Goal: Task Accomplishment & Management: Manage account settings

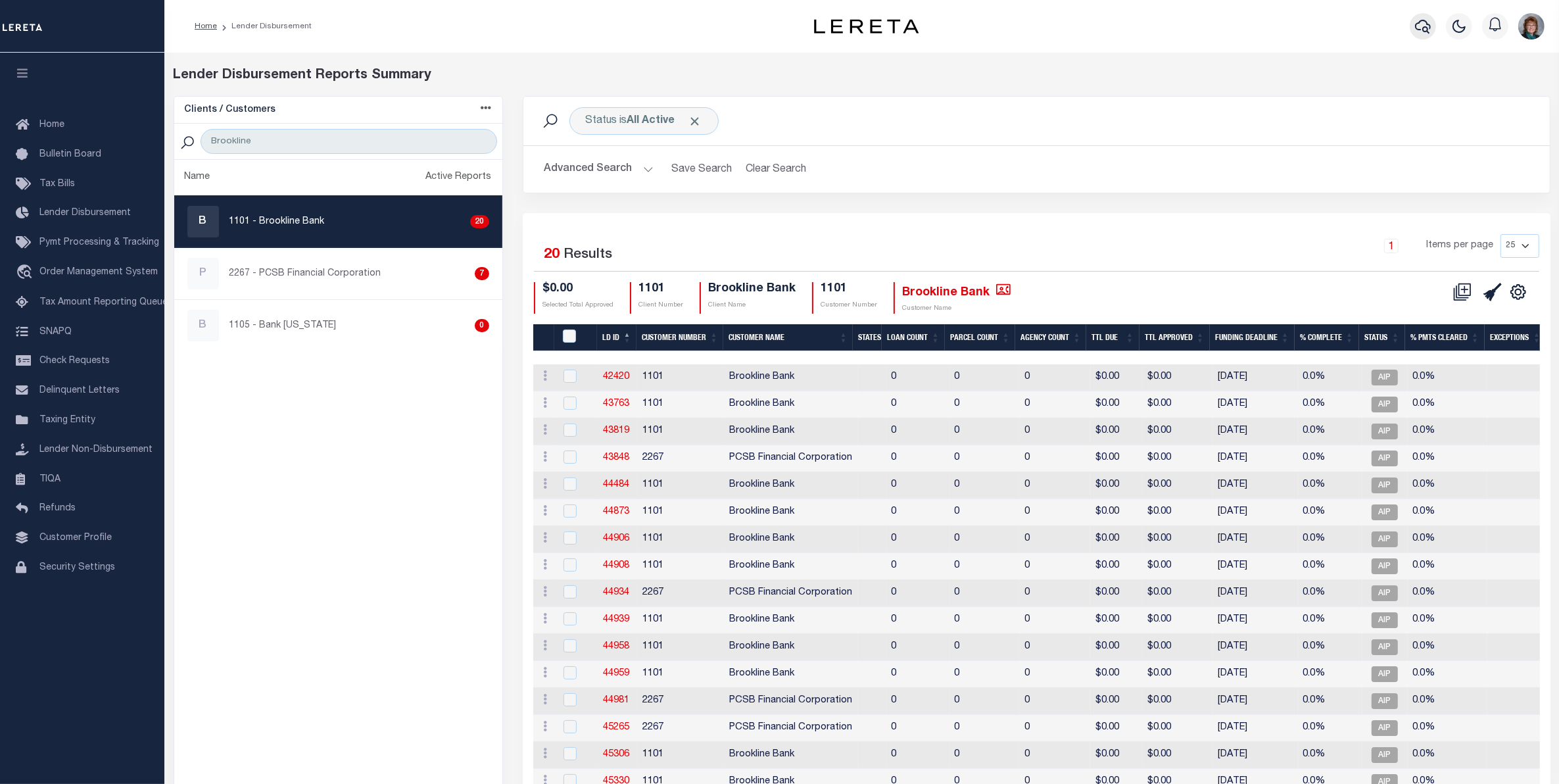
click at [1417, 22] on icon "button" at bounding box center [1423, 25] width 15 height 15
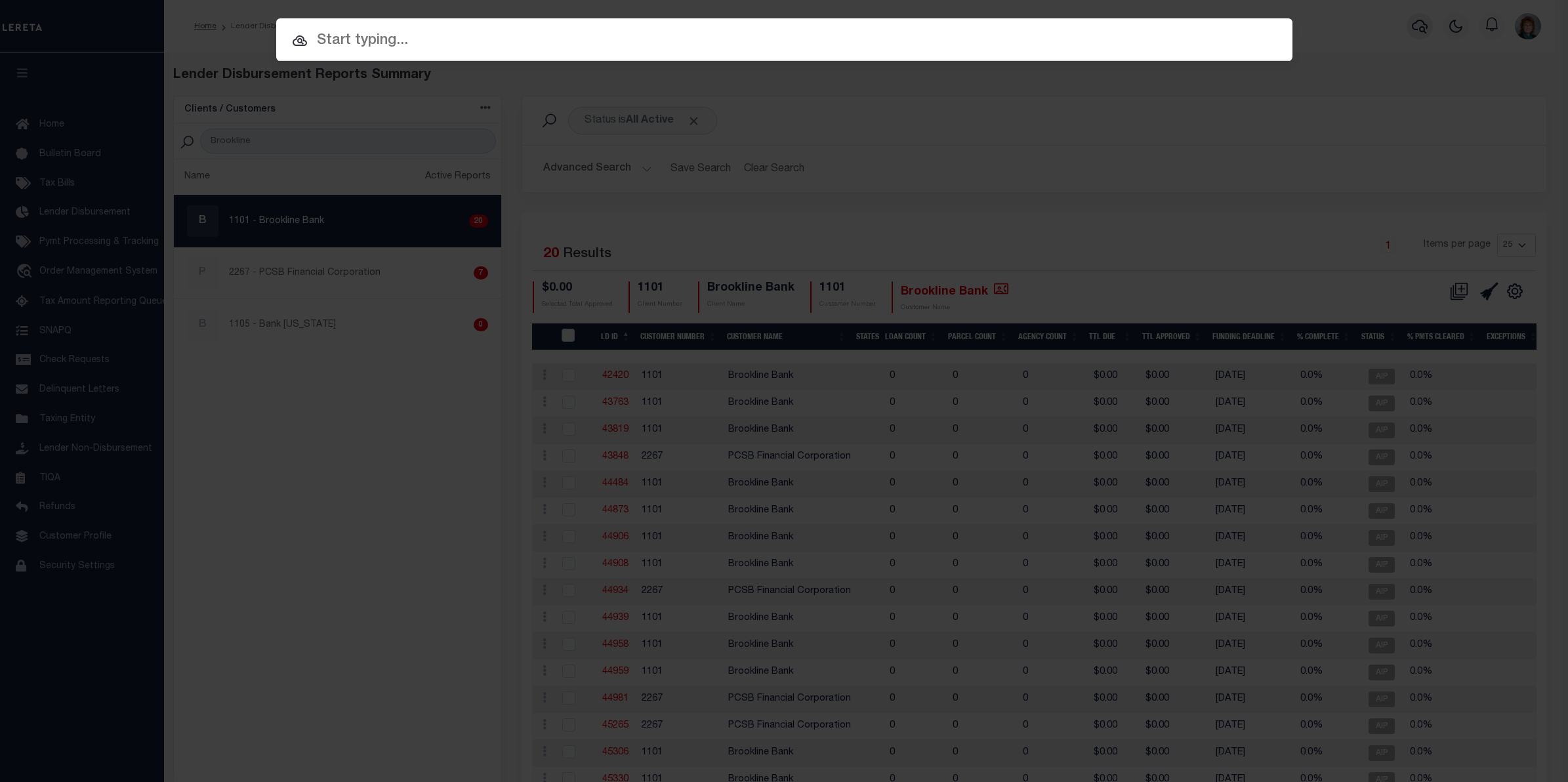
paste input "10011631"
type input "10011631"
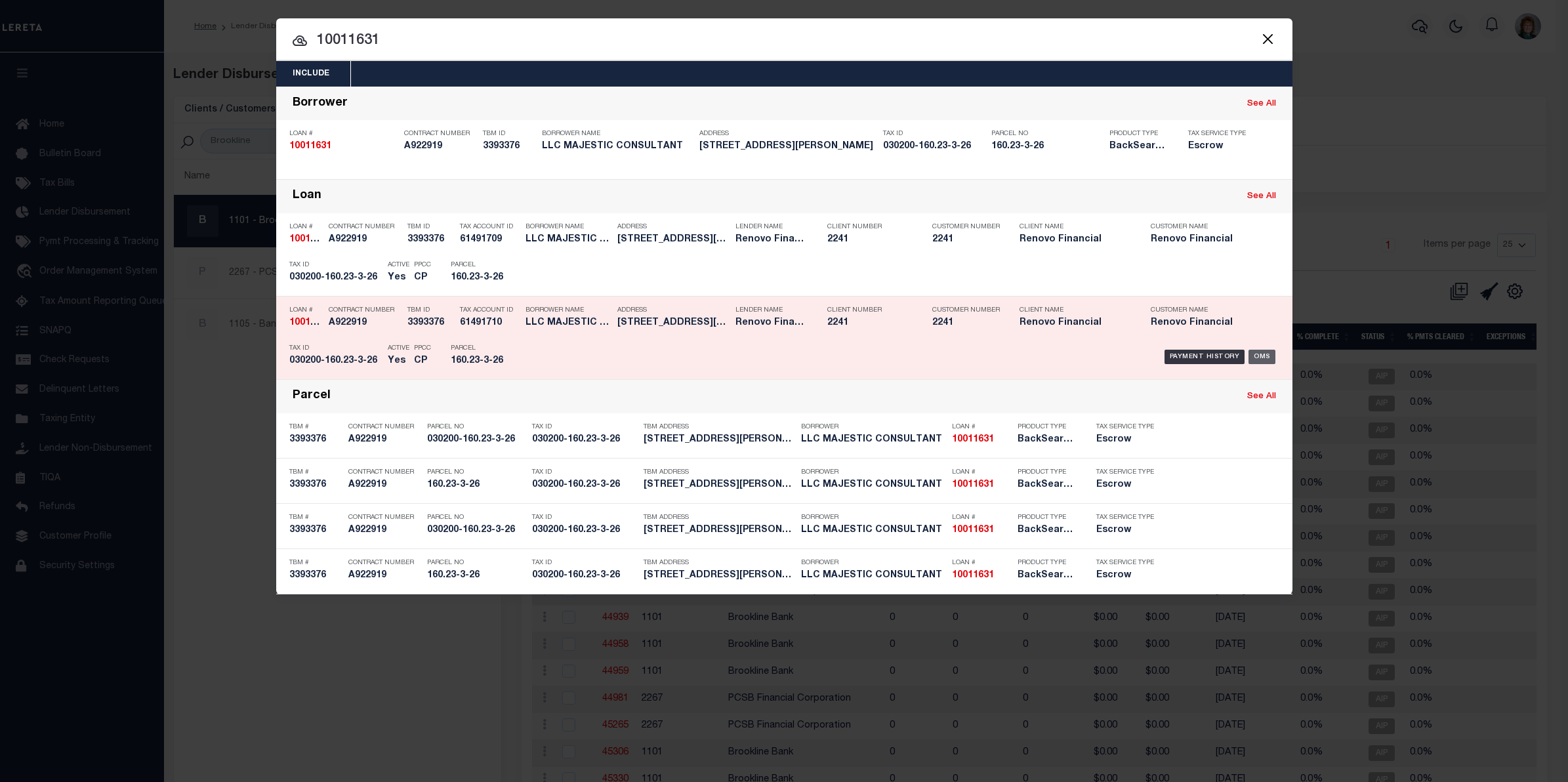
click at [1260, 356] on div "OMS" at bounding box center [1263, 357] width 27 height 14
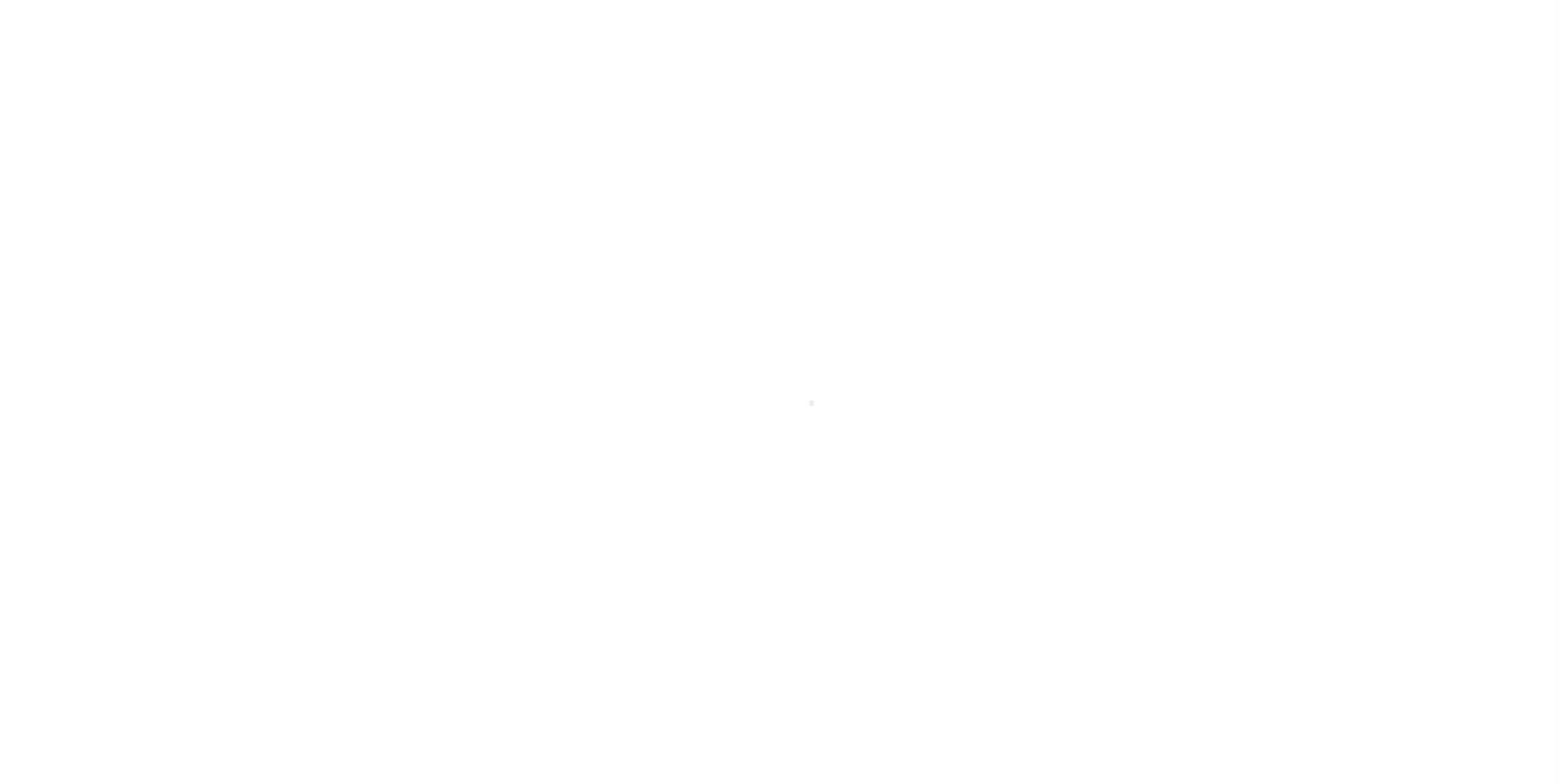
select select "14701"
select select "25067"
select select "10"
select select "Escrow"
type input "189 [PERSON_NAME]"
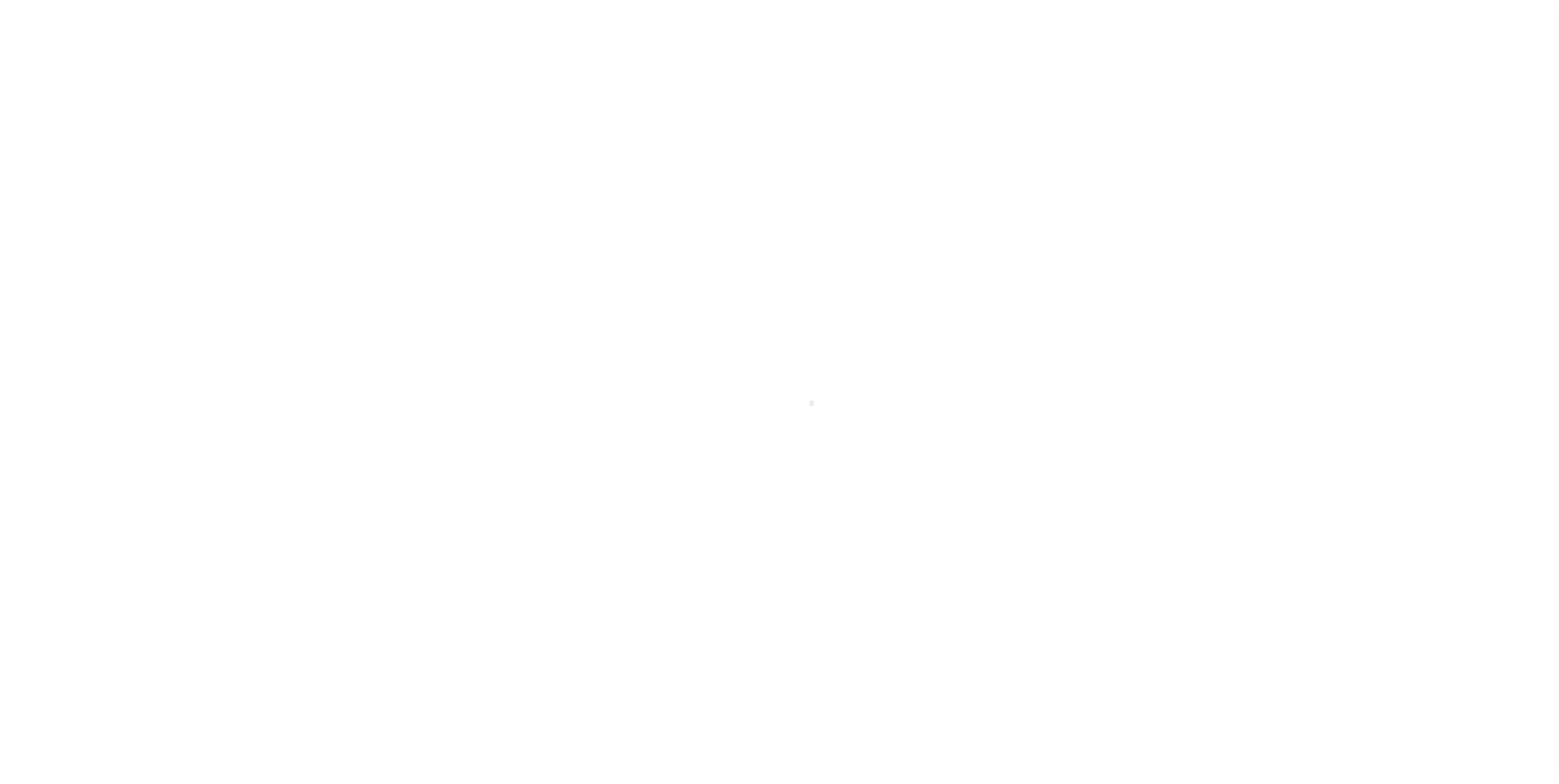
type input "030200-160.23-3-26"
type input "BINGHAMTON NY 139052919"
type input "a0kUS000006jrRK"
type input "NY"
select select
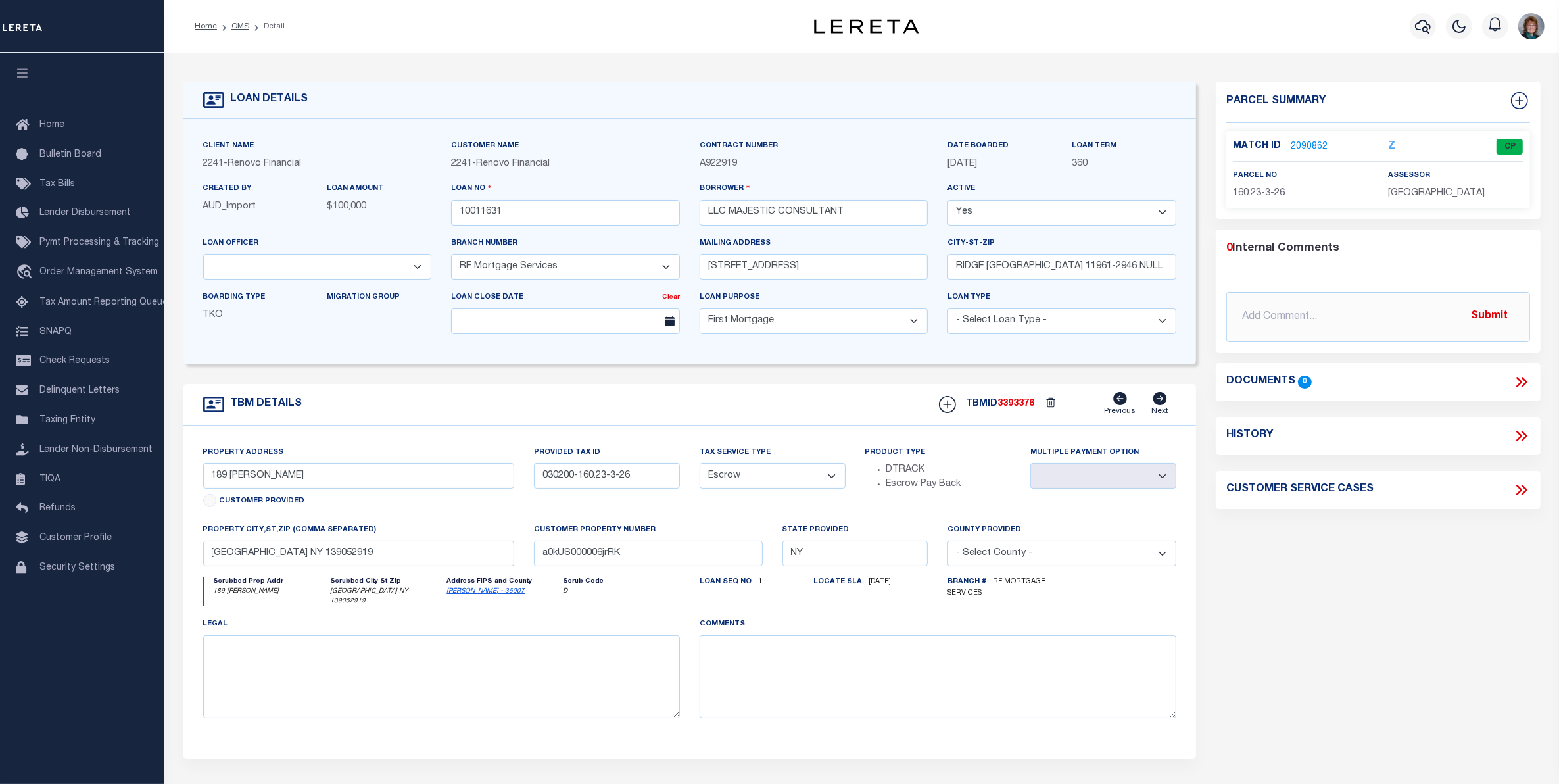
click at [1302, 142] on link "2090862" at bounding box center [1309, 146] width 37 height 14
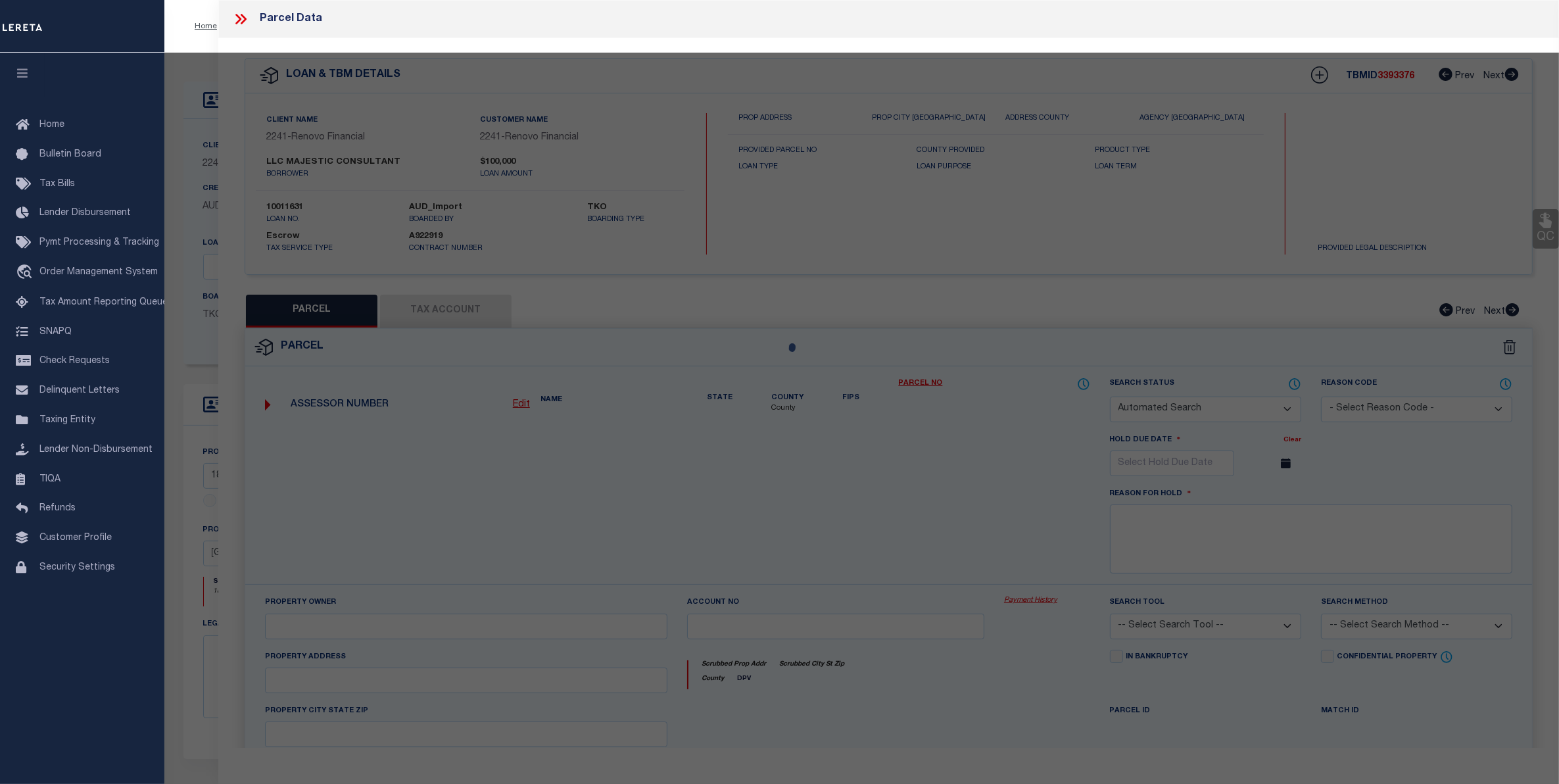
checkbox input "false"
select select "CP"
type input "Majestic Consultant LLC"
select select "AGW"
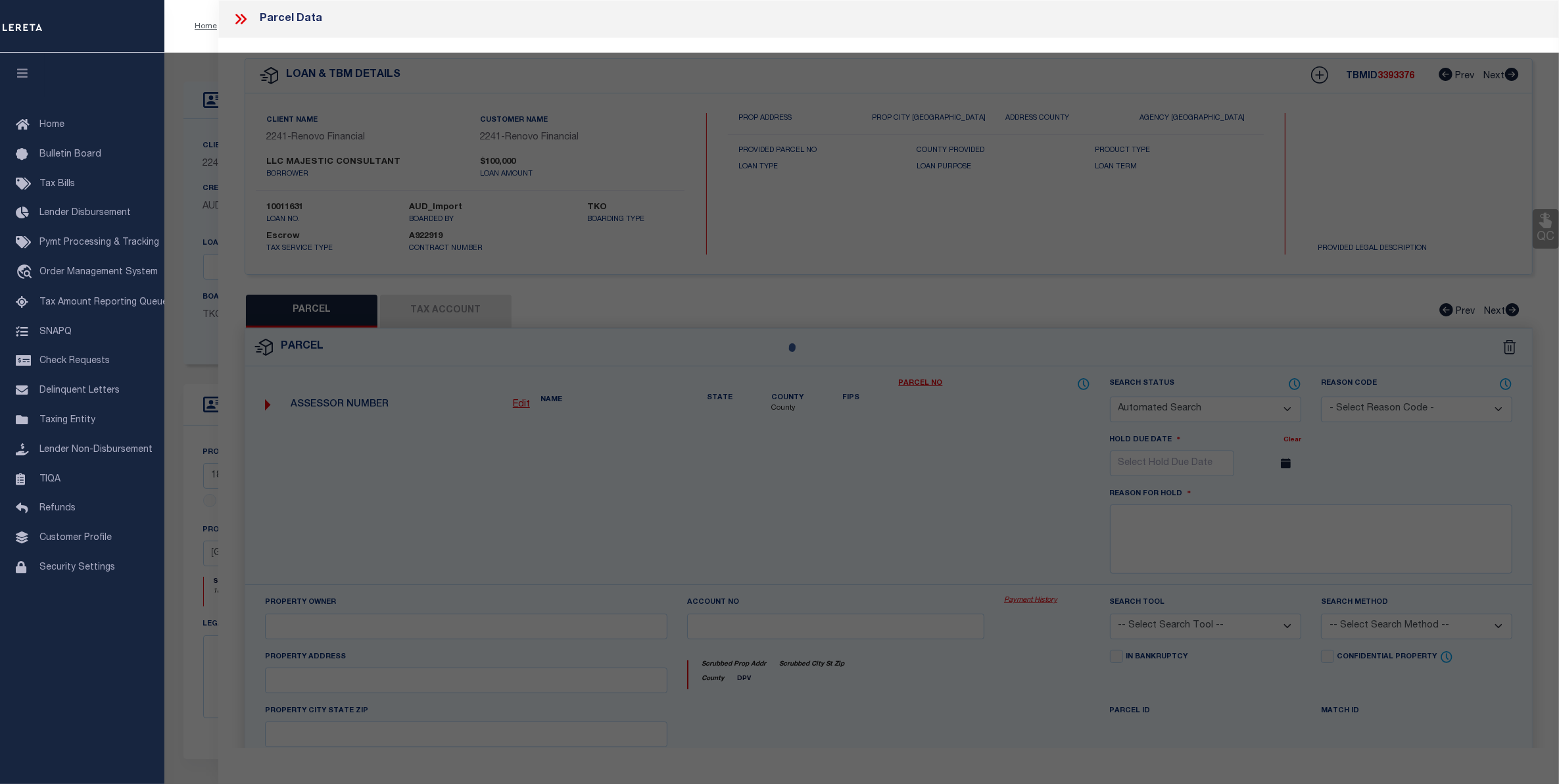
select select
type input "189 [PERSON_NAME]"
checkbox input "false"
type input "BINGHAMTON NY 139052919"
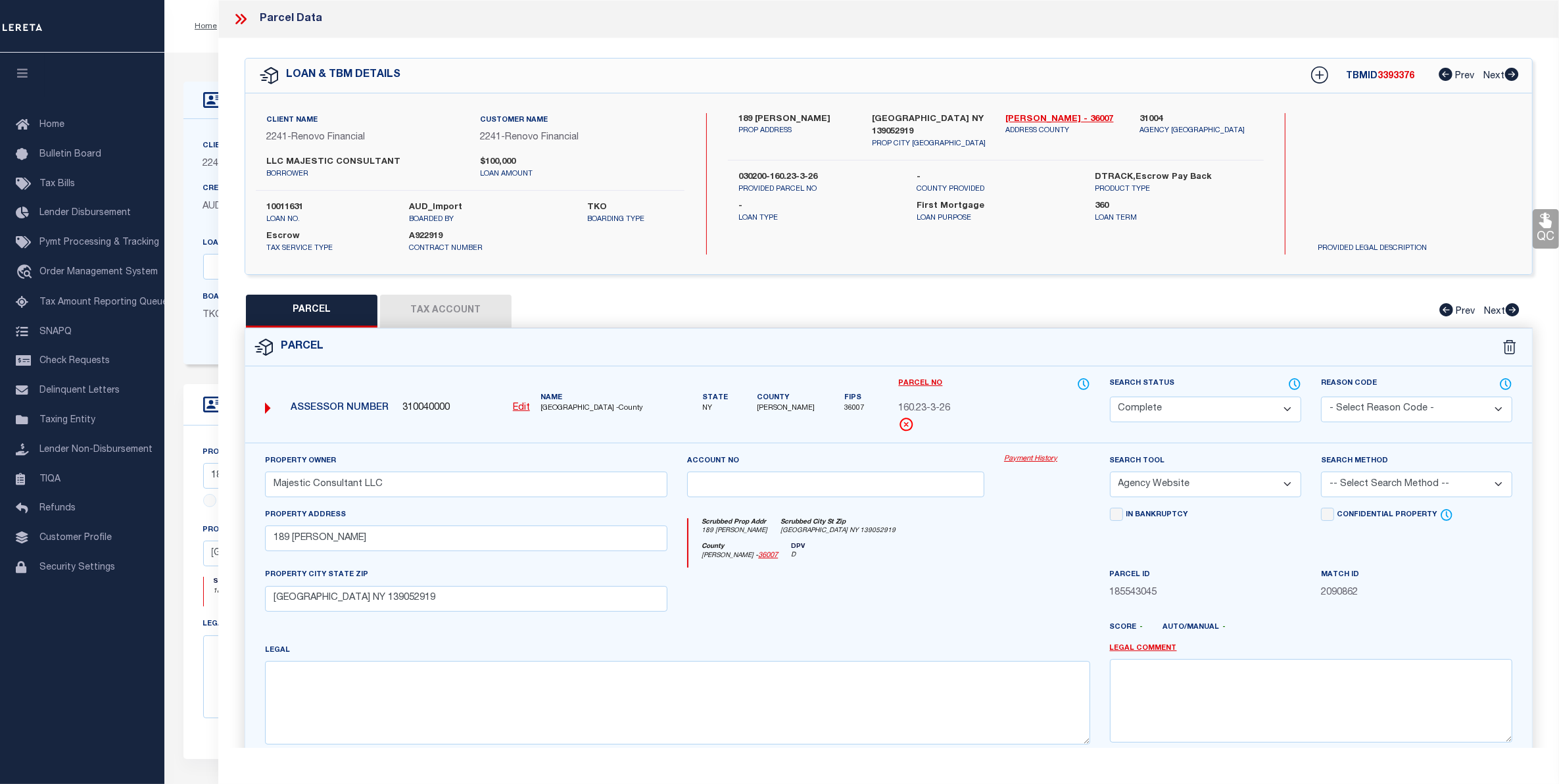
click at [1043, 464] on link "Payment History" at bounding box center [1047, 459] width 86 height 11
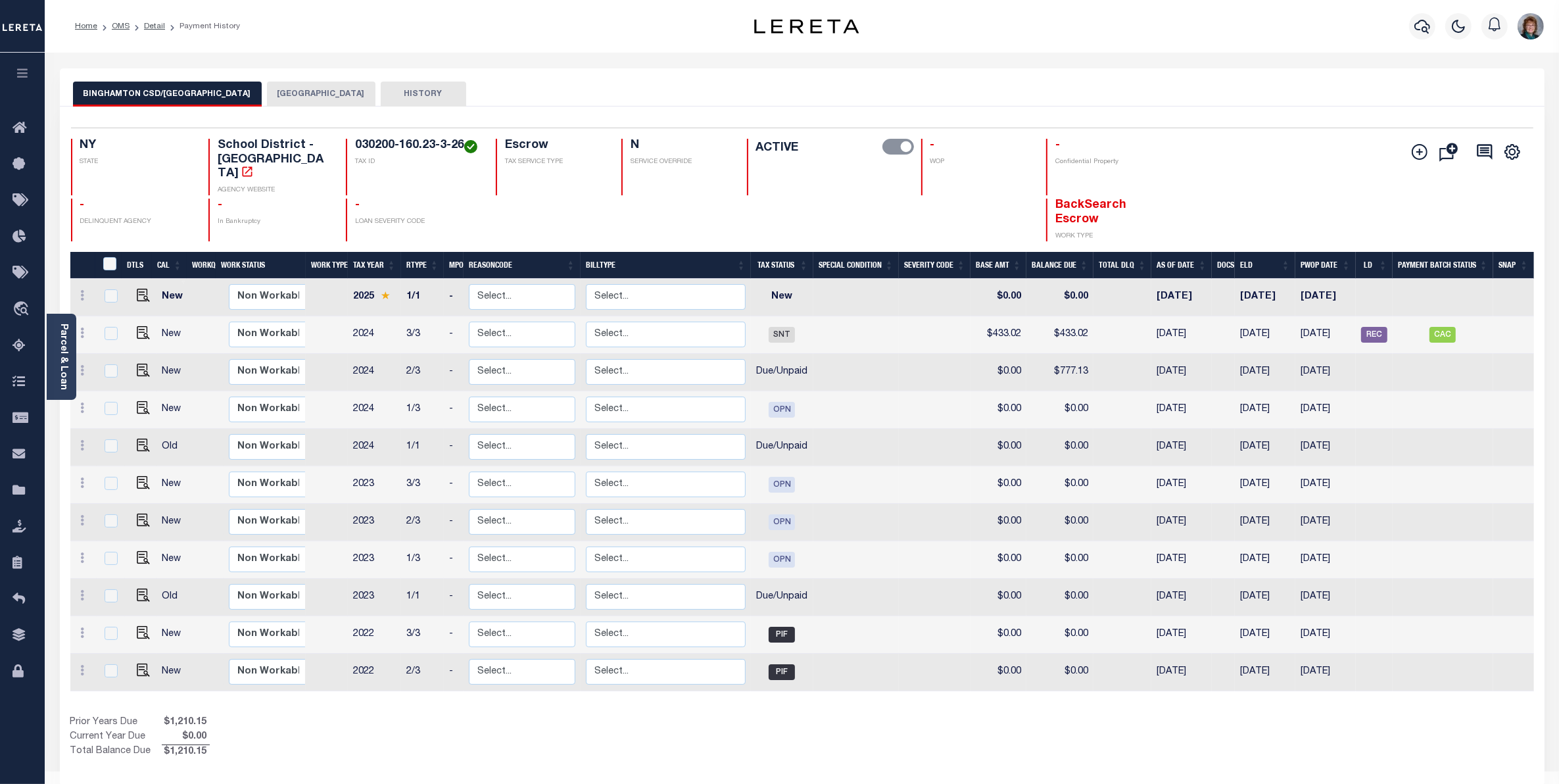
click at [296, 87] on button "BINGHAMTON CITY" at bounding box center [322, 94] width 108 height 25
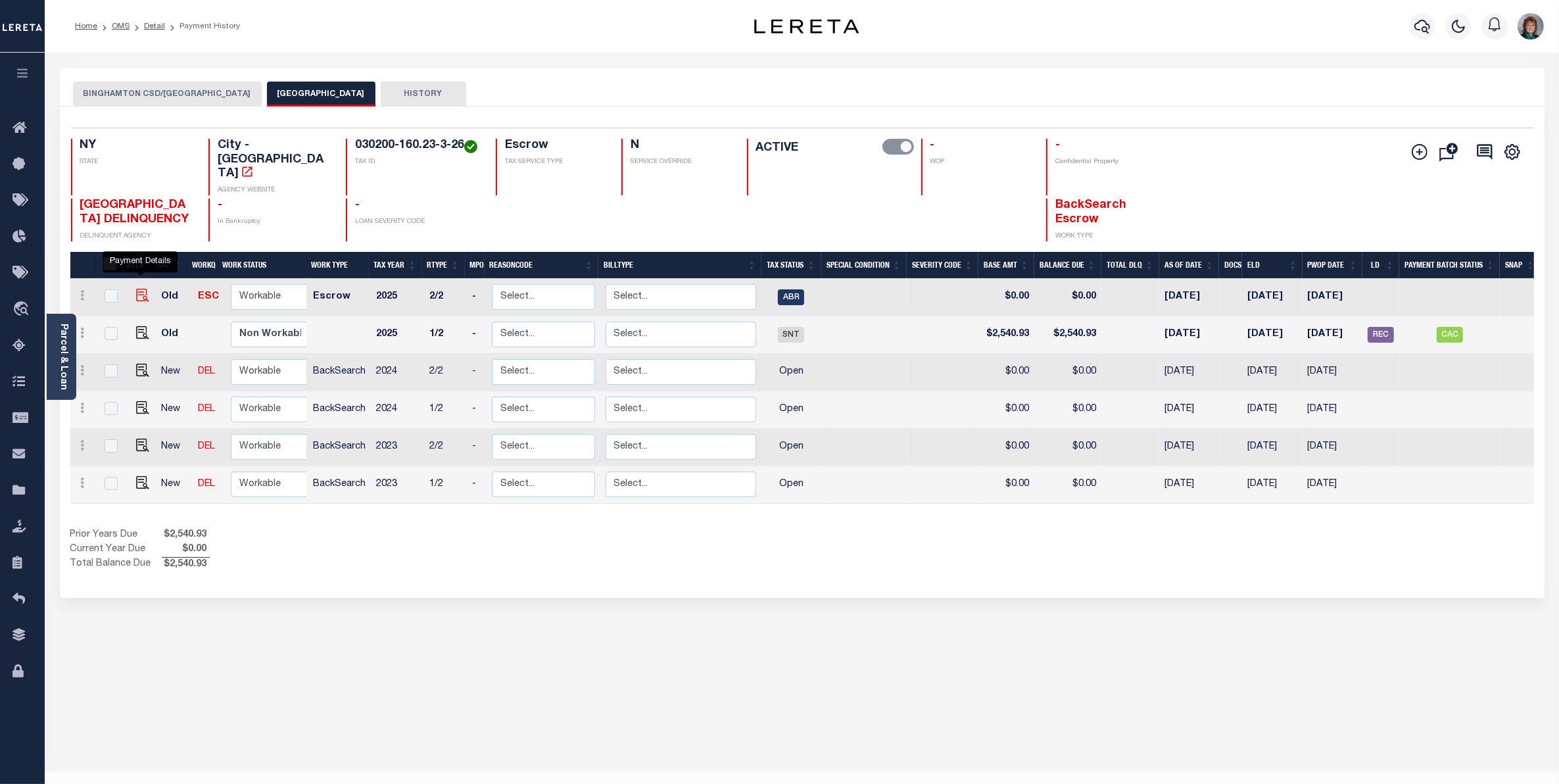
click at [136, 289] on img "" at bounding box center [143, 295] width 14 height 14
checkbox input "true"
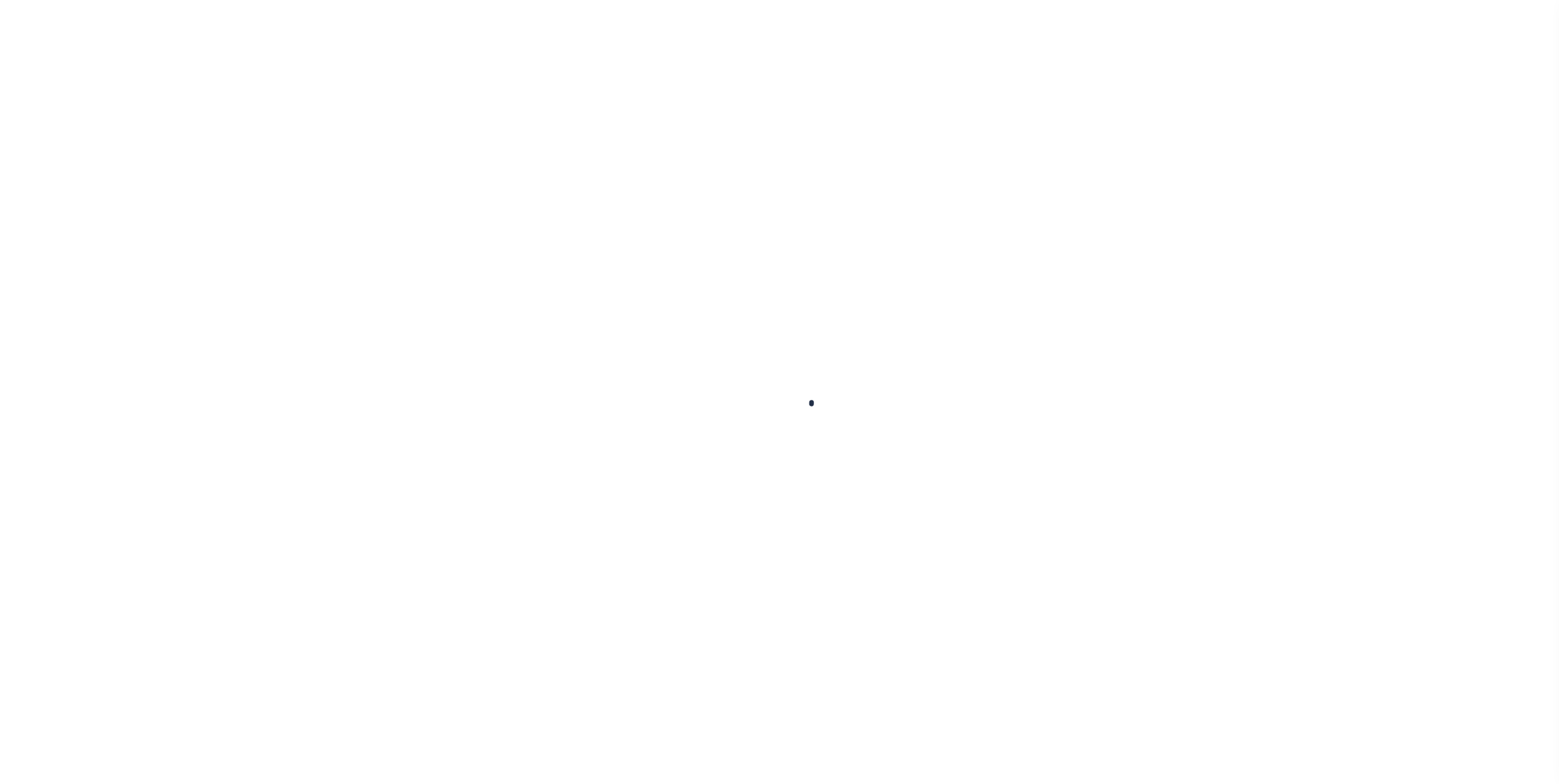
checkbox input "false"
type input "[DATE]"
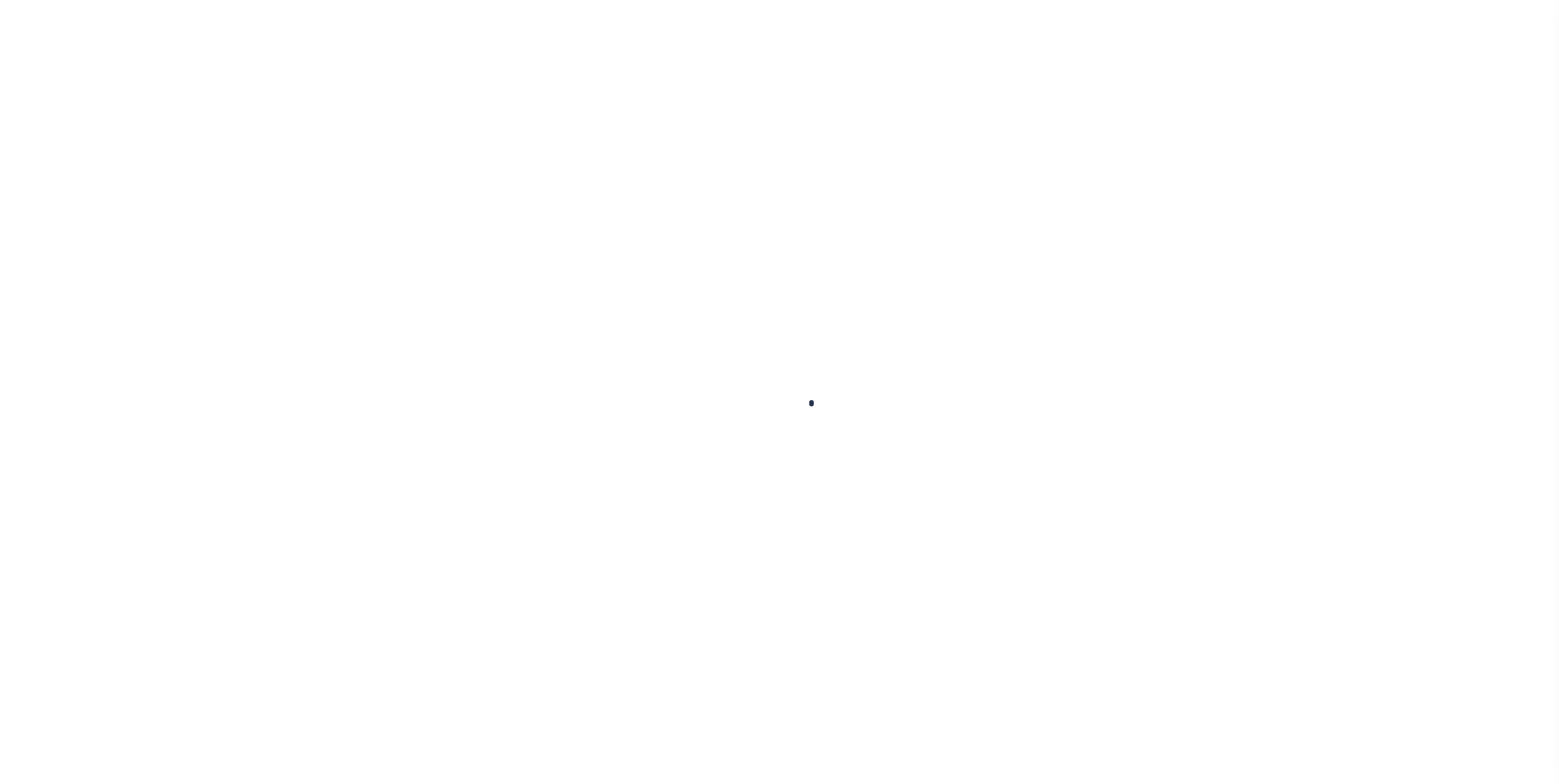
select select "ABR"
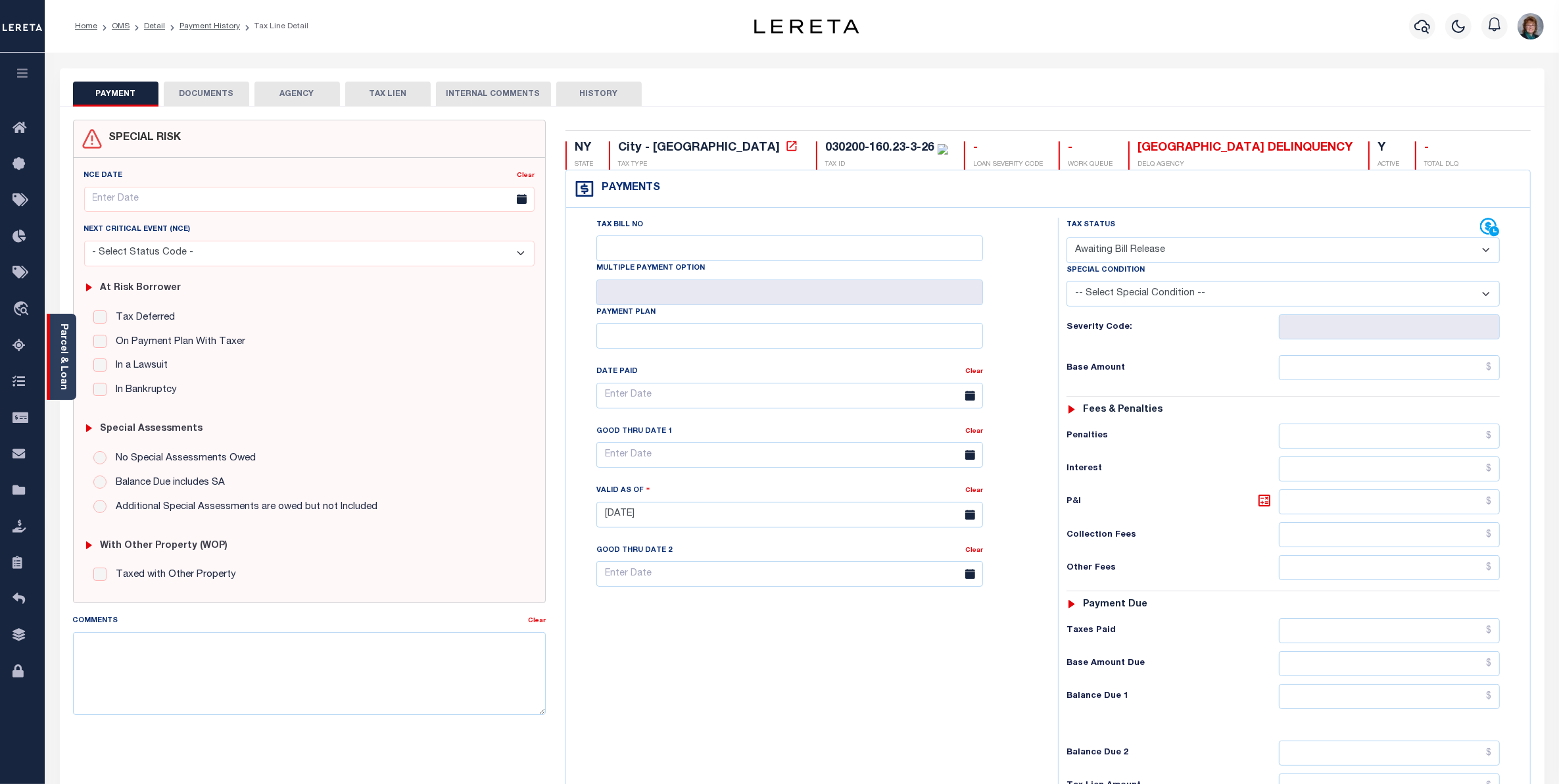
click at [62, 343] on link "Parcel & Loan" at bounding box center [63, 357] width 9 height 67
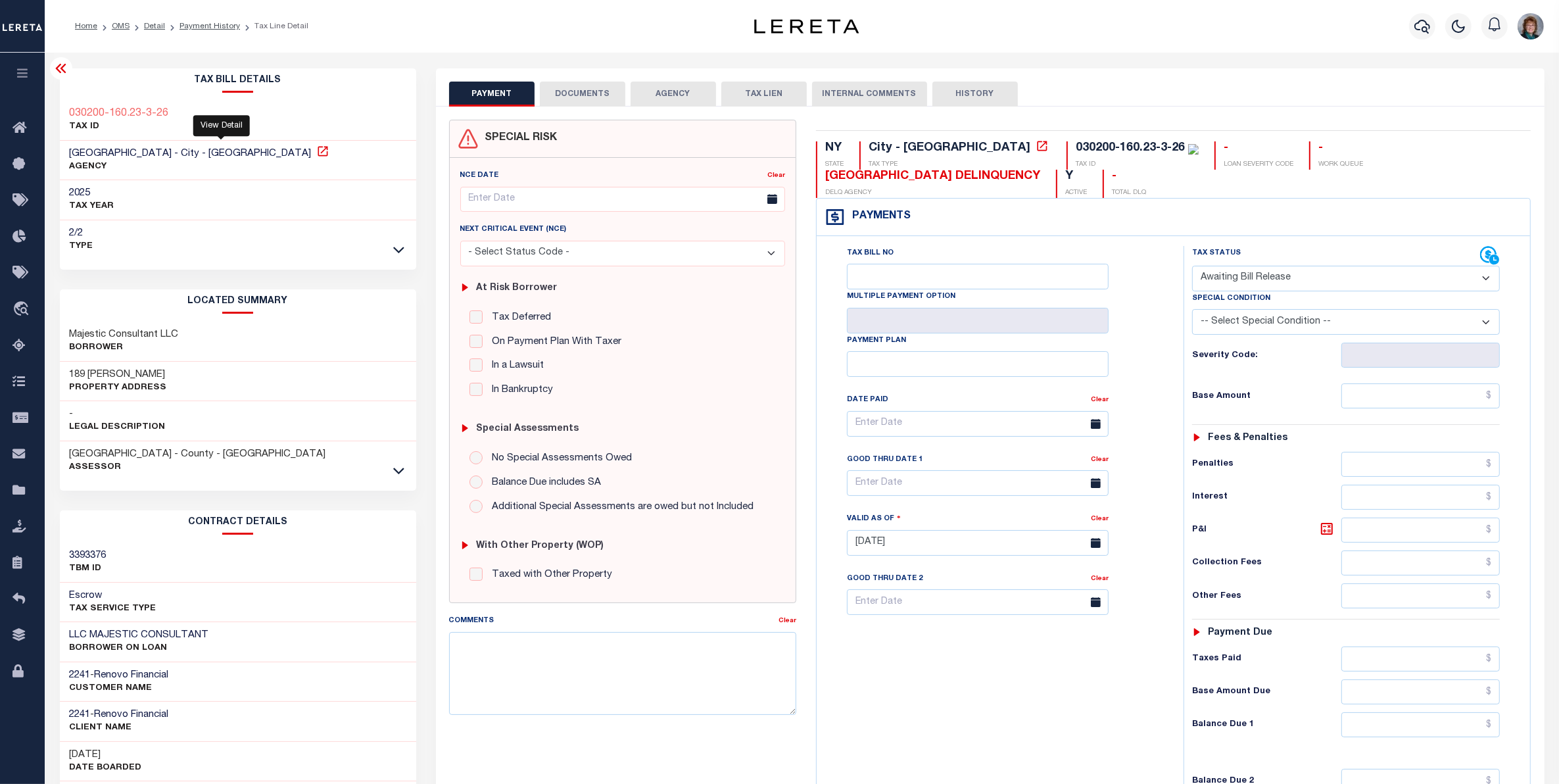
click at [318, 156] on icon at bounding box center [322, 151] width 10 height 10
drag, startPoint x: 1072, startPoint y: 149, endPoint x: 1011, endPoint y: 151, distance: 61.0
click at [1076, 151] on div "030200-160.23-3-26" at bounding box center [1130, 147] width 109 height 12
copy div "160.23-3-26"
click at [201, 18] on ol "Home OMS Detail Payment History Tax Line Detail" at bounding box center [191, 26] width 255 height 28
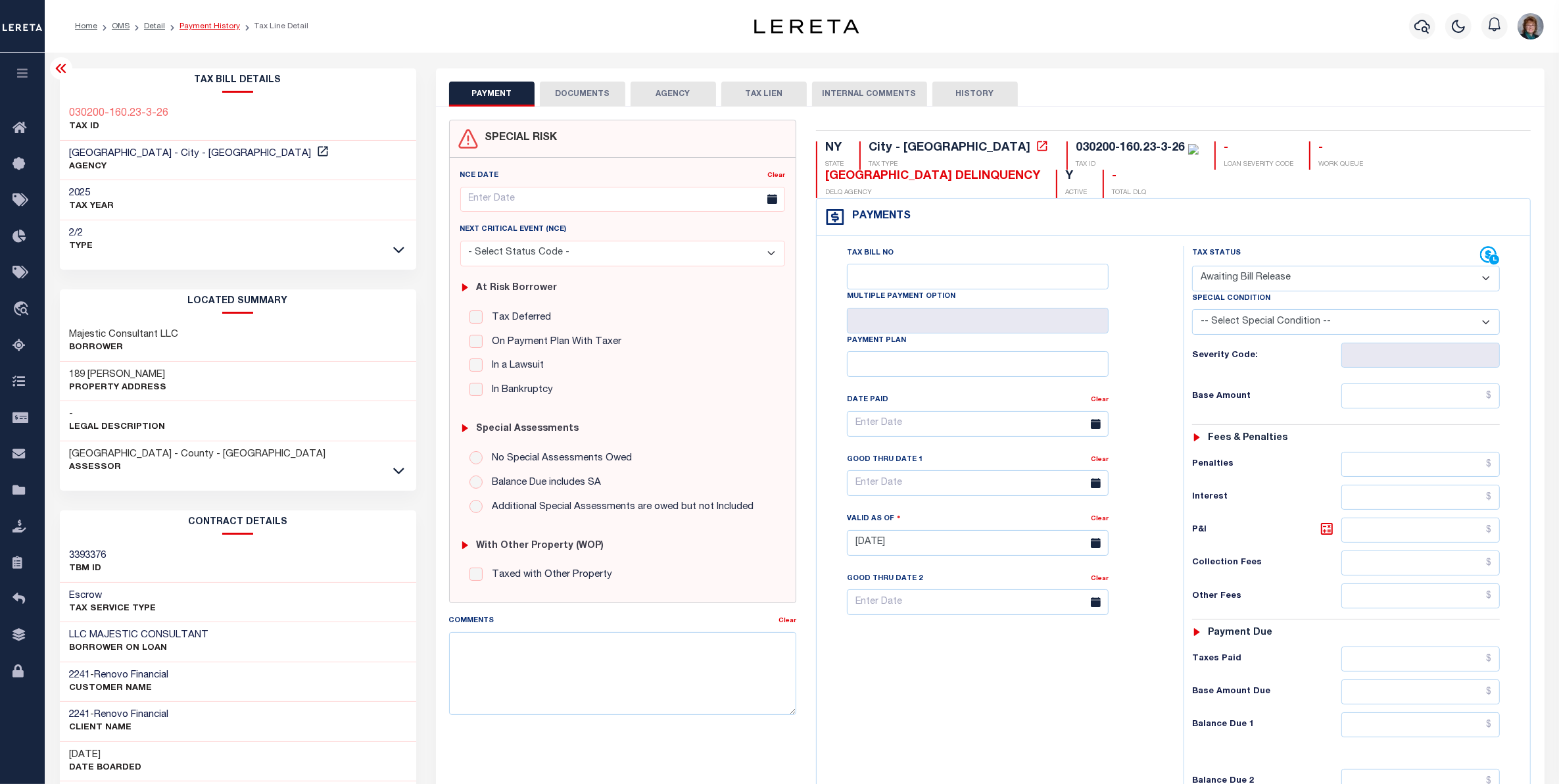
click at [204, 26] on link "Payment History" at bounding box center [210, 26] width 61 height 8
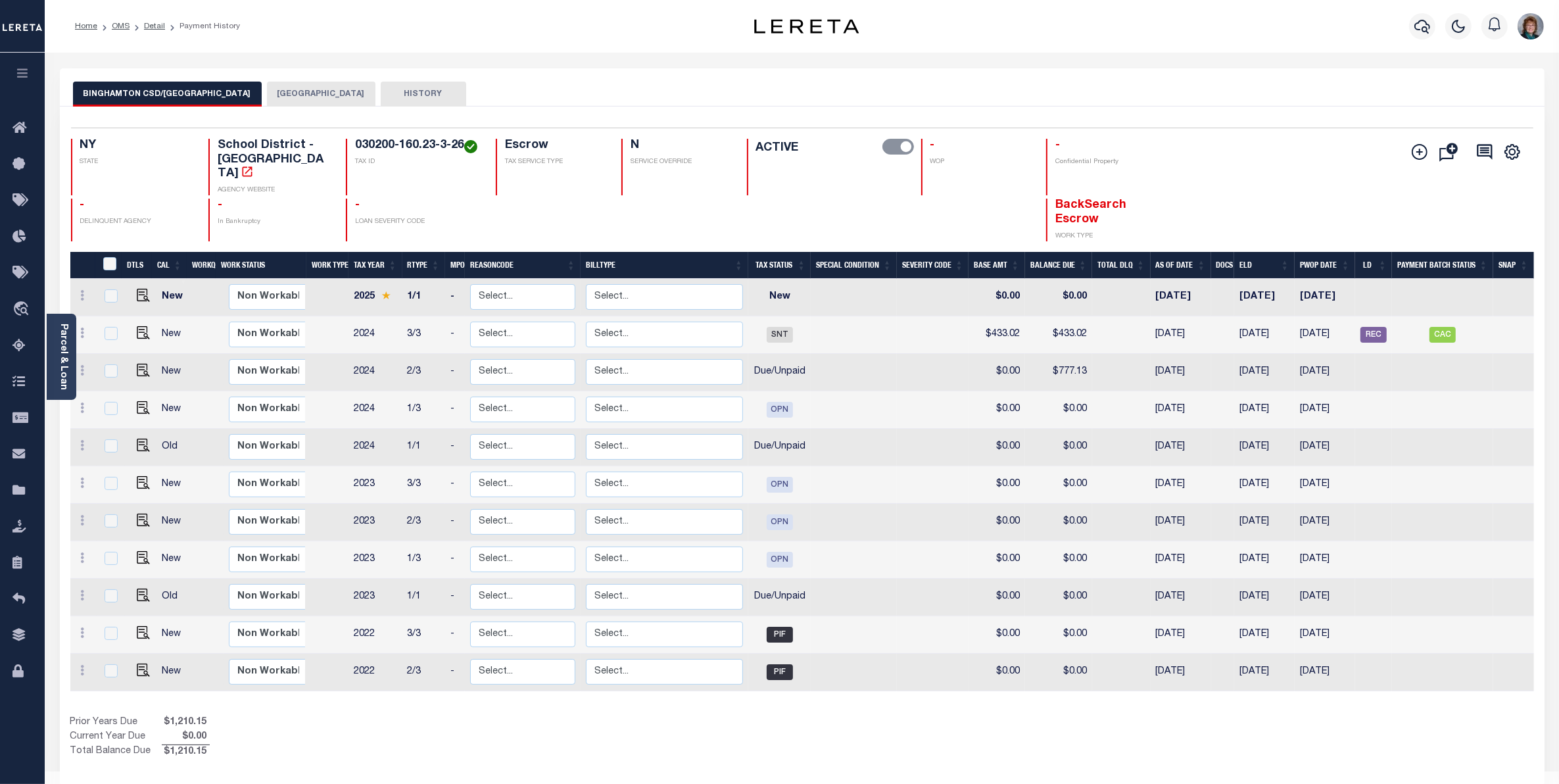
click at [314, 89] on button "[GEOGRAPHIC_DATA]" at bounding box center [322, 94] width 108 height 25
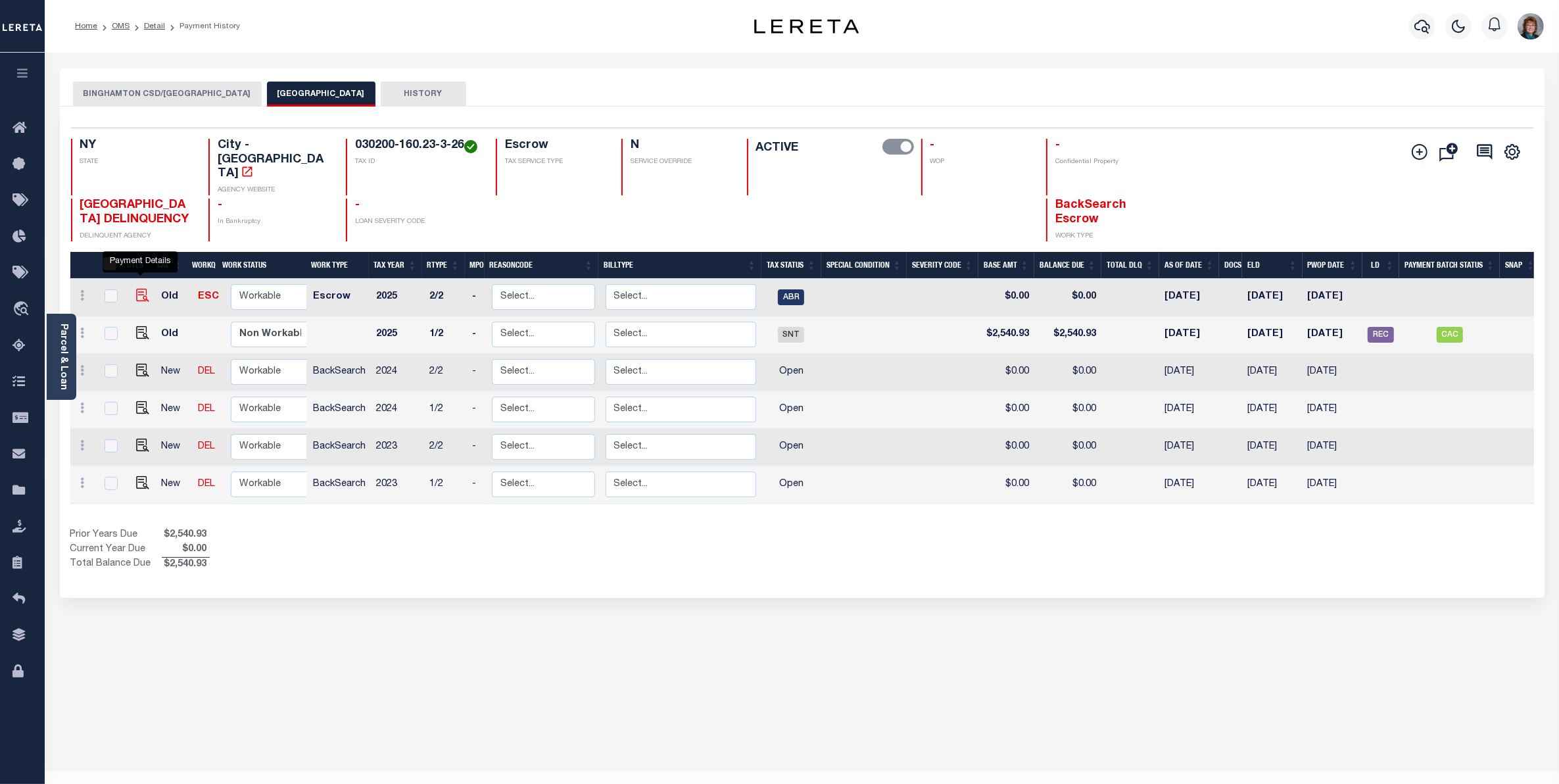
click at [138, 289] on img "" at bounding box center [143, 295] width 14 height 14
checkbox input "true"
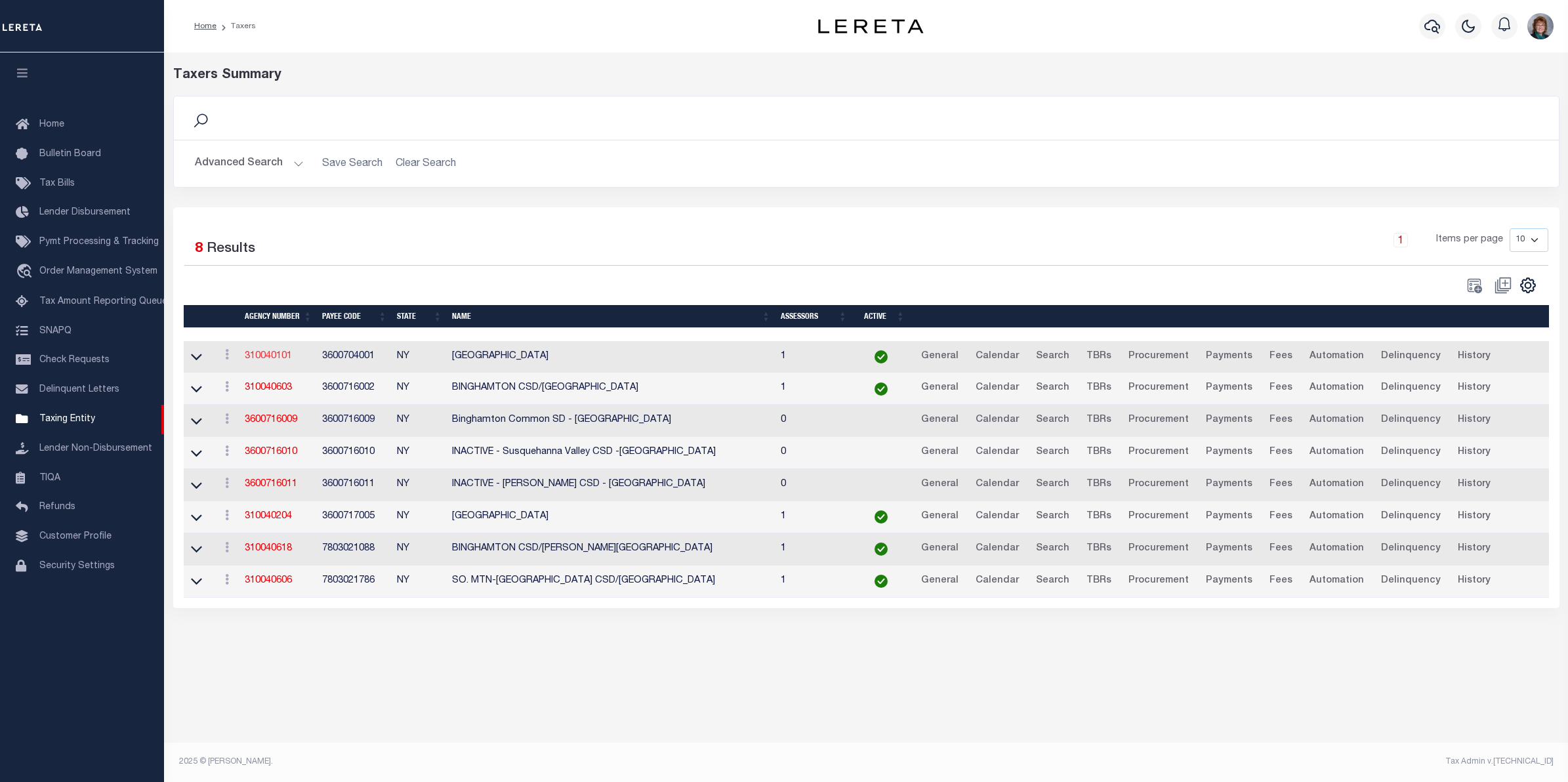
click at [276, 358] on link "310040101" at bounding box center [269, 356] width 47 height 9
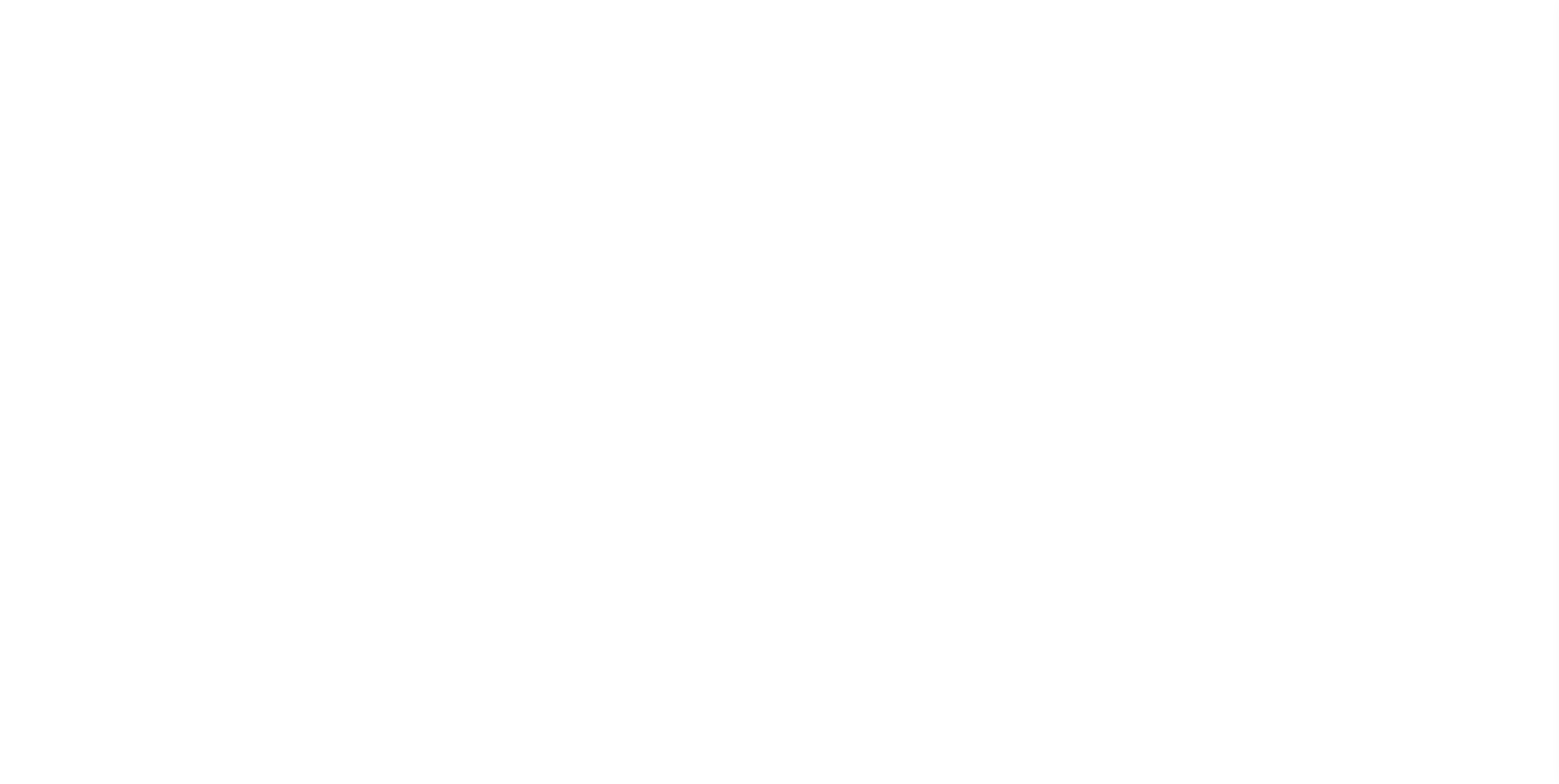
select select
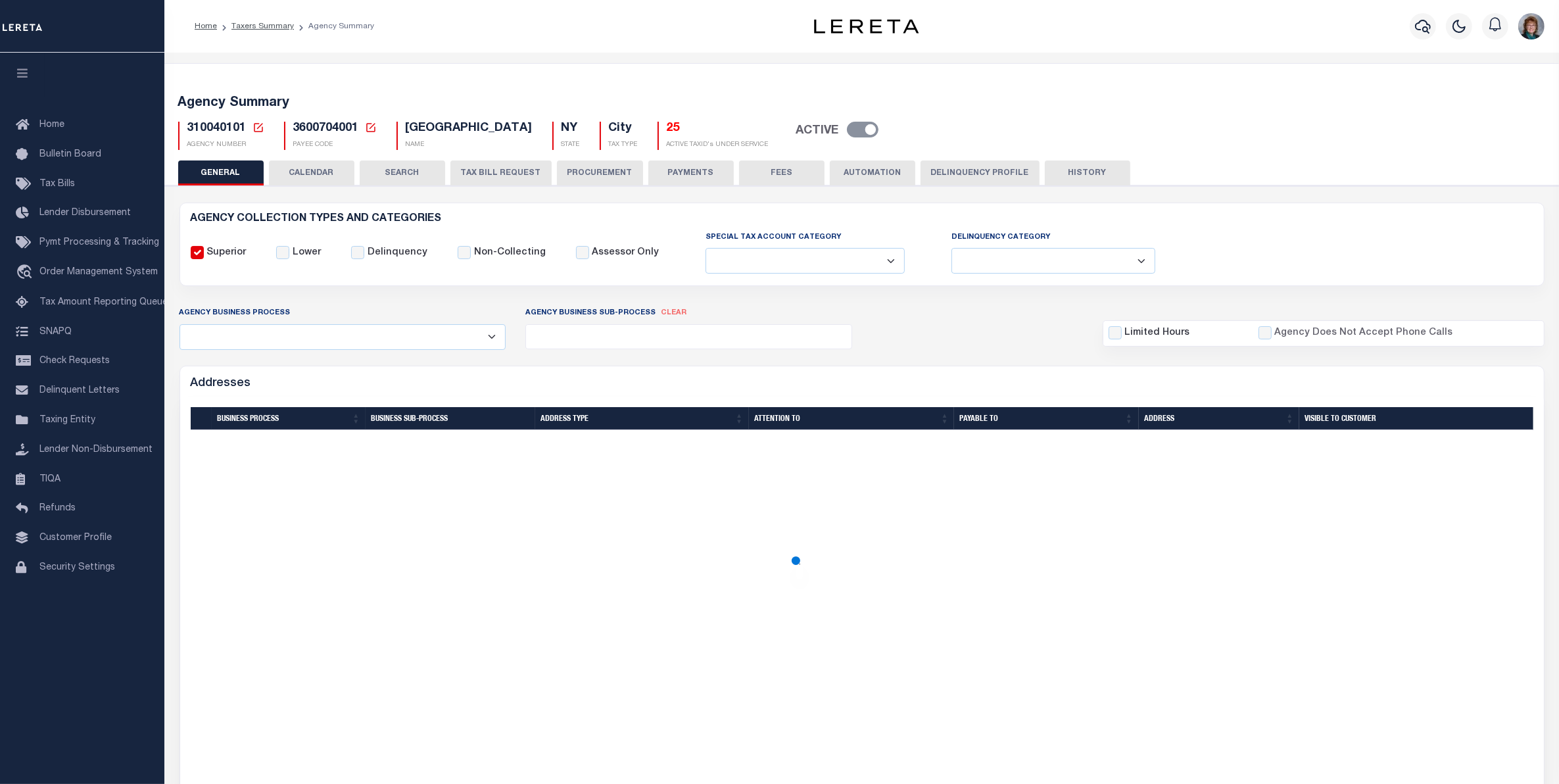
click at [310, 165] on button "CALENDAR" at bounding box center [312, 173] width 86 height 25
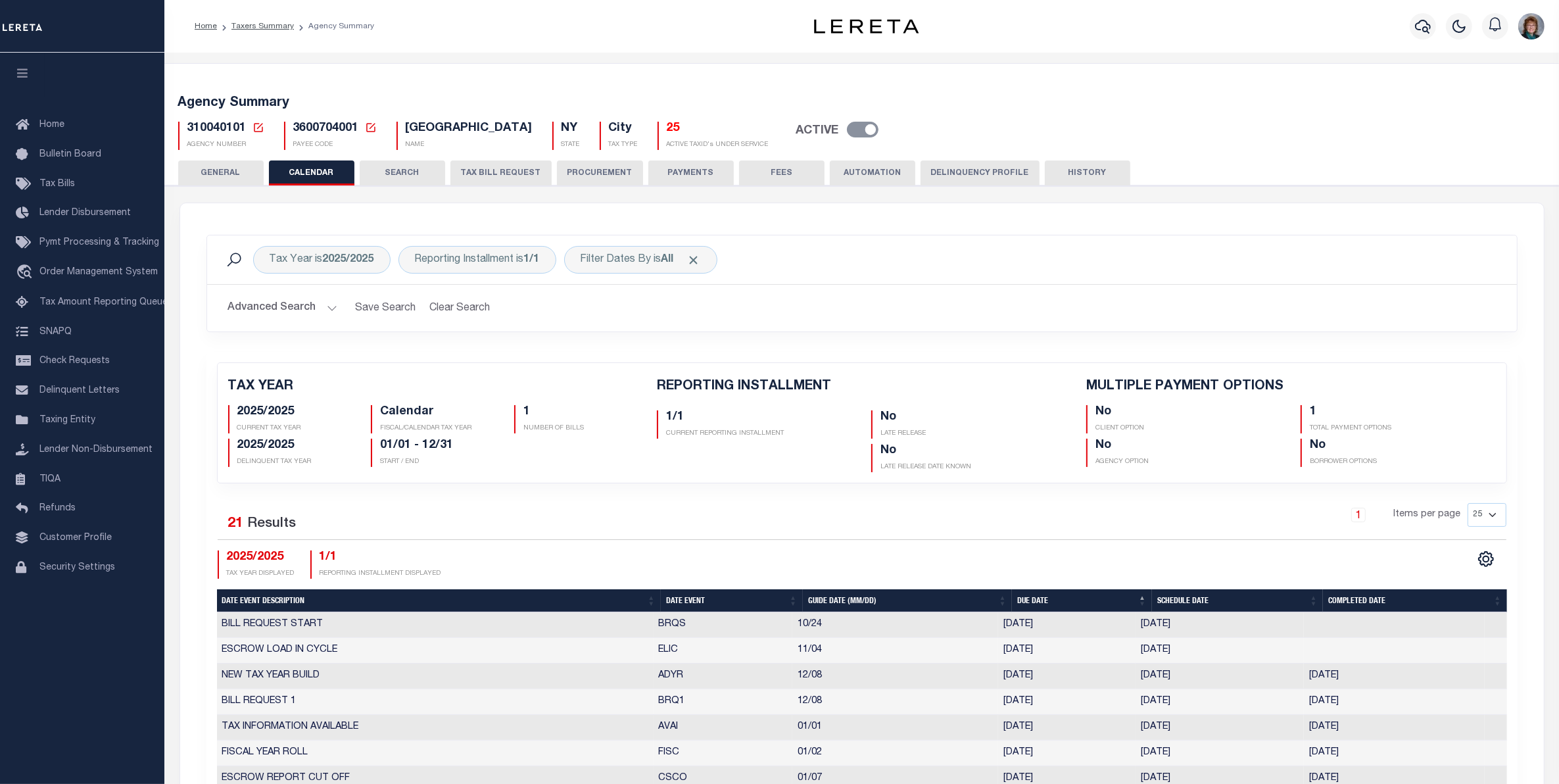
checkbox input "false"
type input "1"
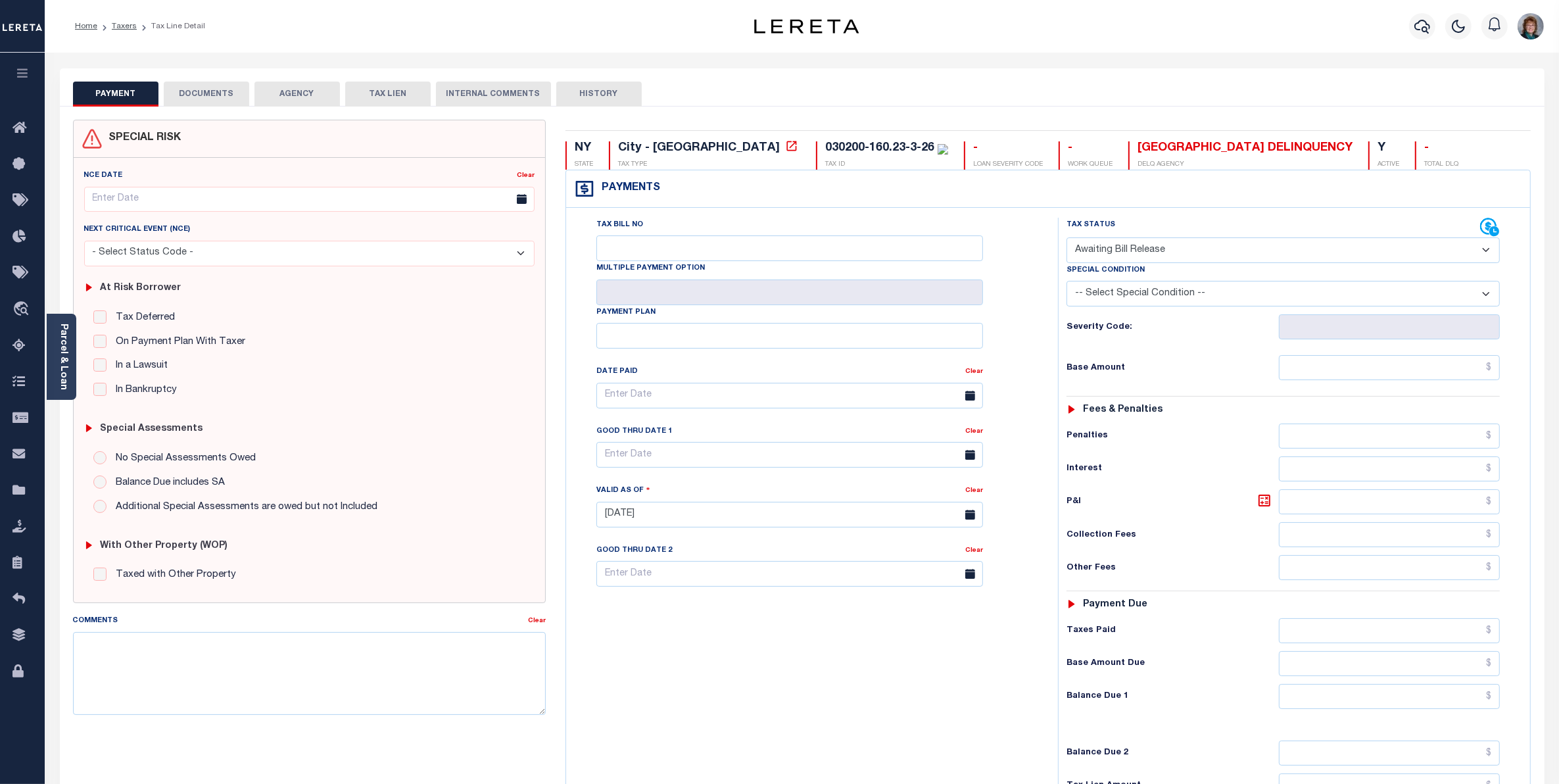
click at [1293, 244] on select "- Select Status Code - Open Due/Unpaid Paid Incomplete No Tax Due Internal Refu…" at bounding box center [1284, 250] width 434 height 25
select select "PYD"
click at [1067, 238] on select "- Select Status Code - Open Due/Unpaid Paid Incomplete No Tax Due Internal Refu…" at bounding box center [1284, 250] width 434 height 25
type input "[DATE]"
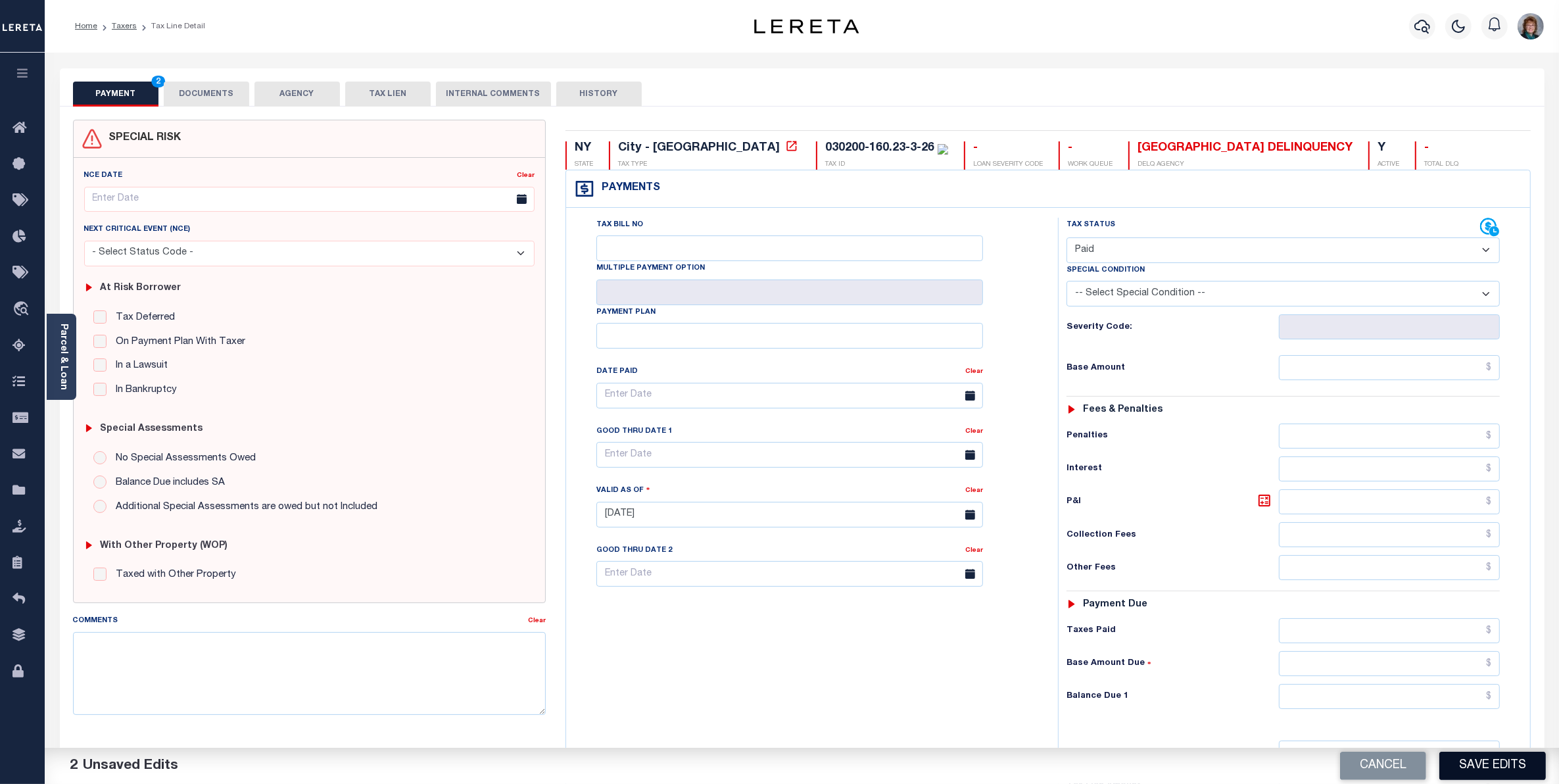
click at [1454, 767] on button "Save Edits" at bounding box center [1493, 765] width 107 height 28
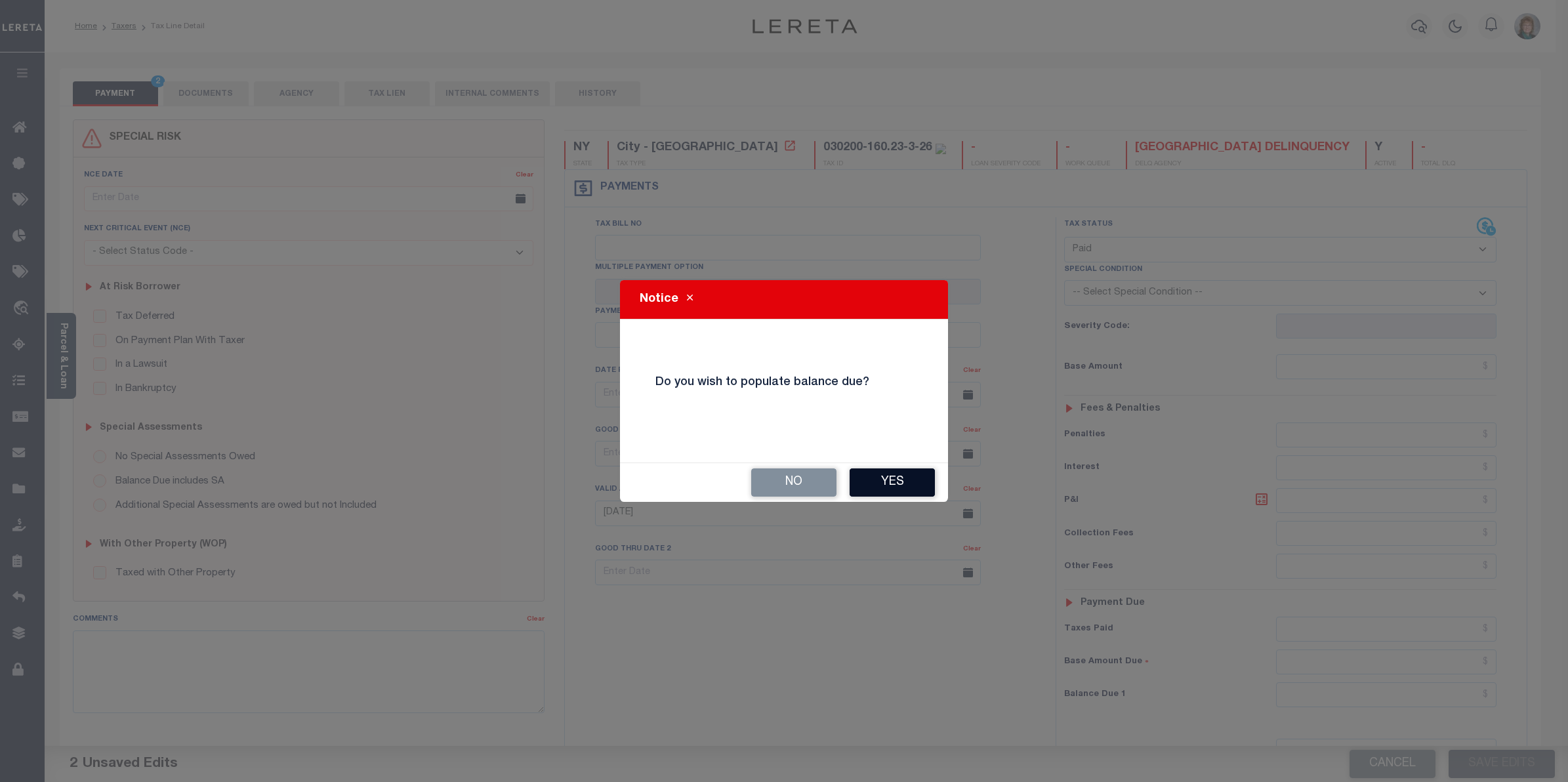
click at [878, 479] on button "Yes" at bounding box center [892, 482] width 86 height 28
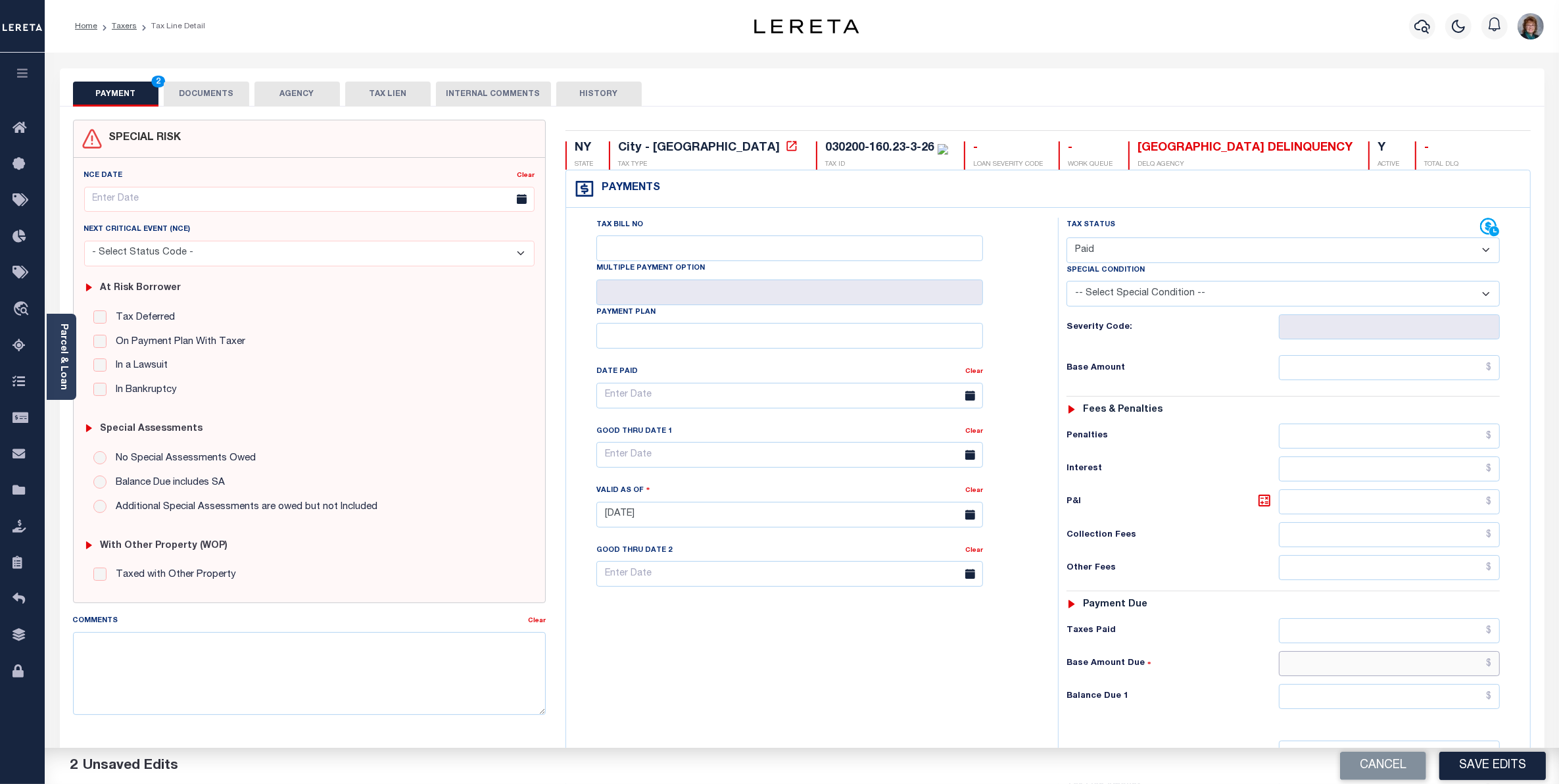
click at [1452, 671] on input "text" at bounding box center [1389, 664] width 221 height 25
type input "$0.00"
click at [1480, 754] on button "Save Edits" at bounding box center [1493, 765] width 107 height 28
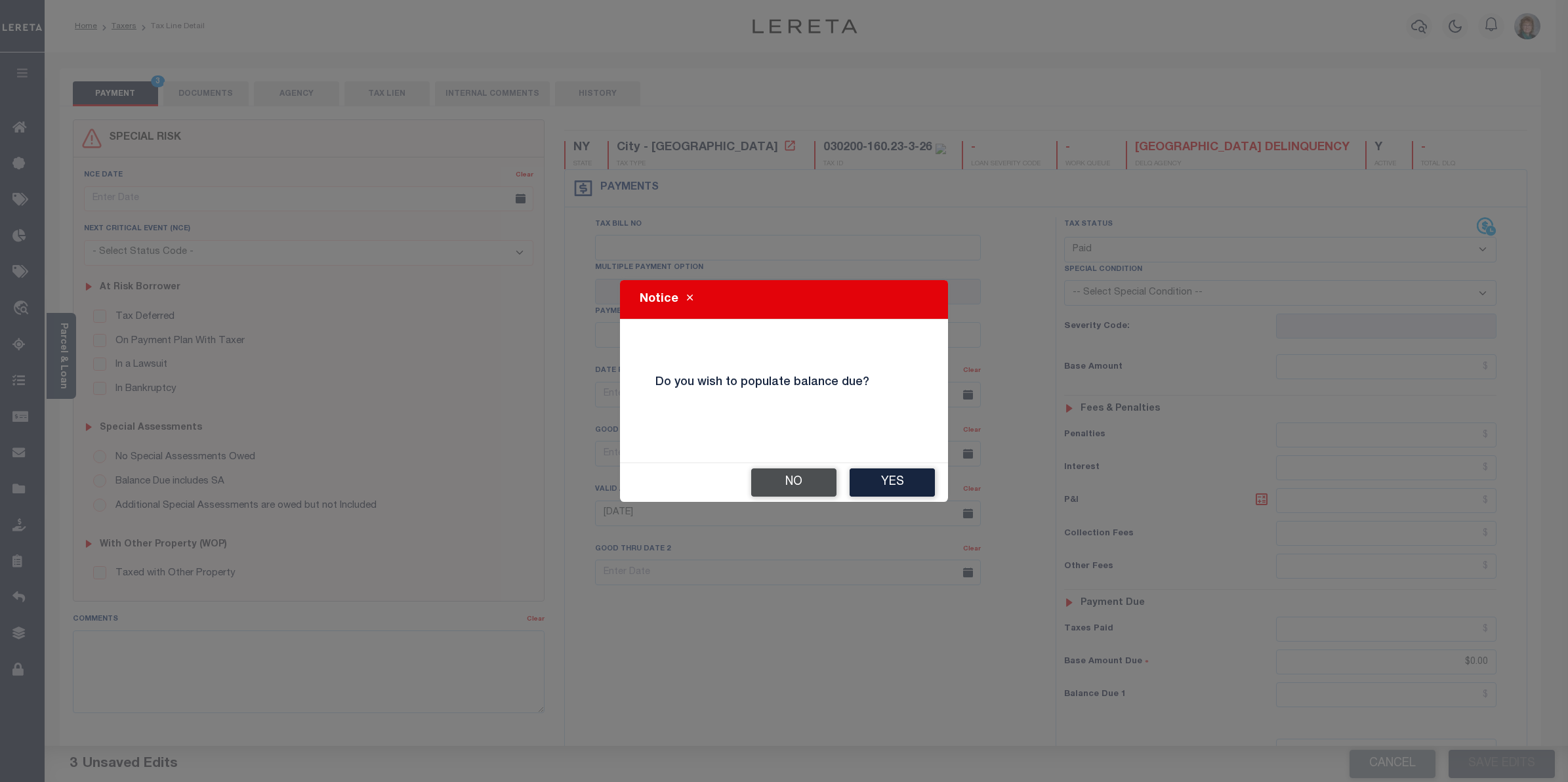
click at [789, 469] on button "No" at bounding box center [794, 482] width 86 height 28
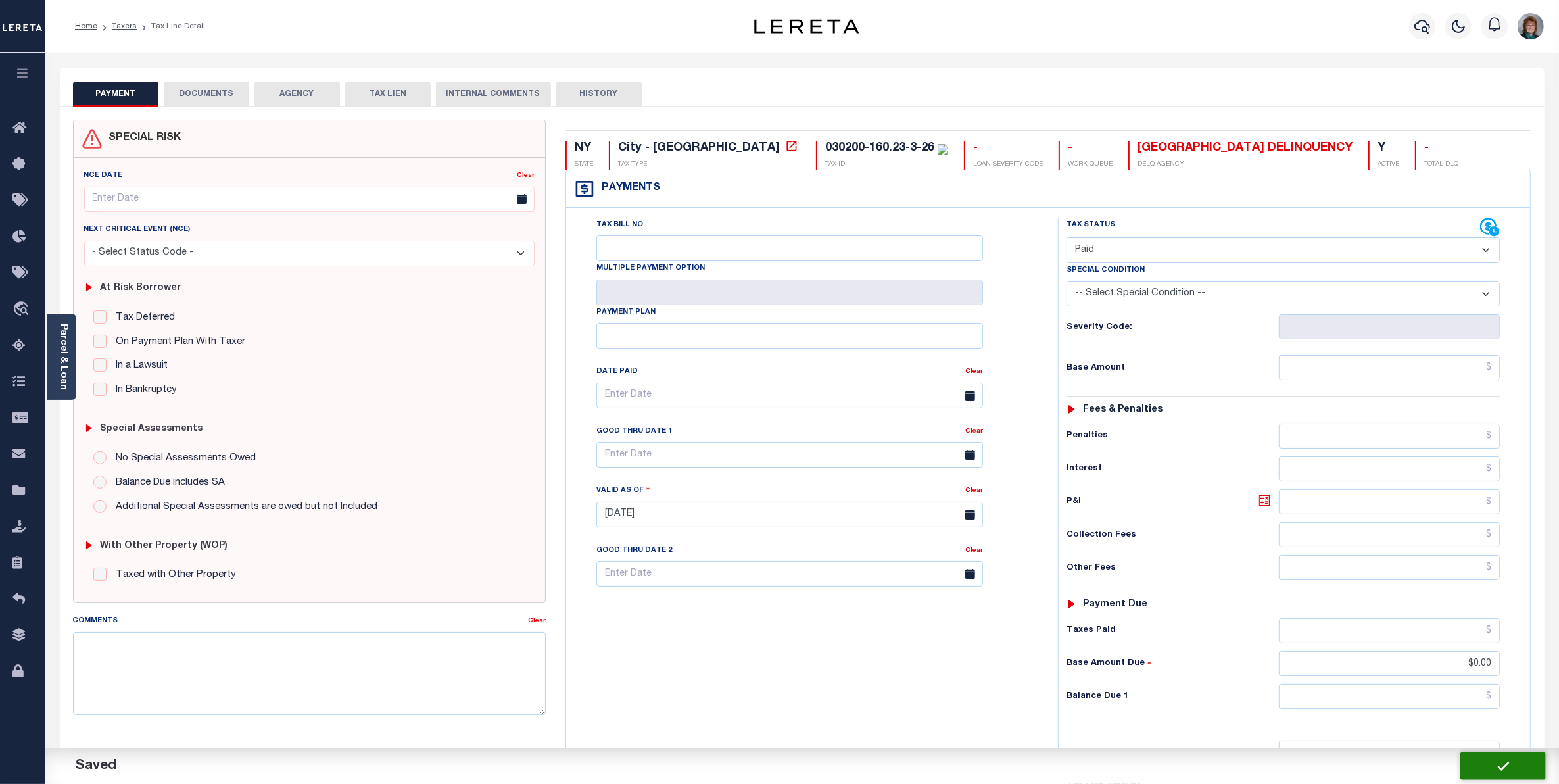
checkbox input "false"
type input "$0"
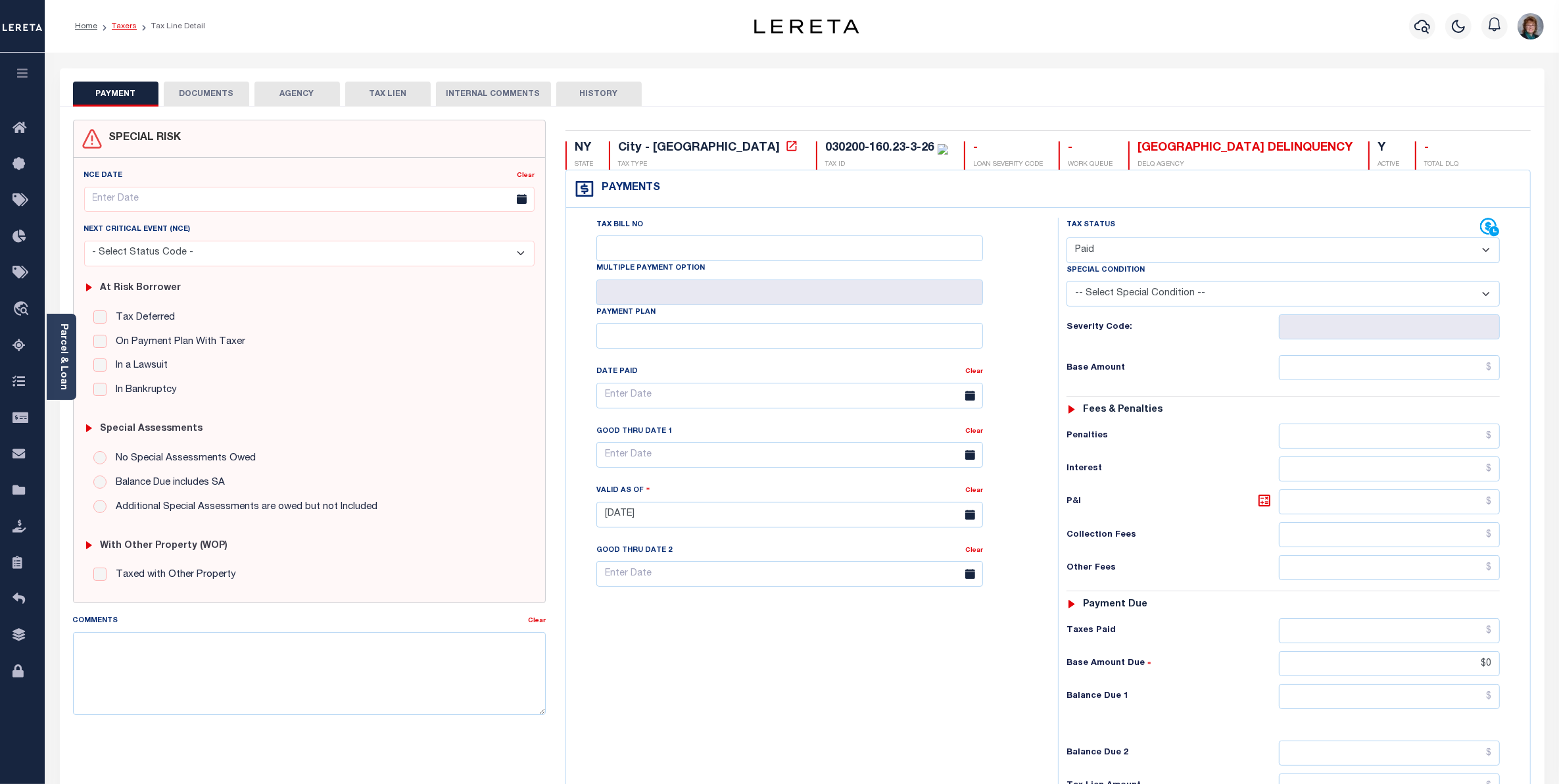
click at [127, 23] on link "Taxers" at bounding box center [125, 26] width 25 height 8
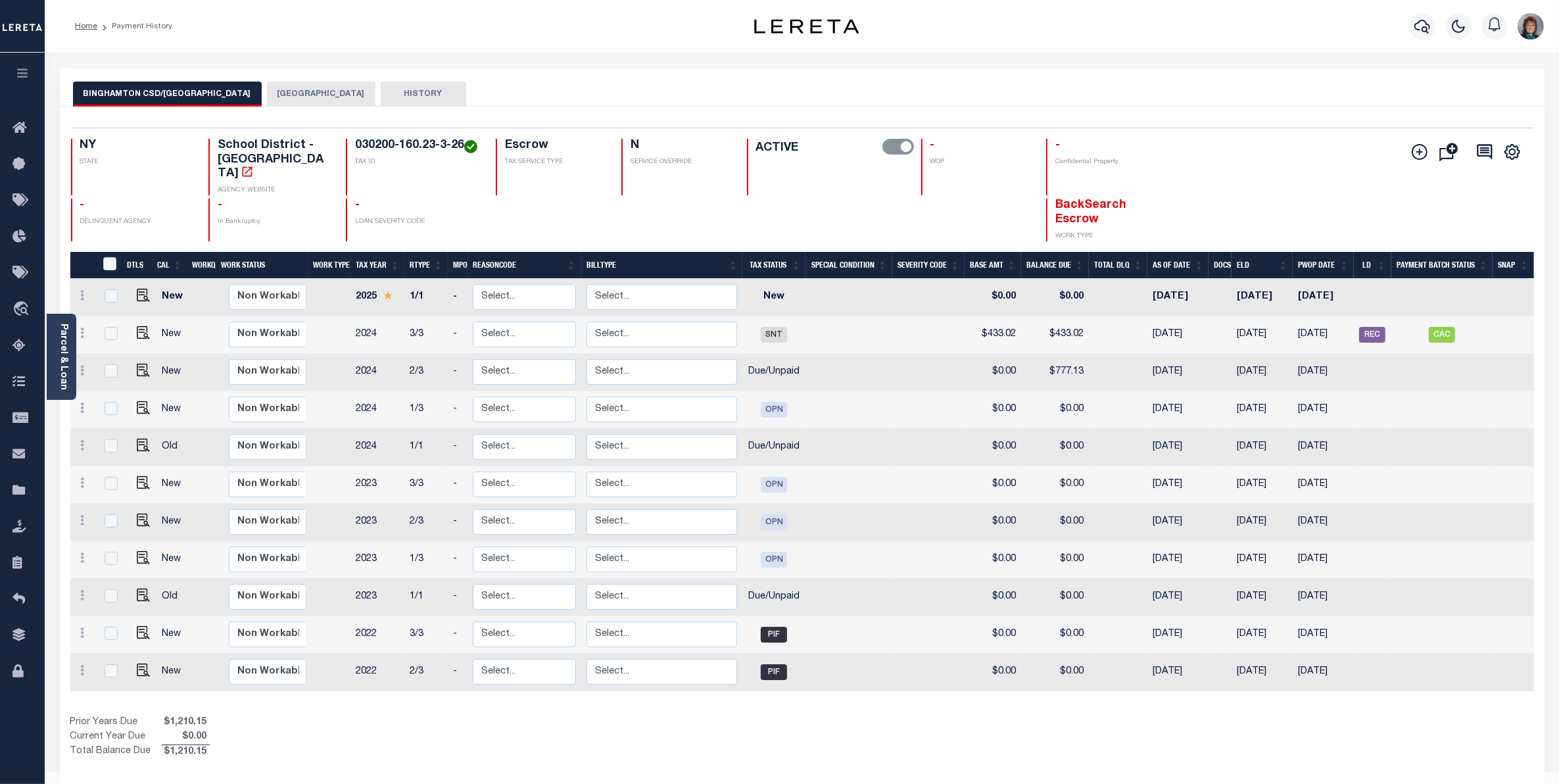
click at [277, 81] on button "BINGHAMTON CITY" at bounding box center [322, 94] width 108 height 25
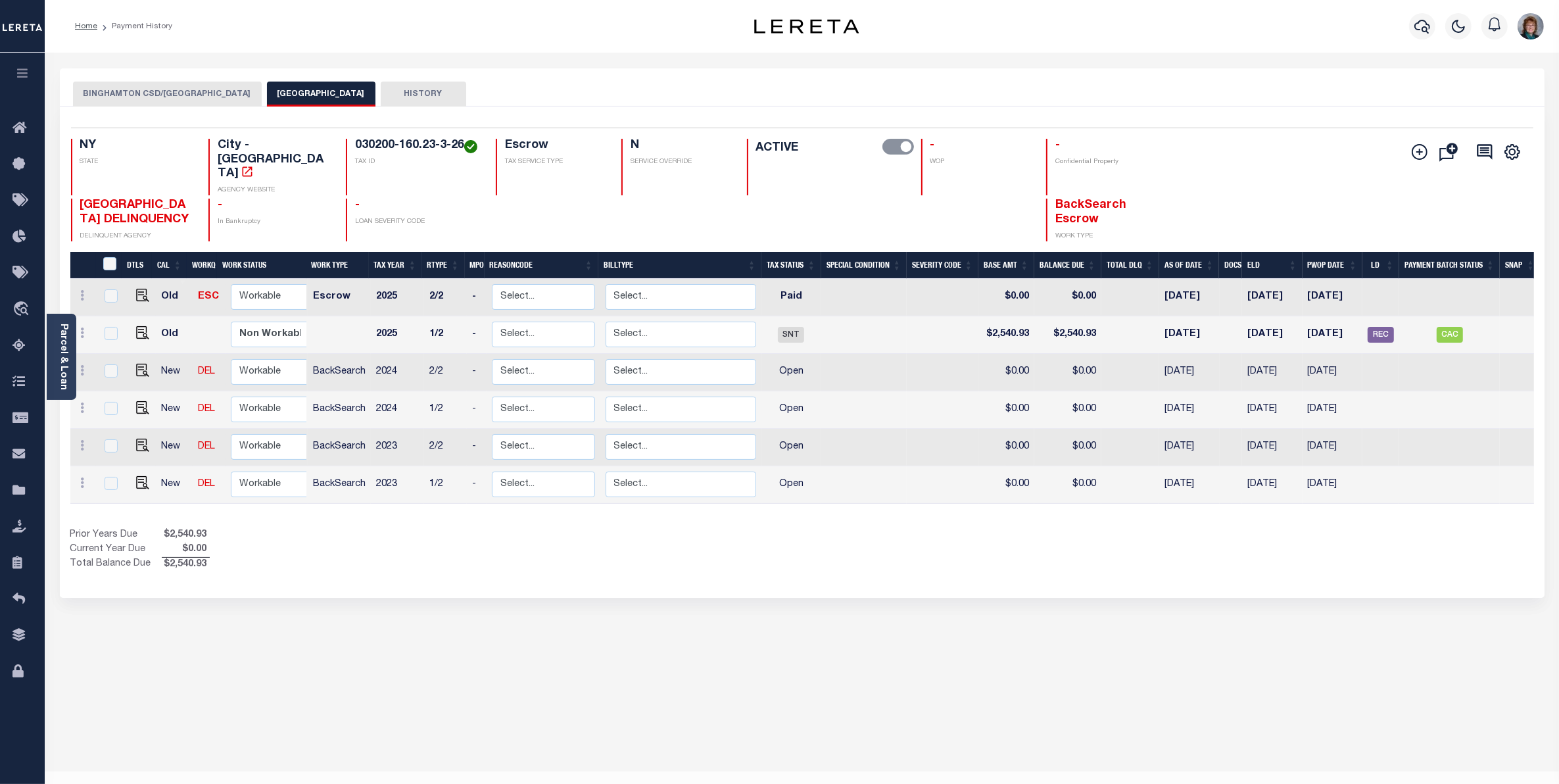
click at [196, 90] on button "BINGHAMTON CSD/BINGHAMTON CITY" at bounding box center [167, 94] width 189 height 25
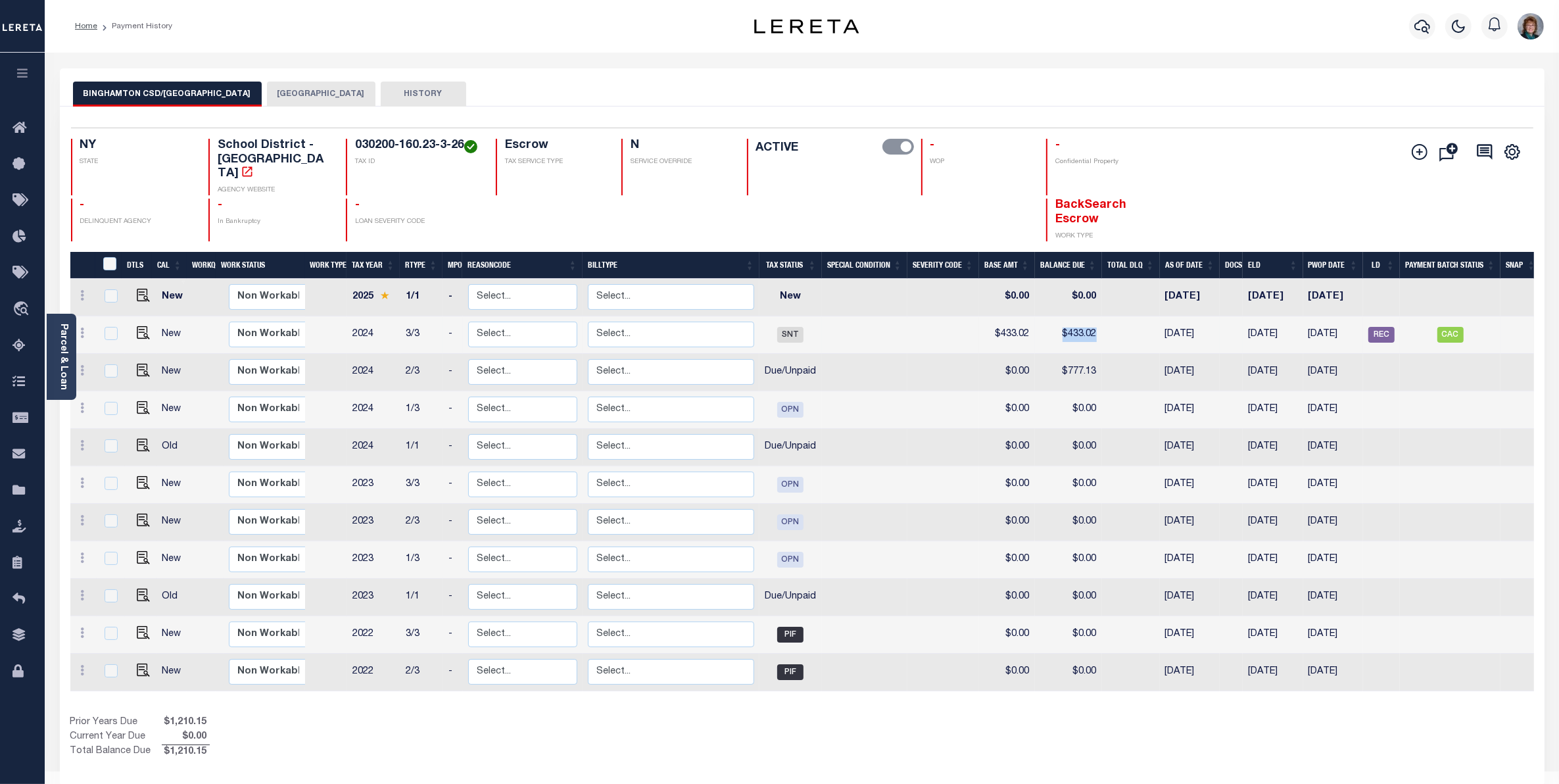
drag, startPoint x: 1097, startPoint y: 318, endPoint x: 1060, endPoint y: 321, distance: 37.1
click at [1060, 321] on td "$433.02" at bounding box center [1069, 335] width 67 height 38
checkbox input "true"
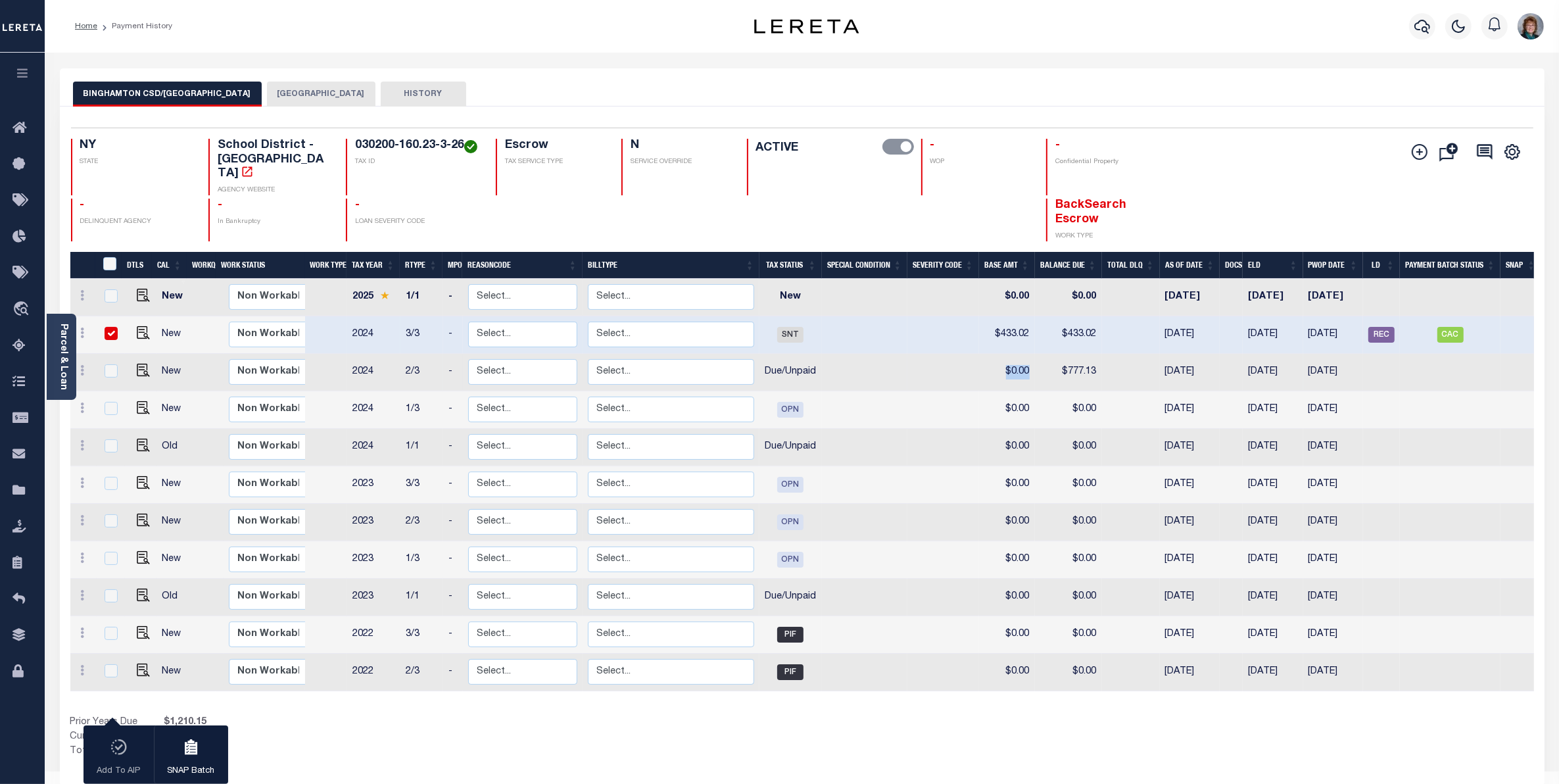
drag, startPoint x: 1031, startPoint y: 360, endPoint x: 1008, endPoint y: 359, distance: 23.0
click at [1008, 359] on td "$0.00" at bounding box center [1007, 373] width 56 height 38
checkbox input "true"
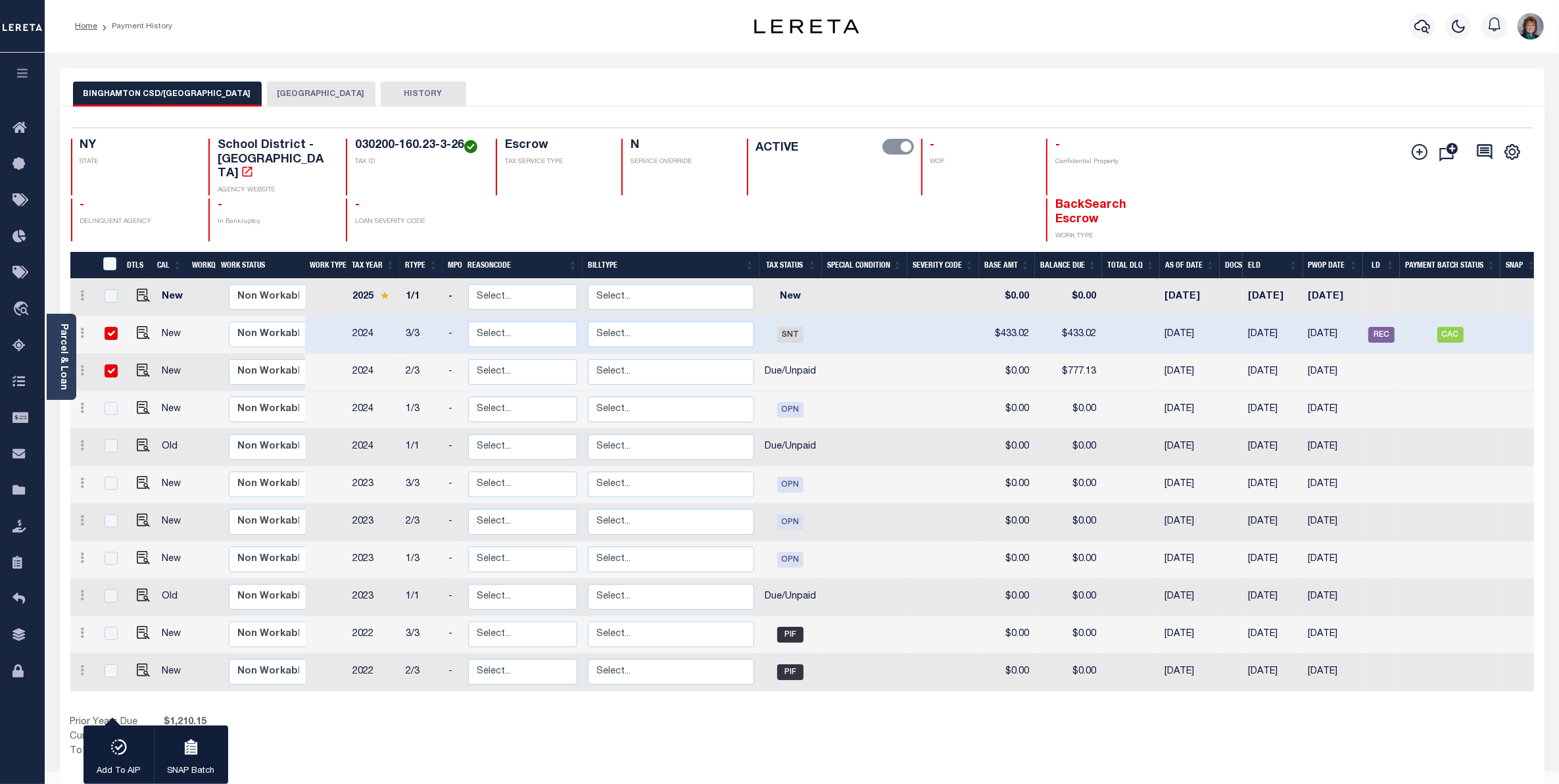
click at [1102, 359] on td "$777.13" at bounding box center [1069, 373] width 67 height 38
checkbox input "false"
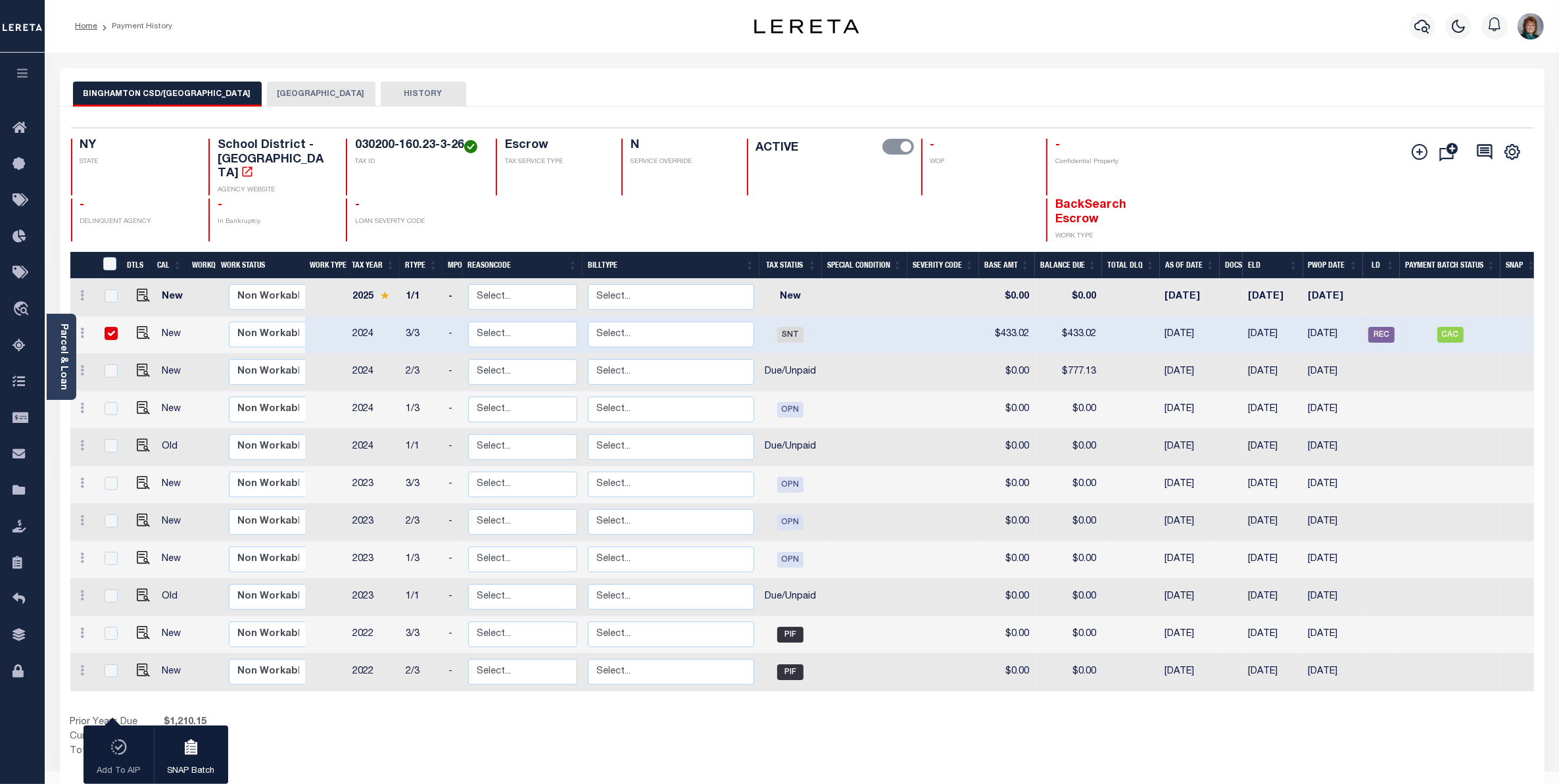
click at [149, 355] on td at bounding box center [140, 373] width 32 height 38
checkbox input "true"
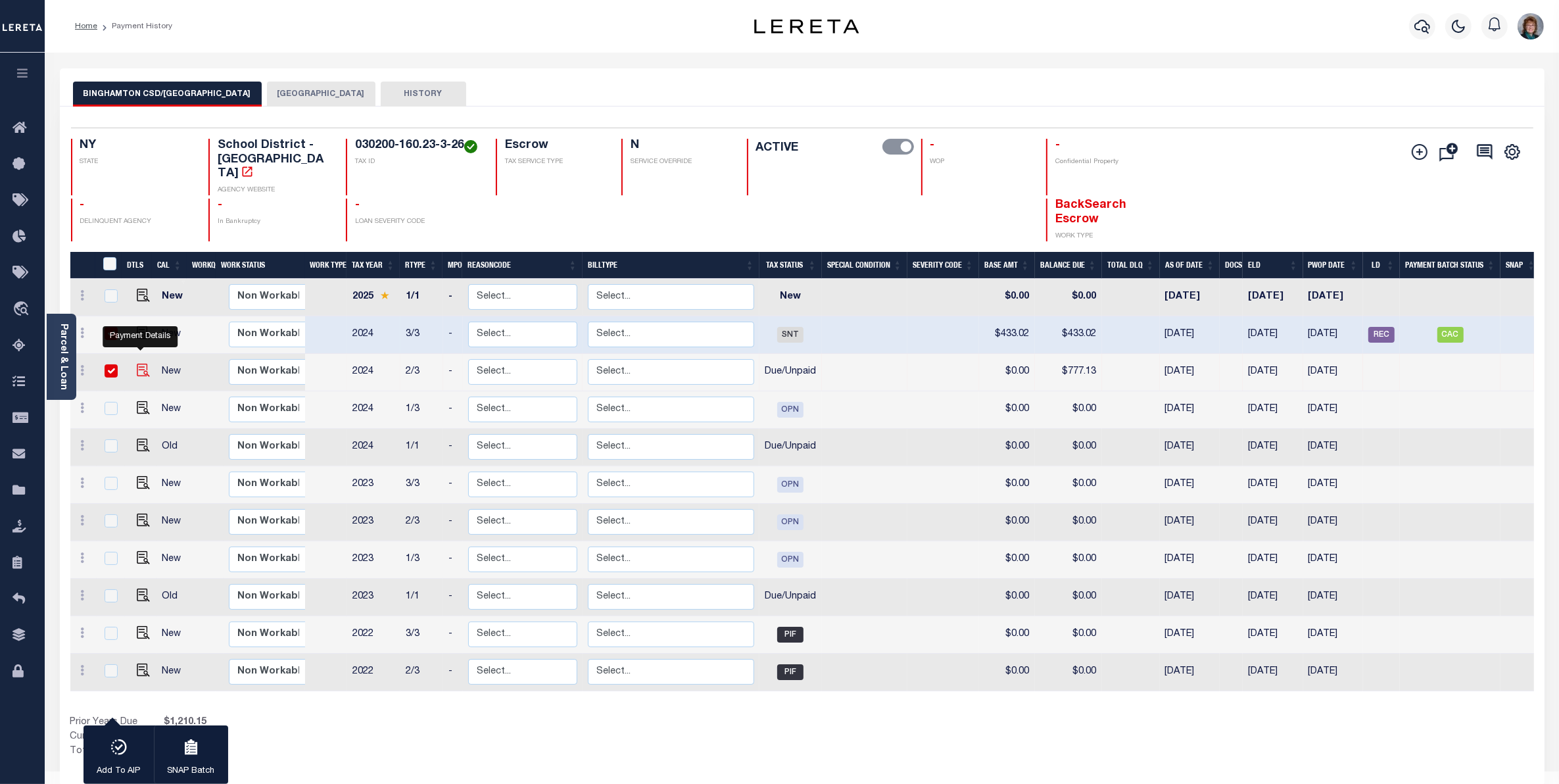
click at [136, 364] on img "" at bounding box center [143, 370] width 14 height 14
checkbox input "false"
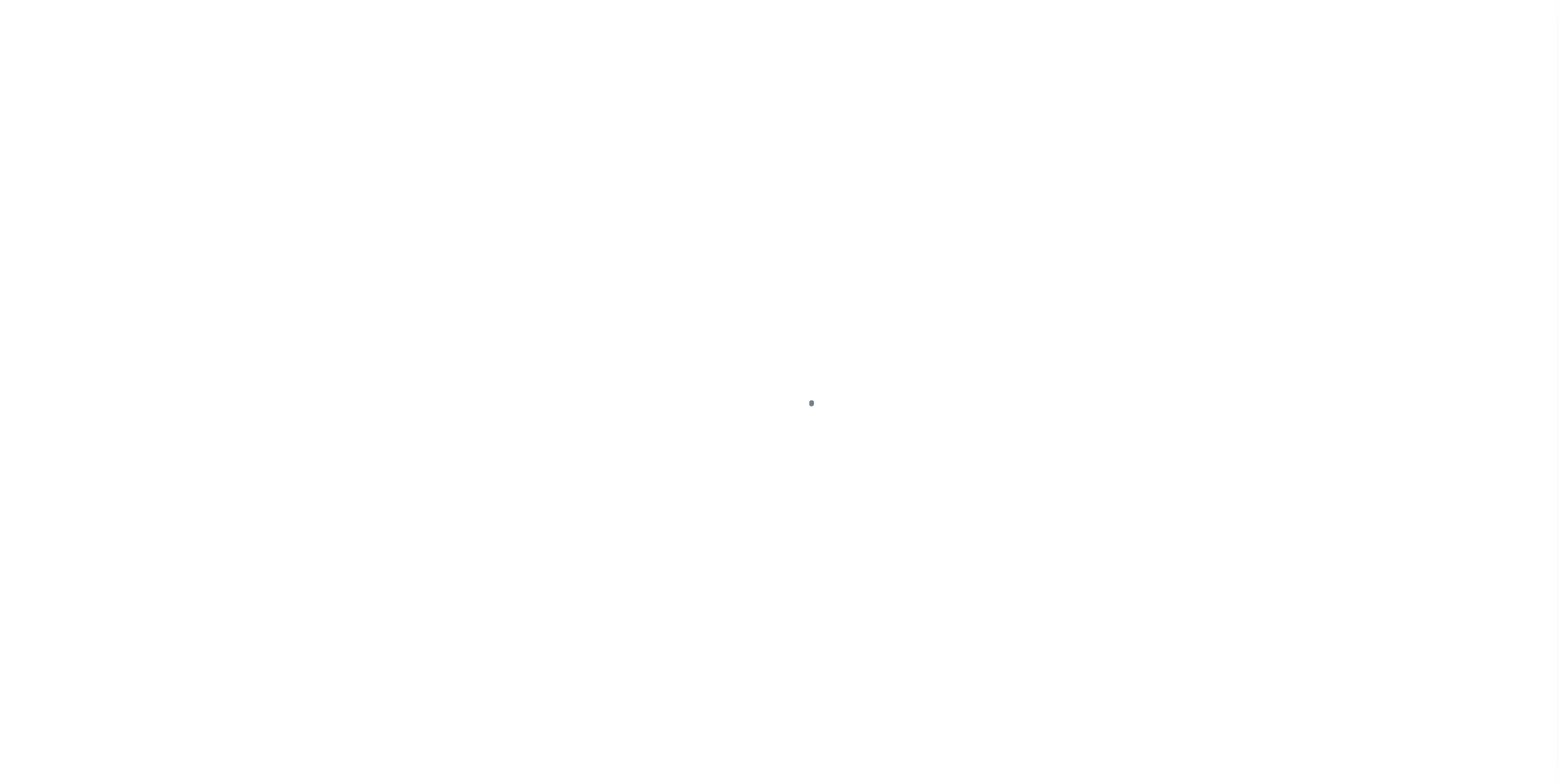
select select "DUE"
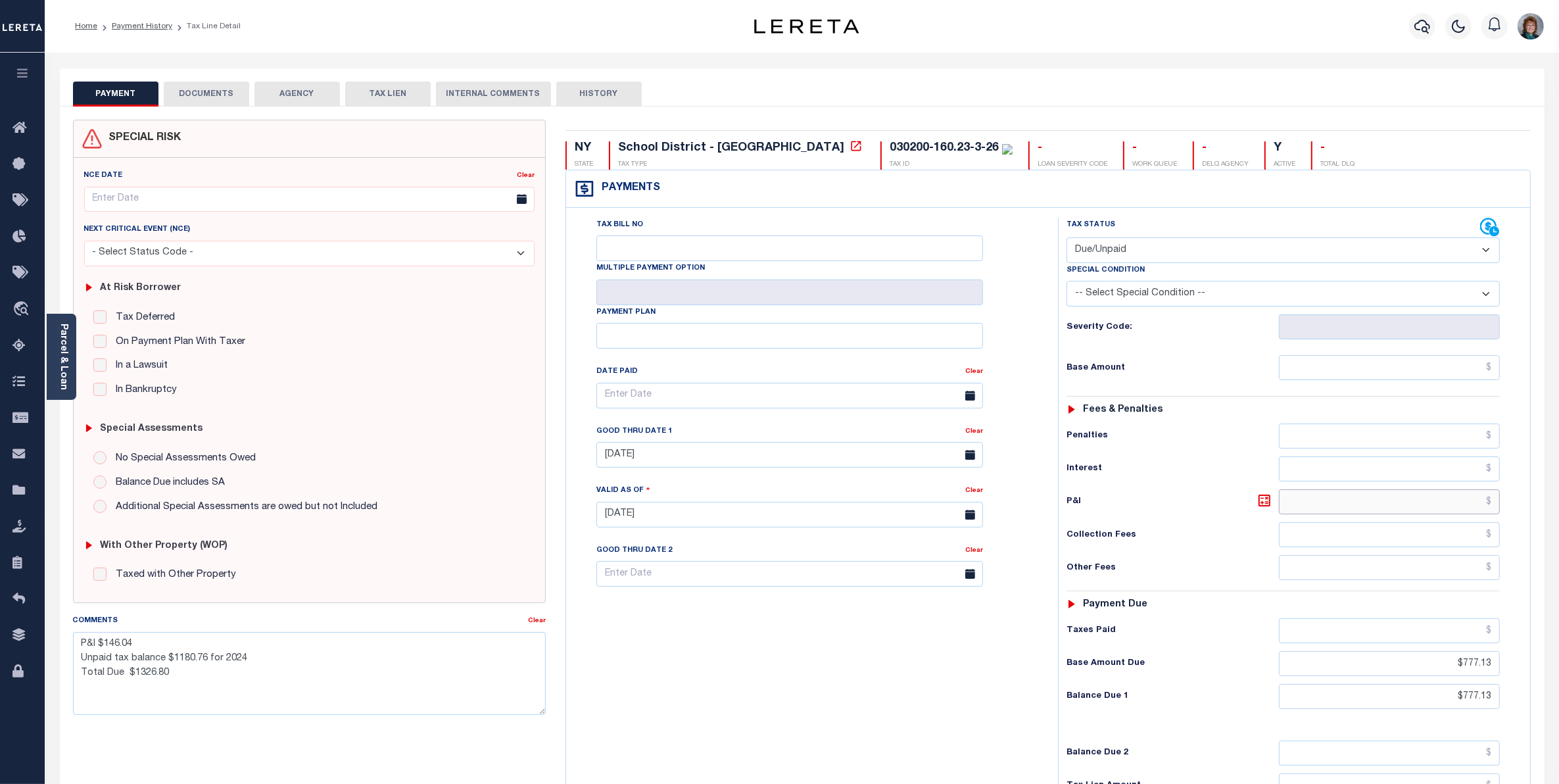
click at [1438, 504] on input "text" at bounding box center [1389, 502] width 221 height 25
click at [195, 669] on textarea "P&I $146.04 Unpaid tax balance $1180.76 for 2024 Total Due $1326.80" at bounding box center [309, 674] width 472 height 83
click at [67, 375] on link "Parcel & Loan" at bounding box center [63, 357] width 9 height 67
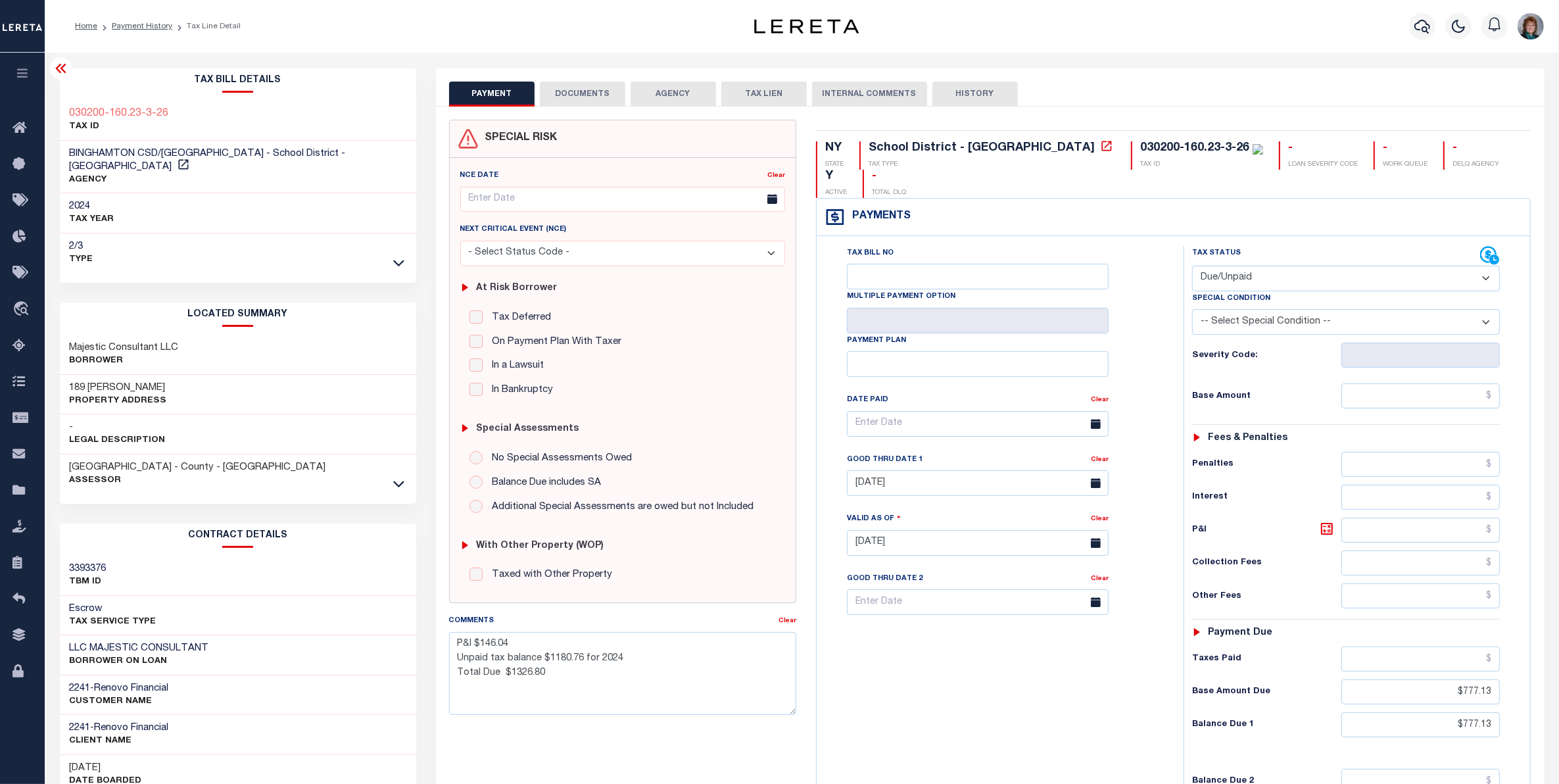
click at [1433, 383] on div "Tax Status Status - Select Status Code -" at bounding box center [1351, 536] width 334 height 581
click at [1433, 383] on input "text" at bounding box center [1420, 396] width 158 height 25
type input "$777.13"
type input "[DATE]"
click at [1480, 518] on input "text" at bounding box center [1420, 530] width 158 height 25
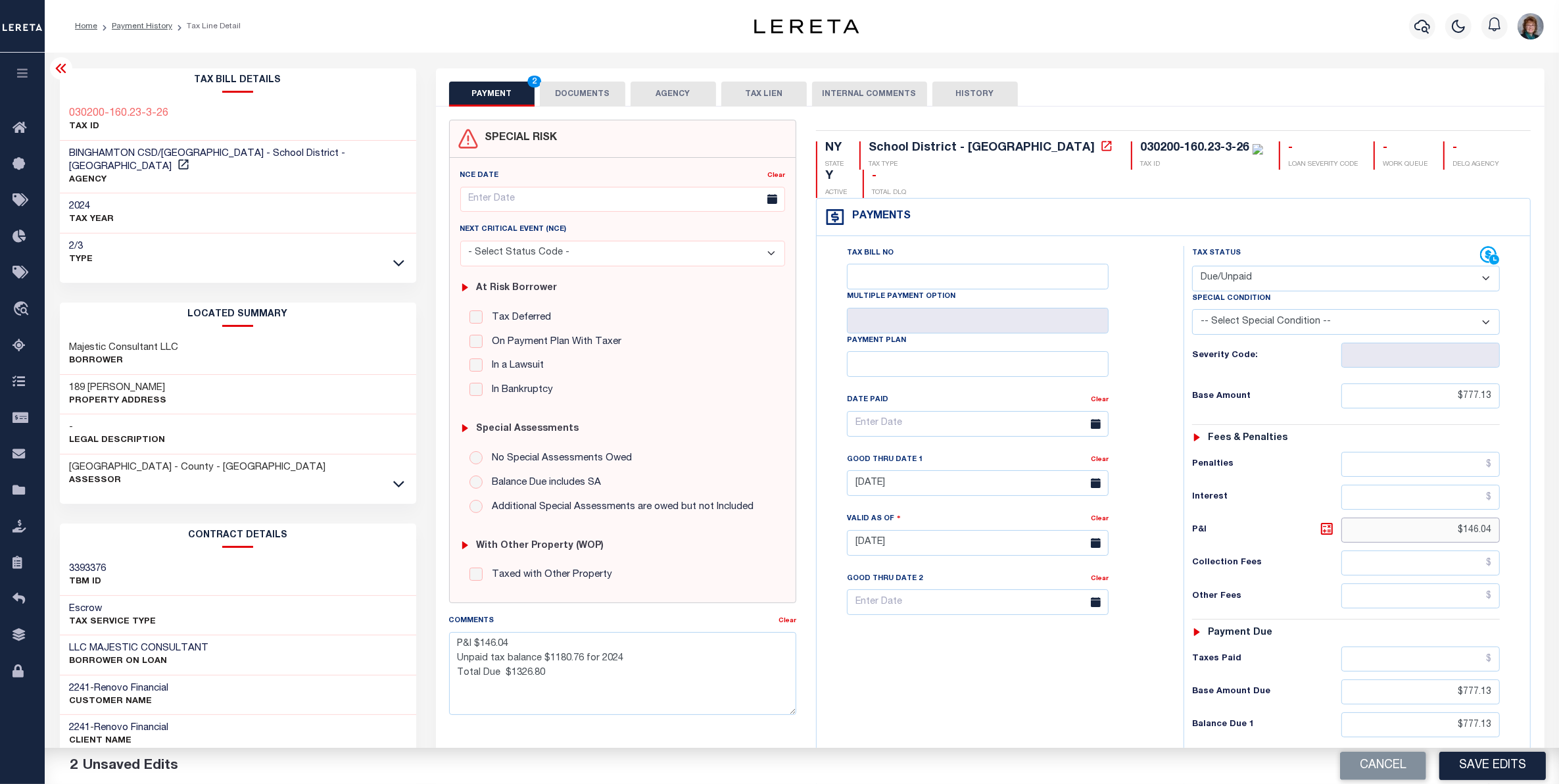
type input "$146.04"
drag, startPoint x: 1443, startPoint y: 676, endPoint x: 1457, endPoint y: 672, distance: 14.6
click at [1457, 679] on input "$777.13" at bounding box center [1420, 692] width 158 height 25
drag, startPoint x: 1454, startPoint y: 697, endPoint x: 1554, endPoint y: 688, distance: 100.4
click at [1554, 688] on div "Parcel & Loan Tax Bill Details 030200-160.23-3-26 TAX ID AGENCY 2024 TAX YEAR […" at bounding box center [802, 523] width 1515 height 942
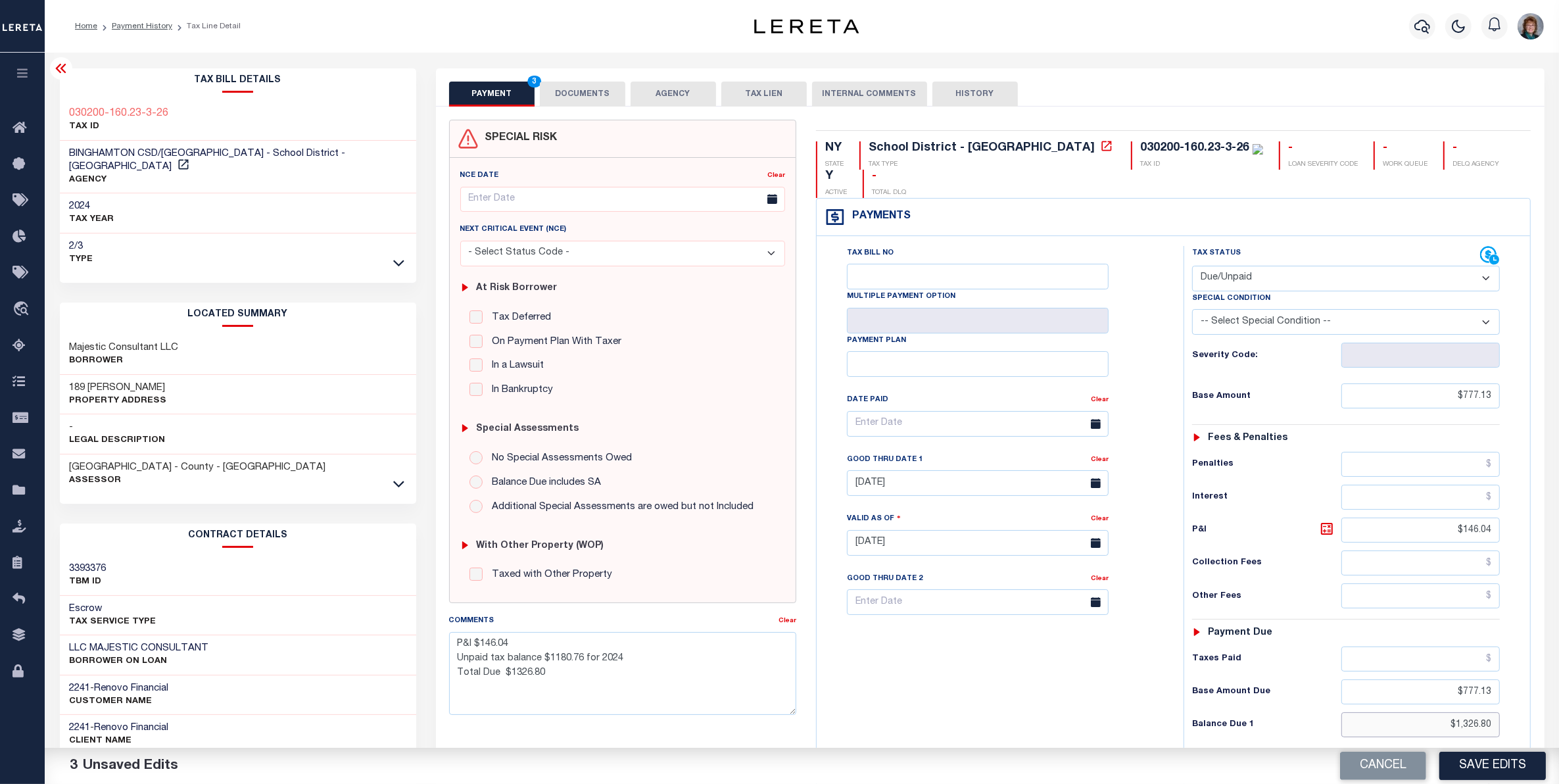
type input "$1,326.80"
drag, startPoint x: 1439, startPoint y: 671, endPoint x: 1665, endPoint y: 613, distance: 233.3
click at [1559, 613] on html "Home Payment History Tax Line Detail" at bounding box center [780, 497] width 1559 height 994
drag, startPoint x: 1372, startPoint y: 303, endPoint x: 1350, endPoint y: 294, distance: 23.8
click at [1372, 309] on select "-- Select Special Condition -- 3RD PARTY TAX LIEN AGENCY TAX LIEN (A.K.A Inside…" at bounding box center [1346, 322] width 308 height 25
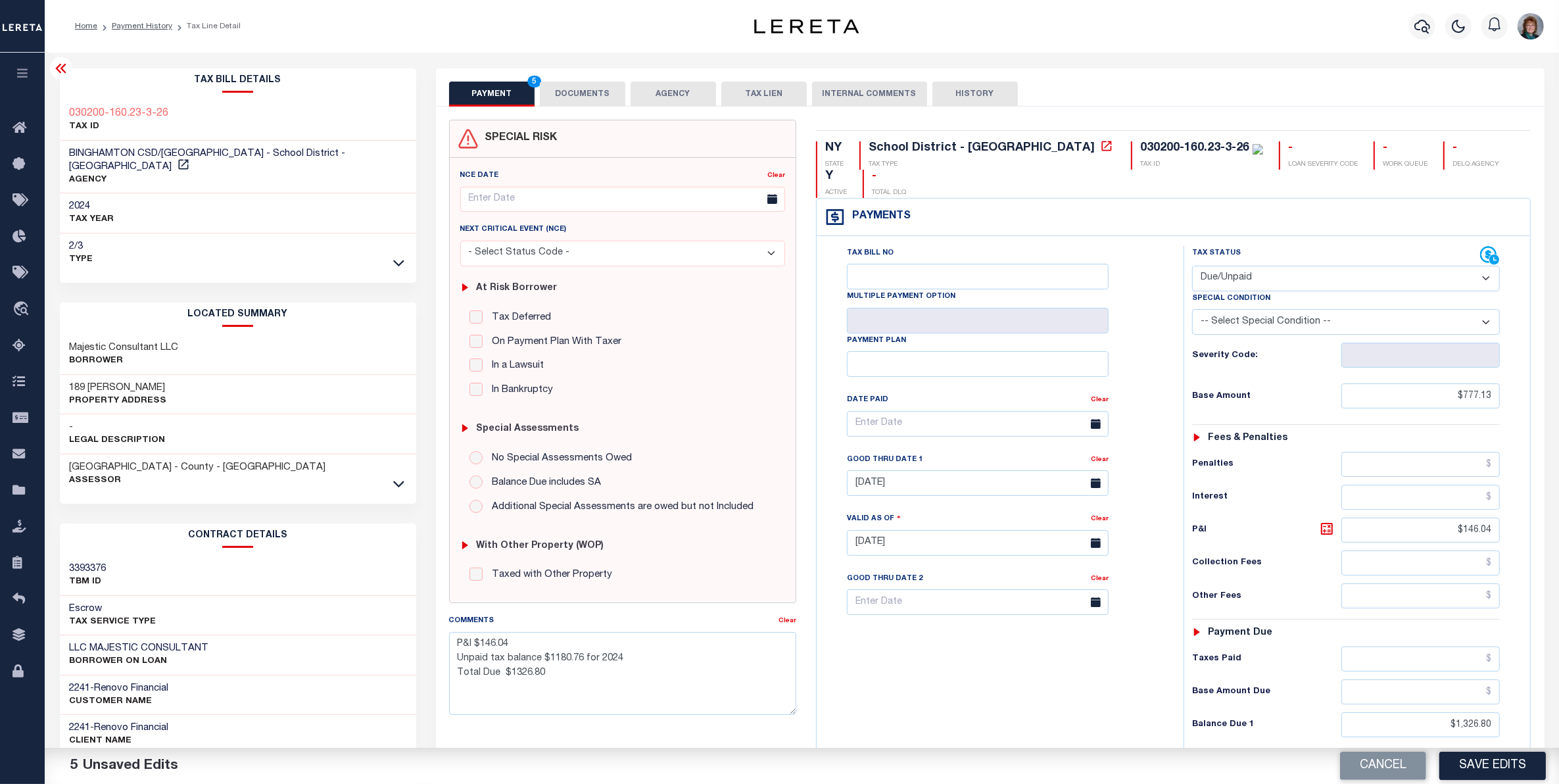
click at [1037, 662] on div "Tax Bill No Multiple Payment Option Payment Plan Clear" at bounding box center [997, 536] width 354 height 581
drag, startPoint x: 1450, startPoint y: 373, endPoint x: 1506, endPoint y: 369, distance: 56.1
click at [1506, 369] on div "Tax Status Status - Select Status Code -" at bounding box center [1351, 536] width 334 height 581
type input "$1,180.76"
click at [1313, 621] on div "Tax Status Status - Select Status Code -" at bounding box center [1351, 536] width 334 height 581
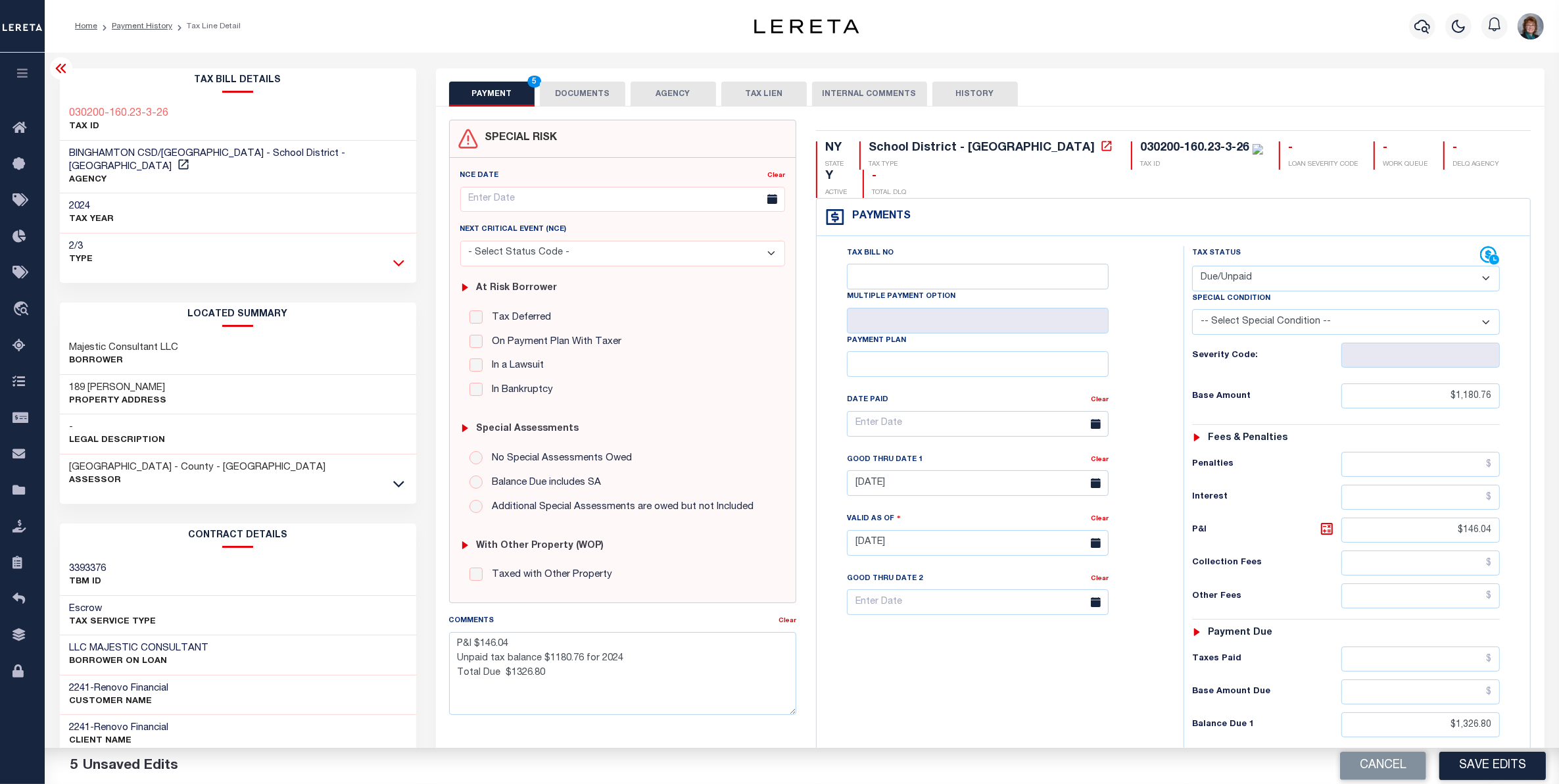
click at [396, 256] on icon at bounding box center [398, 262] width 11 height 14
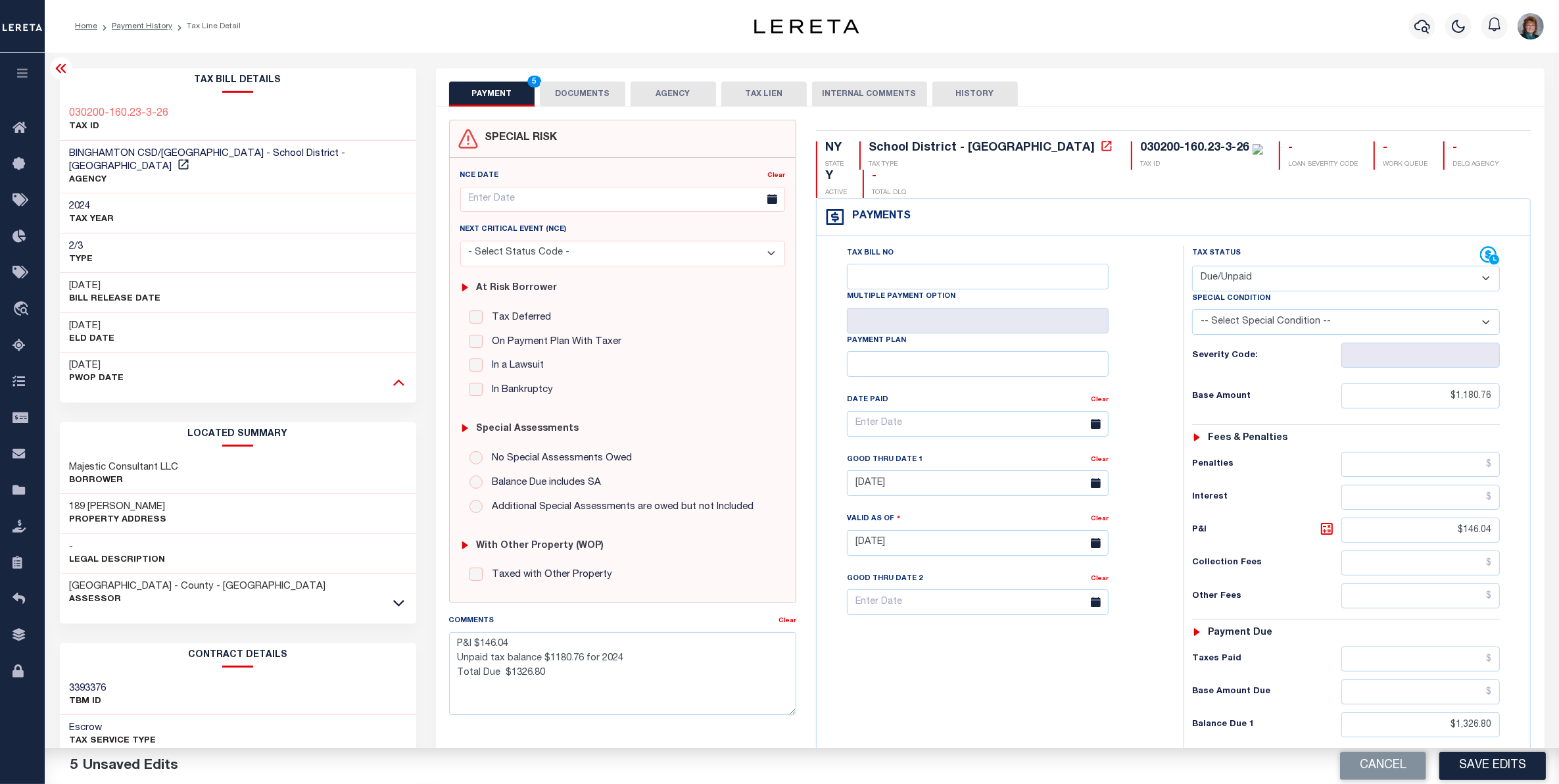
click at [402, 375] on icon at bounding box center [398, 381] width 11 height 14
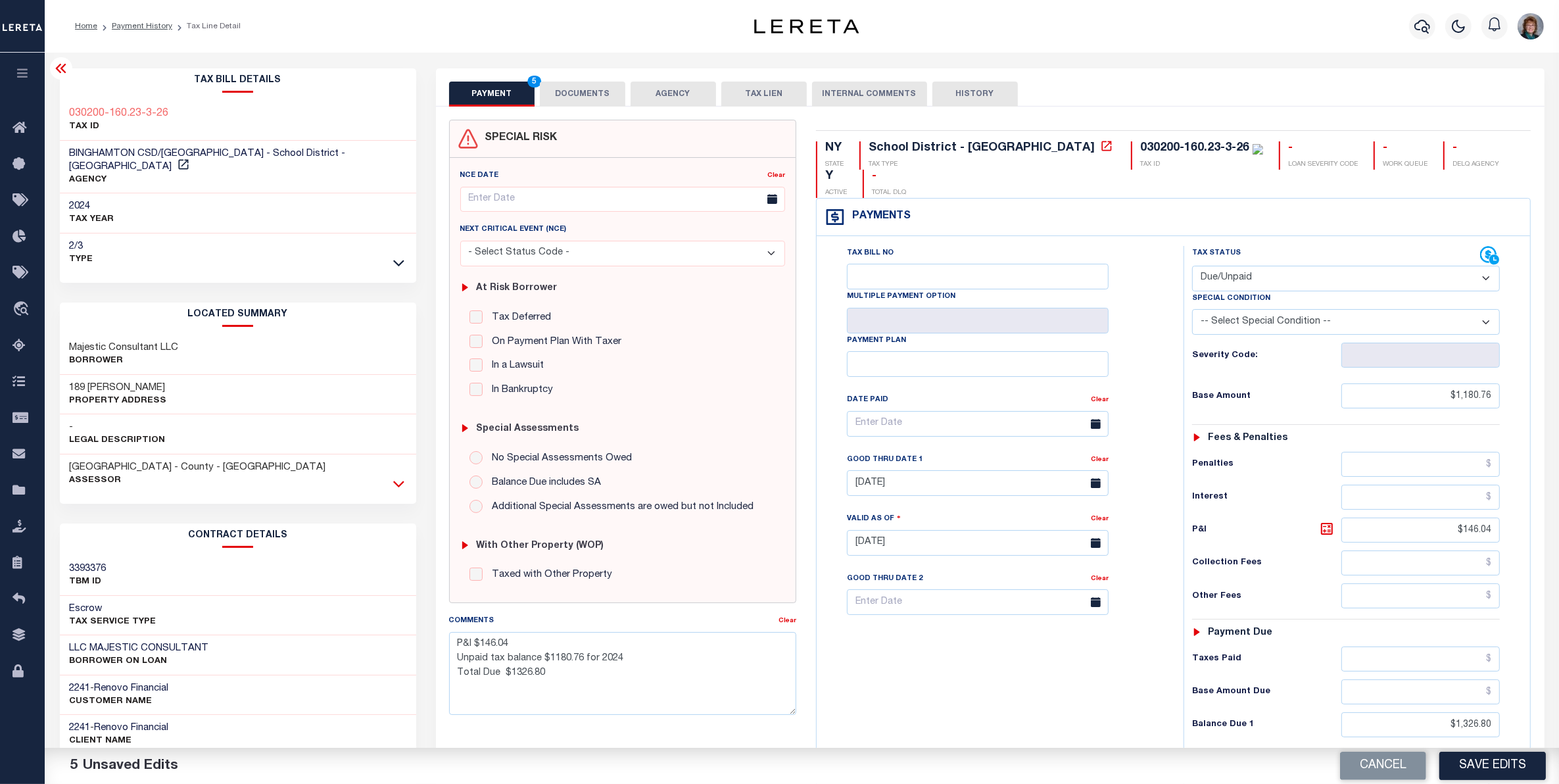
click at [396, 481] on icon at bounding box center [398, 483] width 11 height 6
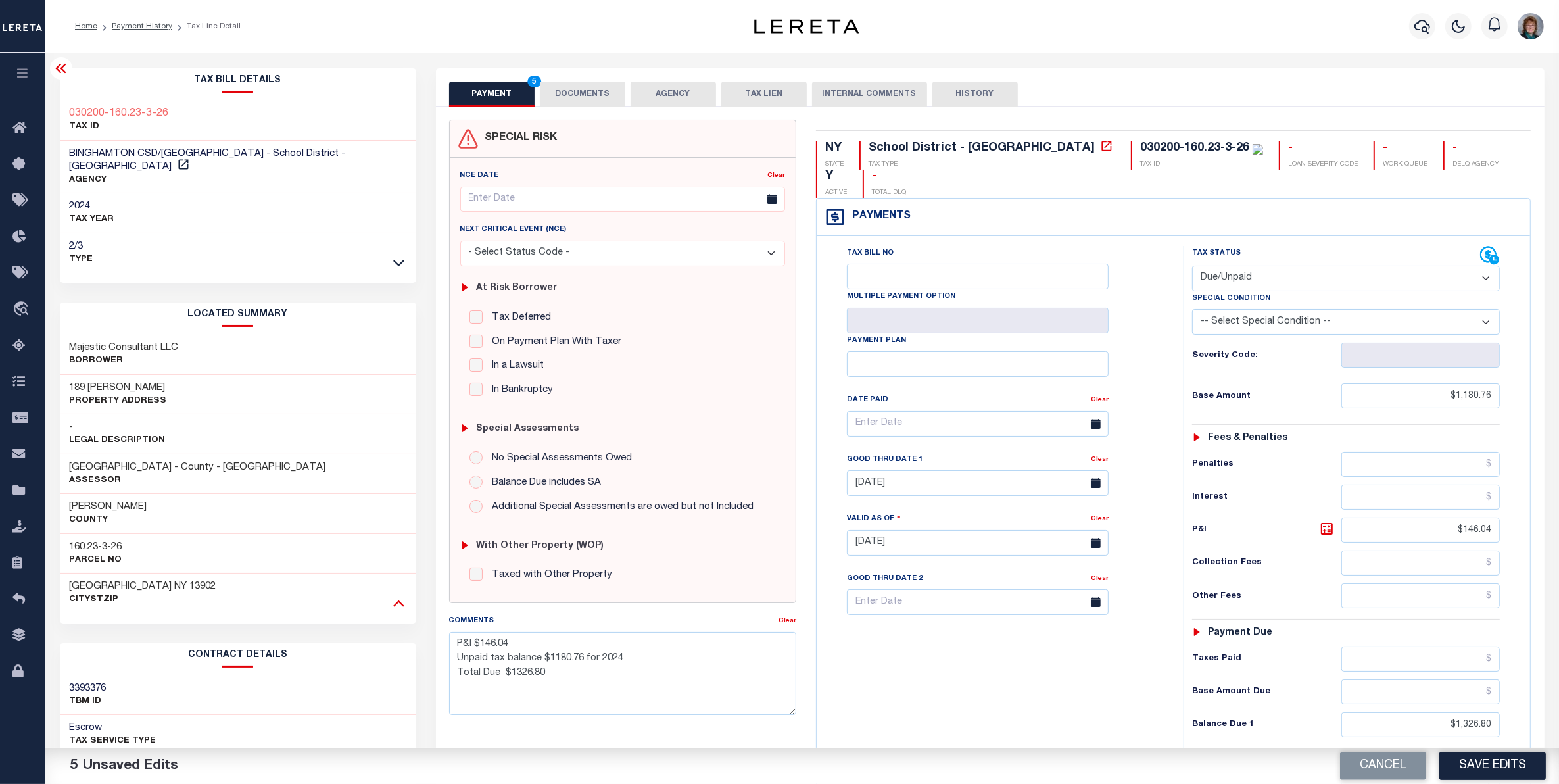
click at [393, 596] on icon at bounding box center [398, 602] width 11 height 14
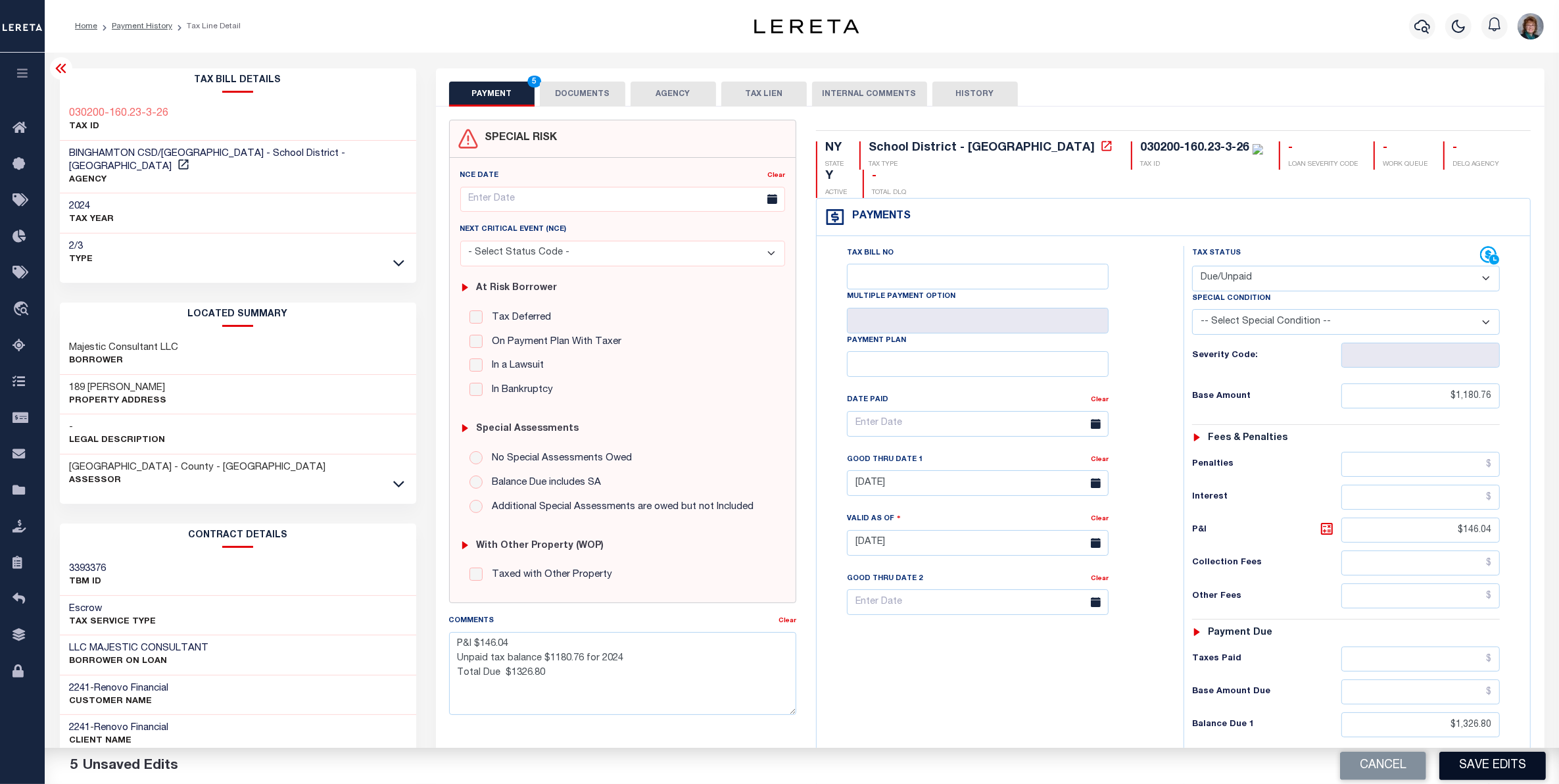
drag, startPoint x: 1478, startPoint y: 775, endPoint x: 1469, endPoint y: 768, distance: 11.4
click at [1478, 774] on button "Save Edits" at bounding box center [1493, 765] width 107 height 28
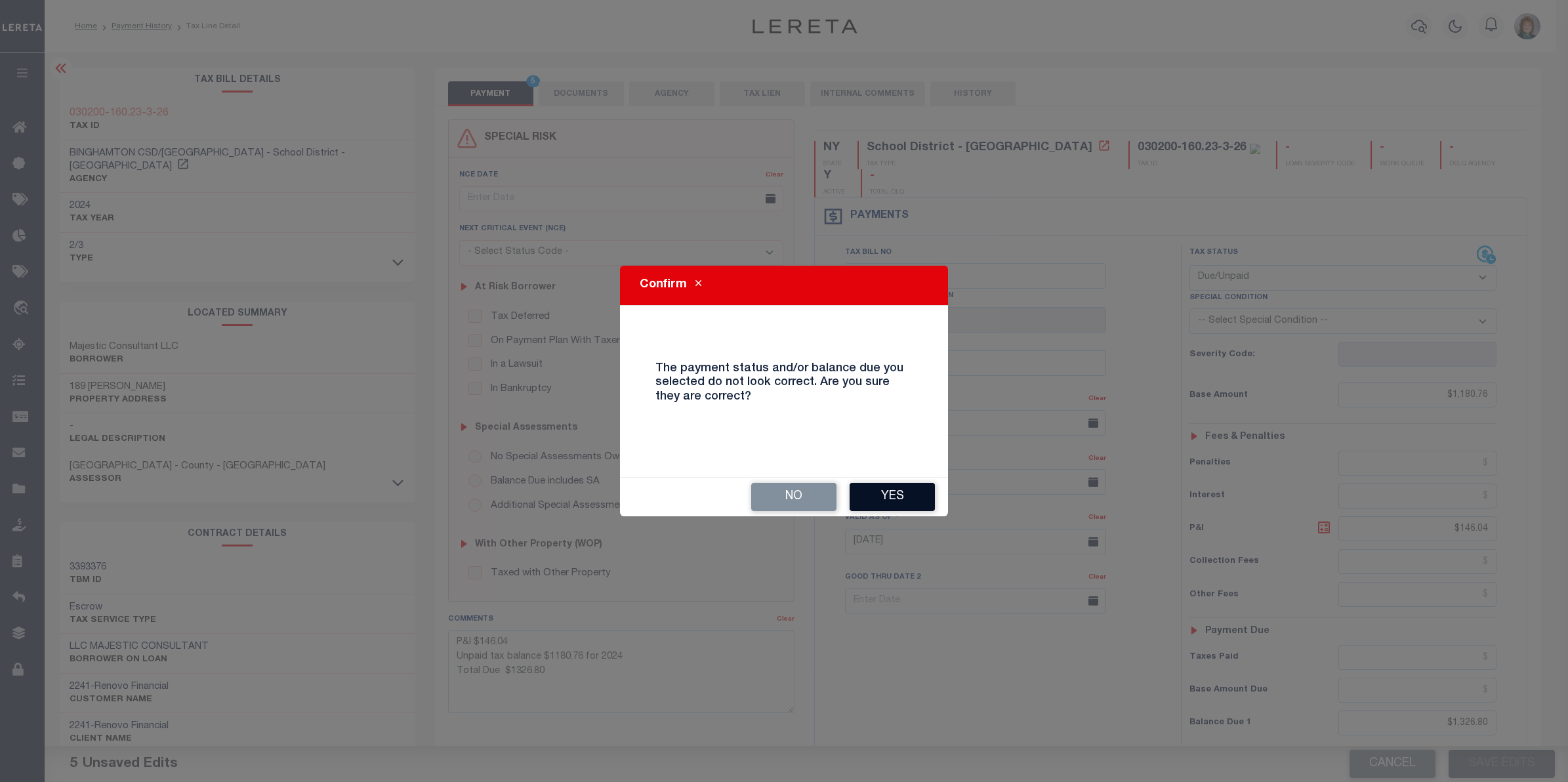
click at [877, 496] on button "Yes" at bounding box center [892, 496] width 86 height 28
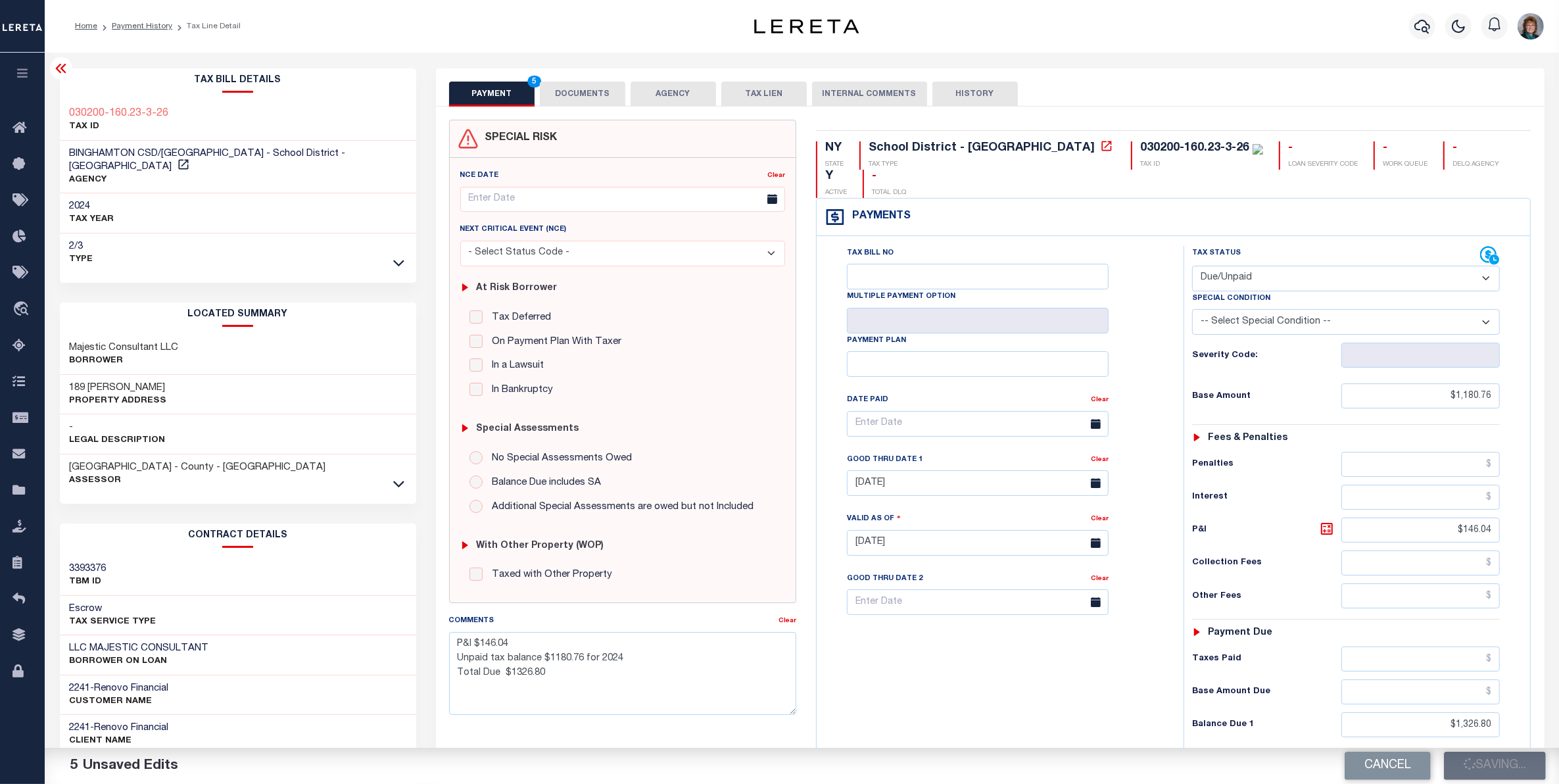
checkbox input "false"
type textarea "P&I $146.04 Unpaid tax balance $1180.76 for 2024 Total Due $1326.80"
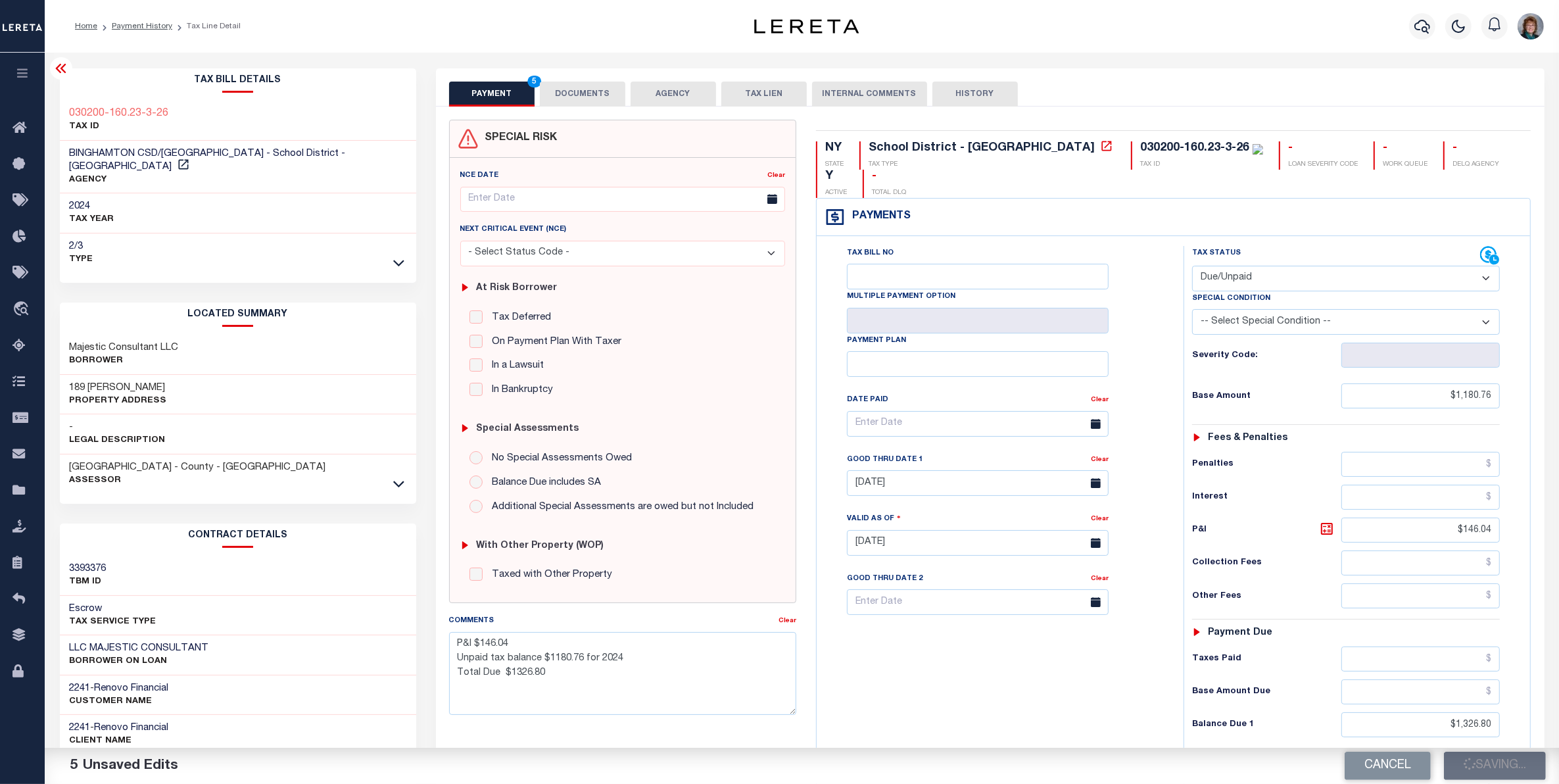
type input "$1,180.76"
type input "$146.04"
type input "$1,326.8"
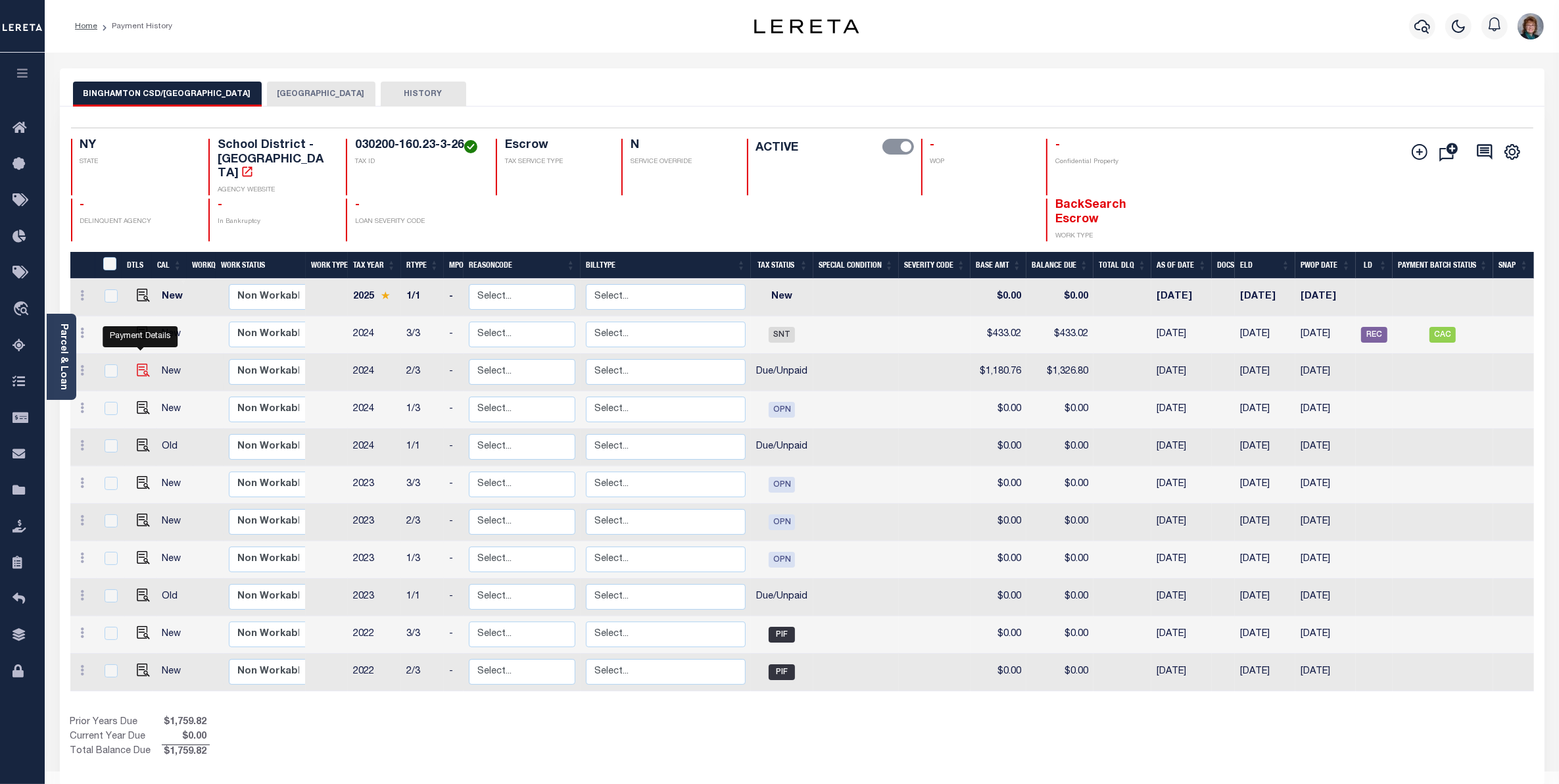
click at [136, 364] on img "" at bounding box center [143, 370] width 14 height 14
checkbox input "true"
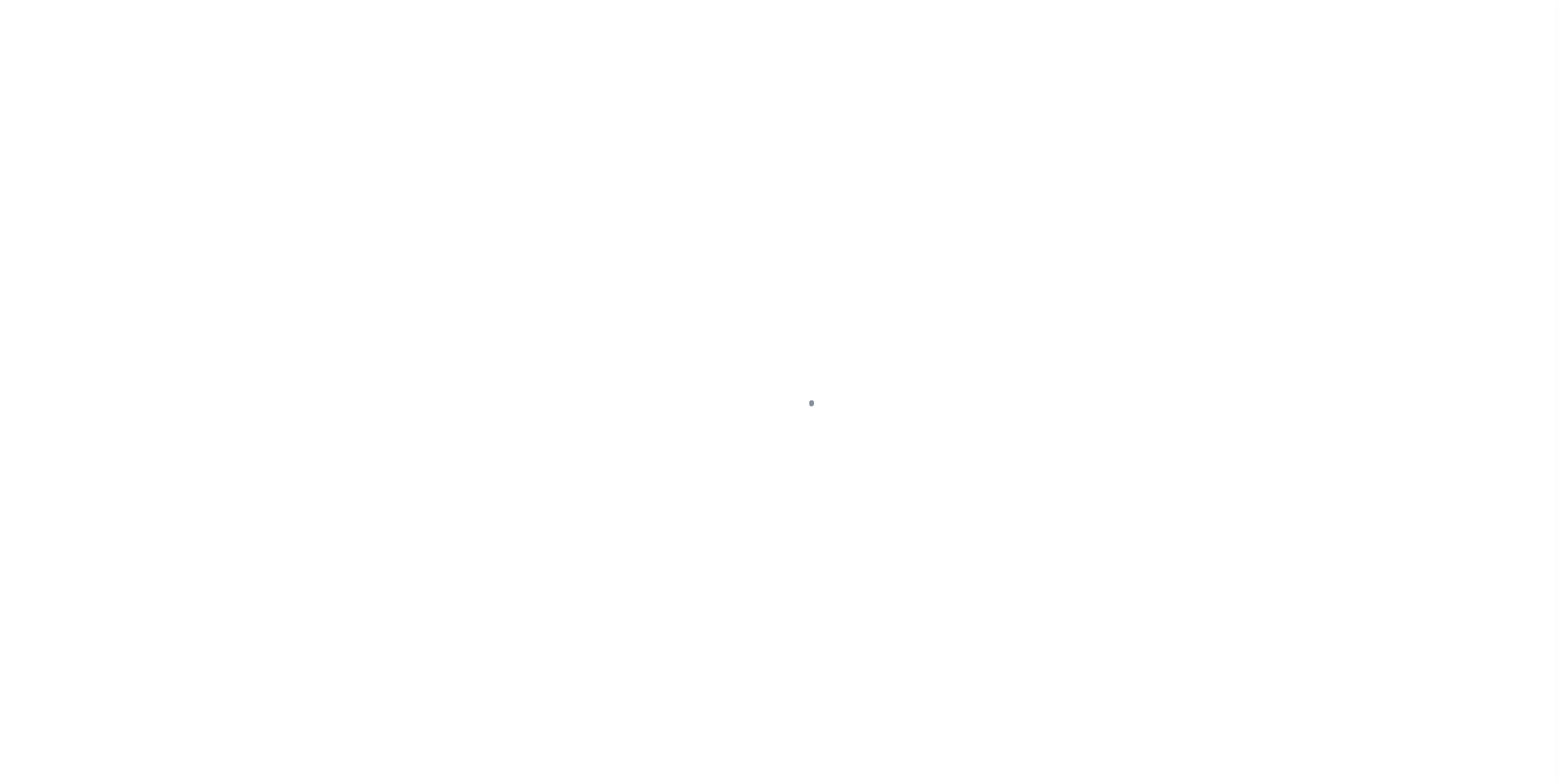
select select "DUE"
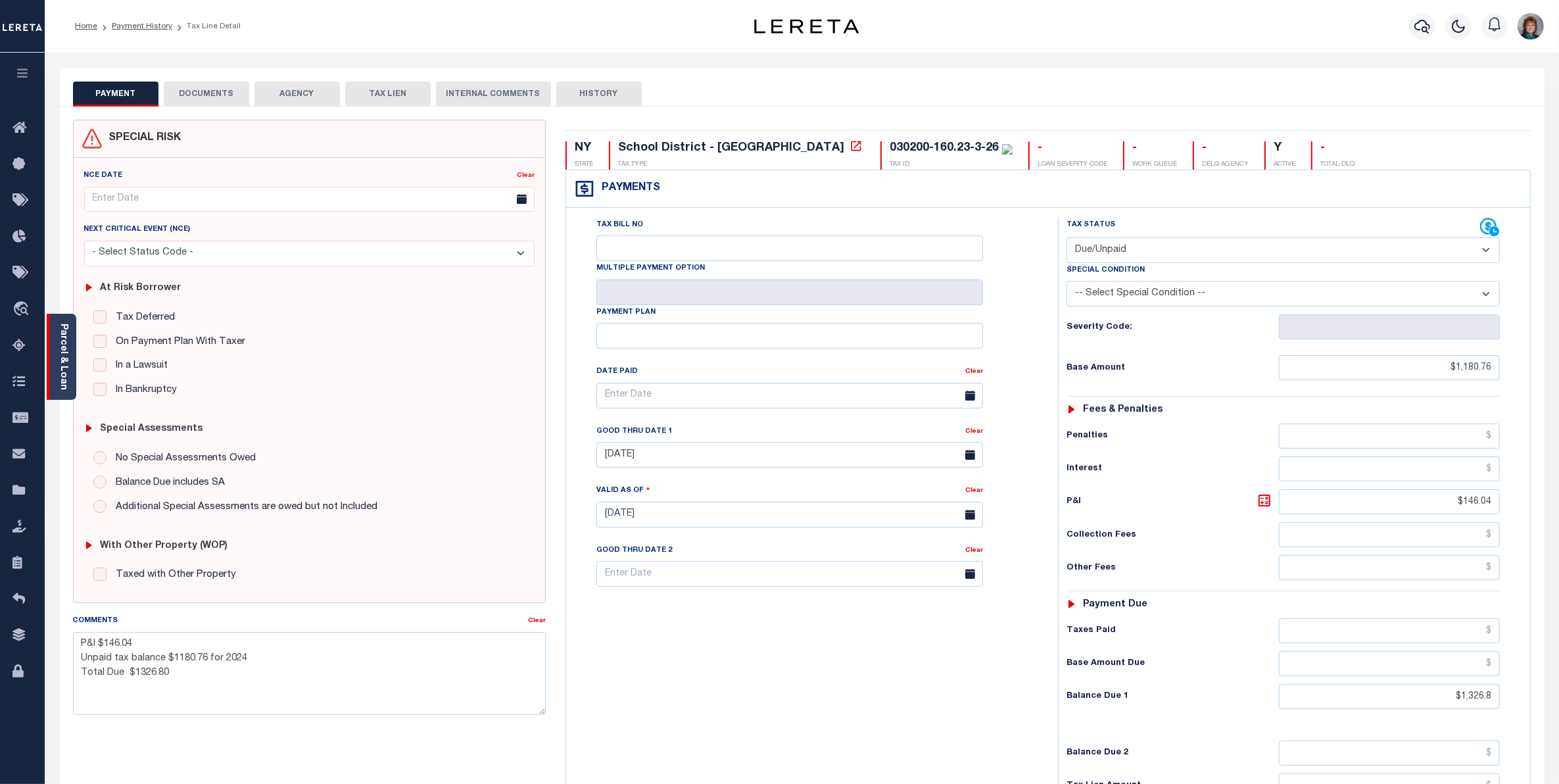
click at [61, 328] on link "Parcel & Loan" at bounding box center [63, 357] width 9 height 67
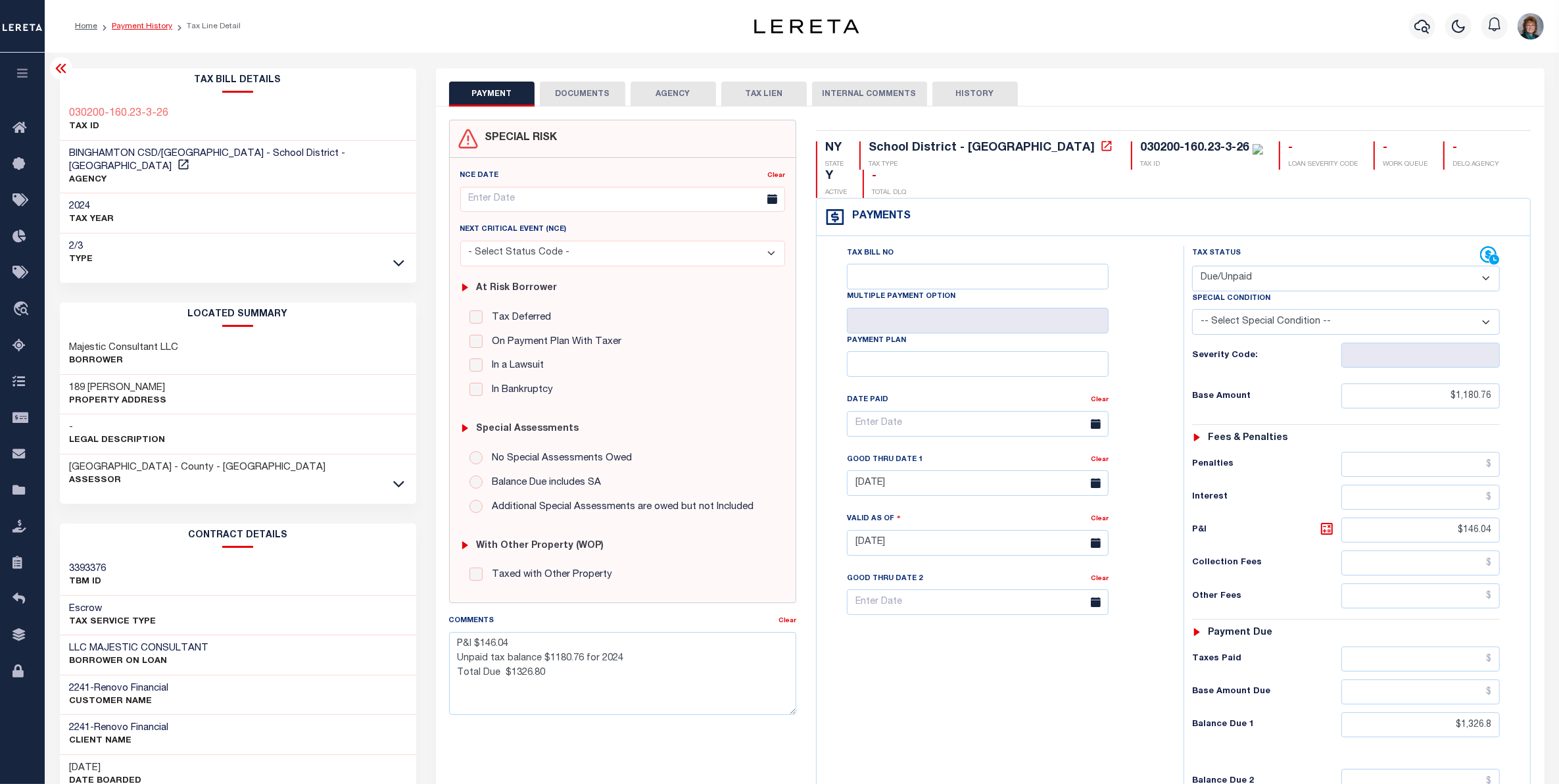
click at [152, 25] on link "Payment History" at bounding box center [142, 26] width 61 height 8
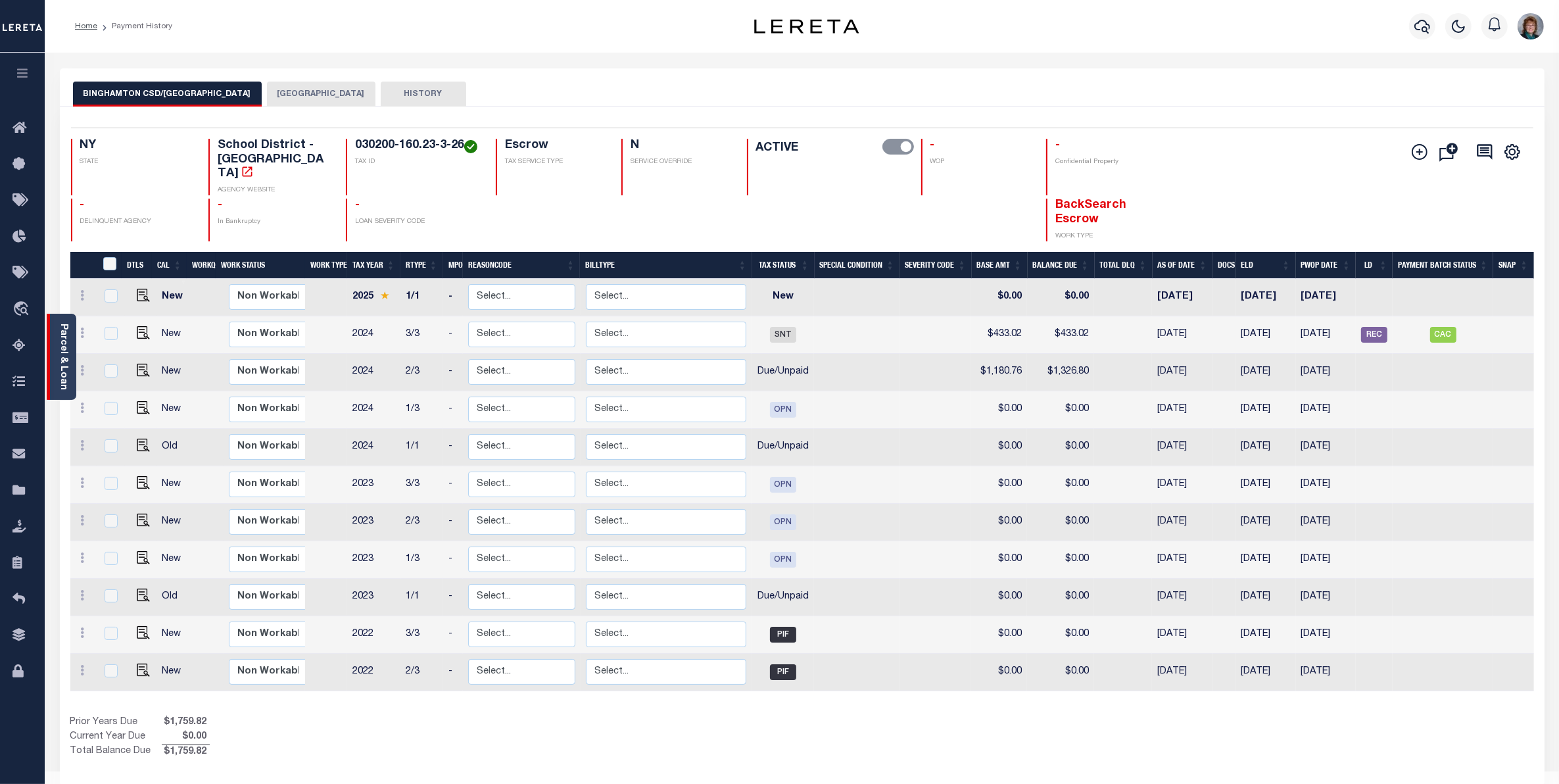
click at [61, 334] on link "Parcel & Loan" at bounding box center [63, 357] width 9 height 67
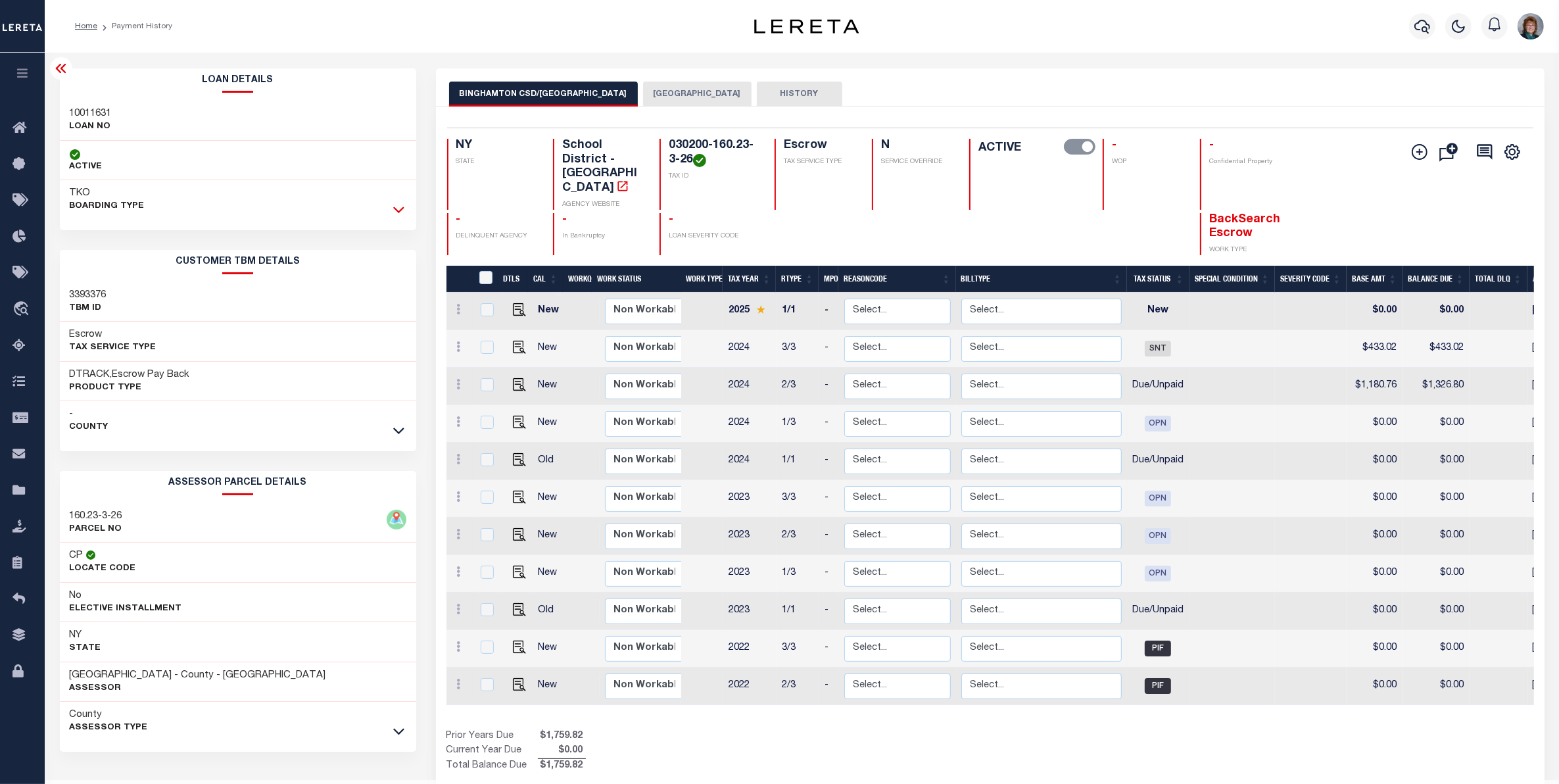
click at [400, 204] on icon at bounding box center [398, 209] width 11 height 14
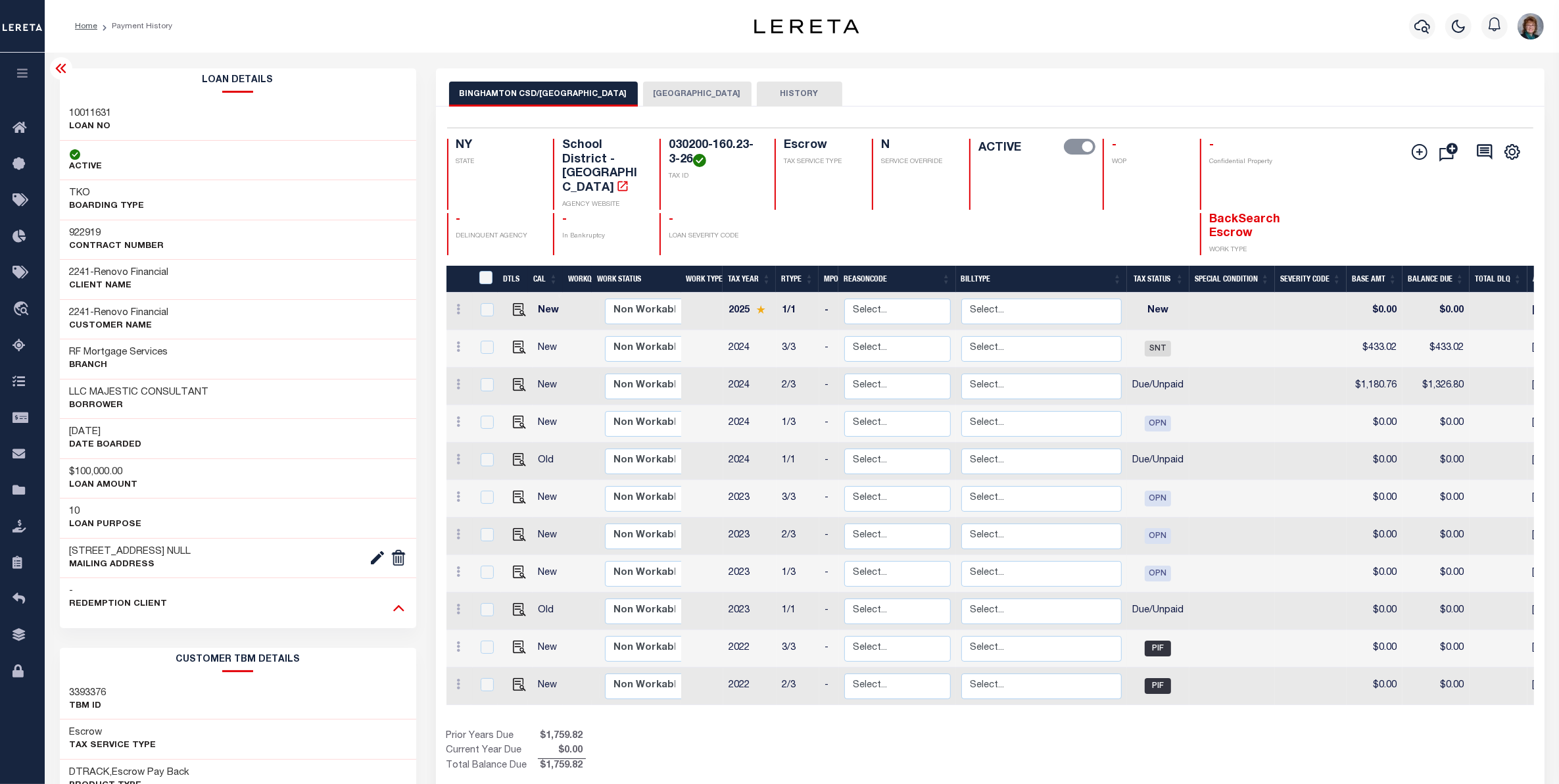
click at [396, 607] on icon at bounding box center [398, 607] width 11 height 14
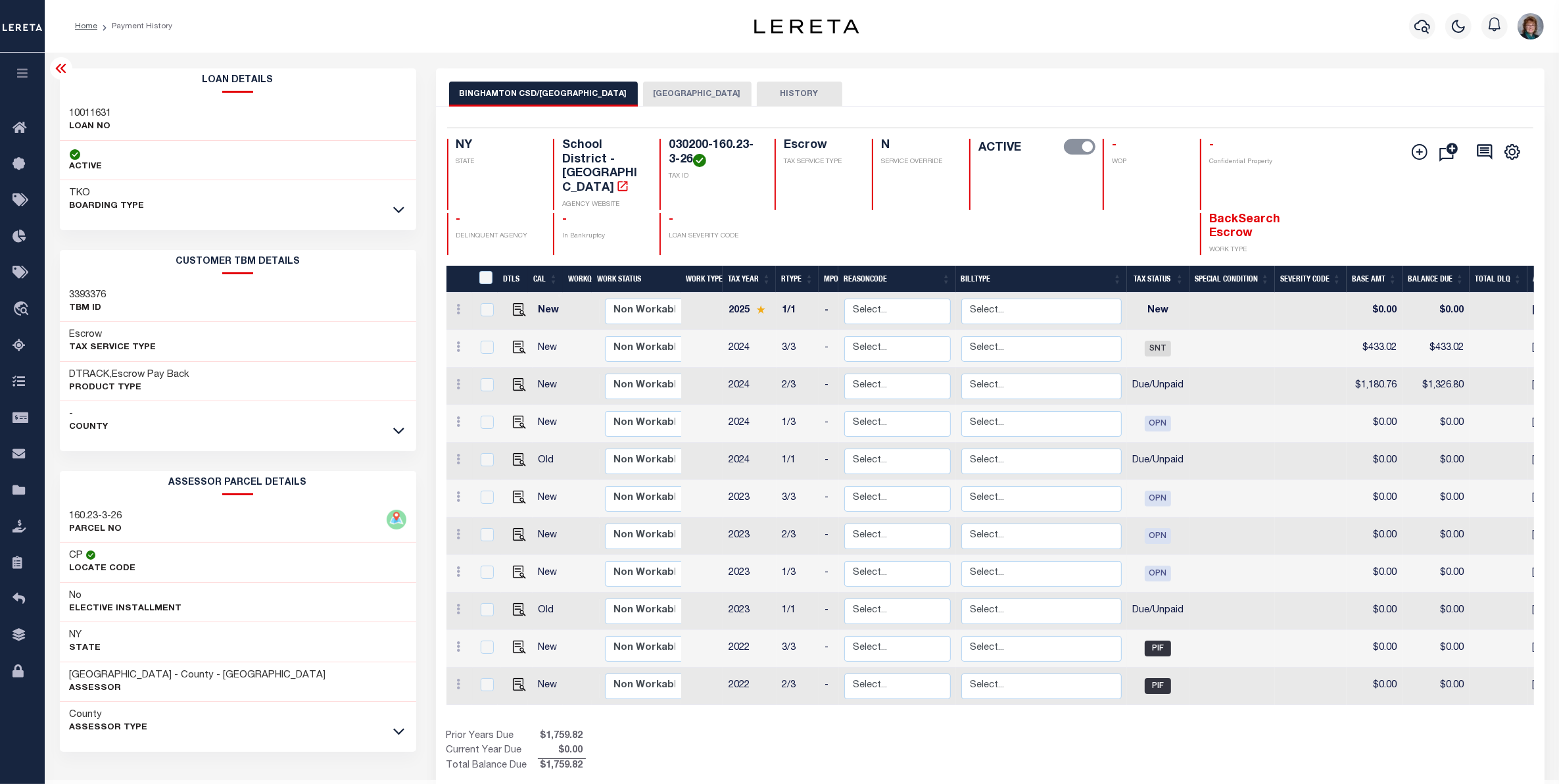
click at [388, 433] on div "- County" at bounding box center [238, 421] width 357 height 40
click at [392, 433] on link at bounding box center [398, 430] width 15 height 9
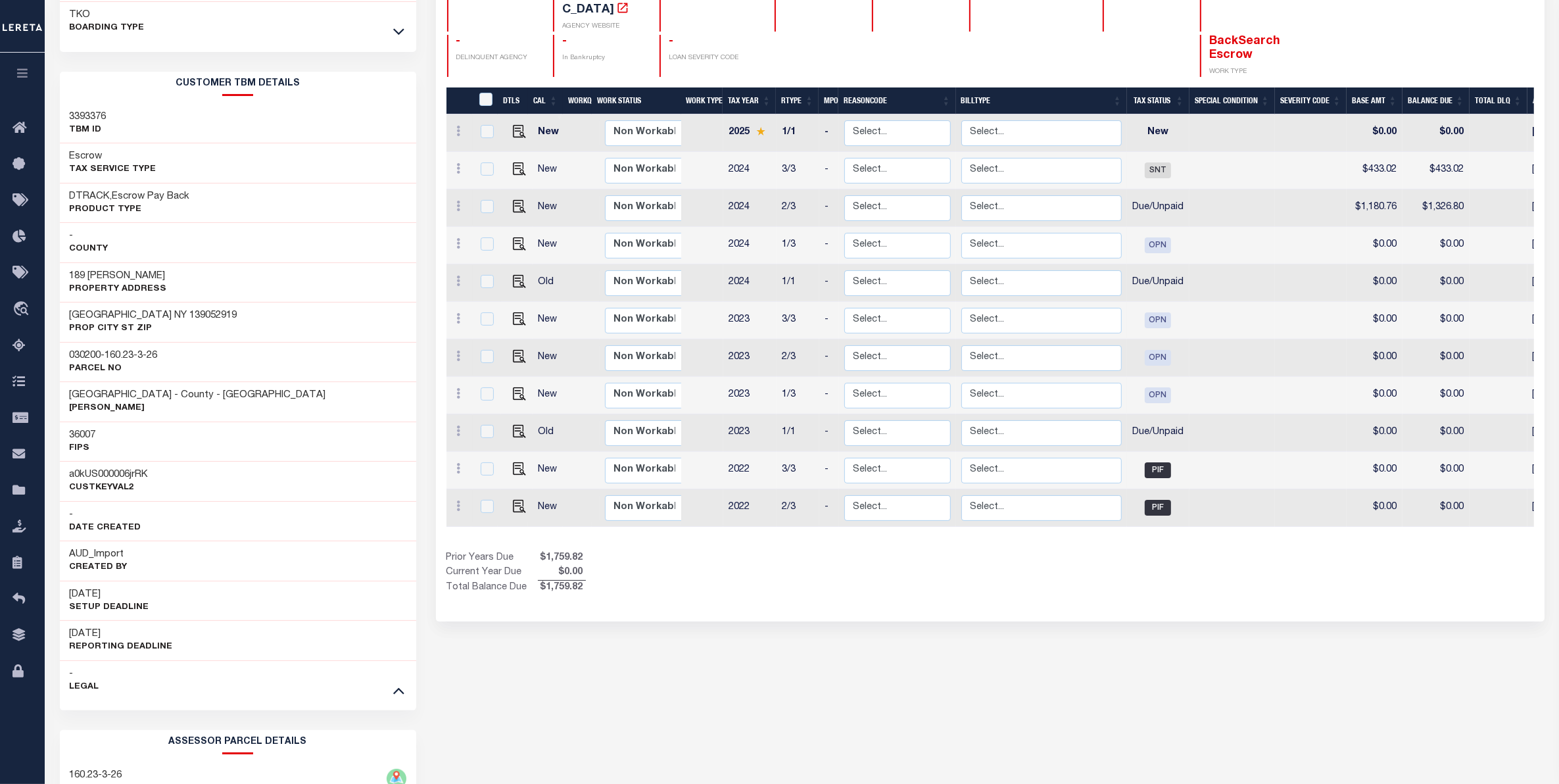
scroll to position [247, 0]
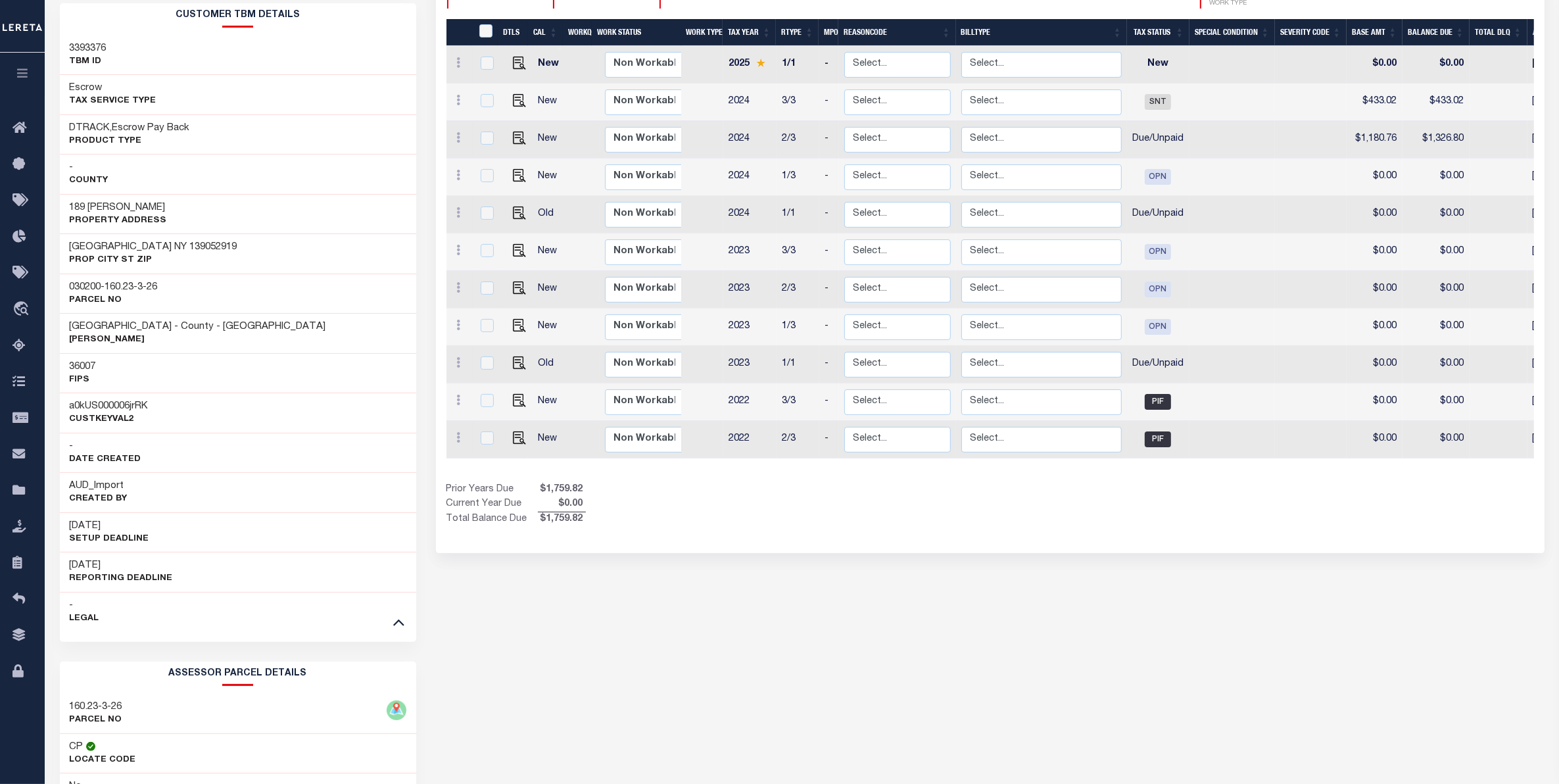
click at [407, 621] on div "- Legal" at bounding box center [238, 611] width 357 height 40
click at [397, 621] on icon at bounding box center [398, 621] width 11 height 14
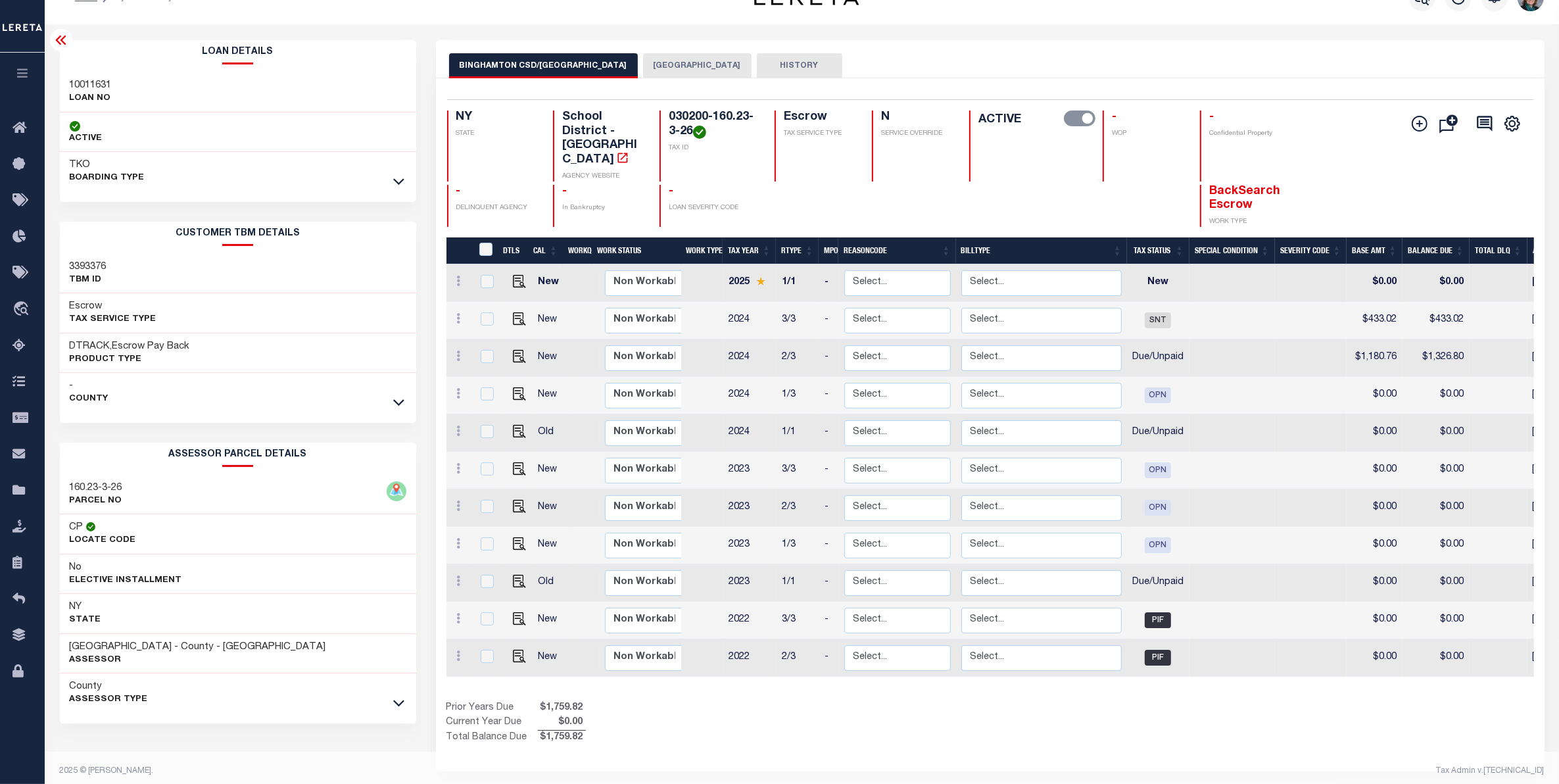
scroll to position [0, 0]
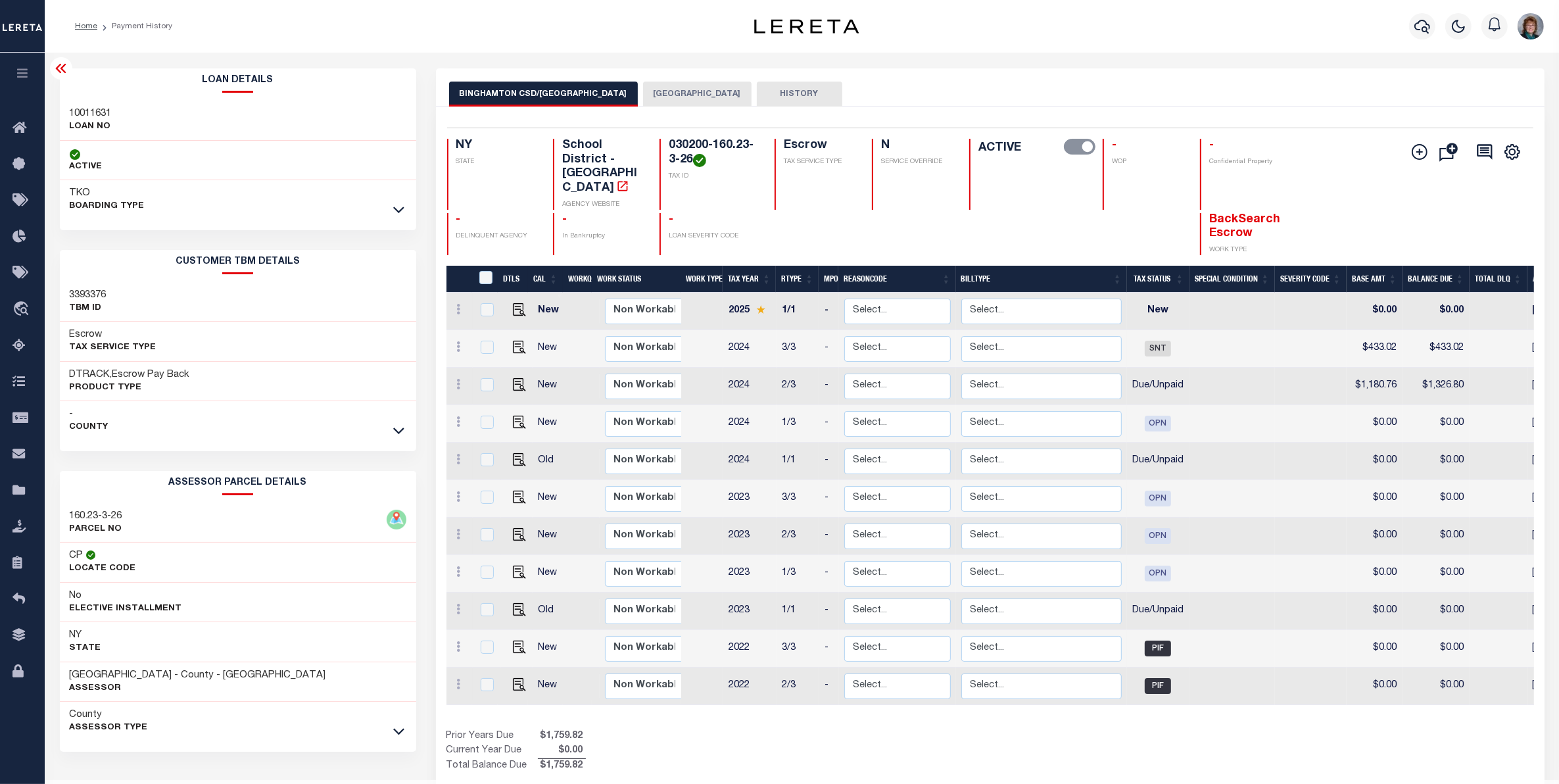
click at [54, 64] on icon at bounding box center [61, 68] width 15 height 15
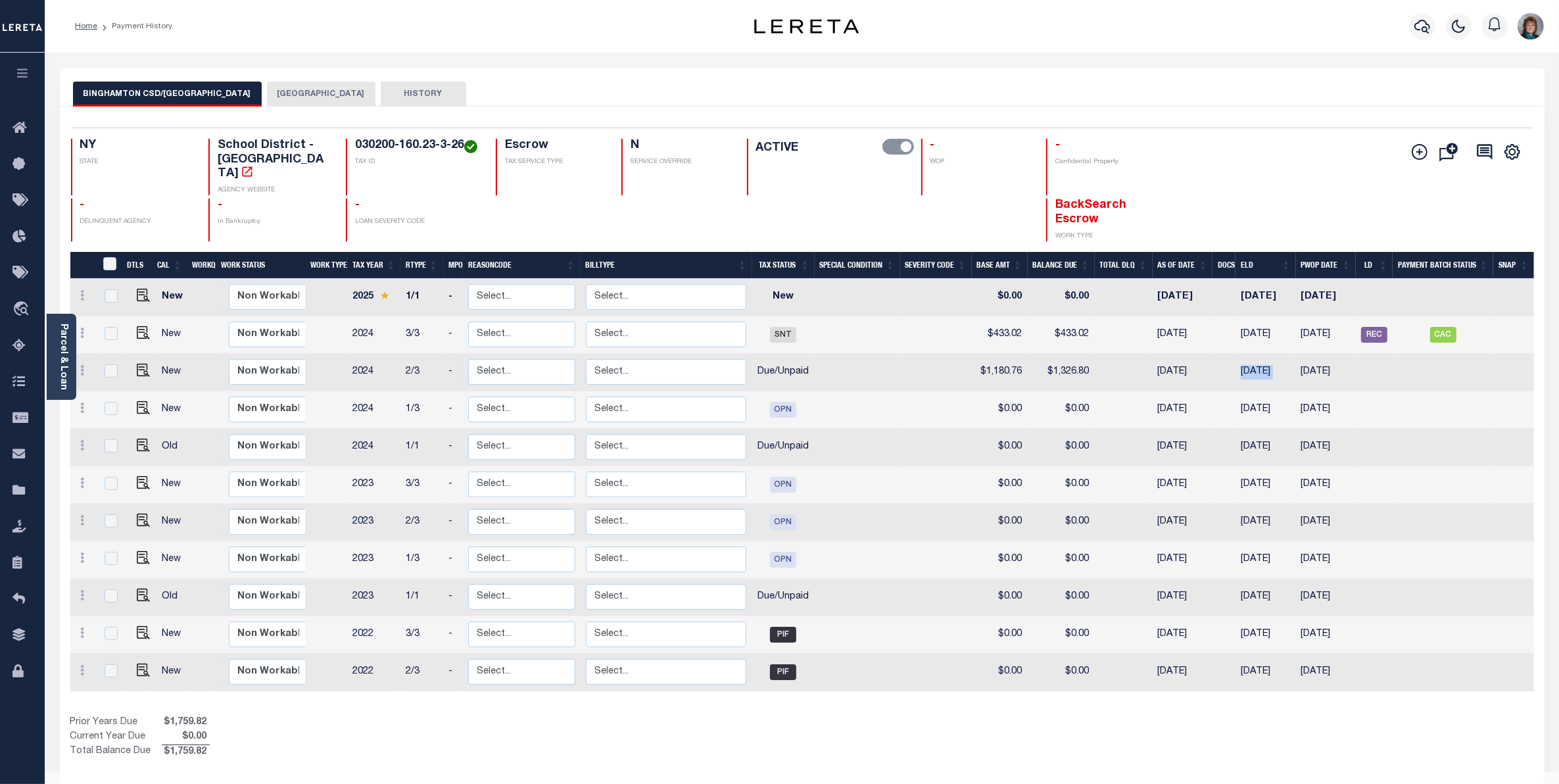
drag, startPoint x: 1297, startPoint y: 359, endPoint x: 1234, endPoint y: 357, distance: 63.0
click at [1234, 357] on tr "New Non Workable Workable 2024 2/3 - Select... Payment Reversal Taxable Value C…" at bounding box center [802, 373] width 1464 height 38
click at [138, 364] on img "" at bounding box center [143, 370] width 14 height 14
checkbox input "true"
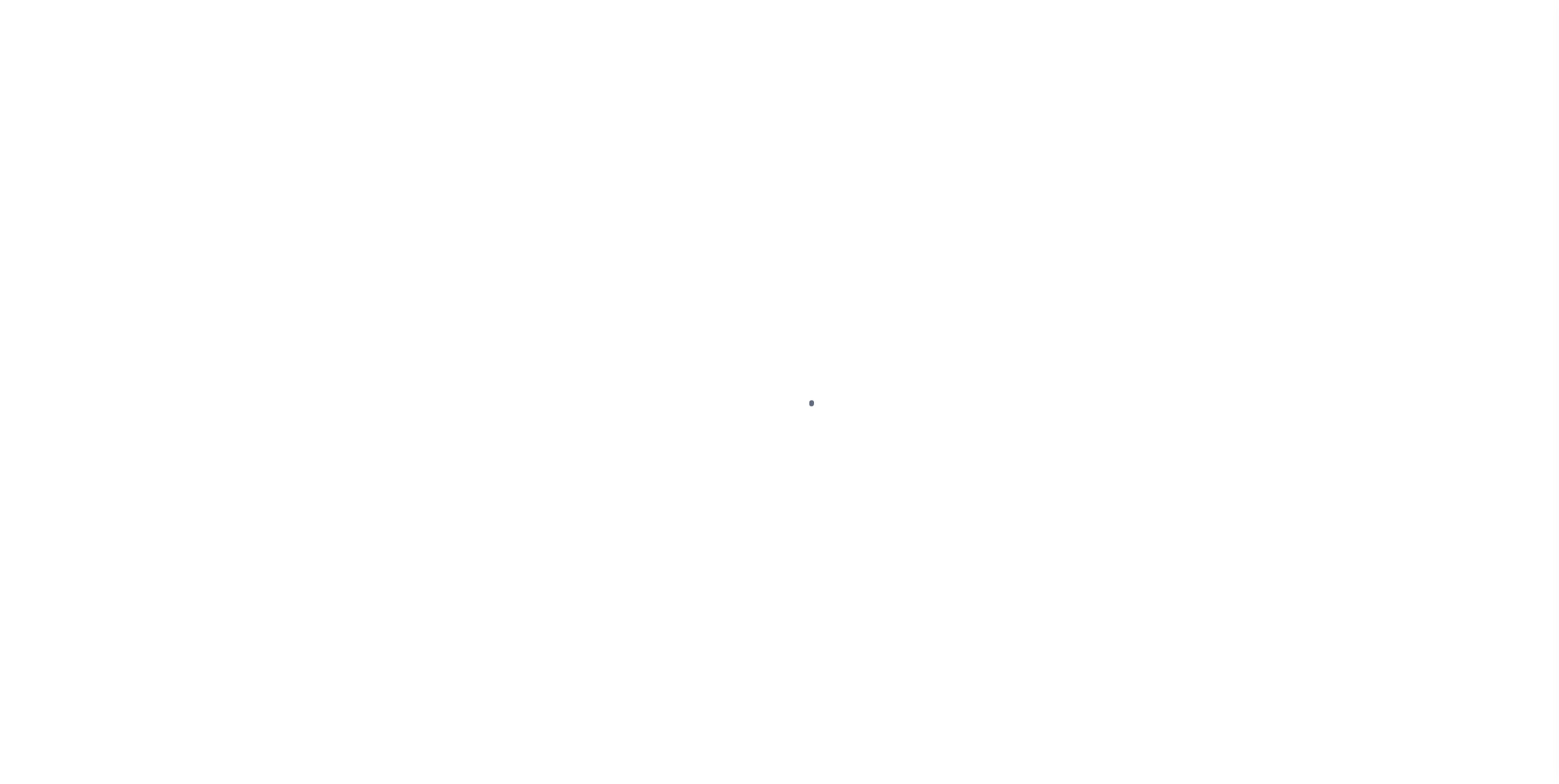
select select "DUE"
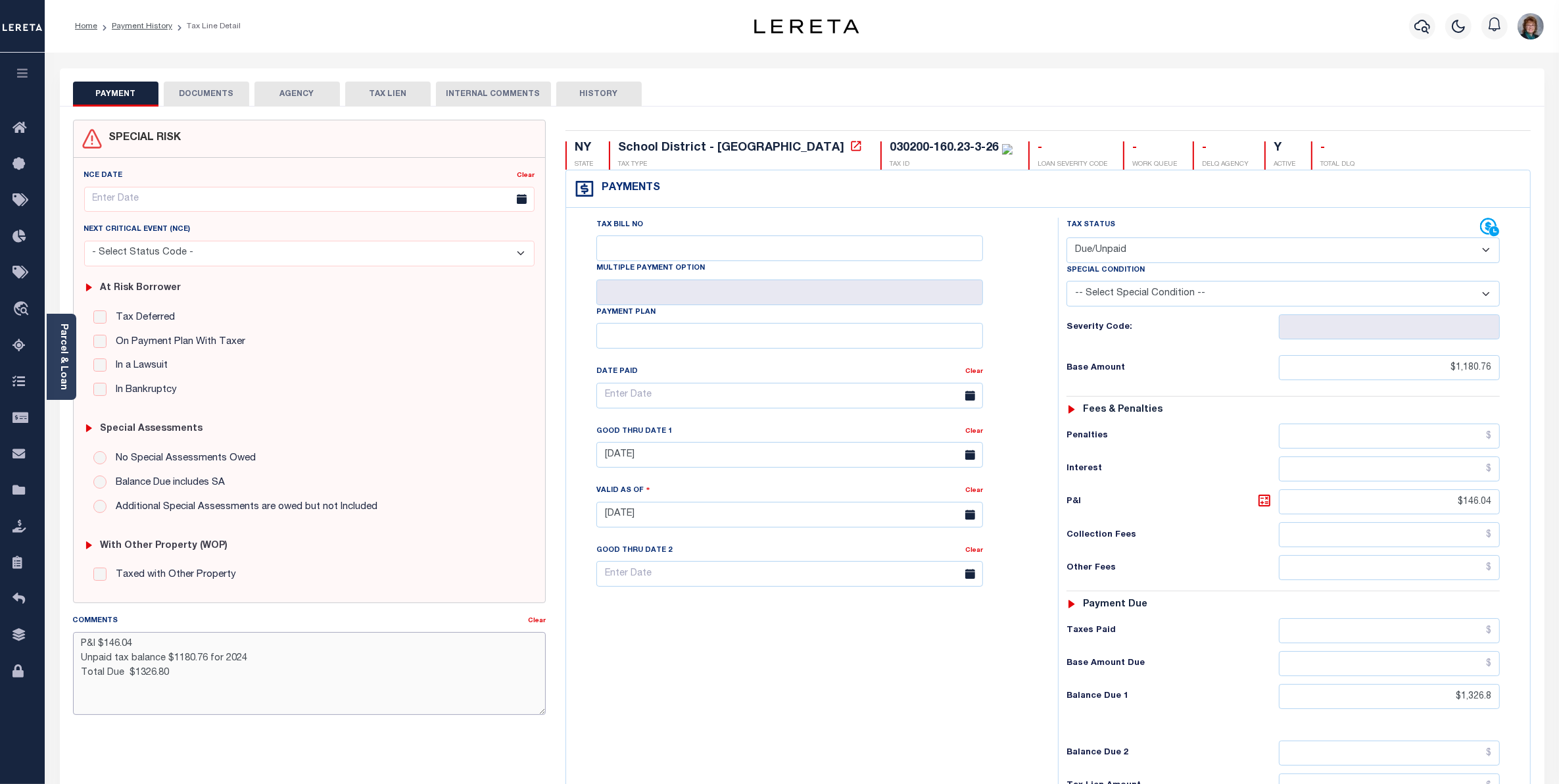
click at [155, 648] on textarea "P&I $146.04 Unpaid tax balance $1180.76 for 2024 Total Due $1326.80" at bounding box center [309, 674] width 472 height 83
click at [357, 682] on textarea "P&I $146.04 - Client responsible as loan boarded after ELD Unpaid tax balance $…" at bounding box center [309, 674] width 472 height 83
type textarea "P&I $146.04 - Client responsible as loan boarded after ELD Unpaid tax balance $…"
click at [693, 683] on div "Tax Bill No Multiple Payment Option Payment Plan Clear" at bounding box center [809, 508] width 479 height 581
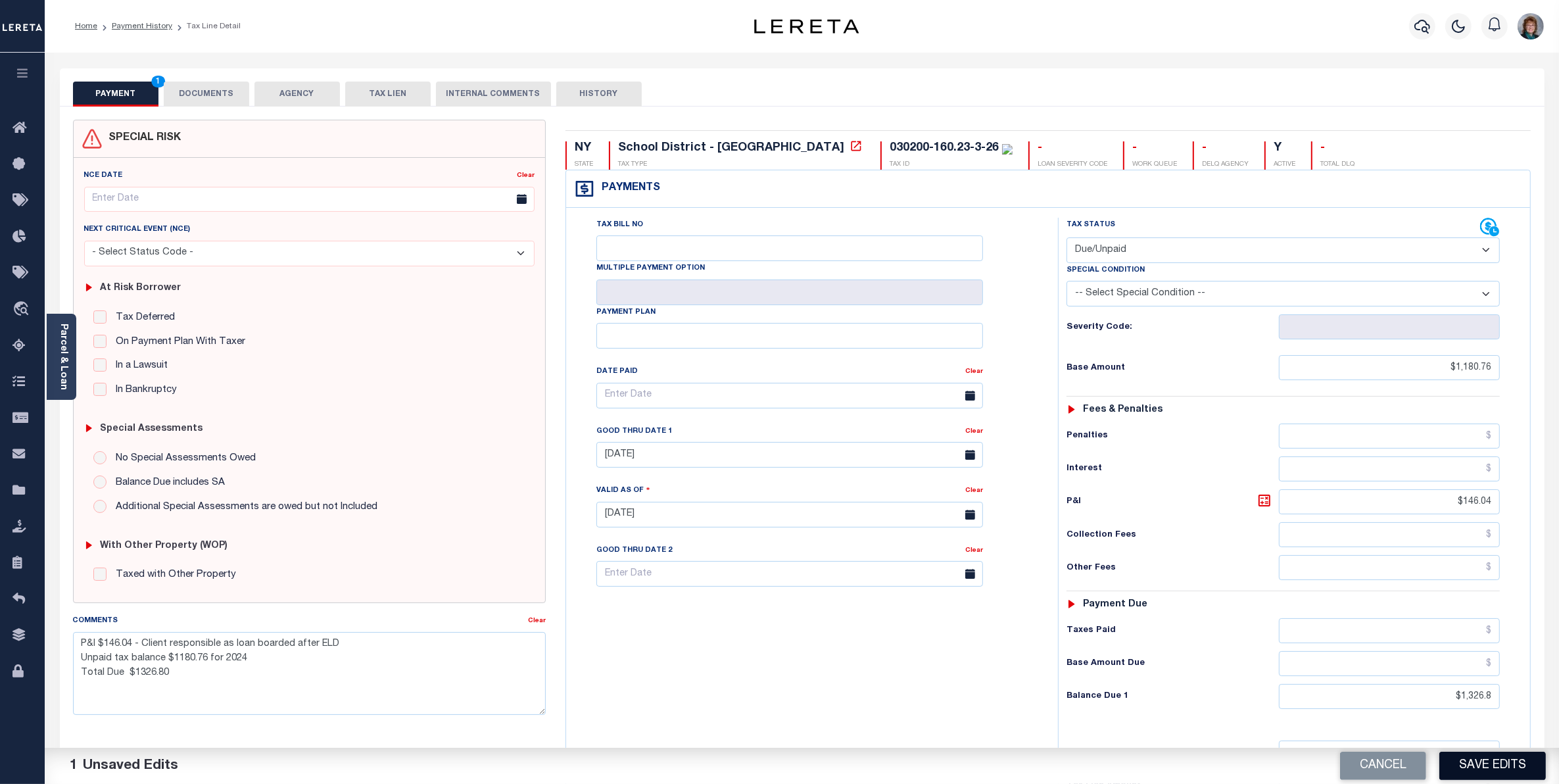
click at [1464, 767] on button "Save Edits" at bounding box center [1493, 765] width 107 height 28
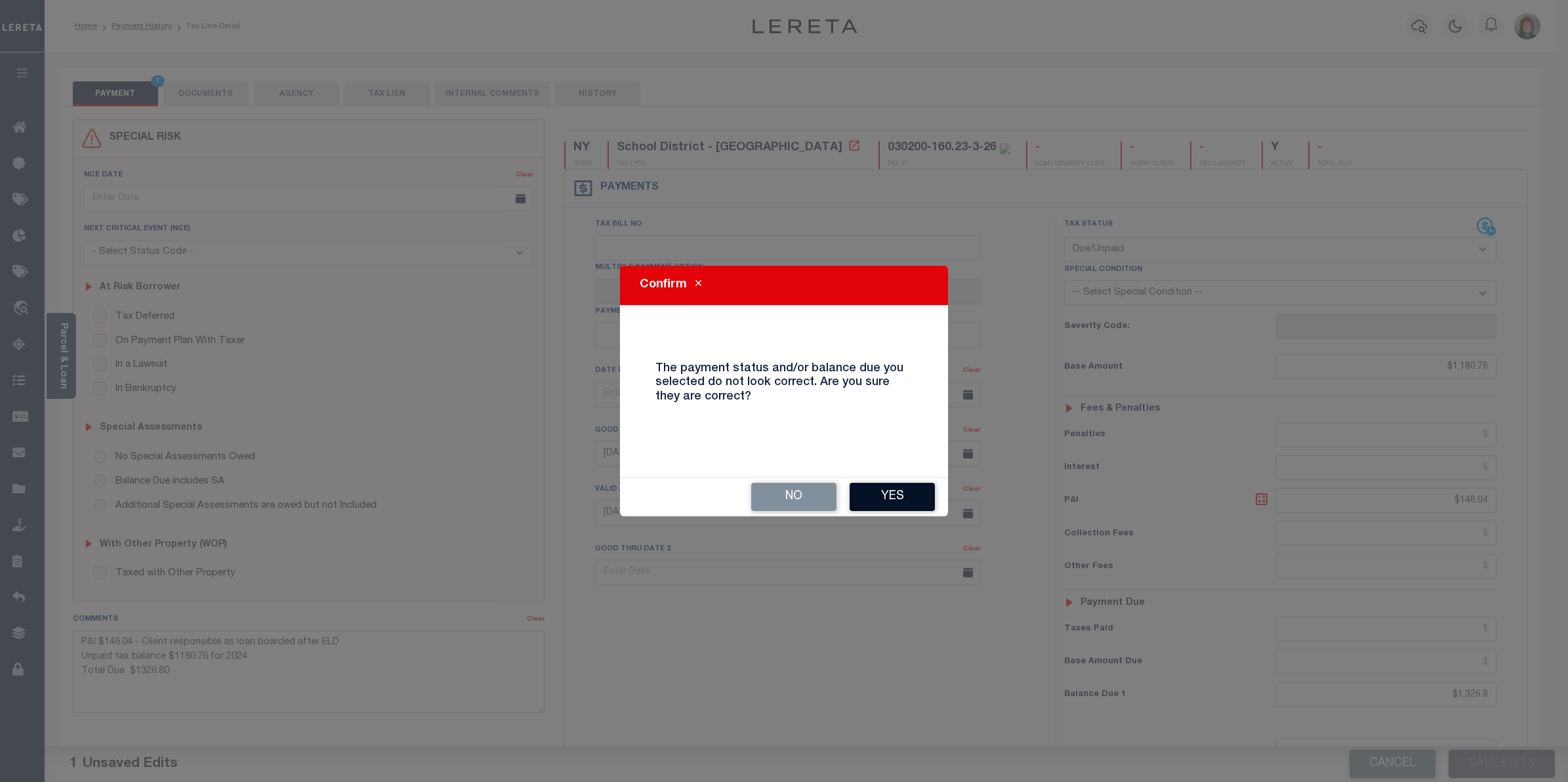
click at [886, 492] on button "Yes" at bounding box center [892, 496] width 86 height 28
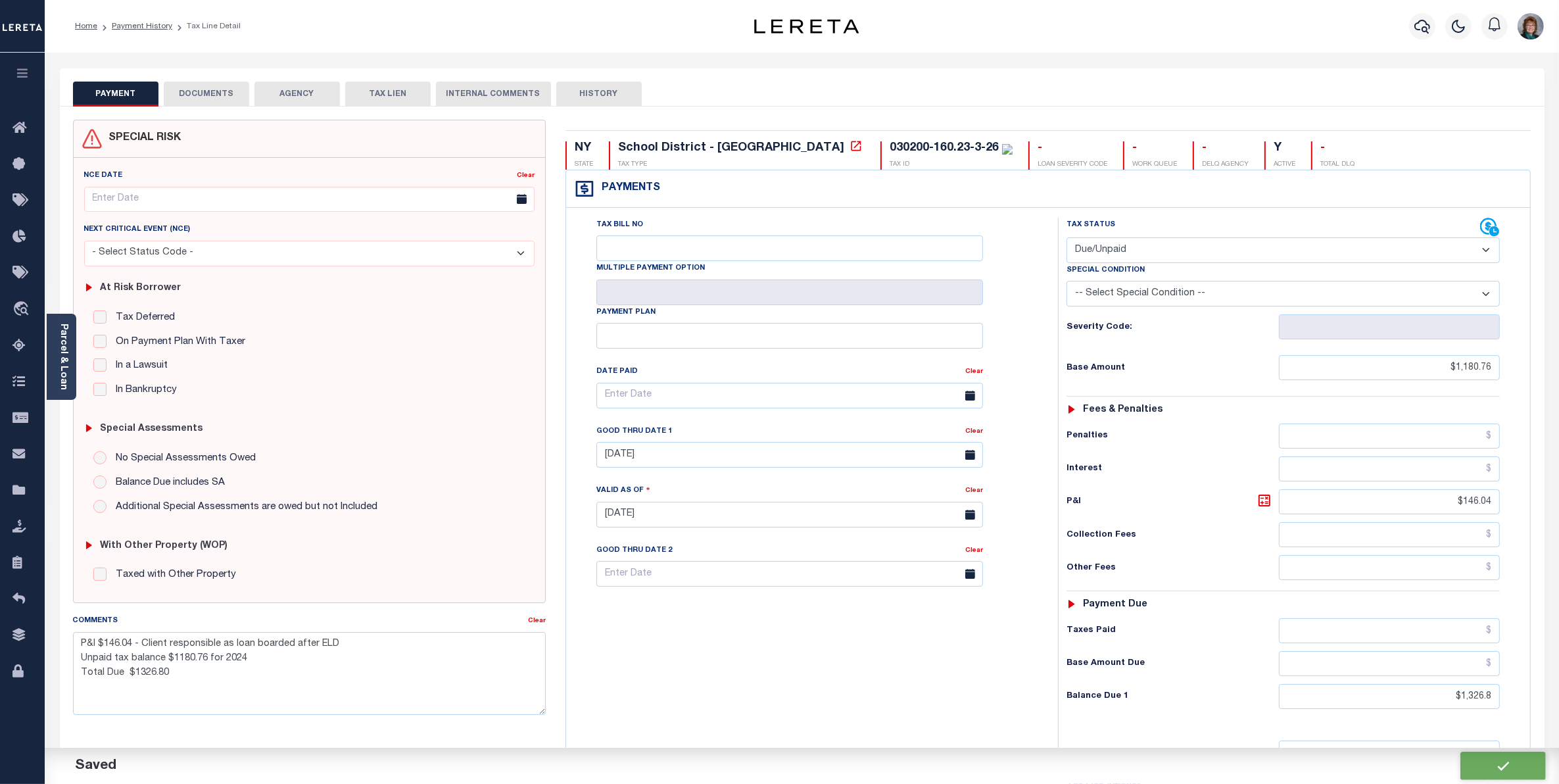
checkbox input "false"
type textarea "P&I $146.04 - Client responsible as loan boarded after ELD Unpaid tax balance $…"
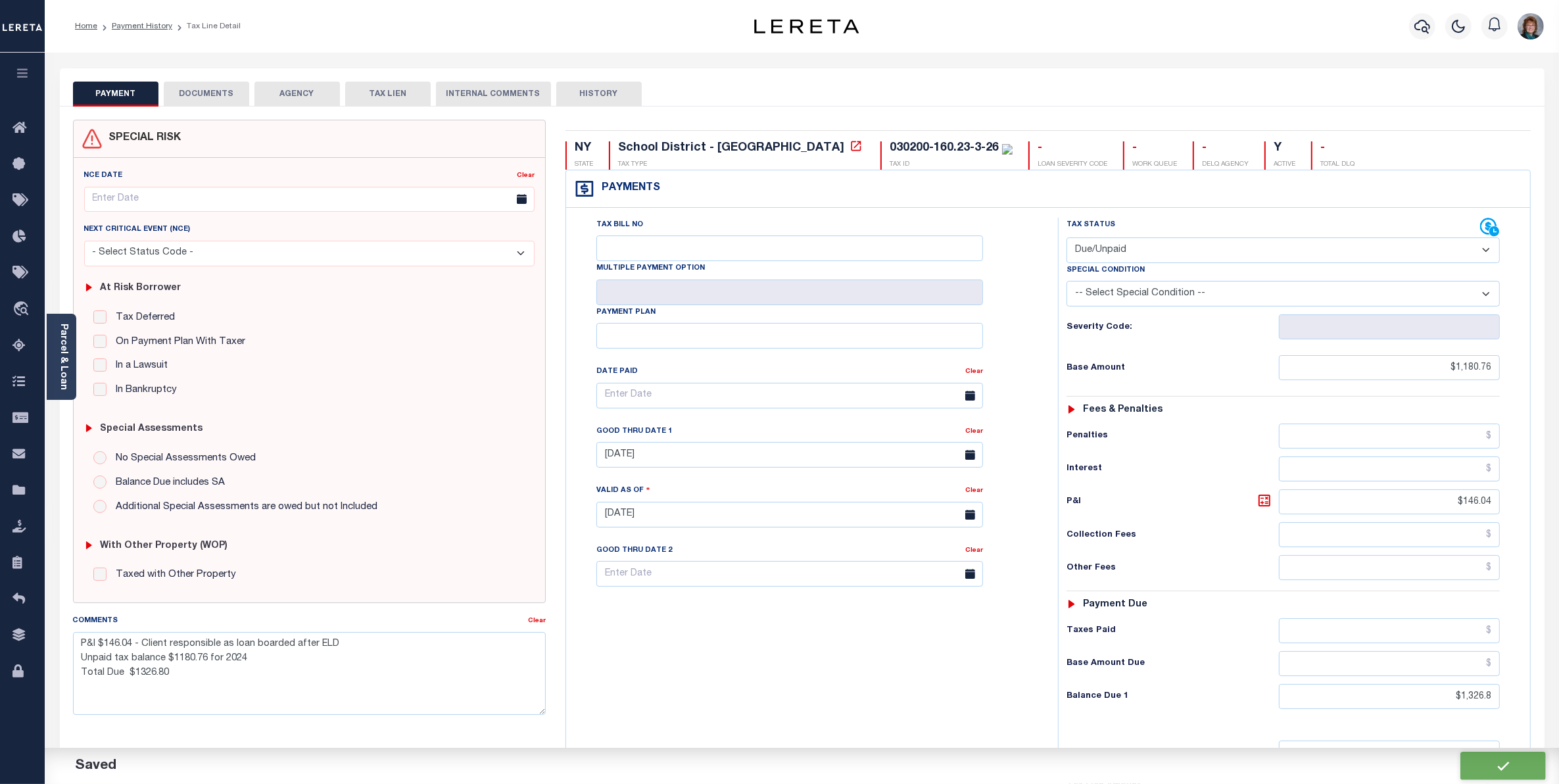
type input "$1,180.76"
type input "$1,326.8"
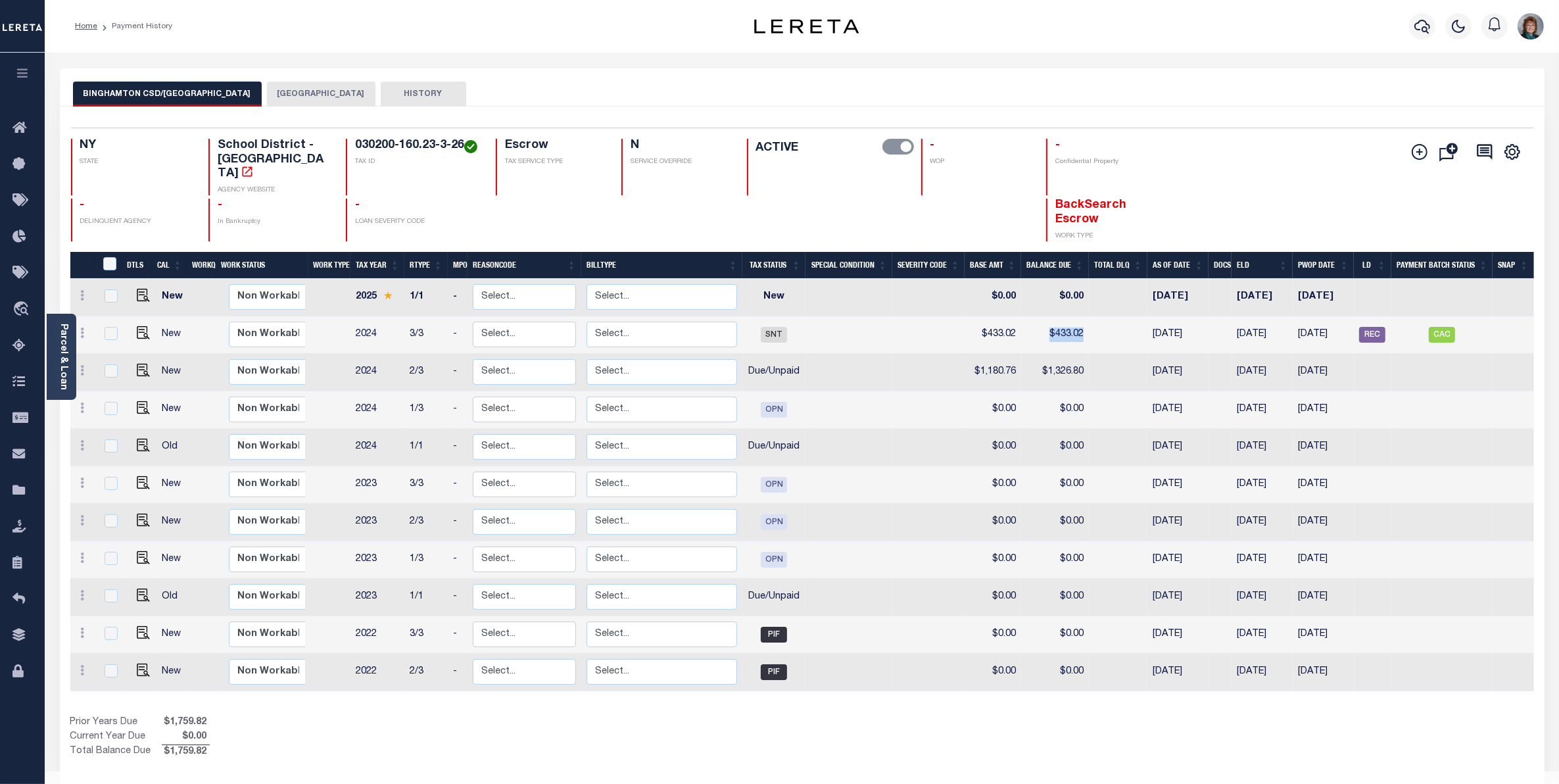
drag, startPoint x: 1106, startPoint y: 315, endPoint x: 1042, endPoint y: 317, distance: 64.0
click at [1047, 317] on tr "New Non Workable Workable 2024 3/3 - Select... Payment Reversal Taxable Value C…" at bounding box center [802, 335] width 1464 height 38
click at [139, 364] on img "" at bounding box center [143, 370] width 14 height 14
checkbox input "true"
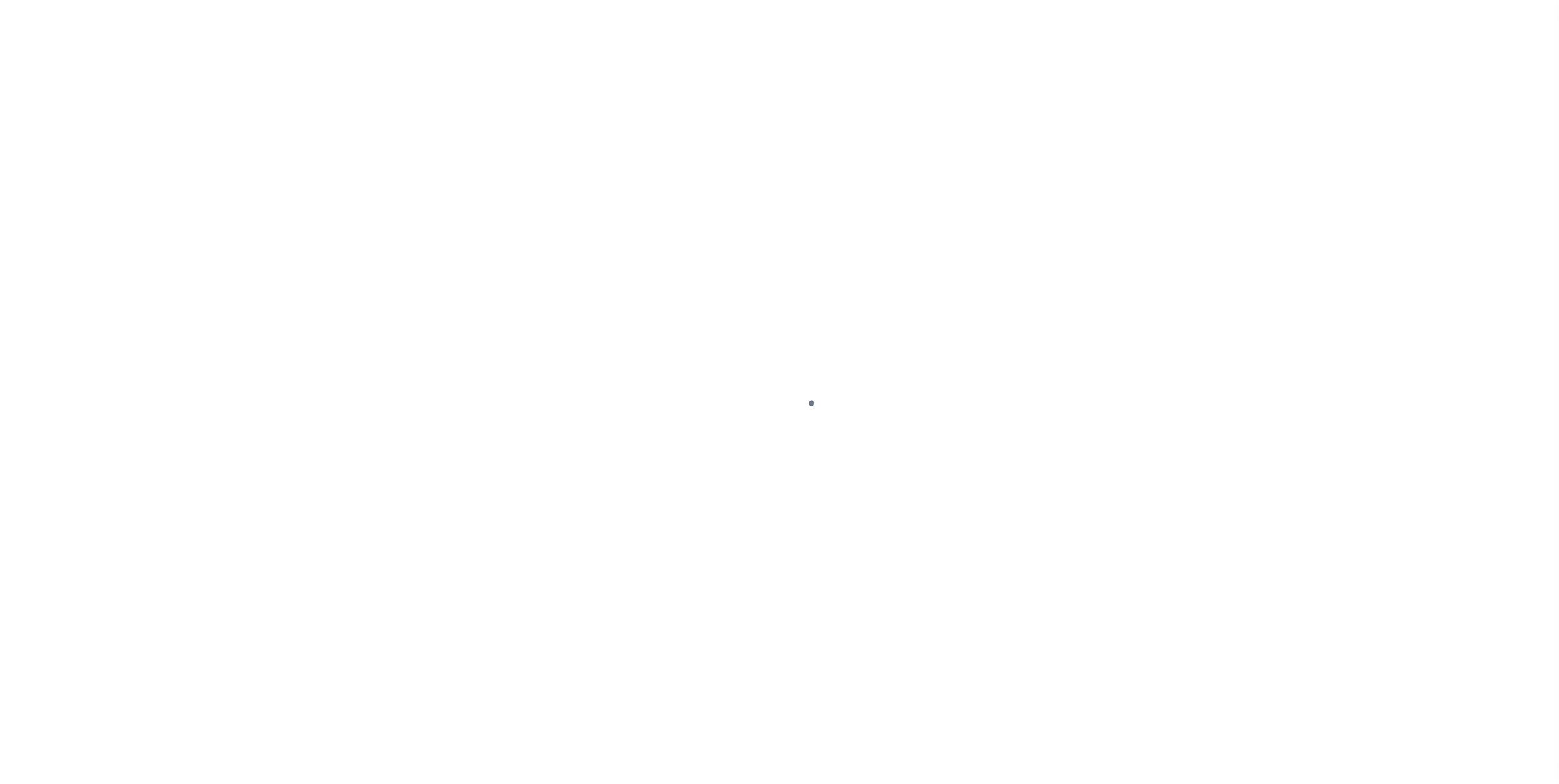
select select "DUE"
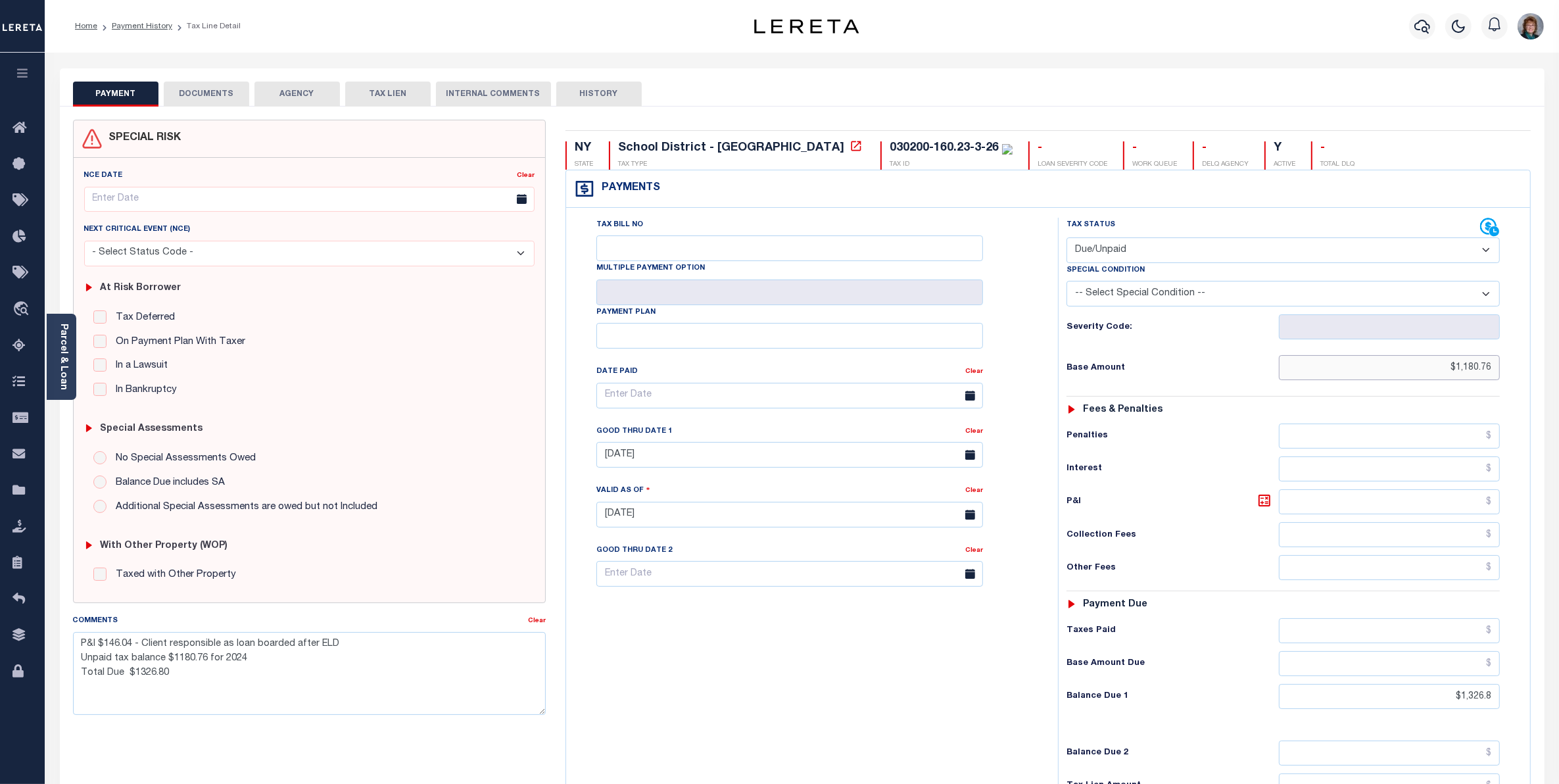
drag, startPoint x: 1414, startPoint y: 367, endPoint x: 1606, endPoint y: 362, distance: 192.1
click at [1559, 362] on html "Home Payment History Tax Line Detail" at bounding box center [780, 483] width 1559 height 966
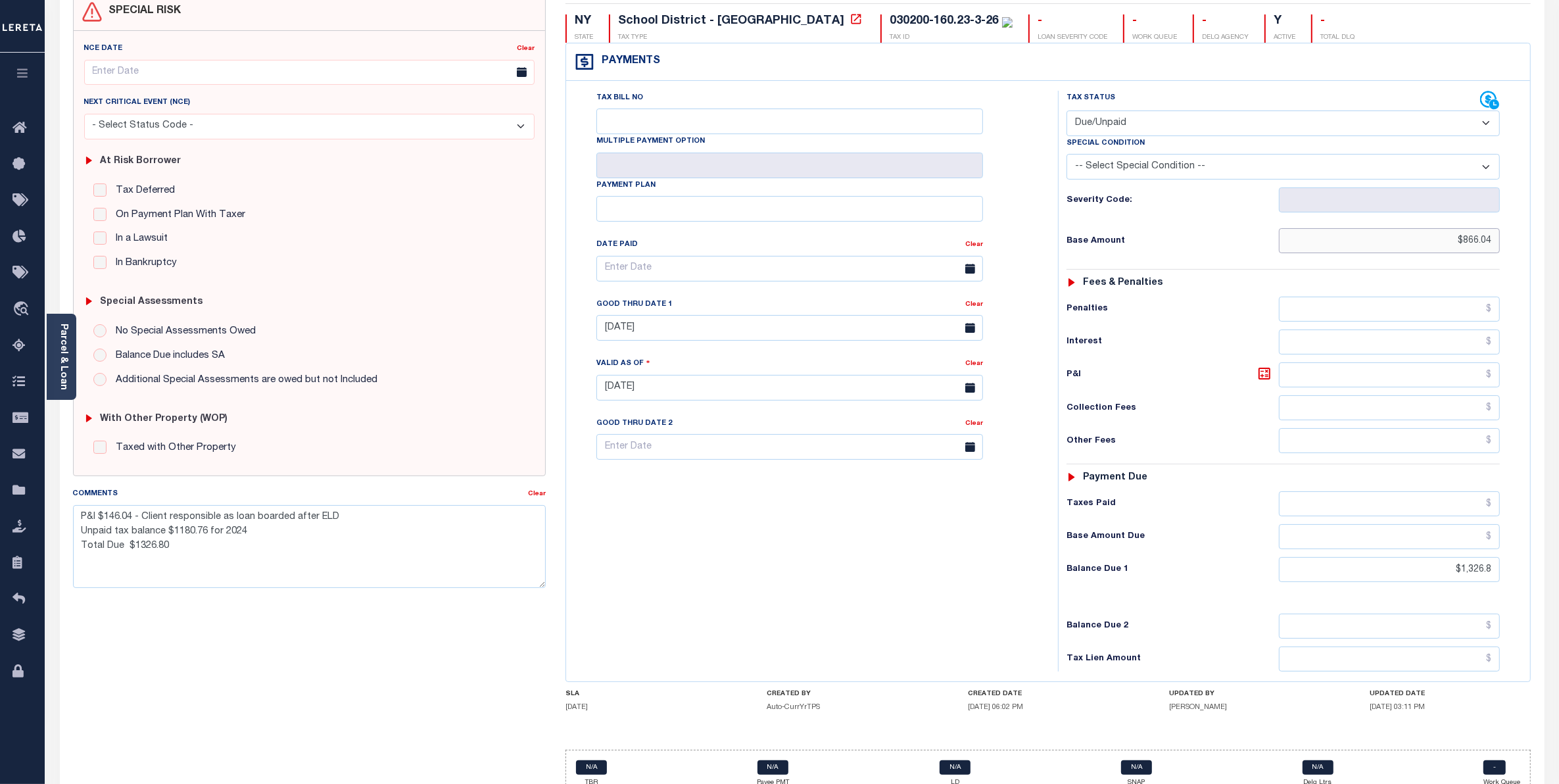
scroll to position [164, 0]
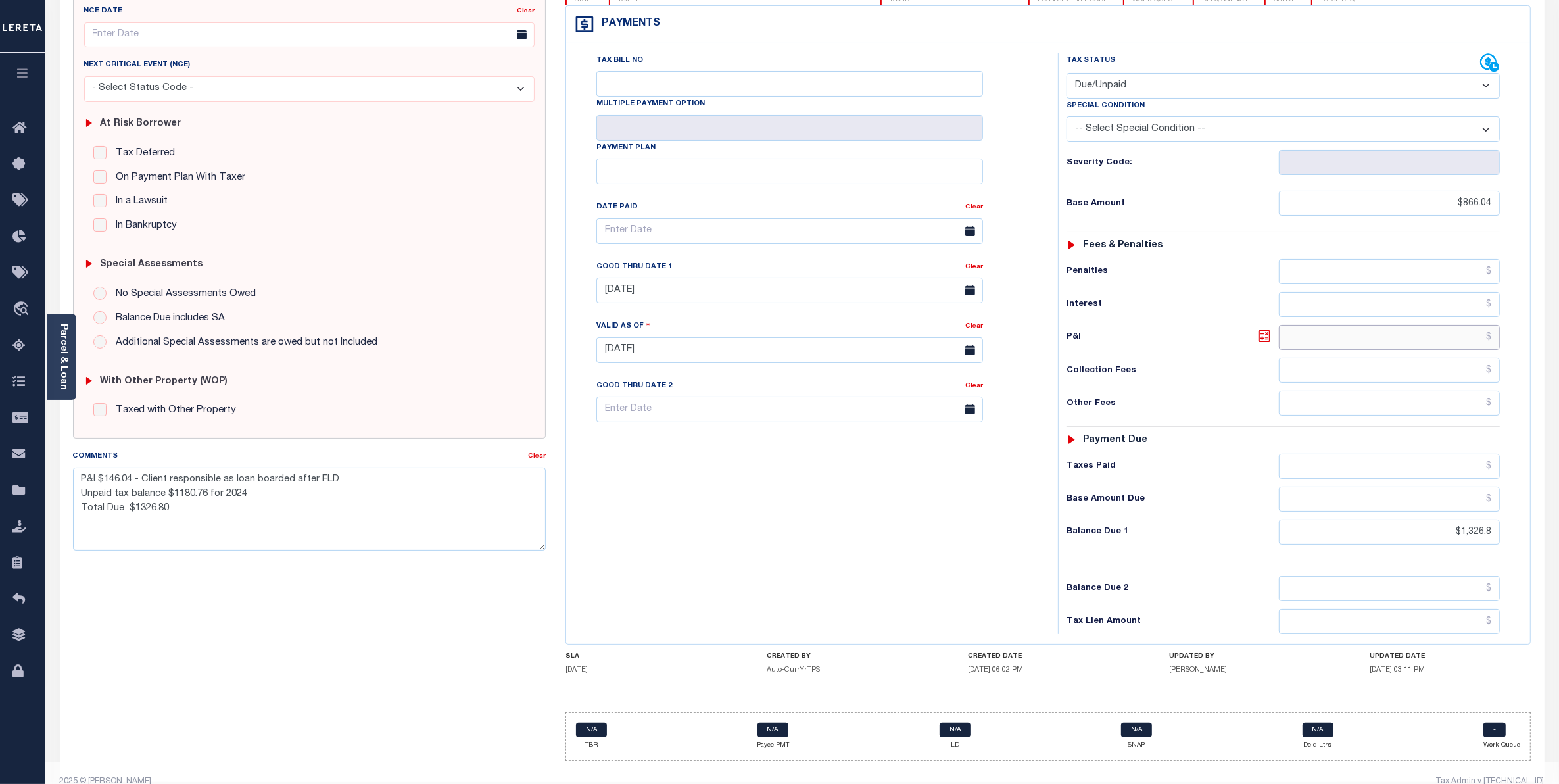
click at [1483, 340] on input "text" at bounding box center [1389, 338] width 221 height 25
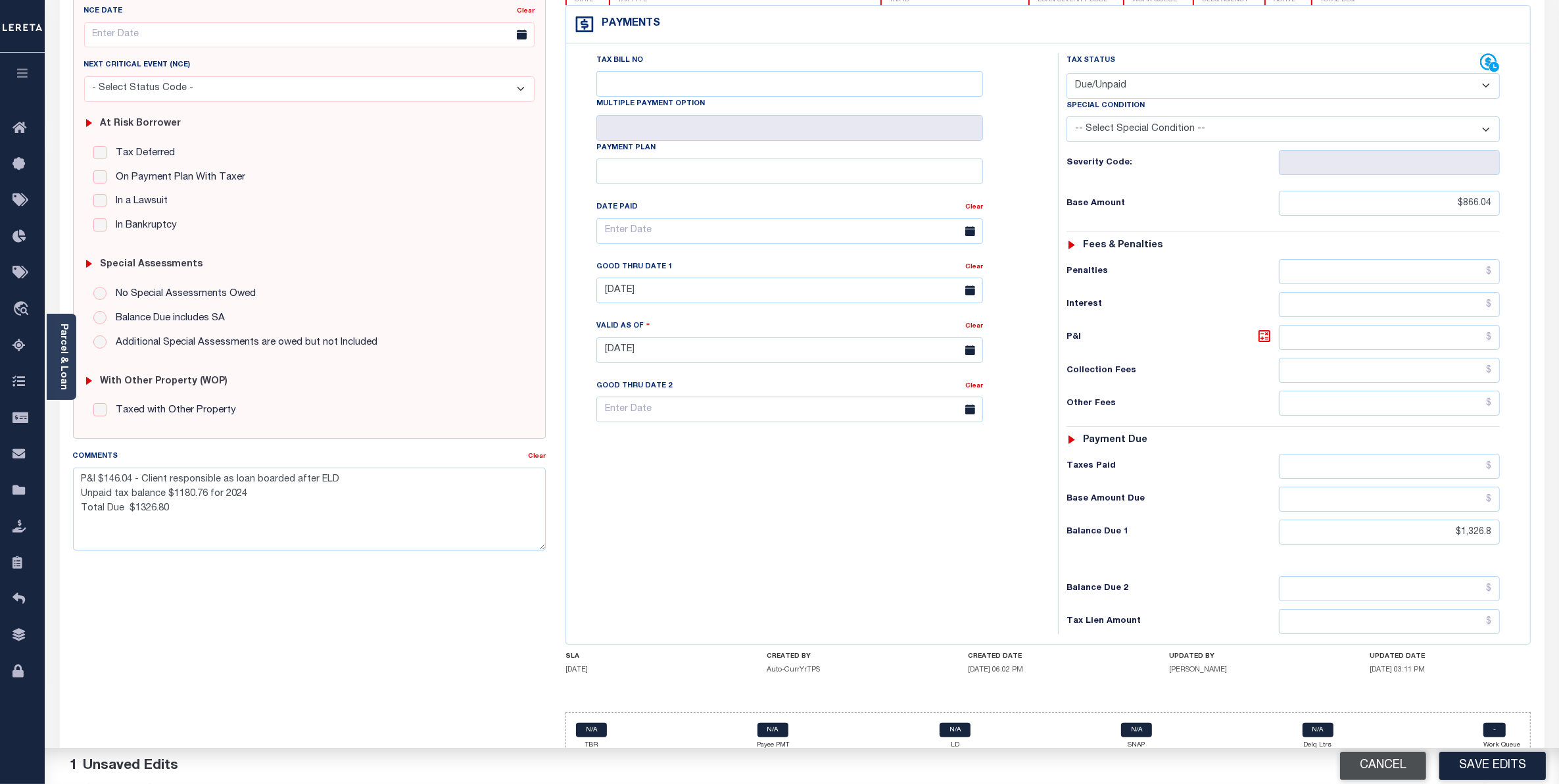
click at [1362, 761] on button "Cancel" at bounding box center [1383, 765] width 86 height 28
type input "$1,180.76"
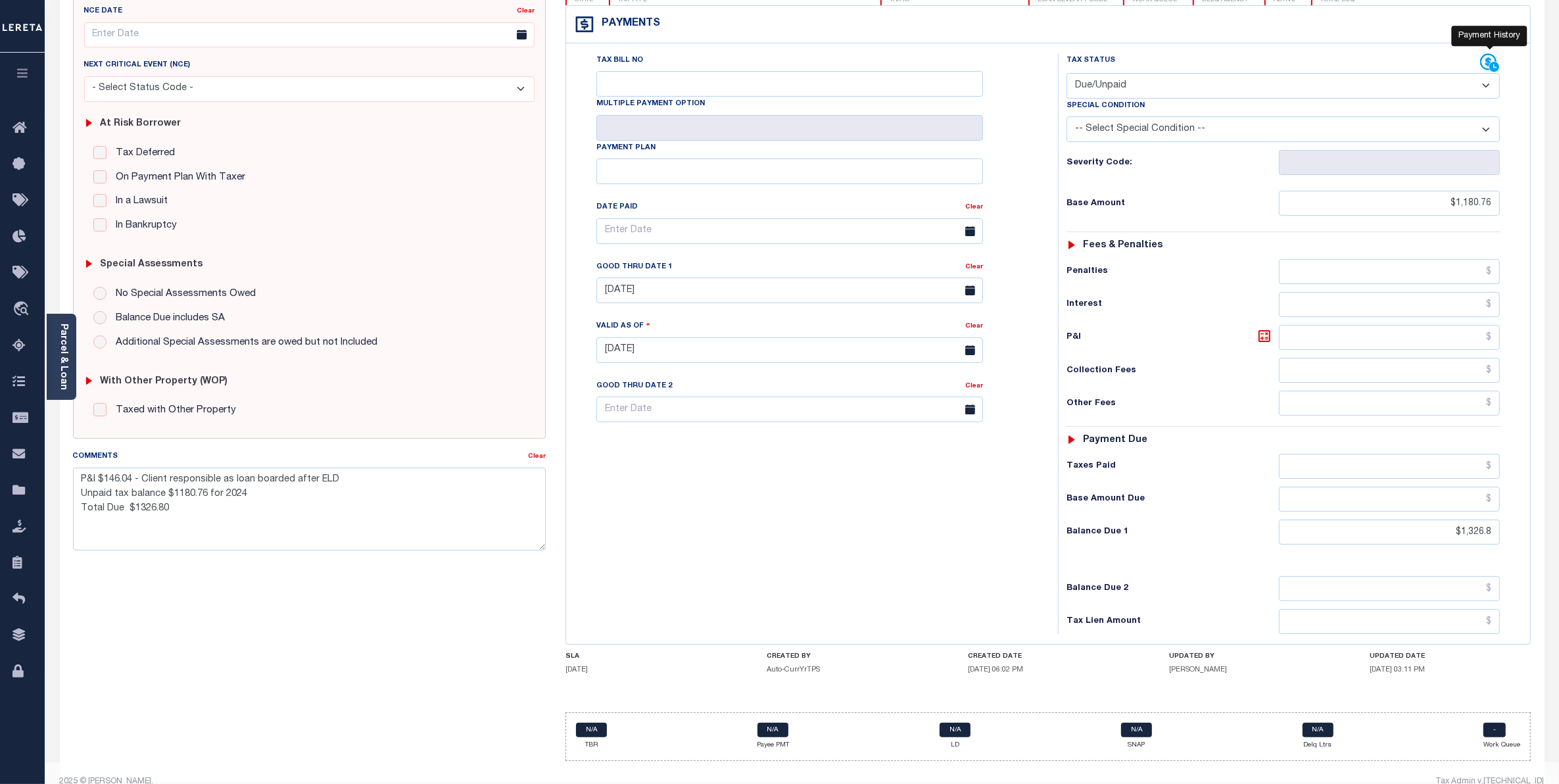
click at [1483, 60] on icon at bounding box center [1489, 62] width 16 height 16
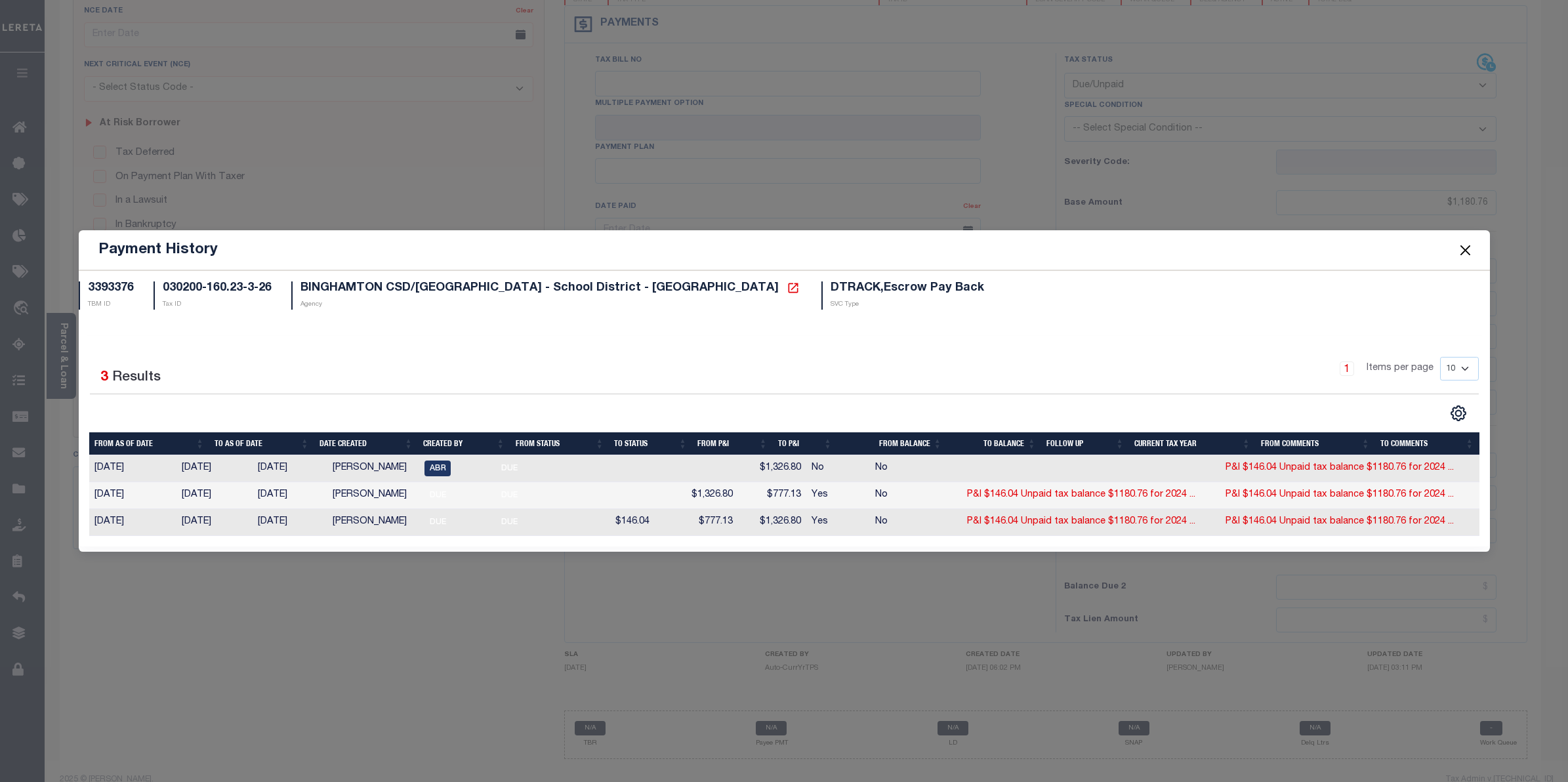
click at [1461, 245] on button "Close" at bounding box center [1464, 250] width 17 height 17
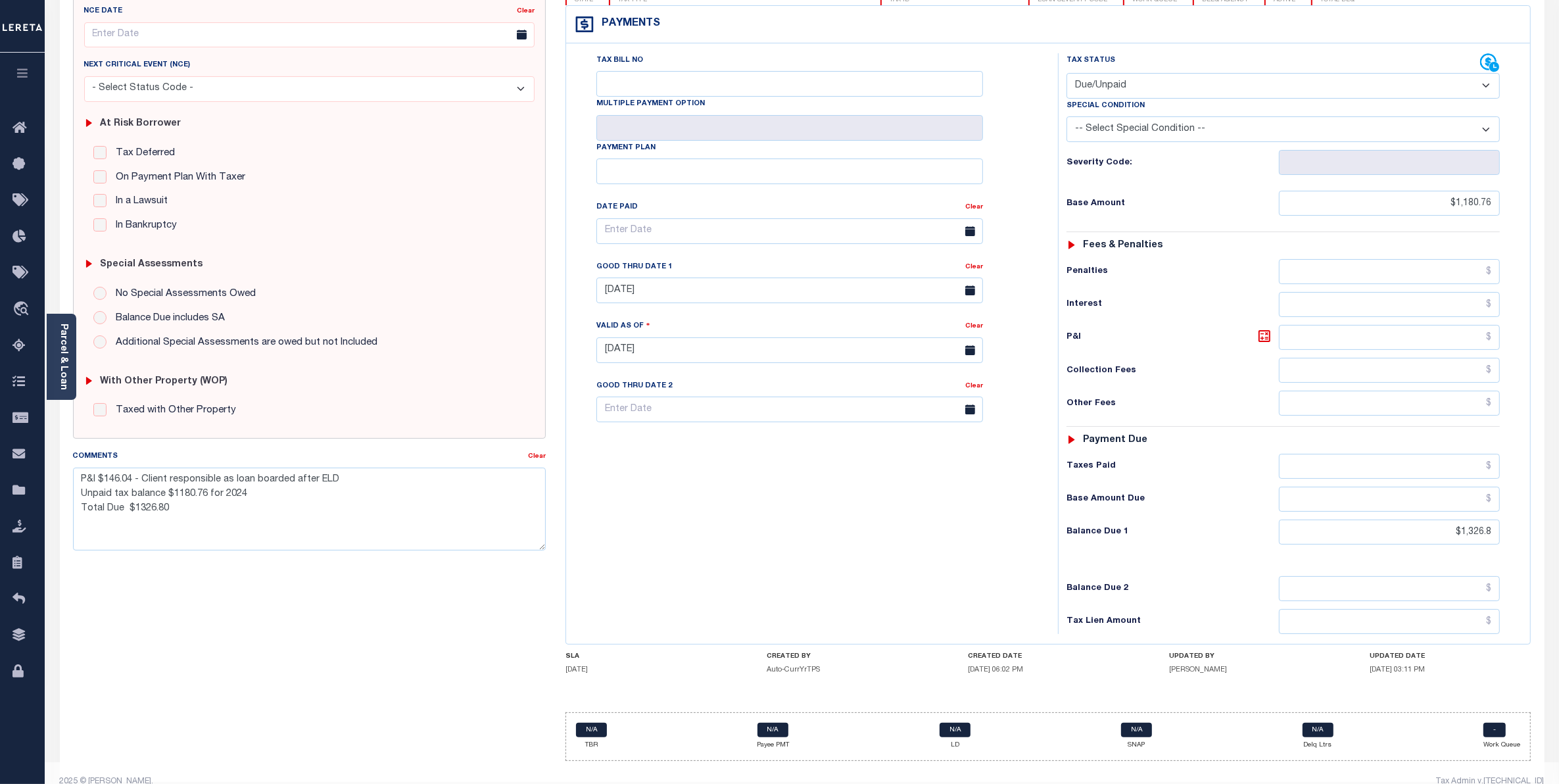
scroll to position [0, 0]
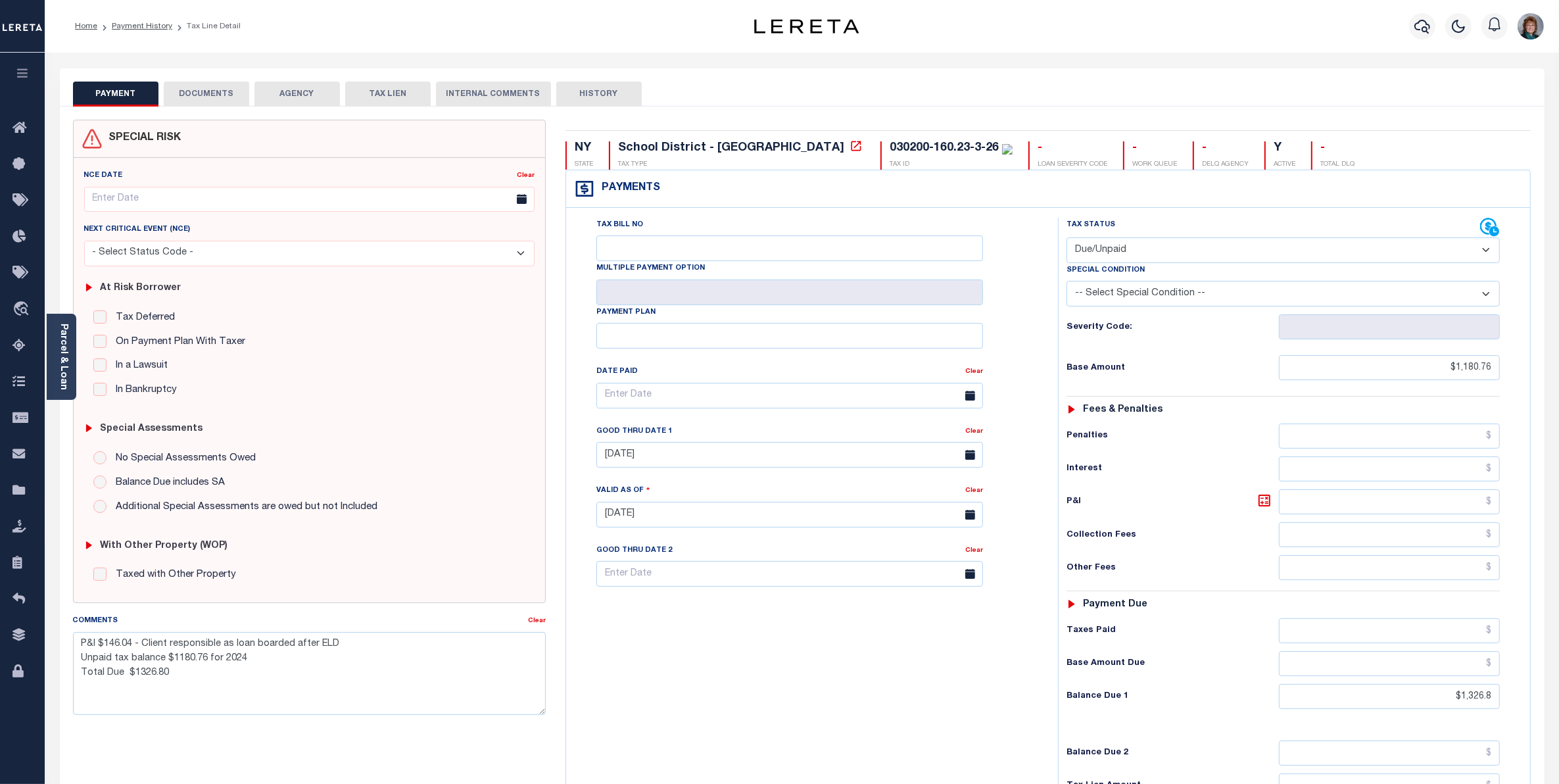
click at [51, 360] on div "Parcel & Loan" at bounding box center [61, 356] width 30 height 86
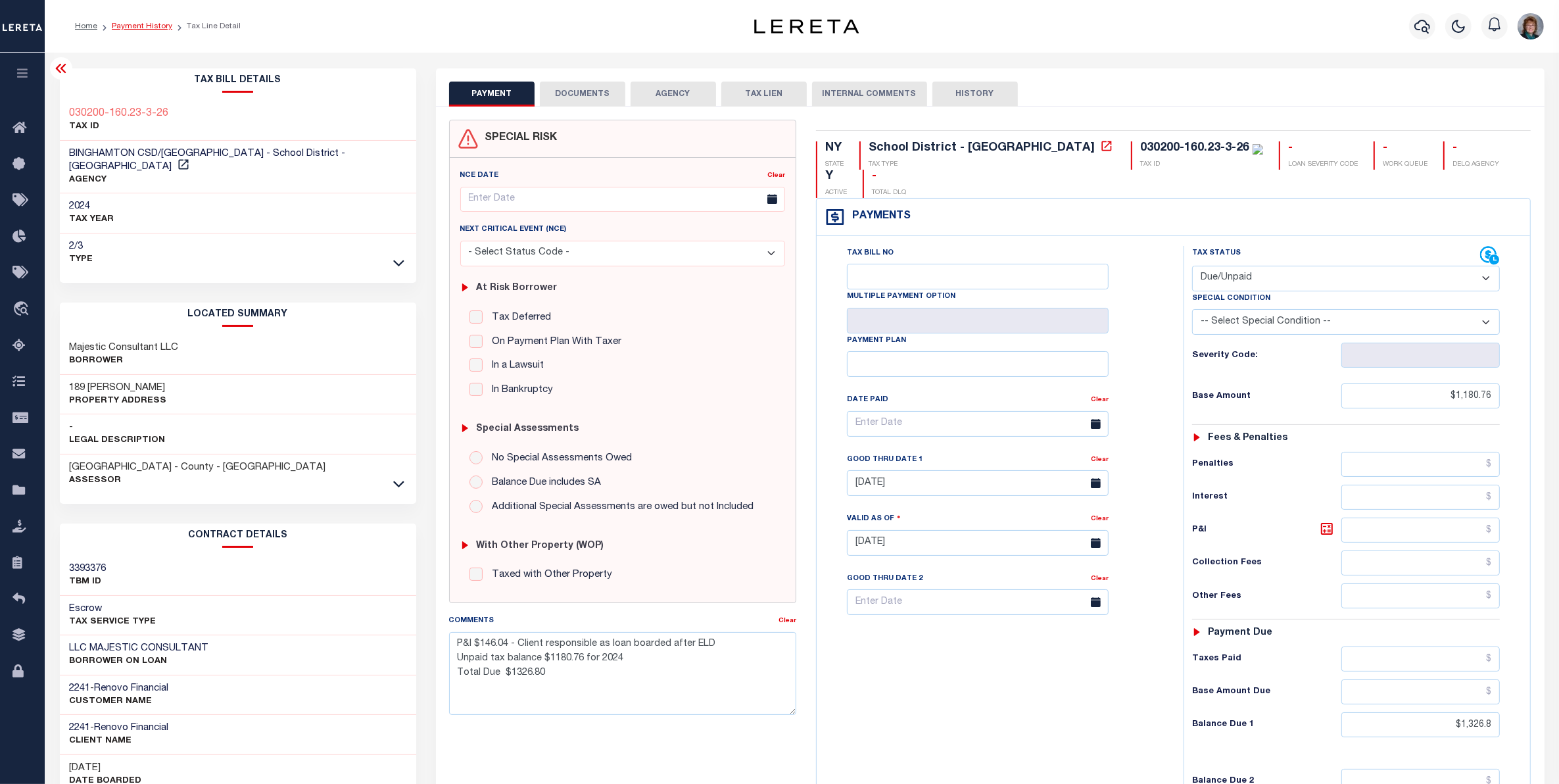
click at [144, 23] on link "Payment History" at bounding box center [142, 26] width 61 height 8
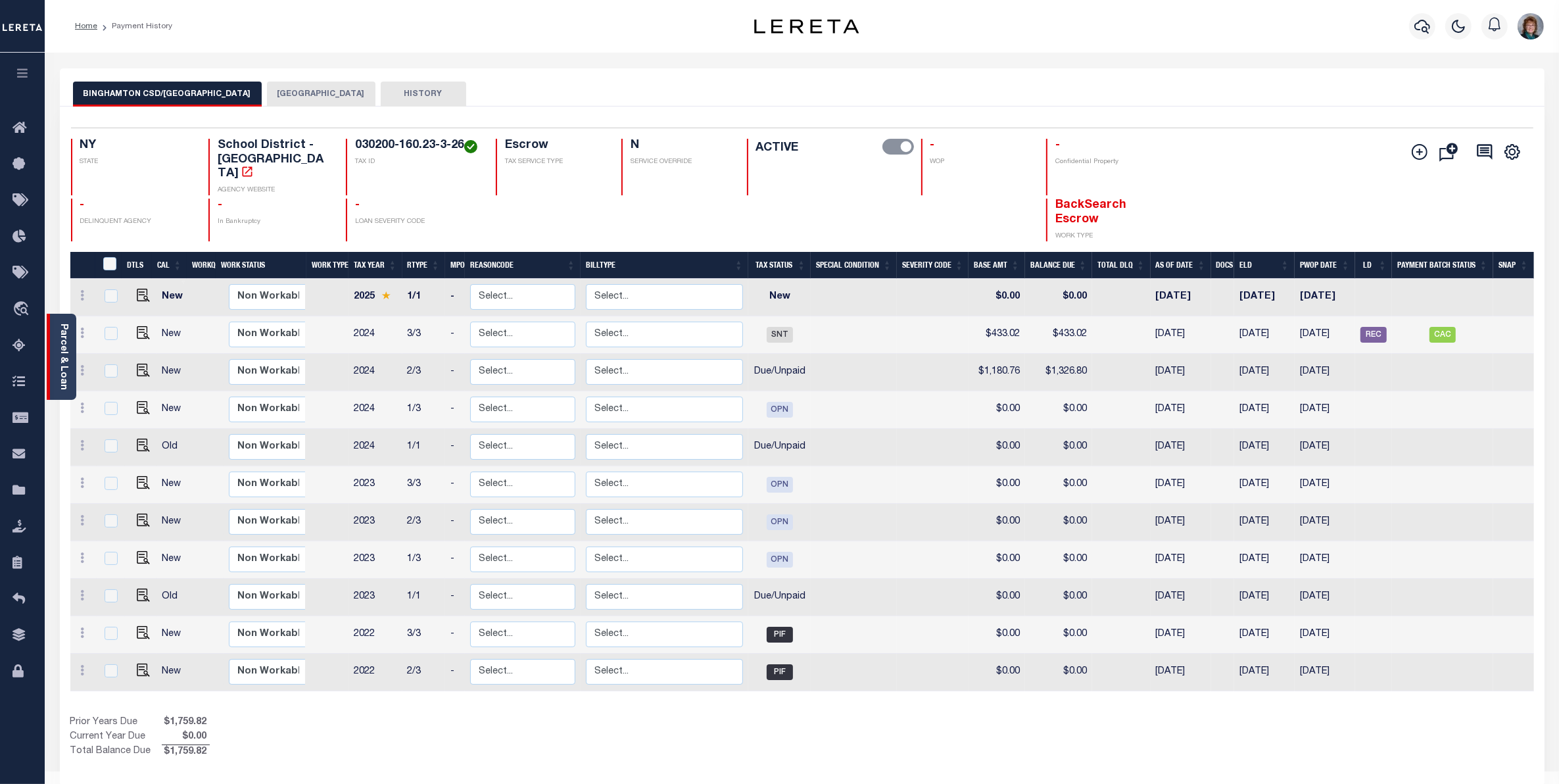
click at [60, 345] on link "Parcel & Loan" at bounding box center [63, 357] width 9 height 67
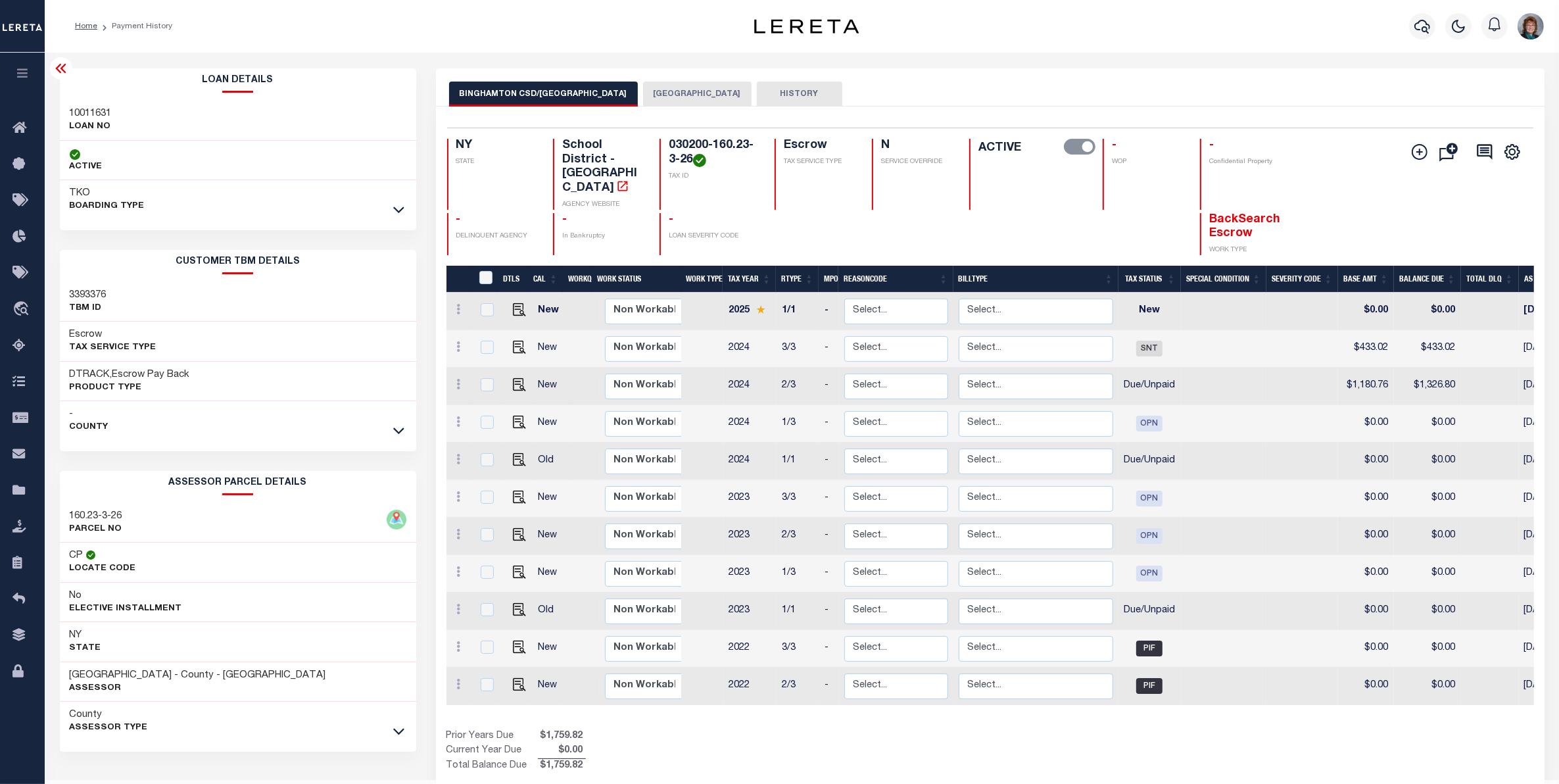
click at [57, 68] on icon at bounding box center [61, 69] width 11 height 9
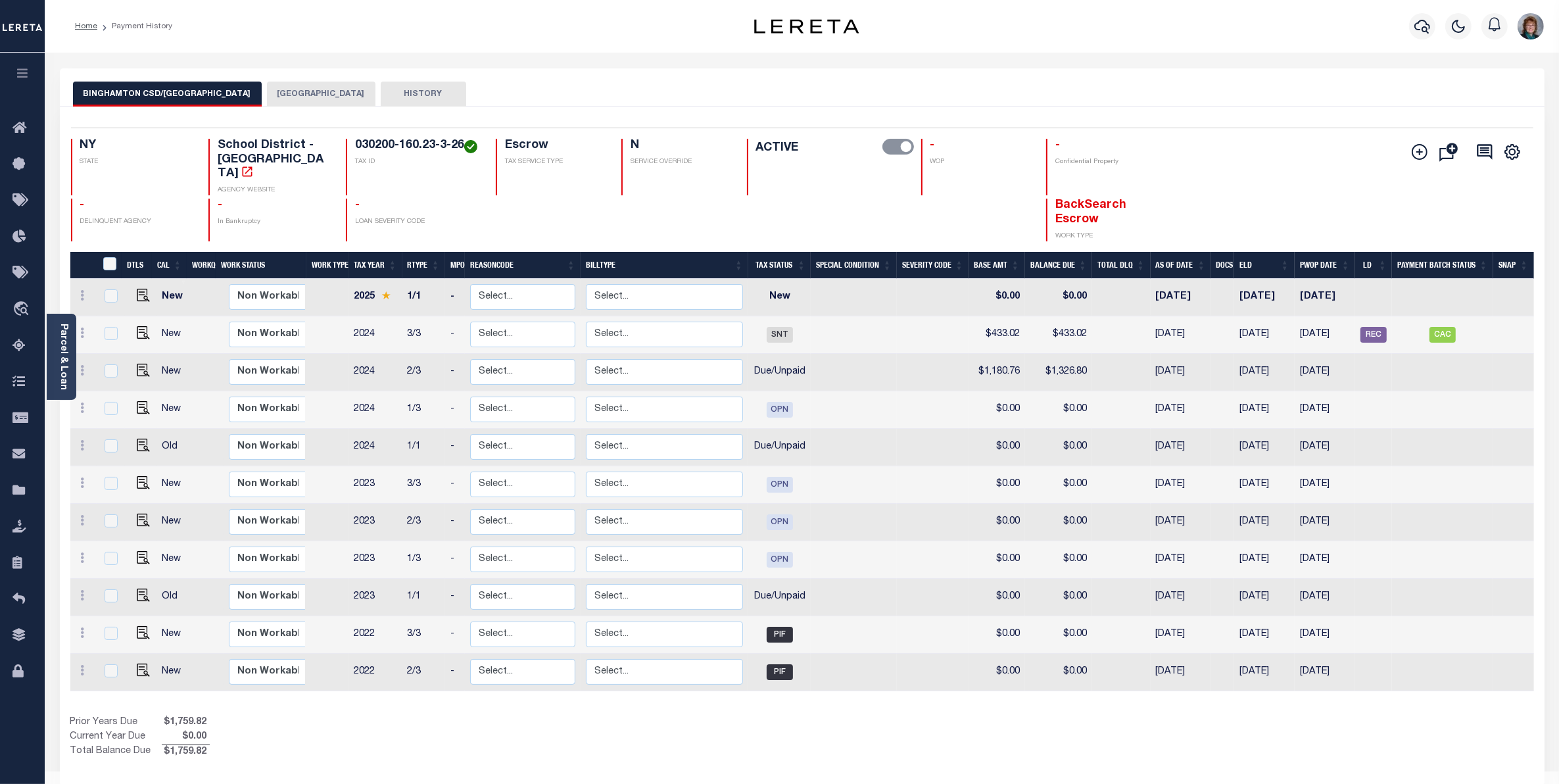
click at [285, 92] on button "BINGHAMTON CITY" at bounding box center [322, 94] width 108 height 25
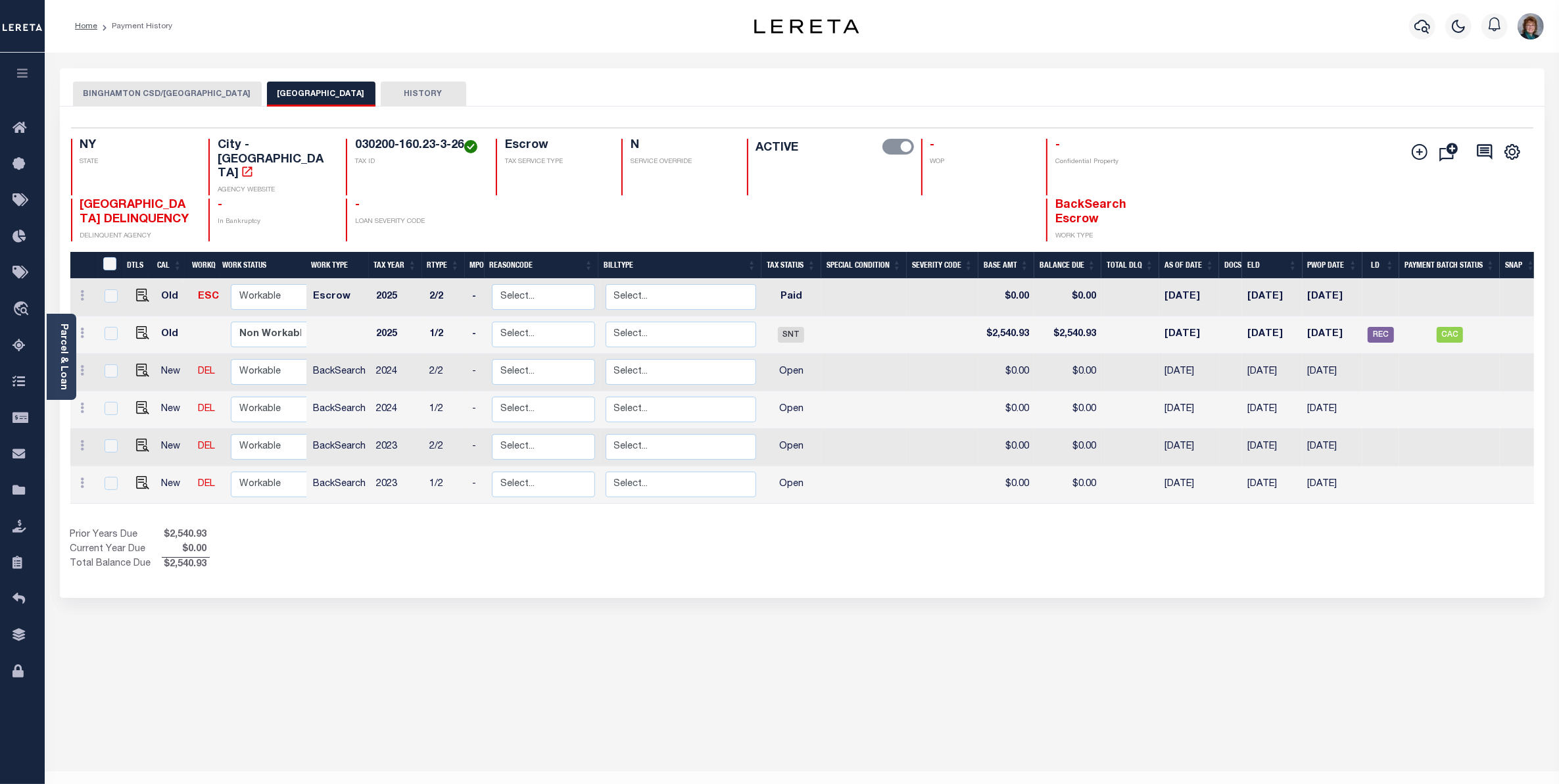
click at [207, 93] on button "BINGHAMTON CSD/BINGHAMTON CITY" at bounding box center [167, 94] width 189 height 25
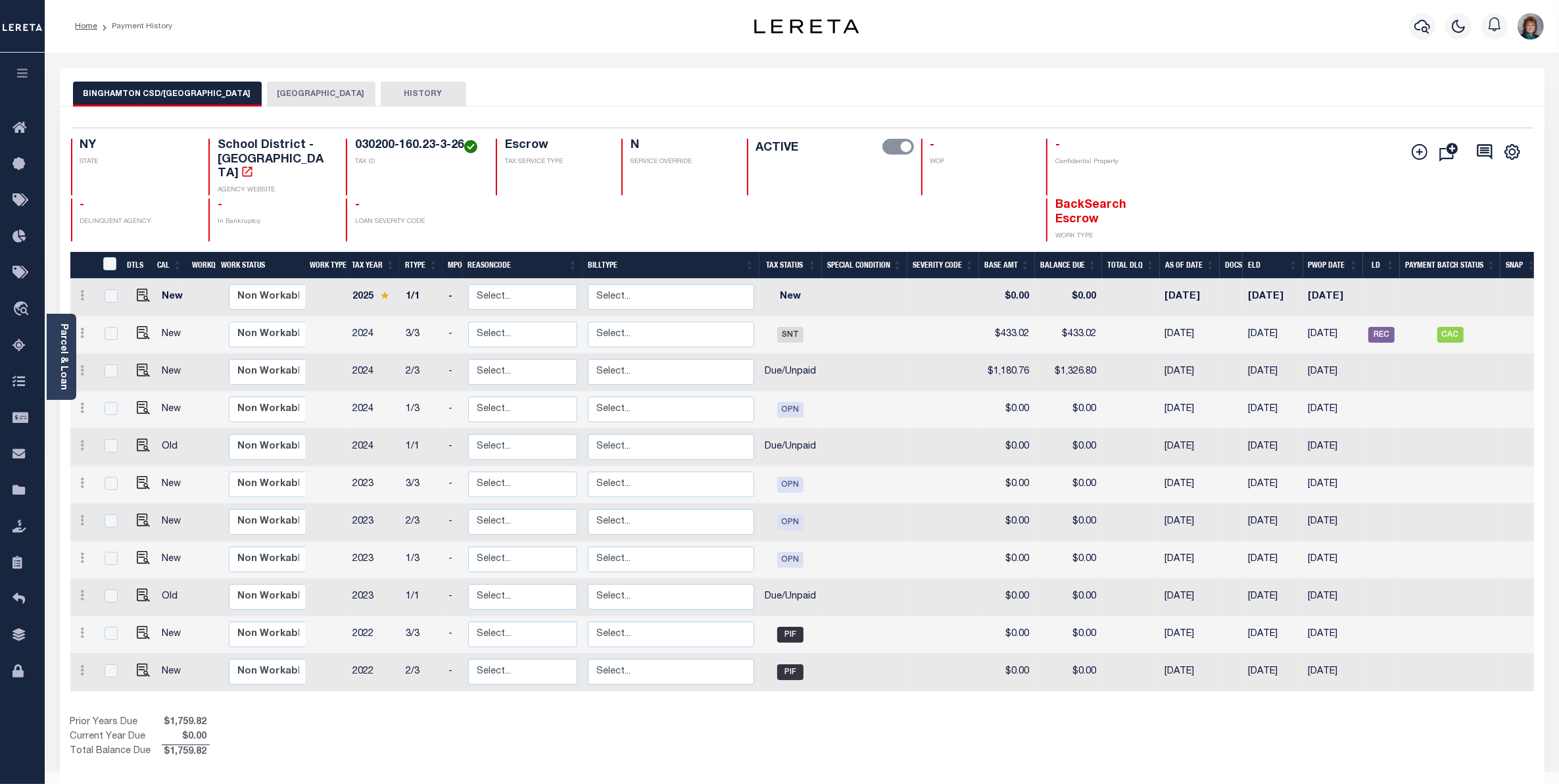
click at [182, 436] on td "Old" at bounding box center [174, 448] width 37 height 38
checkbox input "true"
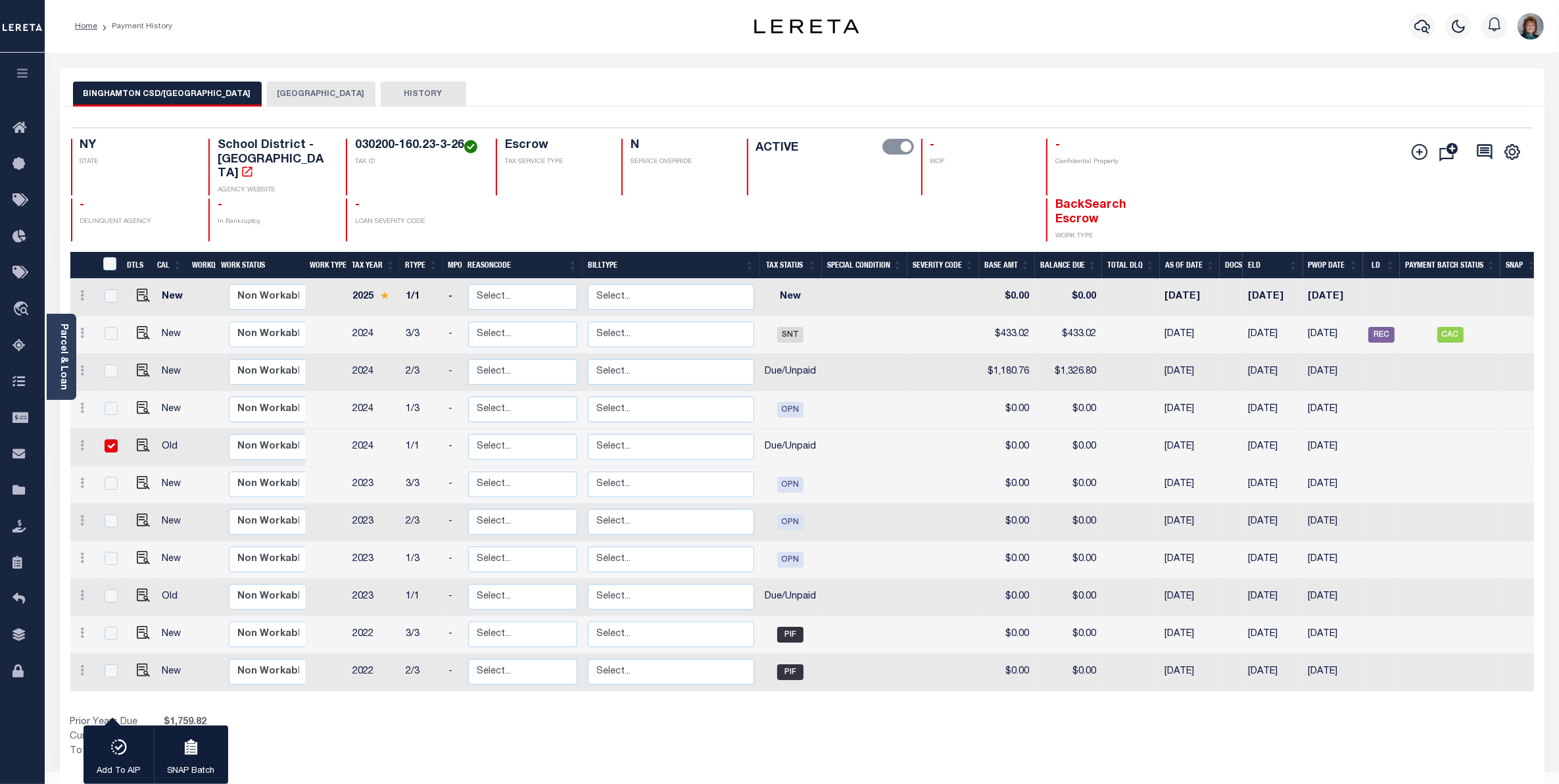
click at [185, 583] on td "Old" at bounding box center [174, 598] width 37 height 38
checkbox input "true"
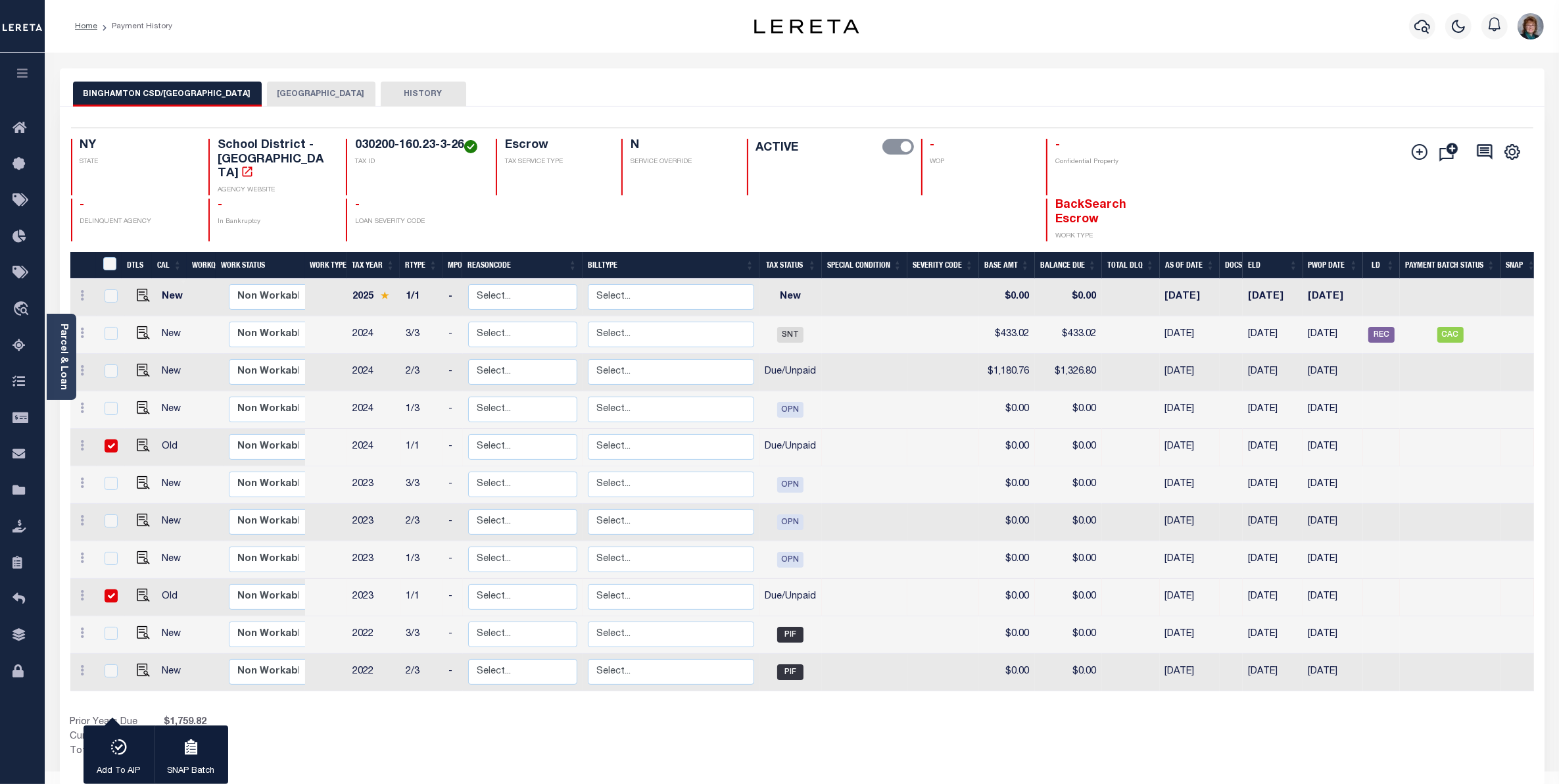
click at [286, 94] on button "BINGHAMTON CITY" at bounding box center [322, 94] width 108 height 25
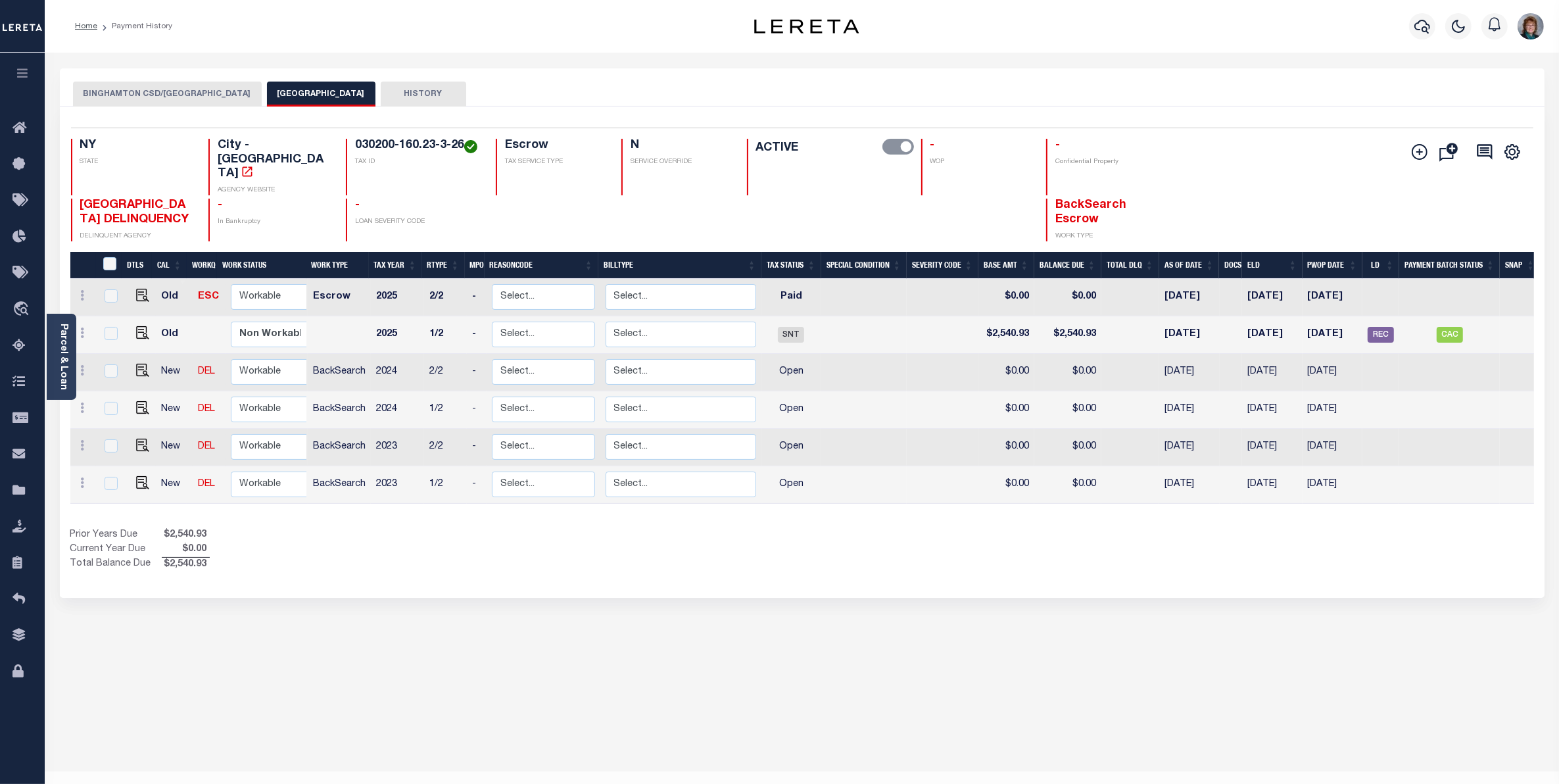
click at [163, 83] on button "BINGHAMTON CSD/BINGHAMTON CITY" at bounding box center [167, 94] width 189 height 25
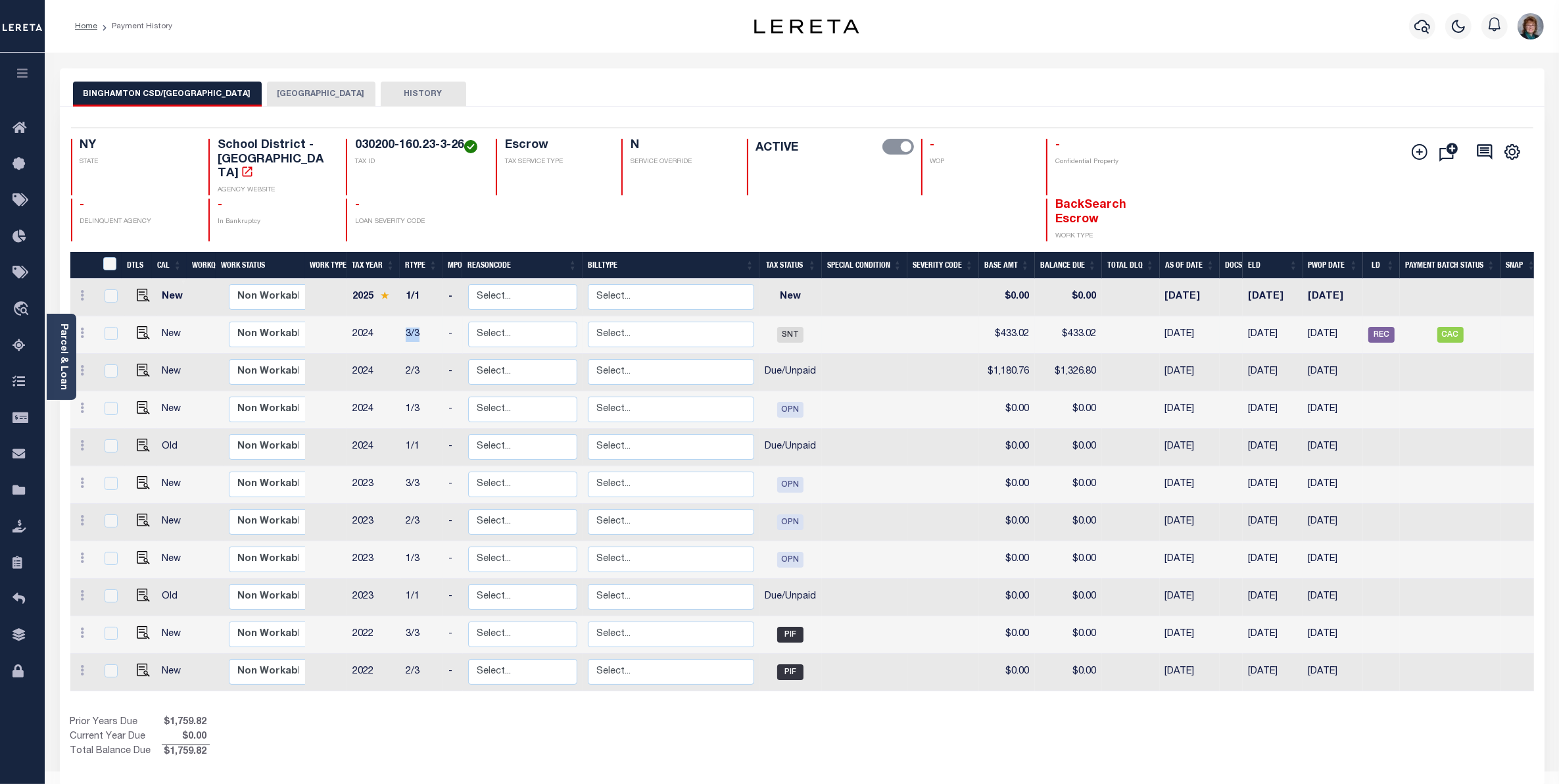
drag, startPoint x: 425, startPoint y: 324, endPoint x: 396, endPoint y: 322, distance: 29.1
click at [396, 322] on tr "New Non Workable Workable 2024 3/3 - Select... Payment Reversal Taxable Value C…" at bounding box center [806, 335] width 1471 height 38
drag, startPoint x: 1304, startPoint y: 364, endPoint x: 1246, endPoint y: 366, distance: 58.0
click at [1246, 366] on tr "New Non Workable Workable 2024 2/3 - Select... Payment Reversal Taxable Value C…" at bounding box center [806, 373] width 1471 height 38
drag, startPoint x: 1300, startPoint y: 323, endPoint x: 1247, endPoint y: 325, distance: 53.0
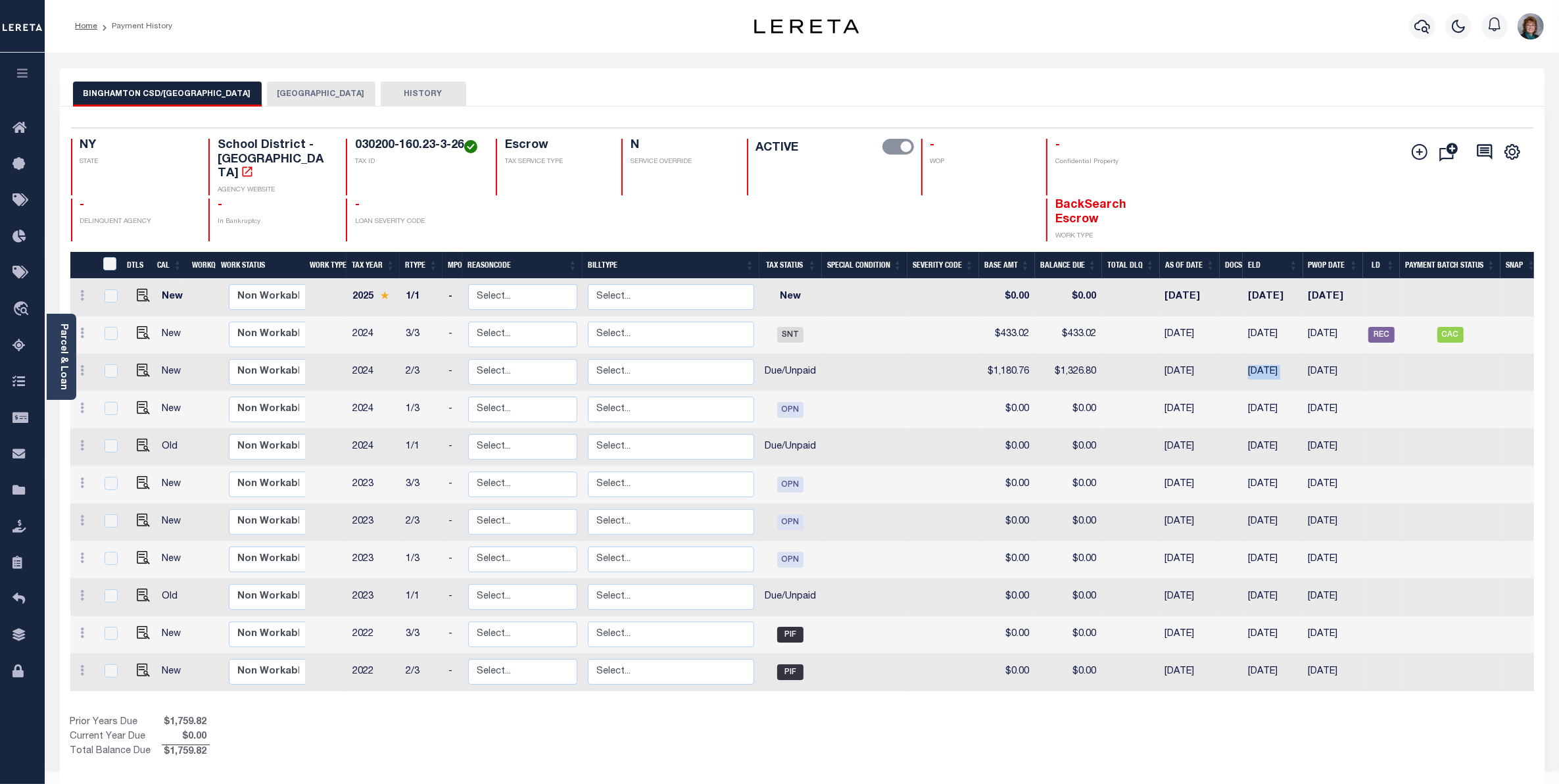
click at [1247, 325] on td "[DATE]" at bounding box center [1273, 335] width 60 height 38
checkbox input "true"
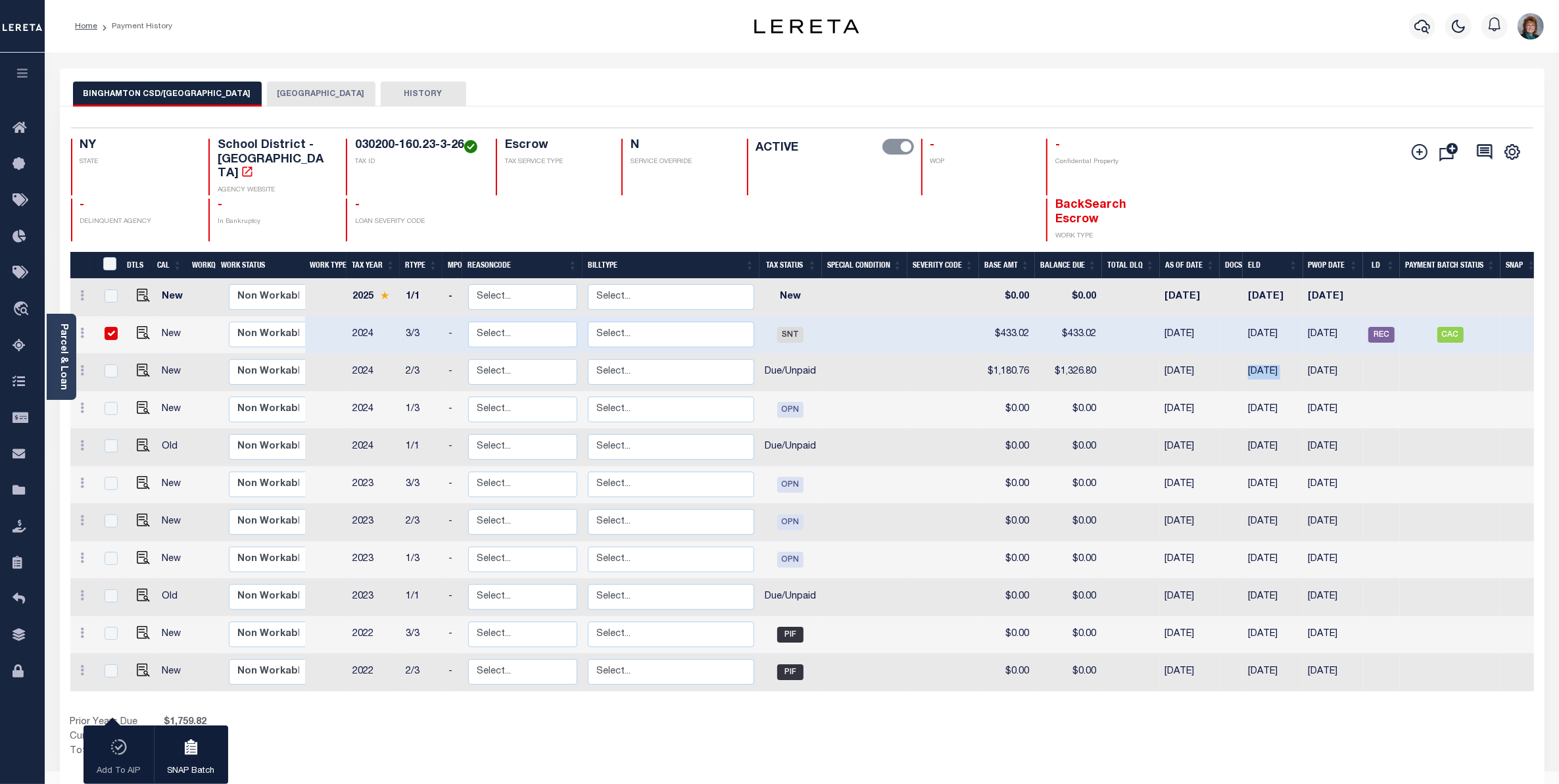
drag, startPoint x: 1302, startPoint y: 286, endPoint x: 1246, endPoint y: 293, distance: 56.4
click at [1246, 293] on td "09/30/2025" at bounding box center [1273, 298] width 60 height 38
checkbox input "true"
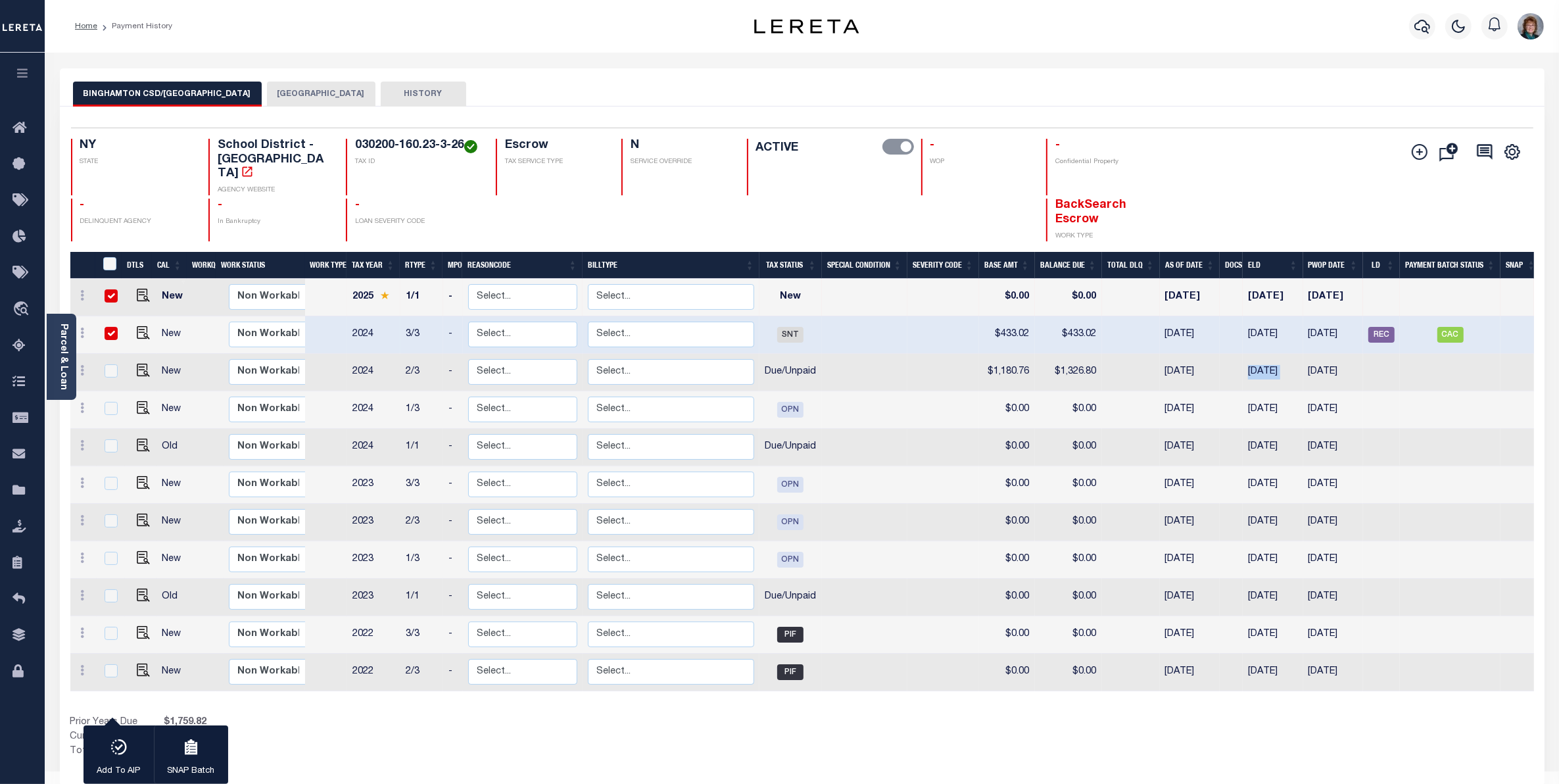
drag, startPoint x: 1299, startPoint y: 322, endPoint x: 1246, endPoint y: 322, distance: 53.0
click at [1246, 322] on td "[DATE]" at bounding box center [1273, 335] width 60 height 38
checkbox input "false"
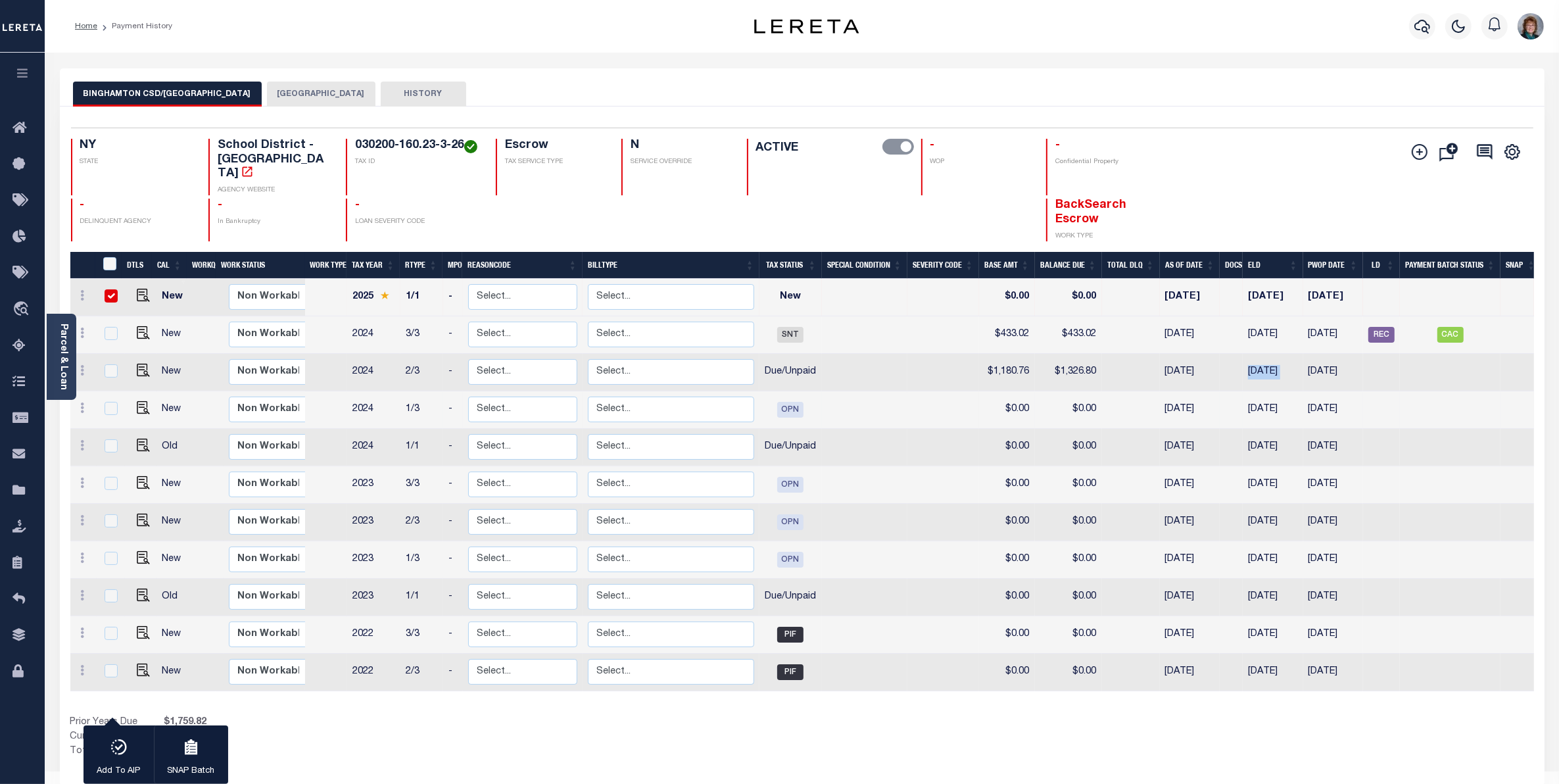
drag, startPoint x: 1246, startPoint y: 355, endPoint x: 1317, endPoint y: 412, distance: 91.0
click at [1358, 495] on tbody "New Non Workable Workable 2025 1/1 - Select... Payment Reversal Taxable Value C…" at bounding box center [806, 485] width 1471 height 413
click at [1230, 360] on td at bounding box center [1231, 373] width 23 height 38
checkbox input "true"
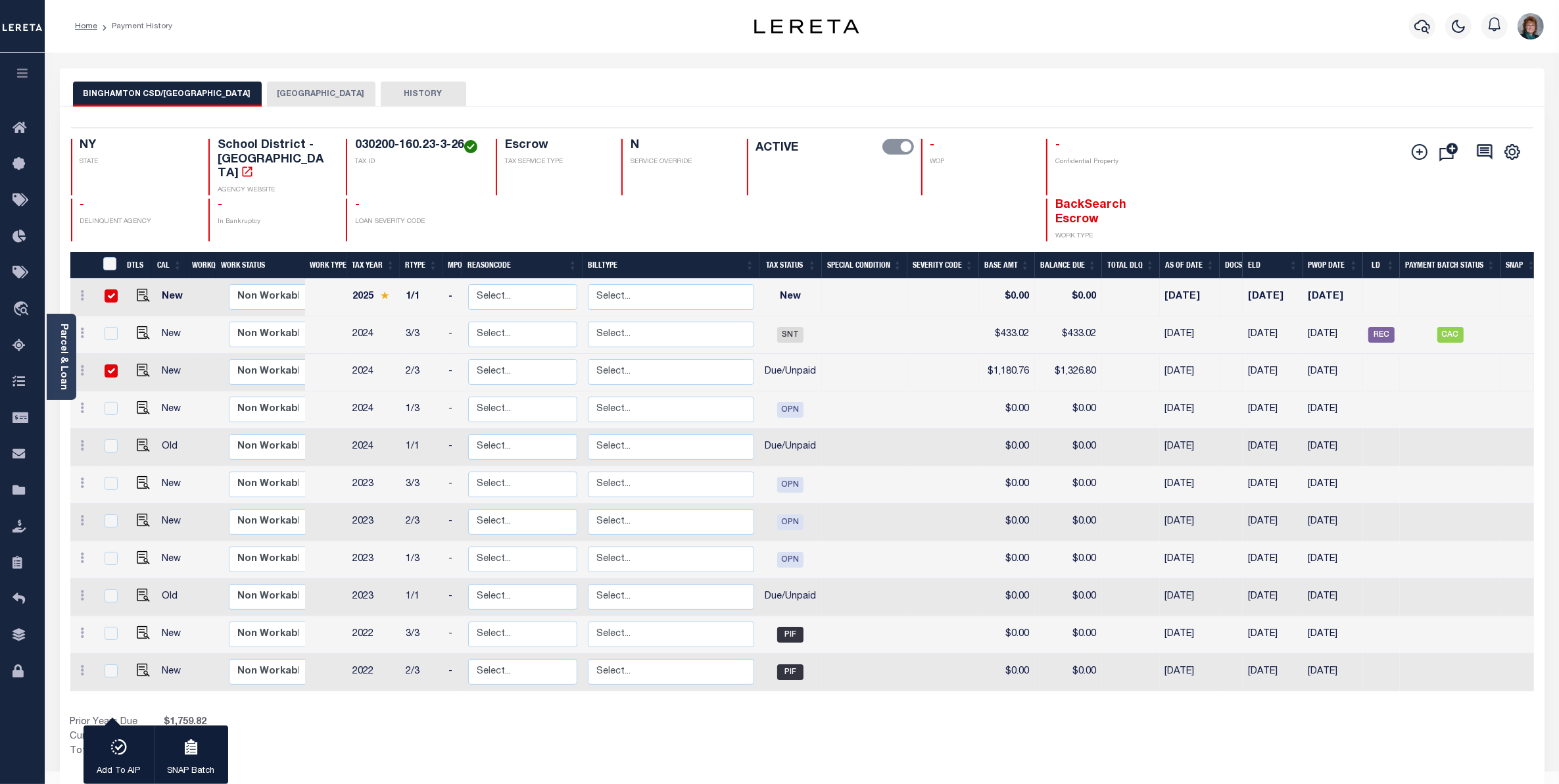
click at [429, 361] on td "2/3" at bounding box center [421, 373] width 42 height 38
checkbox input "false"
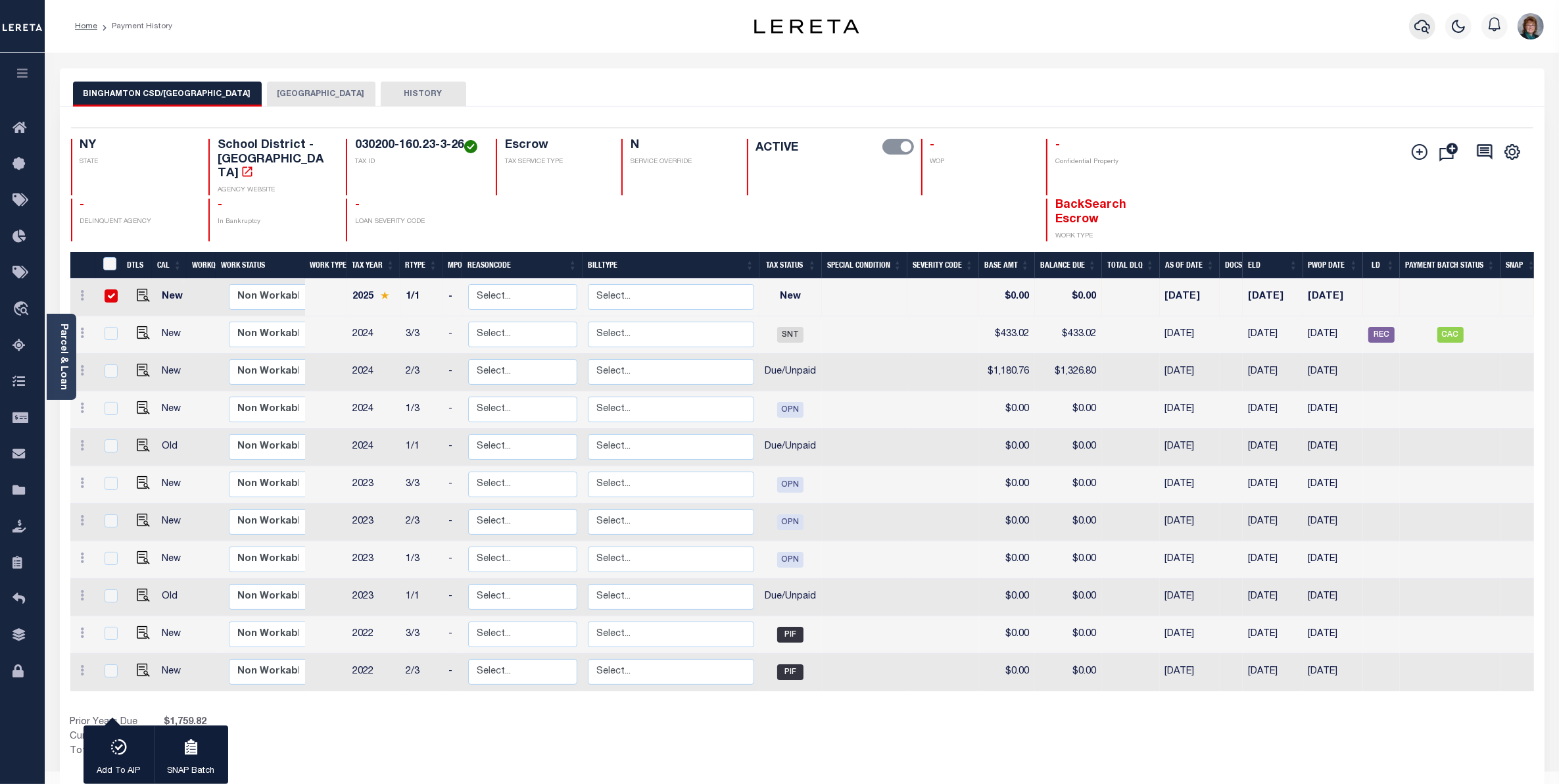
click at [1422, 24] on icon "button" at bounding box center [1422, 25] width 15 height 15
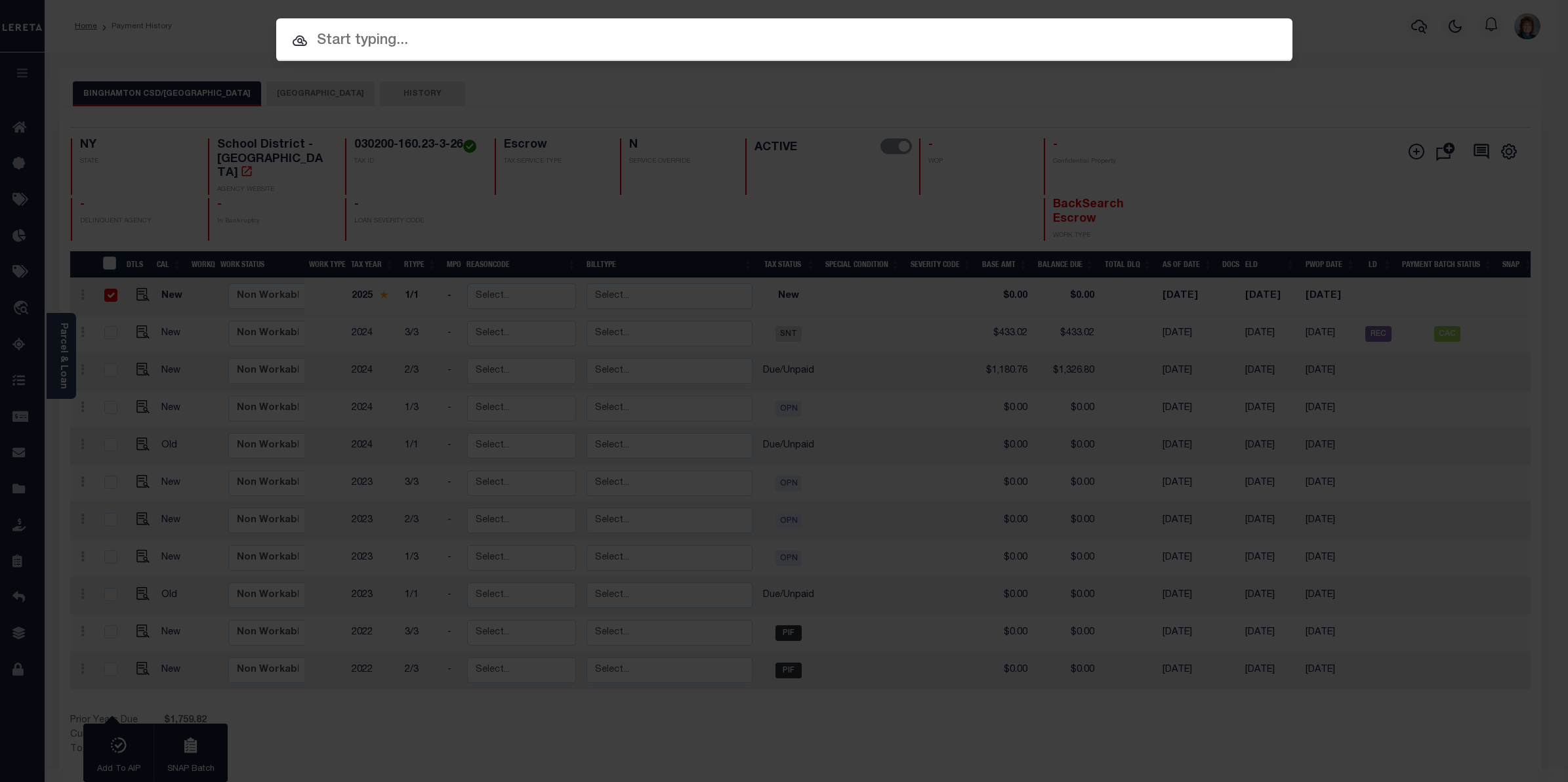
paste input "7425"
type input "7425"
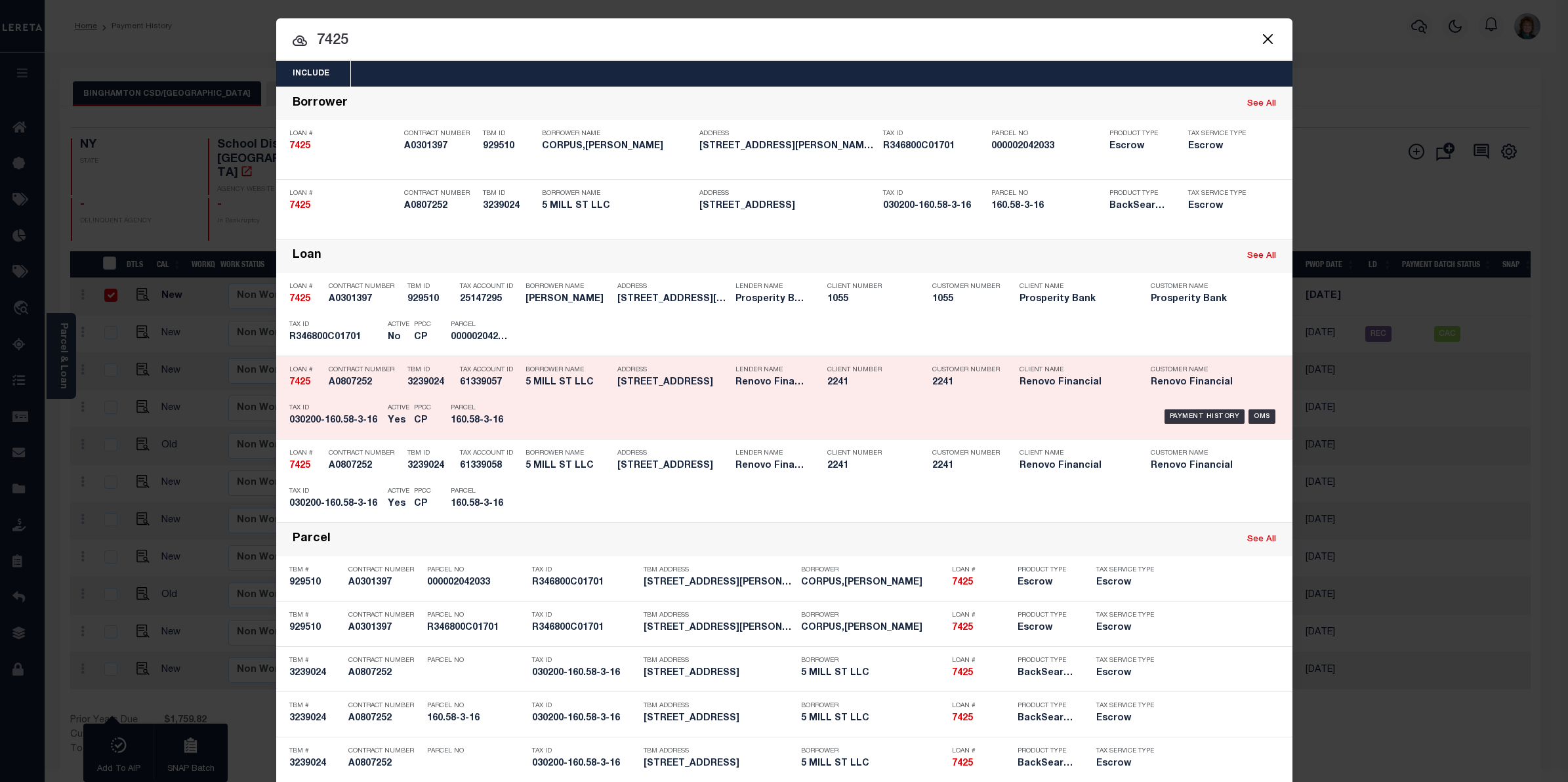
click at [1253, 407] on div "Payment History OMS" at bounding box center [905, 416] width 750 height 38
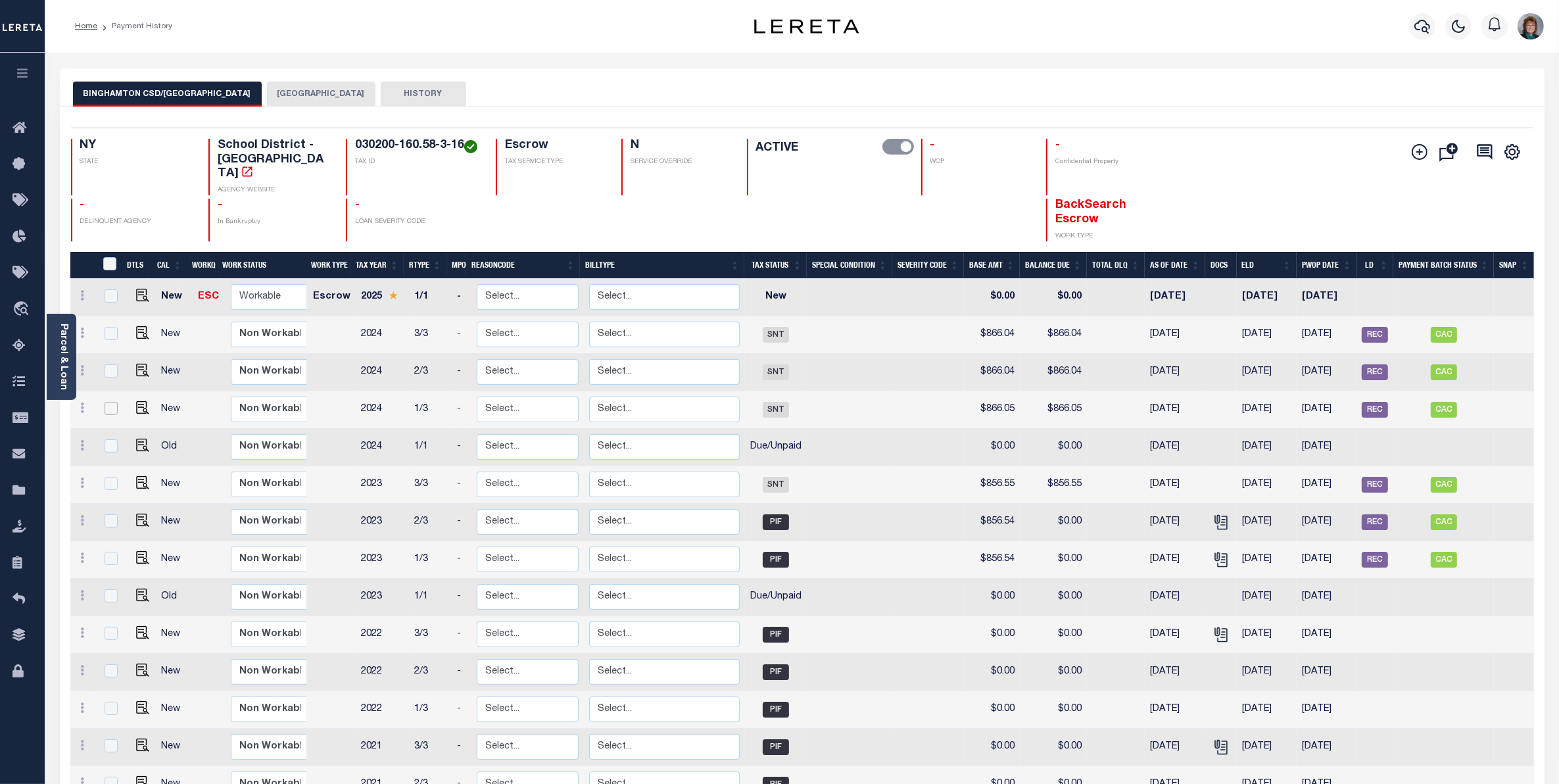
drag, startPoint x: 103, startPoint y: 400, endPoint x: 107, endPoint y: 387, distance: 13.6
click at [105, 402] on input "checkbox" at bounding box center [111, 408] width 14 height 14
checkbox input "true"
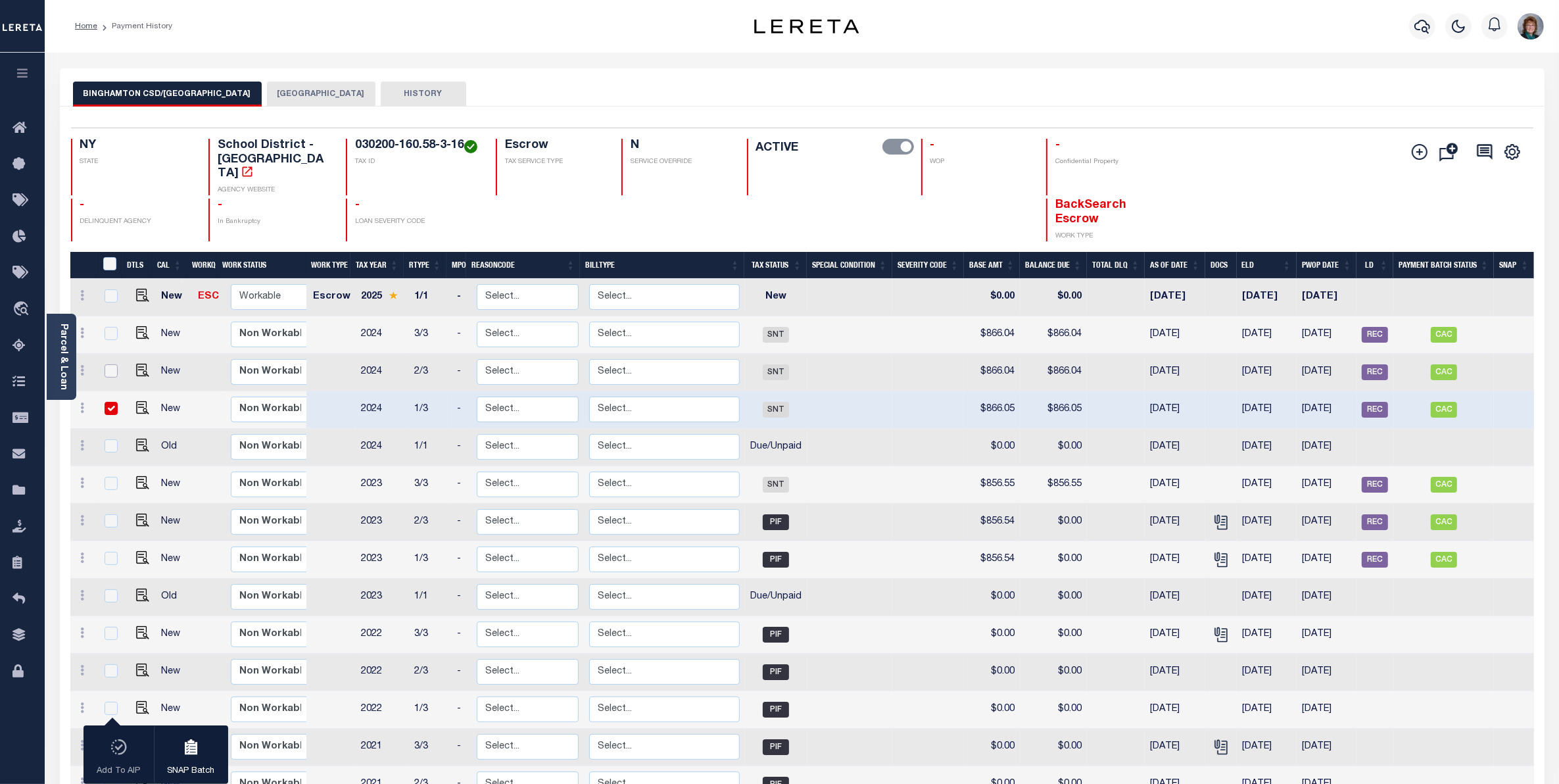
click at [110, 364] on input "checkbox" at bounding box center [111, 370] width 14 height 14
checkbox input "true"
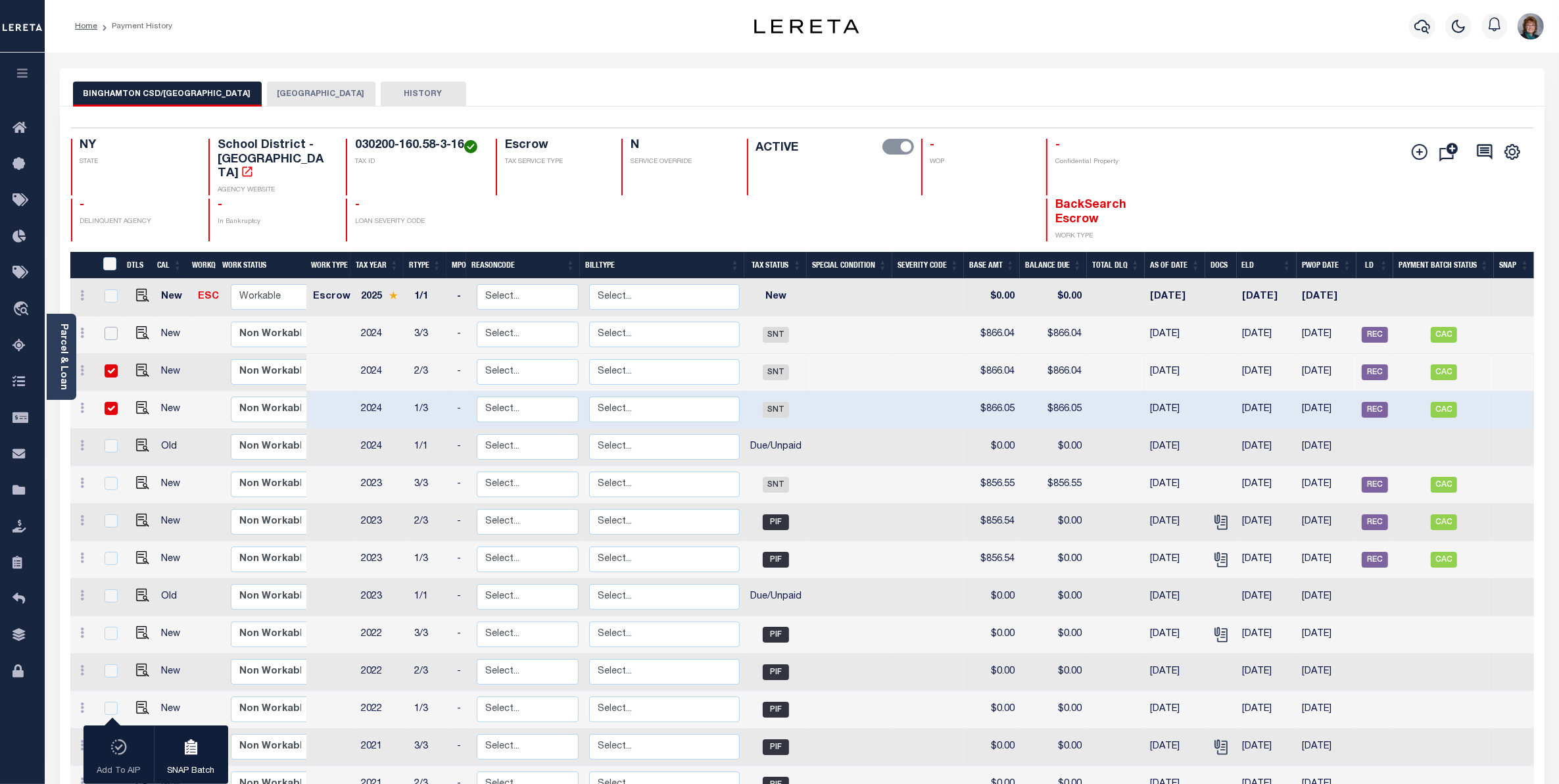
click at [110, 327] on input "checkbox" at bounding box center [111, 333] width 14 height 14
checkbox input "true"
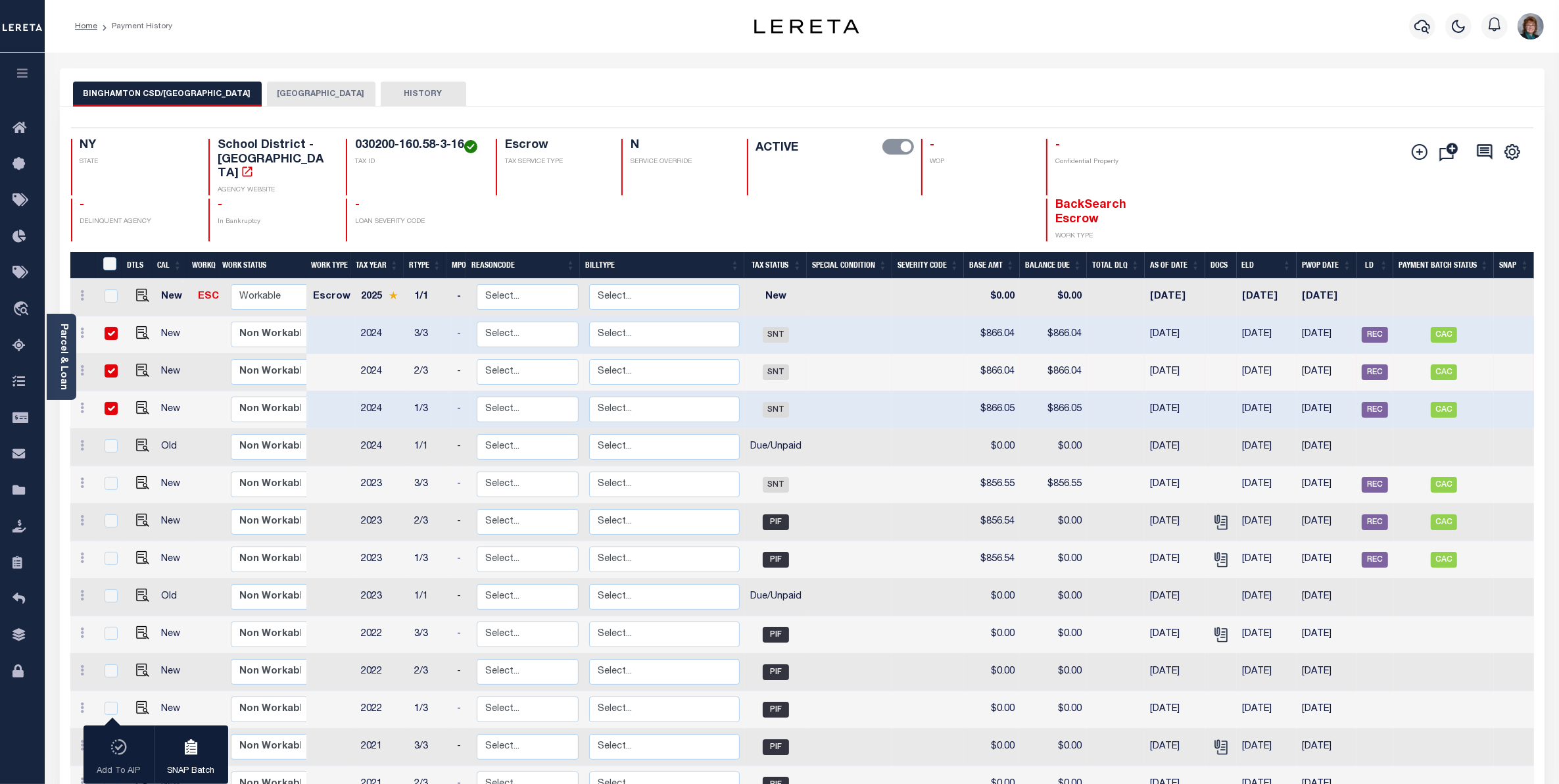
click at [115, 327] on input "checkbox" at bounding box center [111, 333] width 14 height 14
checkbox input "false"
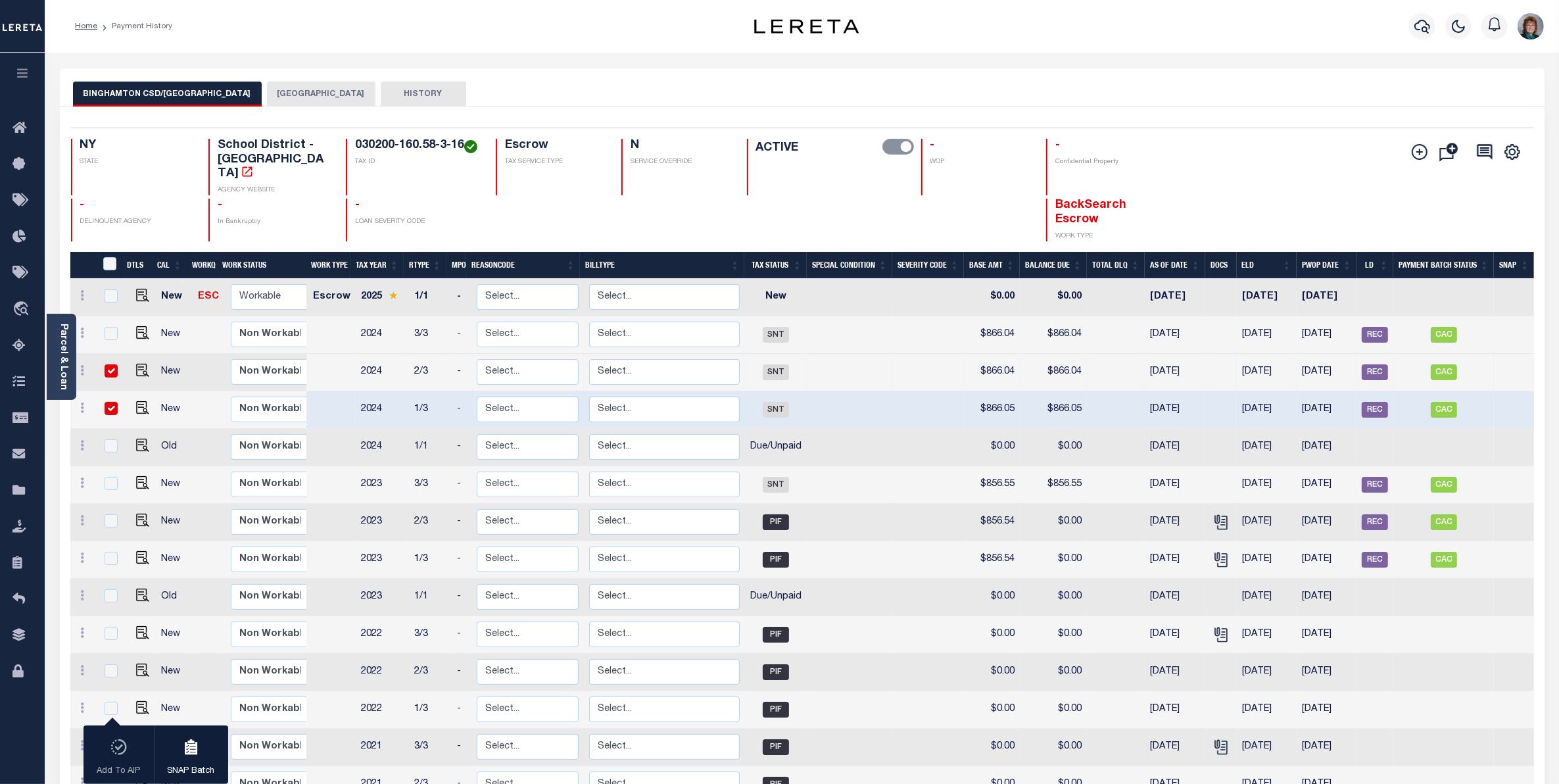
click at [113, 364] on input "checkbox" at bounding box center [111, 370] width 14 height 14
checkbox input "false"
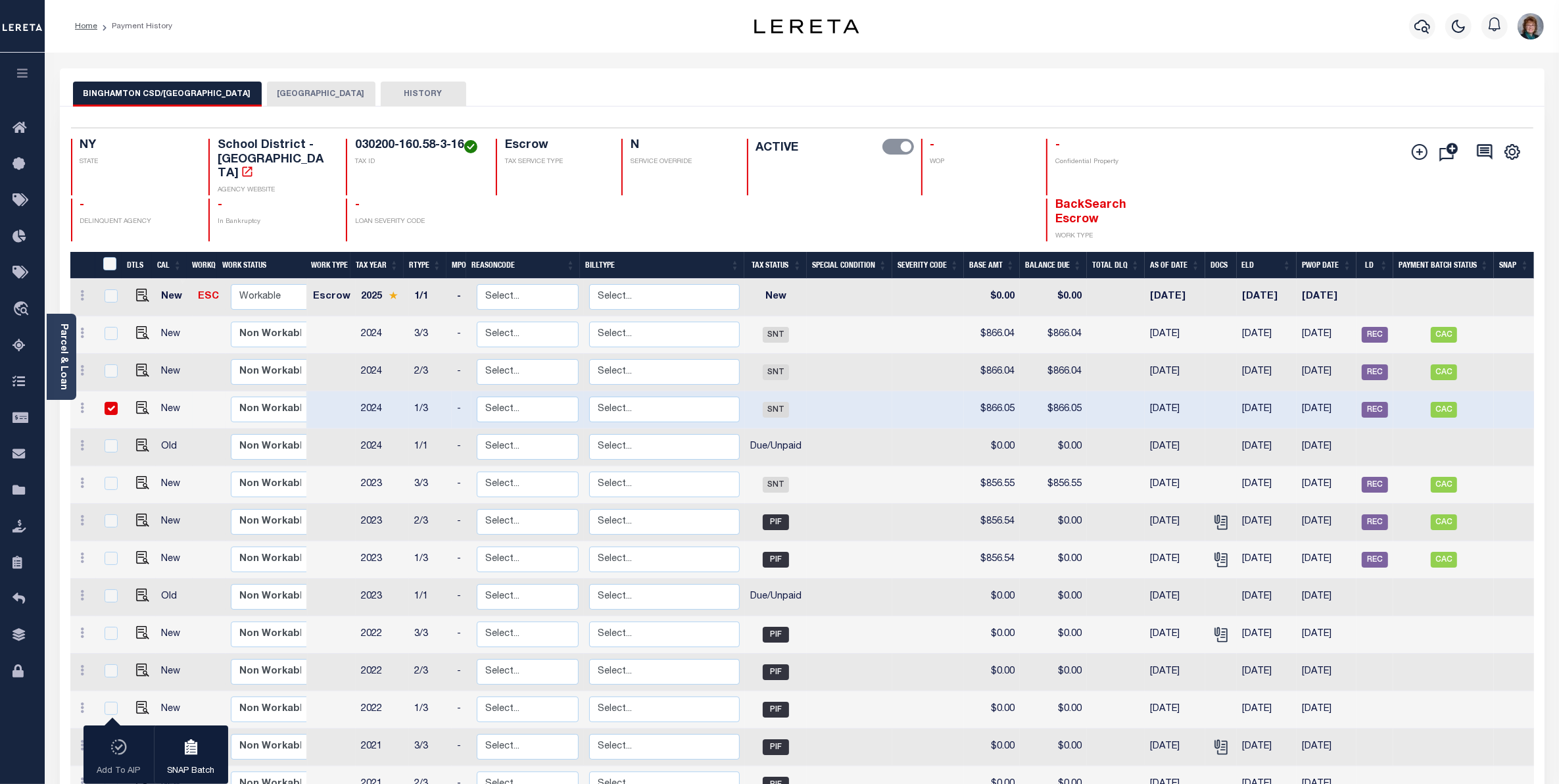
click at [113, 402] on input "checkbox" at bounding box center [111, 408] width 14 height 14
checkbox input "false"
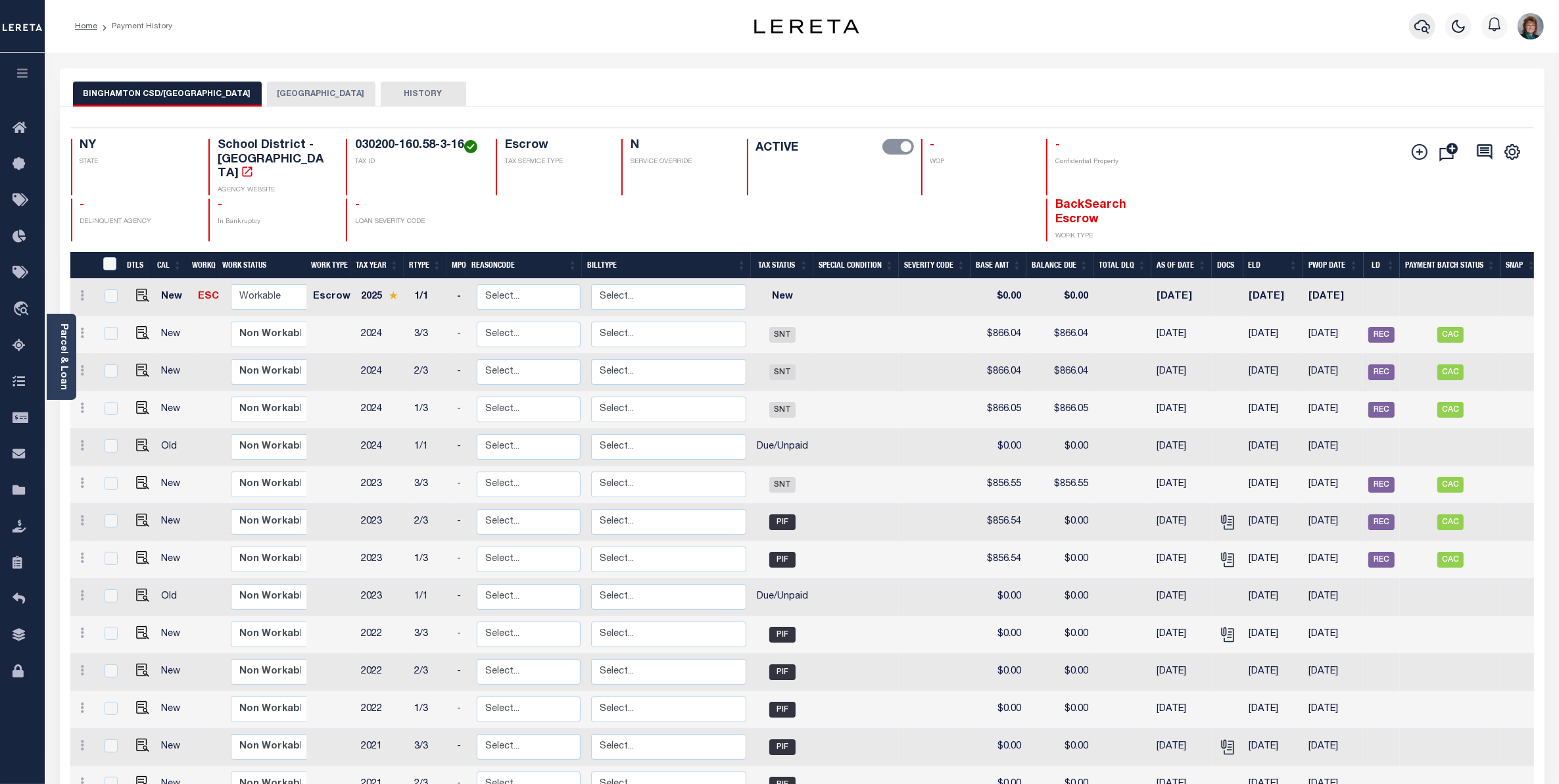
click at [1425, 31] on icon "button" at bounding box center [1422, 25] width 15 height 15
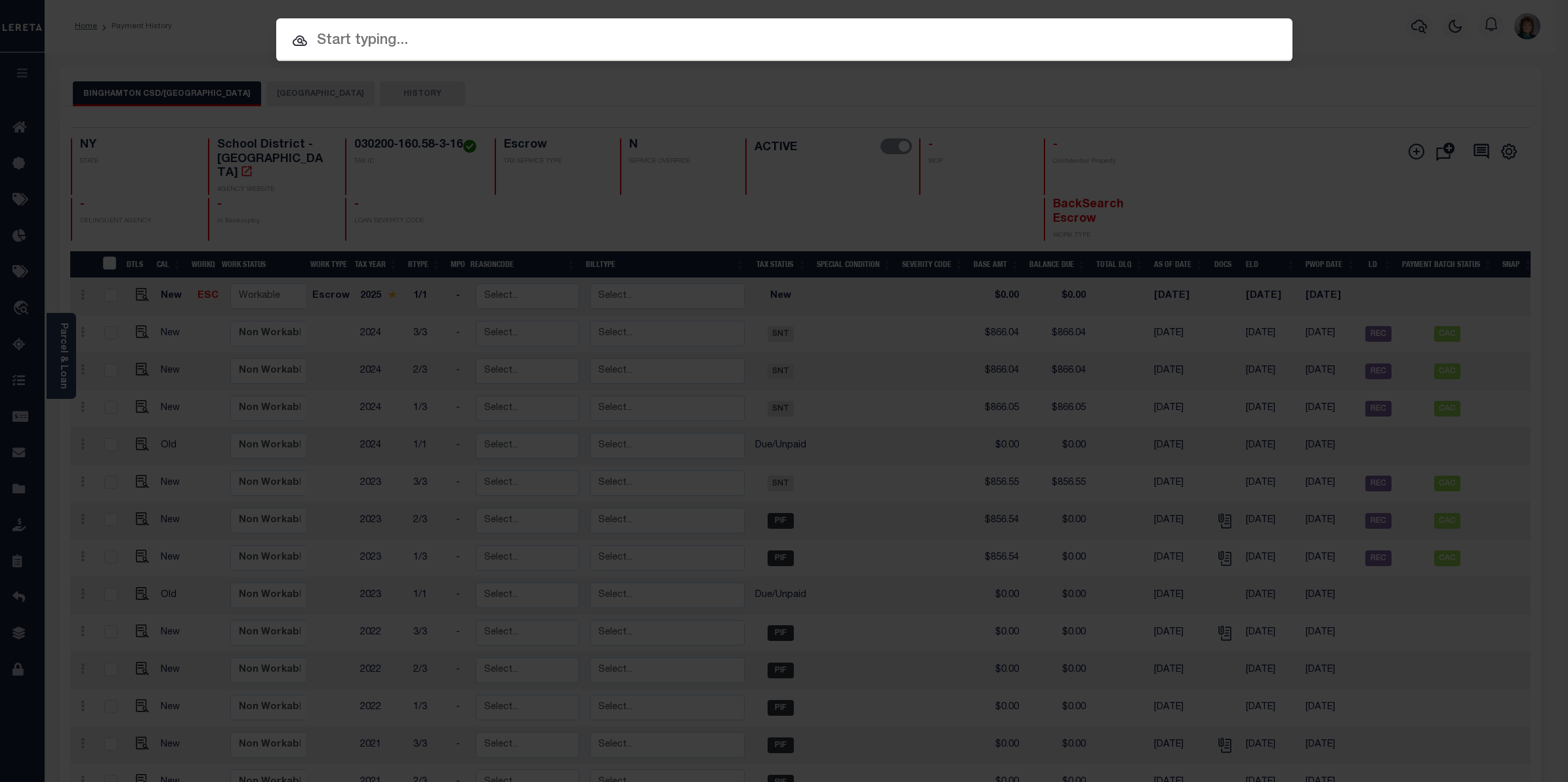
paste input "118031"
type input "118031"
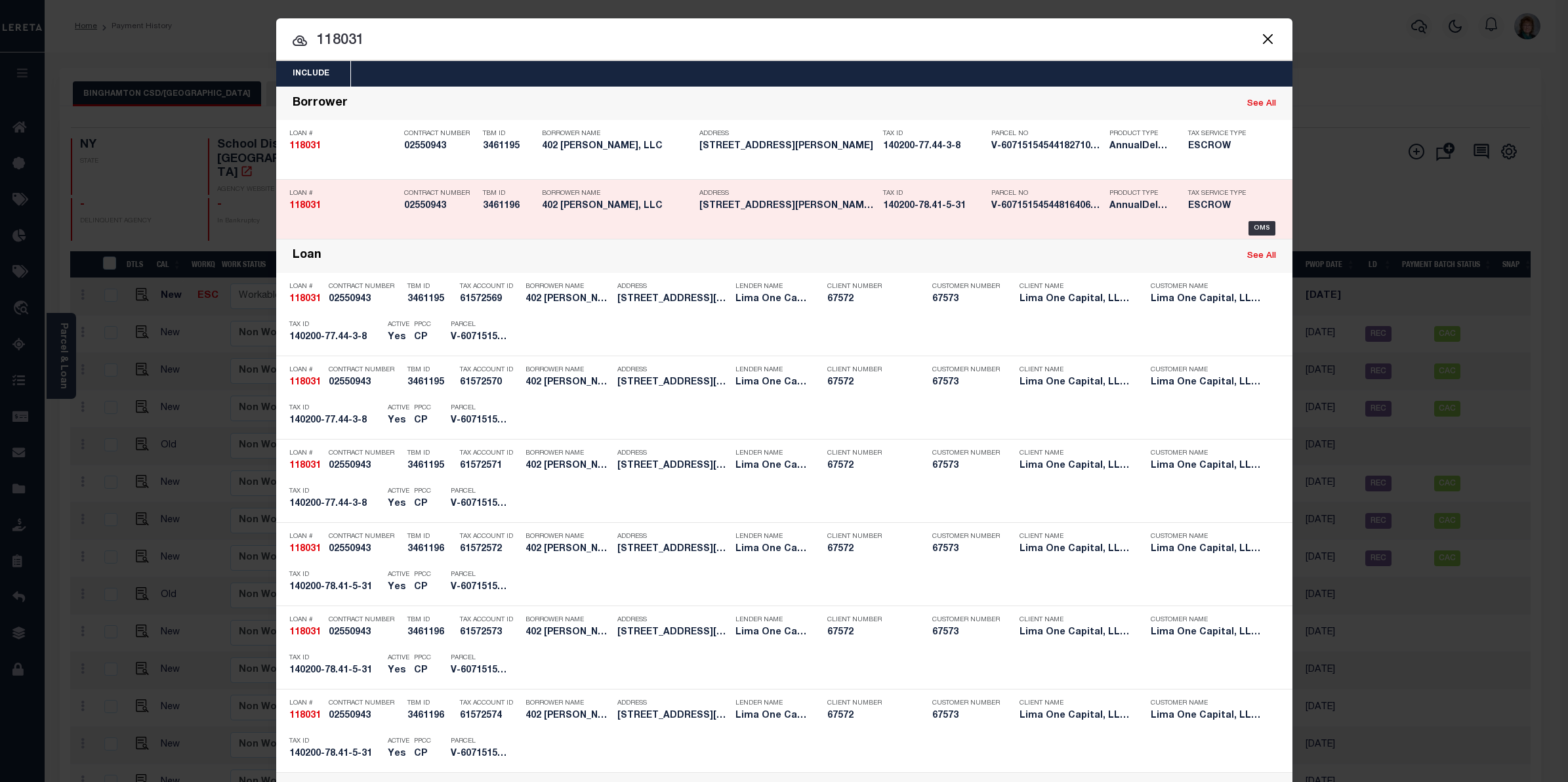
click at [1251, 214] on div "Tax Service Type ESCROW" at bounding box center [1221, 202] width 86 height 38
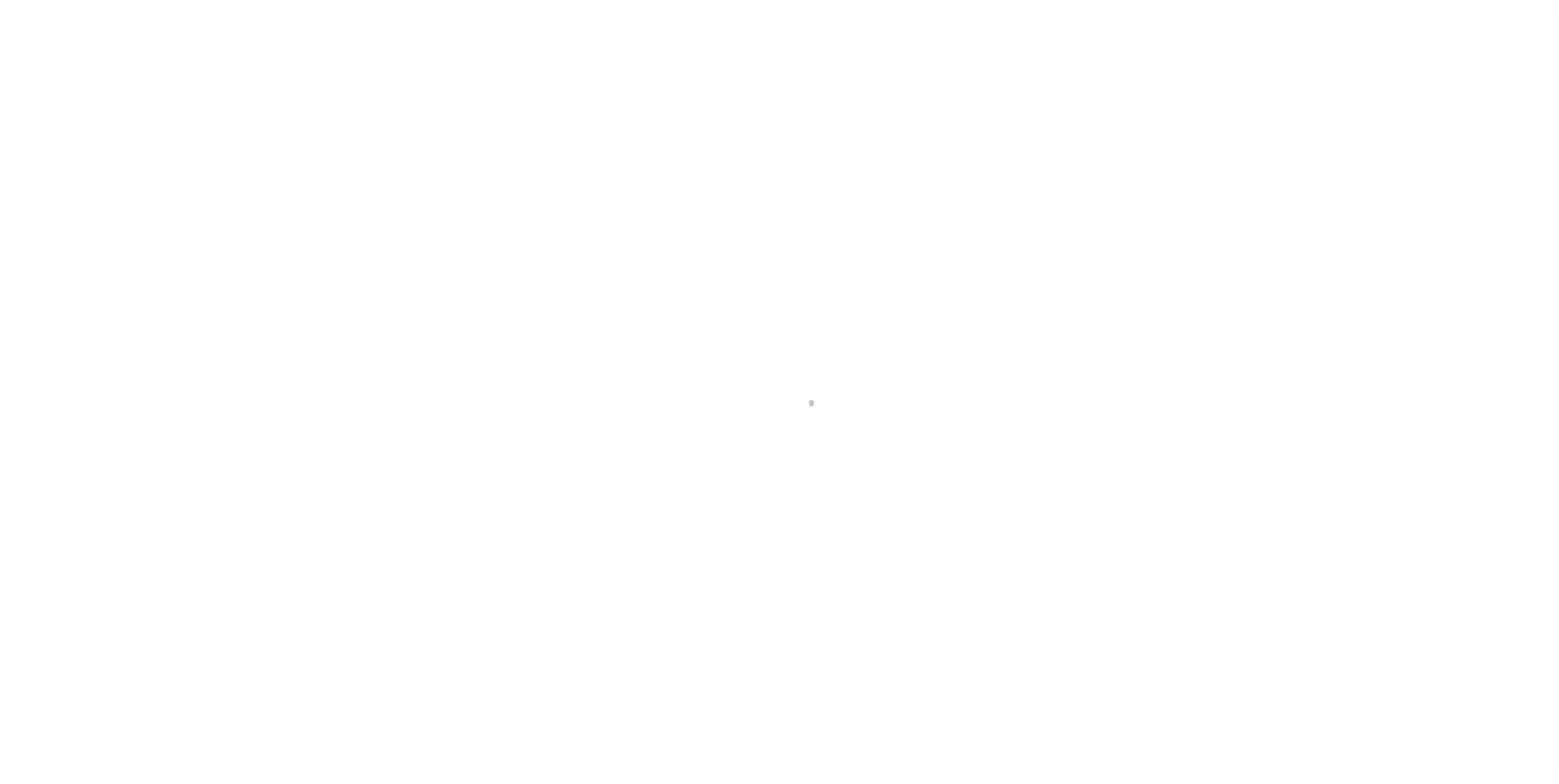
type input "[STREET_ADDRESS][PERSON_NAME]"
select select "Escrow"
type input "BUFFALO NY 14216"
type input "118031-2"
type input "NY"
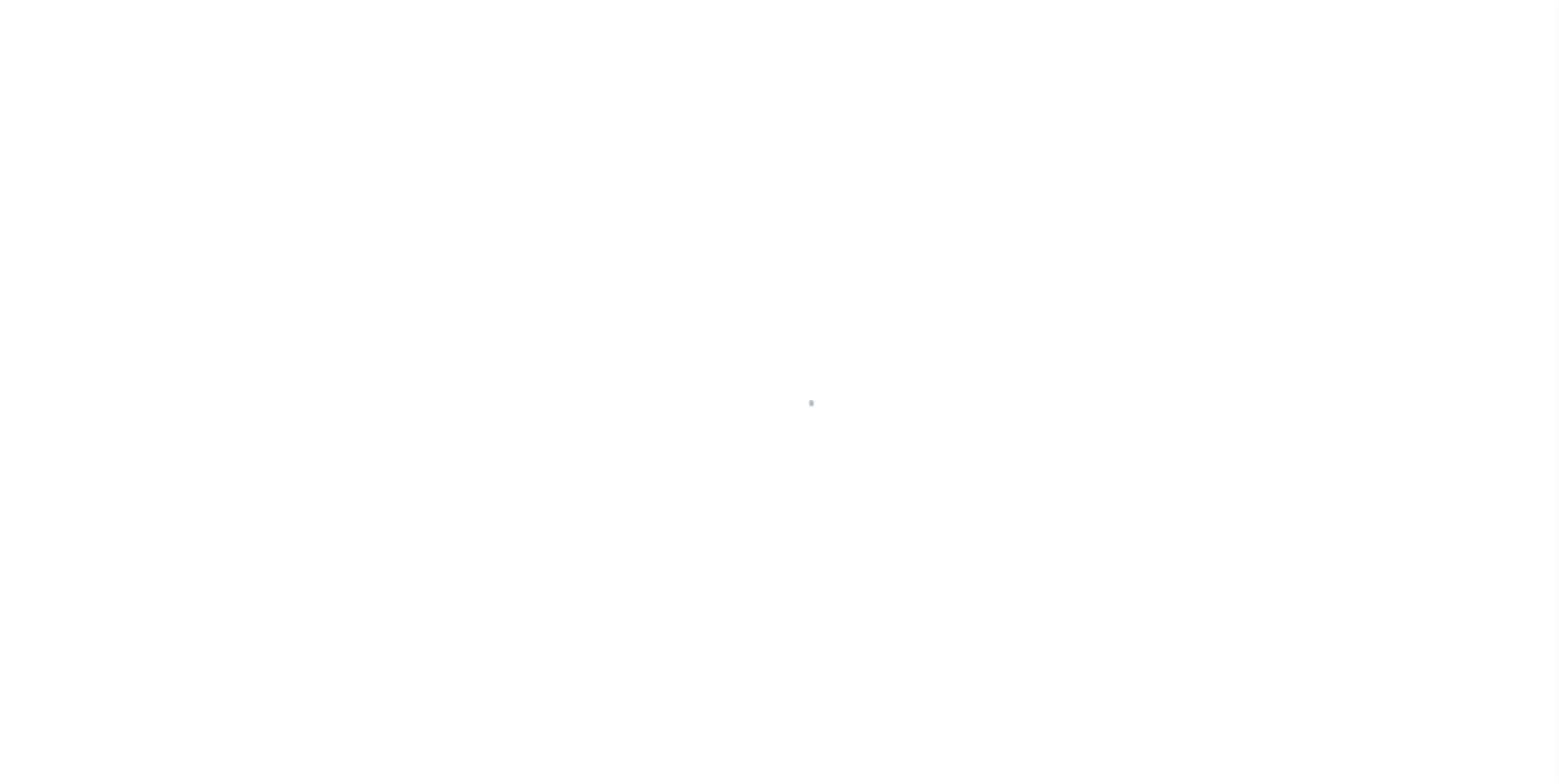
select select "4"
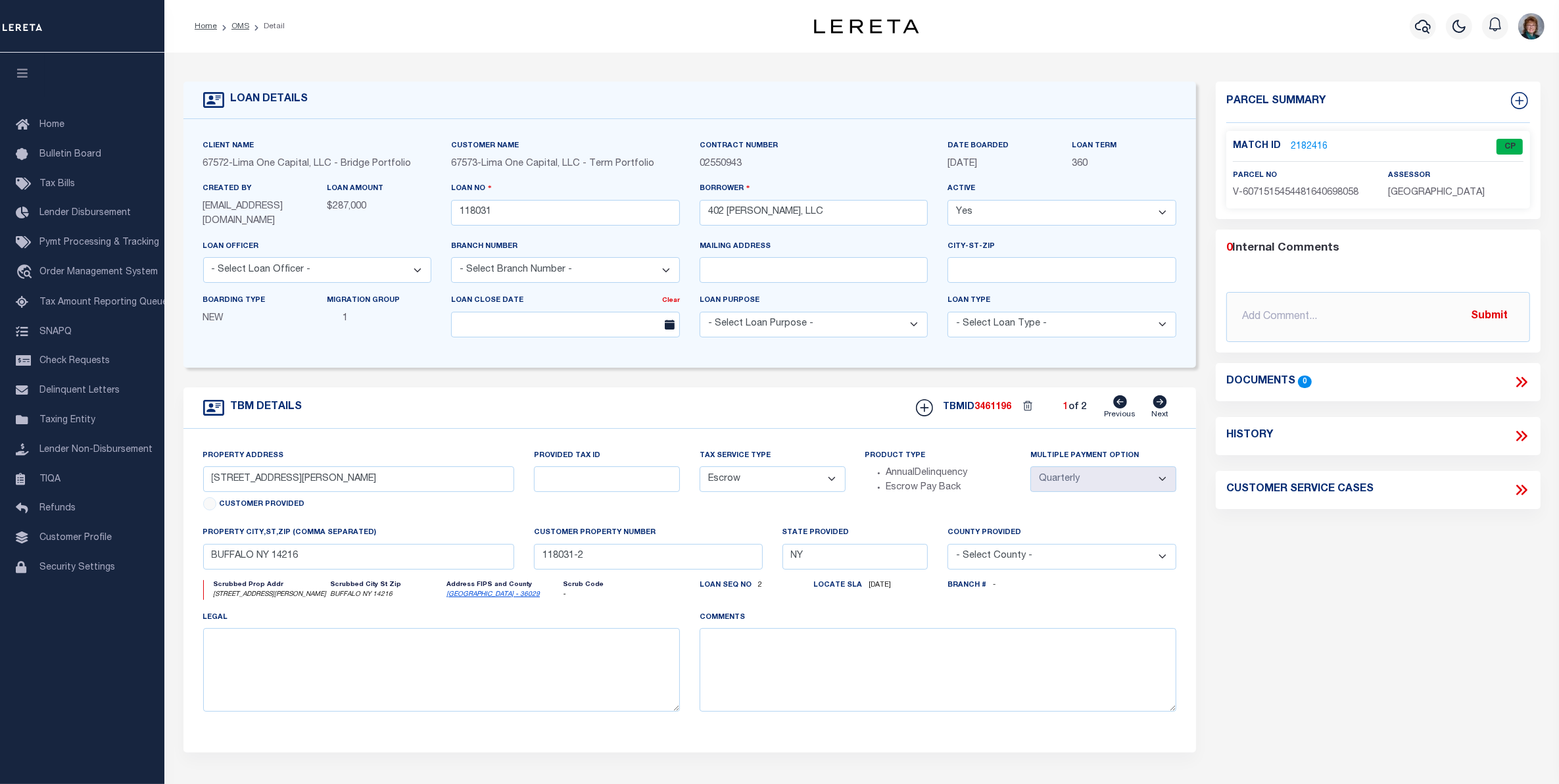
click at [1159, 403] on icon at bounding box center [1160, 402] width 14 height 14
type input "402 HINMAN AVE"
radio input "true"
type input "118031-1"
click at [1415, 22] on icon "button" at bounding box center [1423, 25] width 15 height 15
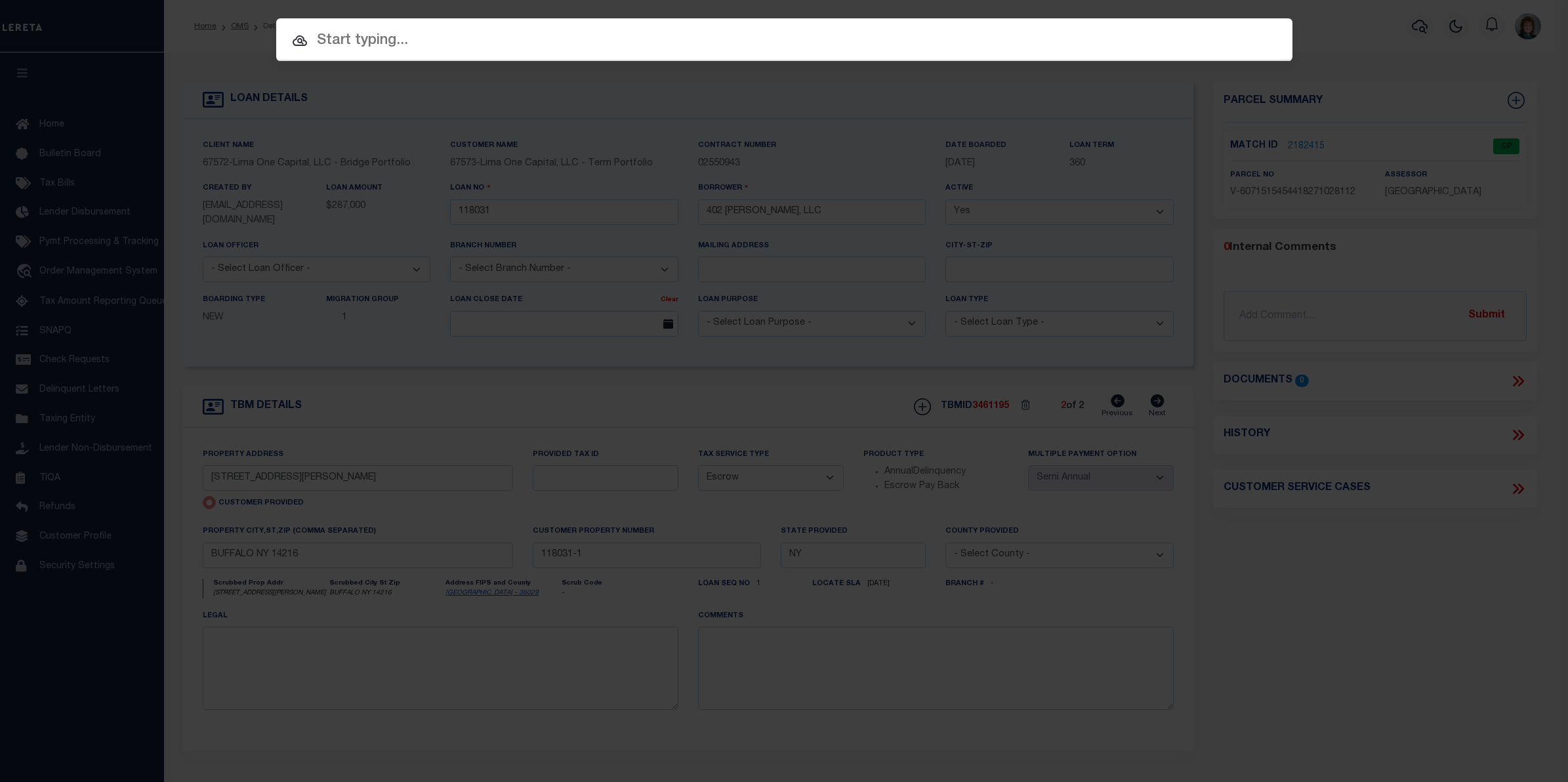
paste input "10011431"
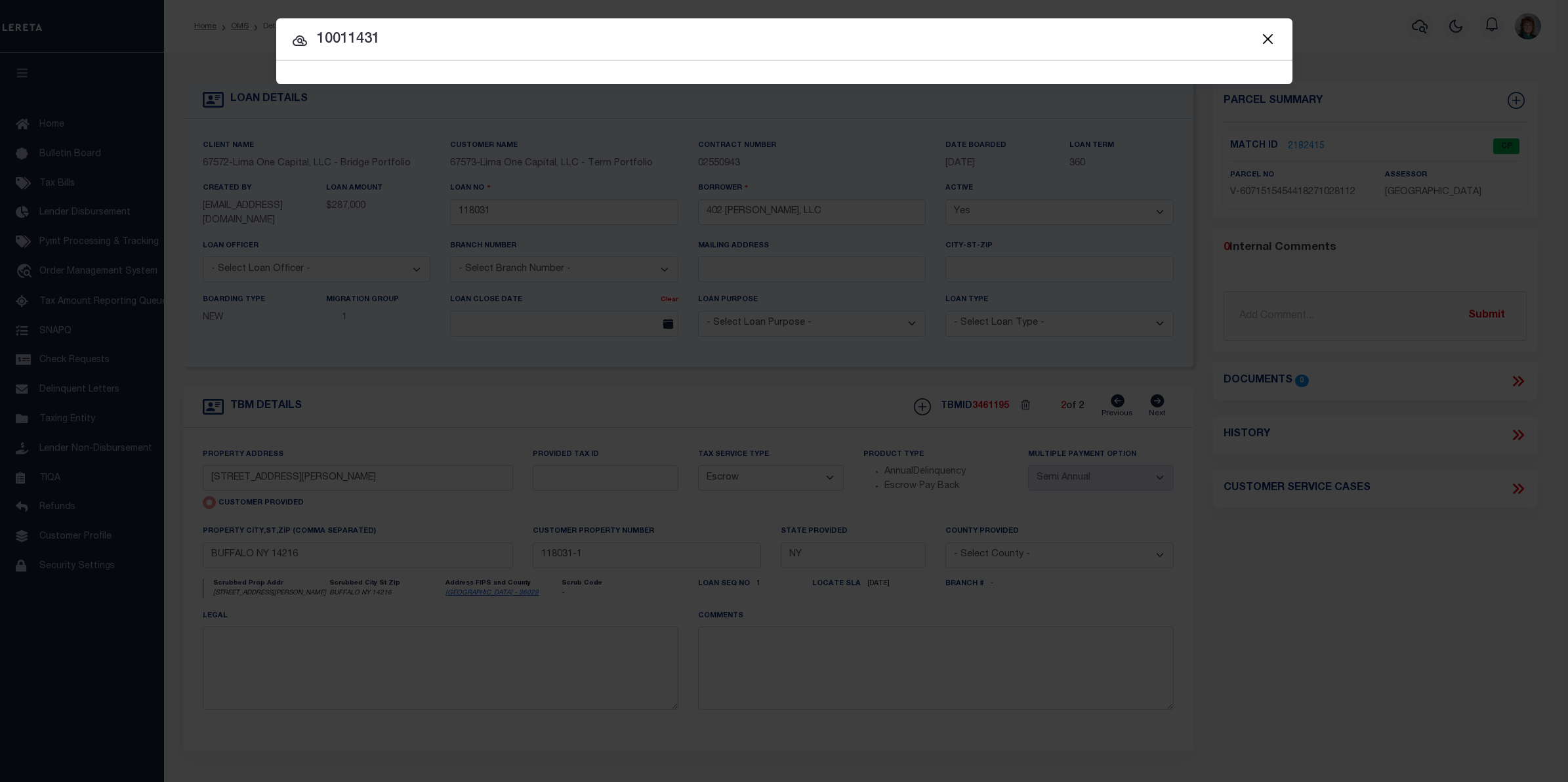
type input "10011431"
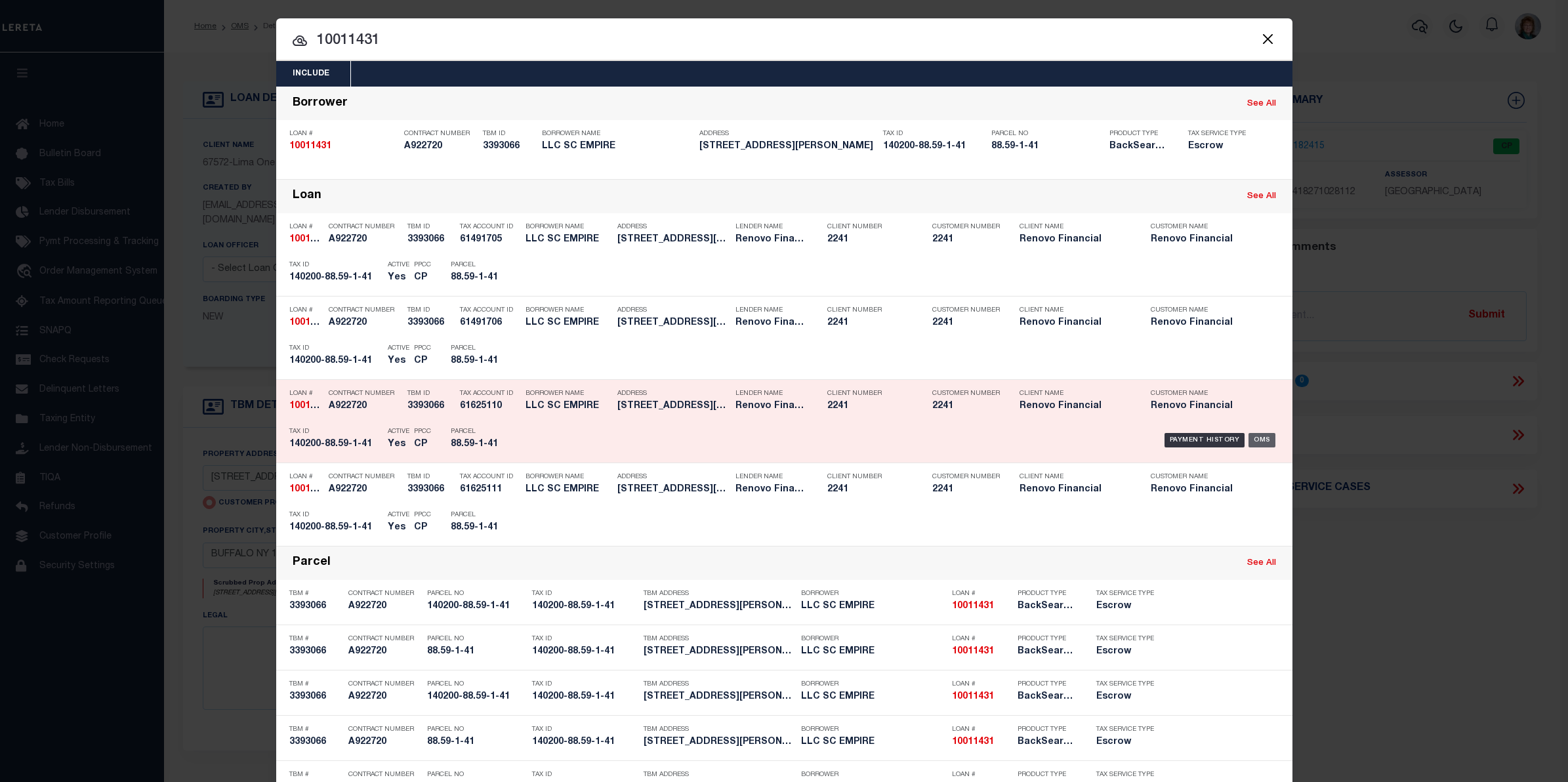
click at [1265, 437] on div "OMS" at bounding box center [1263, 441] width 27 height 14
type input "10011431"
type input "LLC SC EMPIRE"
select select
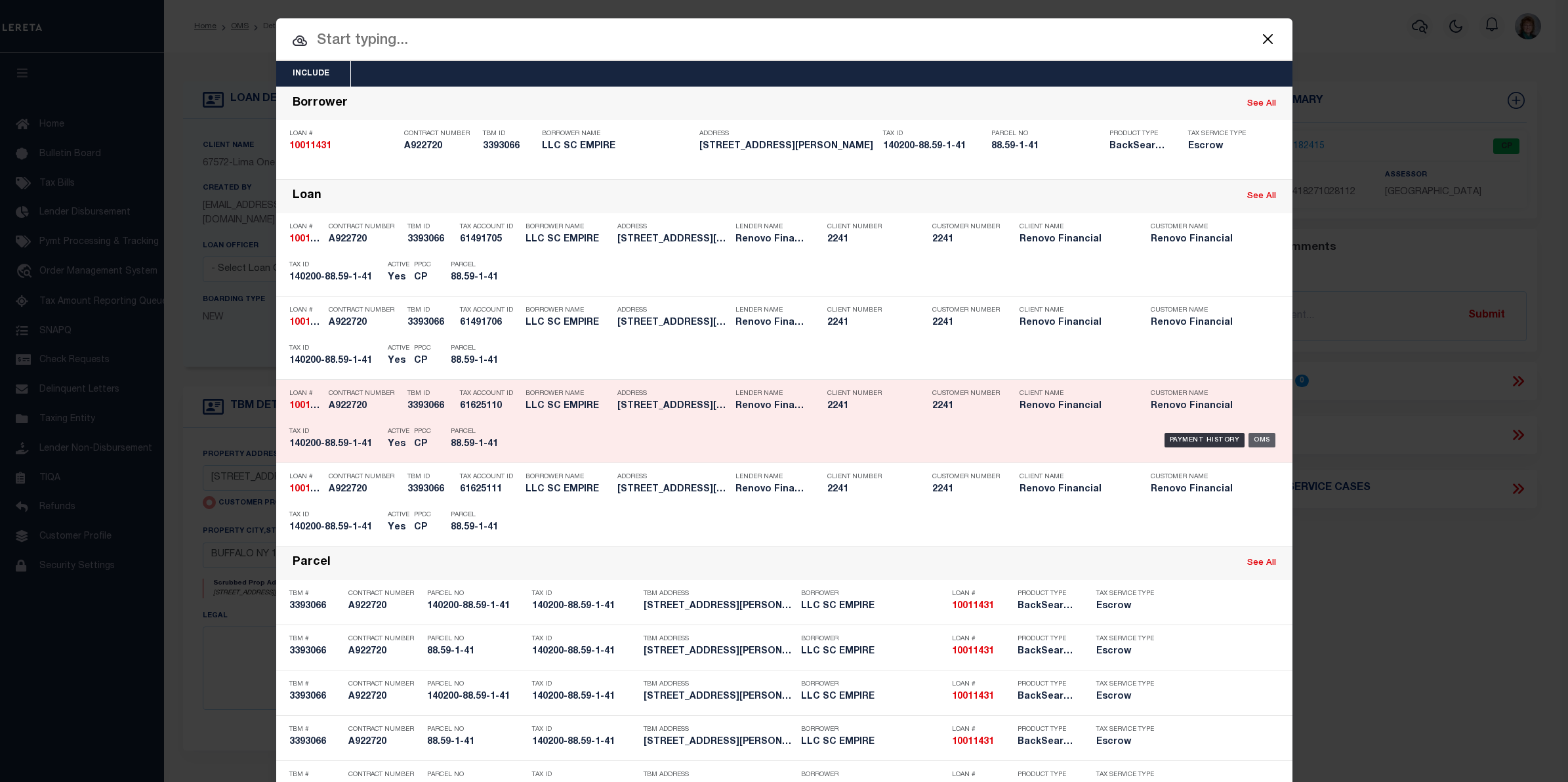
type input "40 PLANTATION CT"
type input "EAST AMHERST NY 14051-1626 NULL"
select select "10"
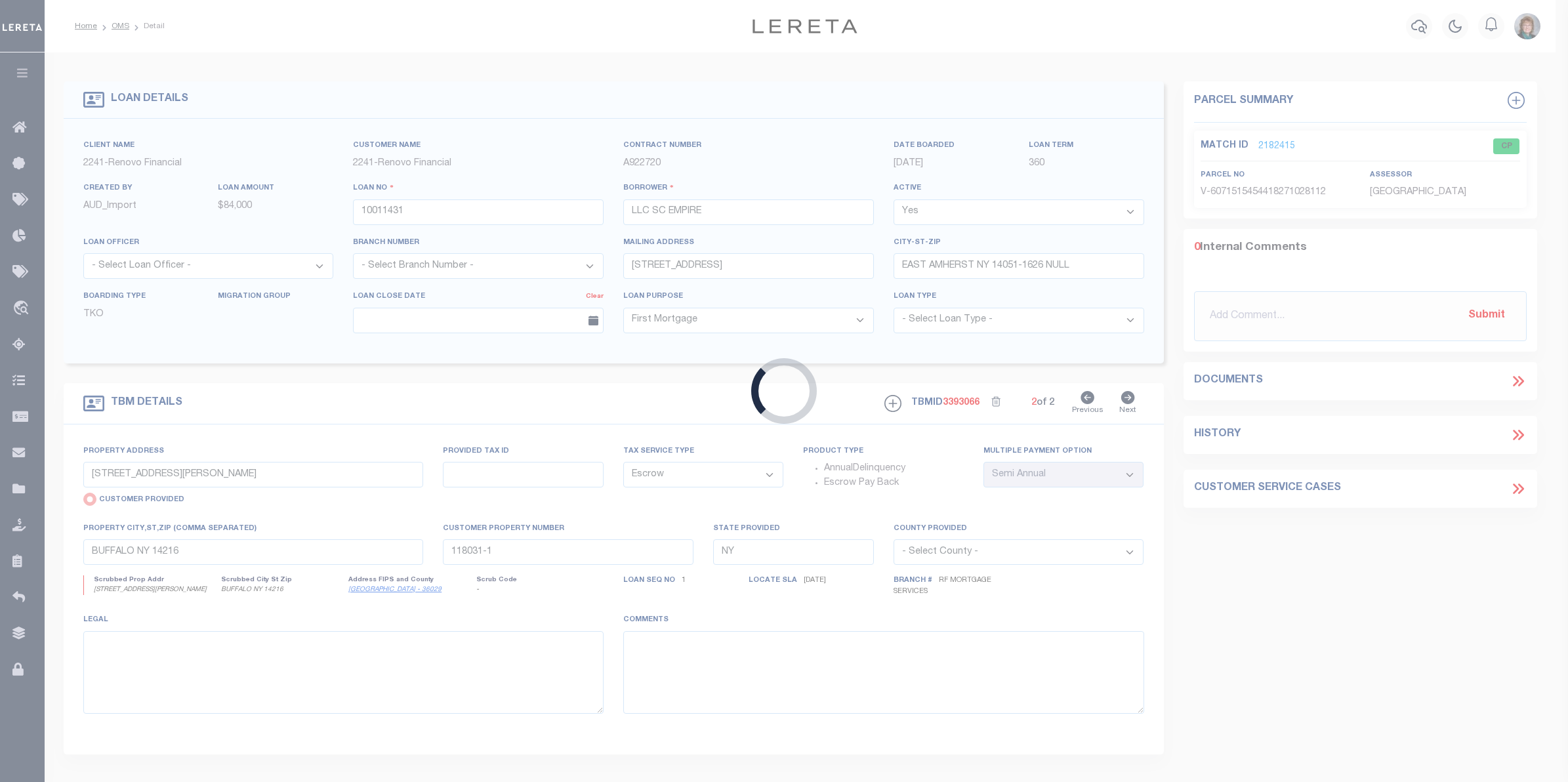
type input "31 DANFORTH ST"
radio input "false"
type input "140200-88.59-1-41"
type input "BUFFALO NY 14213"
type input "a0kUS000006jisg"
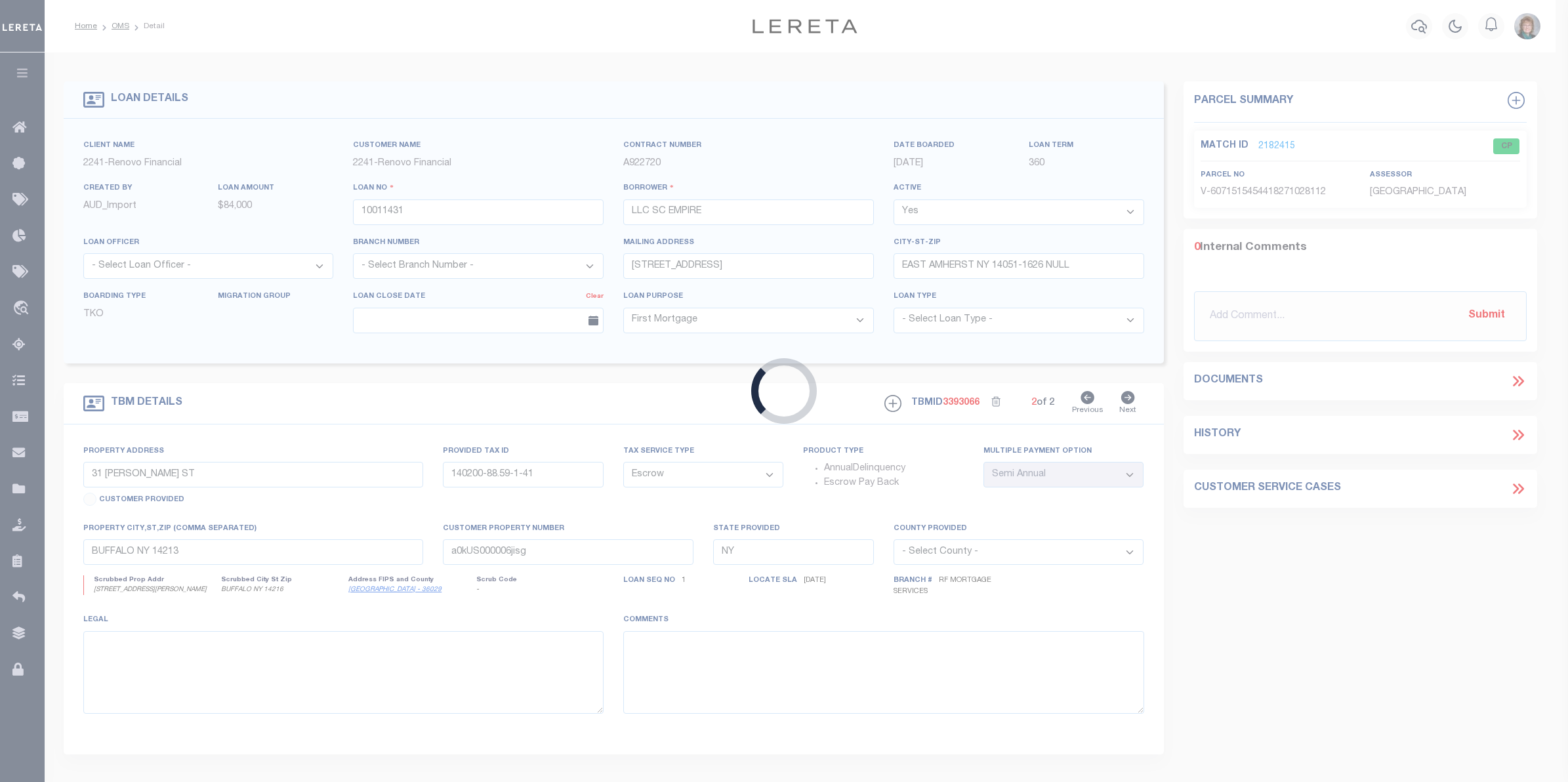
select select "14701"
select select "25067"
select select
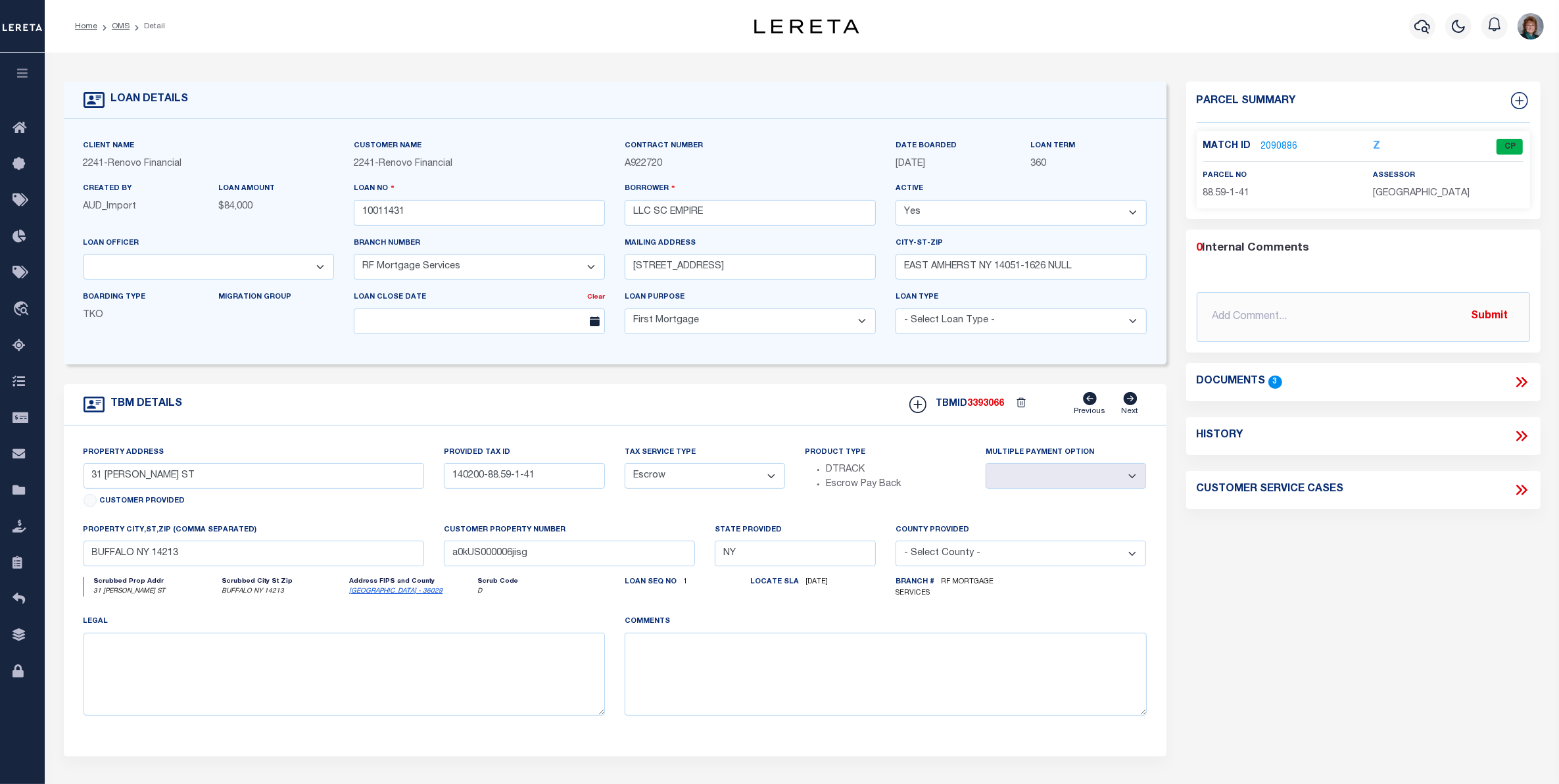
click at [1269, 144] on link "2090886" at bounding box center [1279, 146] width 37 height 14
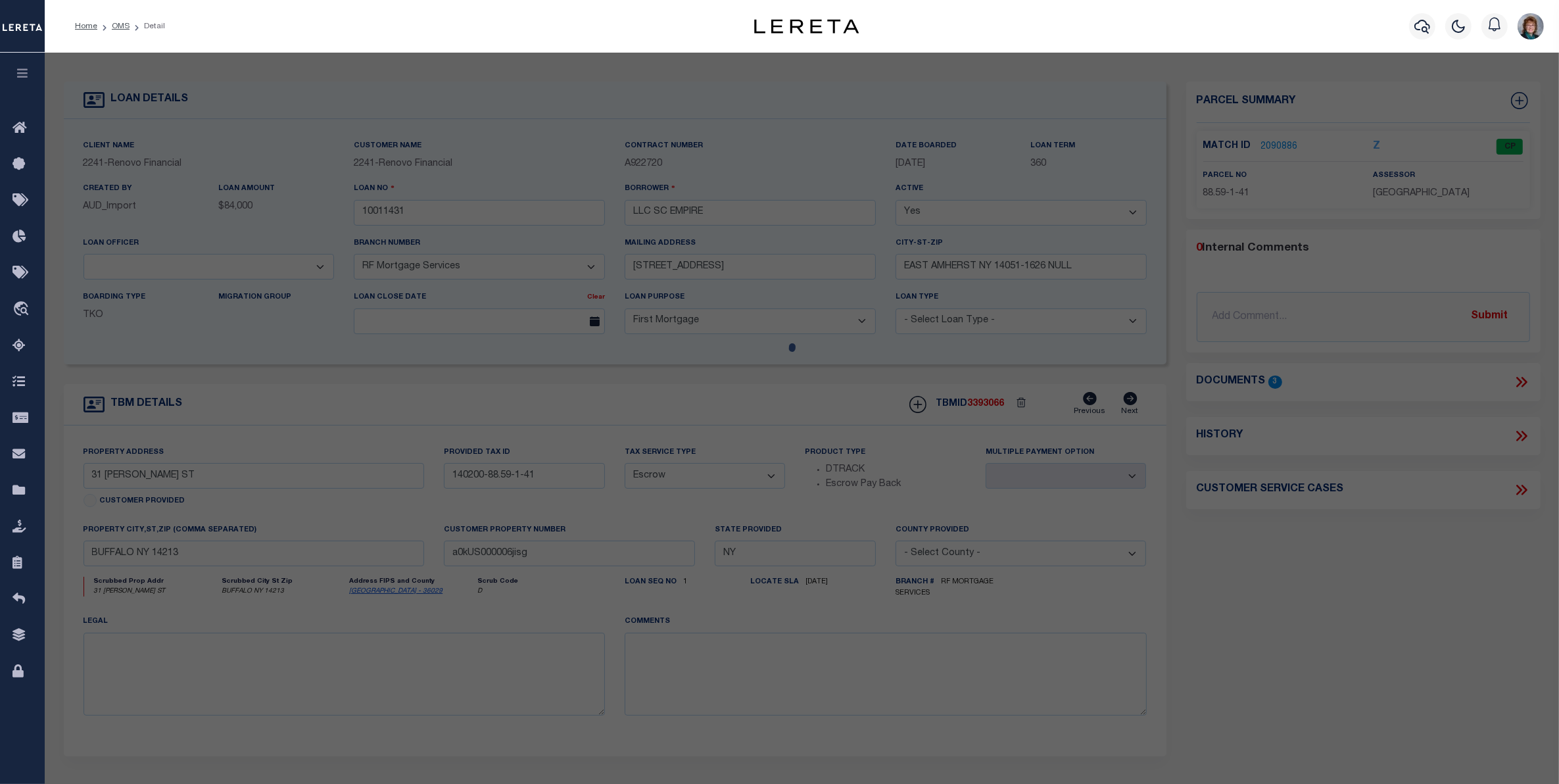
checkbox input "false"
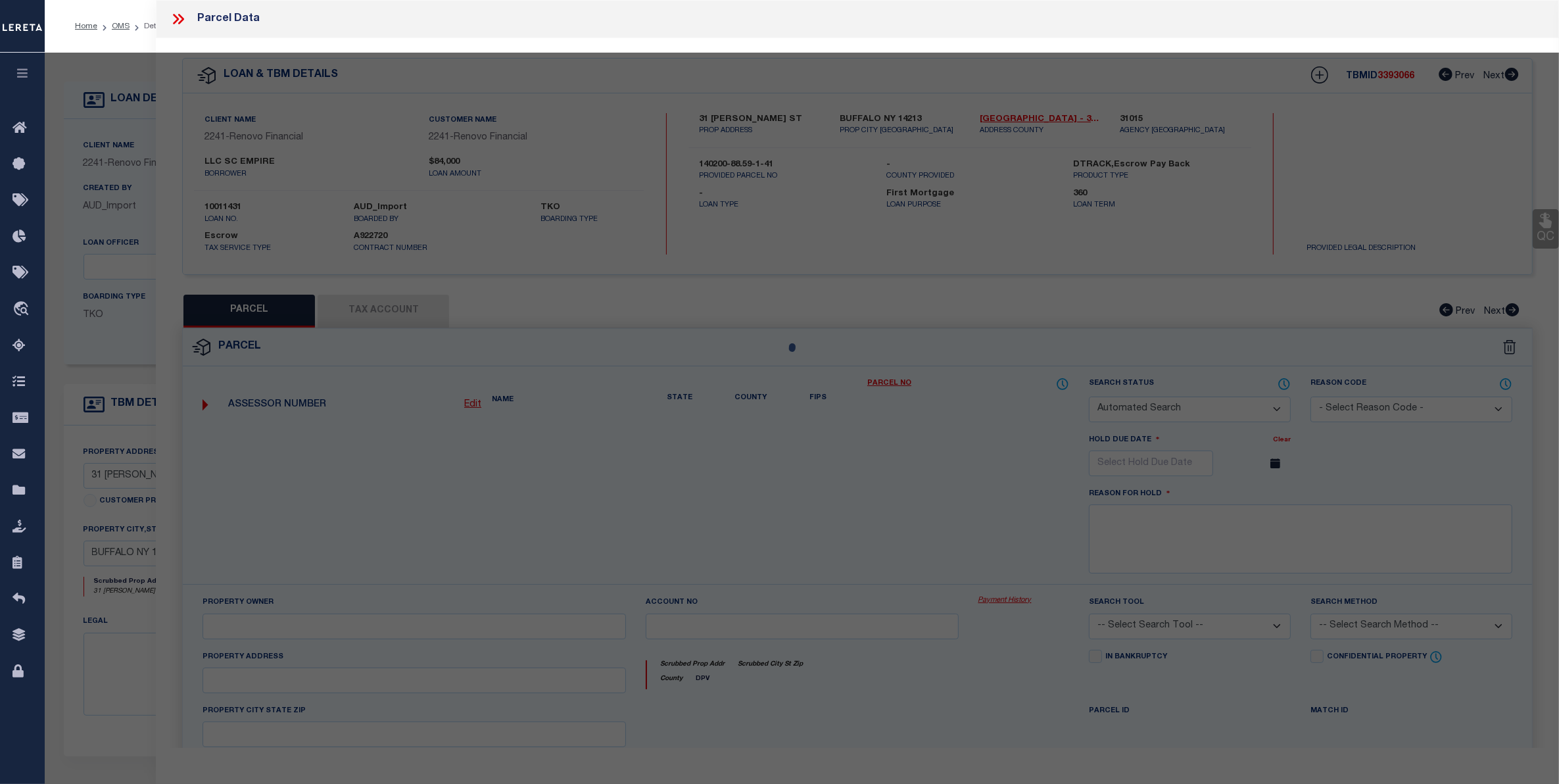
select select "CP"
type input "SC EMPIRE LLC"
select select "AGW"
select select
type input "31 DANFORTH ST"
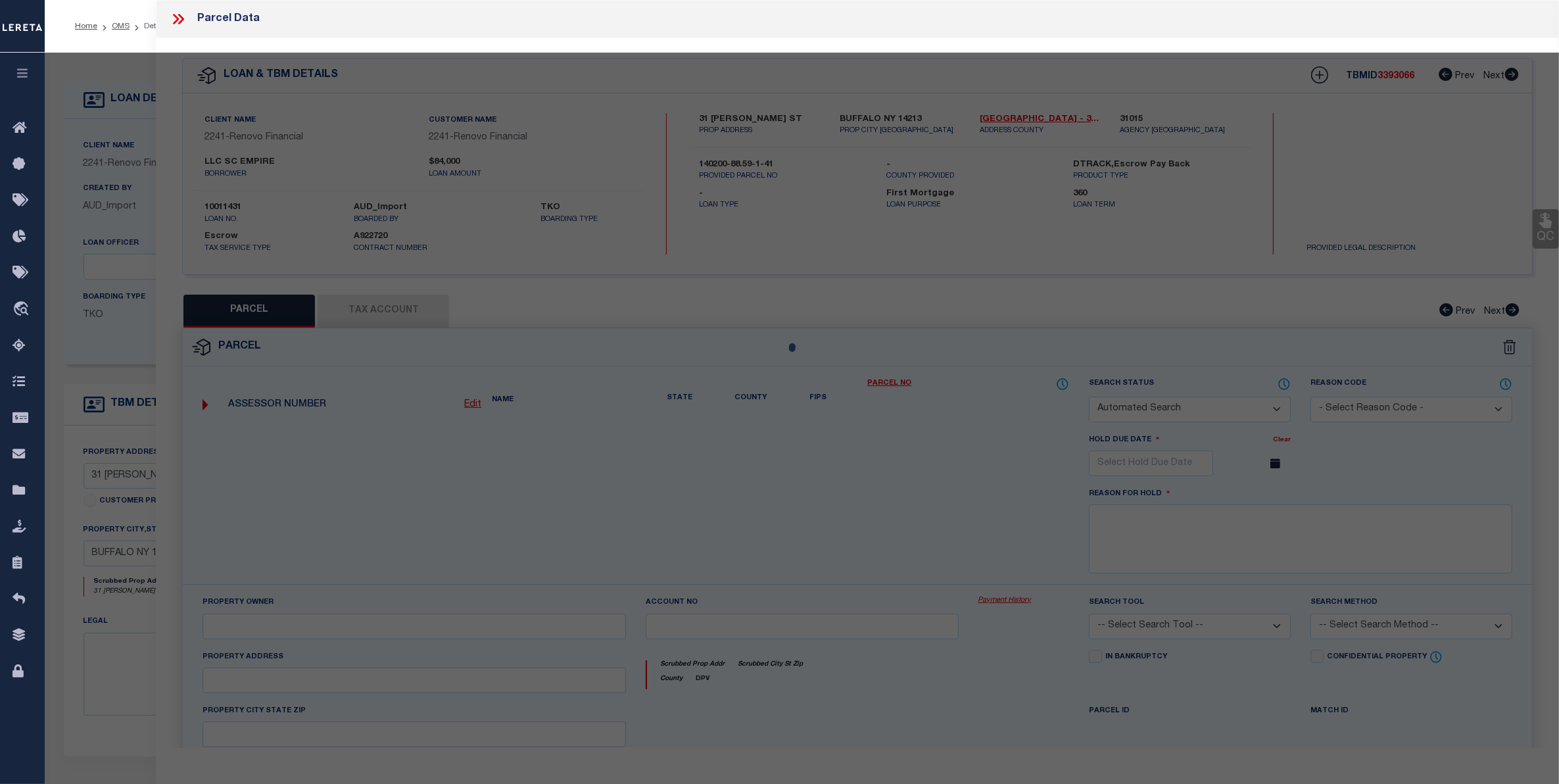
checkbox input "false"
type input "BUFFALO NY 14213"
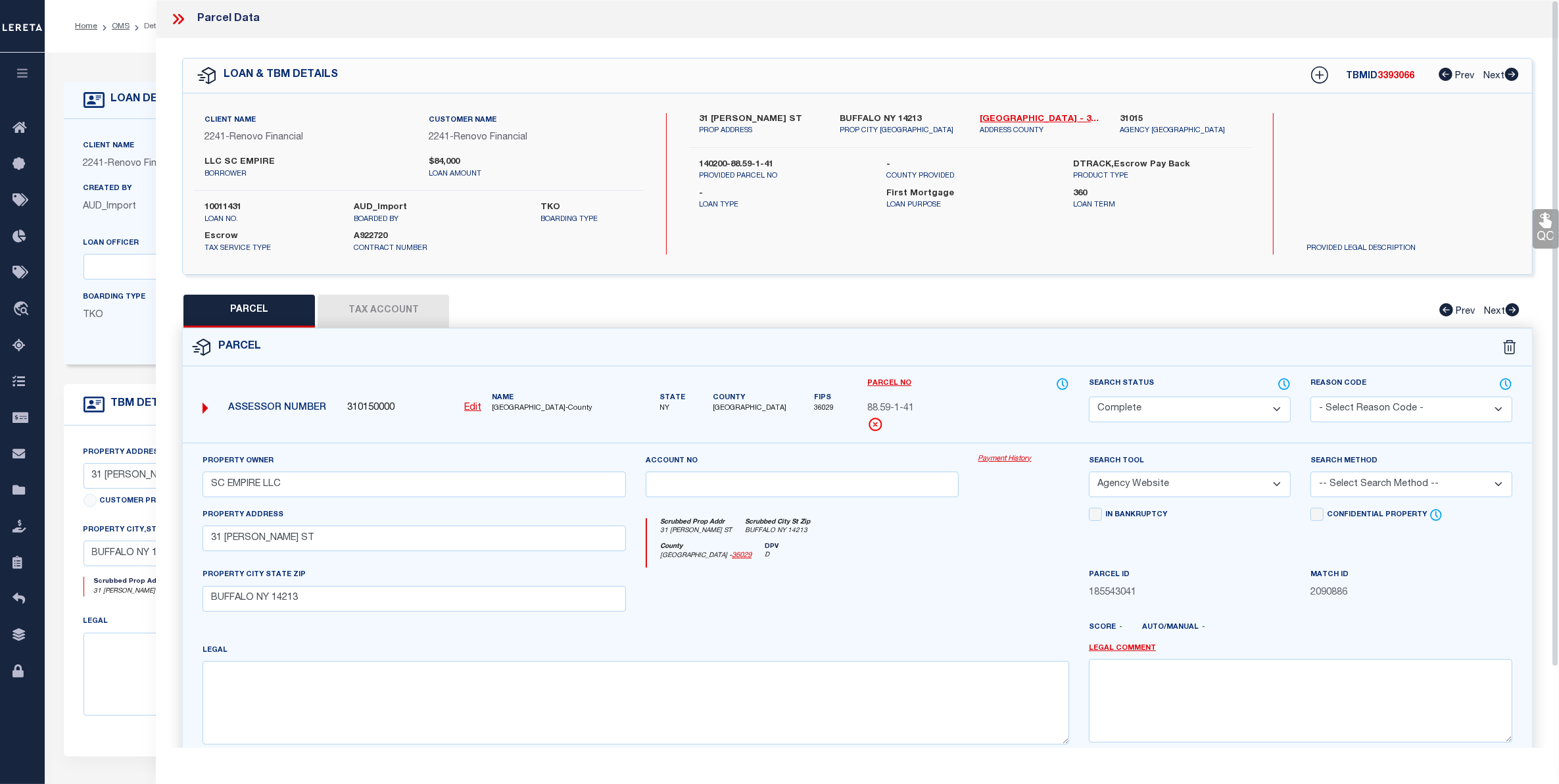
click at [1003, 462] on link "Payment History" at bounding box center [1023, 459] width 90 height 11
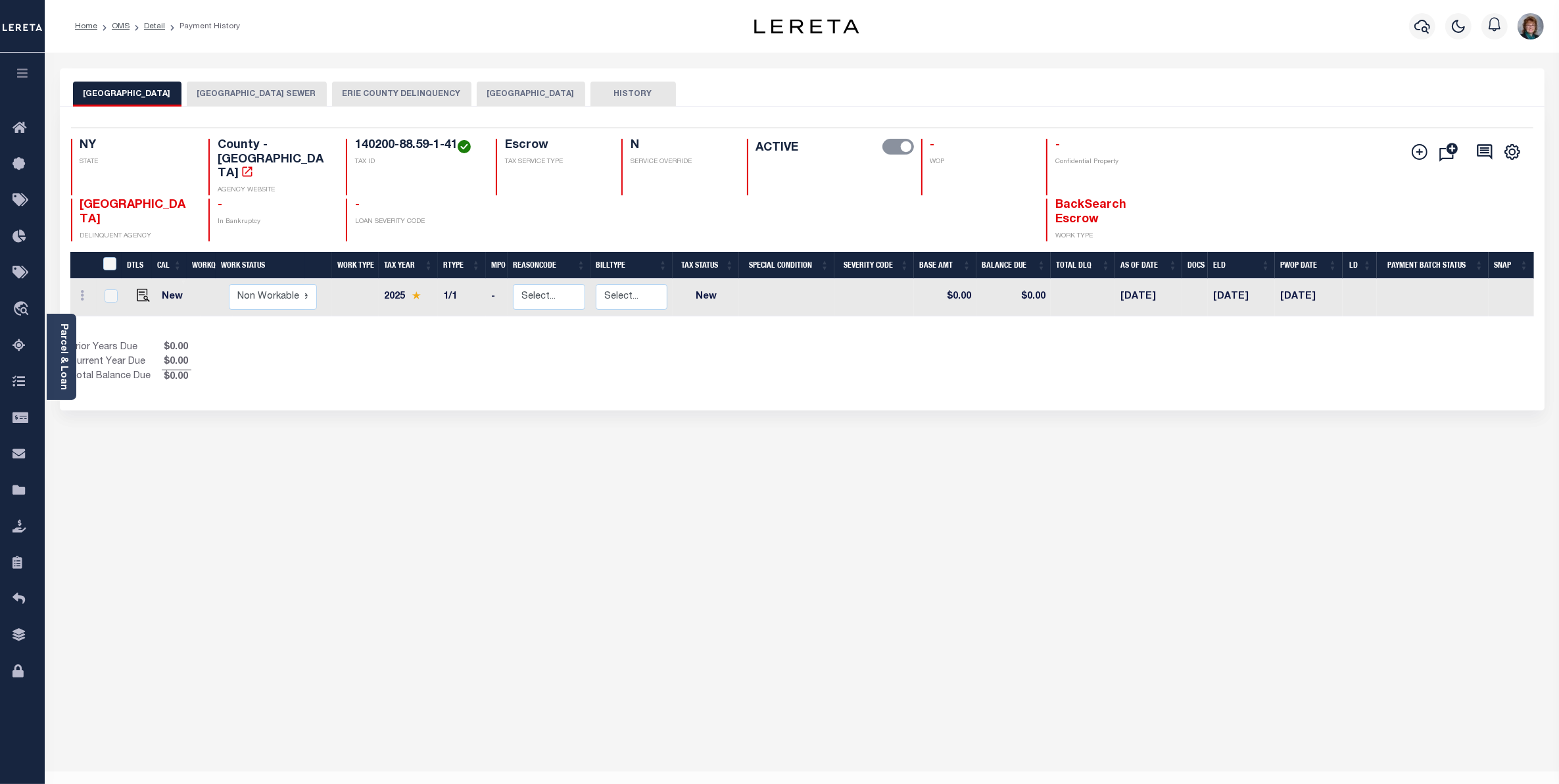
click at [521, 90] on button "[GEOGRAPHIC_DATA]" at bounding box center [531, 94] width 108 height 25
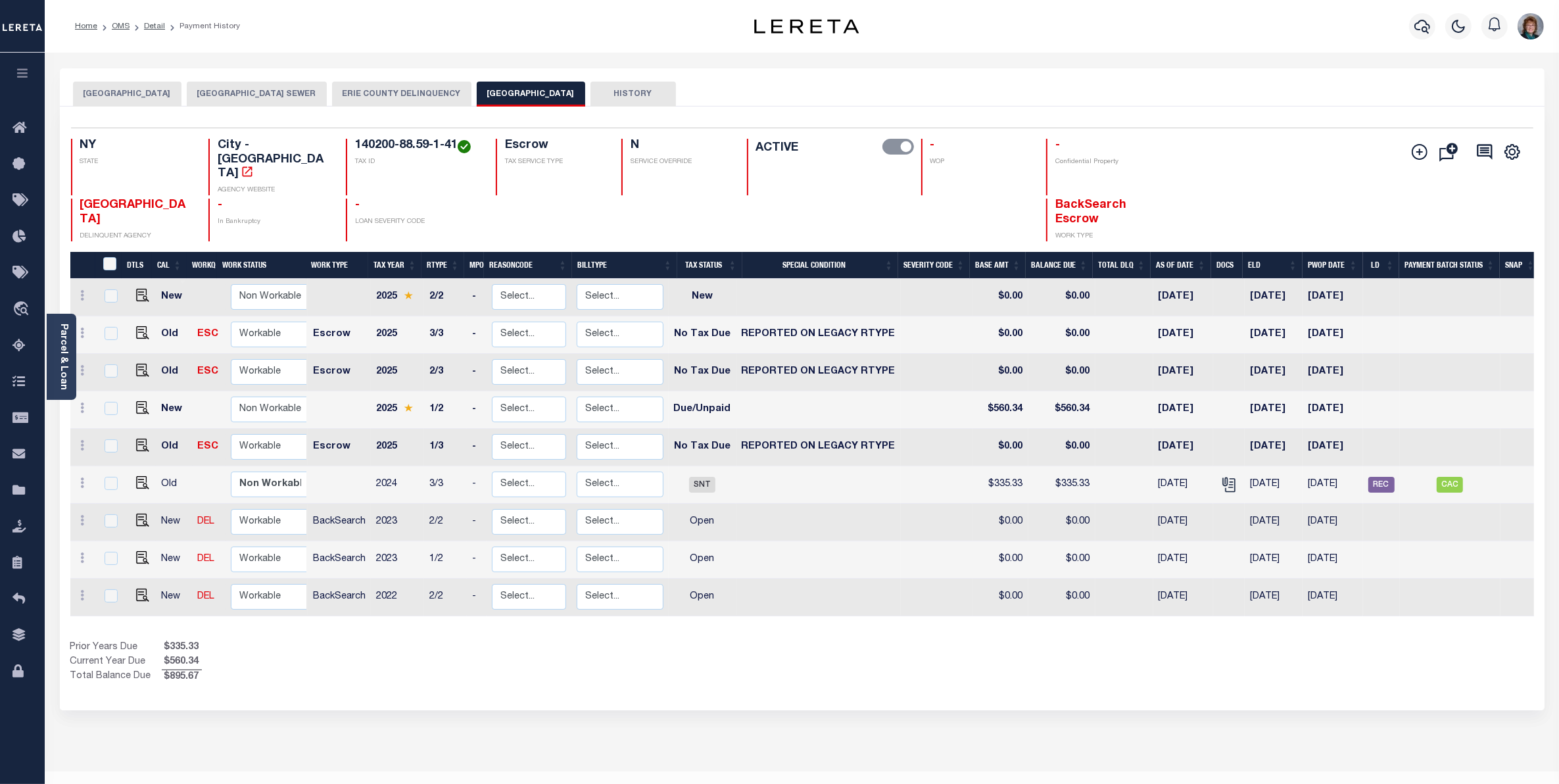
click at [267, 88] on button "[GEOGRAPHIC_DATA] SEWER" at bounding box center [257, 94] width 140 height 25
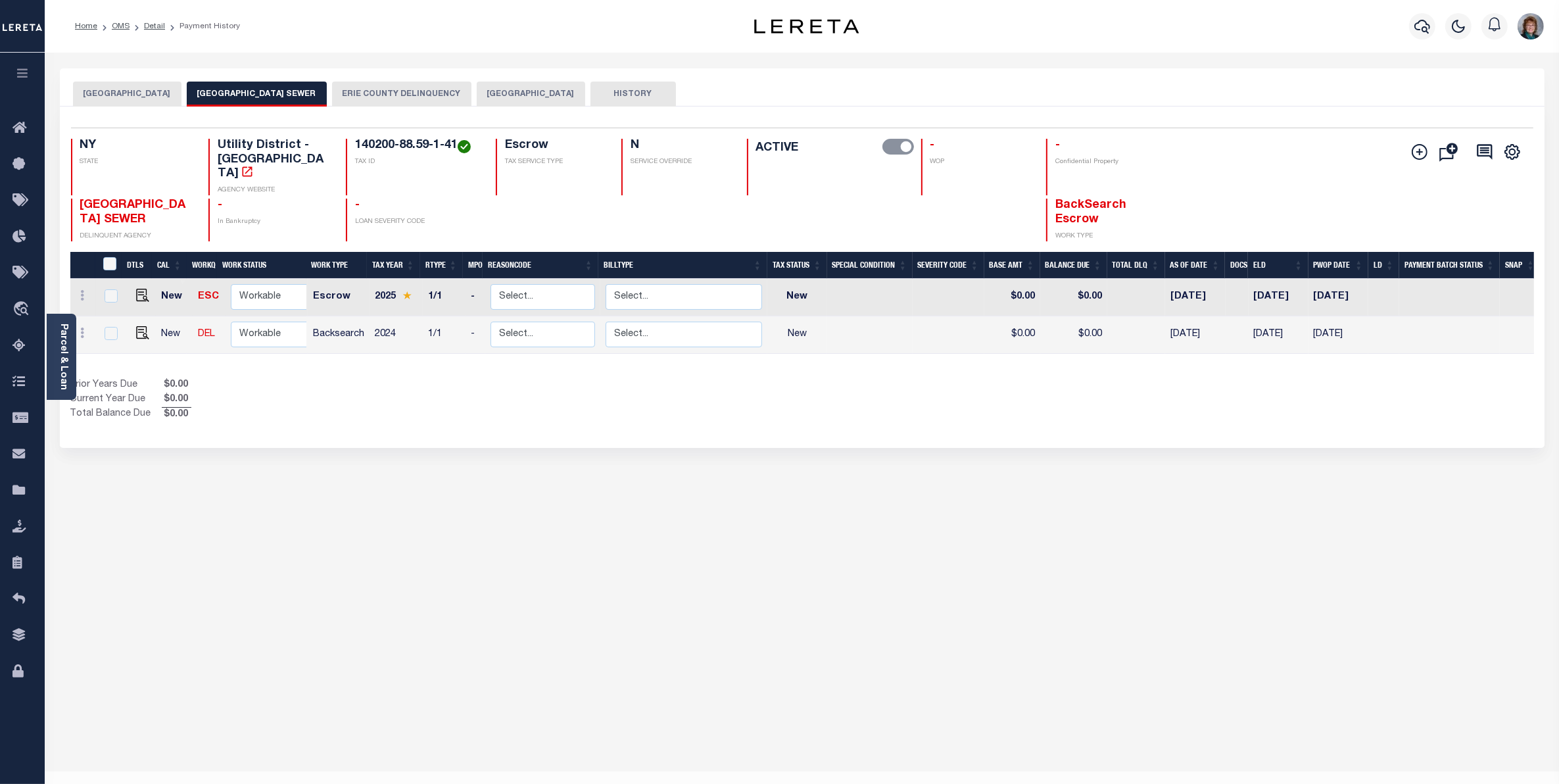
click at [509, 90] on button "[GEOGRAPHIC_DATA]" at bounding box center [531, 94] width 108 height 25
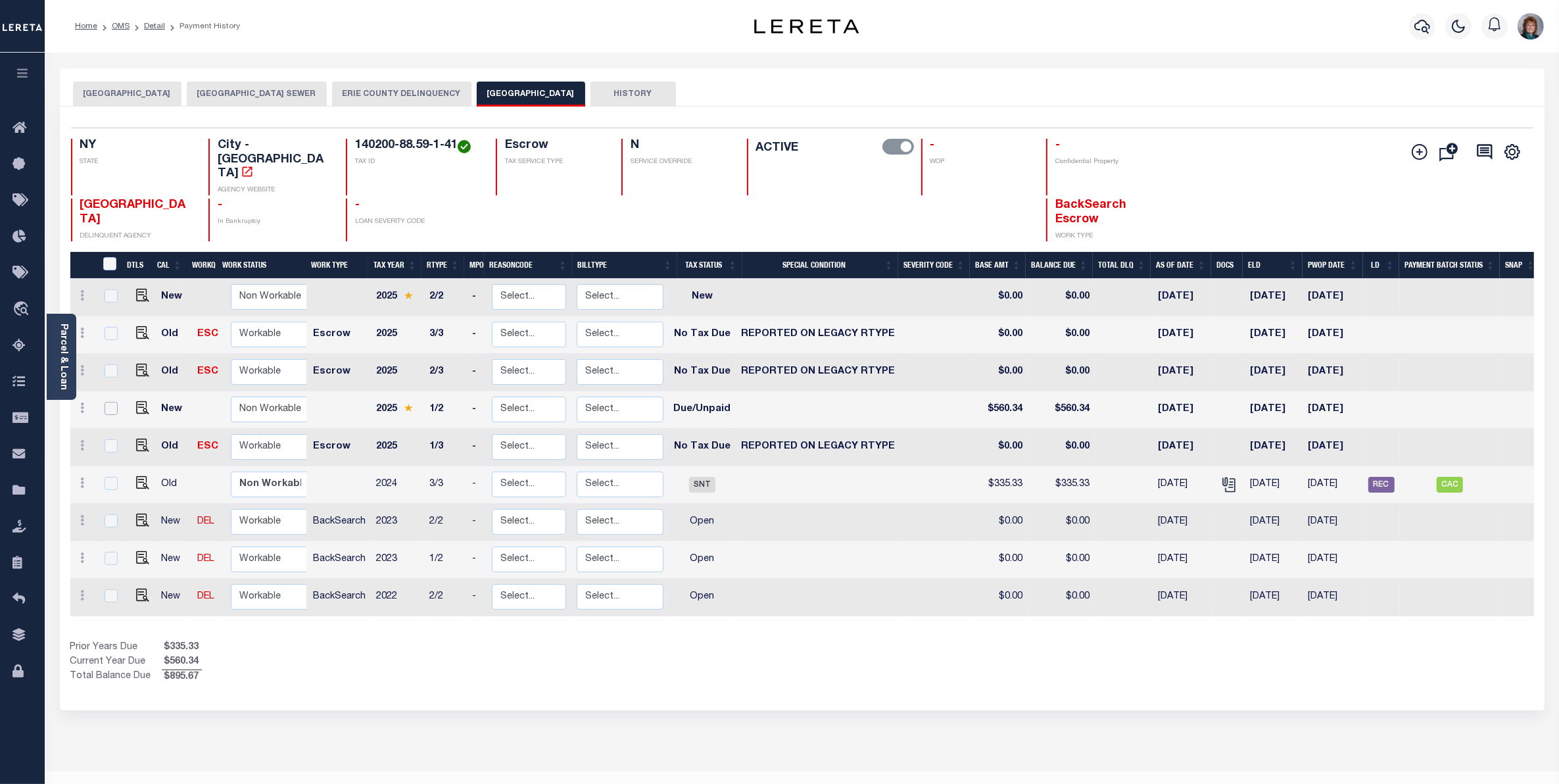
click at [108, 402] on input "checkbox" at bounding box center [111, 408] width 14 height 14
checkbox input "true"
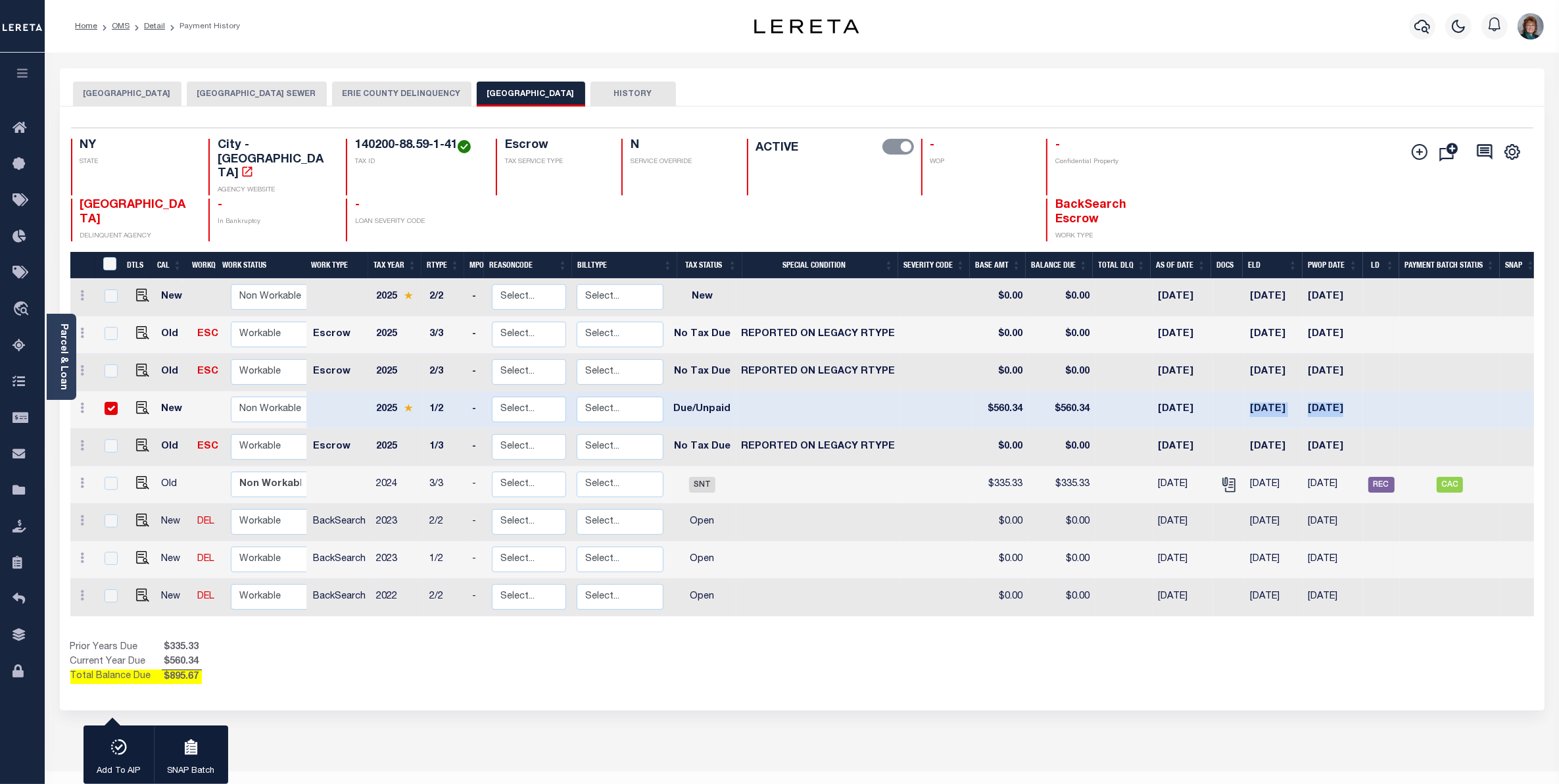
drag, startPoint x: 1237, startPoint y: 393, endPoint x: 1414, endPoint y: 386, distance: 177.1
click at [1414, 391] on tr "New Non Workable Workable 2025 1/2 - Select... Payment Reversal Taxable Value C…" at bounding box center [806, 410] width 1470 height 38
click at [145, 401] on img "" at bounding box center [143, 407] width 14 height 14
checkbox input "false"
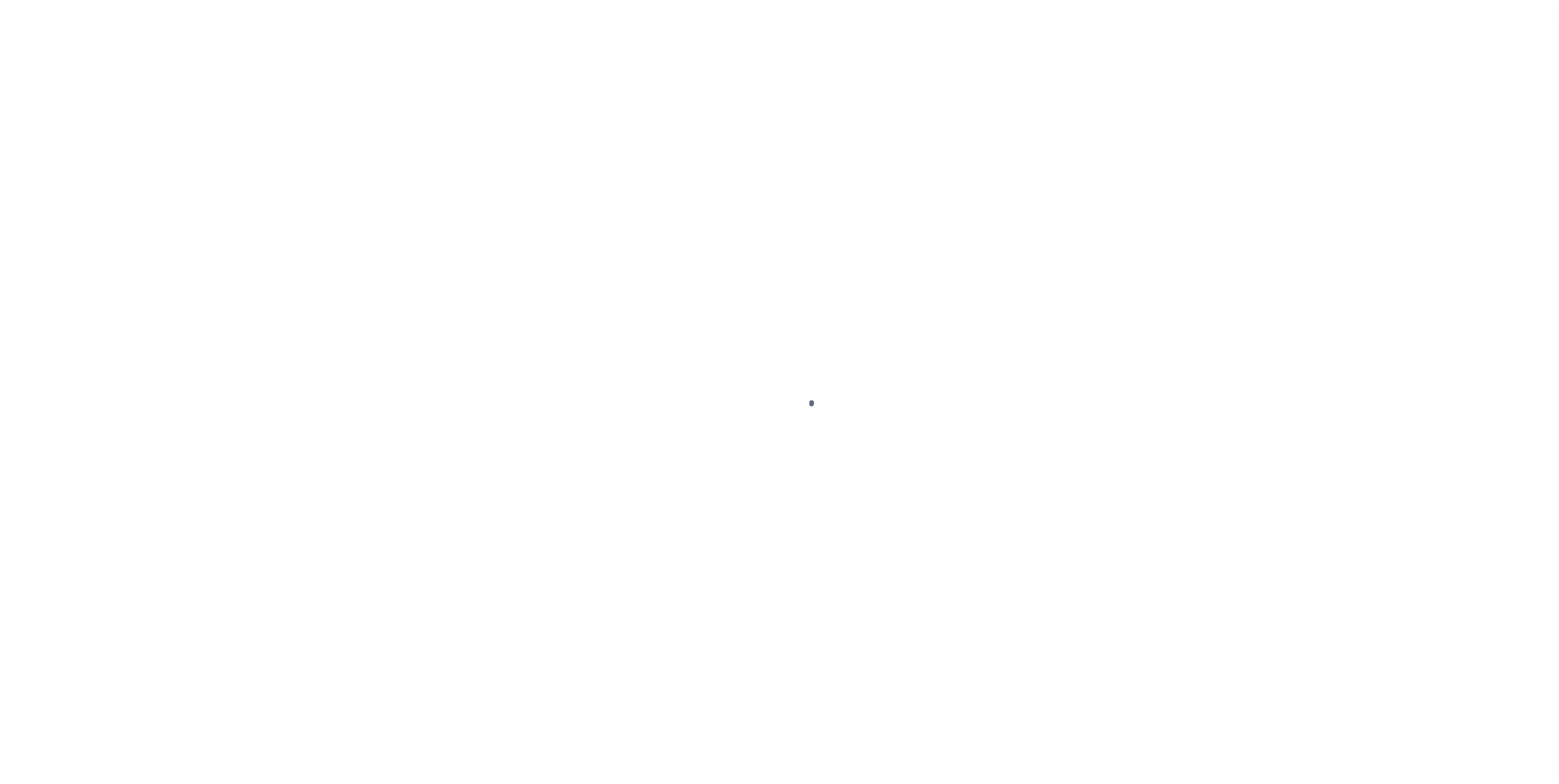
select select "DUE"
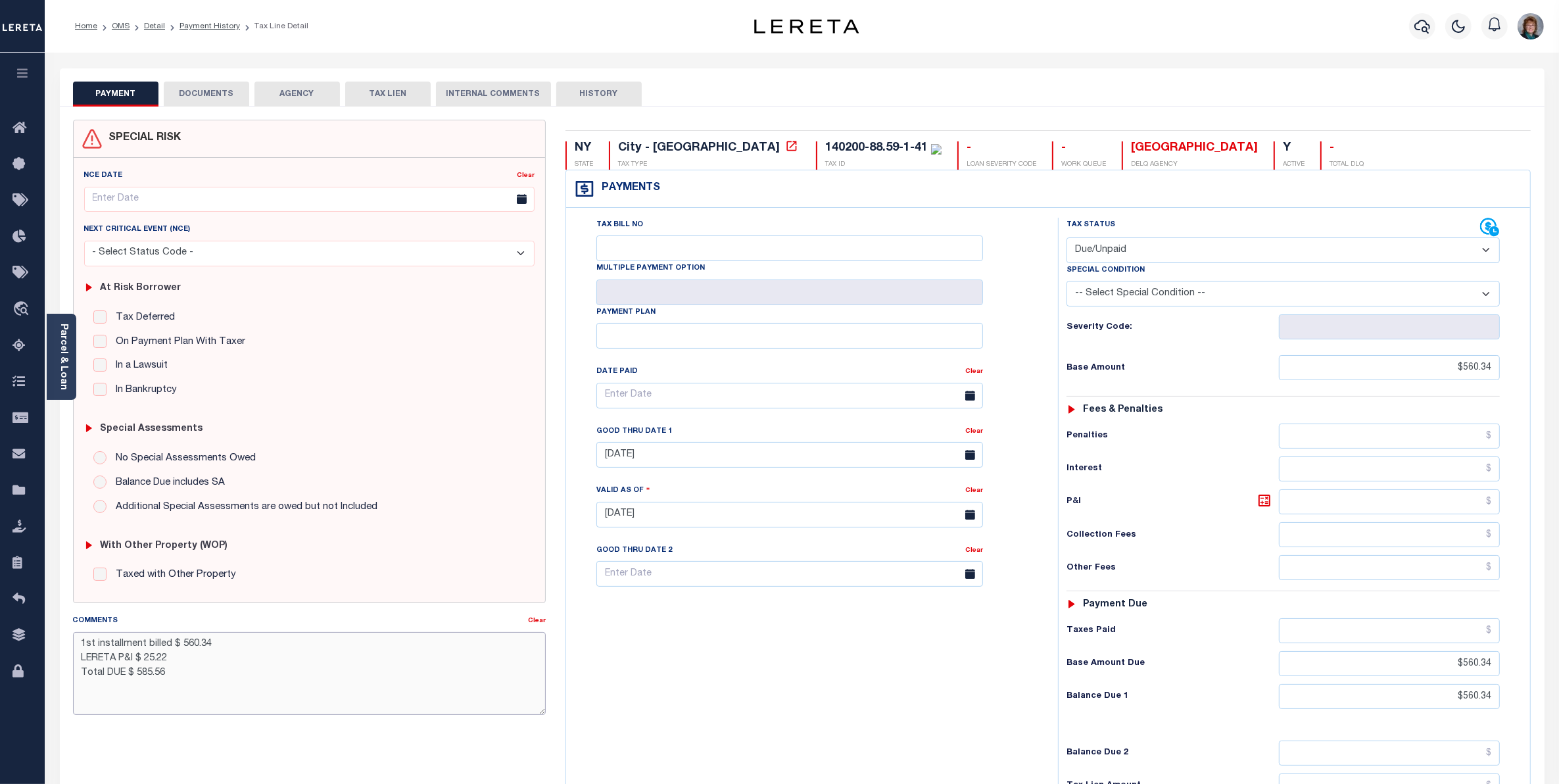
click at [181, 678] on textarea "1st installment billed $ 560.34 LERETA P&I $ 25.22 Total DUE $ 585.56" at bounding box center [309, 674] width 472 height 83
click at [691, 456] on input "[DATE]" at bounding box center [789, 454] width 387 height 25
click at [658, 704] on div "Tax Bill No Multiple Payment Option Payment Plan Clear" at bounding box center [809, 508] width 479 height 581
click at [1427, 23] on icon "button" at bounding box center [1422, 26] width 15 height 14
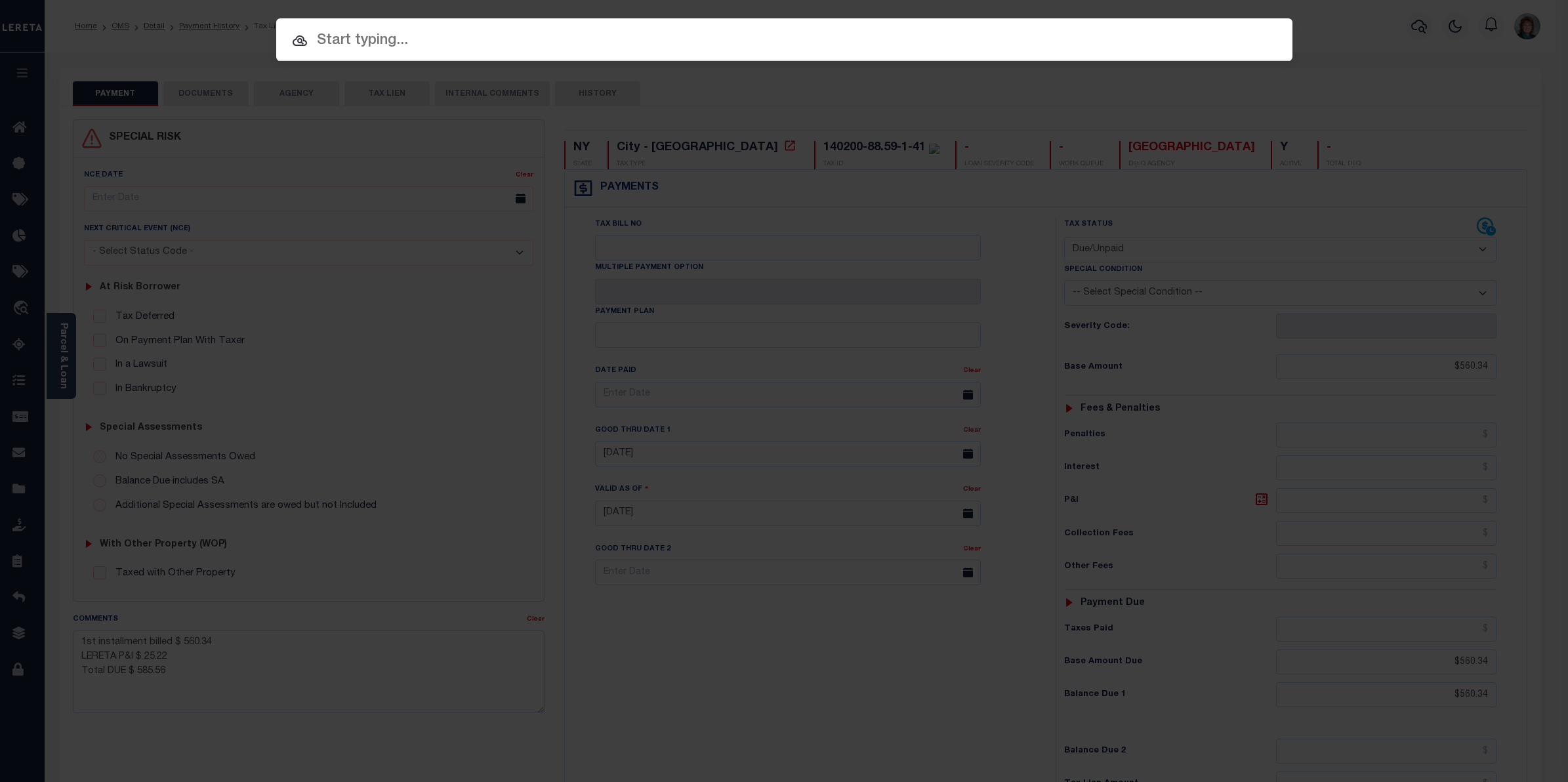
paste input "18798"
type input "18798"
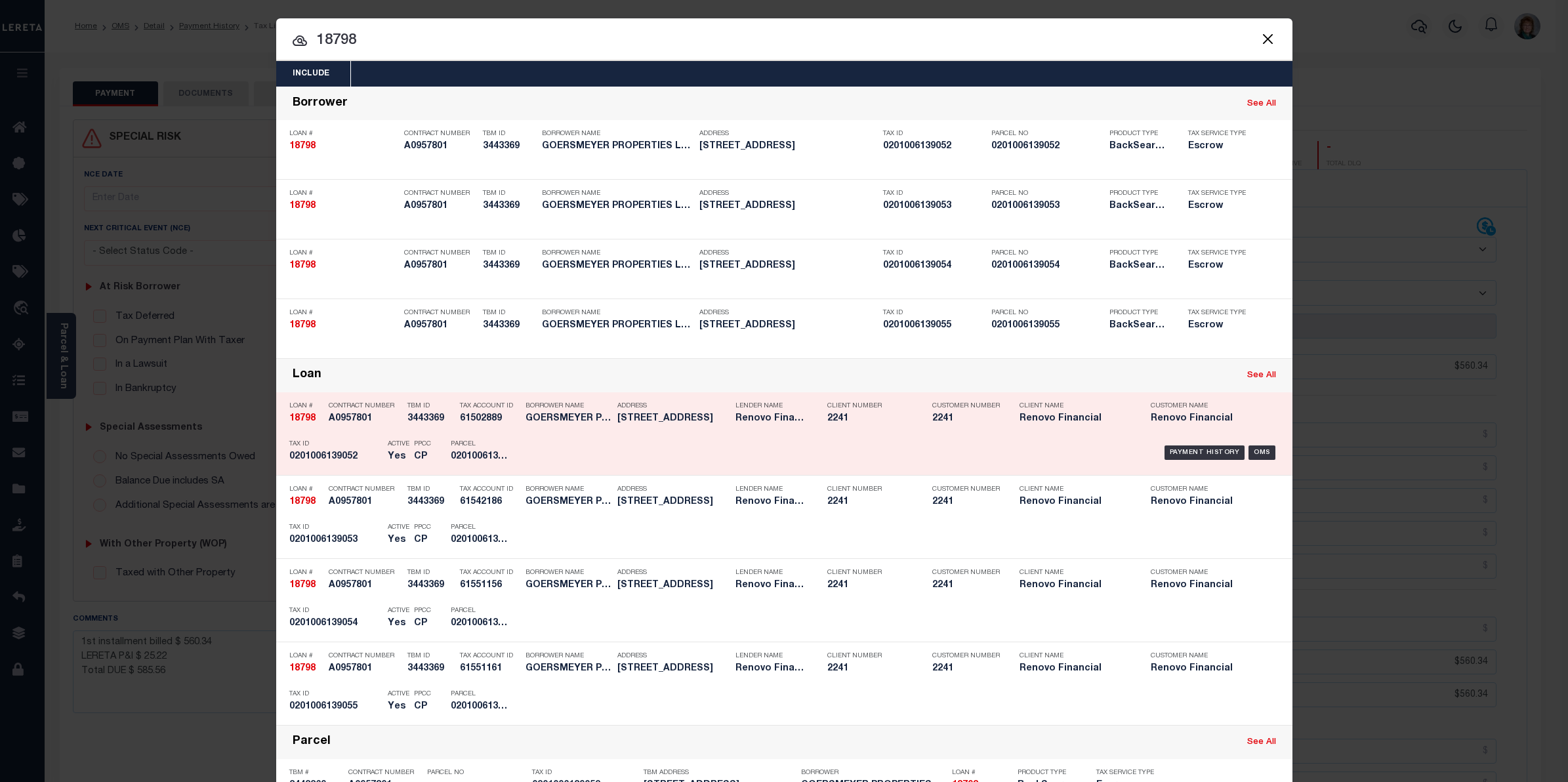
click at [1271, 450] on div "Payment History OMS" at bounding box center [905, 452] width 750 height 38
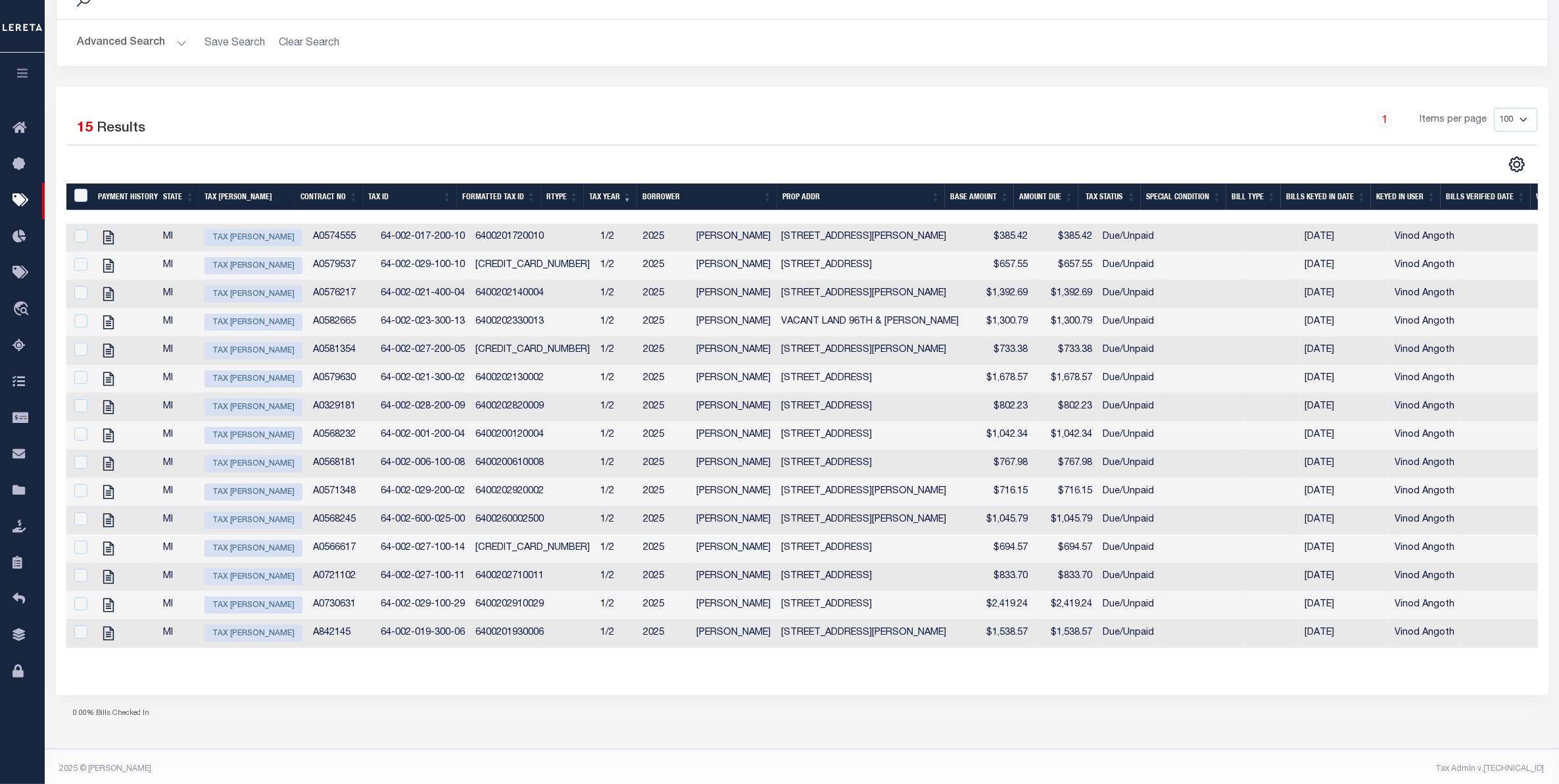
scroll to position [247, 0]
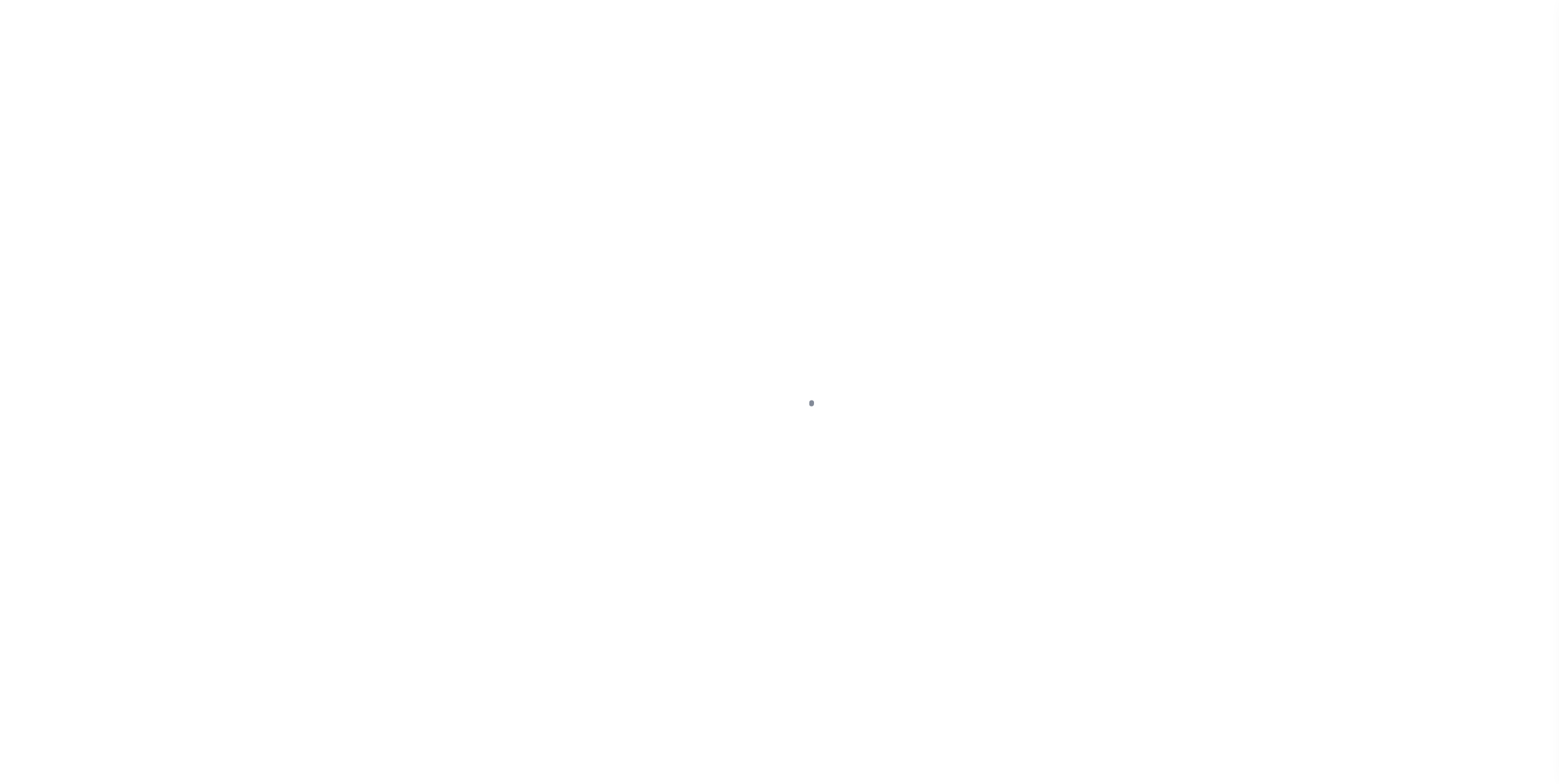
select select "DUE"
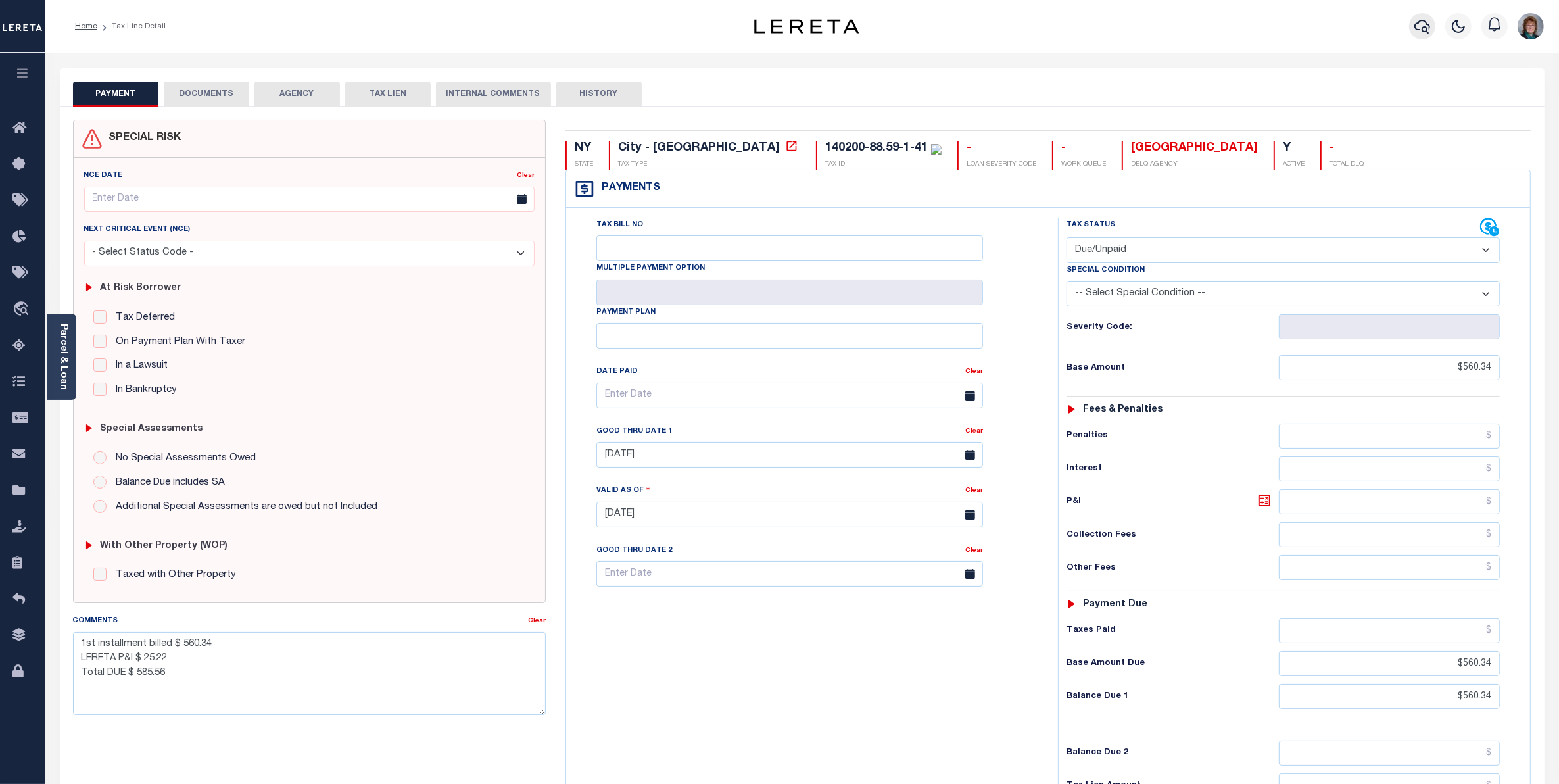
click at [1421, 21] on icon "button" at bounding box center [1422, 26] width 15 height 14
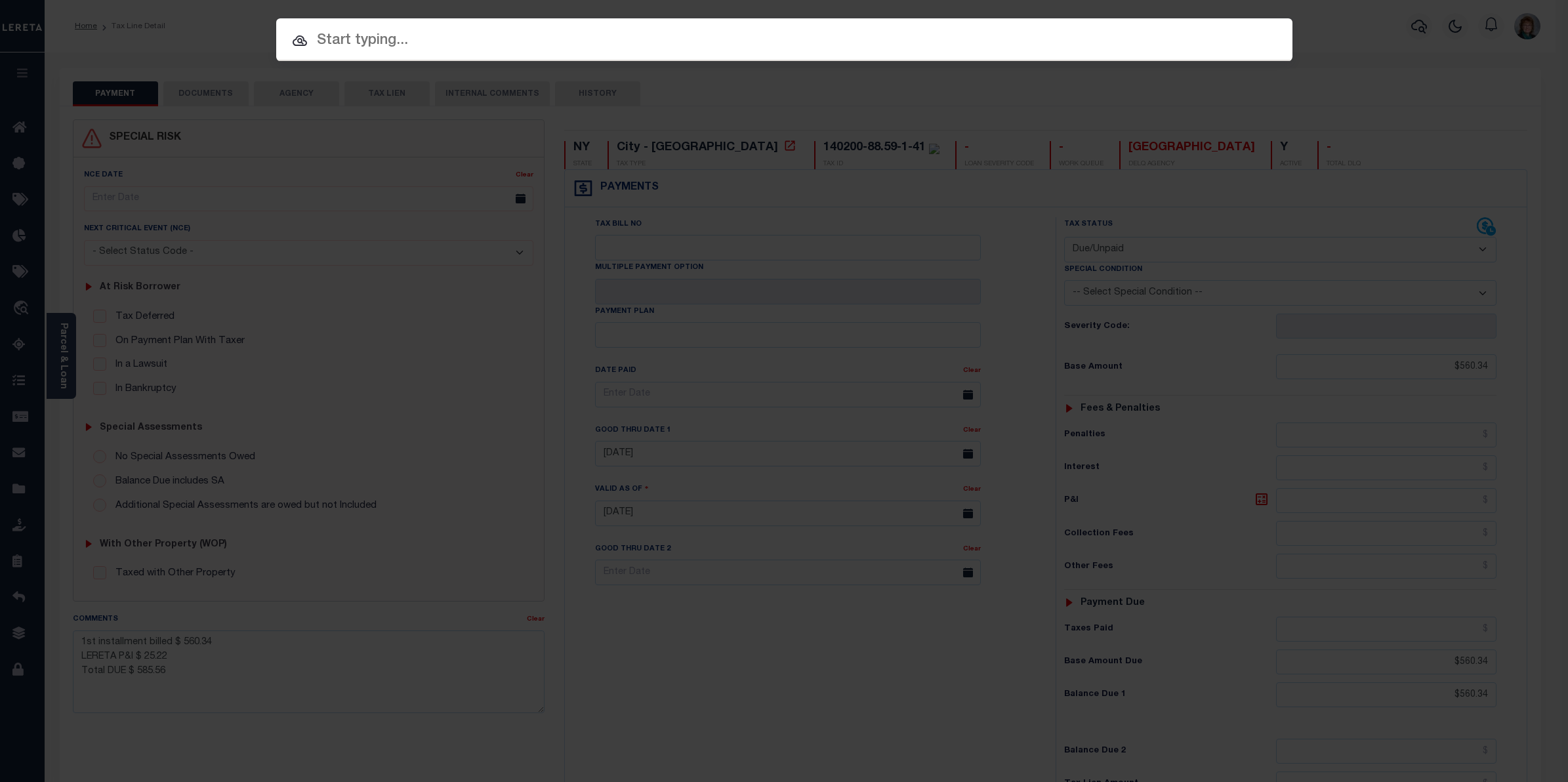
click at [990, 47] on input "text" at bounding box center [785, 41] width 1016 height 23
paste input "18798"
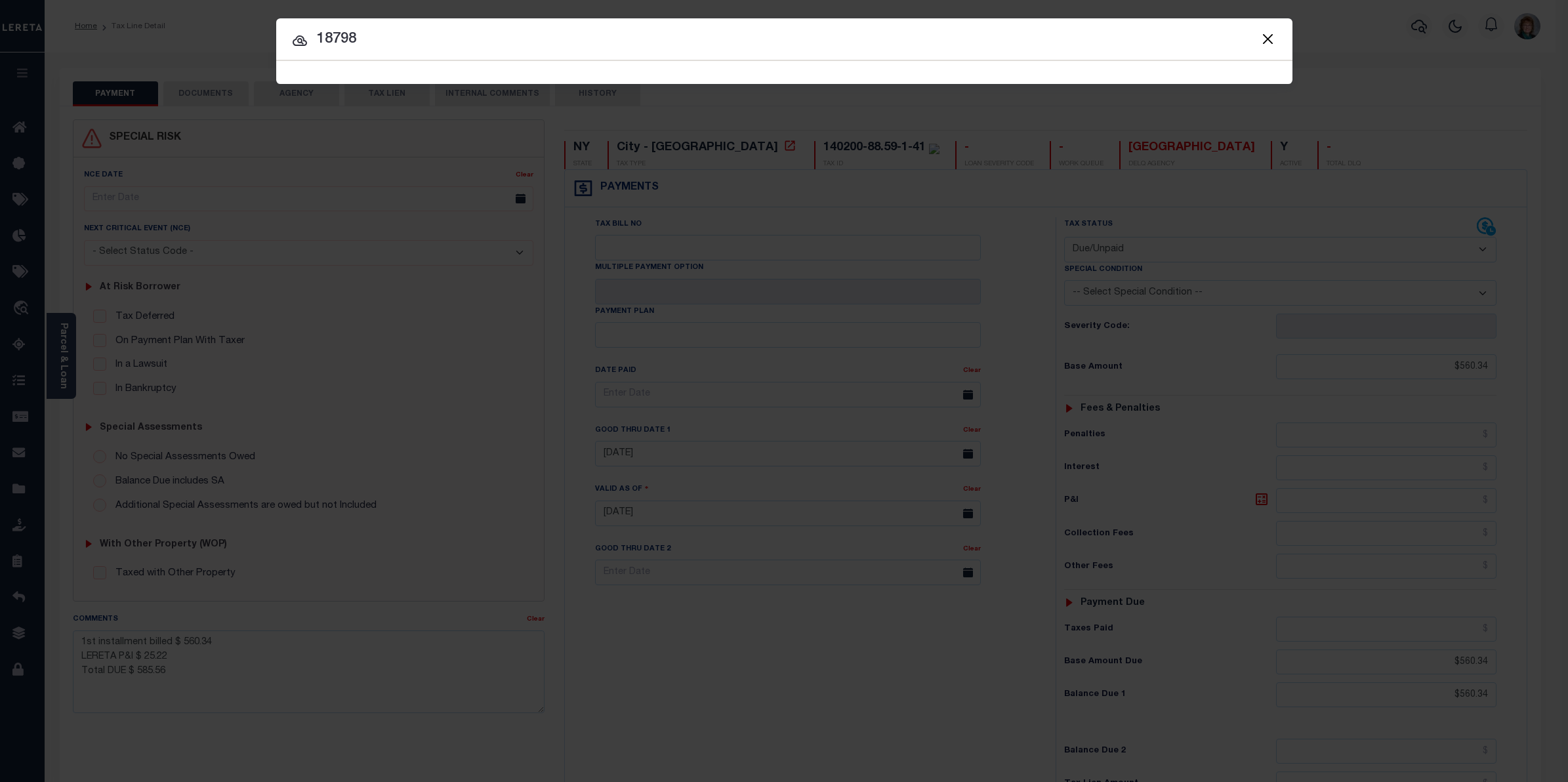
type input "18798"
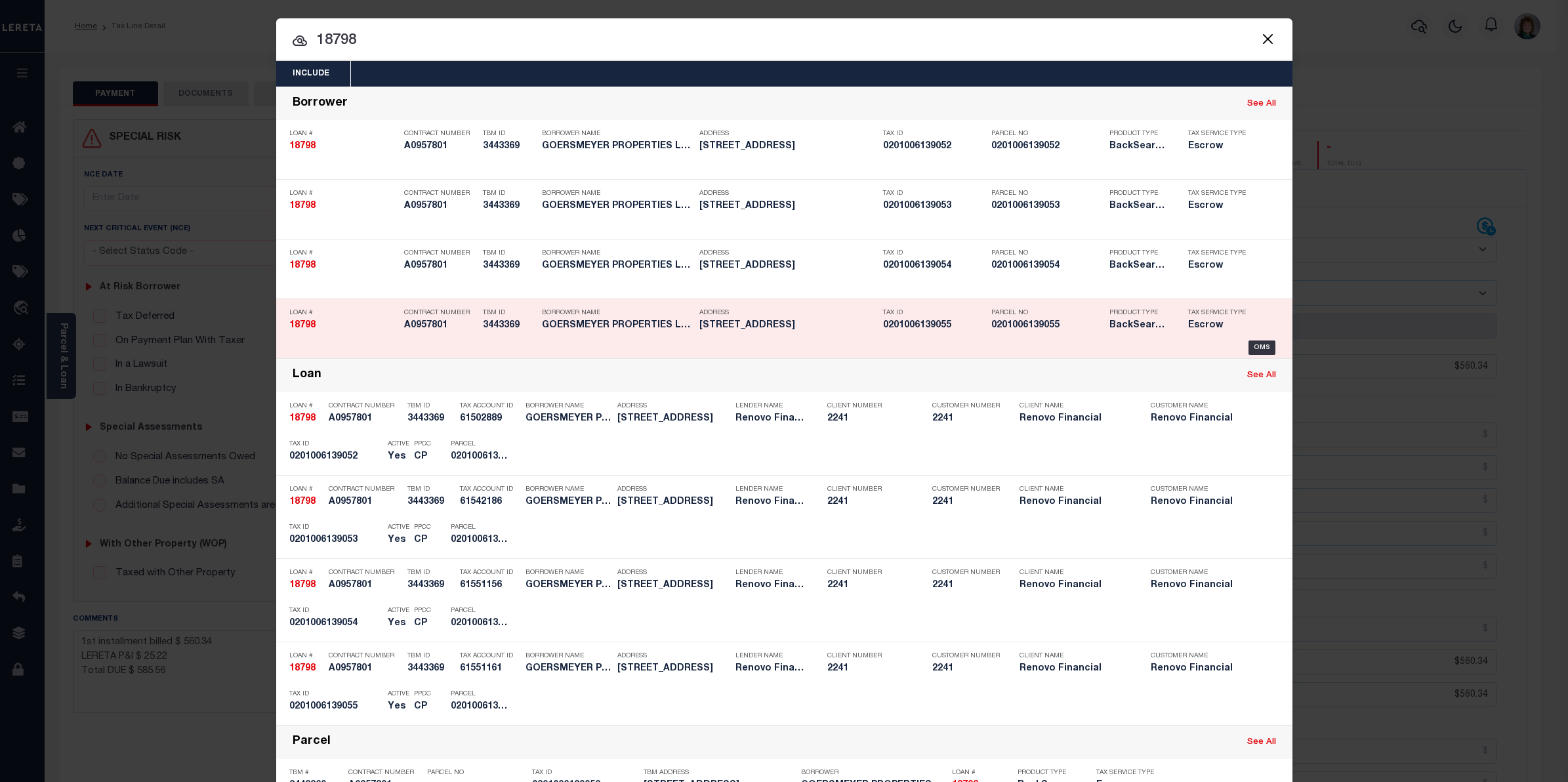
click at [1252, 338] on div "Tax Service Type Escrow" at bounding box center [1221, 322] width 86 height 38
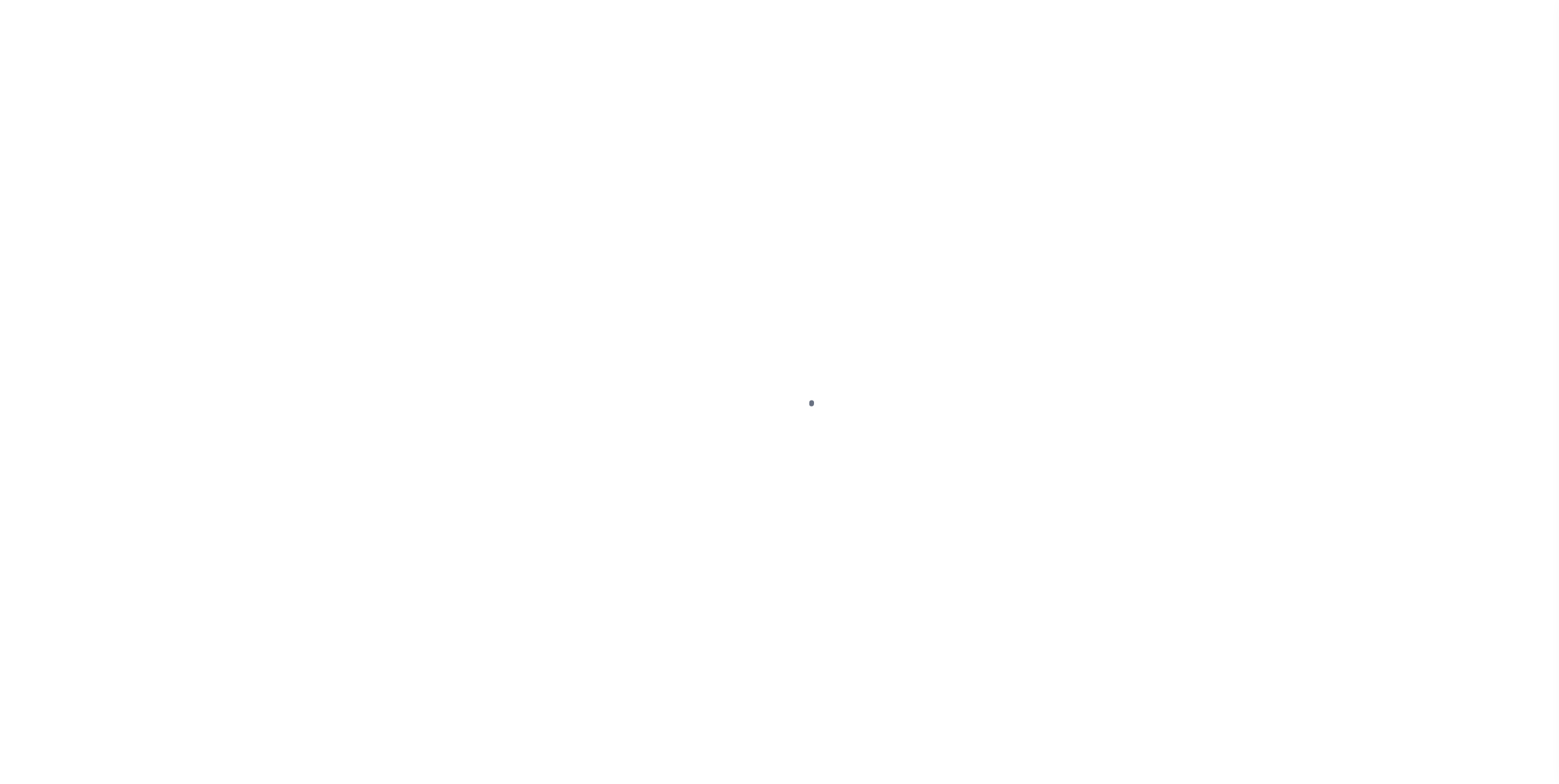
select select "10"
select select "Escrow"
type input "1858 Long Avenue"
select select
type input "Lorain, OH 44052"
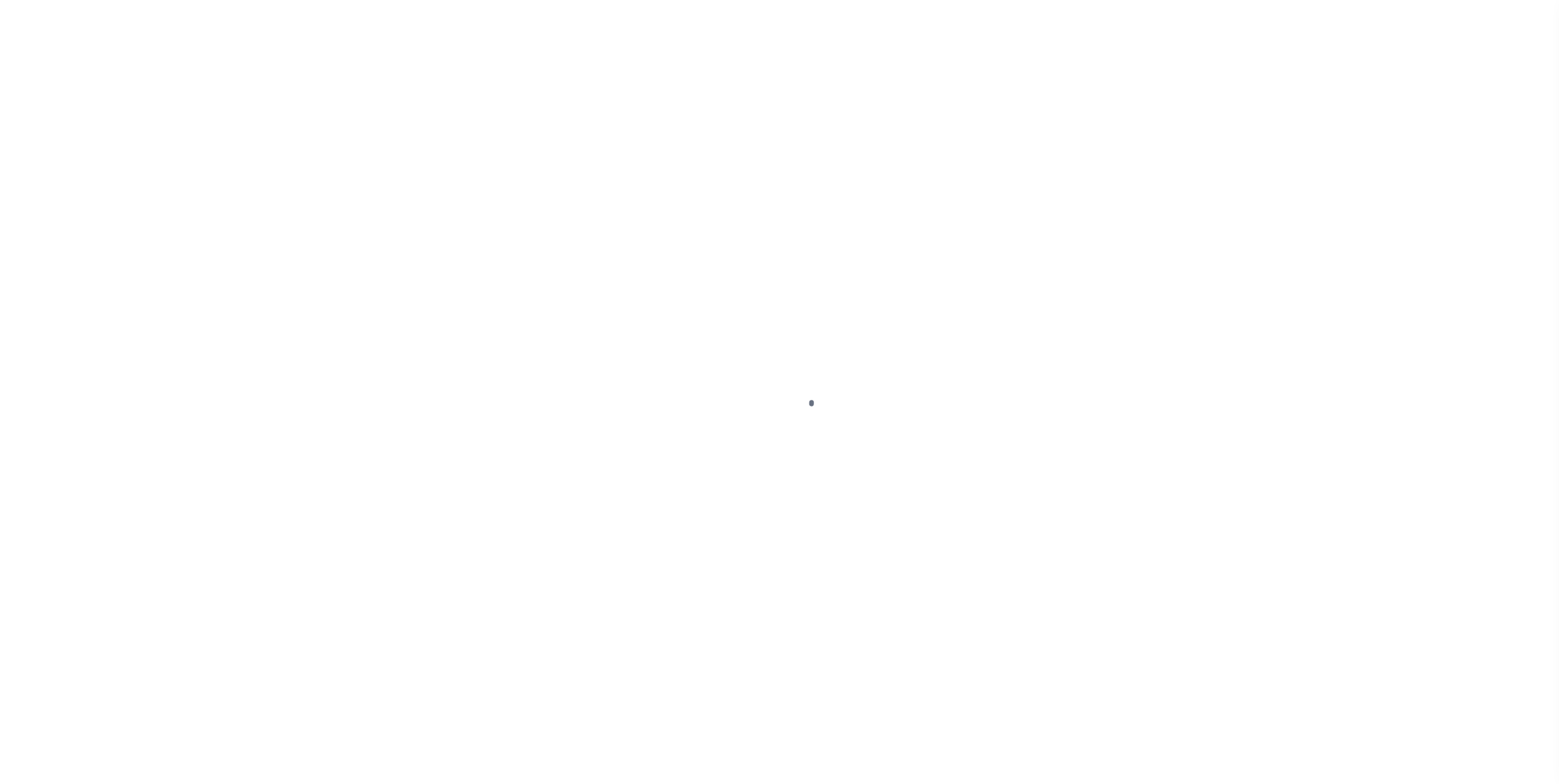
type input "a0kUS00000AQubt"
type input "OH"
select select
type textarea "LEGAL REQUIRED"
select select "14701"
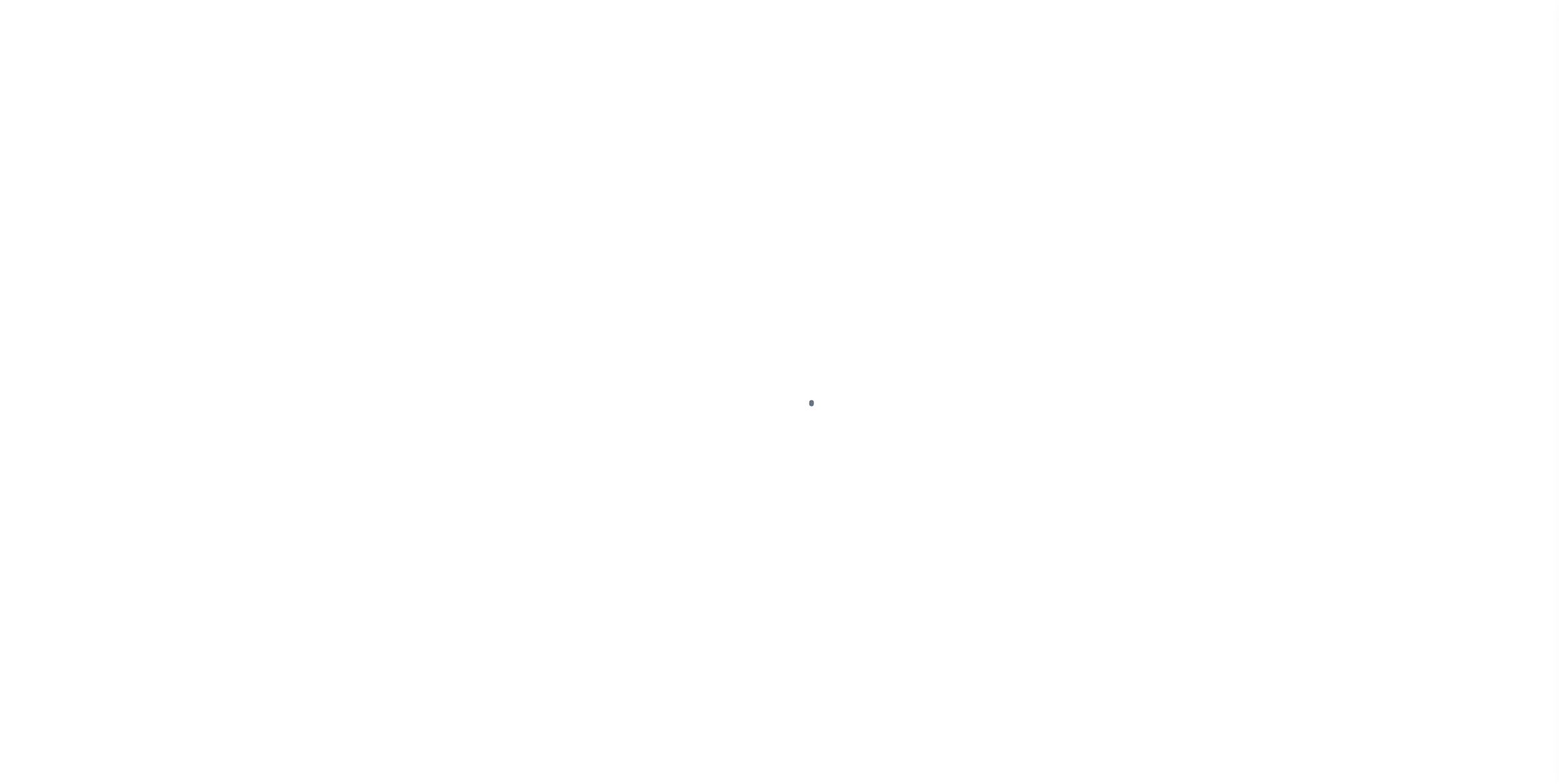
select select "25066"
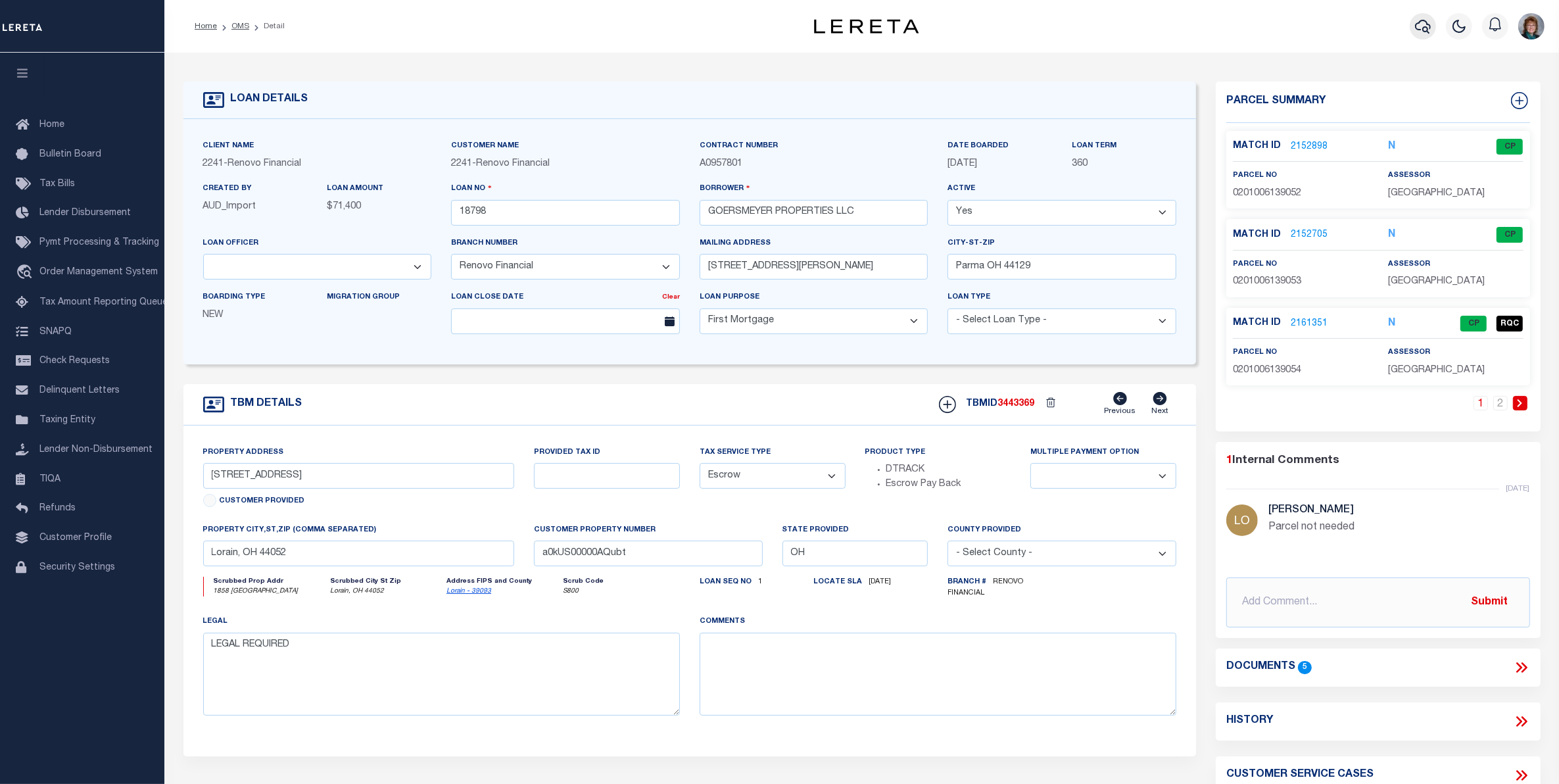
click at [1418, 24] on icon "button" at bounding box center [1423, 25] width 15 height 15
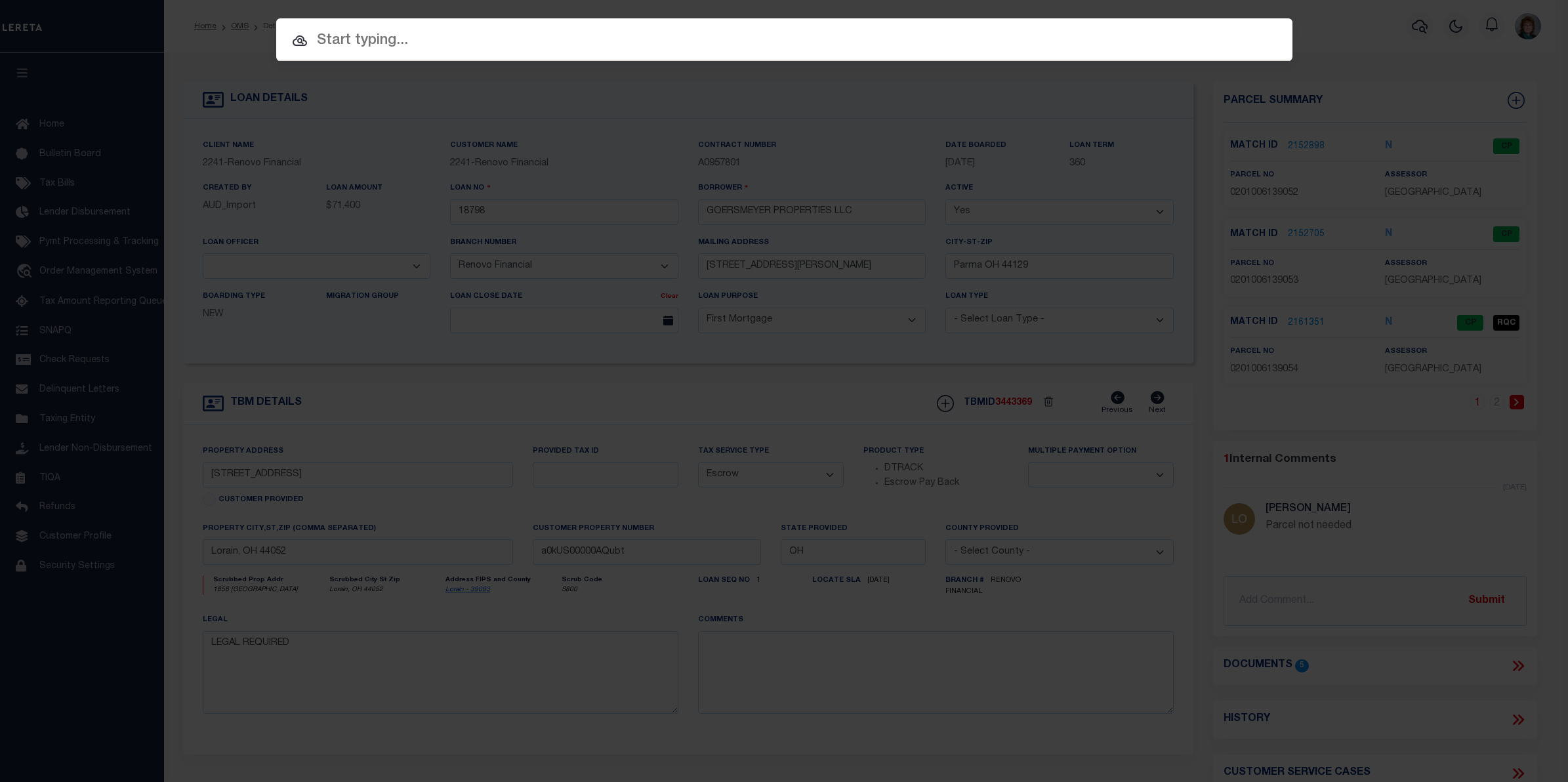
paste input "93601003690"
type input "93601003690"
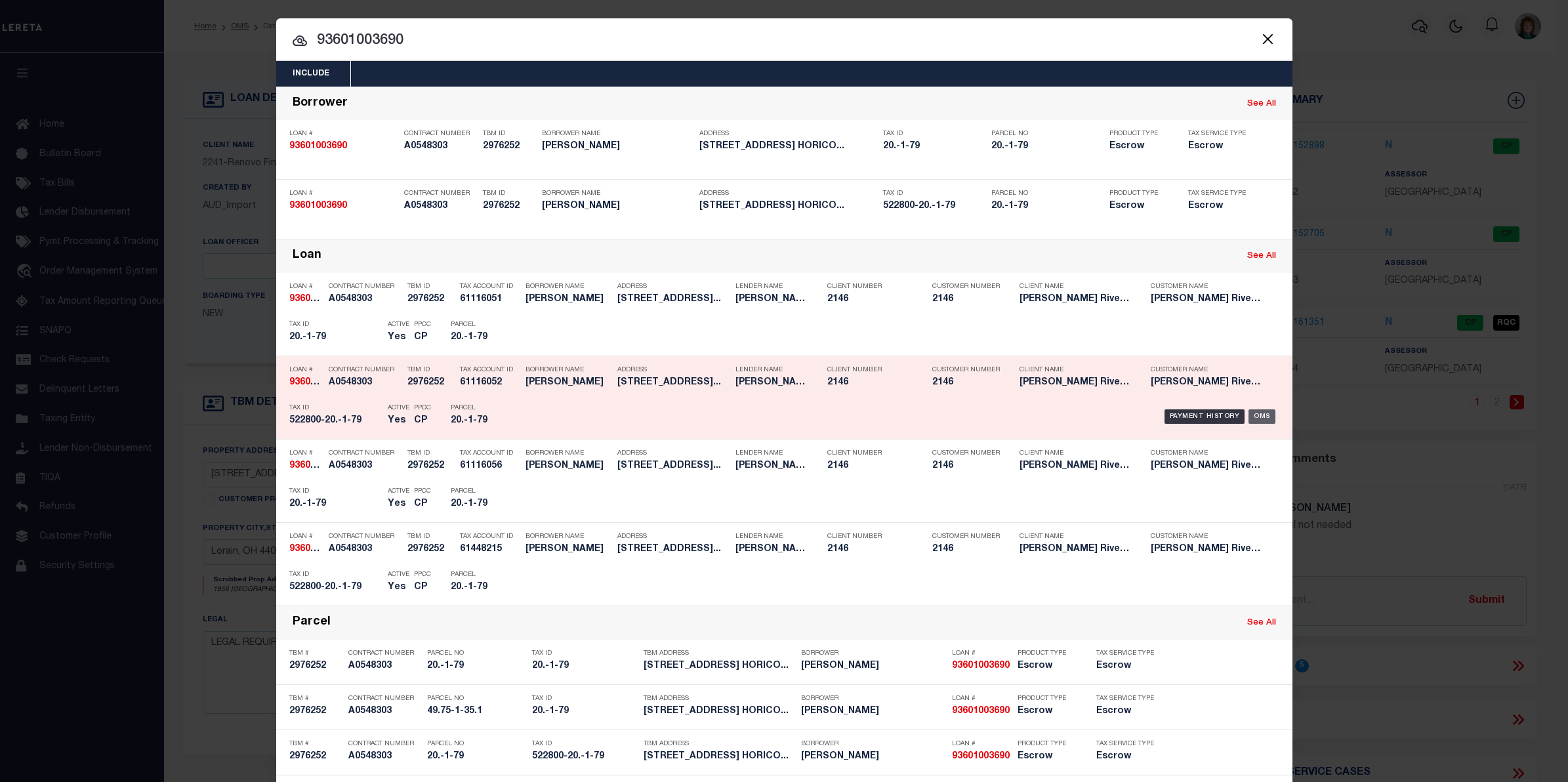
click at [1258, 411] on div "OMS" at bounding box center [1263, 416] width 27 height 14
type input "93601003690"
type input "Jennifer Monroe"
select select
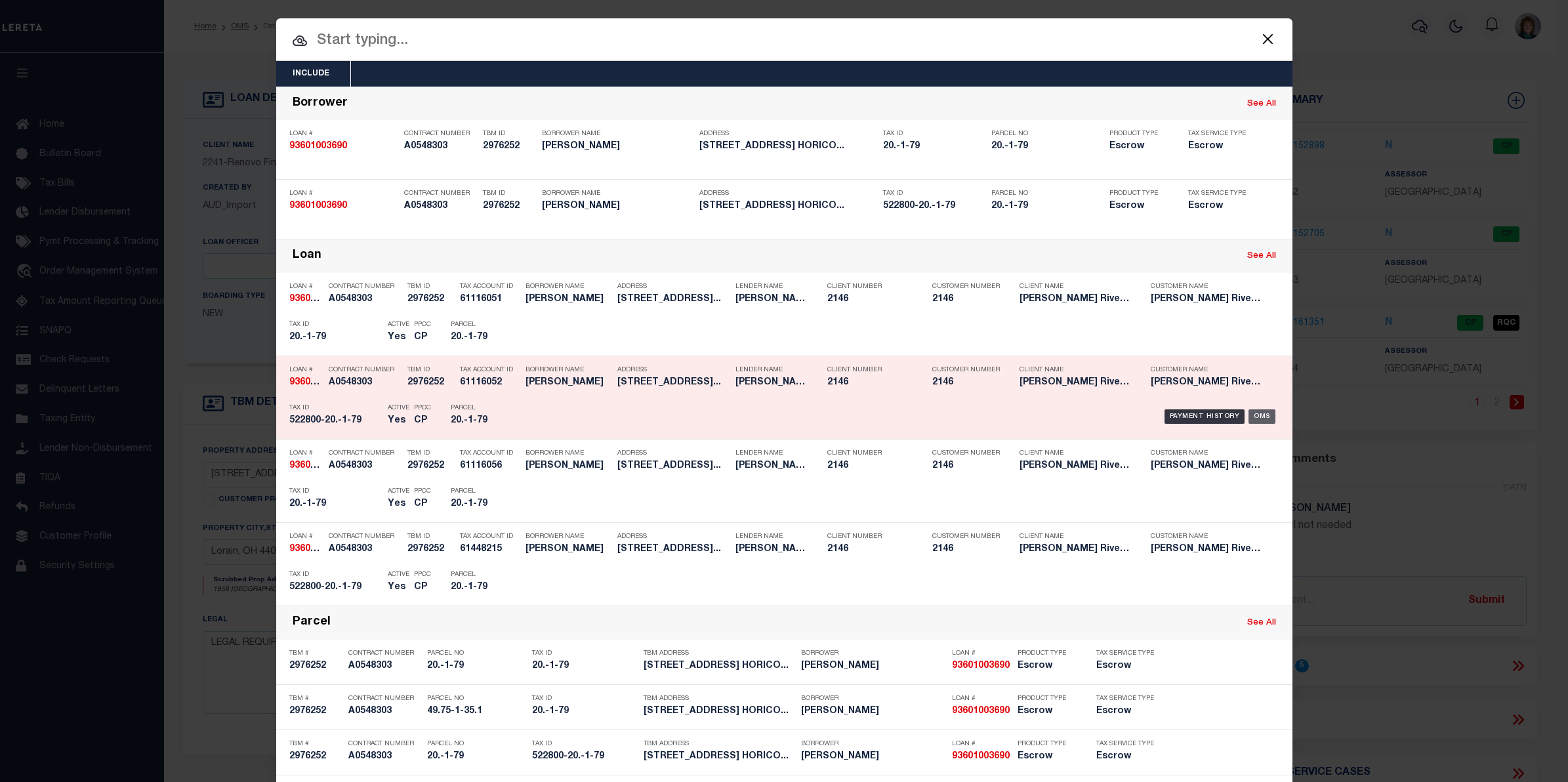
select select
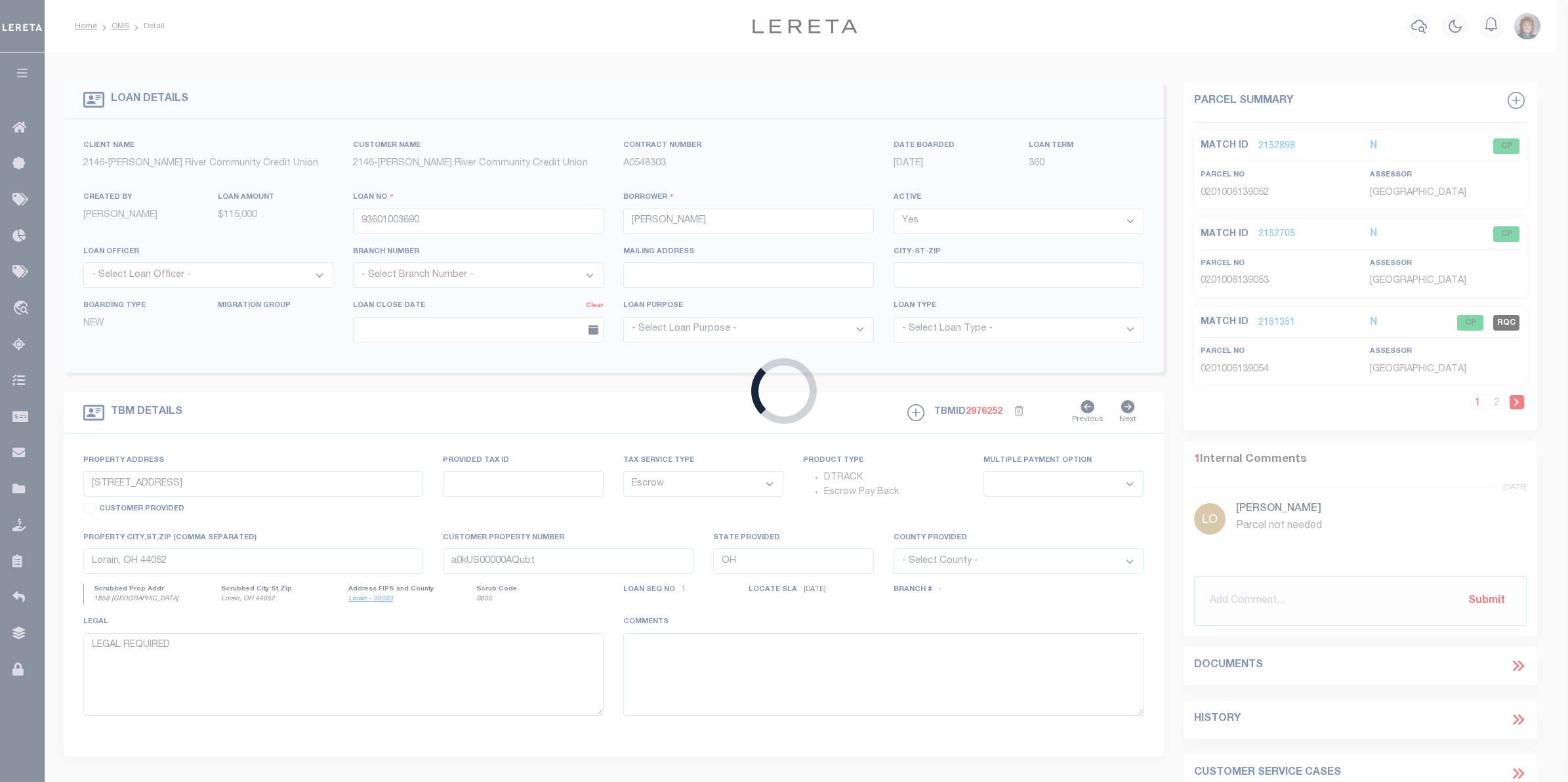
type input "1269 Valentine Pont Road"
type input "49.75-1-35.1"
type input "Horicon NY 12808"
type input "NY"
select select "3211"
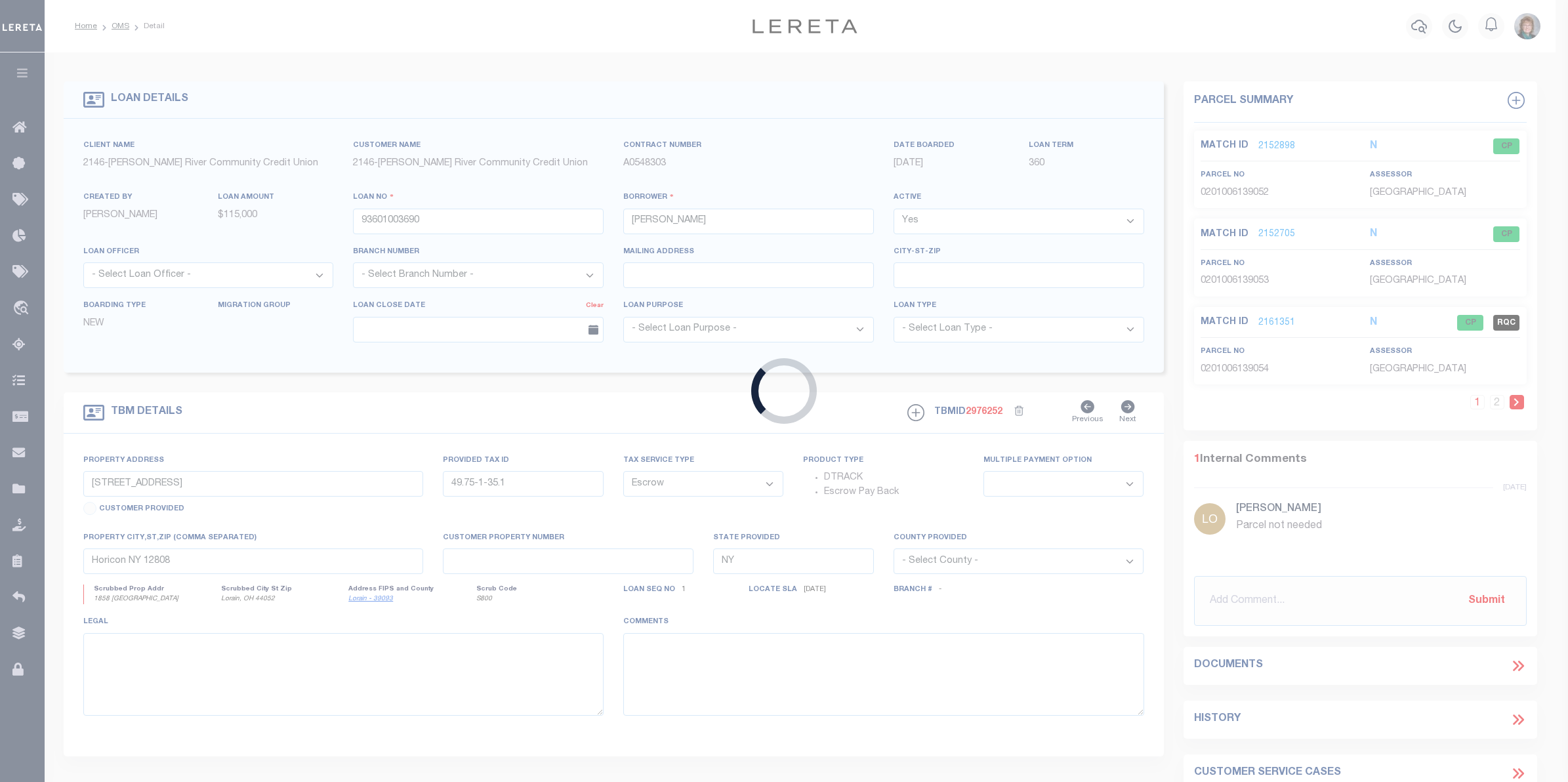
select select
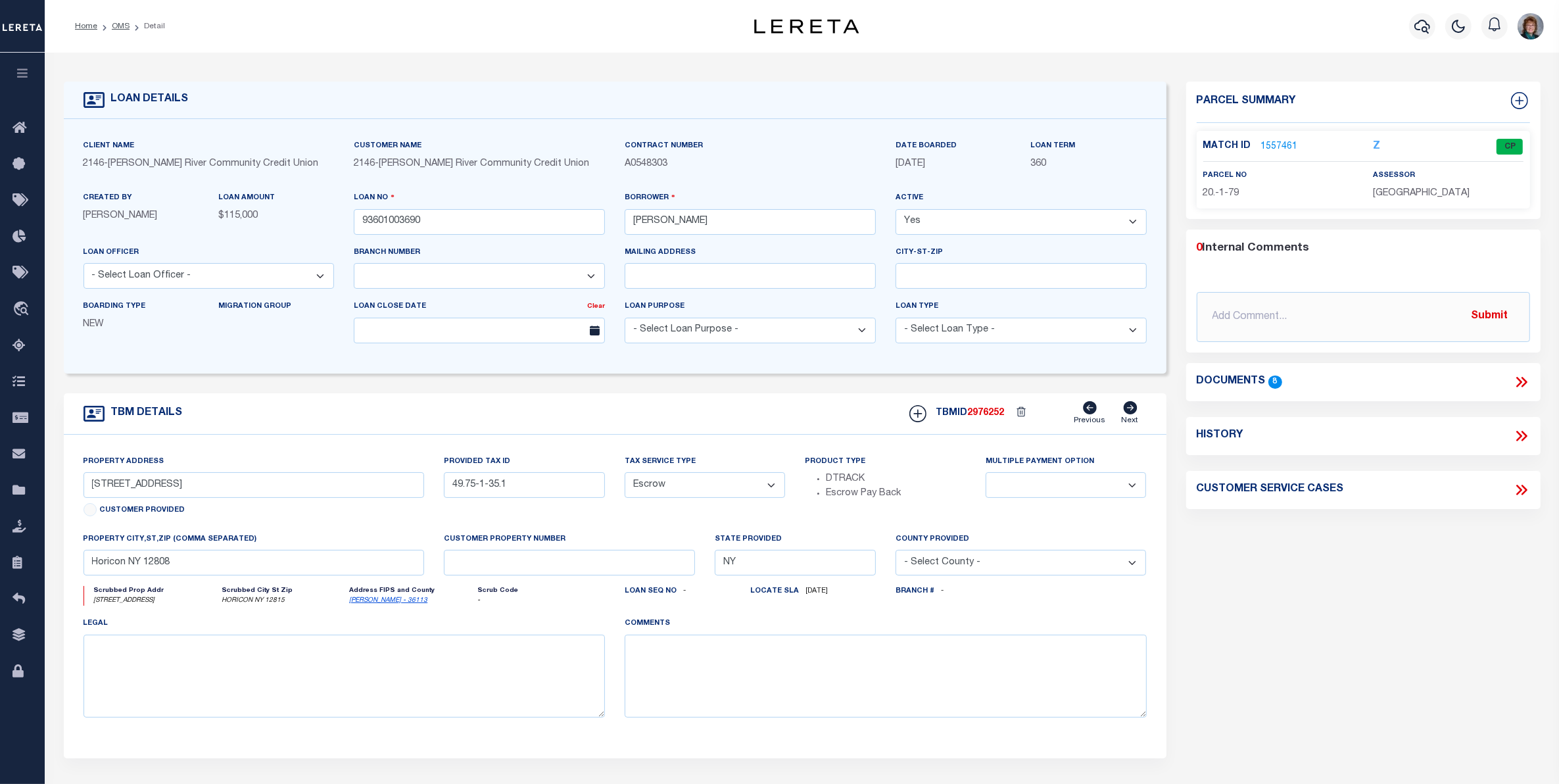
click at [1283, 149] on link "1557461" at bounding box center [1279, 146] width 37 height 14
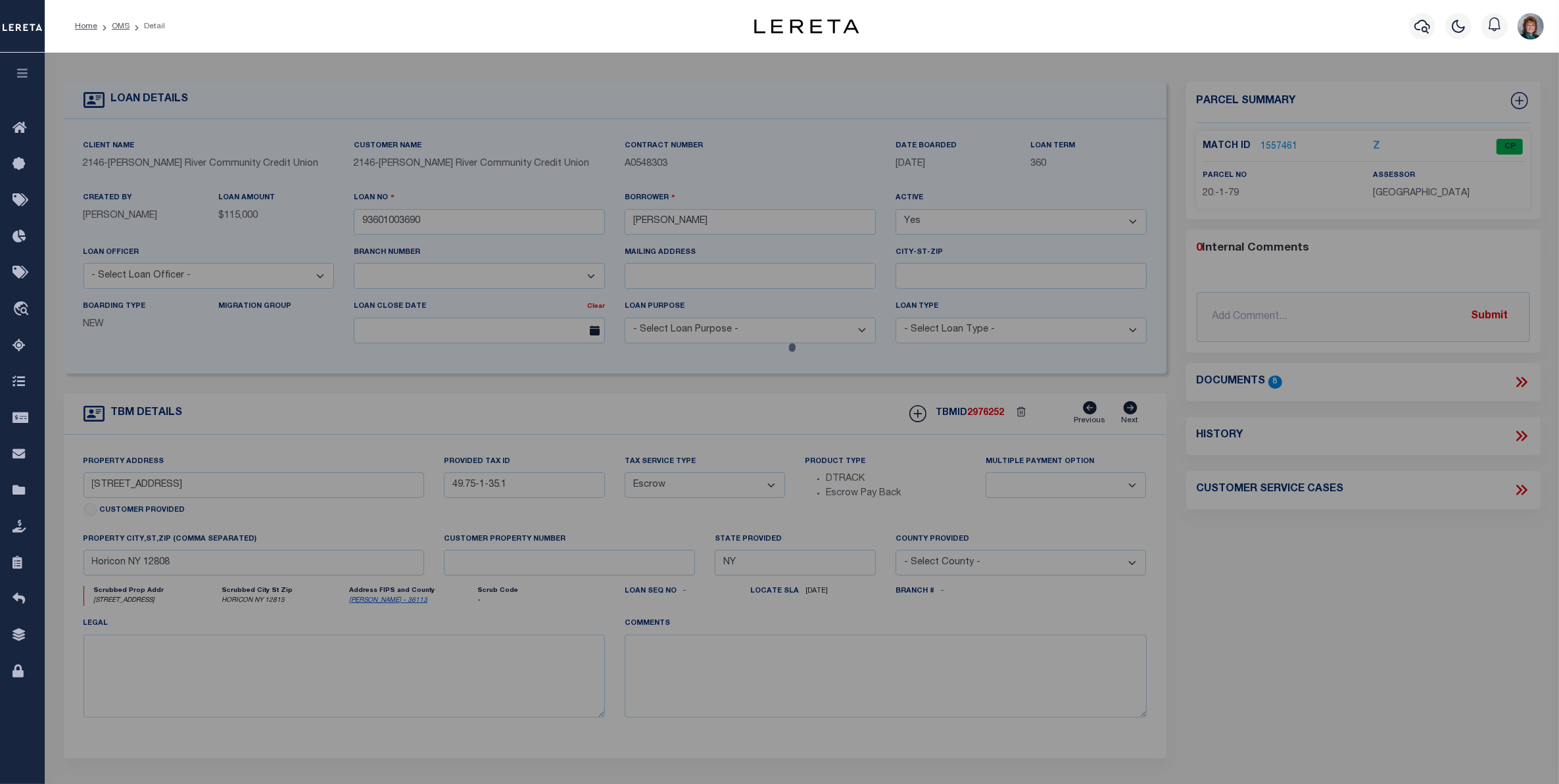
checkbox input "false"
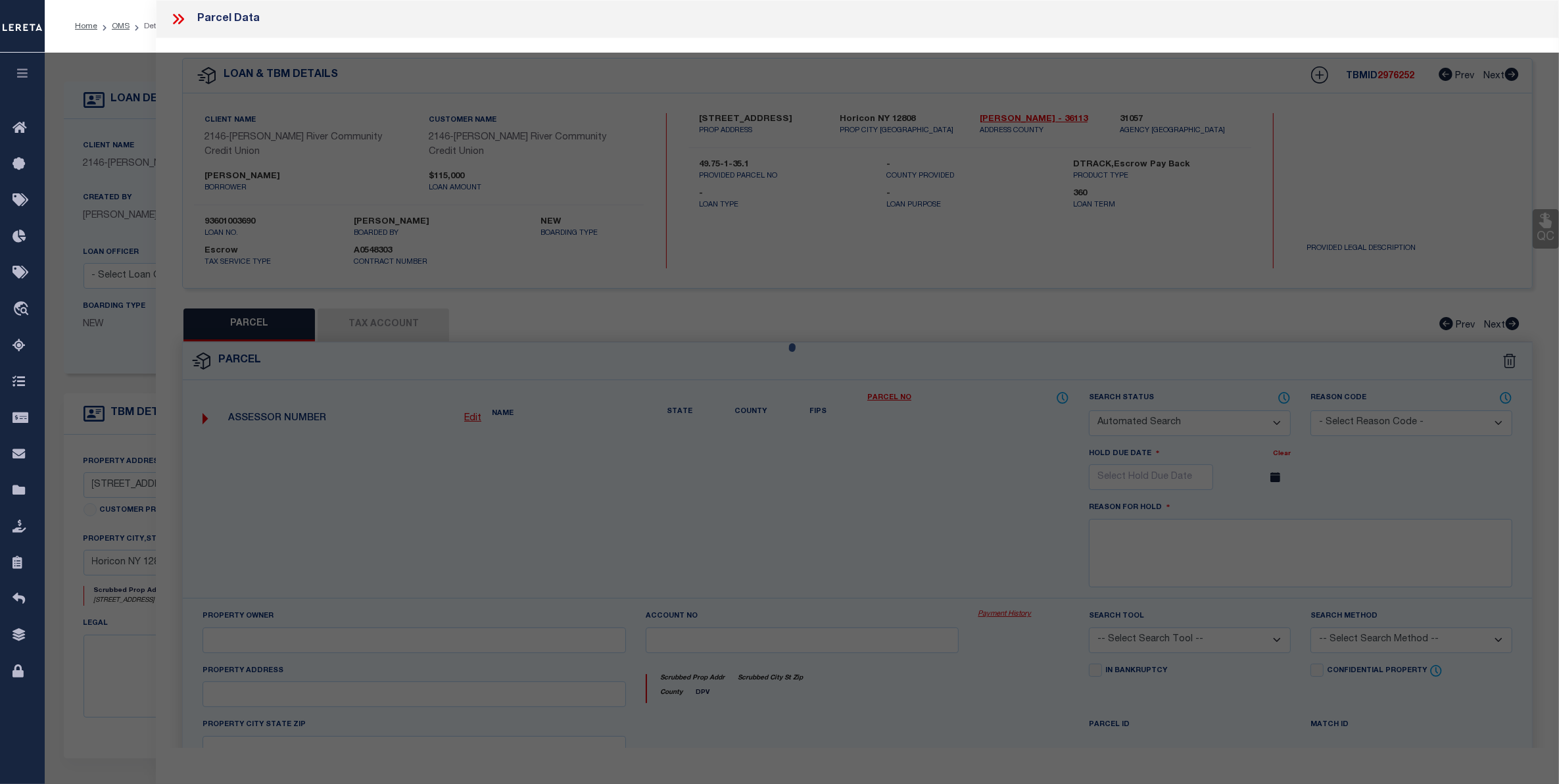
select select "CP"
type input "Monroe, Jennifer"
select select
type input "1269 Valentine Pond Rd"
checkbox input "false"
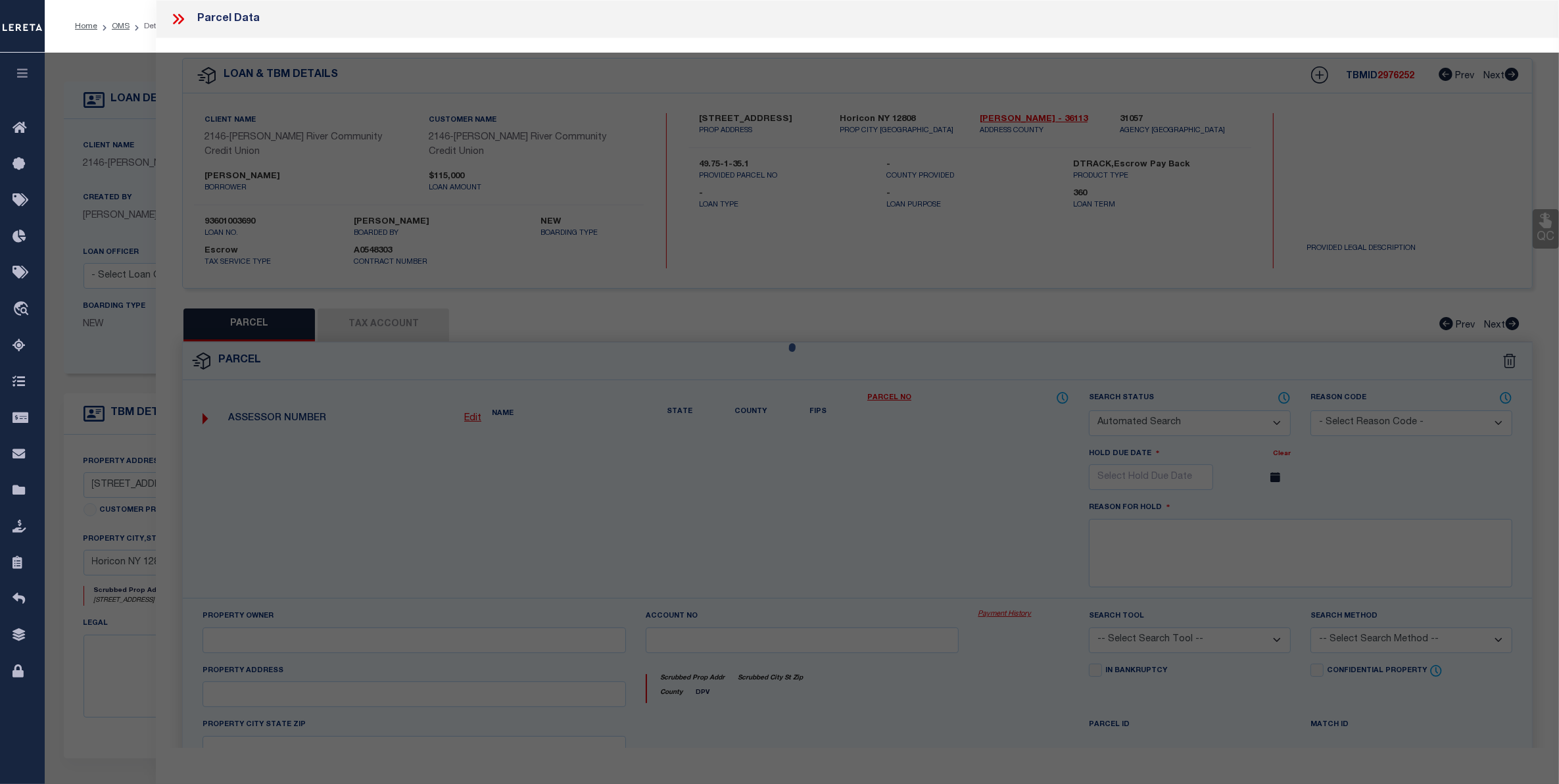
type input "Horicon NY 12815"
type textarea "4.65 acres Property Desc: 10.-1-13 Deed Book: 3136 Deed Page: 92"
type textarea "Tax ID Special Project"
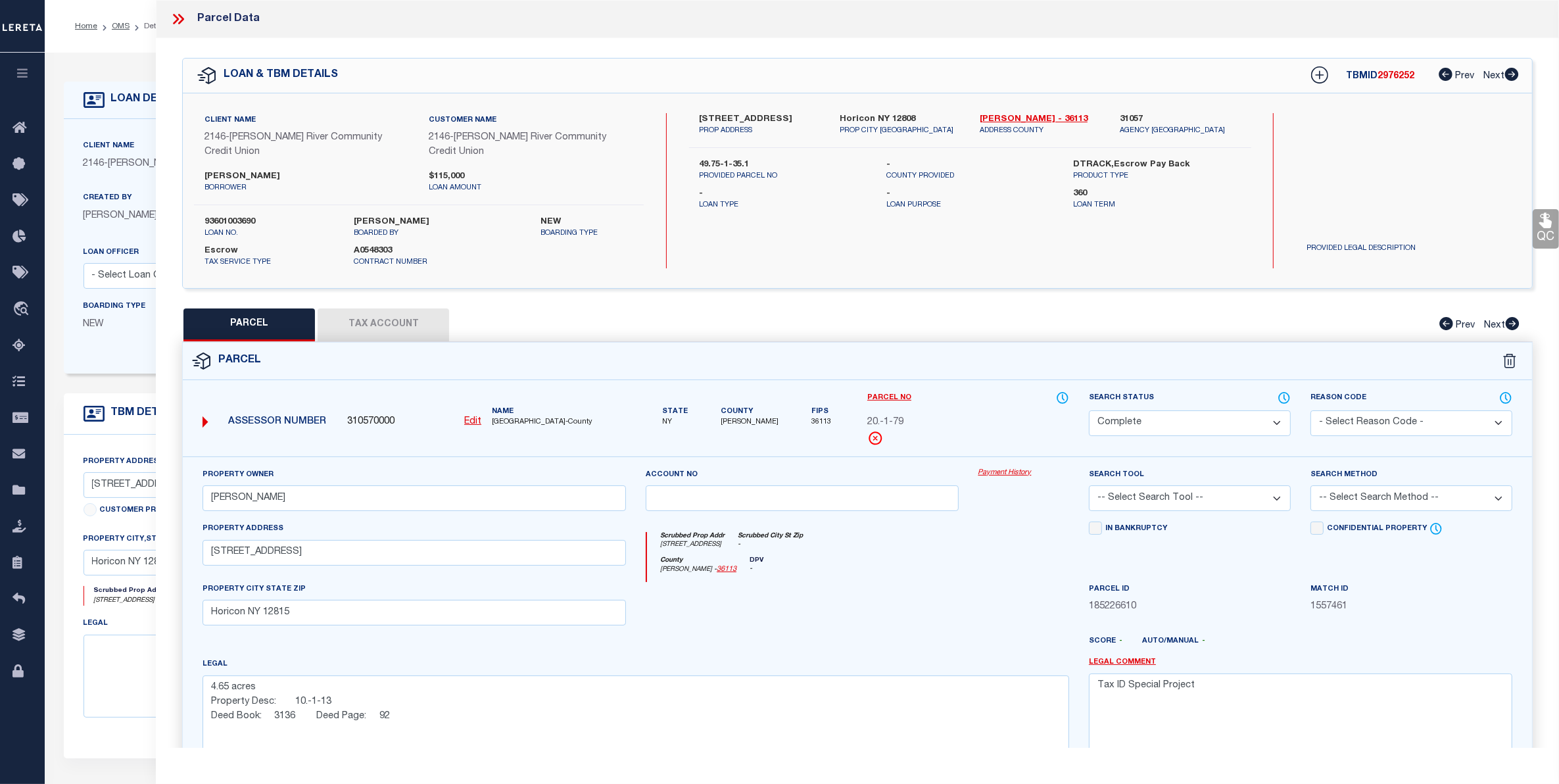
click at [406, 310] on button "Tax Account" at bounding box center [384, 324] width 132 height 33
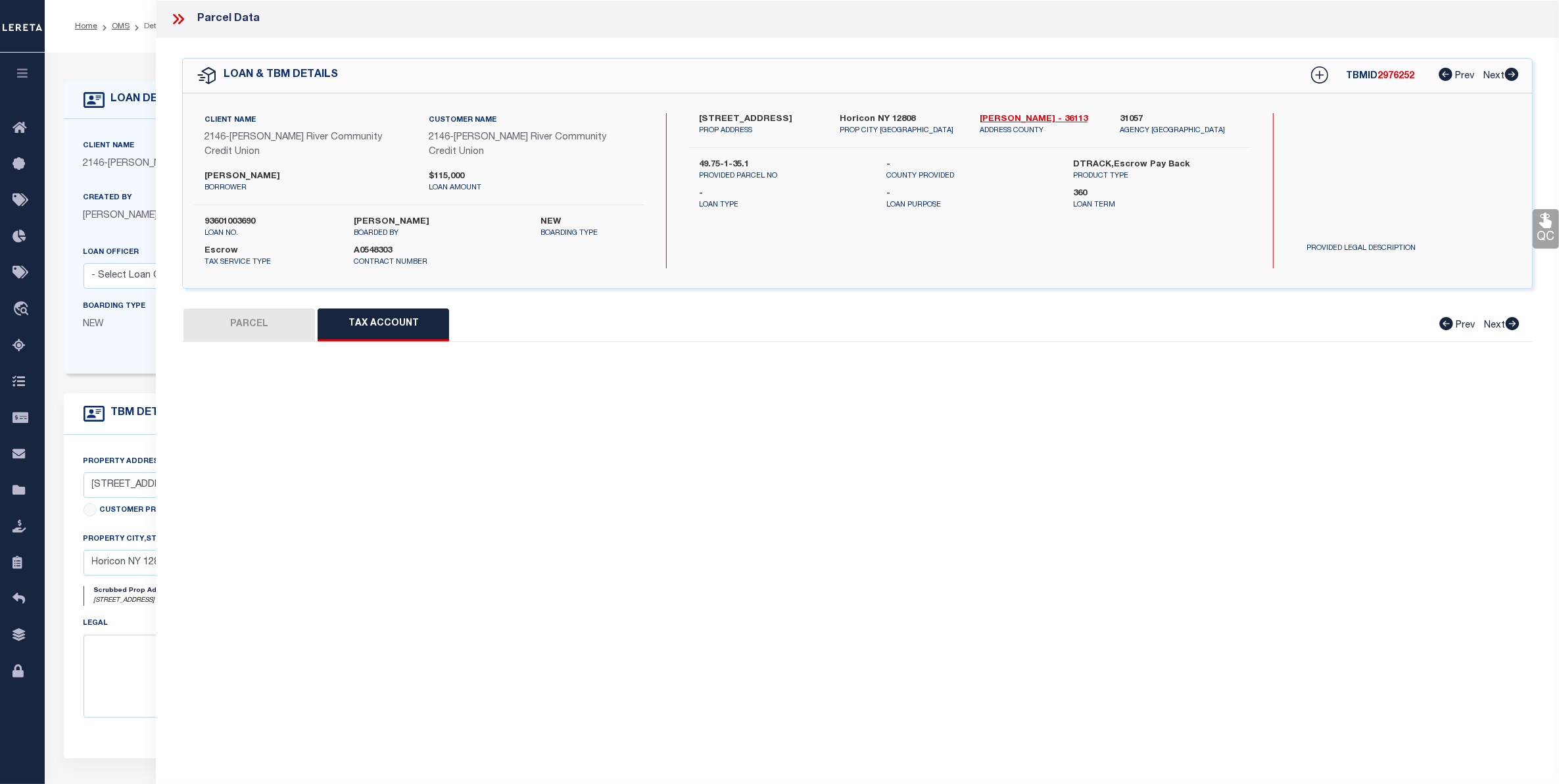
select select "100"
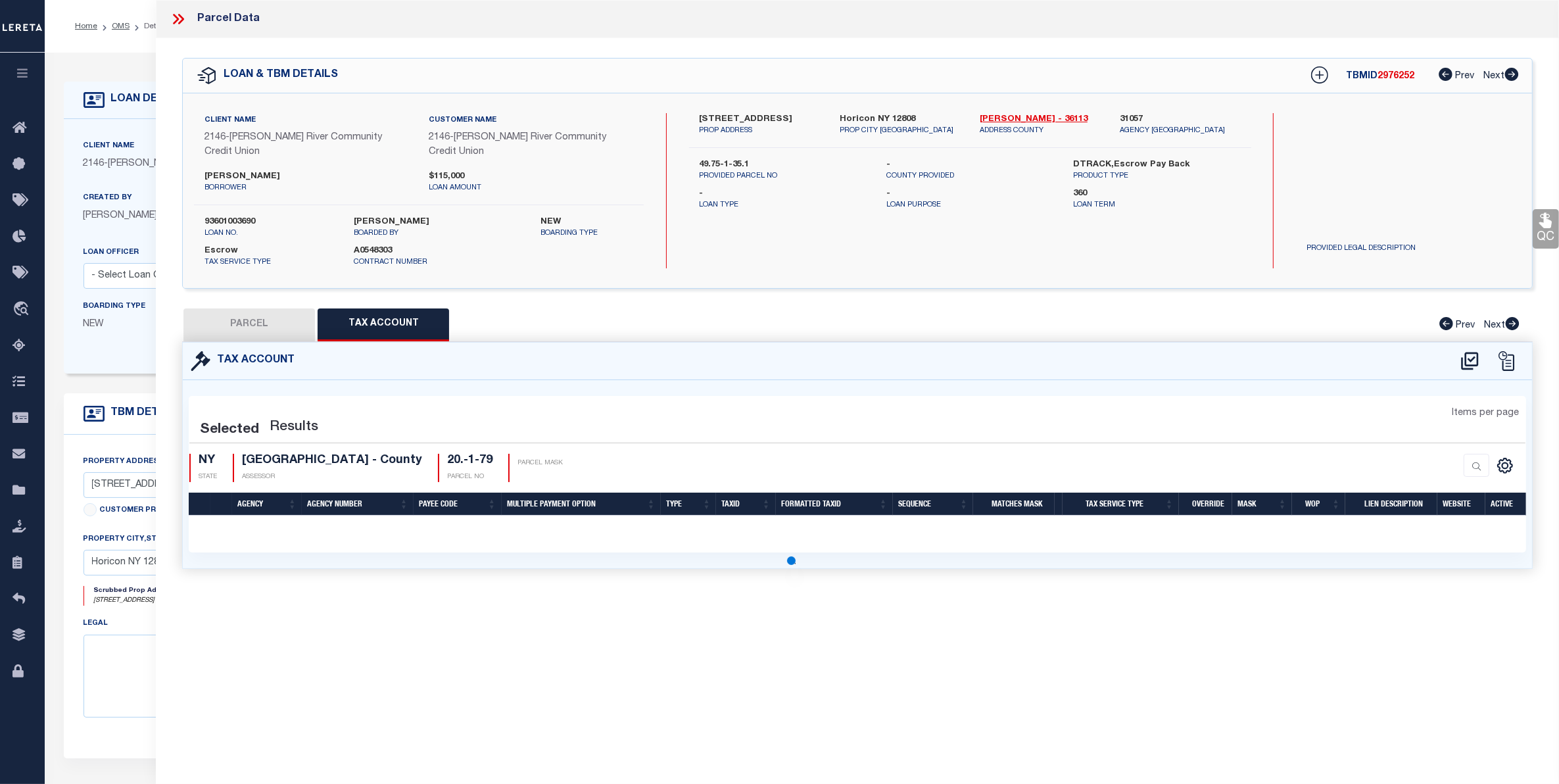
select select "100"
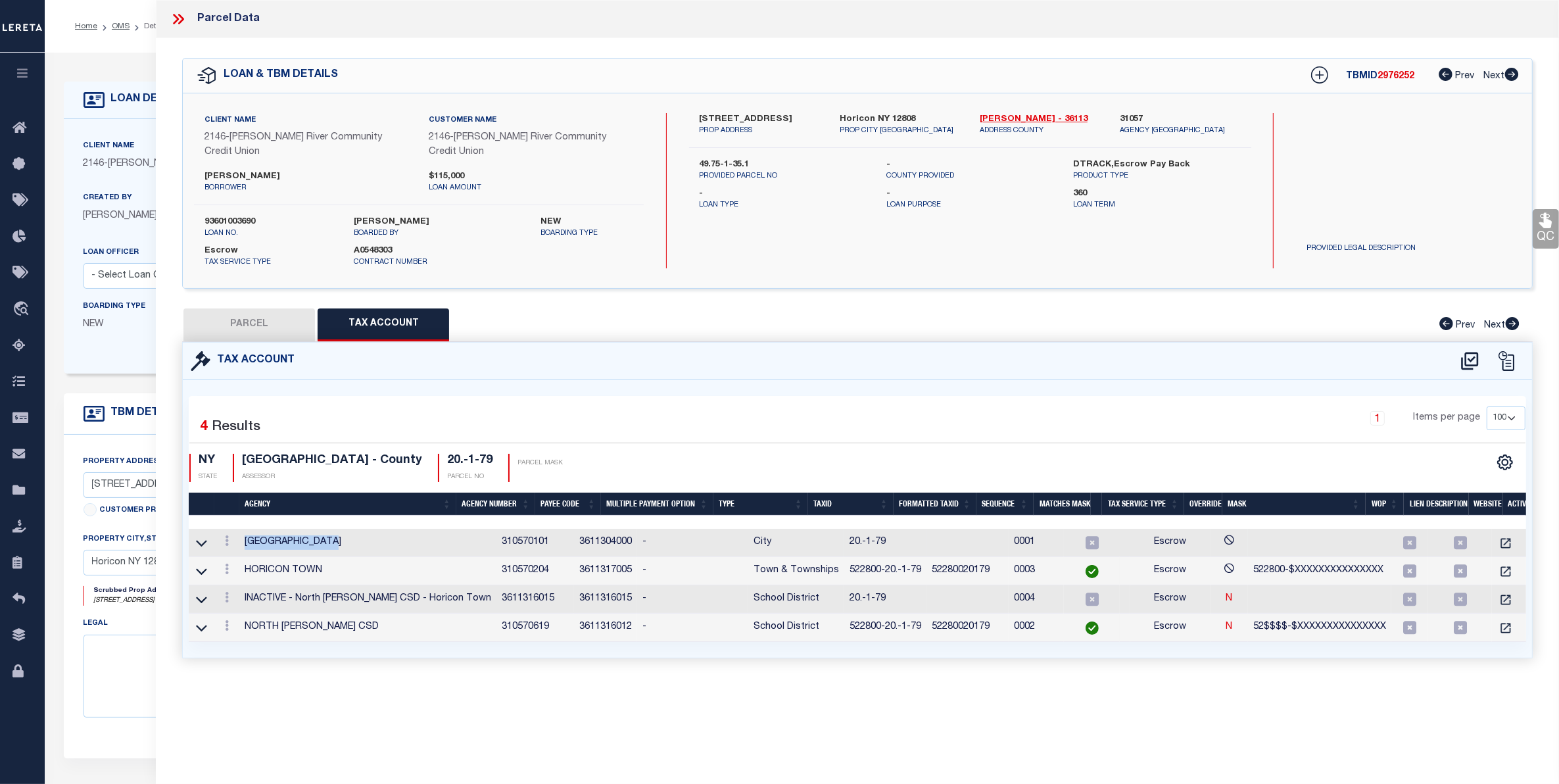
drag, startPoint x: 334, startPoint y: 528, endPoint x: 244, endPoint y: 530, distance: 90.0
click at [244, 530] on td "GLENS FALLS CITY" at bounding box center [368, 542] width 257 height 28
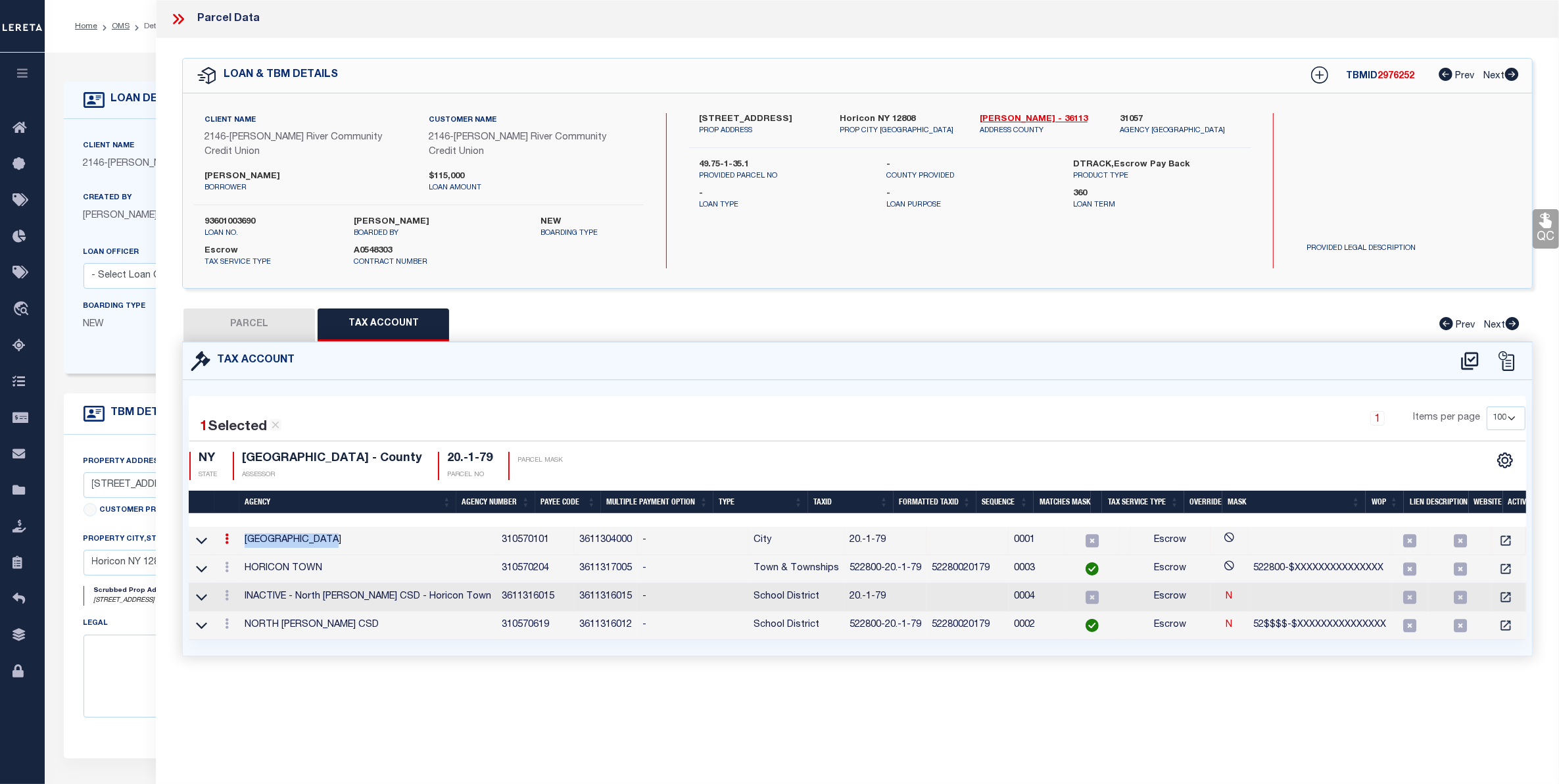
click at [240, 311] on button "PARCEL" at bounding box center [249, 324] width 132 height 33
select select "AS"
checkbox input "false"
select select "CP"
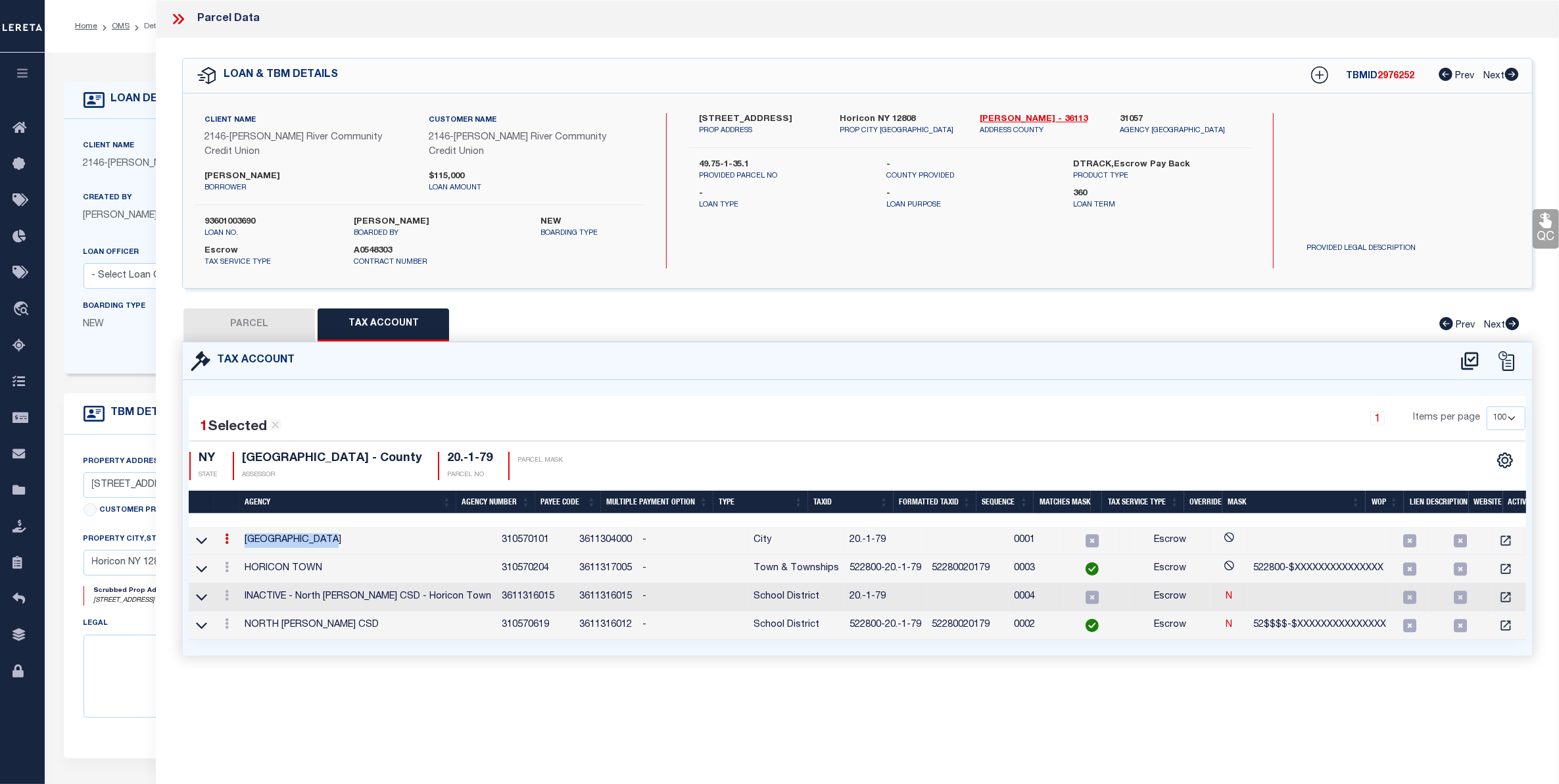
type input "Monroe, Jennifer"
select select
type input "1269 Valentine Pond Rd"
checkbox input "false"
type input "Horicon NY 12815"
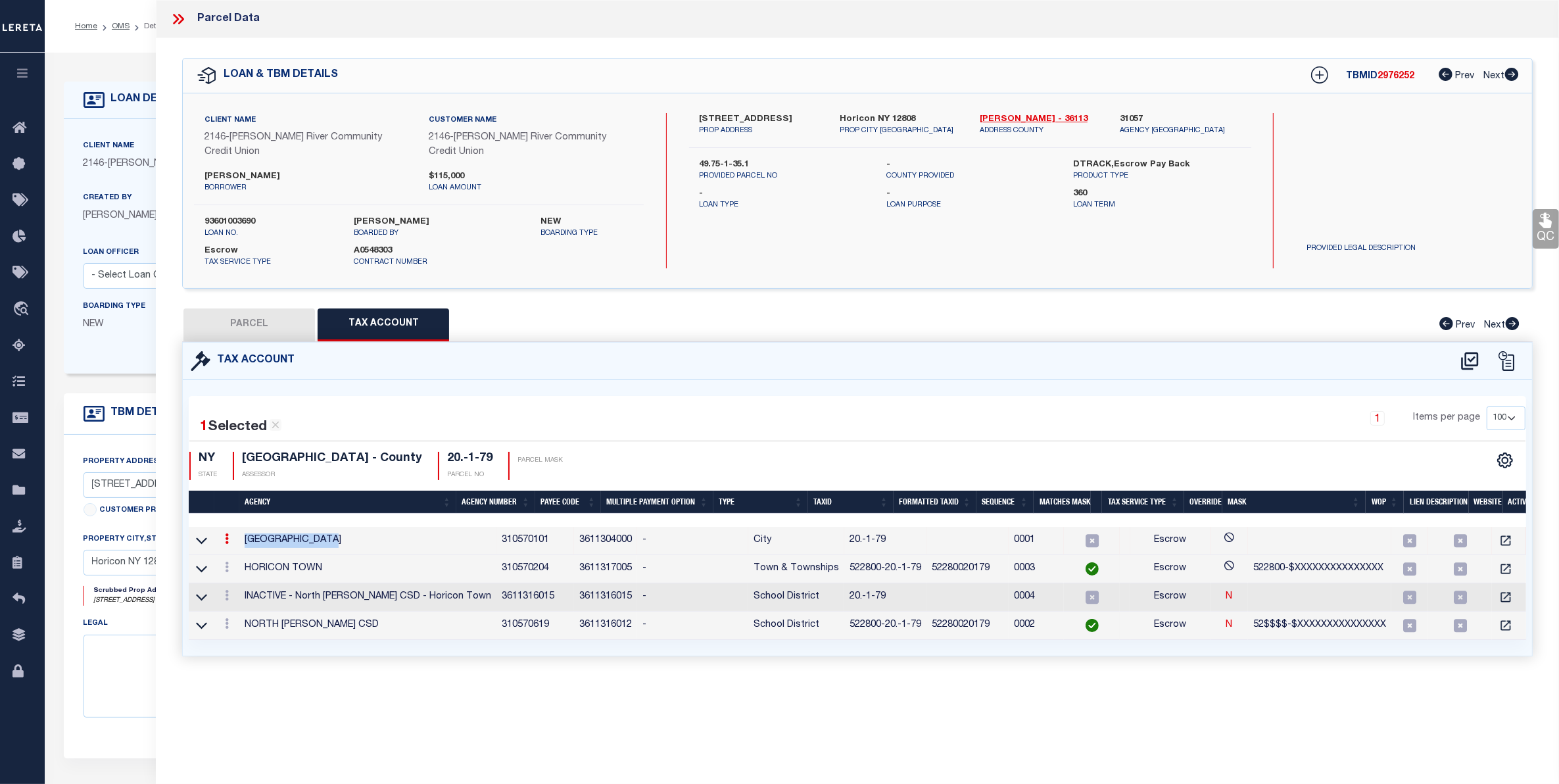
type textarea "4.65 acres Property Desc: 10.-1-13 Deed Book: 3136 Deed Page: 92"
type textarea "Tax ID Special Project"
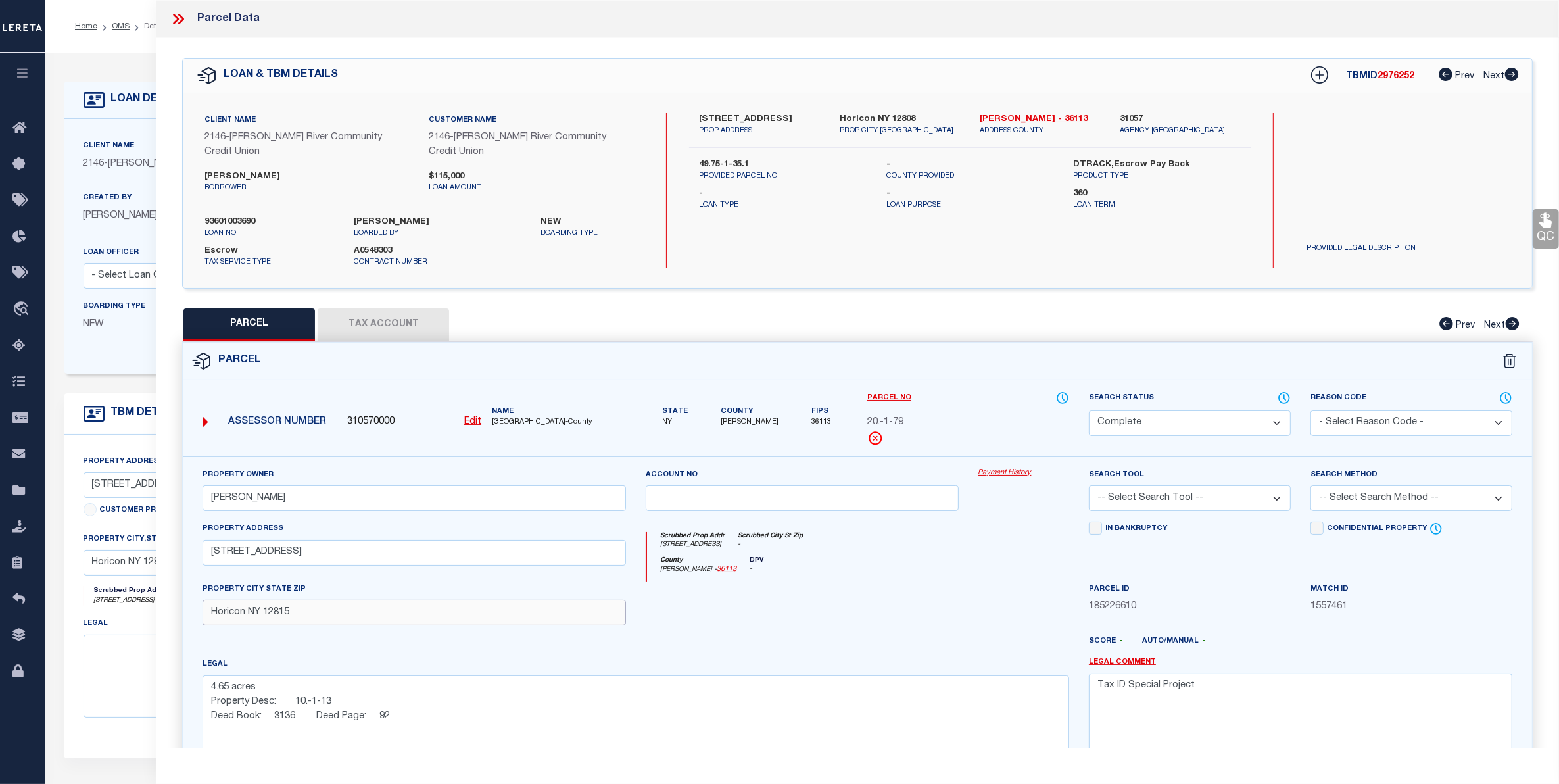
drag, startPoint x: 246, startPoint y: 599, endPoint x: 205, endPoint y: 595, distance: 41.2
click at [205, 600] on input "Horicon NY 12815" at bounding box center [414, 612] width 424 height 25
click at [357, 308] on button "Tax Account" at bounding box center [384, 324] width 132 height 33
select select "100"
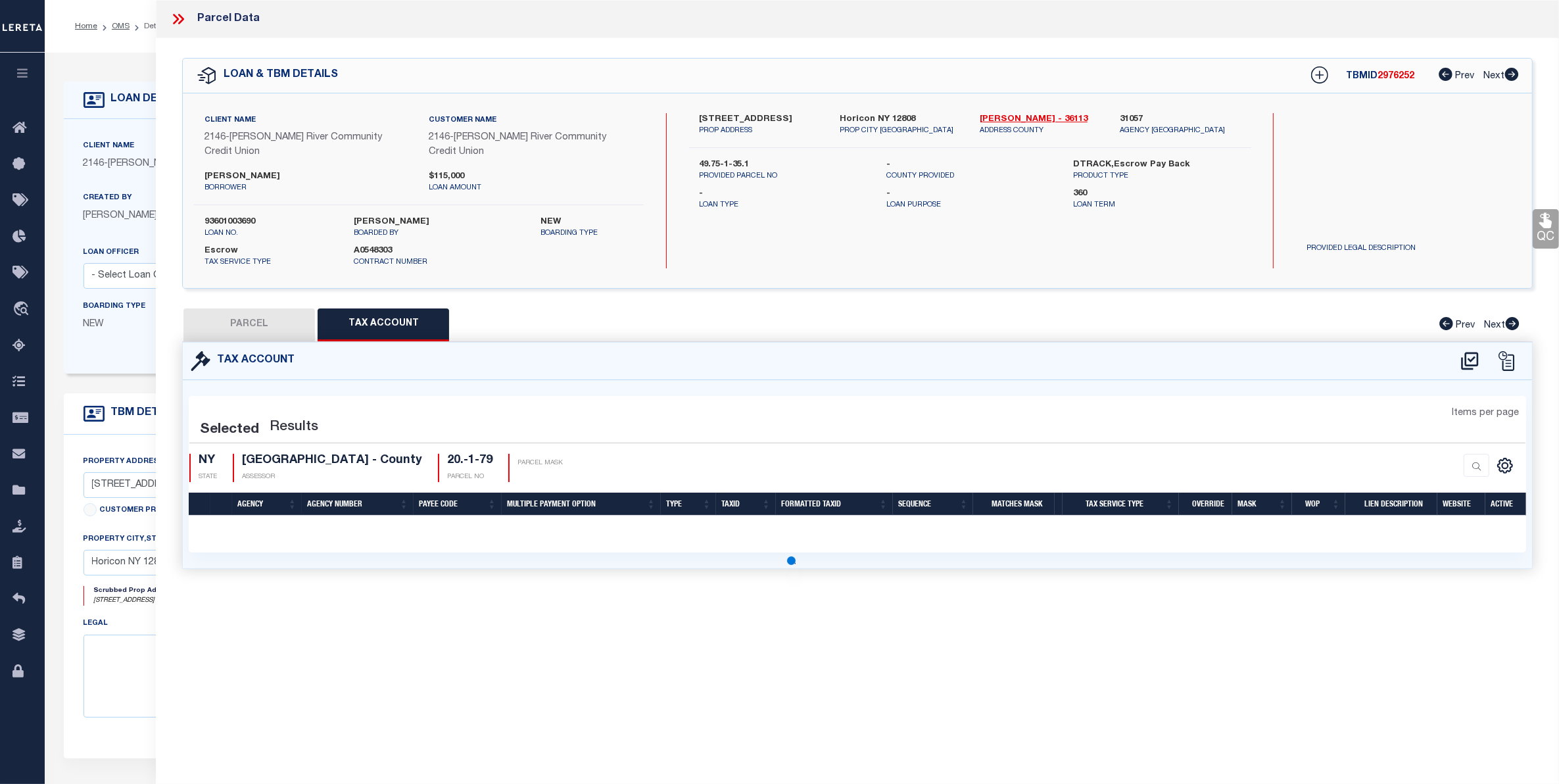
select select "100"
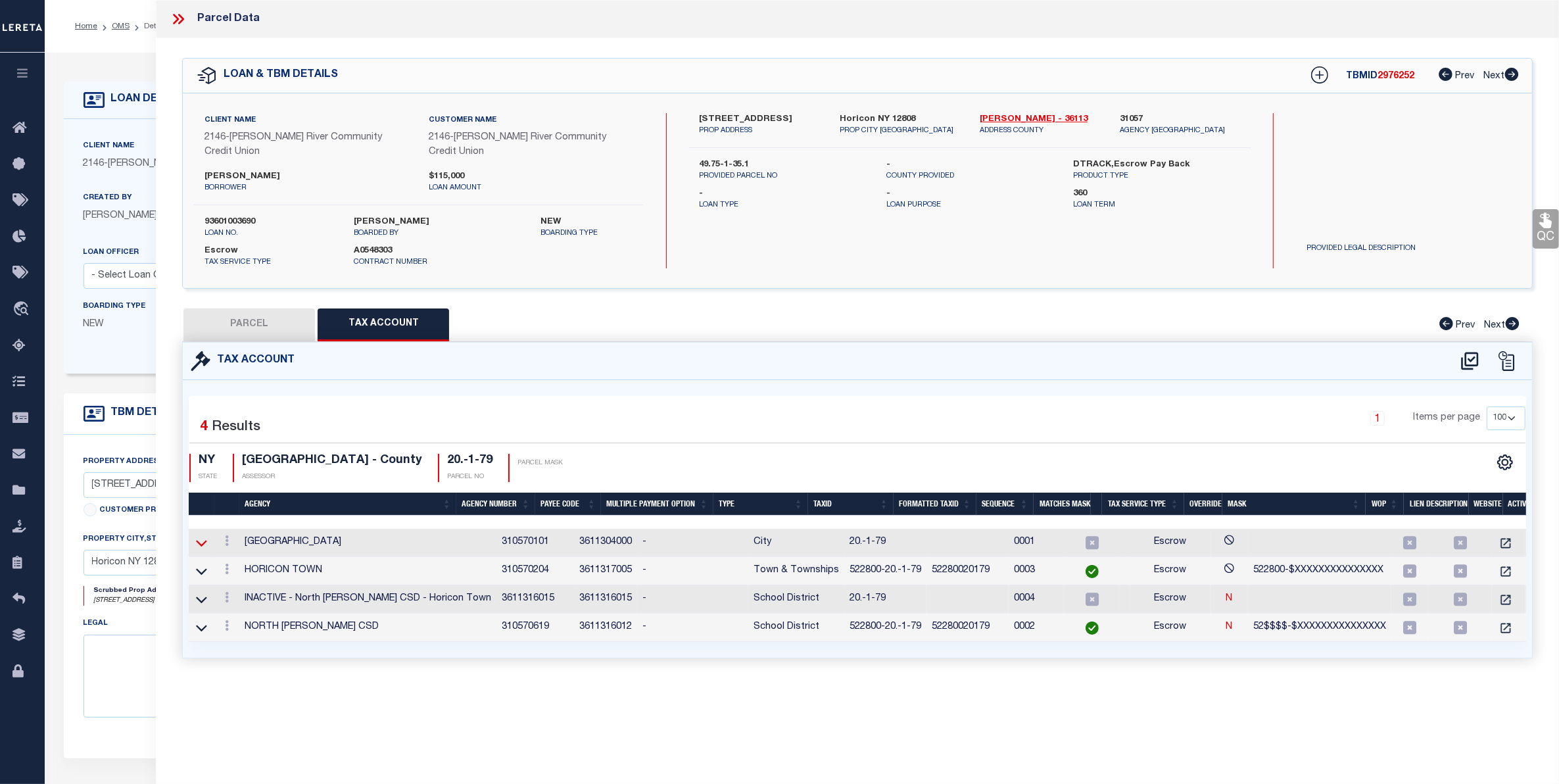
click at [198, 536] on icon at bounding box center [201, 542] width 11 height 14
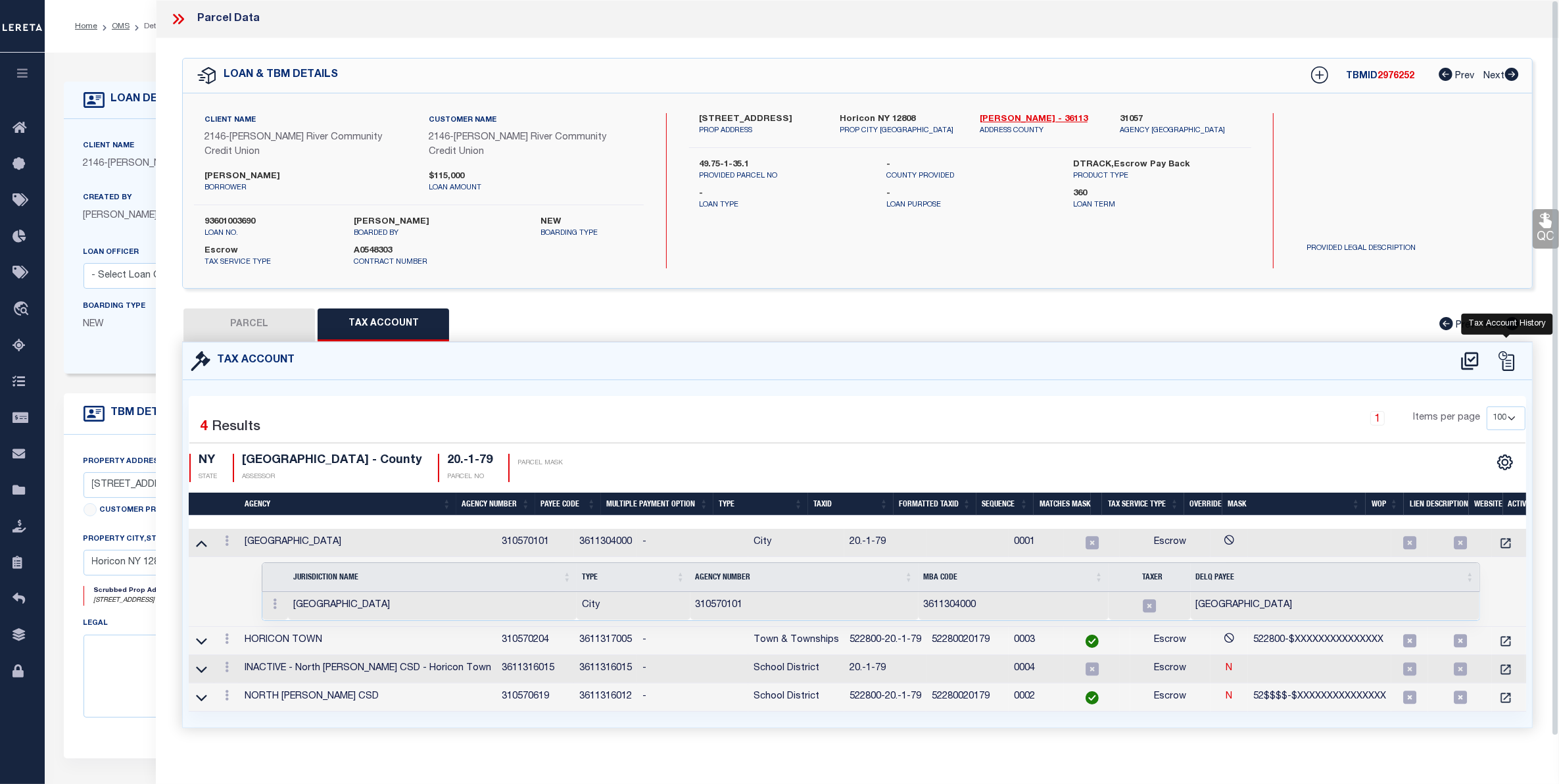
click at [1500, 351] on icon at bounding box center [1507, 361] width 20 height 20
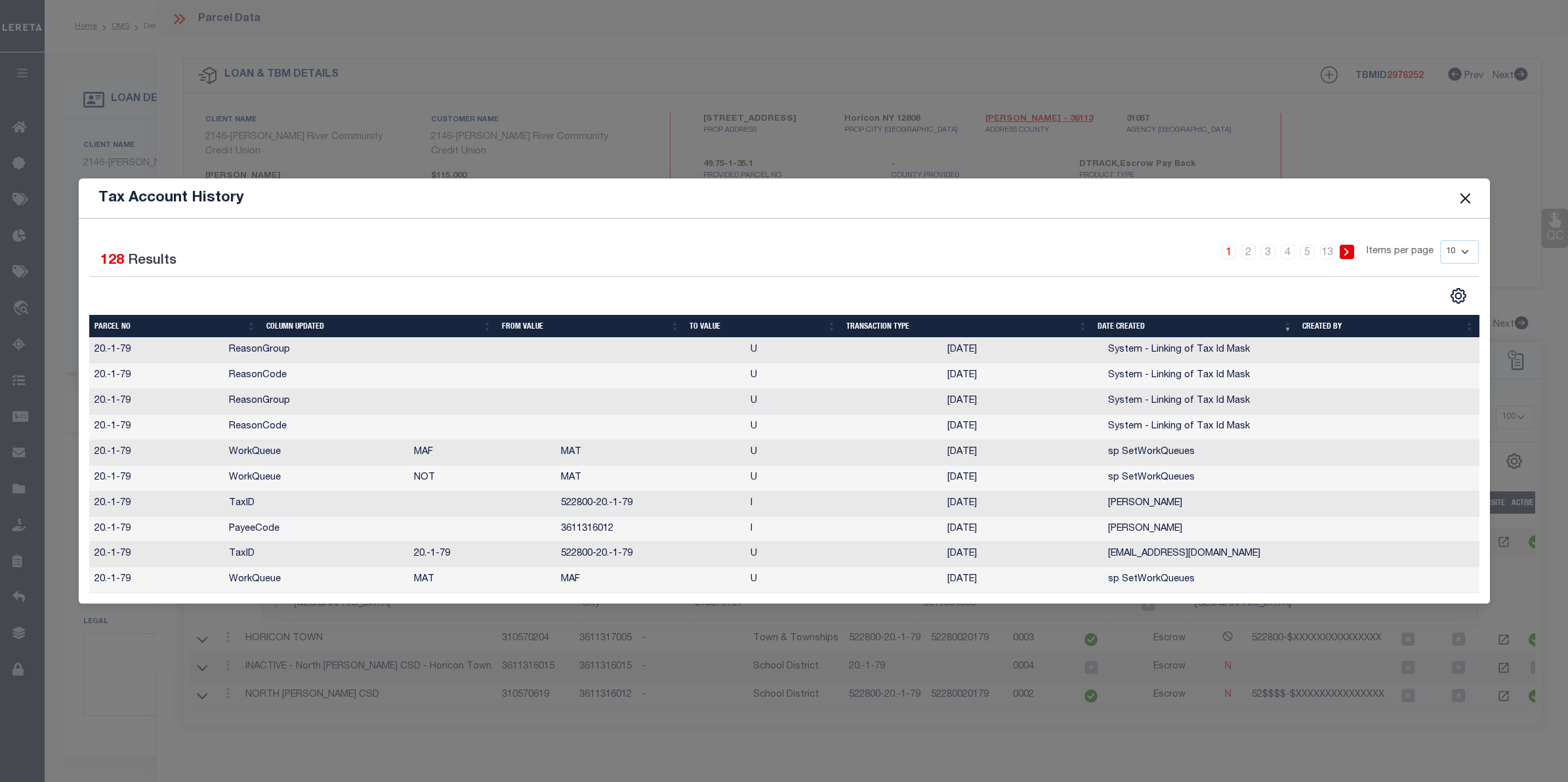
drag, startPoint x: 969, startPoint y: 354, endPoint x: 1017, endPoint y: 433, distance: 92.4
click at [1017, 433] on tbody "20.-1-79 ReasonGroup U 06/16/2025 System - Linking of Tax Id Mask 20.-1-79 Reas…" at bounding box center [784, 465] width 1390 height 255
click at [990, 505] on td "05/29/2024" at bounding box center [1023, 504] width 160 height 25
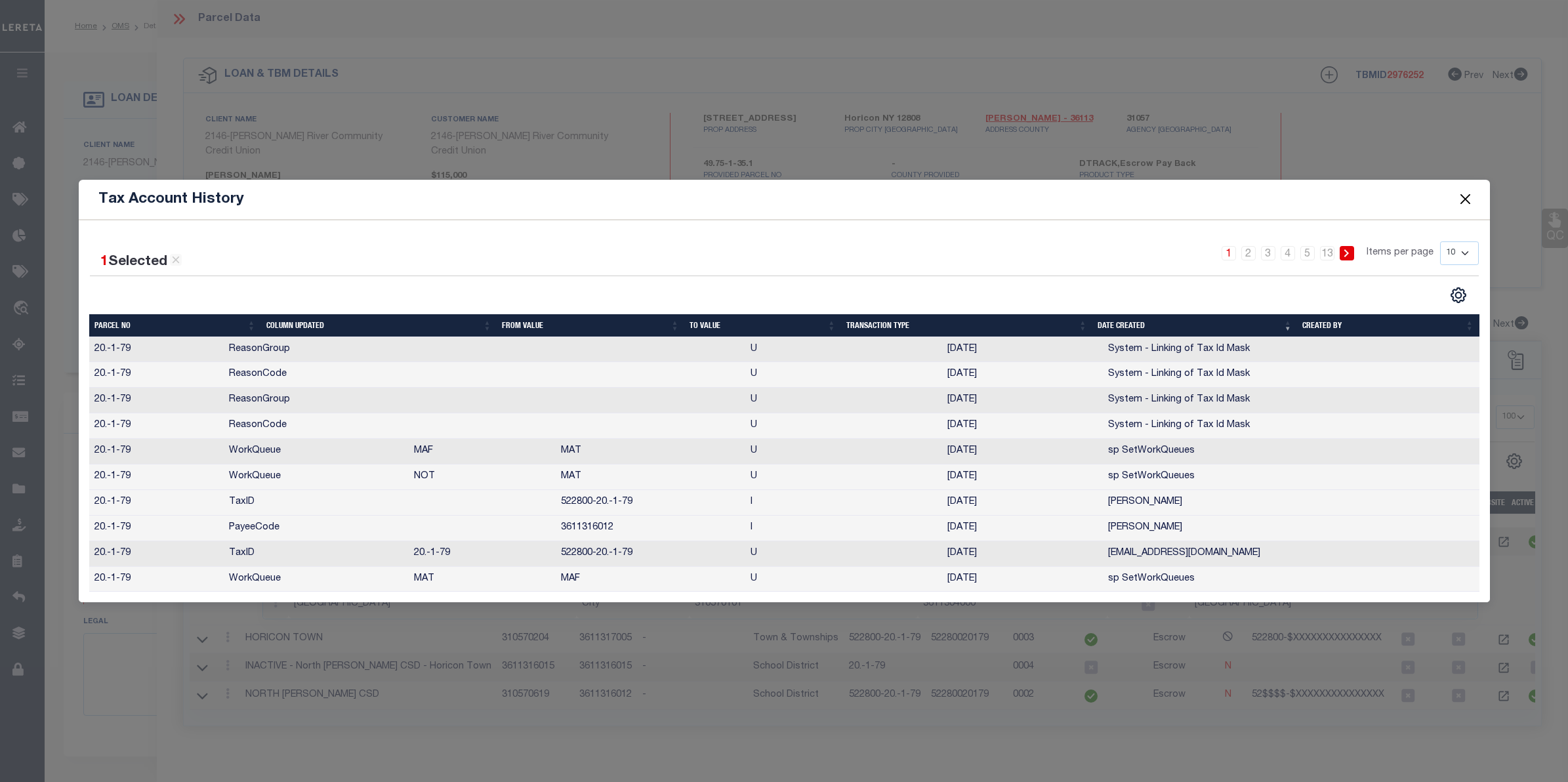
click at [1465, 195] on button "Close" at bounding box center [1464, 199] width 17 height 17
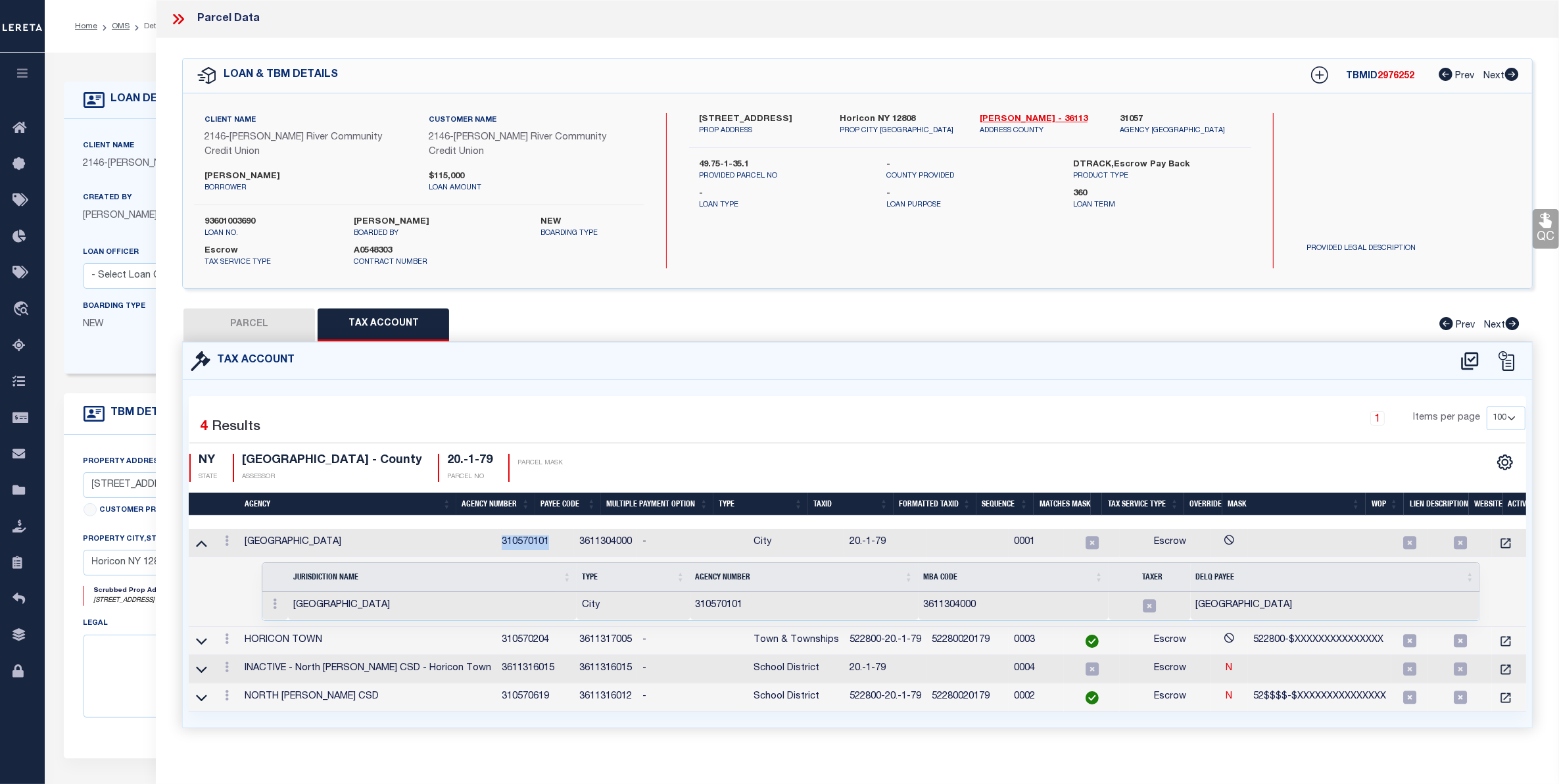
drag, startPoint x: 511, startPoint y: 529, endPoint x: 461, endPoint y: 533, distance: 50.2
click at [497, 533] on td "310570101" at bounding box center [536, 542] width 78 height 28
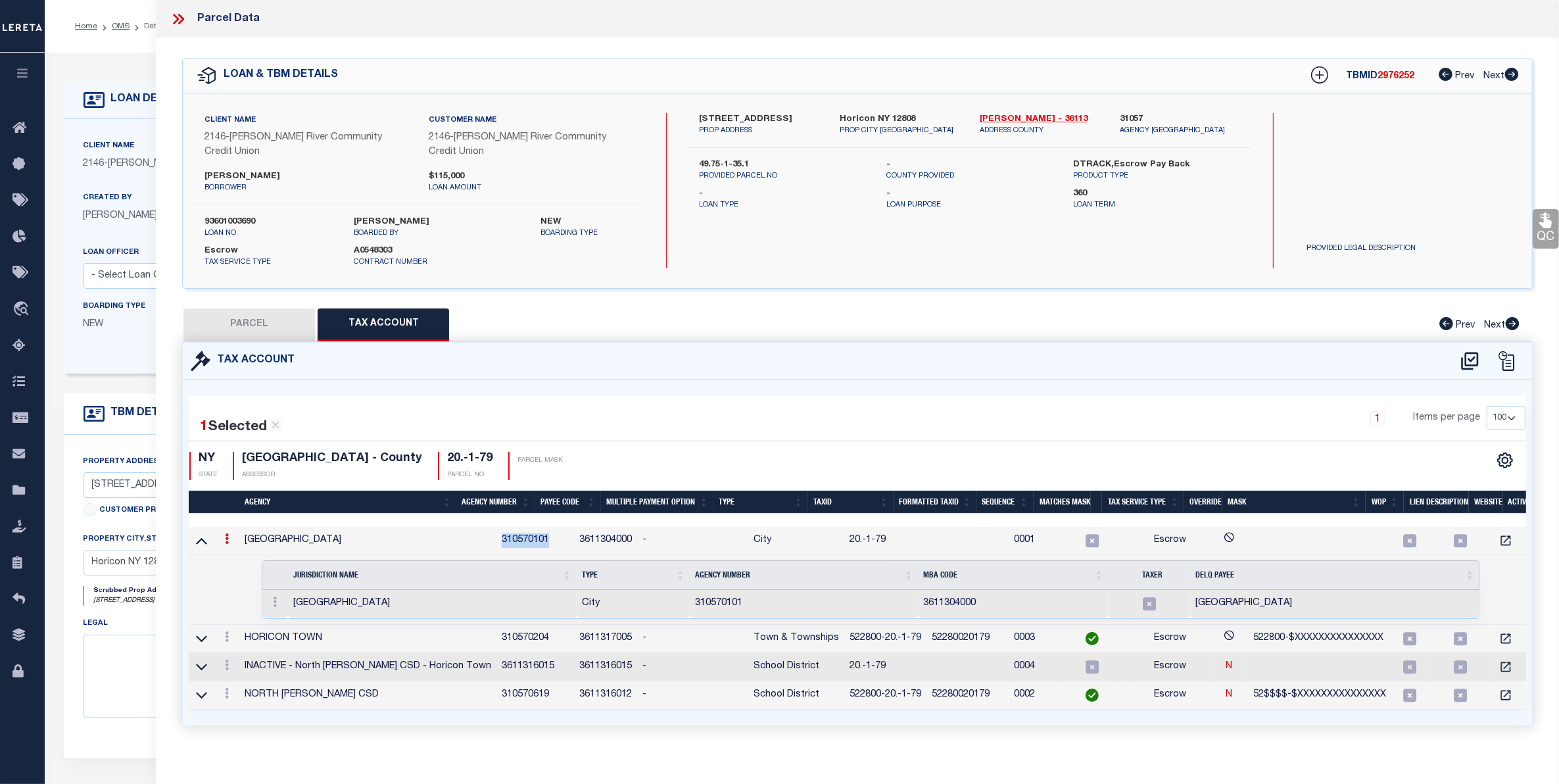
copy td "310570101"
drag, startPoint x: 291, startPoint y: 626, endPoint x: 241, endPoint y: 622, distance: 50.2
click at [241, 625] on td "HORICON TOWN" at bounding box center [368, 639] width 257 height 28
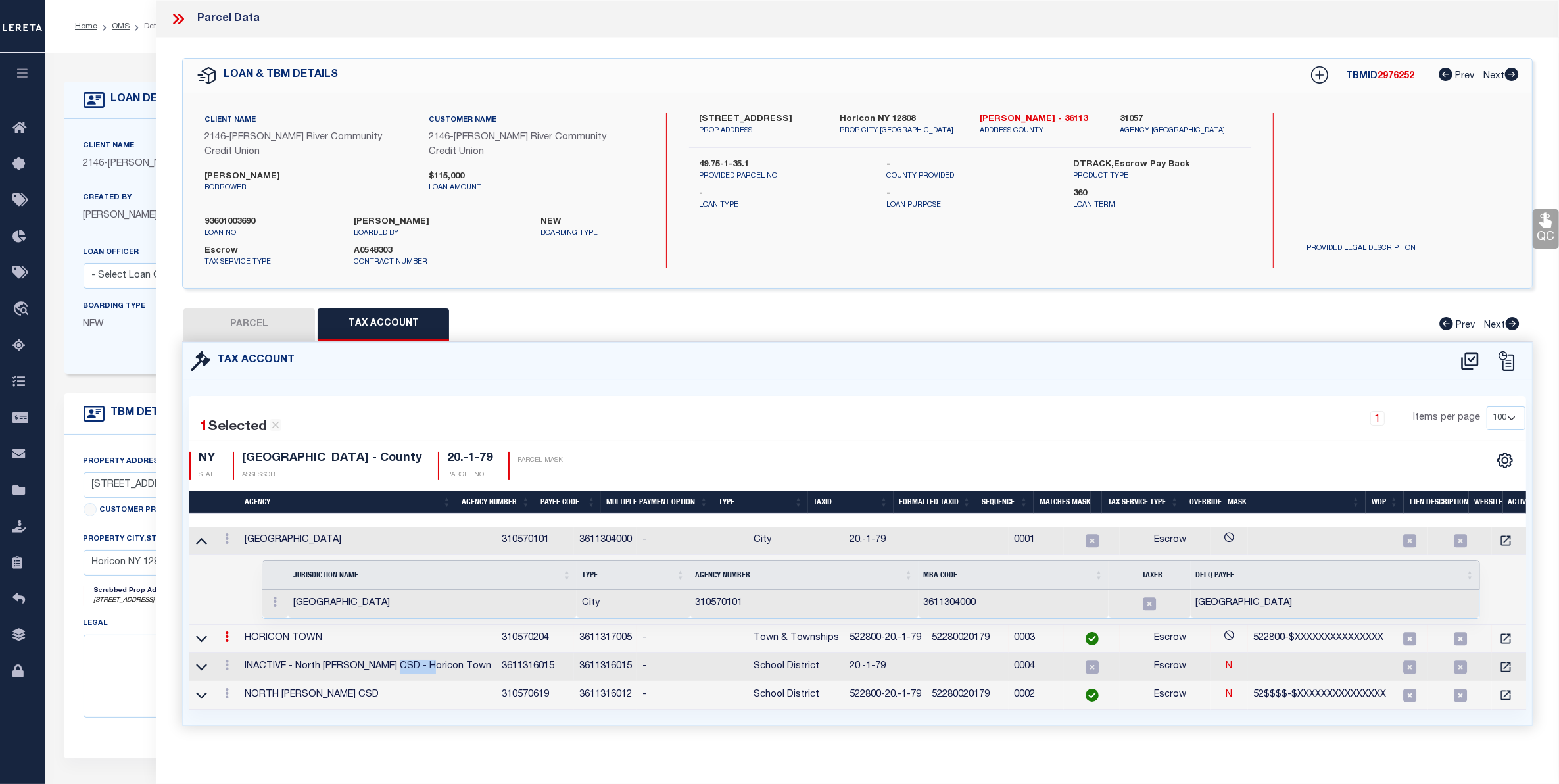
drag, startPoint x: 423, startPoint y: 653, endPoint x: 393, endPoint y: 654, distance: 30.0
click at [395, 654] on td "INACTIVE - North Warren CSD - Horicon Town" at bounding box center [368, 667] width 257 height 28
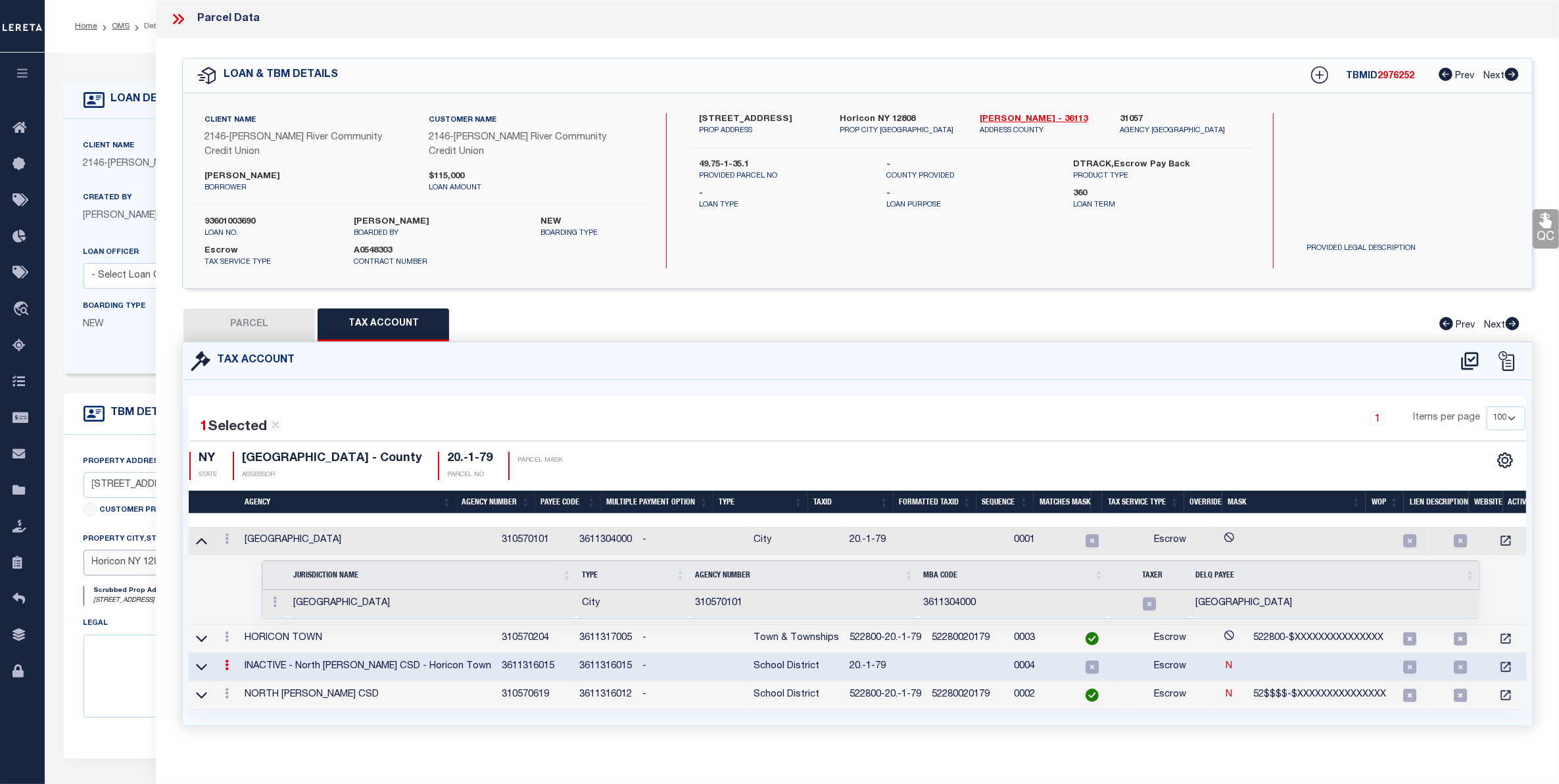
click at [126, 556] on input "Horicon NY 12808" at bounding box center [254, 563] width 341 height 25
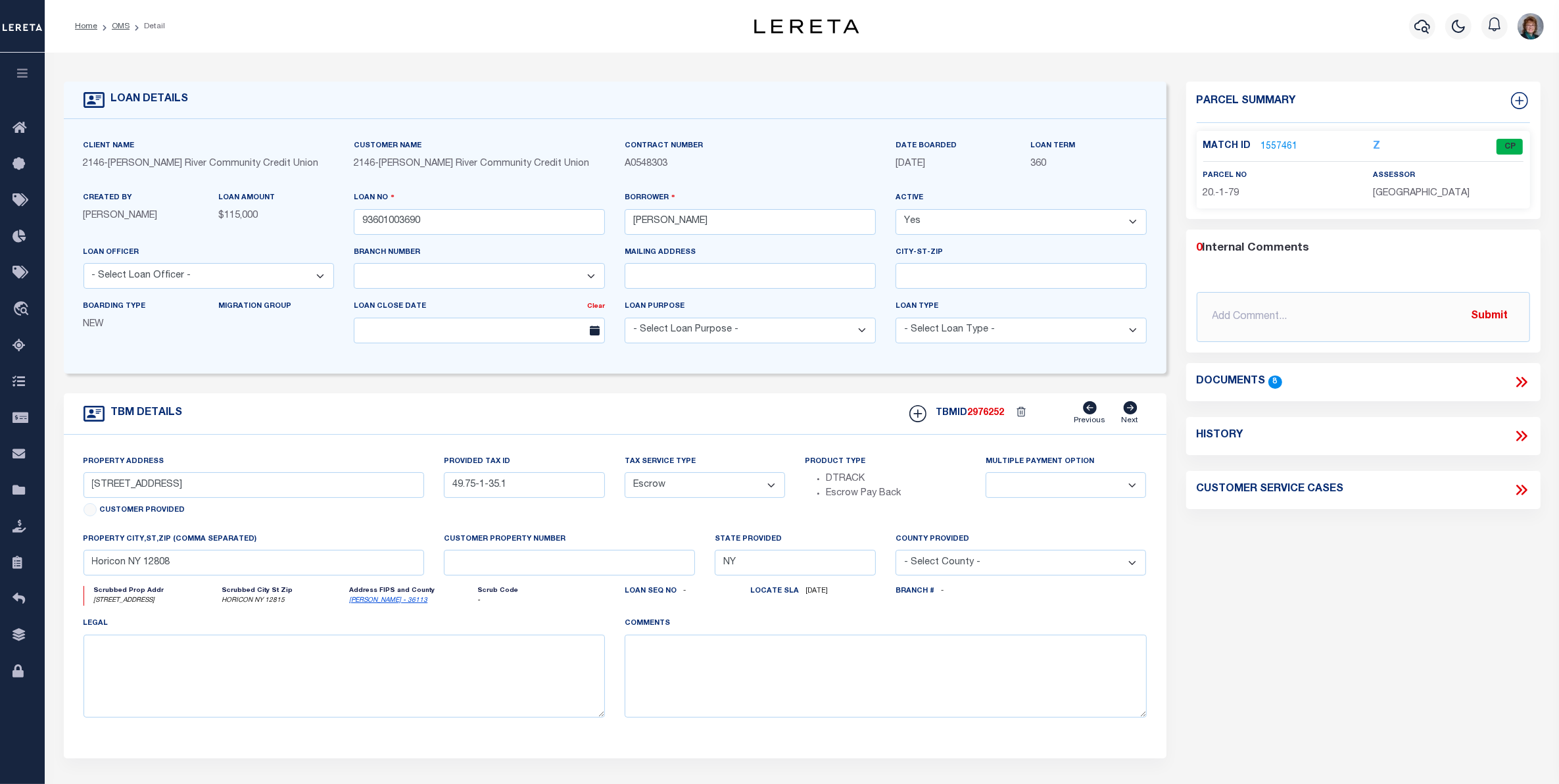
click at [1267, 145] on link "1557461" at bounding box center [1279, 146] width 37 height 14
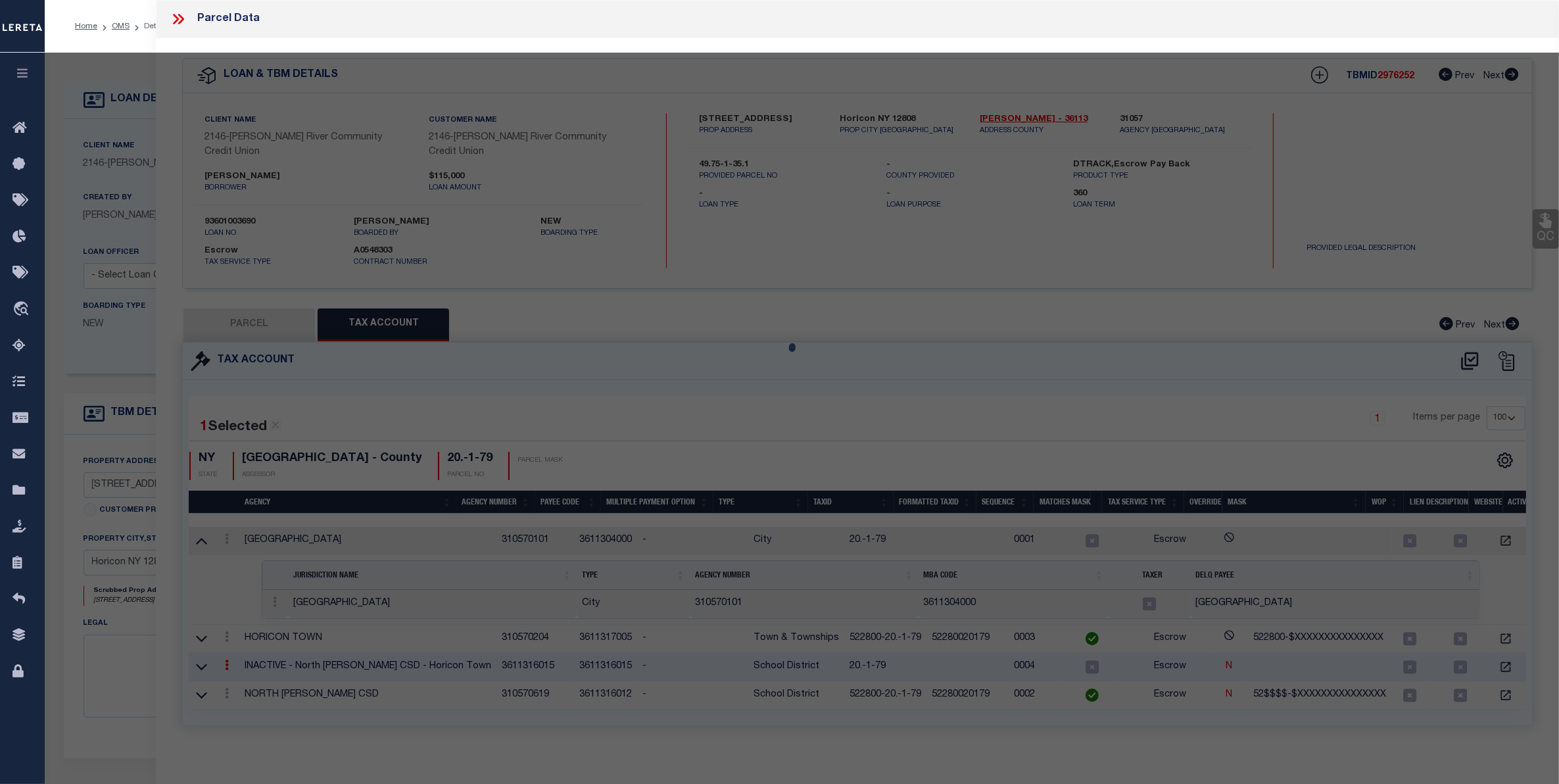
select select "AS"
checkbox input "false"
select select "CP"
type input "Monroe, Jennifer"
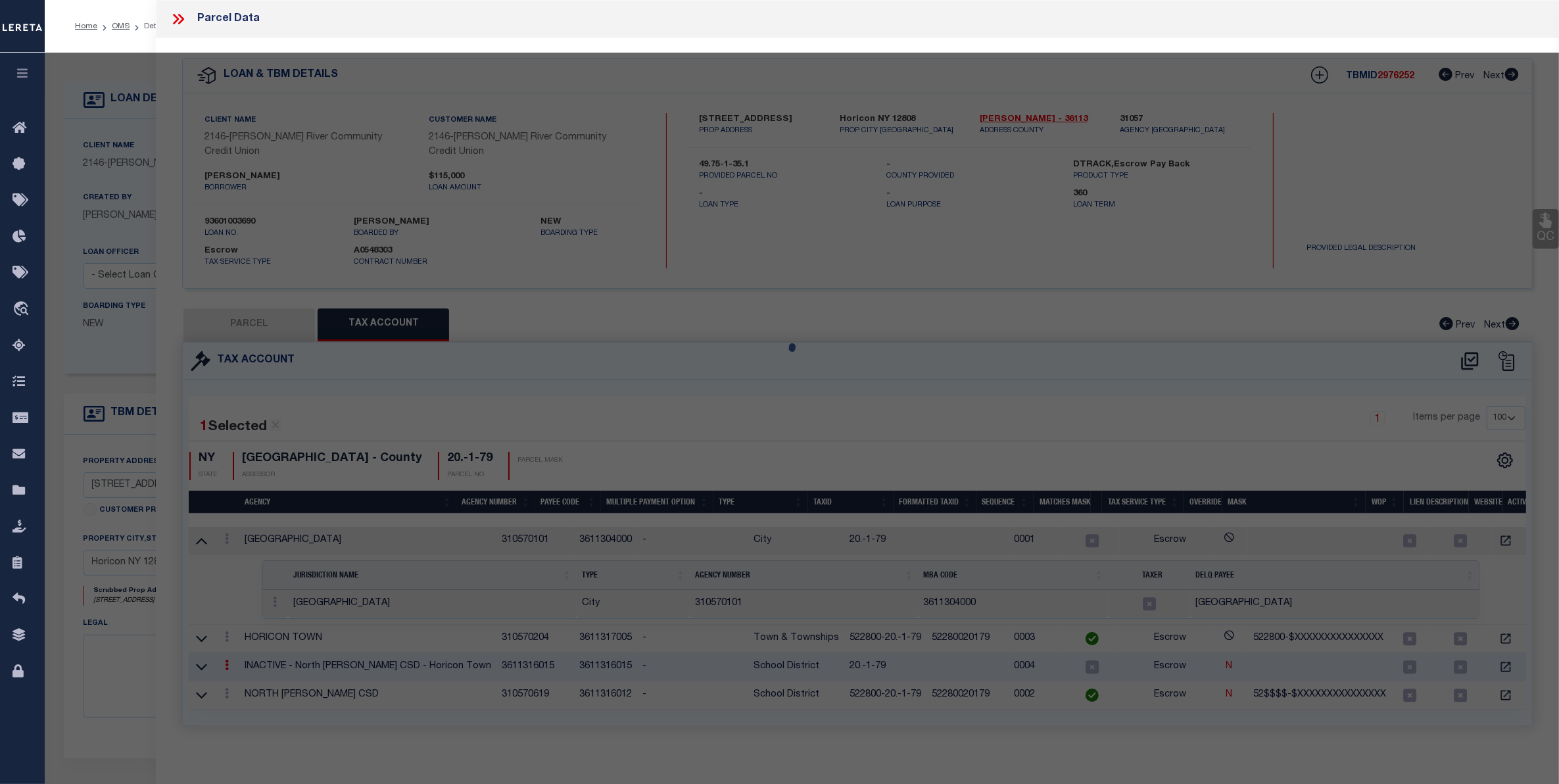
select select
type input "1269 Valentine Pond Rd"
checkbox input "false"
type input "Horicon NY 12815"
type textarea "4.65 acres Property Desc: 10.-1-13 Deed Book: 3136 Deed Page: 92"
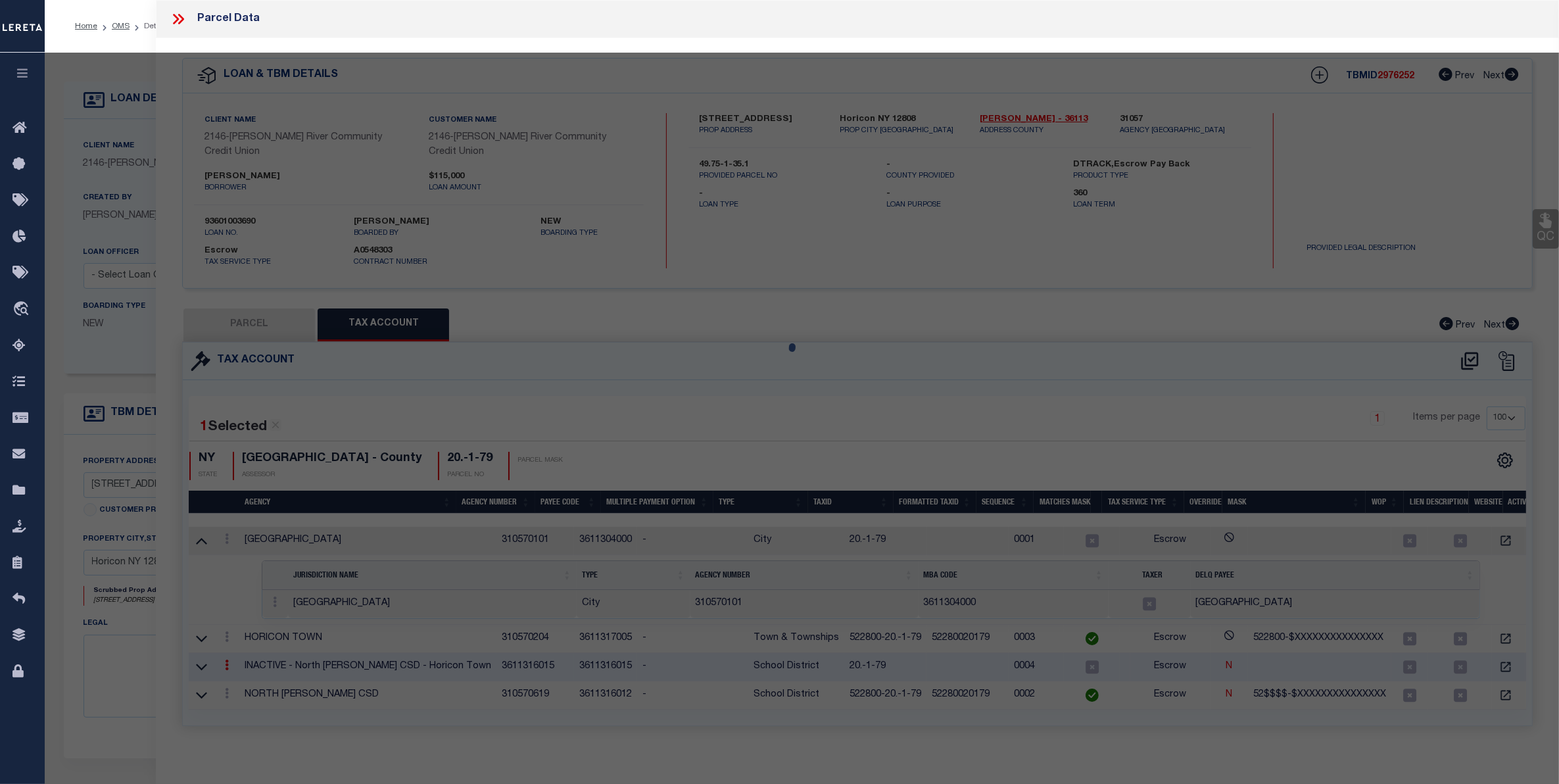
type textarea "Tax ID Special Project"
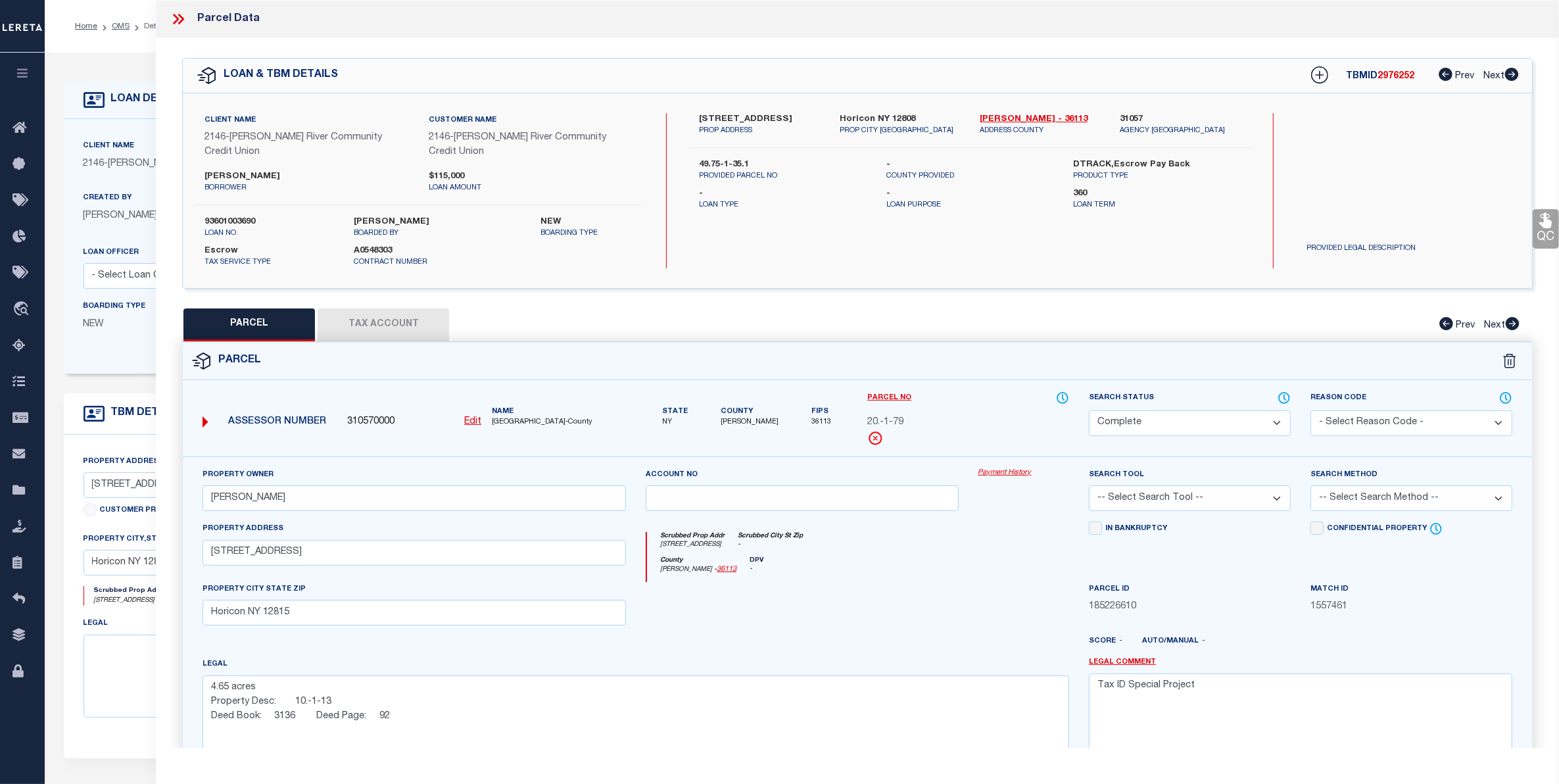
click at [381, 309] on button "Tax Account" at bounding box center [384, 324] width 132 height 33
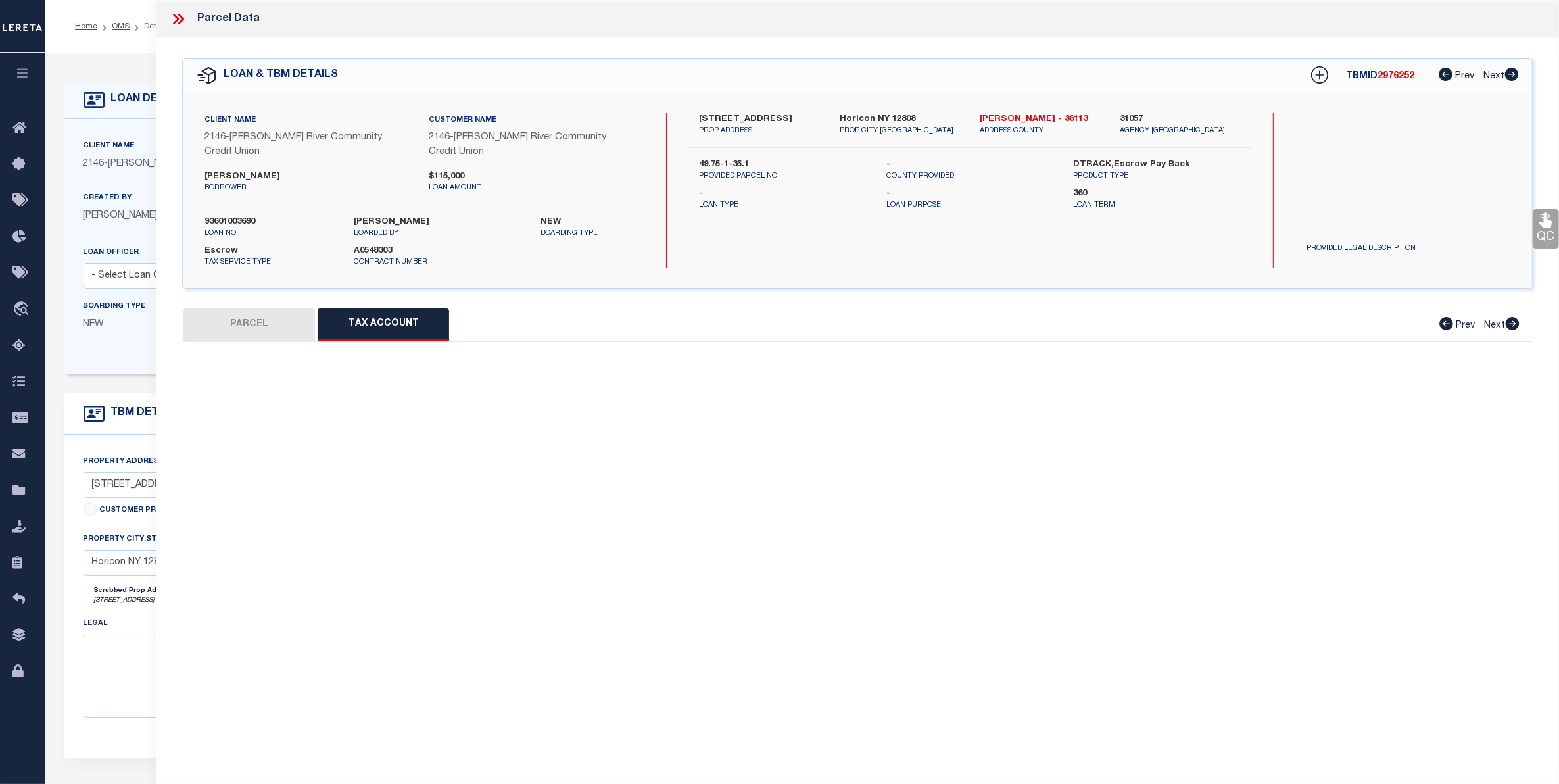
select select "100"
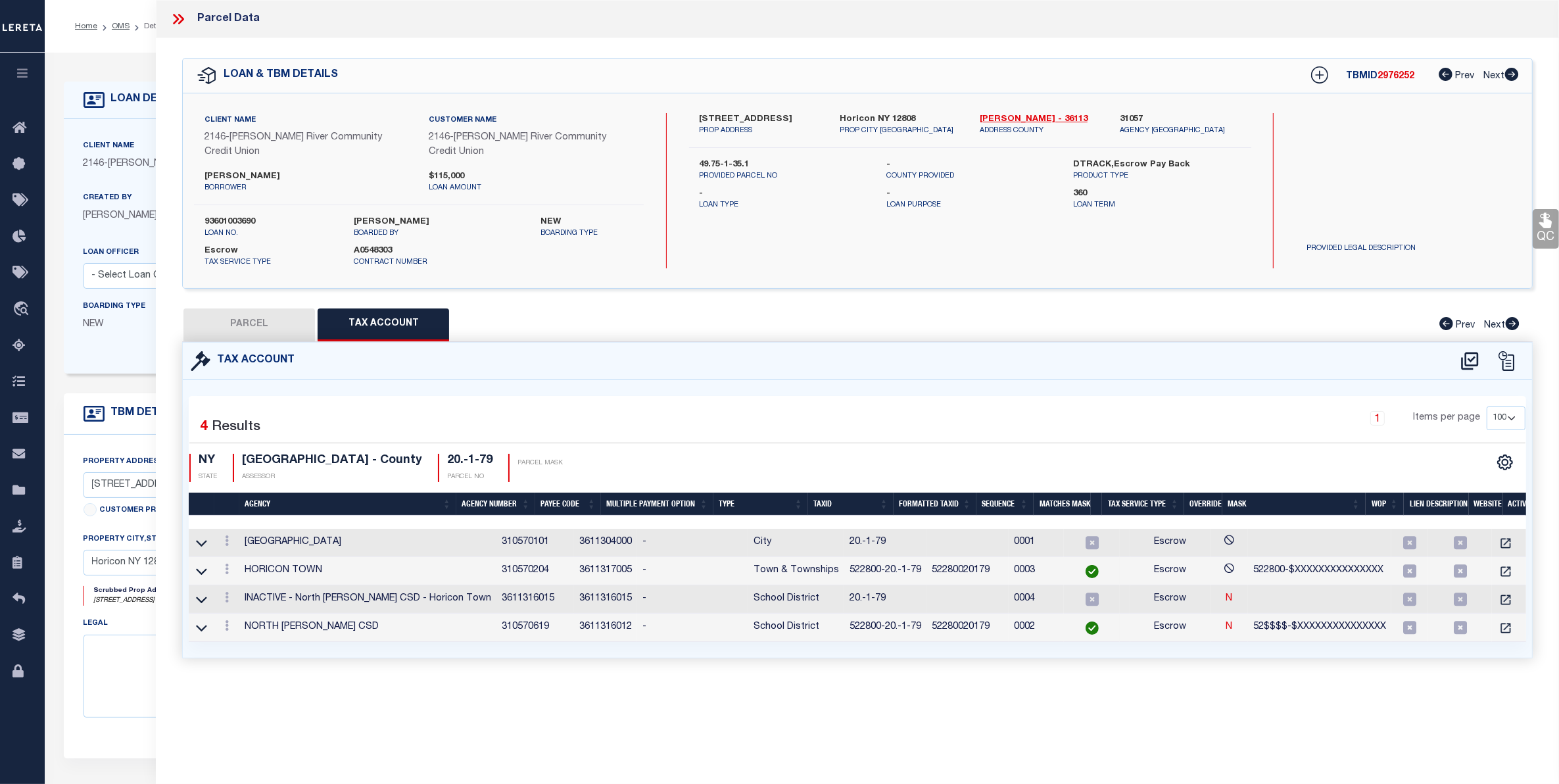
click at [257, 311] on button "PARCEL" at bounding box center [249, 324] width 132 height 33
select select "AS"
checkbox input "false"
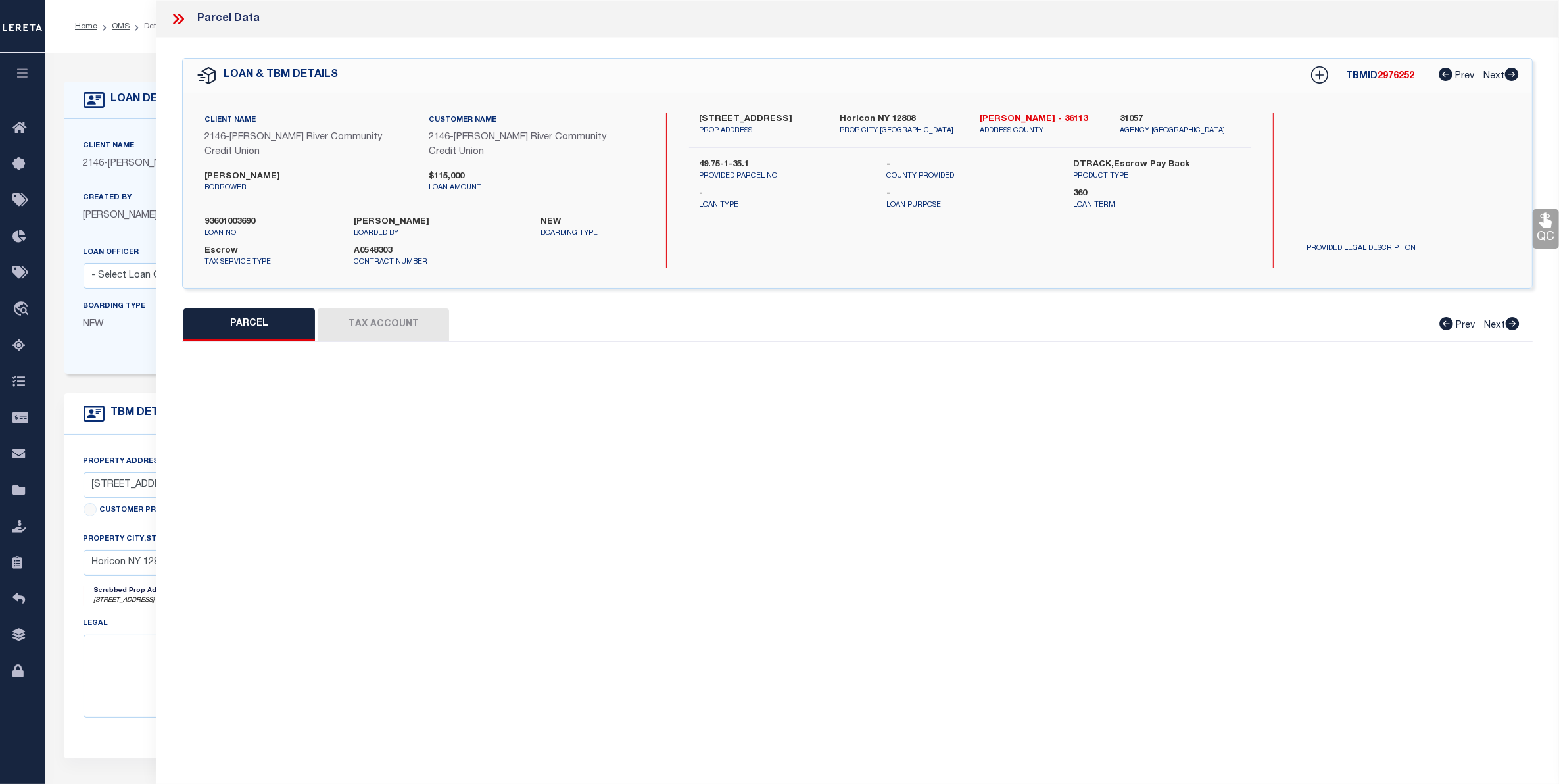
select select "CP"
type input "Monroe, Jennifer"
select select
type input "1269 Valentine Pond Rd"
checkbox input "false"
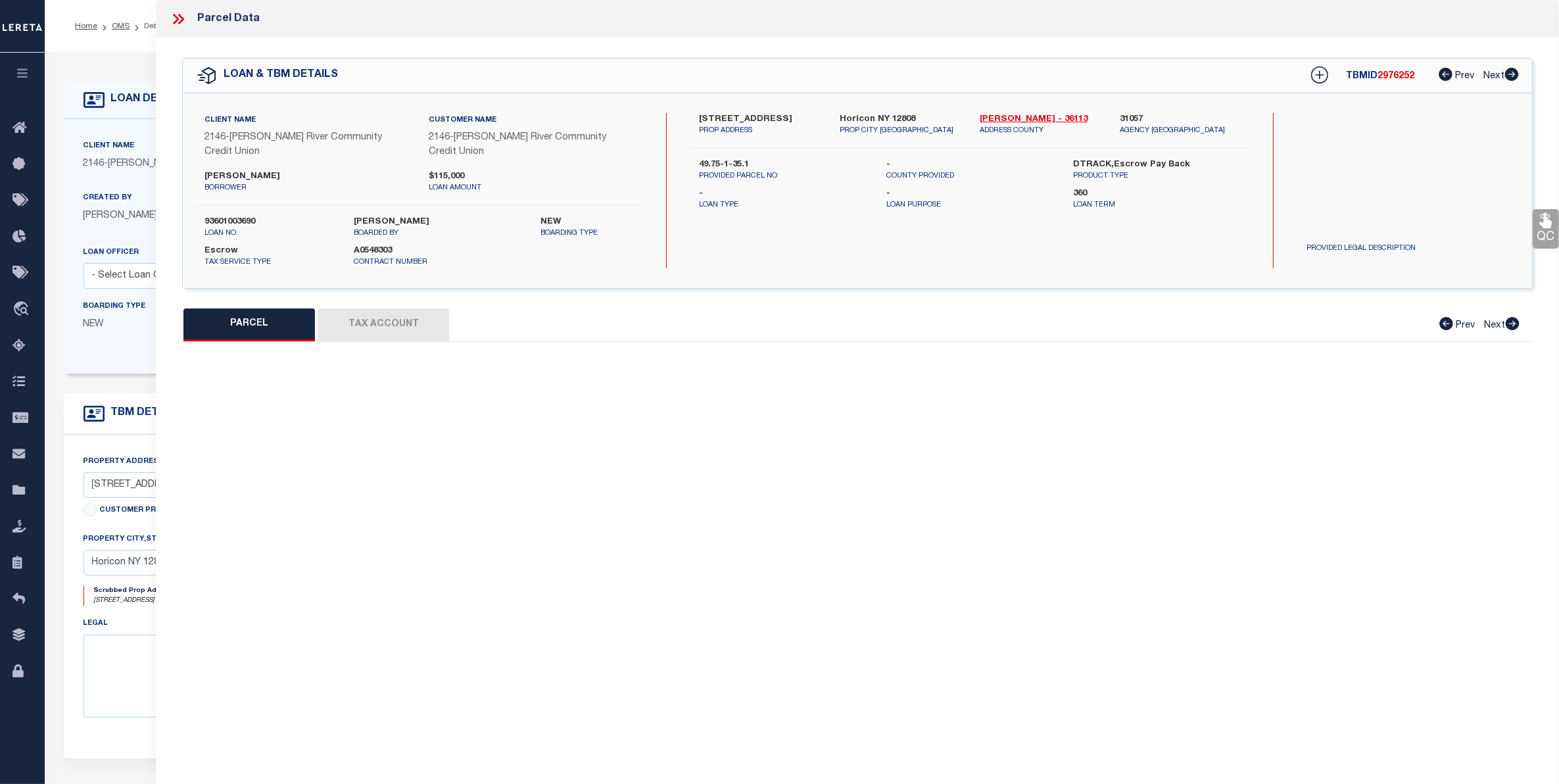
type input "Horicon NY 12815"
type textarea "4.65 acres Property Desc: 10.-1-13 Deed Book: 3136 Deed Page: 92"
type textarea "Tax ID Special Project"
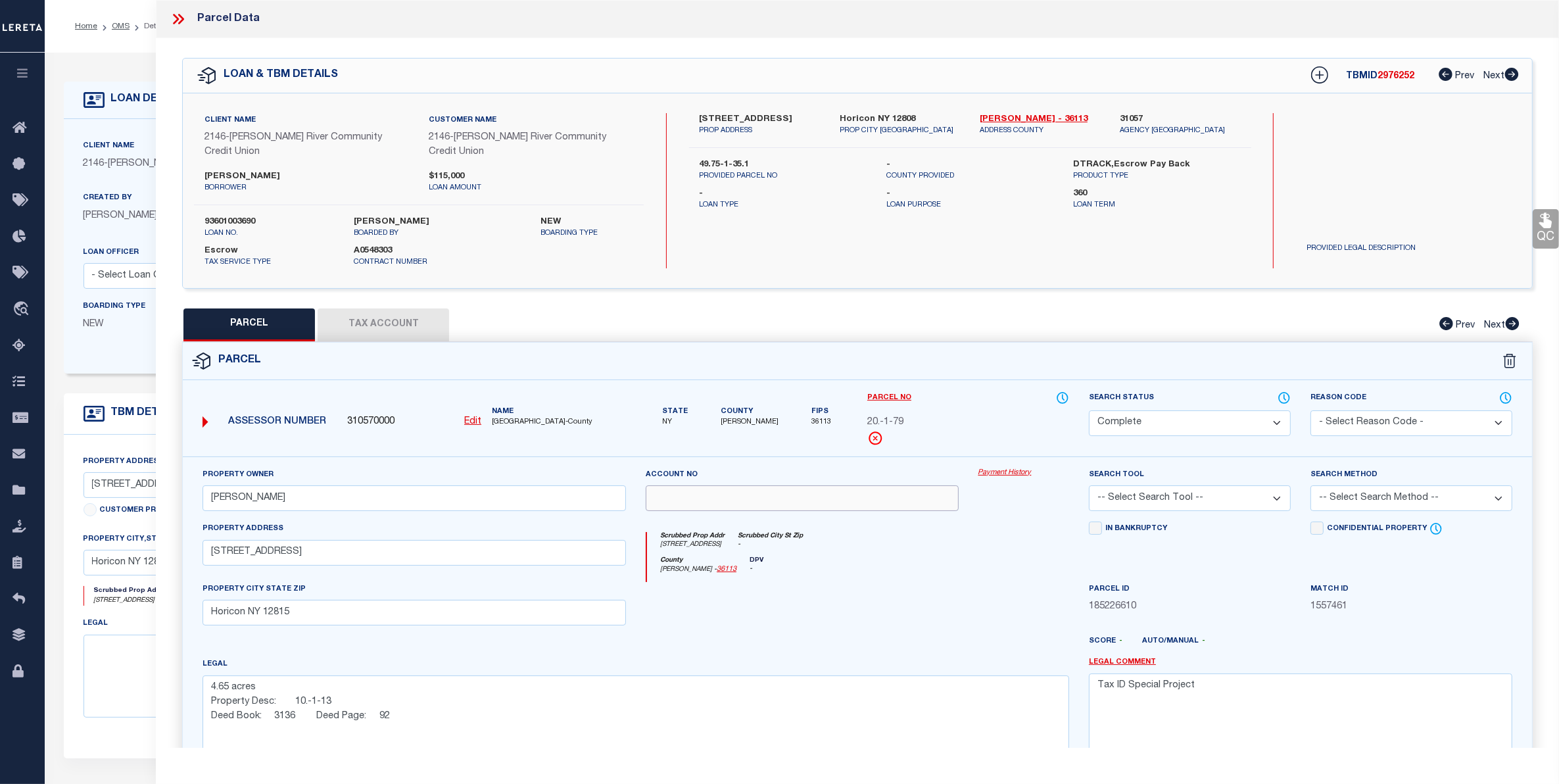
drag, startPoint x: 714, startPoint y: 501, endPoint x: 652, endPoint y: 573, distance: 95.0
click at [647, 577] on div "Property Owner Monroe, Jennifer Account no Payment History Search Tool -- Selec…" at bounding box center [857, 618] width 1330 height 301
drag, startPoint x: 654, startPoint y: 519, endPoint x: 832, endPoint y: 577, distance: 187.2
click at [832, 577] on div "Property Owner Monroe, Jennifer Account no Payment History Search Tool -- Selec…" at bounding box center [857, 618] width 1330 height 301
click at [901, 569] on div "County Warren - 36113 DPV -" at bounding box center [857, 569] width 422 height 25
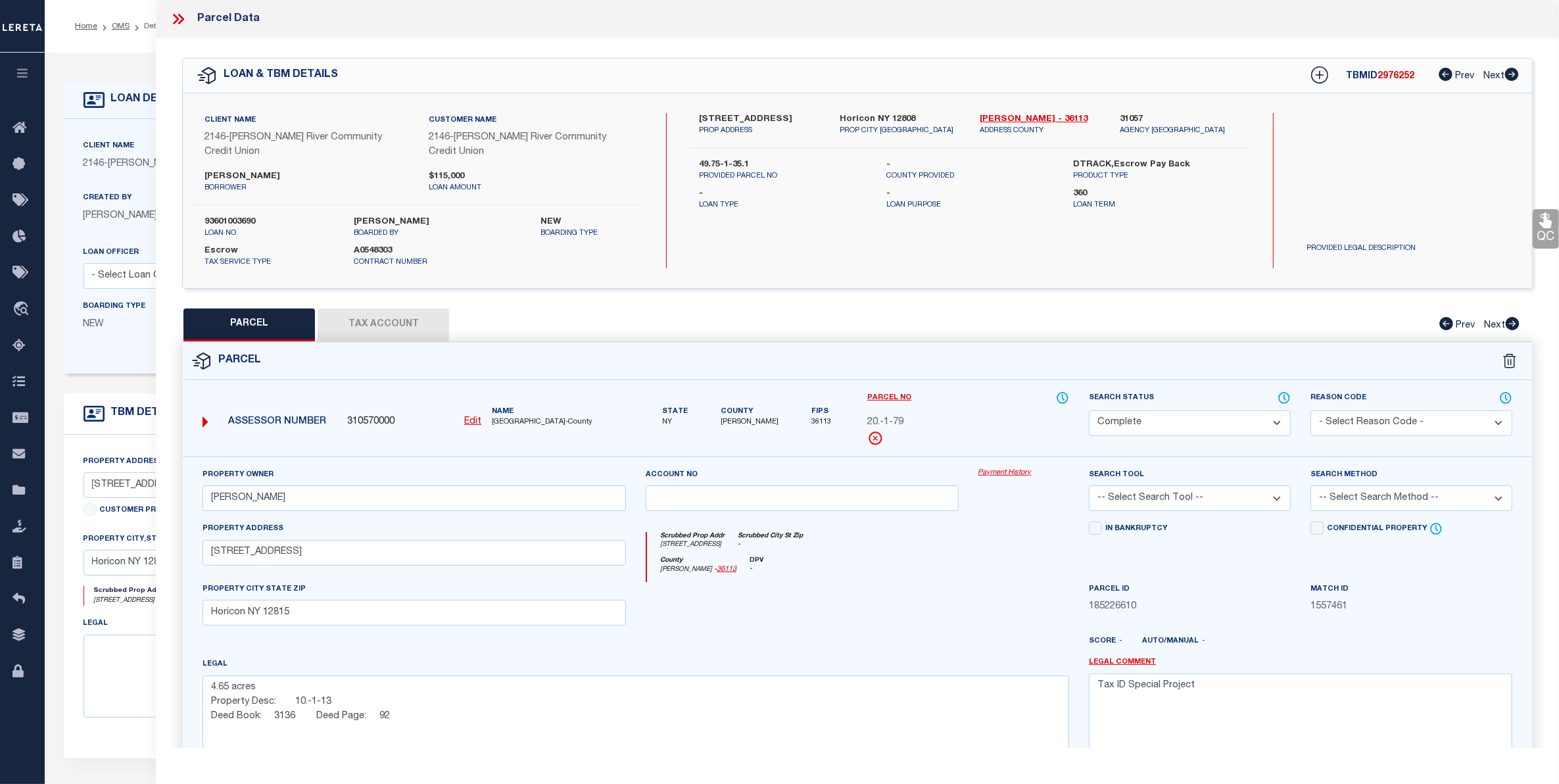
click at [968, 421] on div "Parcel No 20.-1-79" at bounding box center [968, 417] width 202 height 55
click at [376, 319] on button "Tax Account" at bounding box center [384, 324] width 132 height 33
select select "100"
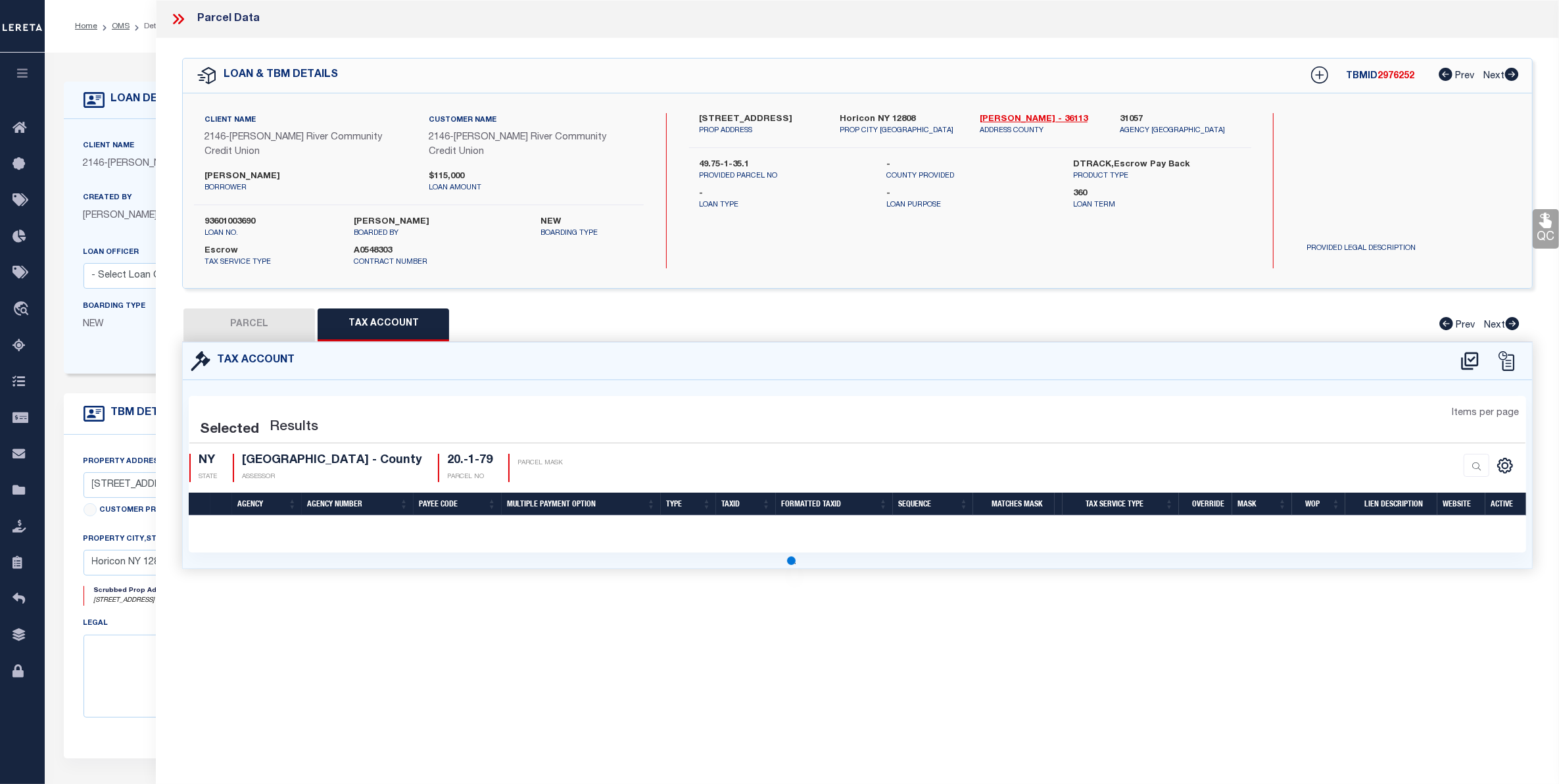
select select "100"
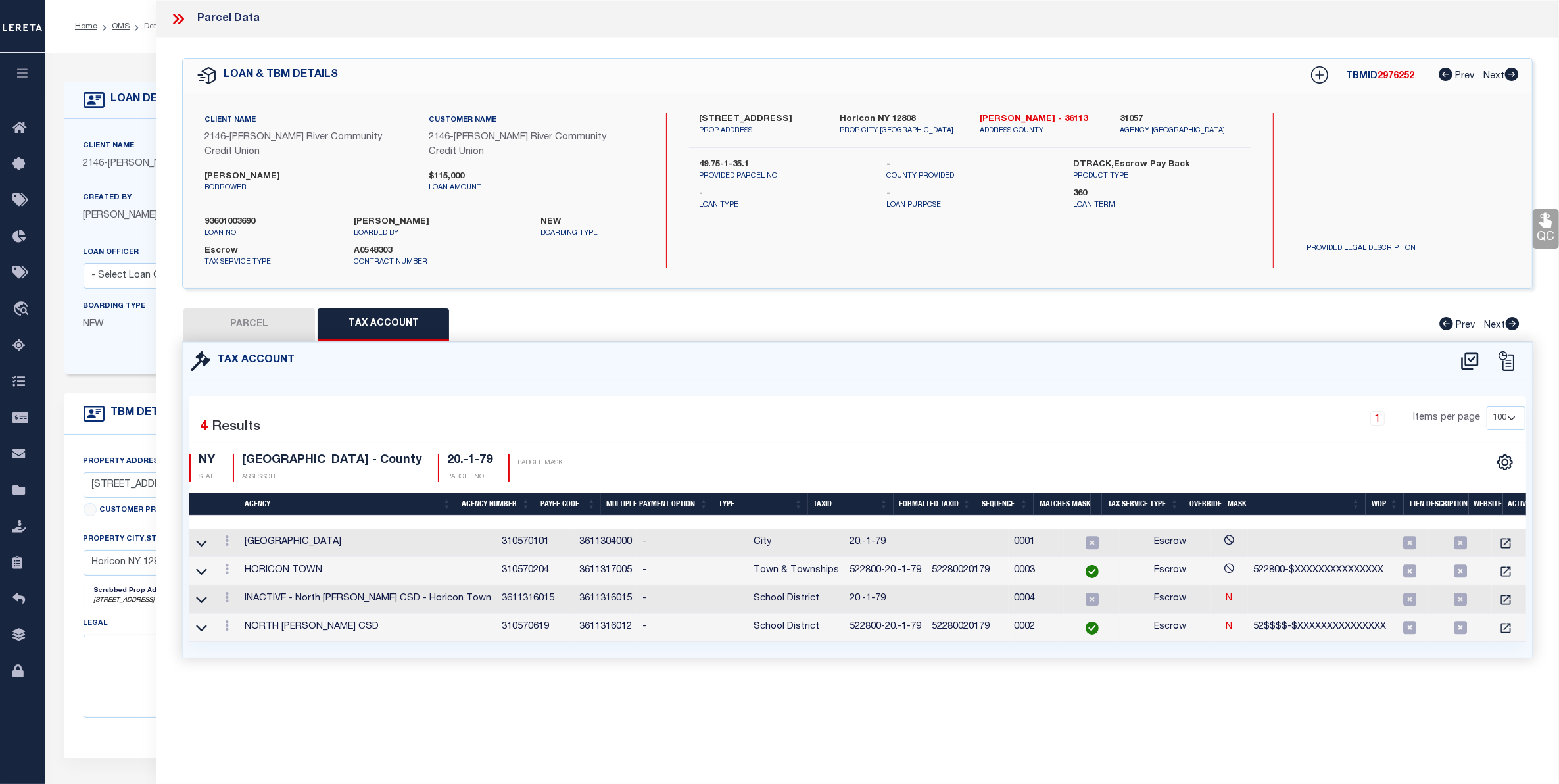
click at [236, 308] on button "PARCEL" at bounding box center [249, 324] width 132 height 33
select select "AS"
checkbox input "false"
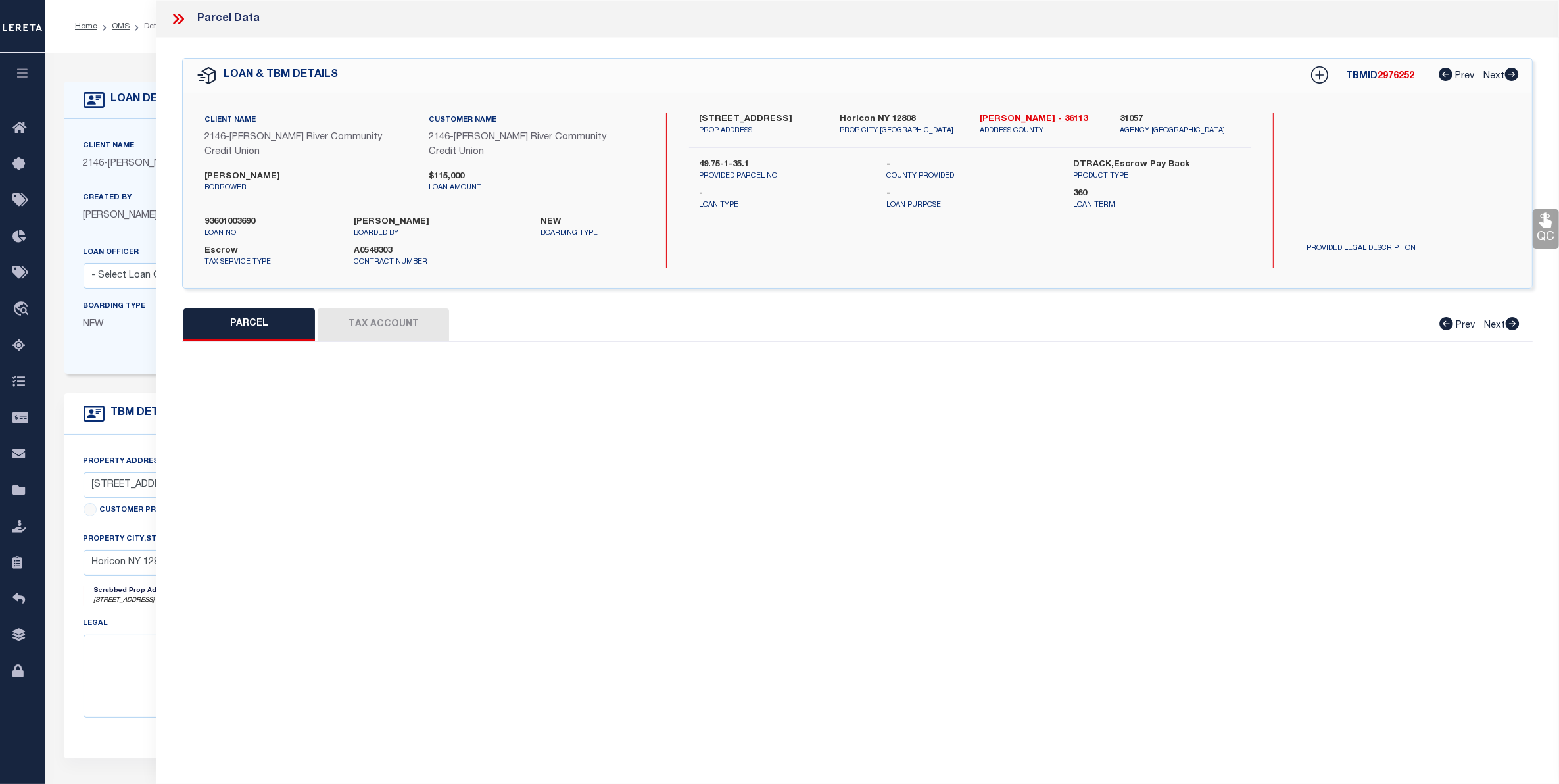
select select "CP"
type input "Monroe, Jennifer"
select select
type input "1269 Valentine Pond Rd"
checkbox input "false"
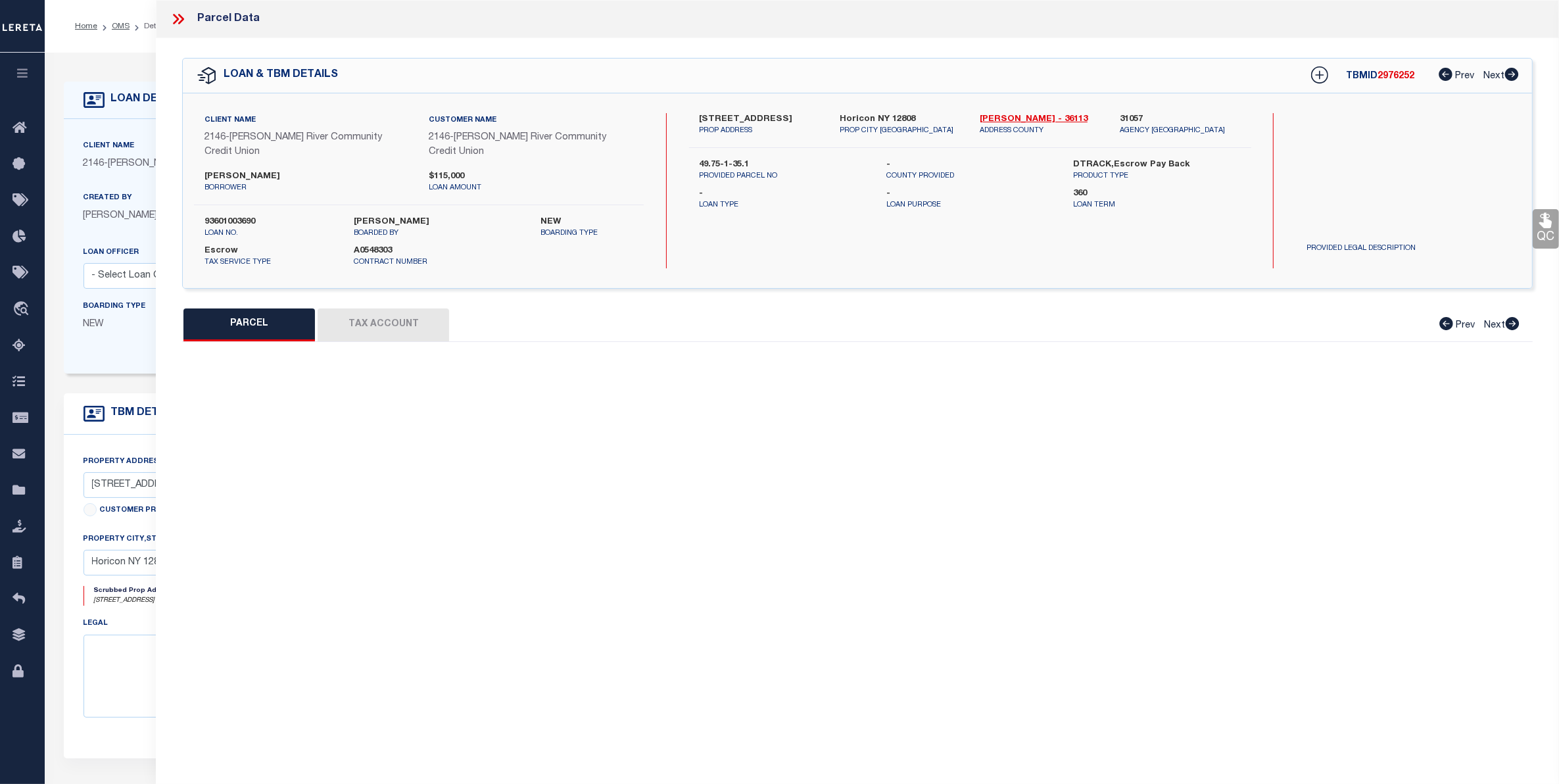
type input "Horicon NY 12815"
type textarea "4.65 acres Property Desc: 10.-1-13 Deed Book: 3136 Deed Page: 92"
type textarea "Tax ID Special Project"
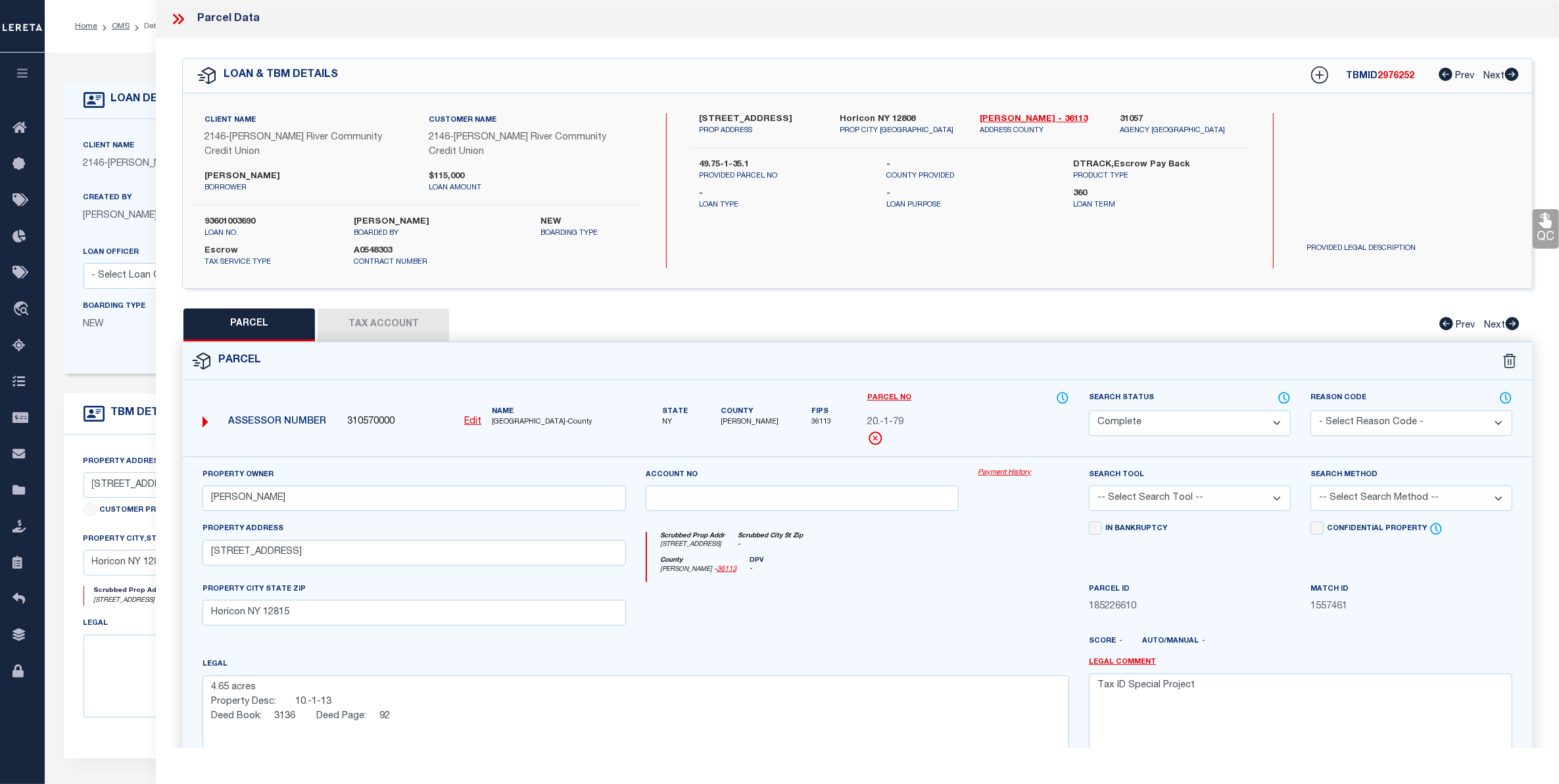
click at [1199, 410] on select "Automated Search Bad Parcel Complete Duplicate Parcel High Dollar Reporting In …" at bounding box center [1190, 423] width 202 height 25
click at [901, 621] on div at bounding box center [802, 609] width 332 height 54
click at [1228, 415] on select "Automated Search Bad Parcel Complete Duplicate Parcel High Dollar Reporting In …" at bounding box center [1190, 423] width 202 height 25
click at [928, 596] on div at bounding box center [802, 609] width 332 height 54
click at [379, 308] on button "Tax Account" at bounding box center [384, 324] width 132 height 33
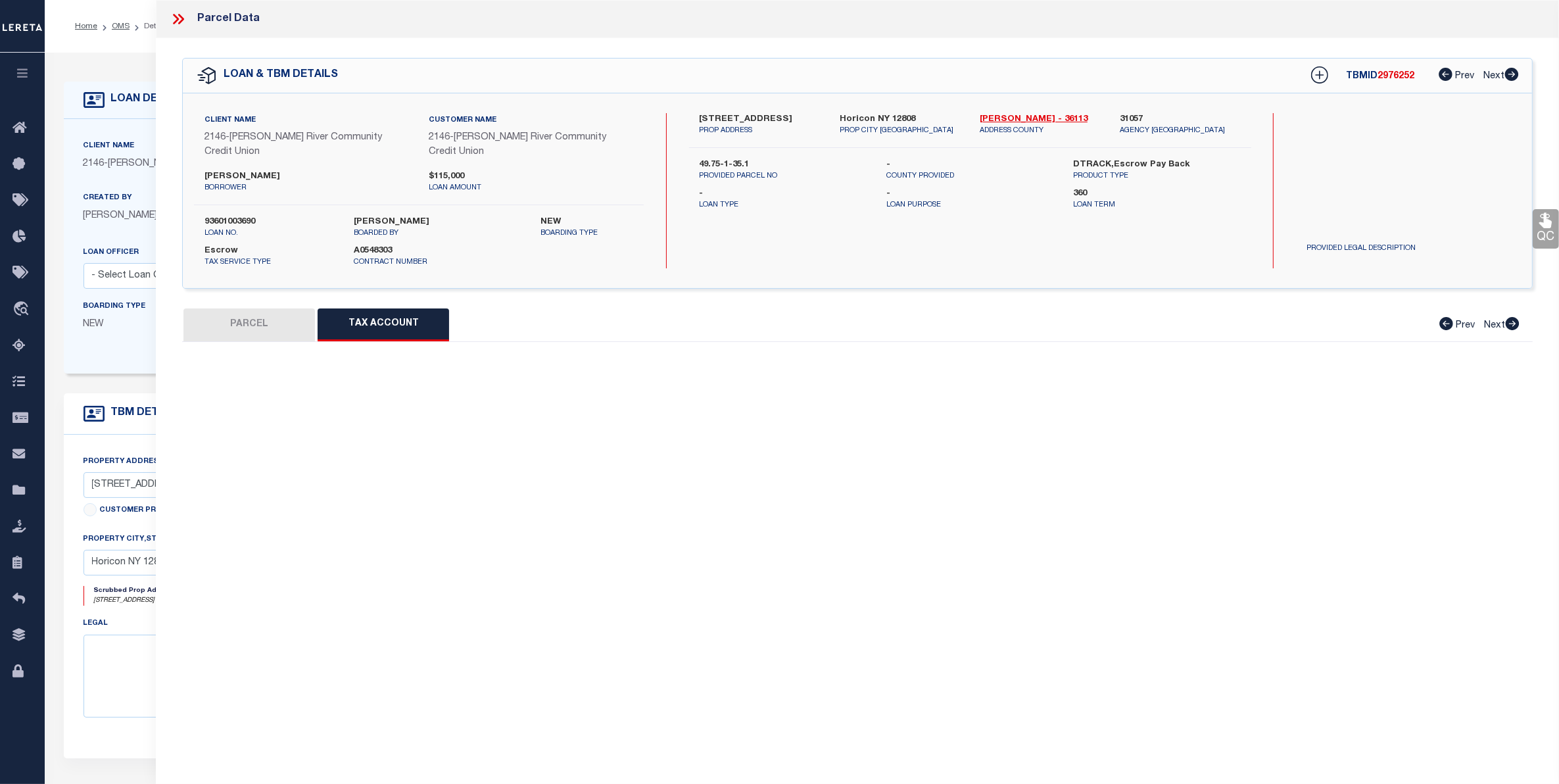
select select "100"
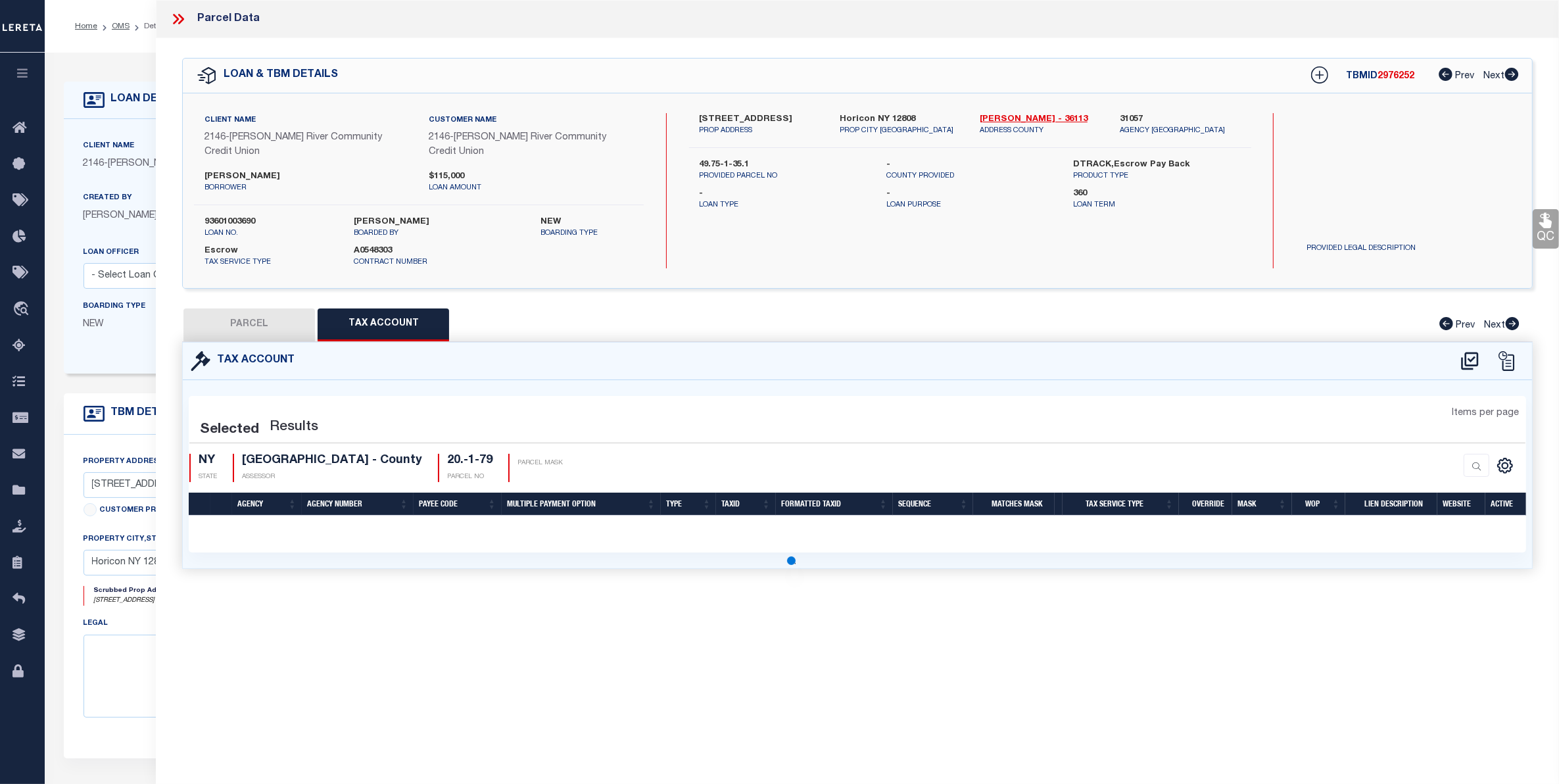
select select "100"
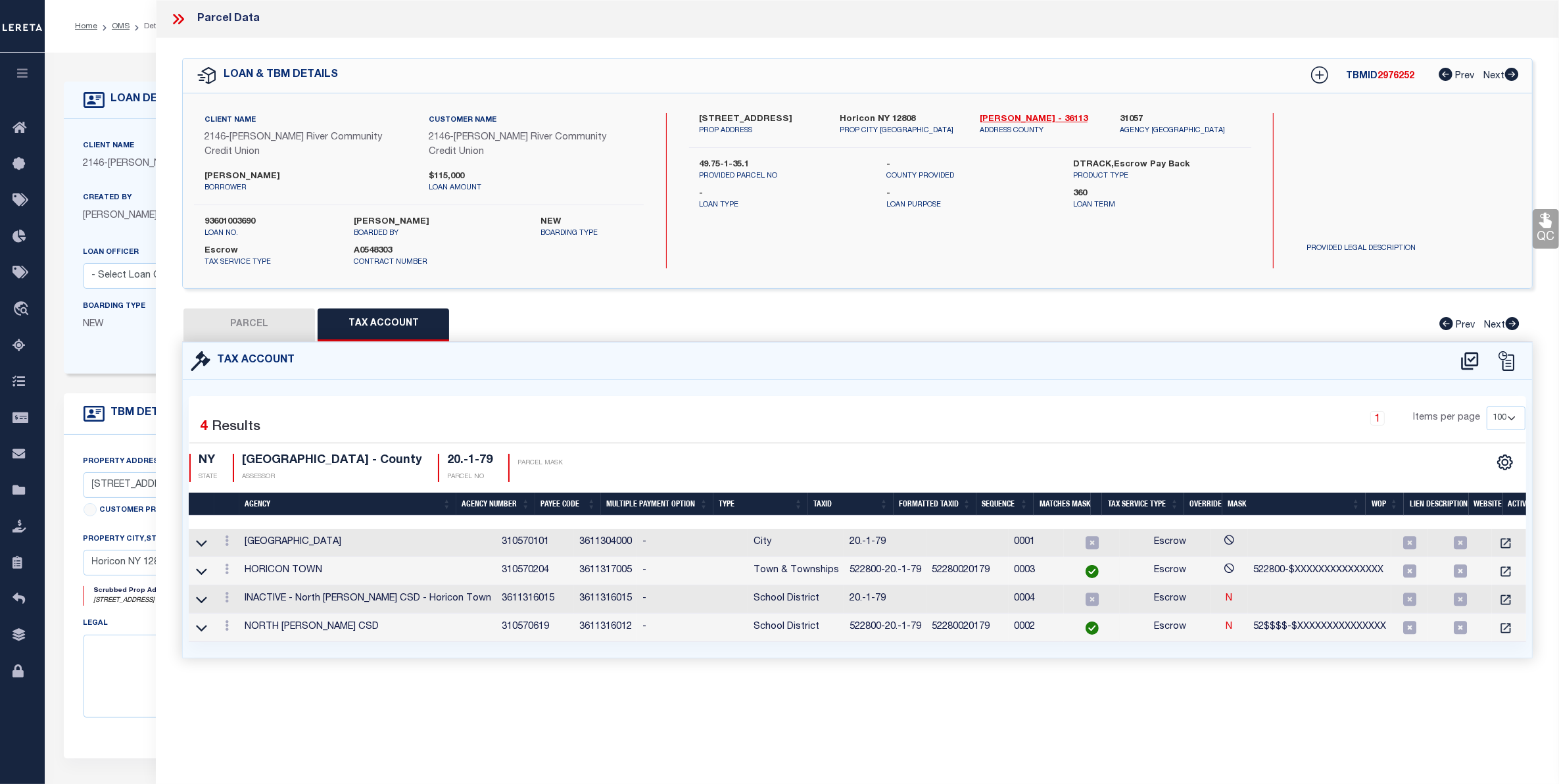
click at [120, 514] on div "Customer Provided" at bounding box center [254, 512] width 341 height 18
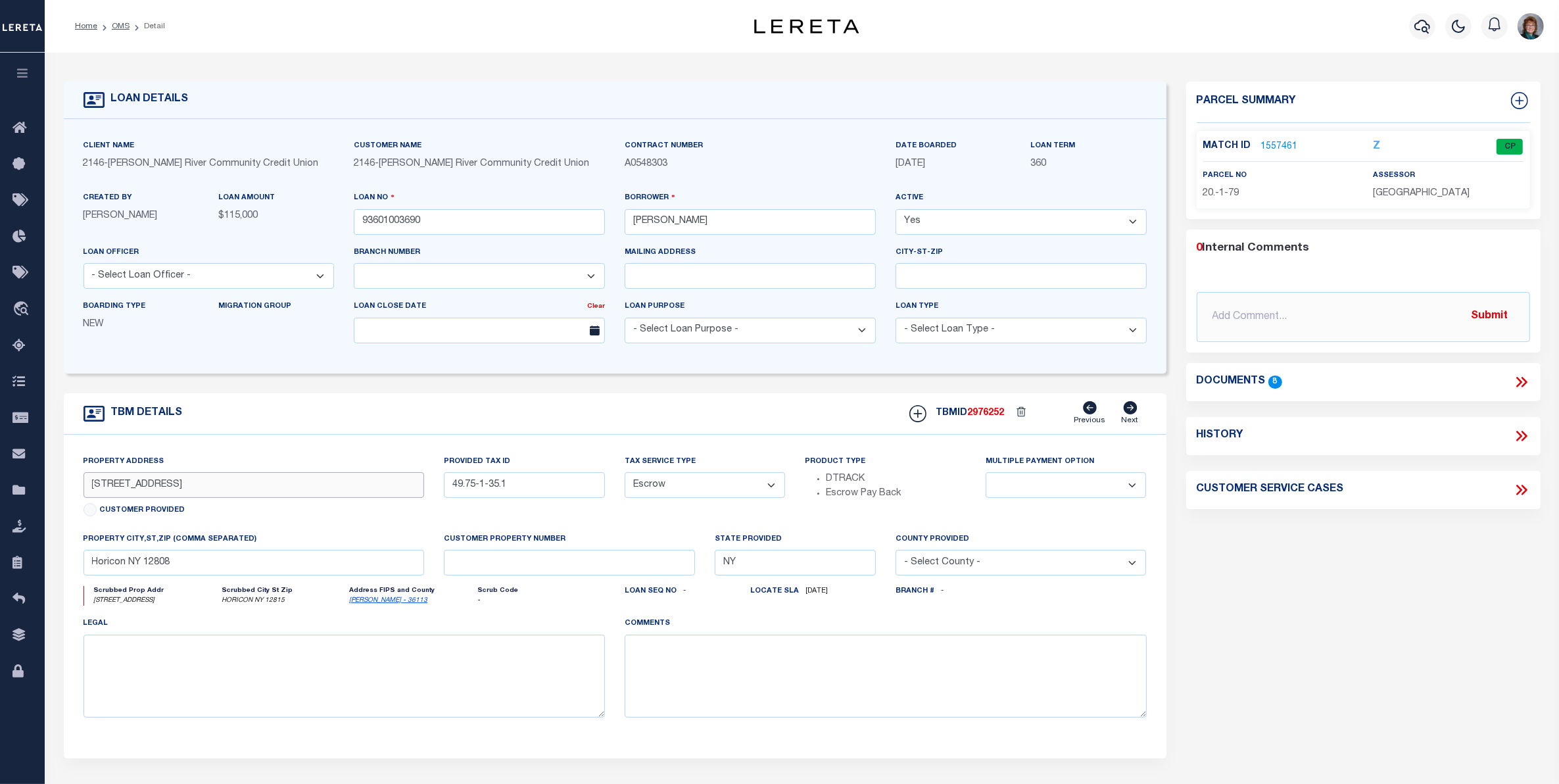
drag, startPoint x: 178, startPoint y: 478, endPoint x: 83, endPoint y: 475, distance: 95.0
click at [83, 475] on input "1269 Valentine Pont Road" at bounding box center [254, 485] width 341 height 25
click at [1274, 140] on link "1557461" at bounding box center [1279, 146] width 37 height 14
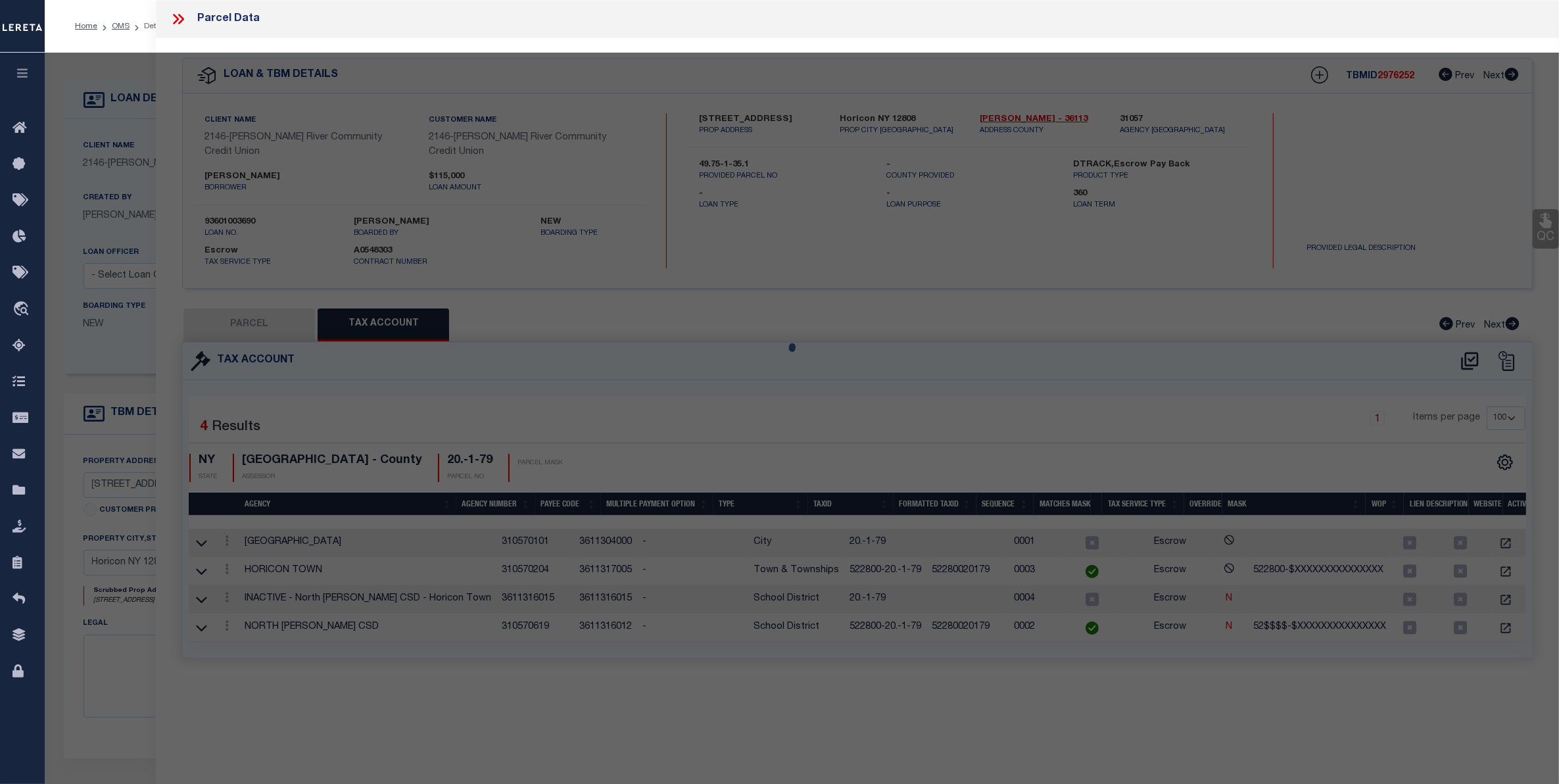
select select "AS"
checkbox input "false"
select select "CP"
type input "Monroe, Jennifer"
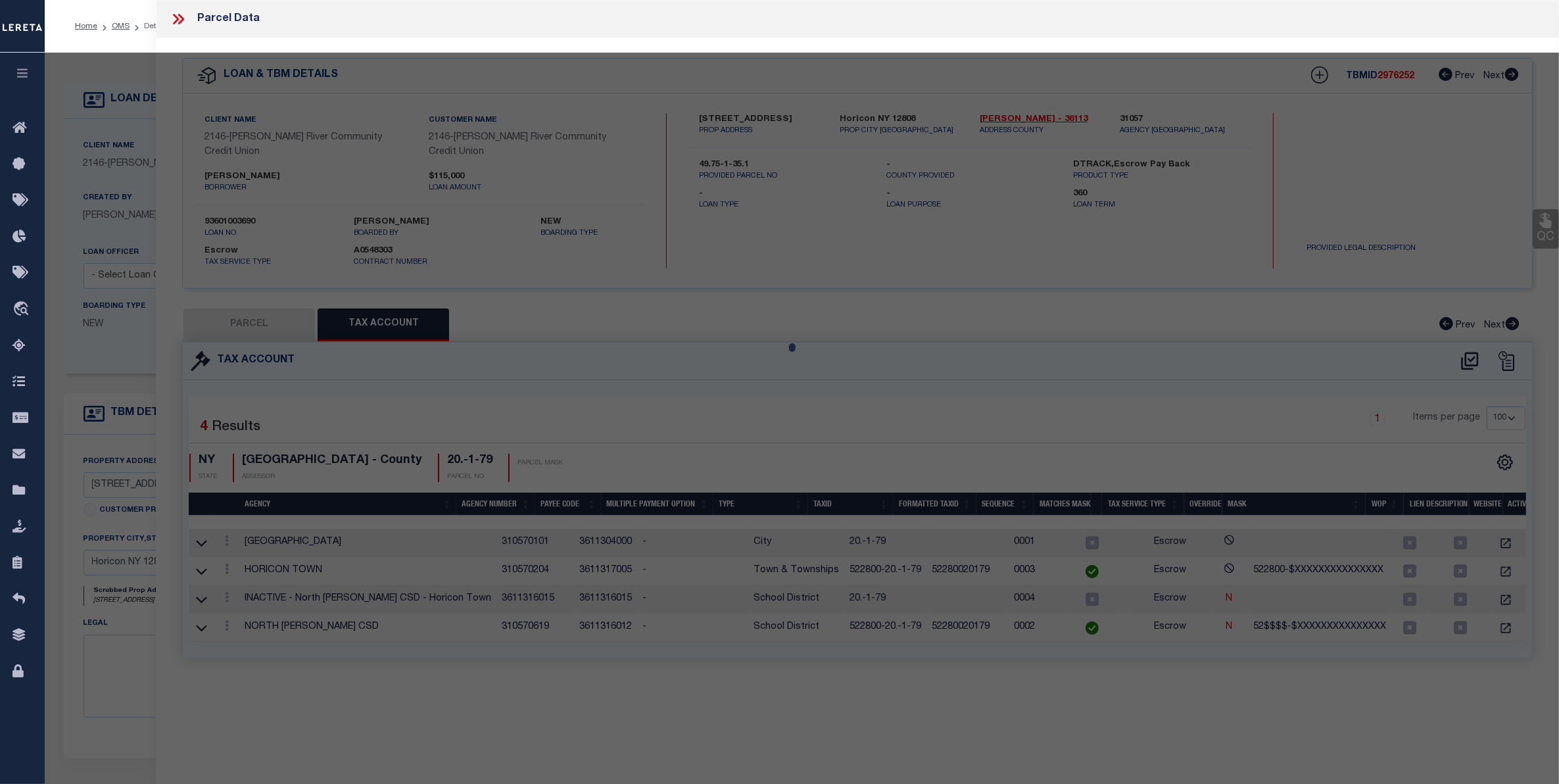
select select
type input "1269 Valentine Pond Rd"
checkbox input "false"
type input "Horicon NY 12815"
type textarea "4.65 acres Property Desc: 10.-1-13 Deed Book: 3136 Deed Page: 92"
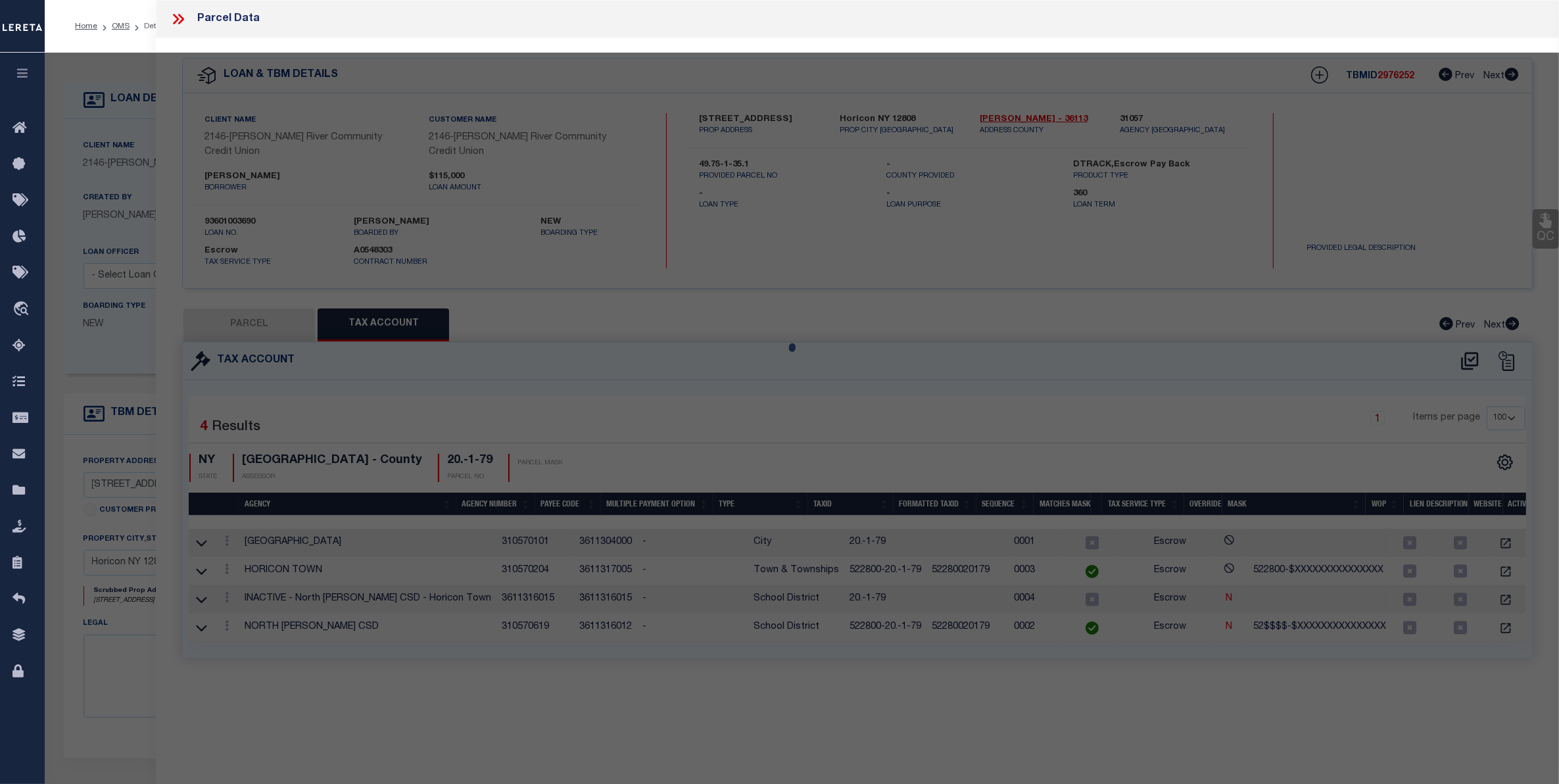
type textarea "Tax ID Special Project"
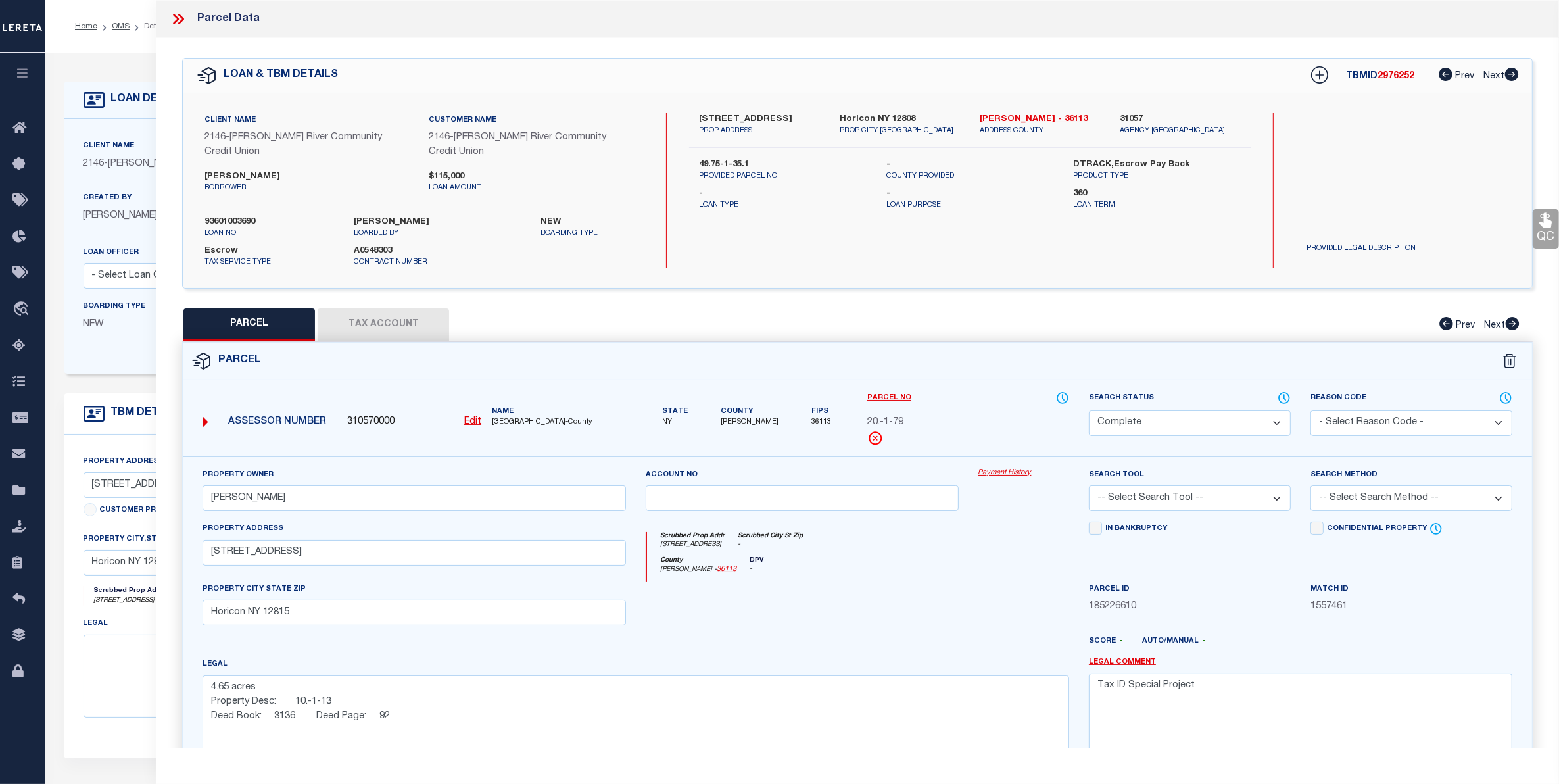
click at [389, 308] on button "Tax Account" at bounding box center [384, 324] width 132 height 33
select select "100"
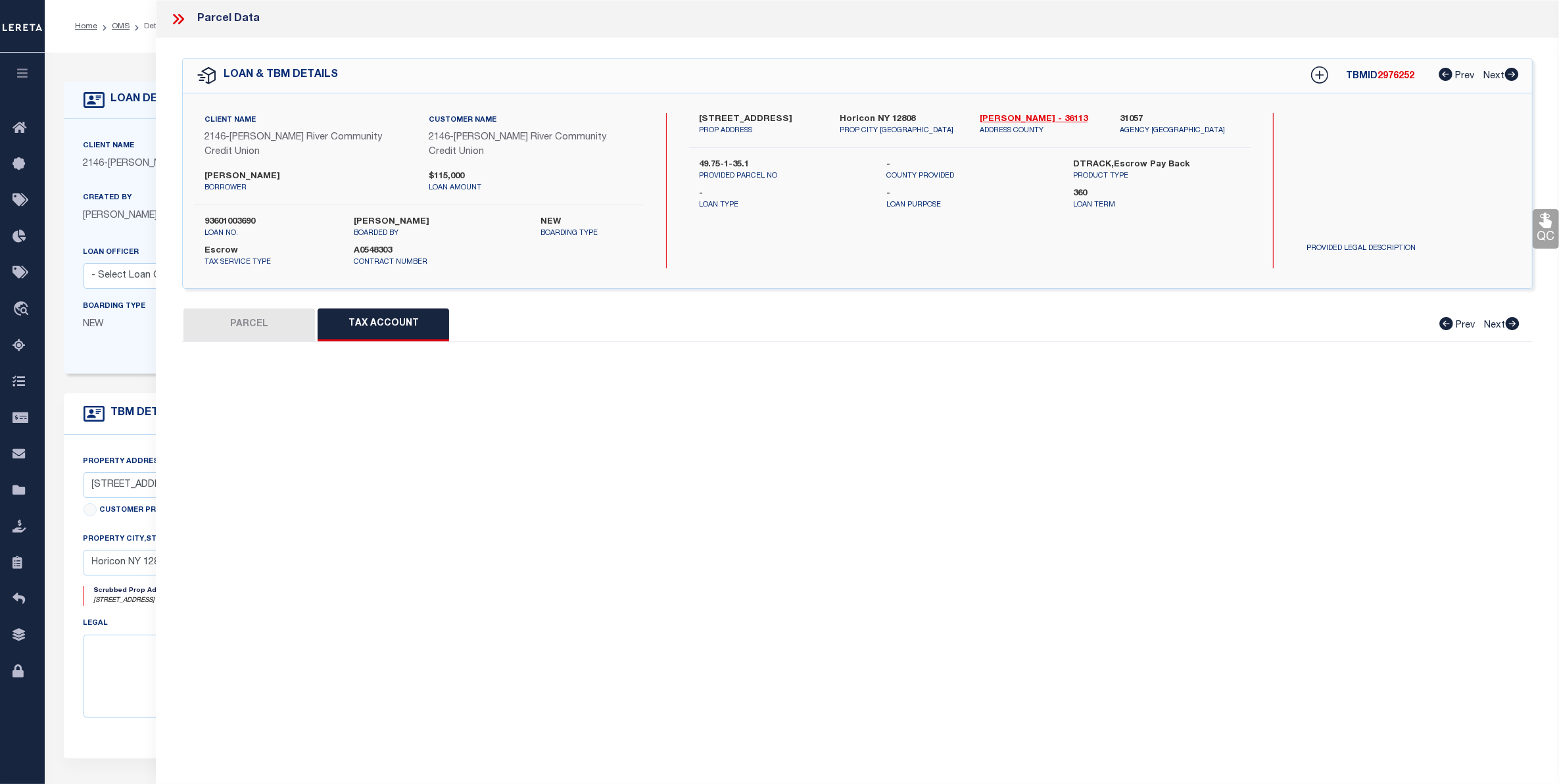
select select "100"
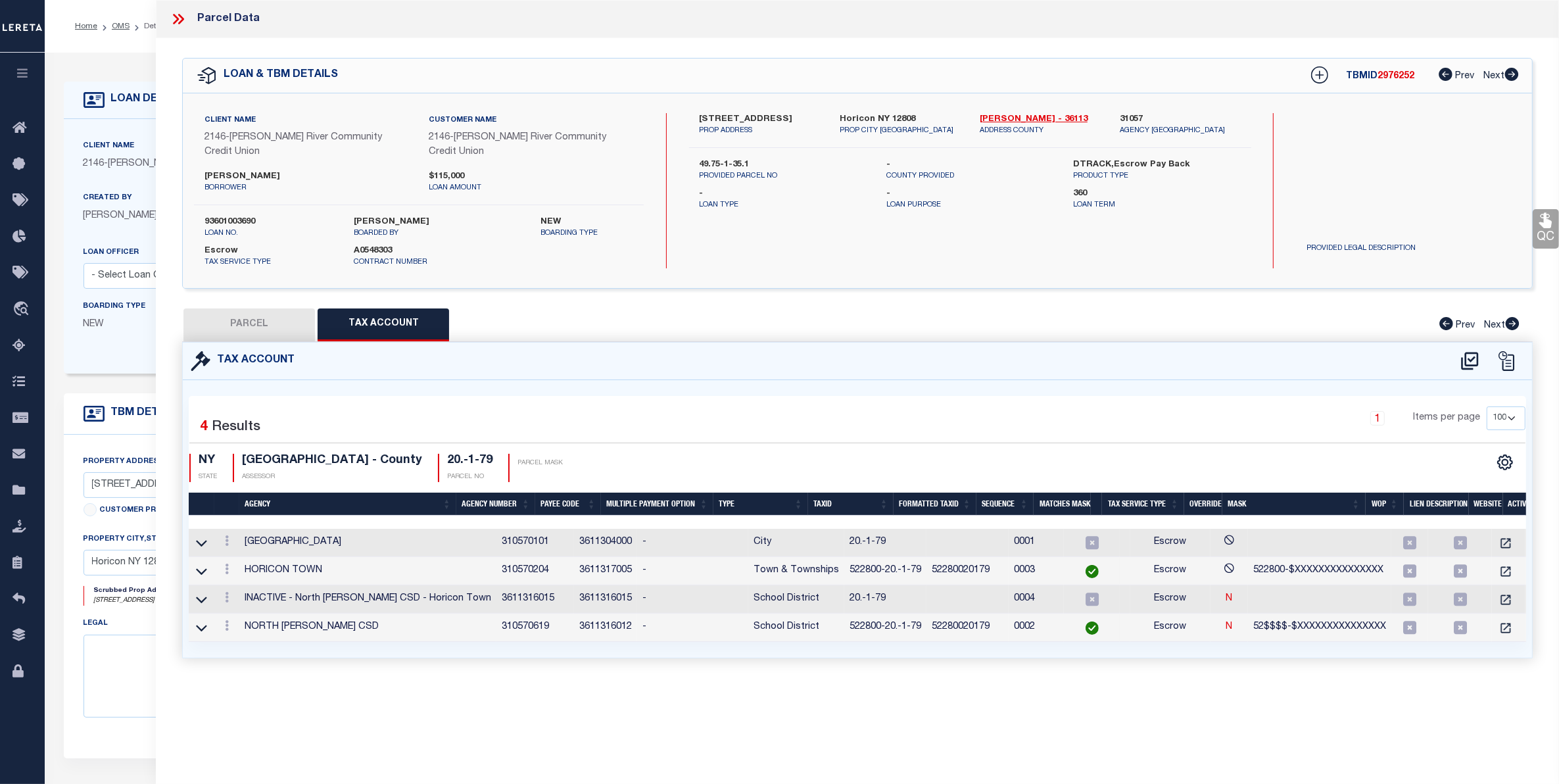
click at [210, 308] on button "PARCEL" at bounding box center [249, 324] width 132 height 33
select select "AS"
checkbox input "false"
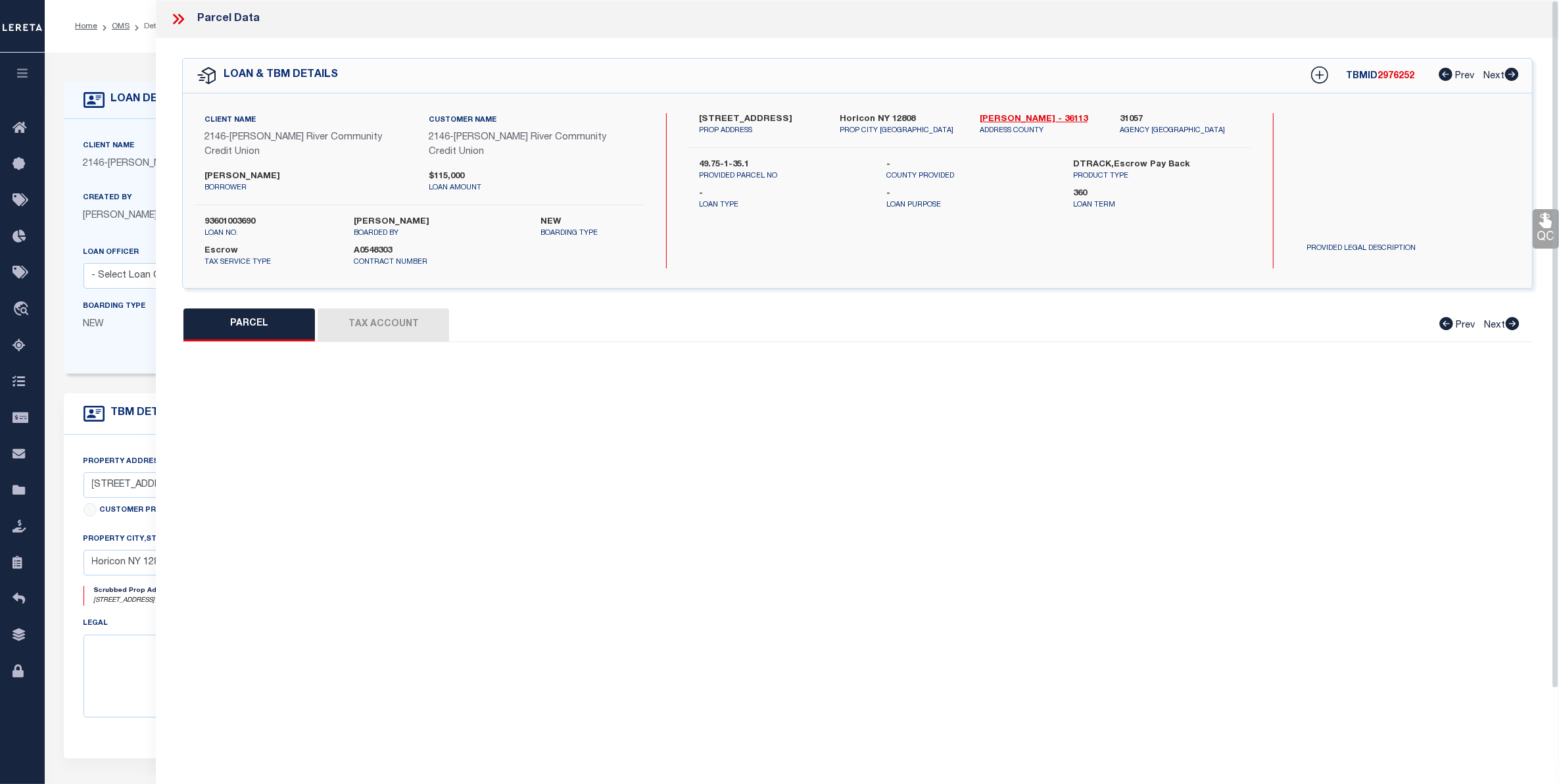
select select "CP"
type input "Monroe, Jennifer"
select select
type input "1269 Valentine Pond Rd"
checkbox input "false"
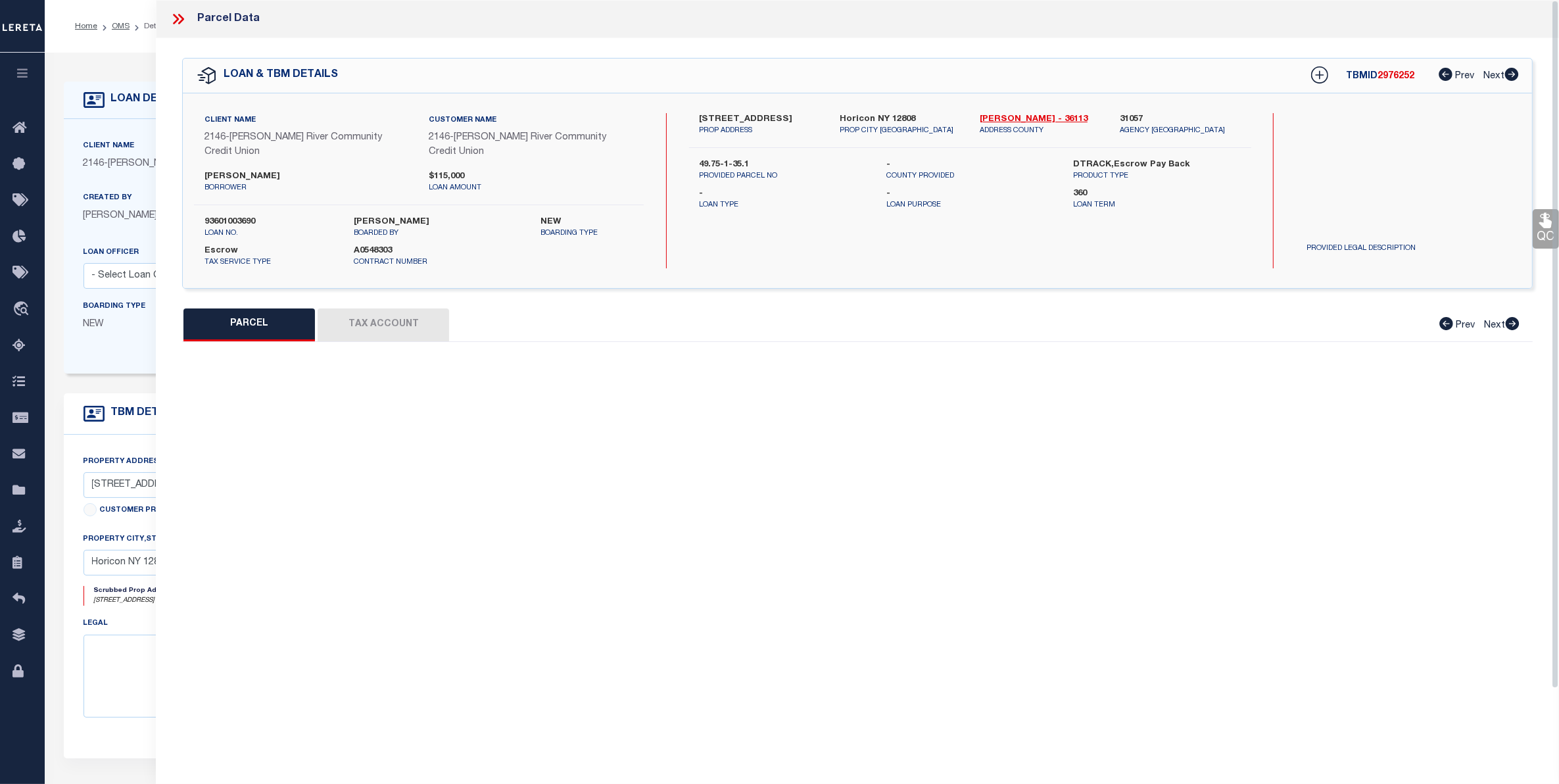
type input "Horicon NY 12815"
type textarea "4.65 acres Property Desc: 10.-1-13 Deed Book: 3136 Deed Page: 92"
type textarea "Tax ID Special Project"
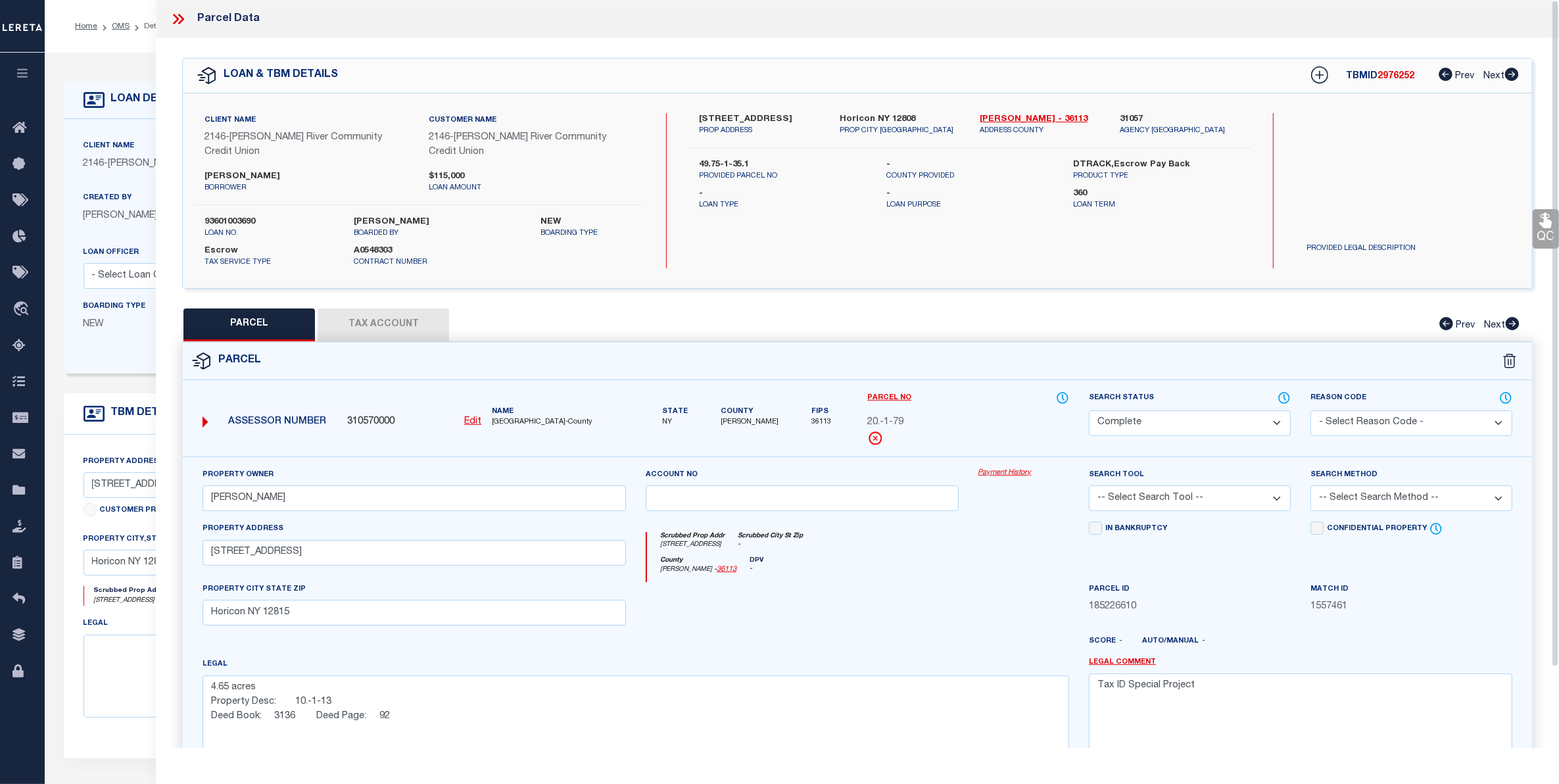
click at [386, 313] on button "Tax Account" at bounding box center [384, 324] width 132 height 33
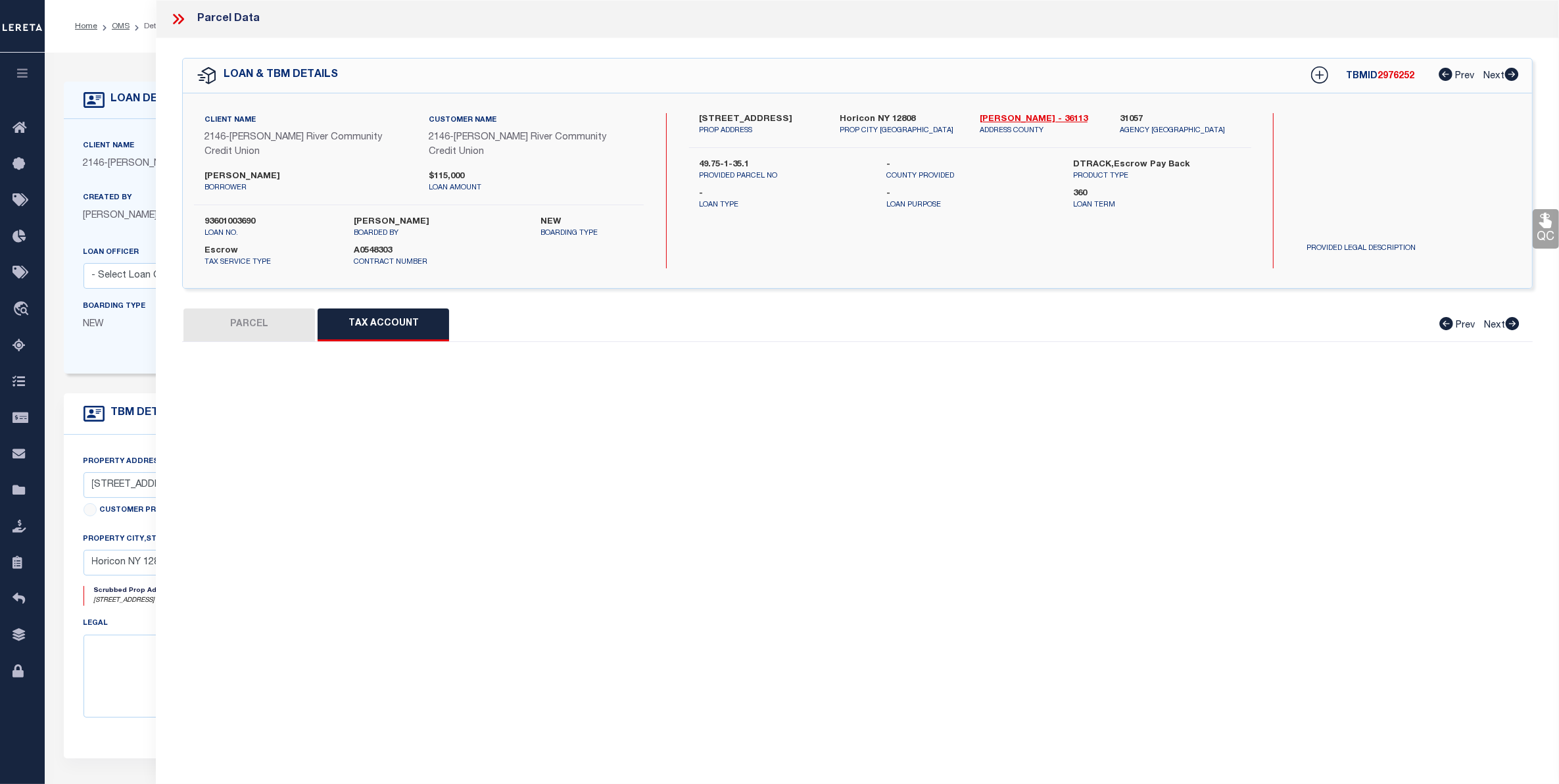
select select "100"
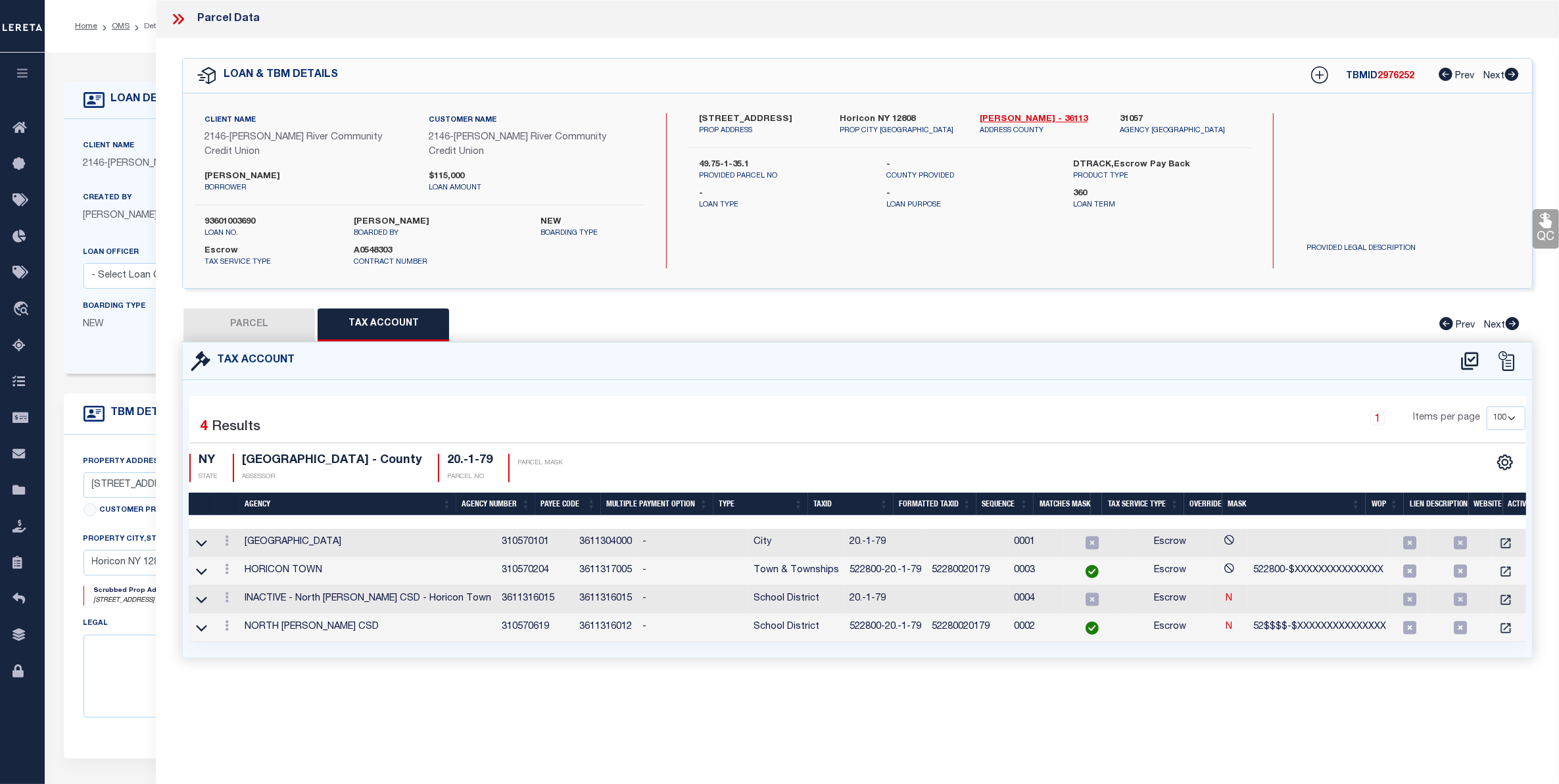
click at [173, 18] on icon at bounding box center [178, 19] width 17 height 17
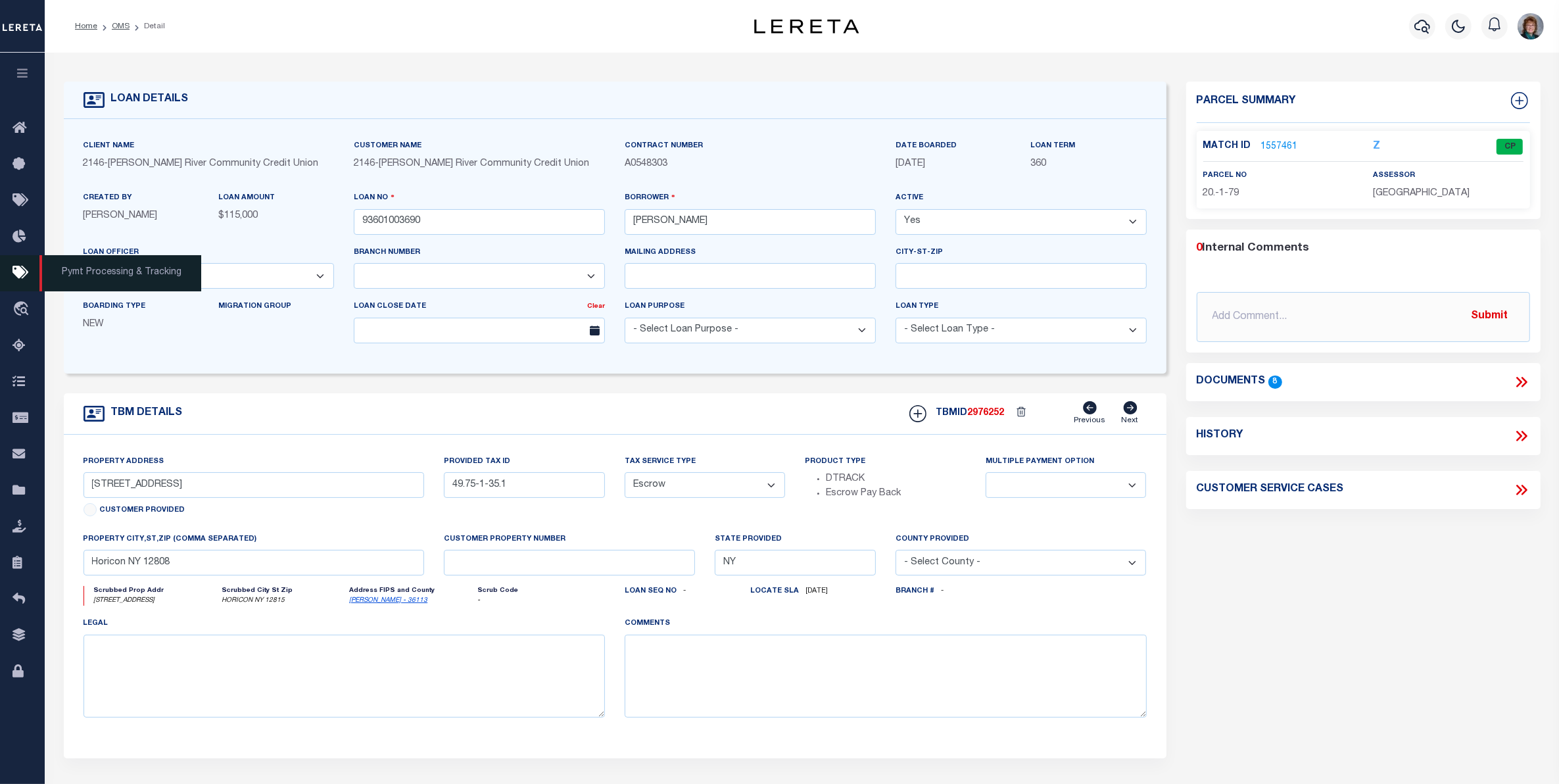
click at [21, 275] on icon at bounding box center [23, 273] width 21 height 16
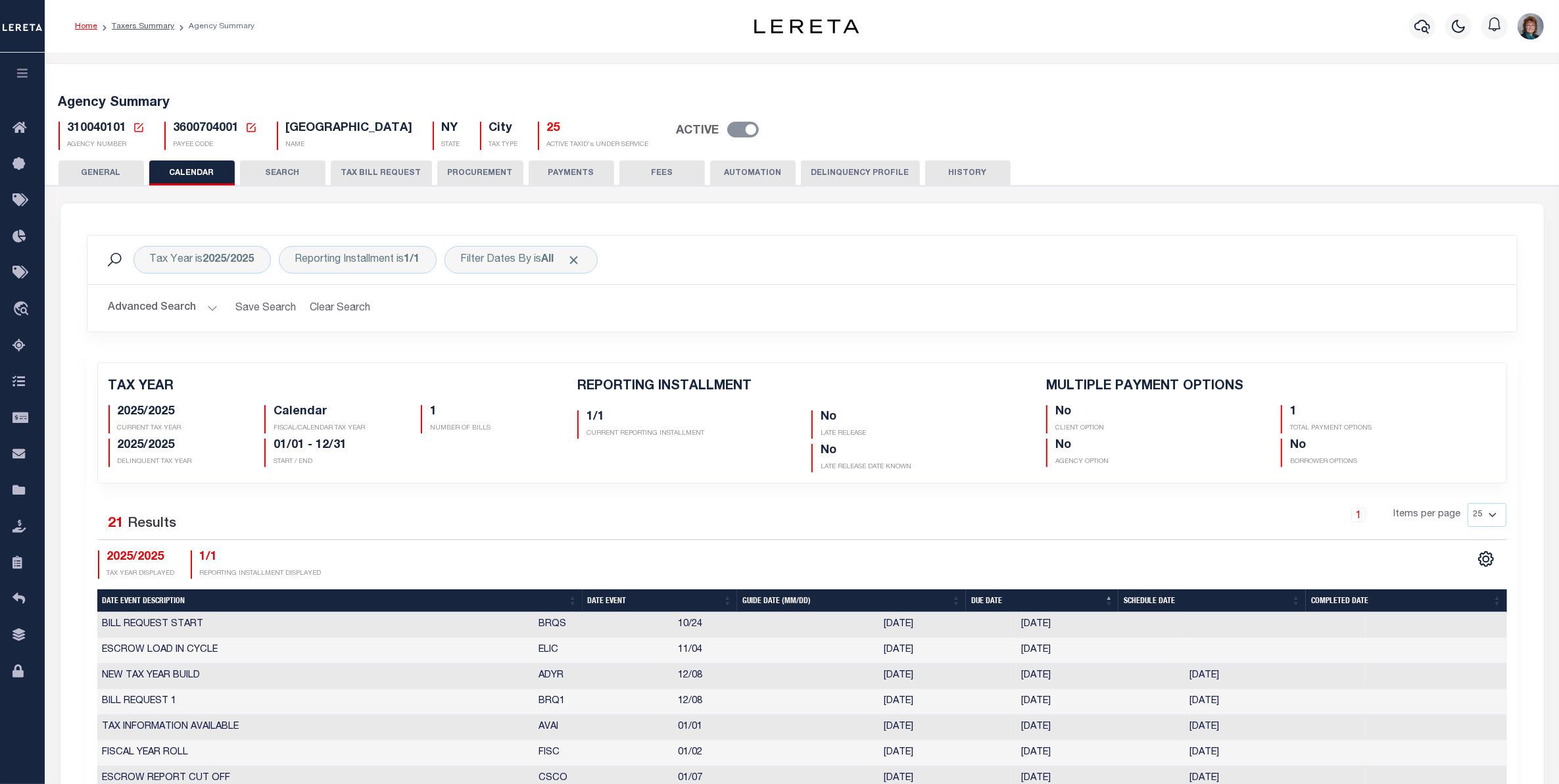
click at [84, 28] on link "Home" at bounding box center [86, 26] width 23 height 8
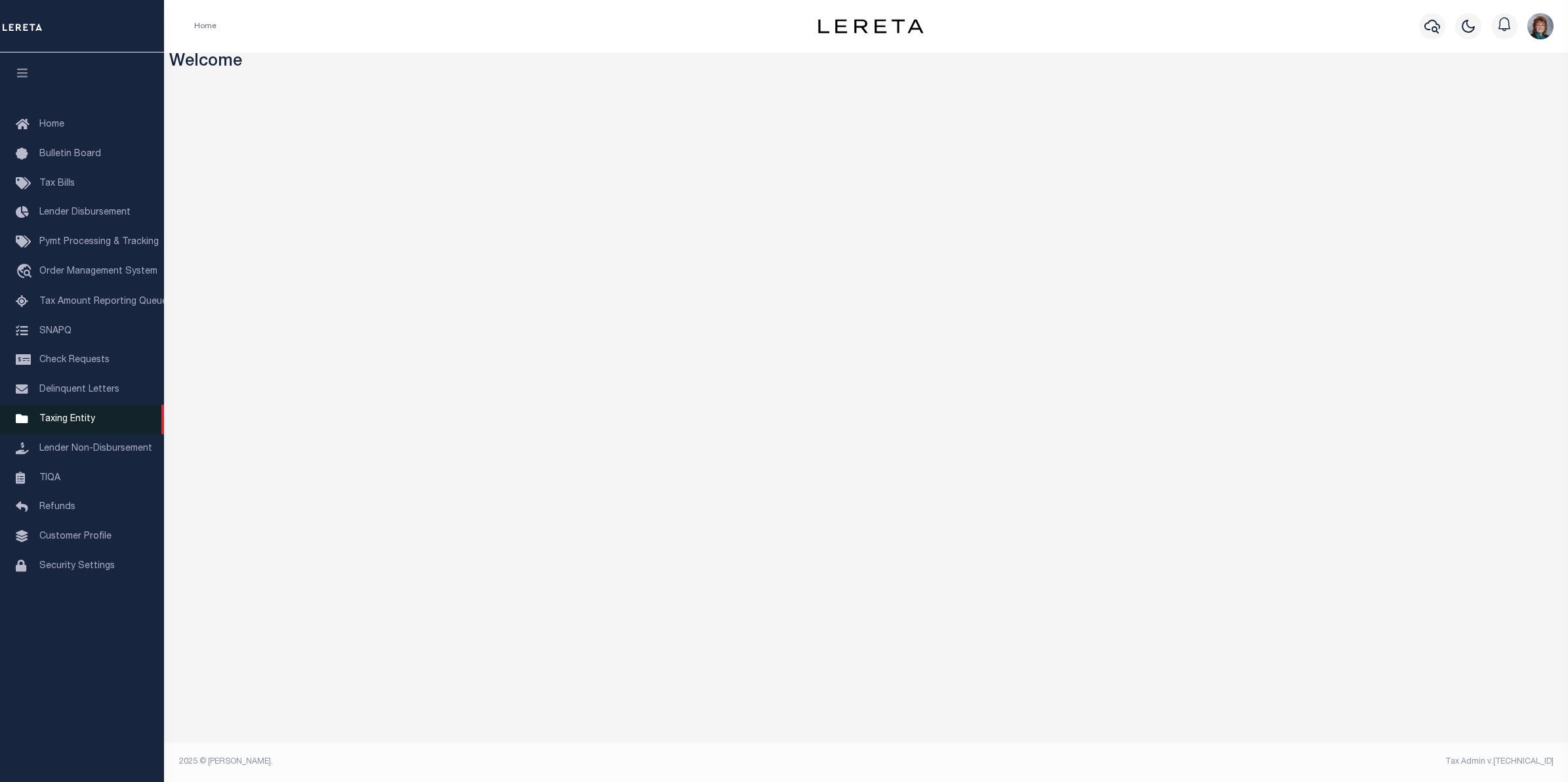
click at [54, 414] on link "Taxing Entity" at bounding box center [82, 419] width 164 height 30
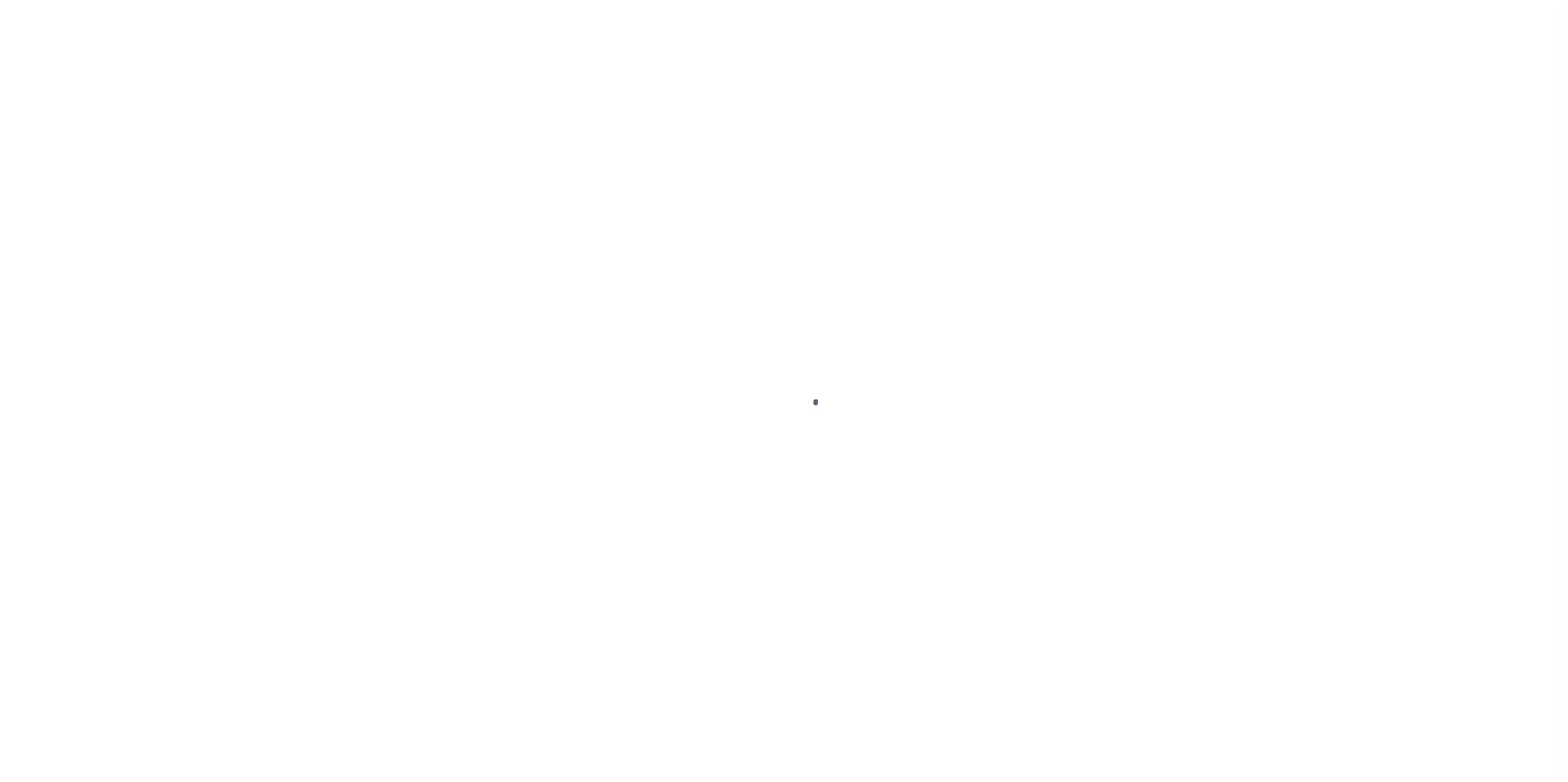
select select "NY"
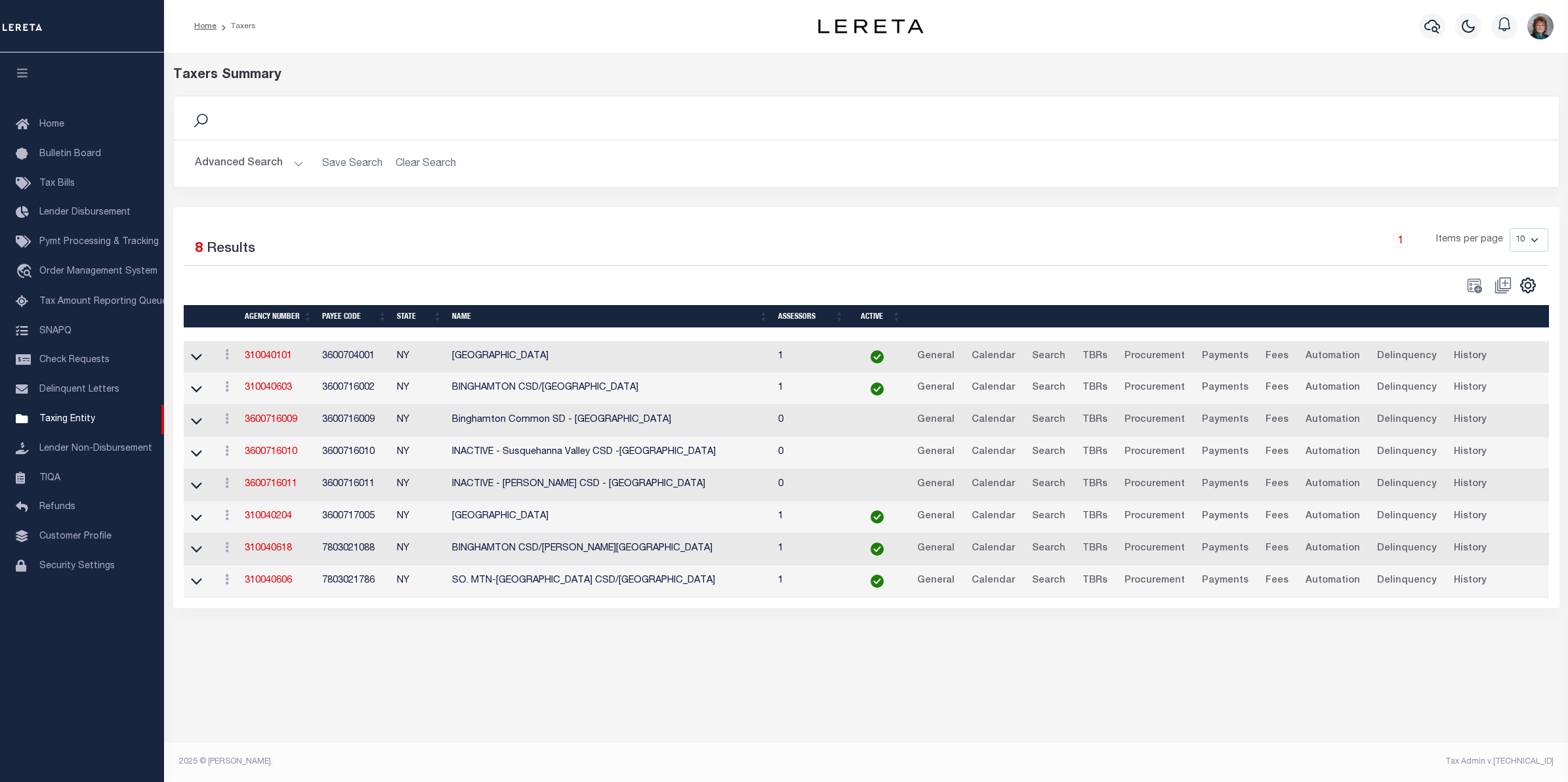
click at [269, 165] on button "Advanced Search" at bounding box center [249, 163] width 109 height 25
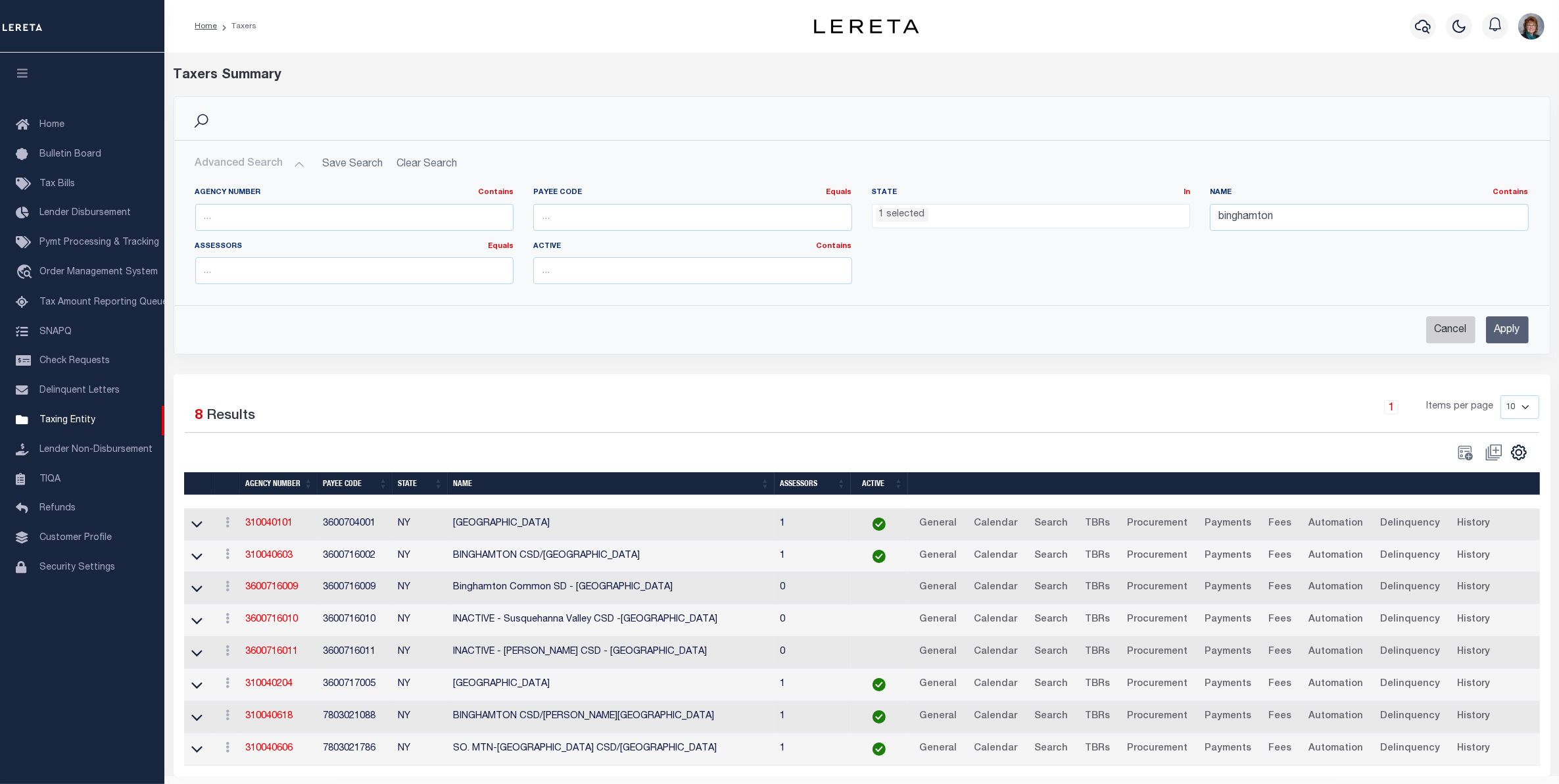
click at [1459, 326] on input "Cancel" at bounding box center [1451, 330] width 50 height 27
checkbox input "true"
select select
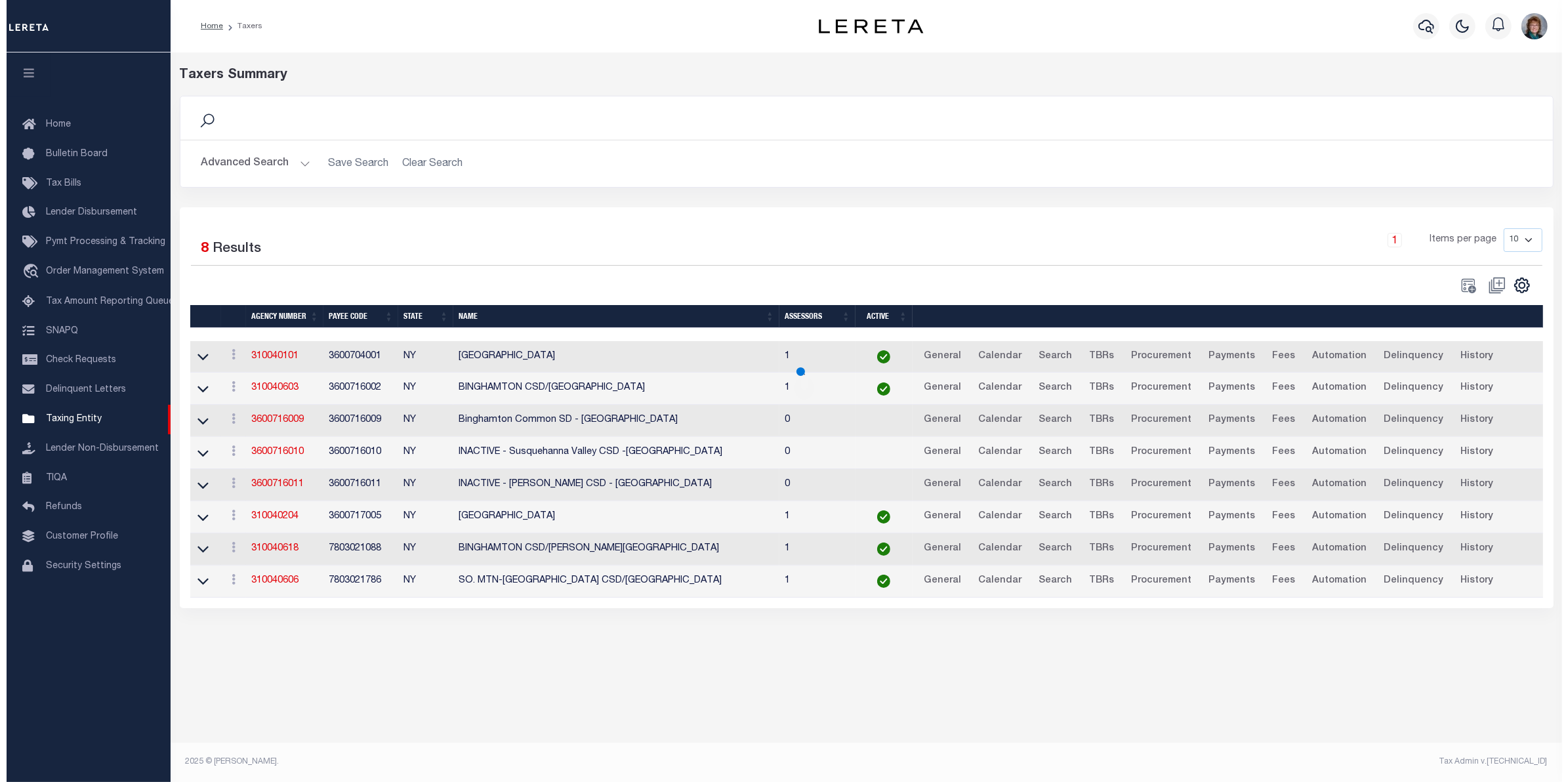
scroll to position [402, 0]
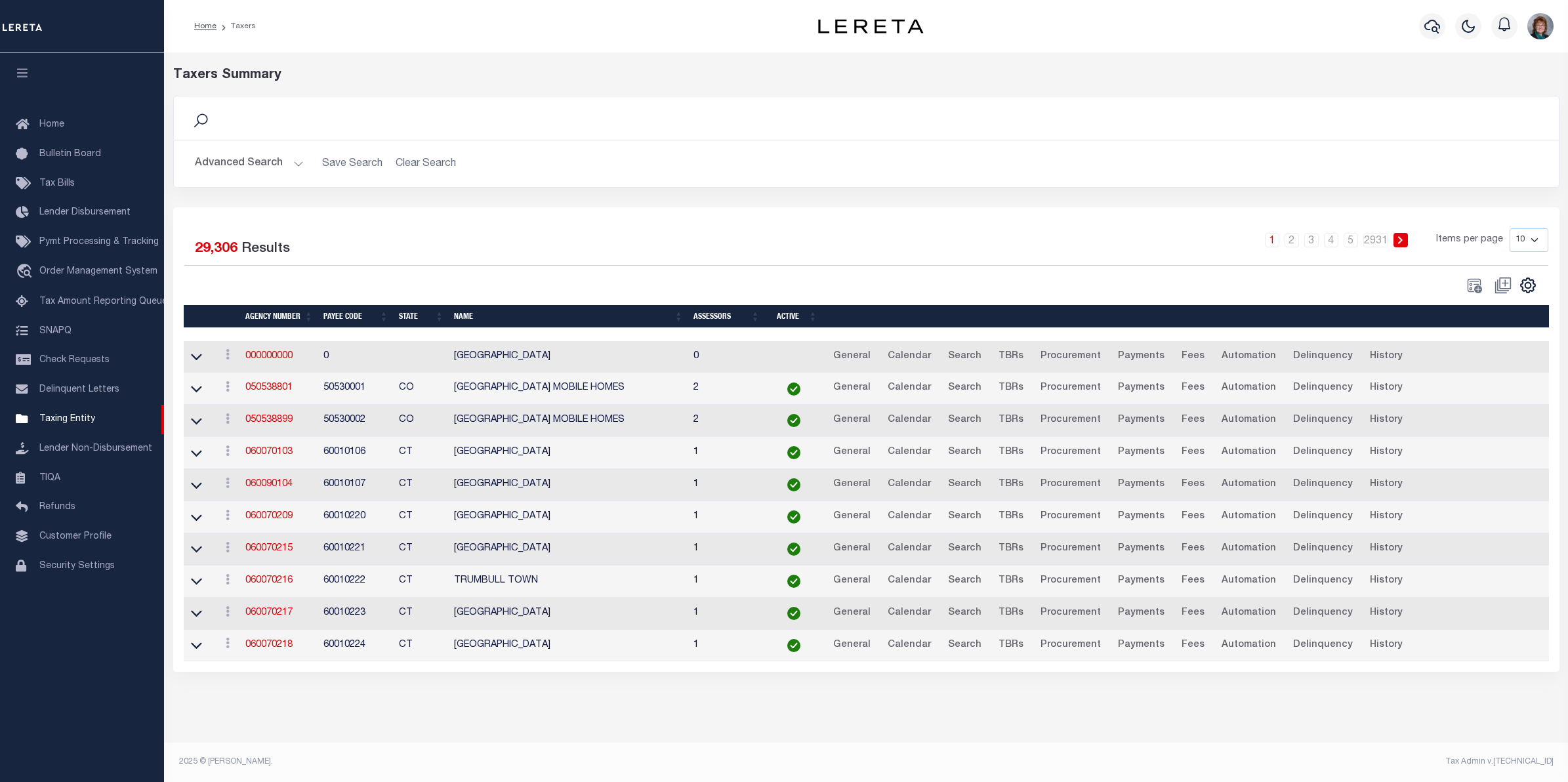
click at [241, 165] on button "Advanced Search" at bounding box center [249, 163] width 109 height 25
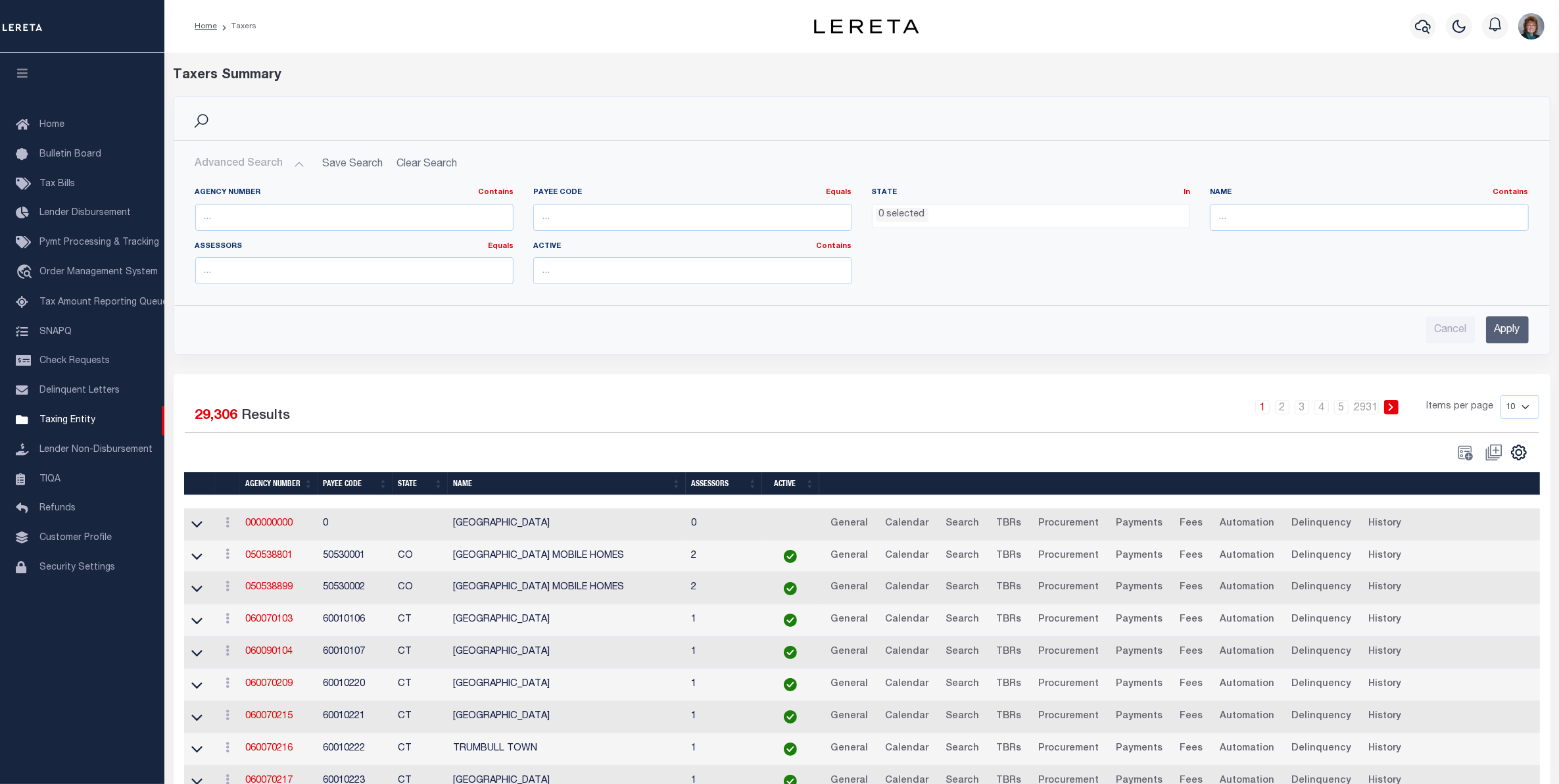
click at [376, 202] on div "Agency Number Contains Contains Is" at bounding box center [354, 210] width 319 height 43
click at [432, 220] on input "text" at bounding box center [354, 218] width 319 height 27
paste input "310570101"
type input "310570101"
click at [1511, 323] on input "Apply" at bounding box center [1507, 330] width 42 height 27
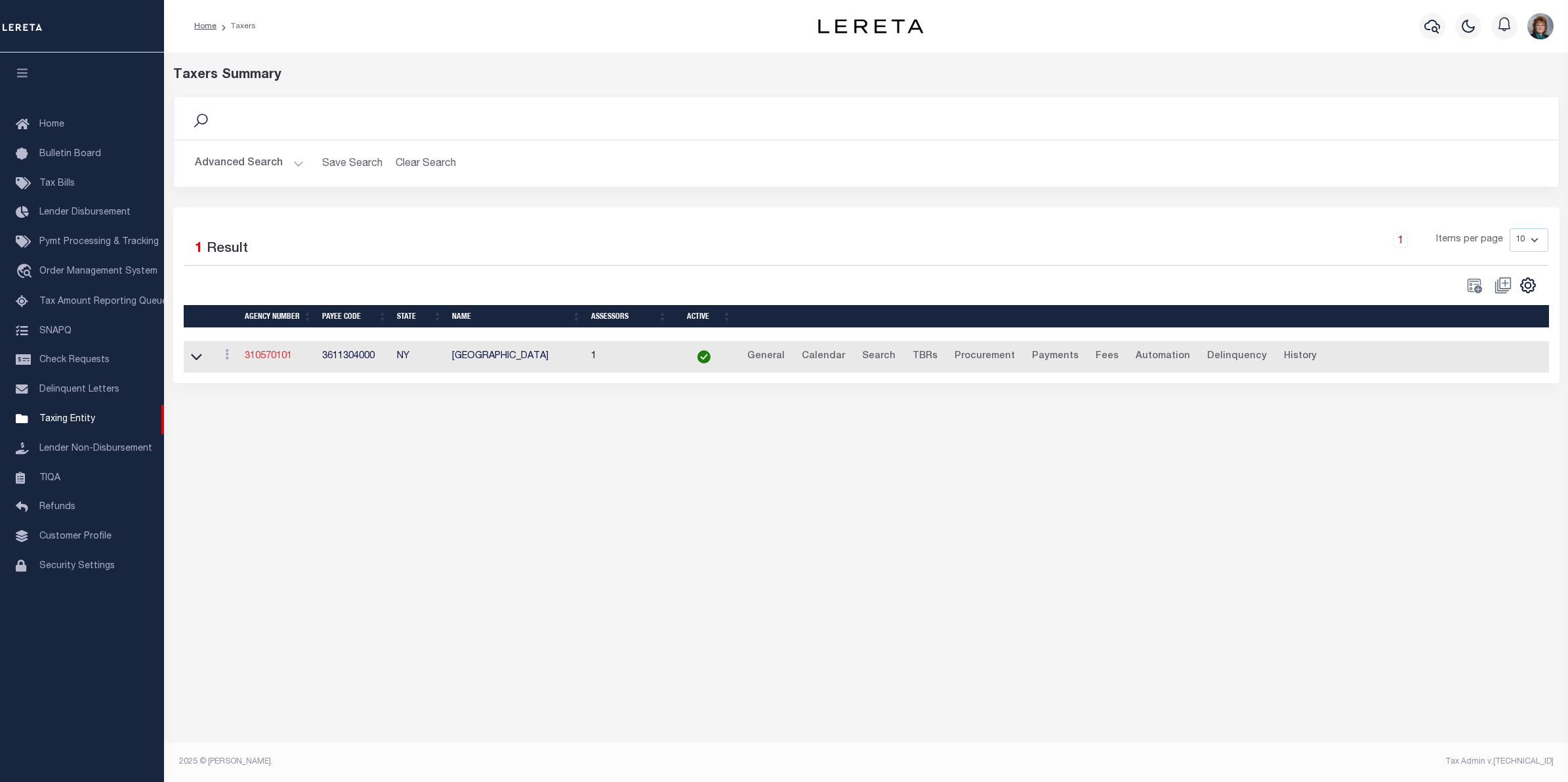
click at [271, 360] on link "310570101" at bounding box center [269, 356] width 47 height 9
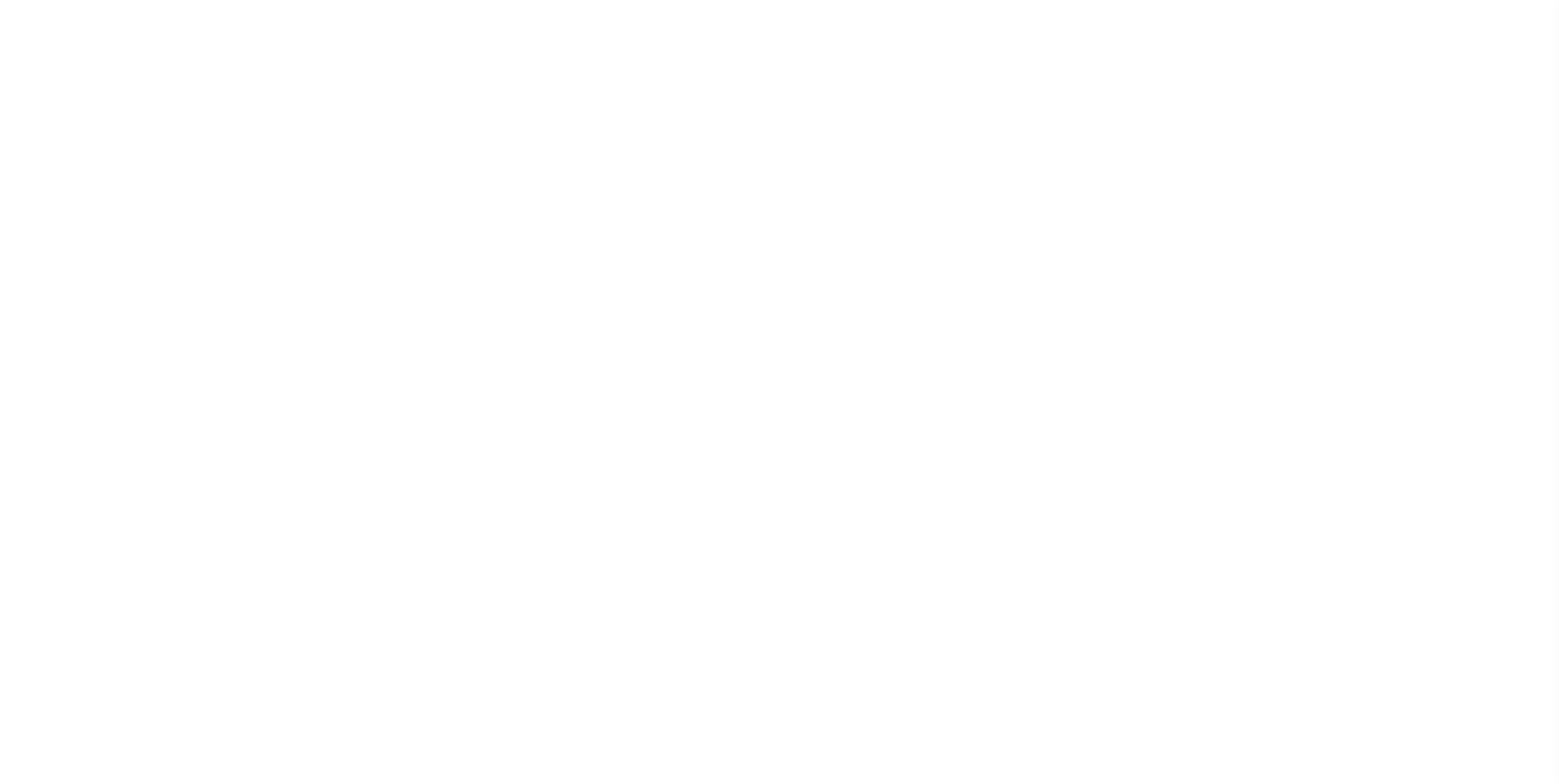
select select
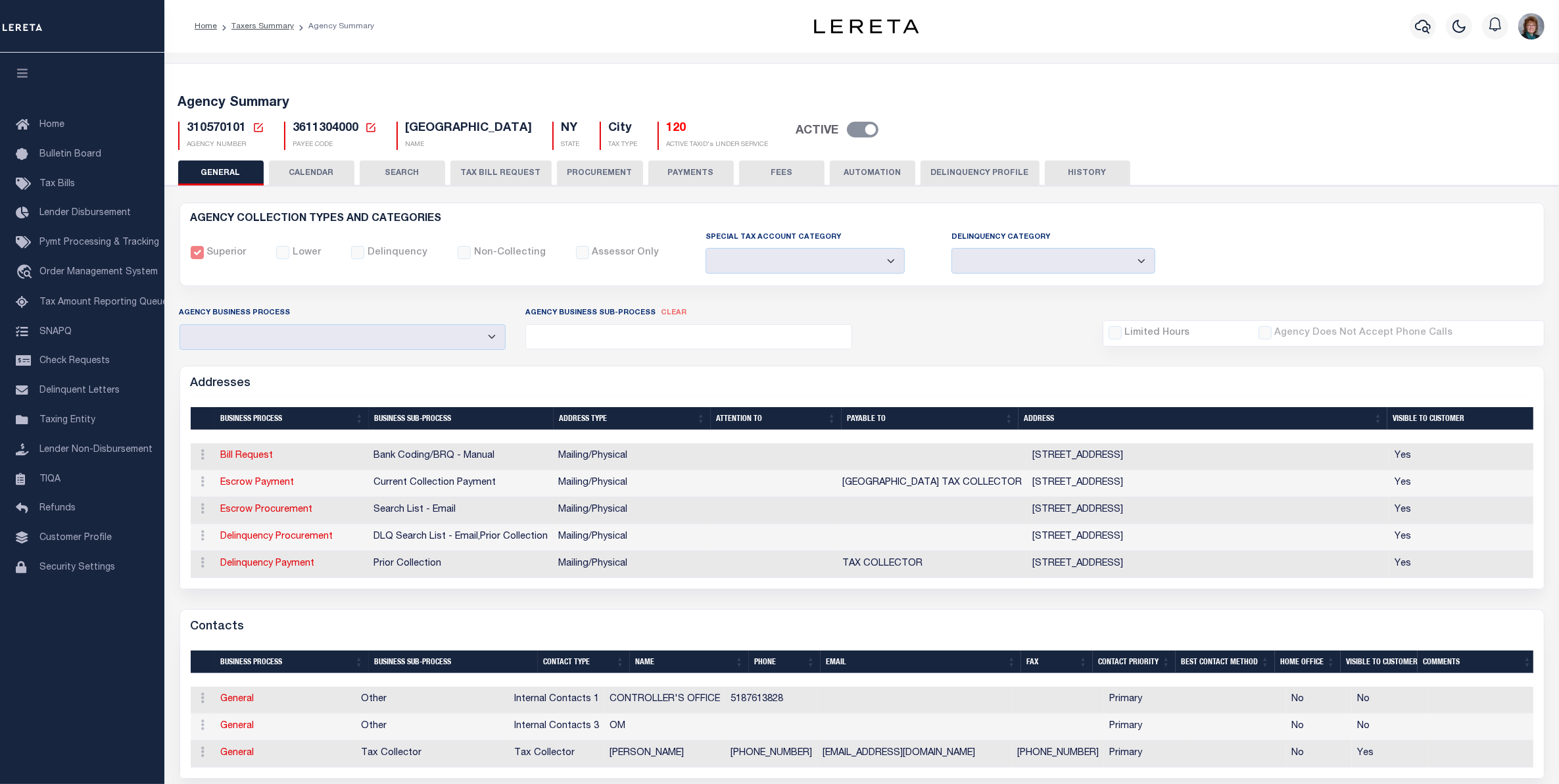
click at [681, 67] on div "Agency Summary 310570101 Agency Number Edit Cancel Ok Cancel Ok" at bounding box center [862, 730] width 1401 height 1334
click at [667, 126] on h5 "120" at bounding box center [717, 129] width 102 height 14
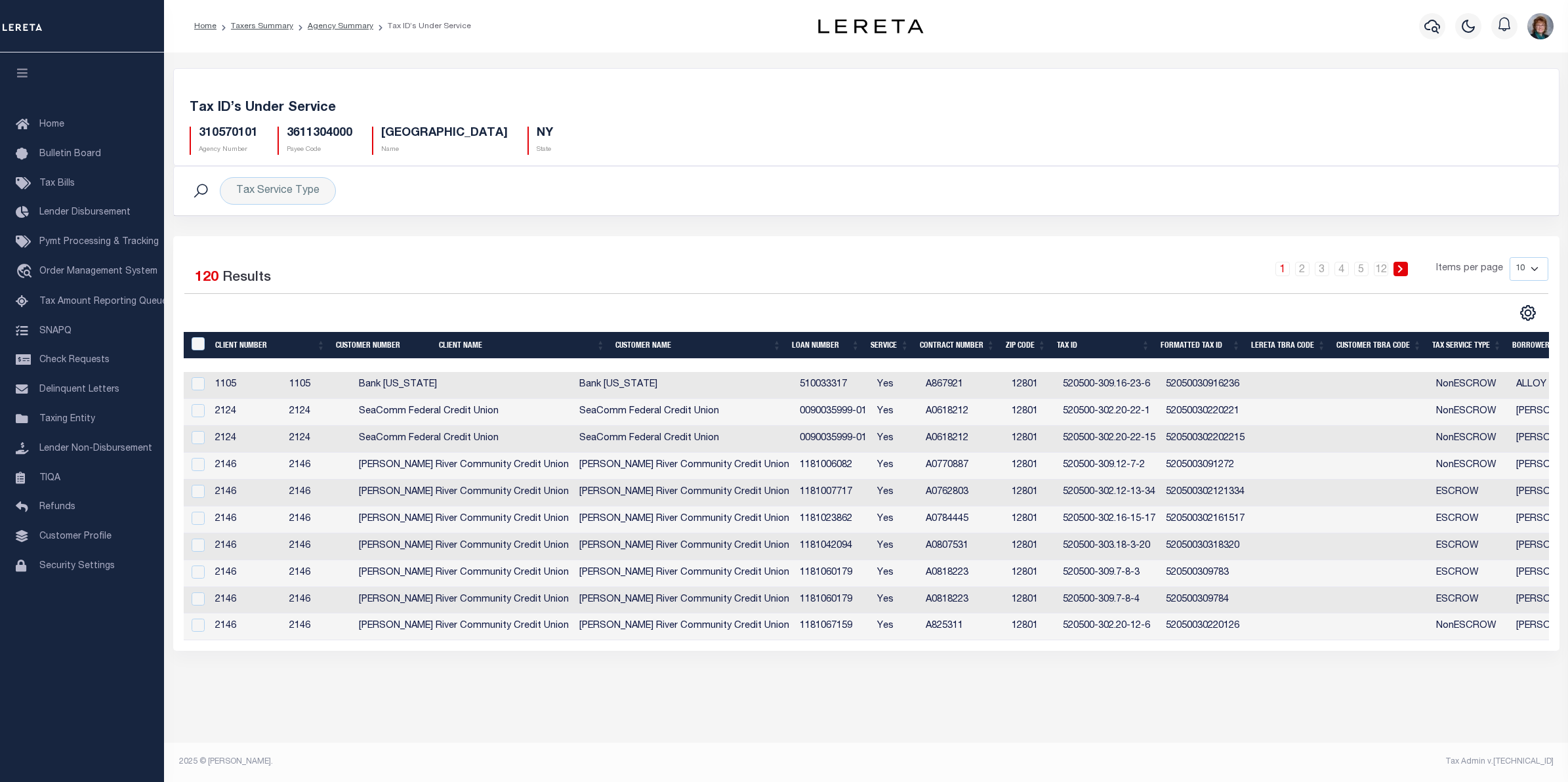
scroll to position [0, 210]
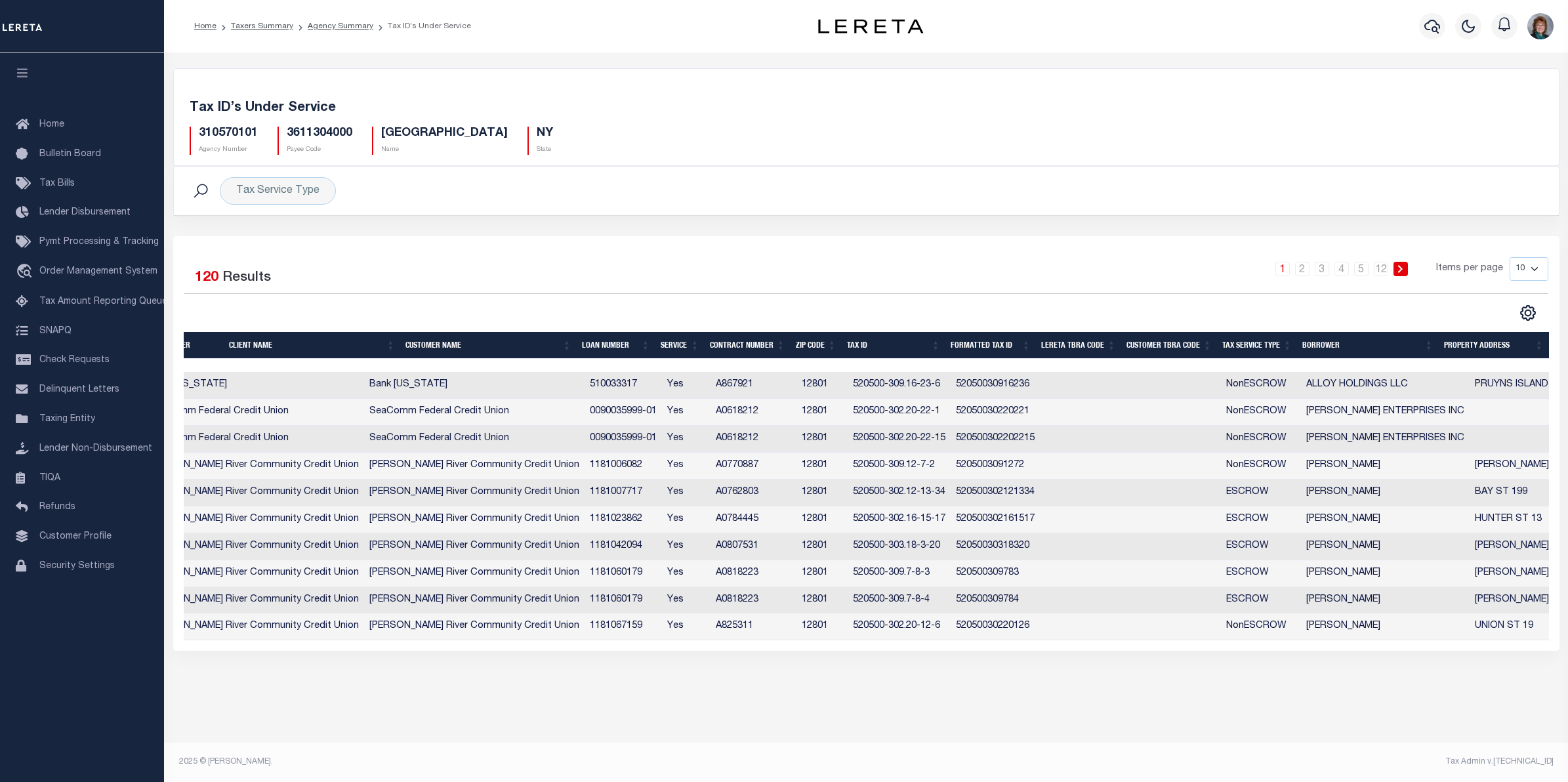
click at [1242, 345] on th "Tax Service Type" at bounding box center [1257, 345] width 80 height 27
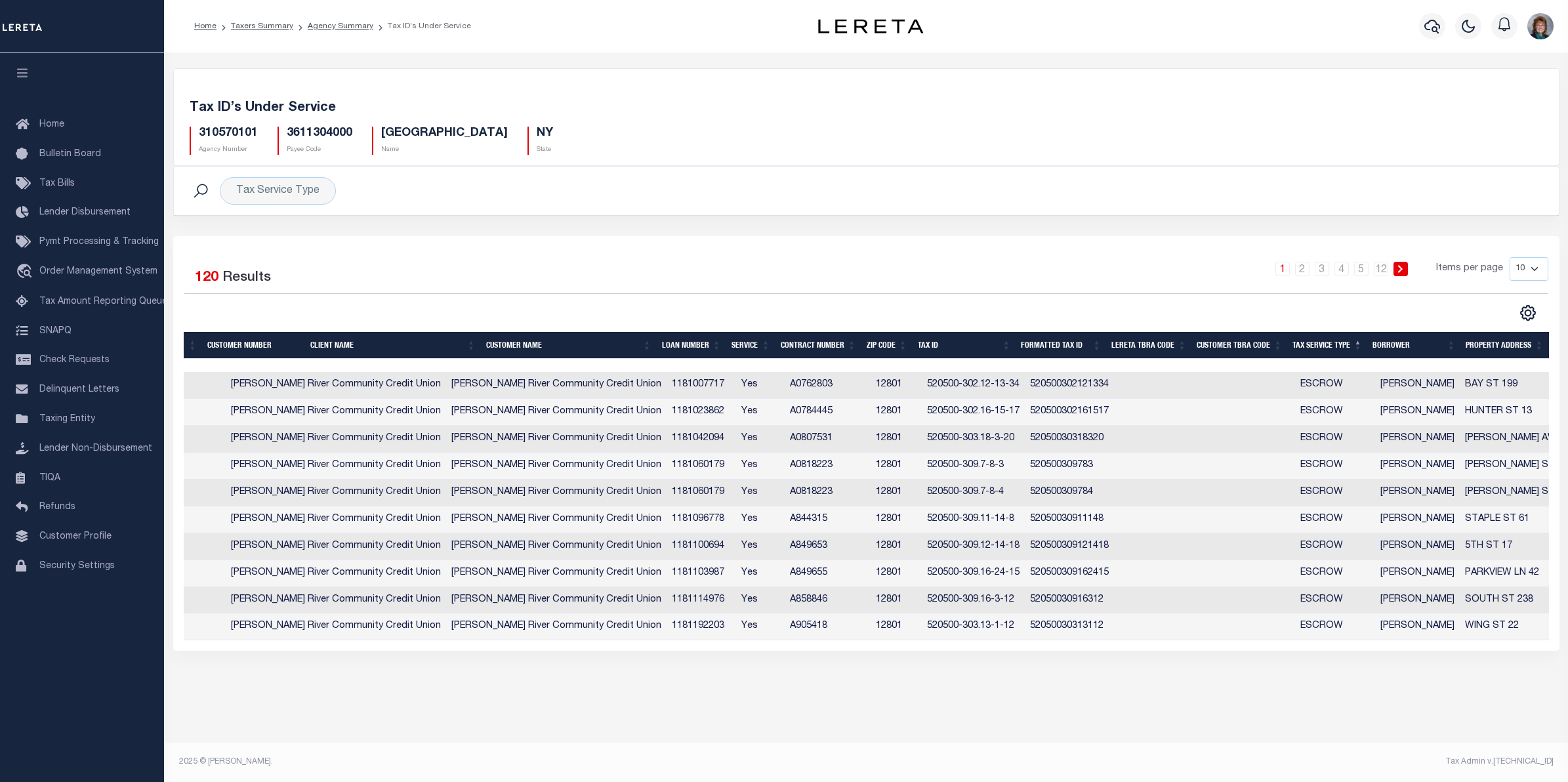
scroll to position [0, 0]
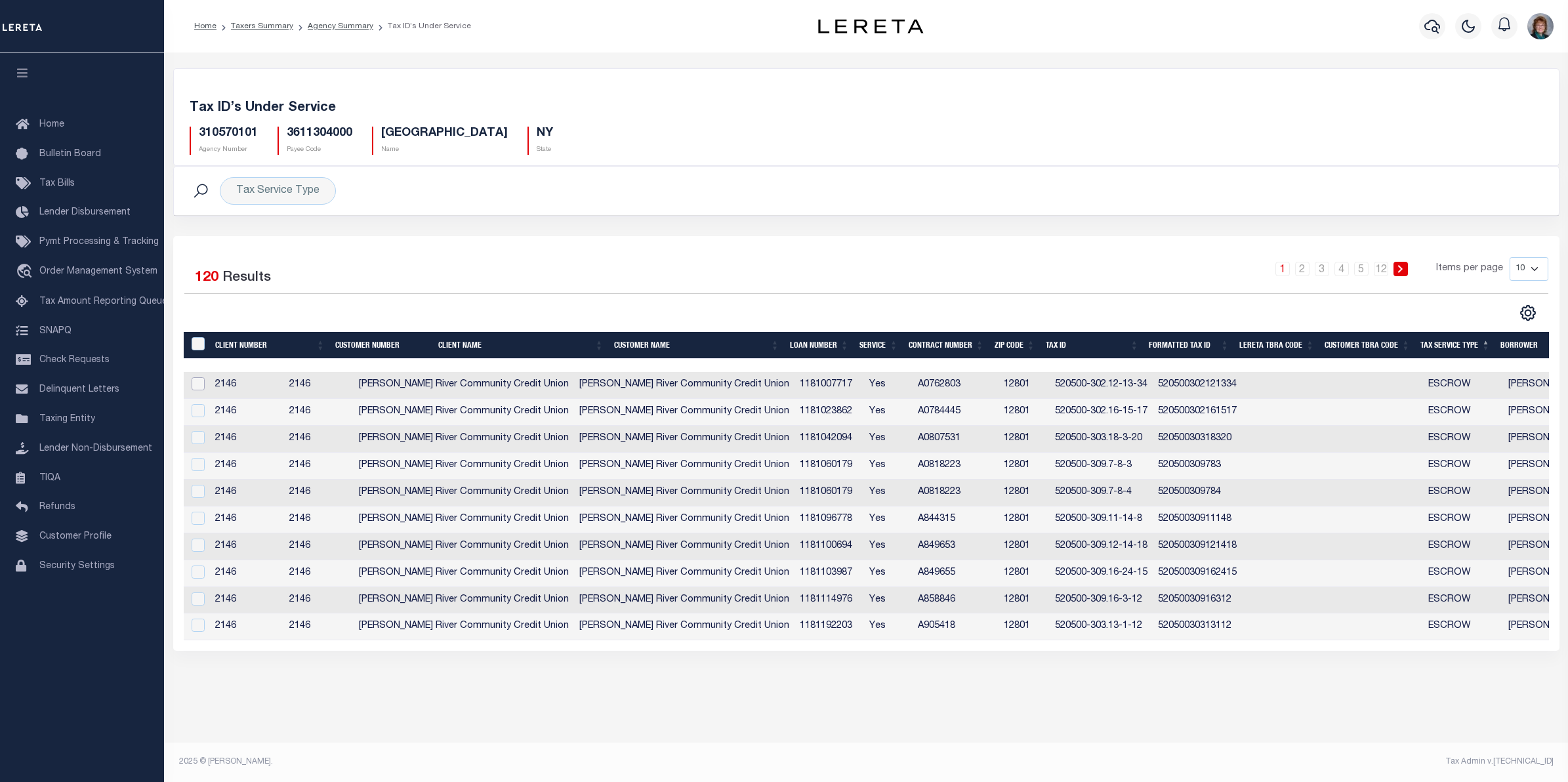
click at [194, 384] on input "checkbox" at bounding box center [198, 384] width 14 height 14
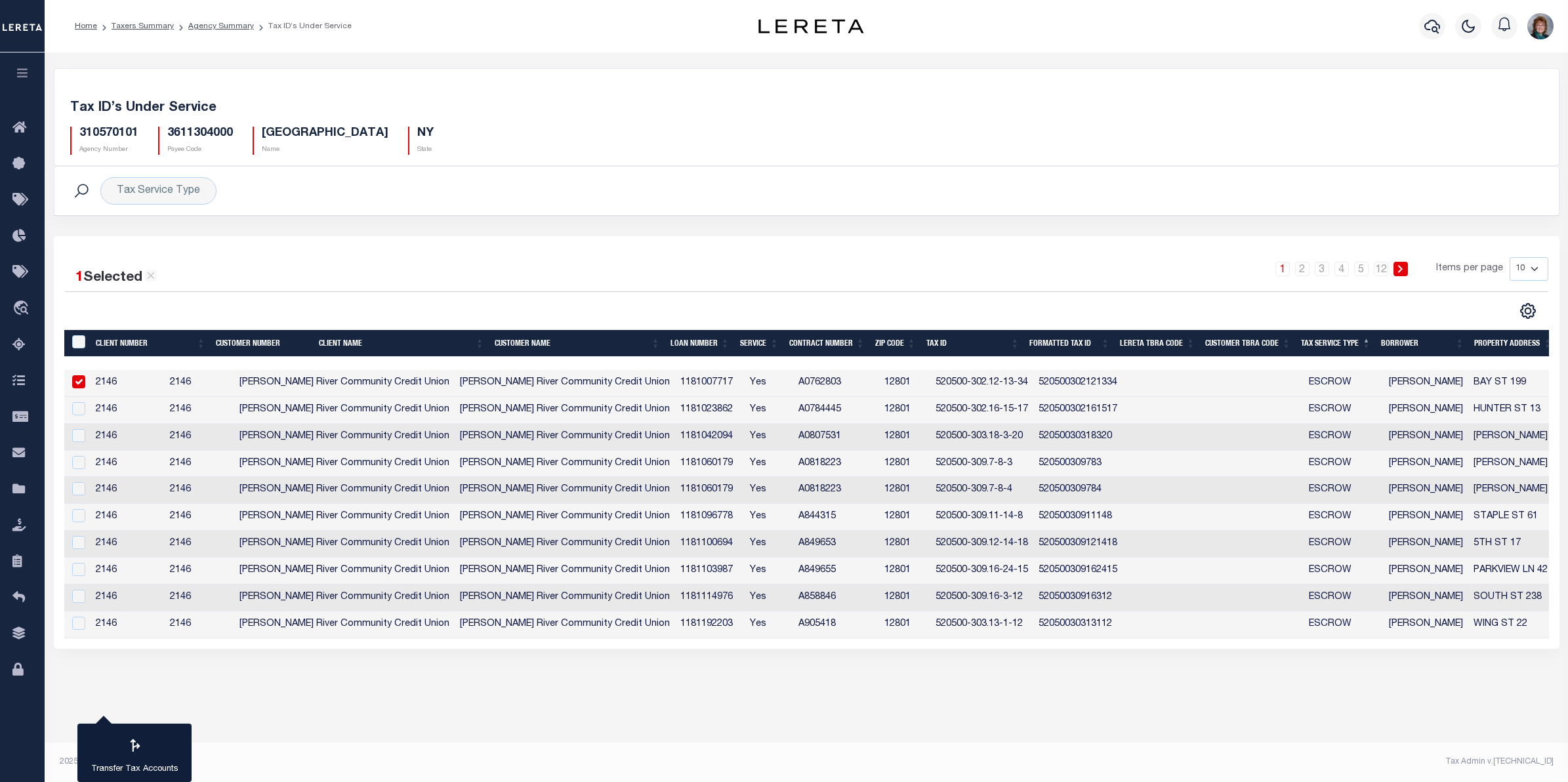
click at [82, 385] on input "checkbox" at bounding box center [78, 381] width 14 height 14
checkbox input "false"
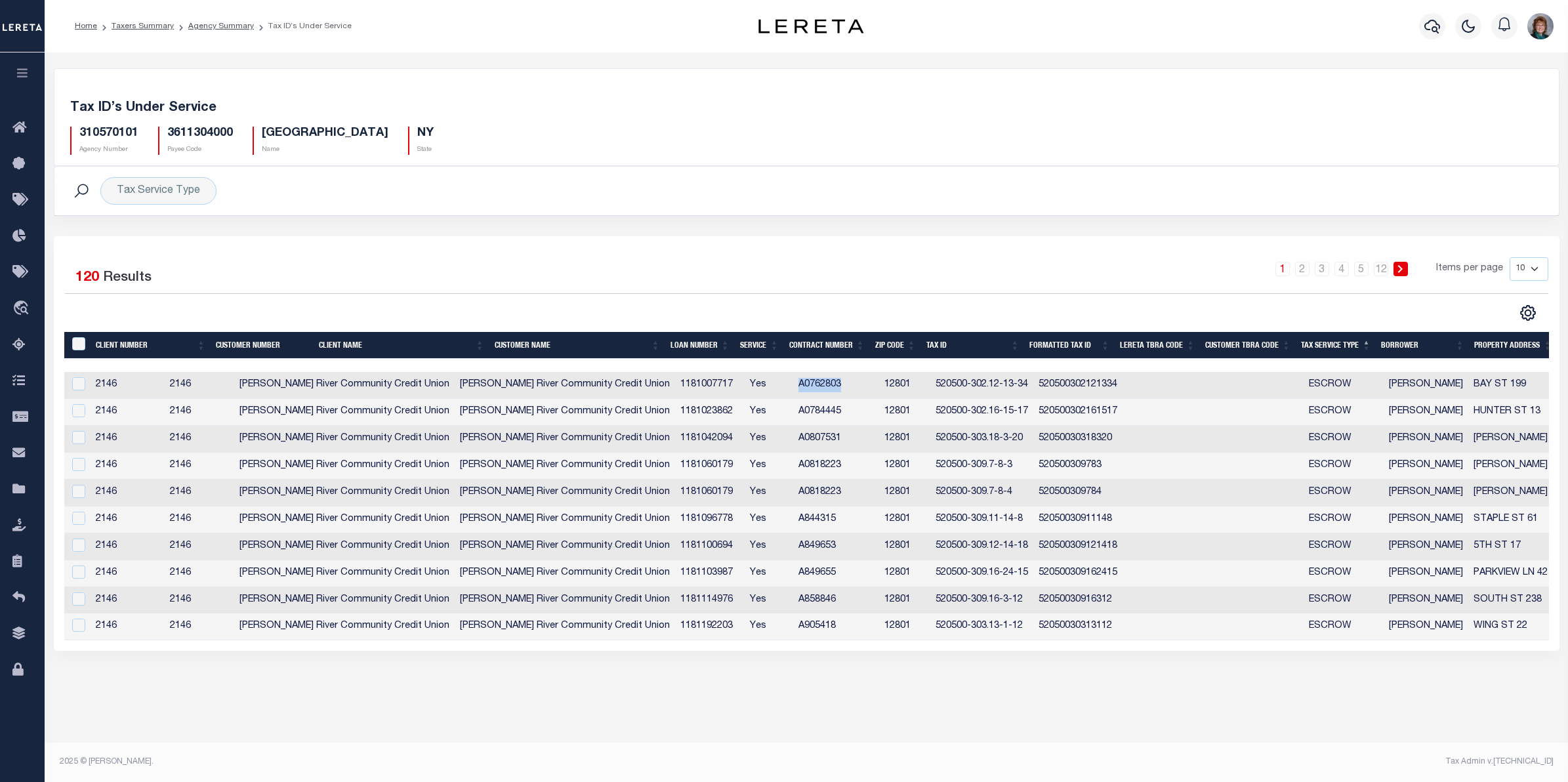
drag, startPoint x: 838, startPoint y: 387, endPoint x: 784, endPoint y: 388, distance: 54.0
click at [784, 388] on tr "2146 2146 [PERSON_NAME] River Community Credit Union [PERSON_NAME] River Commun…" at bounding box center [825, 386] width 1522 height 27
copy tr "A0762803"
click at [1436, 17] on button "button" at bounding box center [1432, 26] width 26 height 26
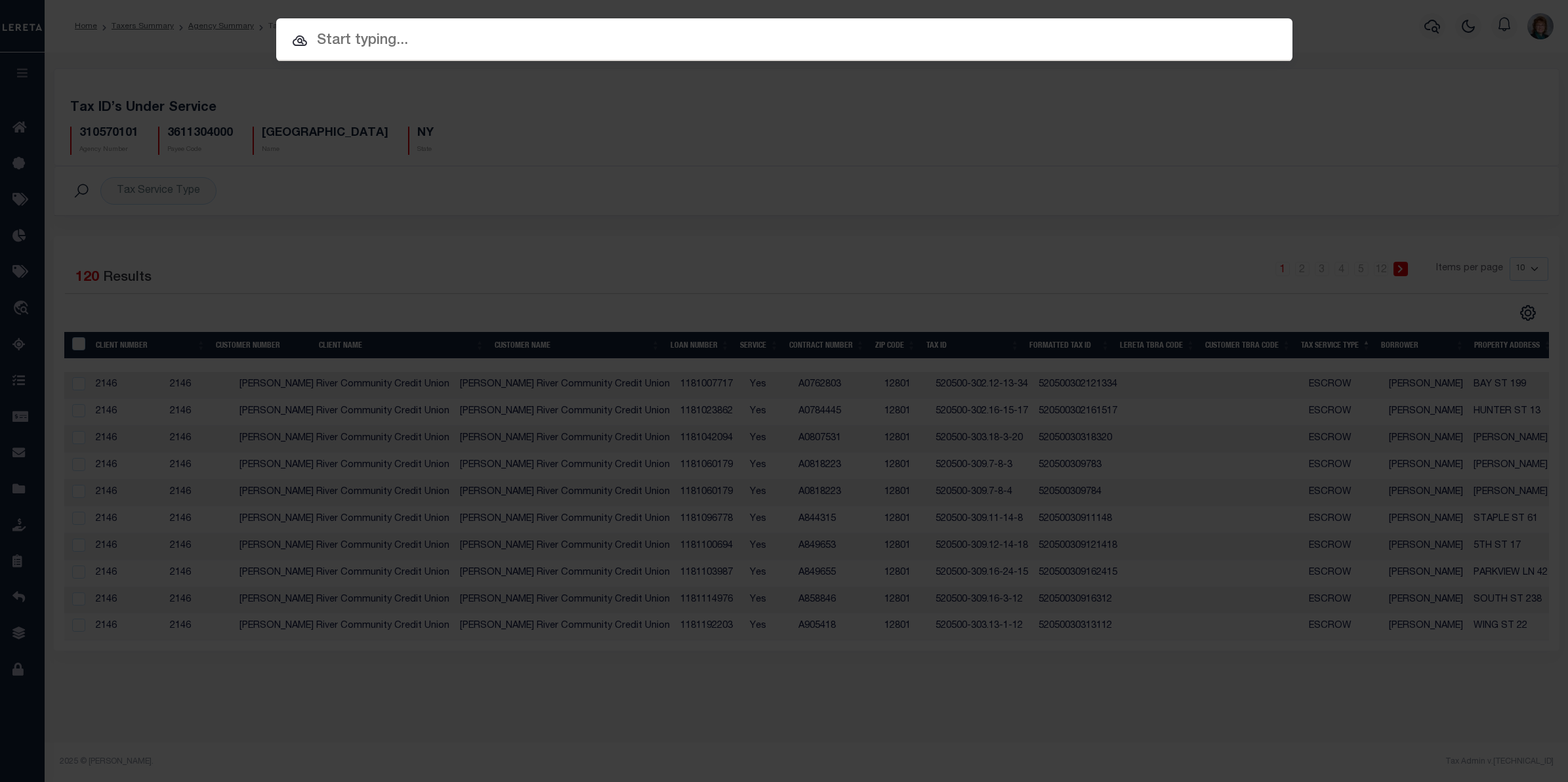
paste input "A0762803"
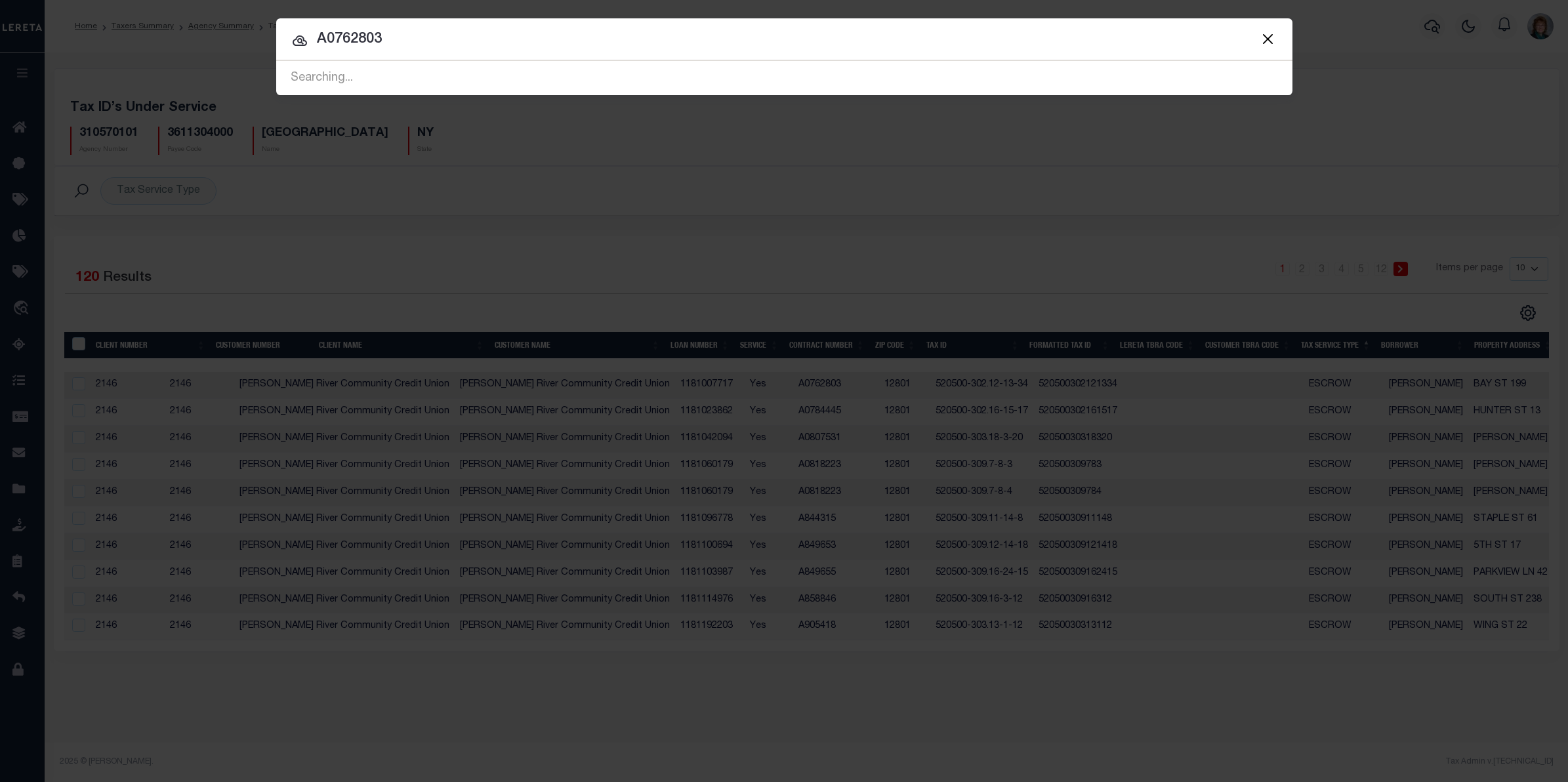
click at [346, 43] on input "A0762803" at bounding box center [785, 39] width 1016 height 23
type input "A0762803"
click at [388, 35] on input "A0762803" at bounding box center [785, 39] width 1016 height 23
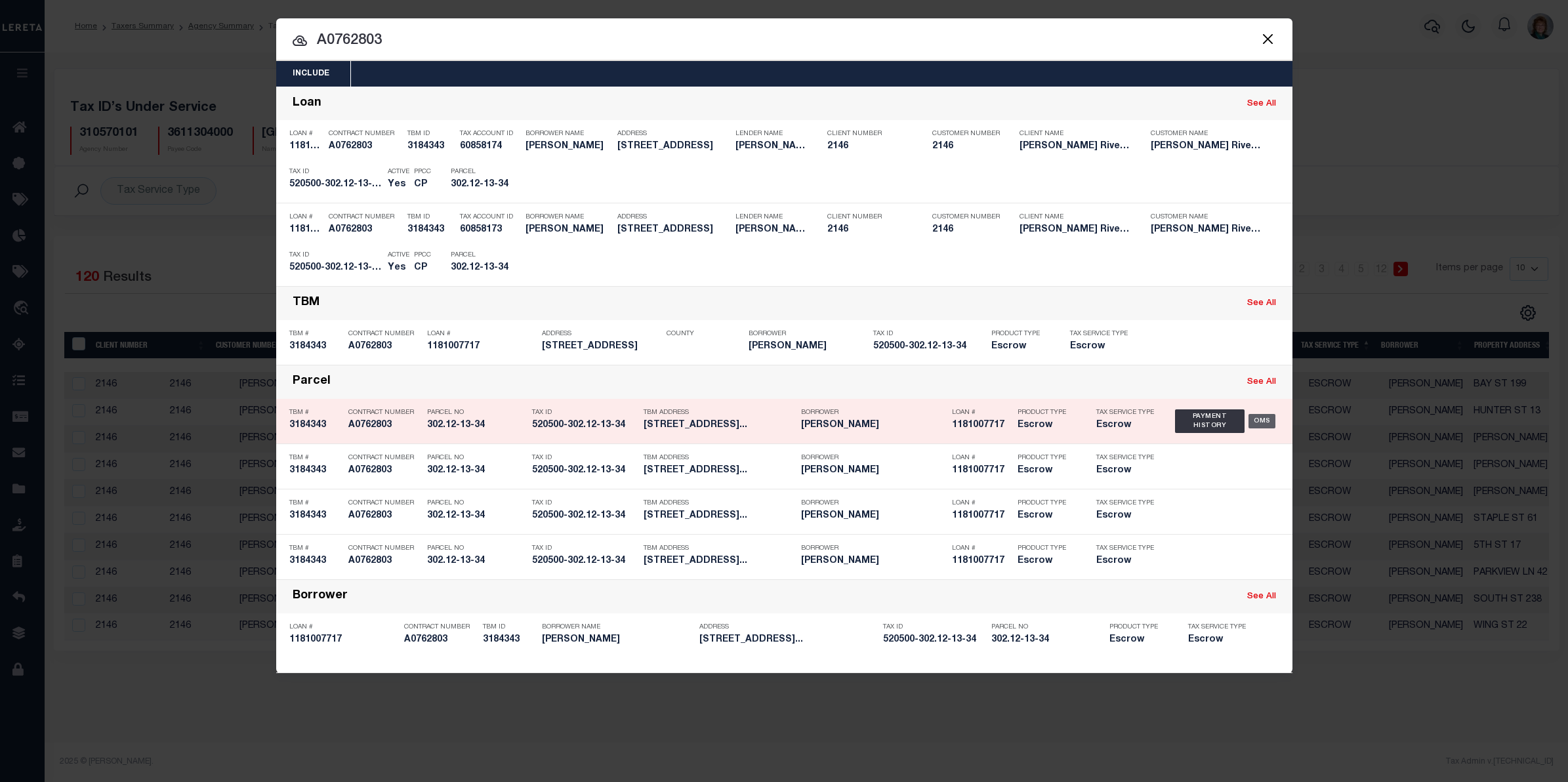
click at [1260, 416] on div "OMS" at bounding box center [1263, 421] width 27 height 14
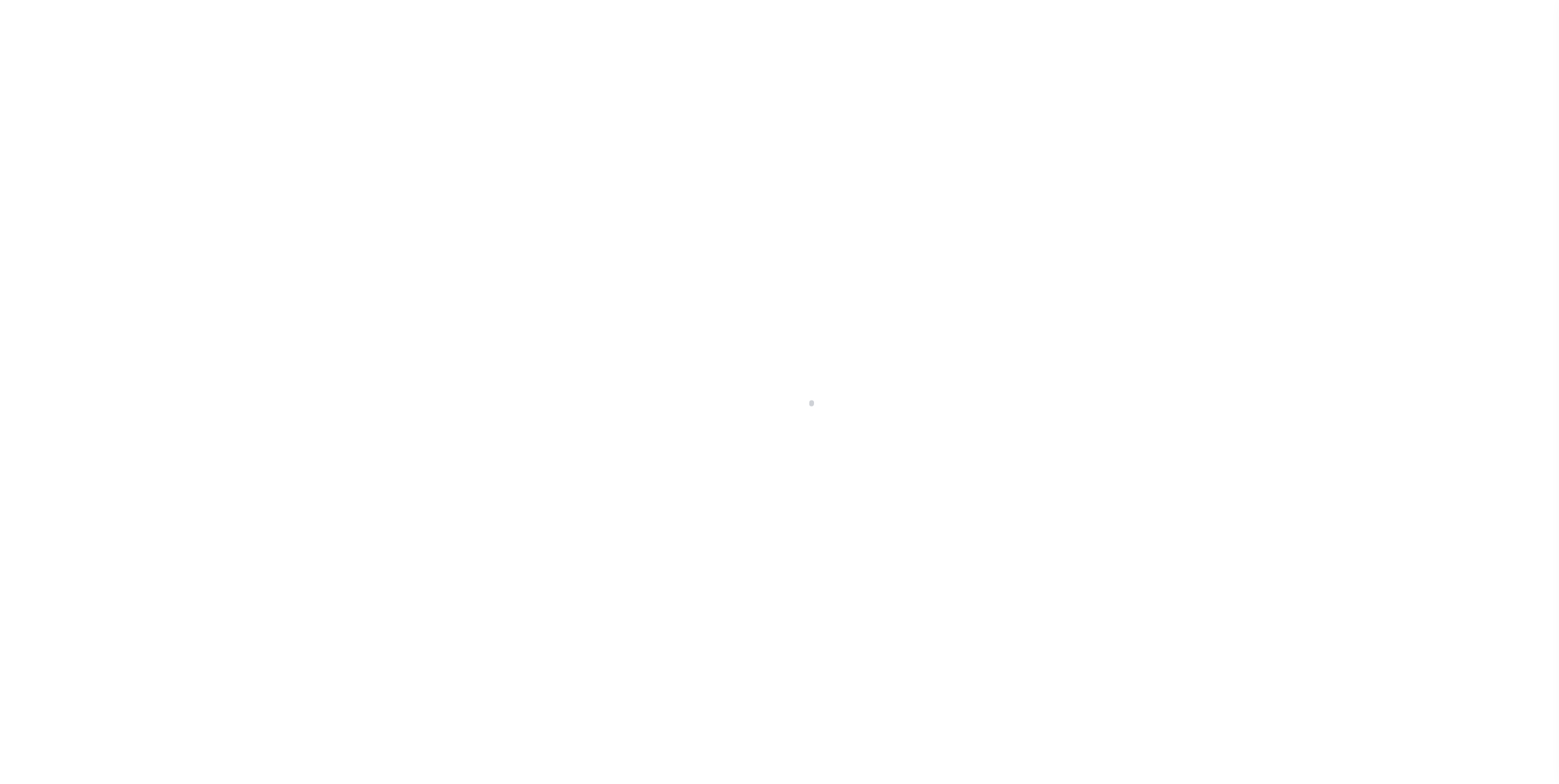
select select "Escrow"
select select
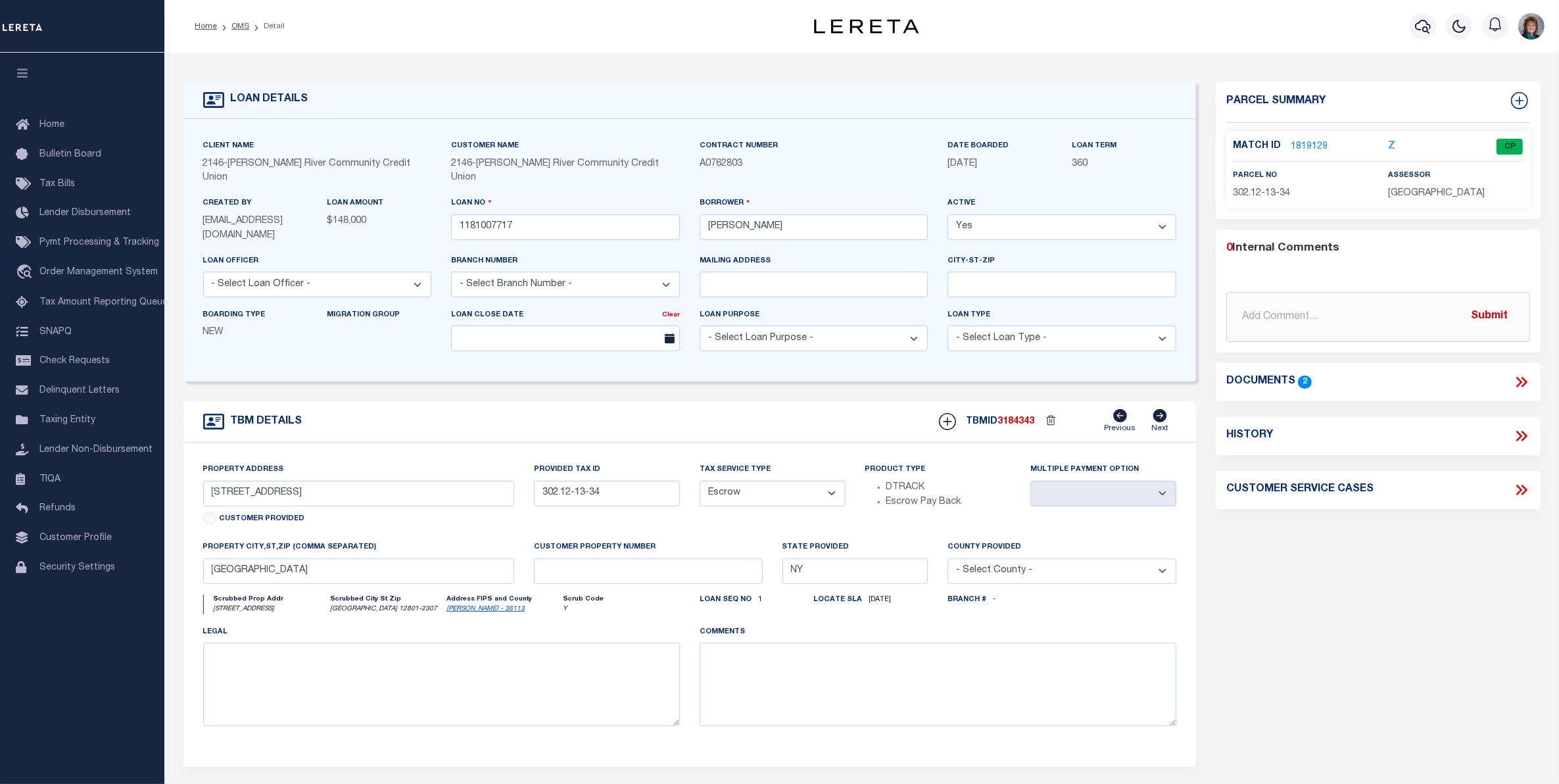
click at [1313, 146] on link "1819129" at bounding box center [1309, 146] width 37 height 14
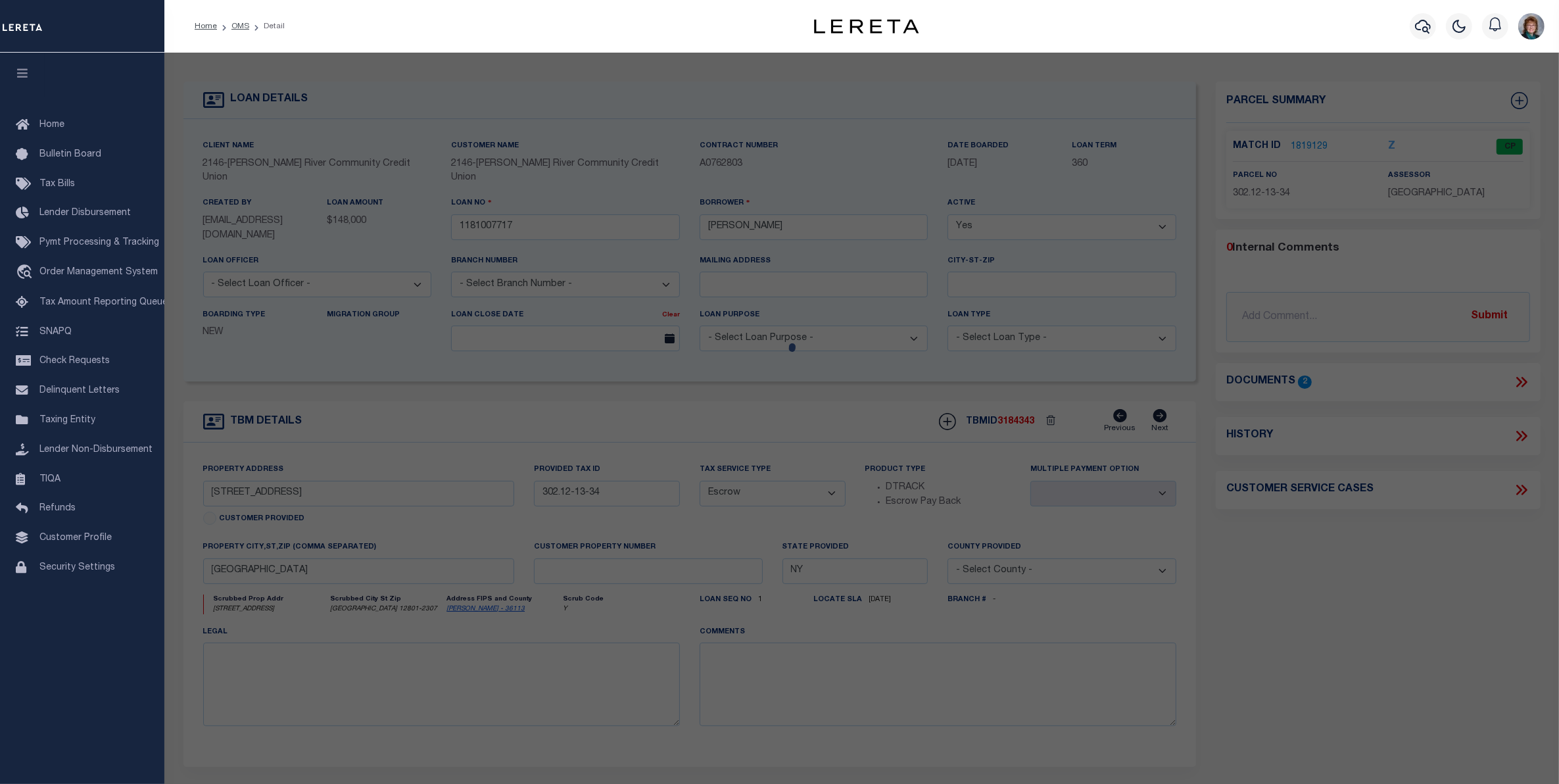
checkbox input "false"
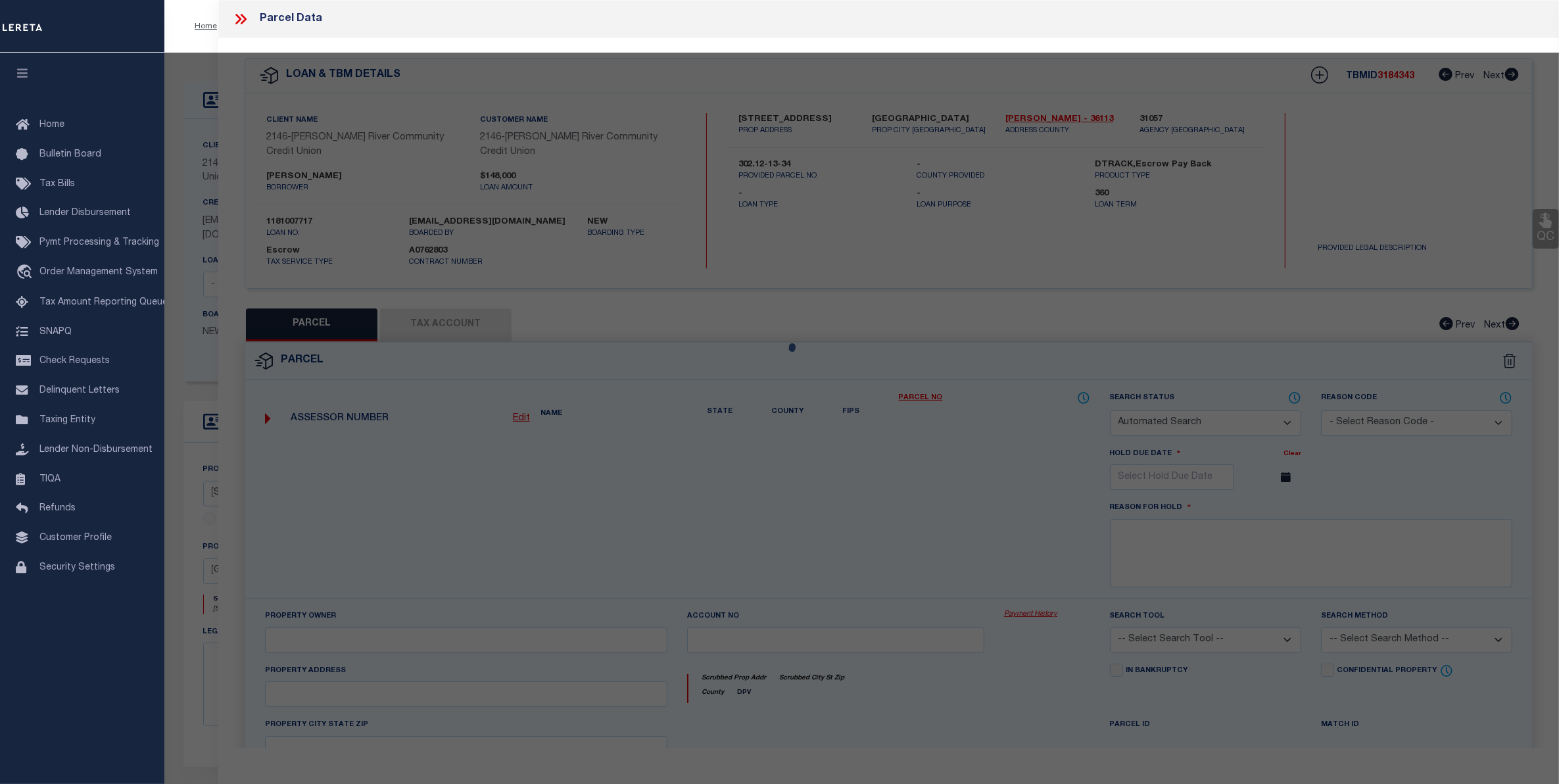
select select "CP"
type input "[PERSON_NAME], [PERSON_NAME]"
select select
type input "[STREET_ADDRESS]"
checkbox input "false"
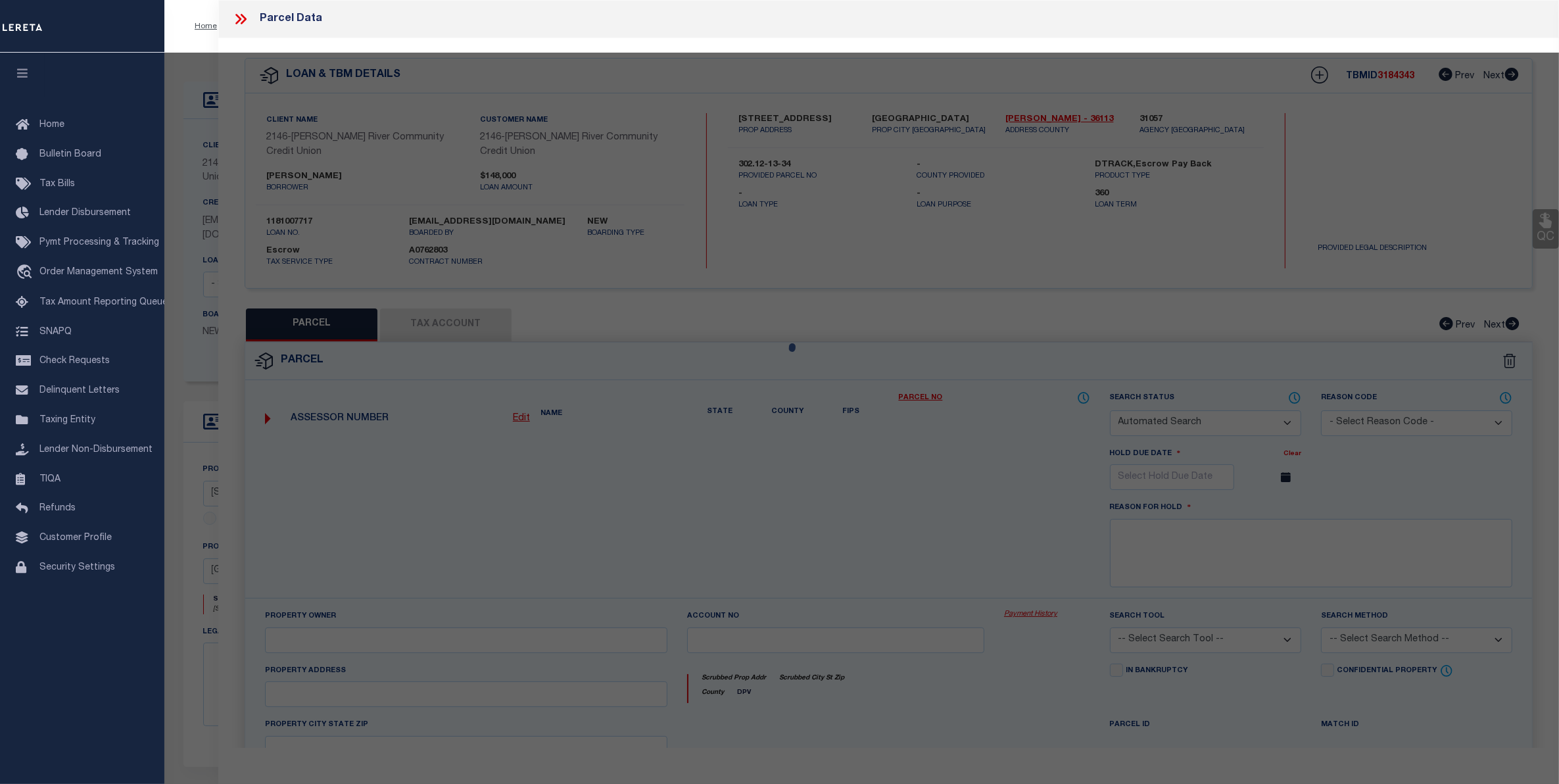
type input "[GEOGRAPHIC_DATA]"
type textarea "Deed Book: 699 Deed Page: 737"
type textarea "Tax ID Special Project"
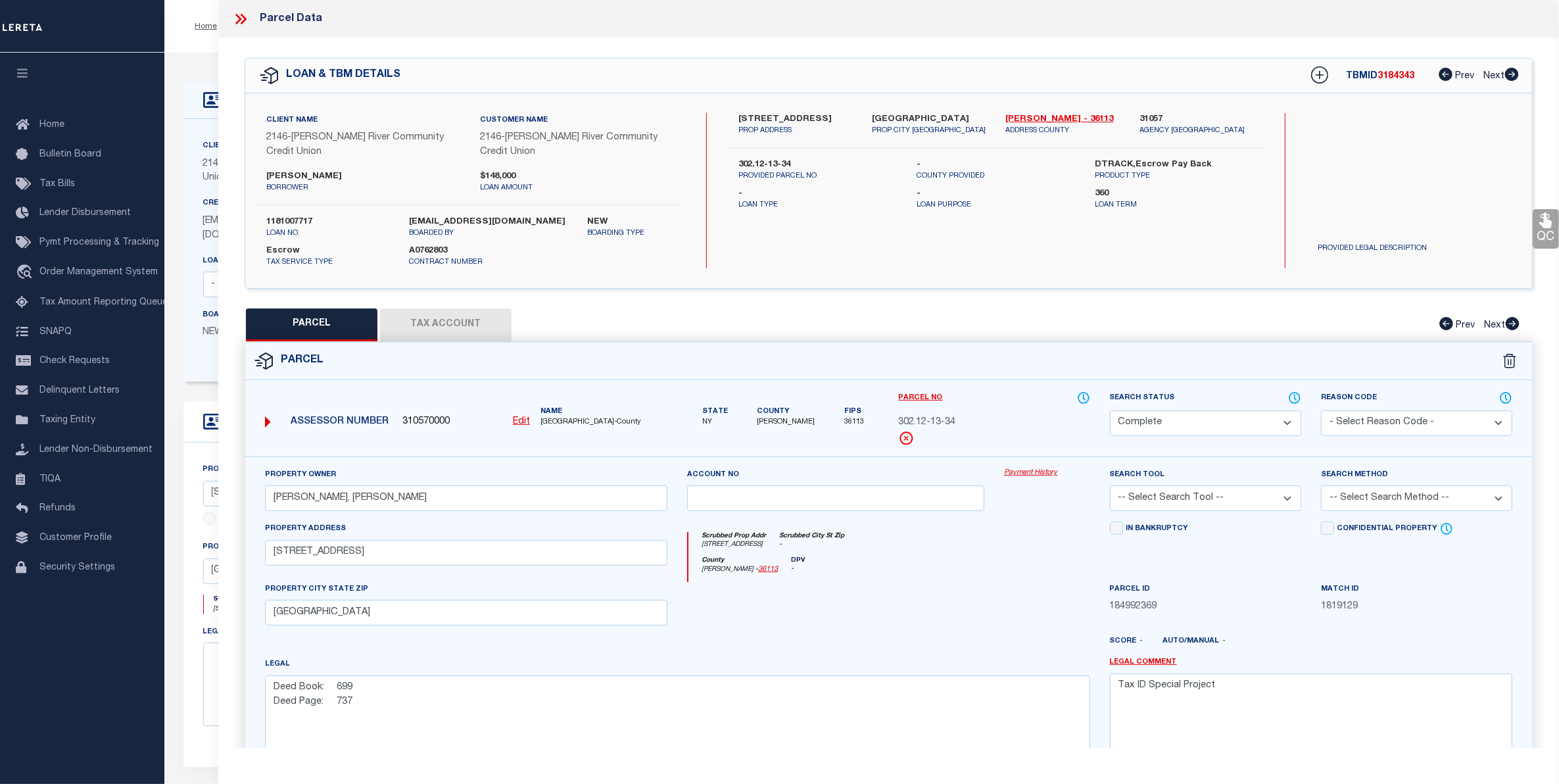
click at [432, 329] on button "Tax Account" at bounding box center [446, 324] width 132 height 33
select select "100"
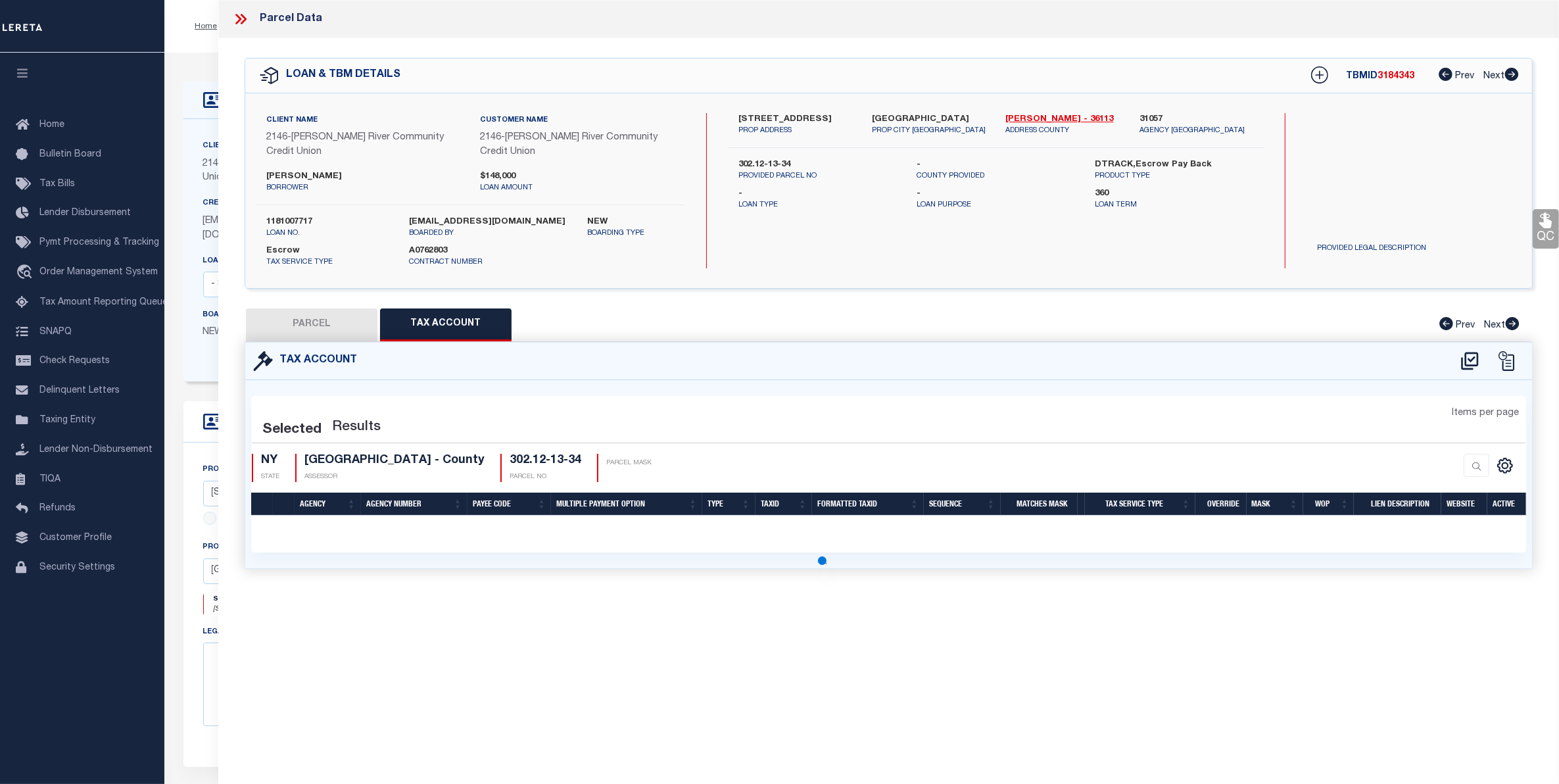
select select "100"
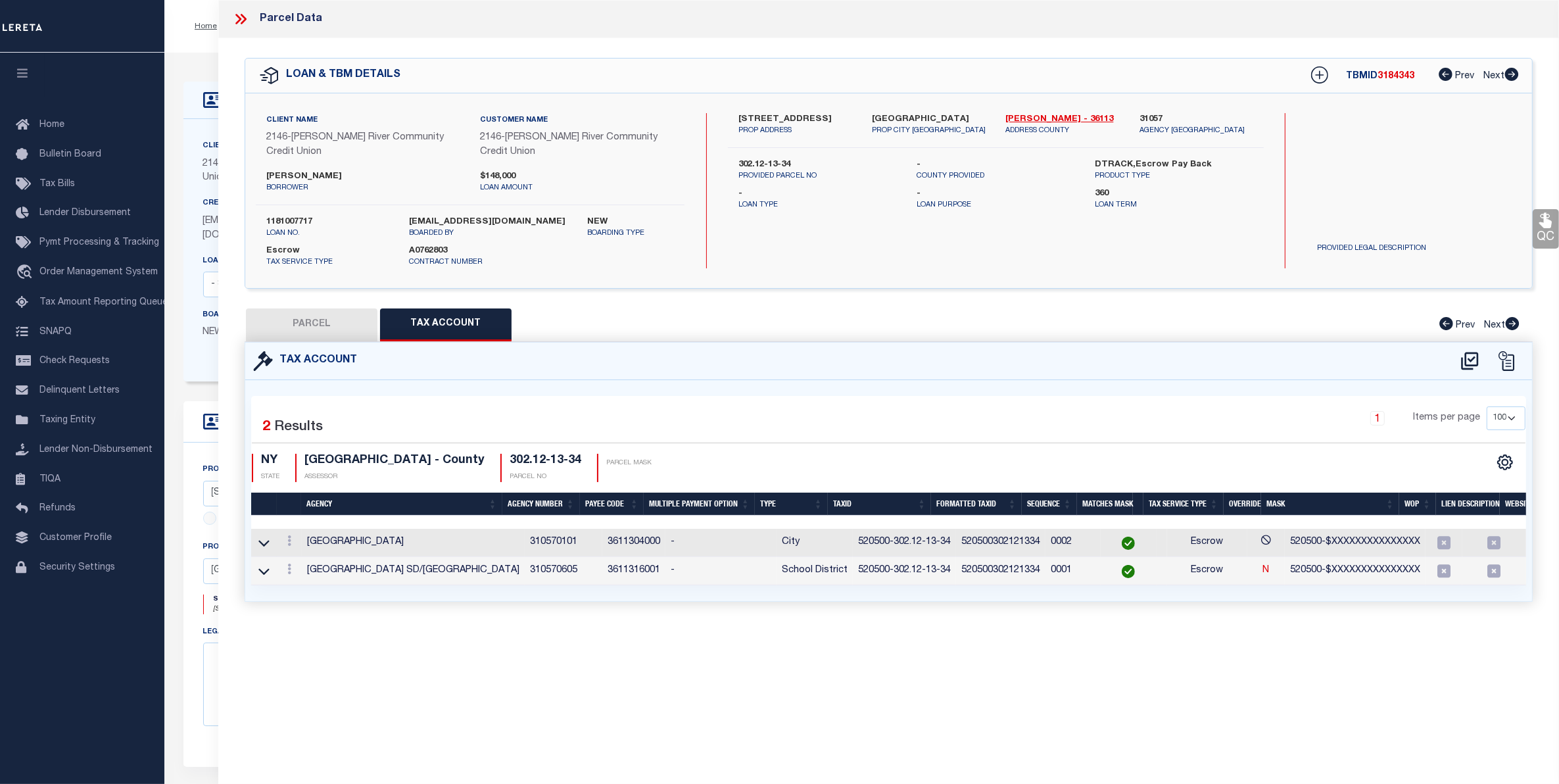
click at [313, 323] on button "PARCEL" at bounding box center [312, 324] width 132 height 33
select select "AS"
checkbox input "false"
select select "CP"
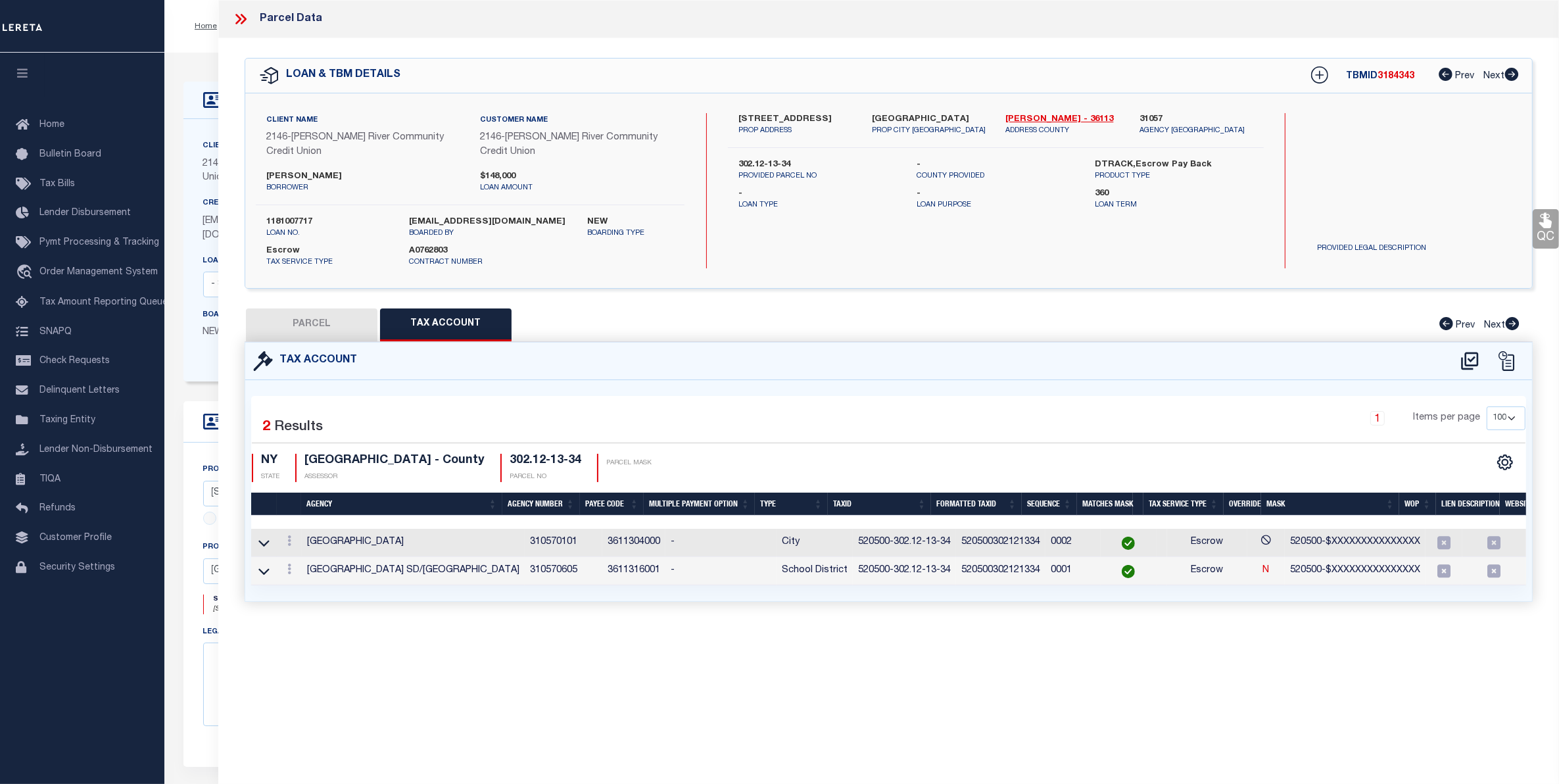
type input "[PERSON_NAME], [PERSON_NAME]"
select select
type input "[STREET_ADDRESS]"
checkbox input "false"
type input "[GEOGRAPHIC_DATA]"
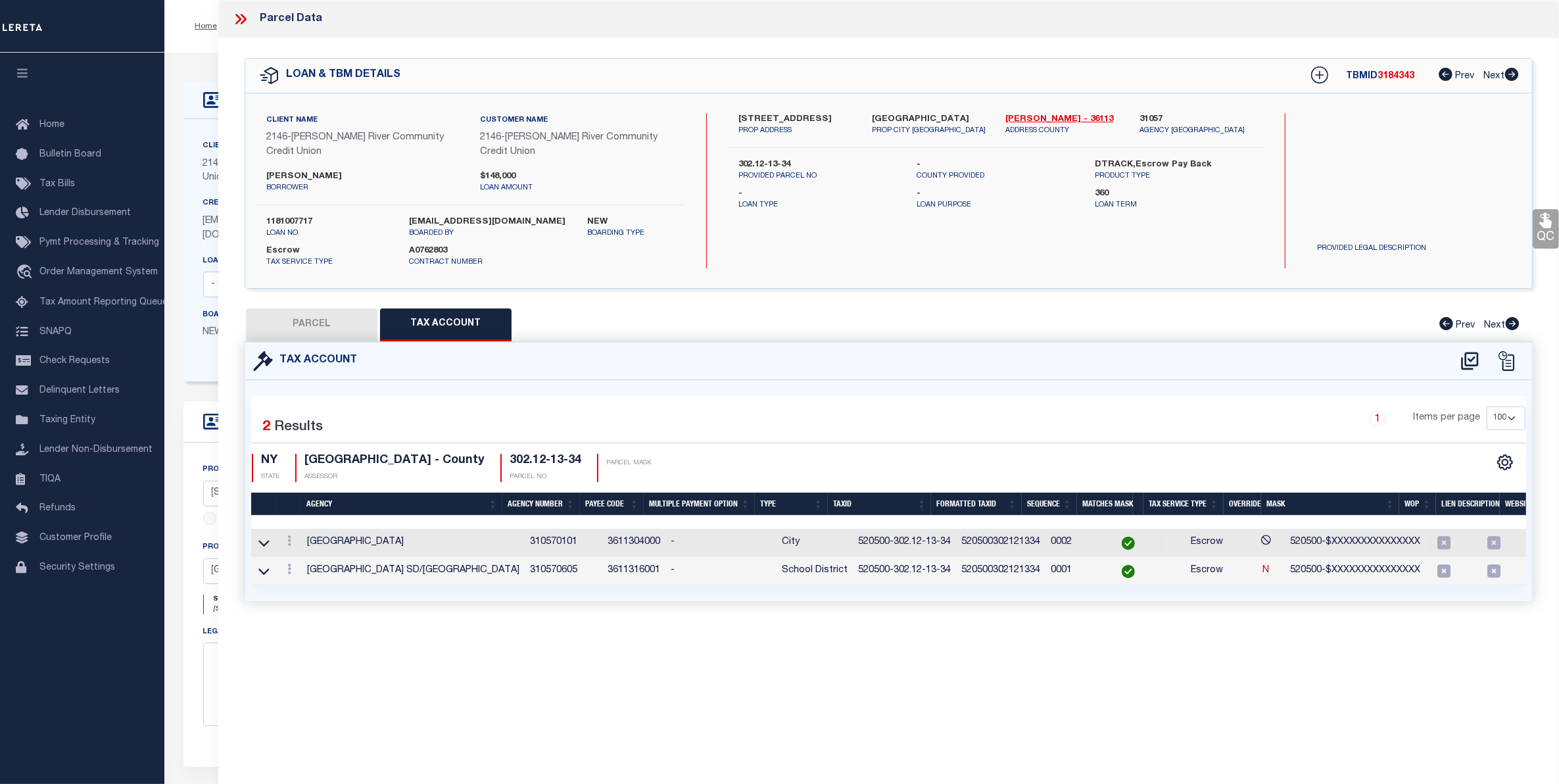
type textarea "Deed Book: 699 Deed Page: 737"
type textarea "Tax ID Special Project"
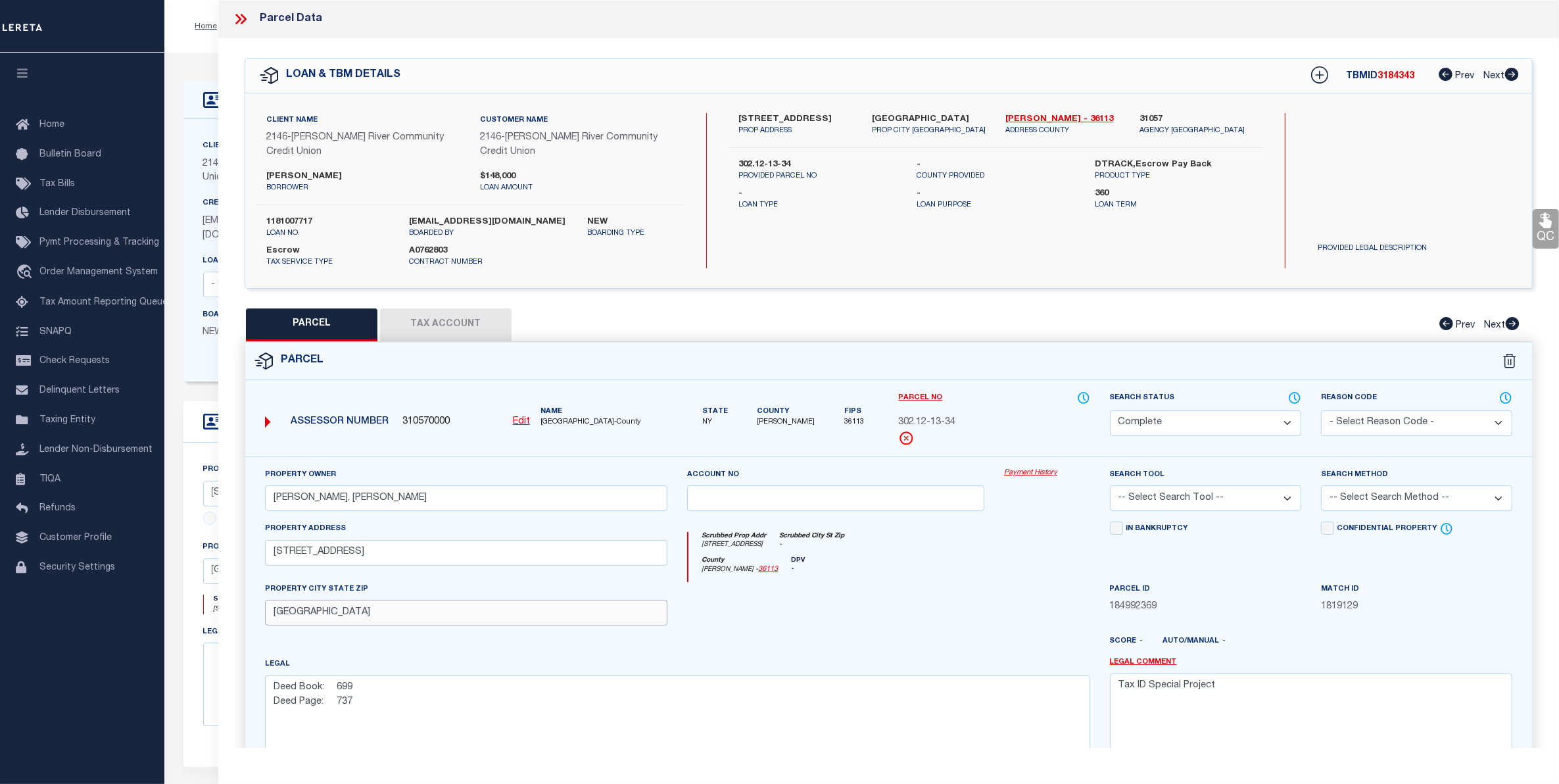
drag, startPoint x: 334, startPoint y: 613, endPoint x: 248, endPoint y: 621, distance: 86.4
click at [250, 621] on div "Property Owner Michael E Hoover, Nancy A Hoover Account no Payment History Sear…" at bounding box center [889, 628] width 1287 height 344
drag, startPoint x: 458, startPoint y: 676, endPoint x: 399, endPoint y: 554, distance: 135.5
click at [458, 676] on div "Legal Deed Book: 699 Deed Page: 737" at bounding box center [677, 707] width 826 height 101
drag, startPoint x: 369, startPoint y: 557, endPoint x: 267, endPoint y: 555, distance: 102.0
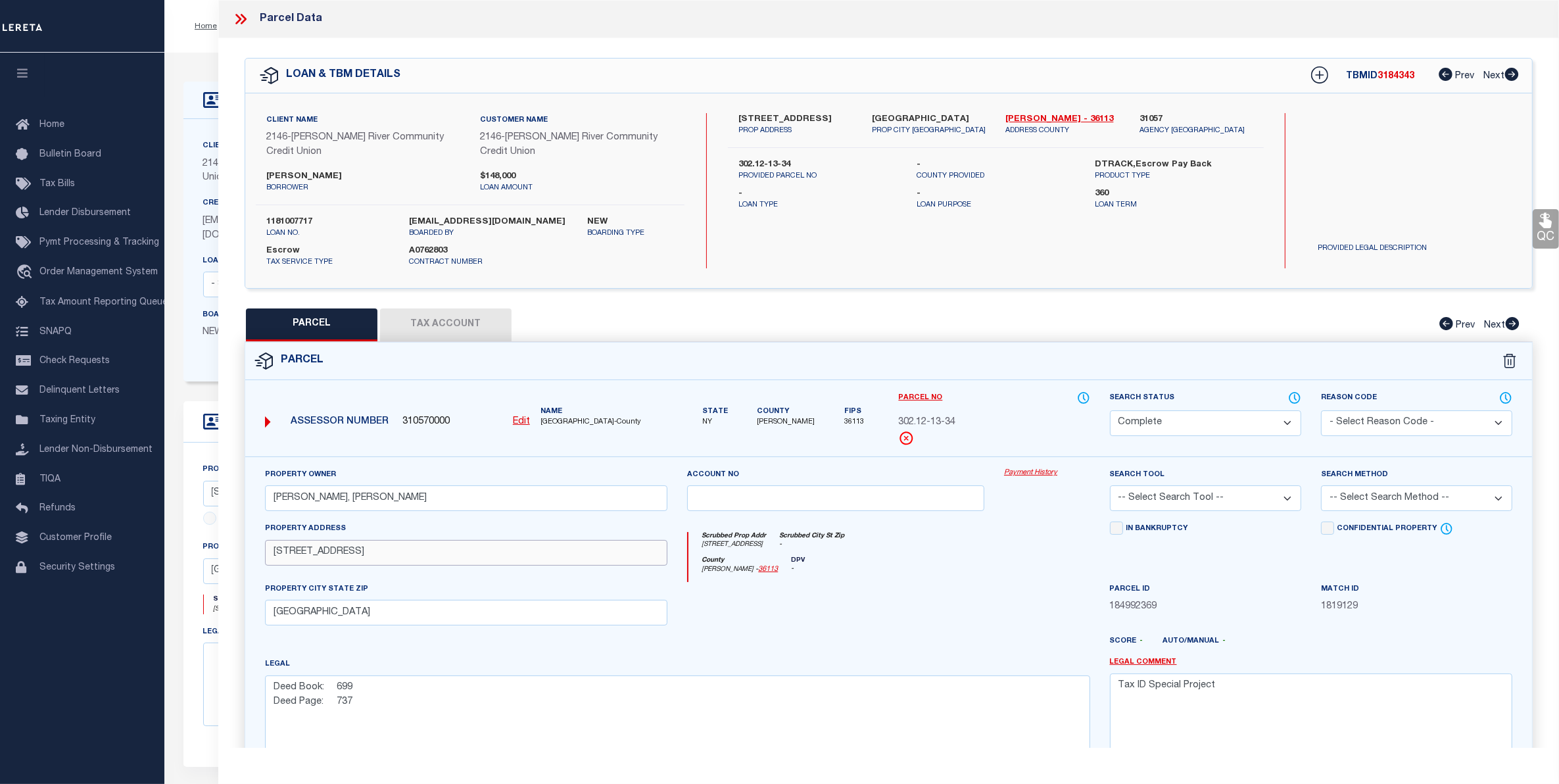
click at [267, 555] on input "199 Bay Street" at bounding box center [466, 553] width 403 height 25
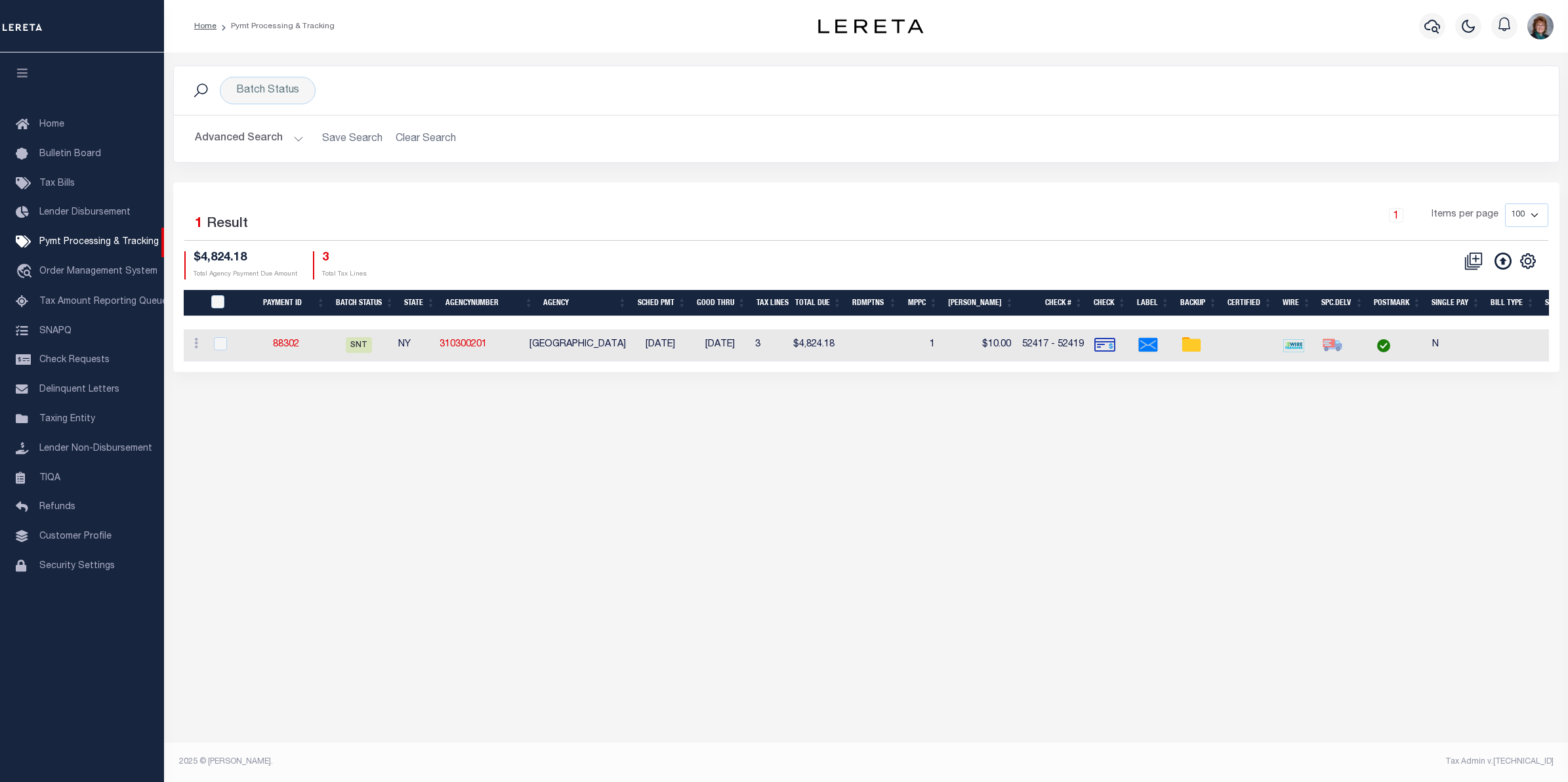
click at [270, 136] on button "Advanced Search" at bounding box center [249, 139] width 109 height 25
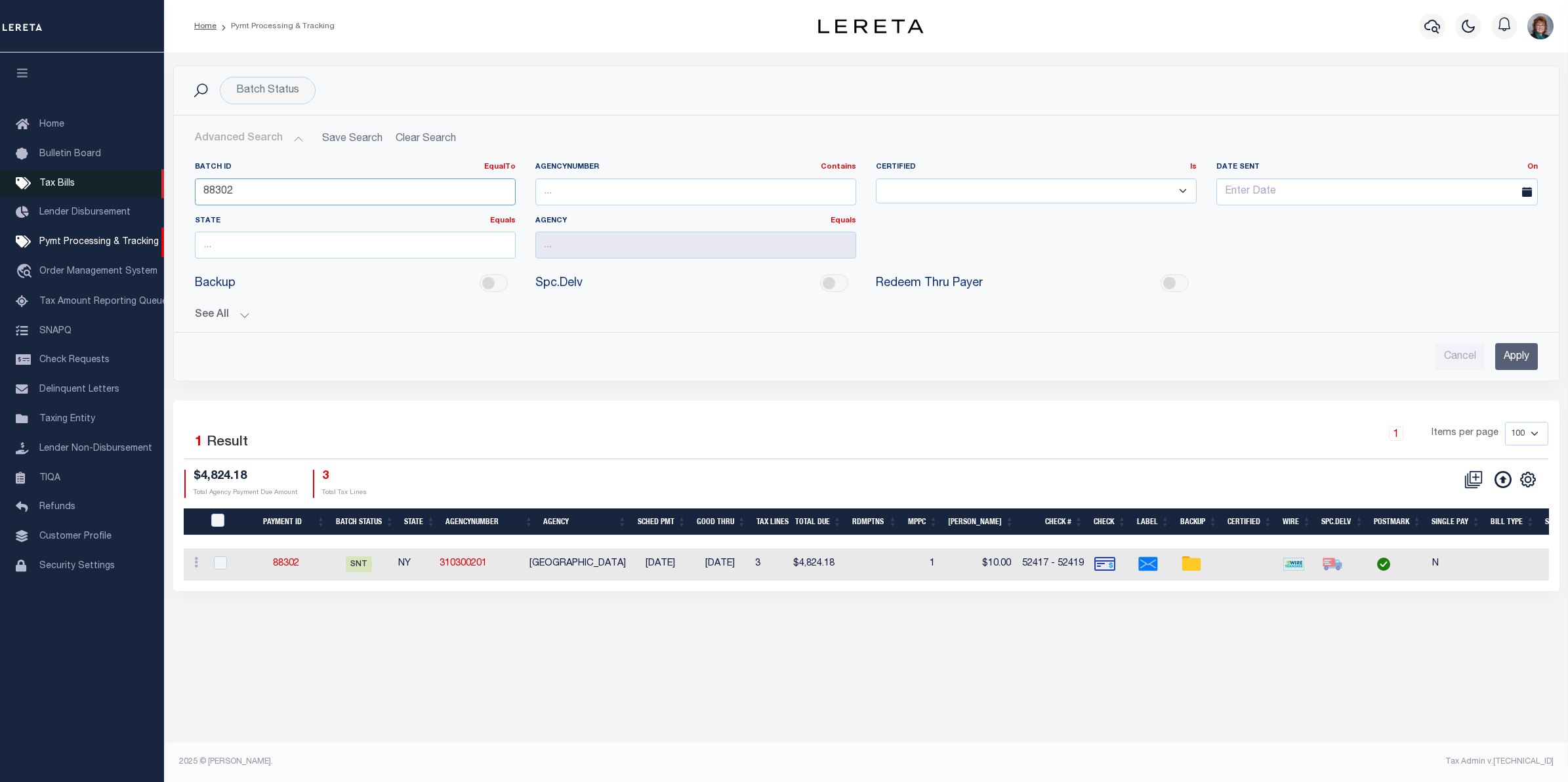
drag, startPoint x: 264, startPoint y: 194, endPoint x: 138, endPoint y: 192, distance: 126.0
click at [148, 195] on div "Home Pymt Processing & Tracking" at bounding box center [784, 377] width 1568 height 756
drag, startPoint x: 1456, startPoint y: 361, endPoint x: 1450, endPoint y: 359, distance: 6.3
click at [1455, 359] on input "Cancel" at bounding box center [1460, 357] width 50 height 27
checkbox input "true"
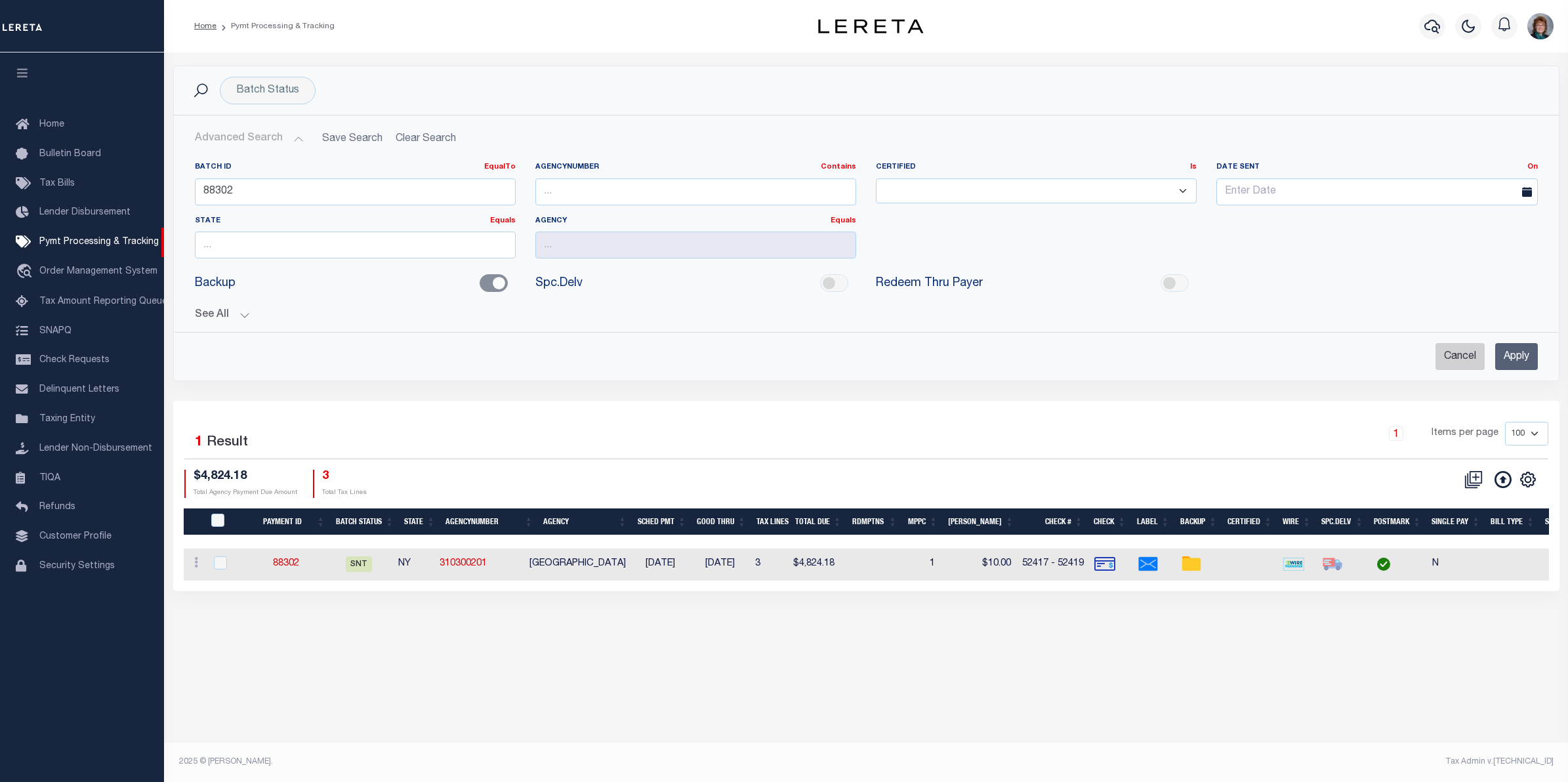
checkbox input "true"
checkbox input "false"
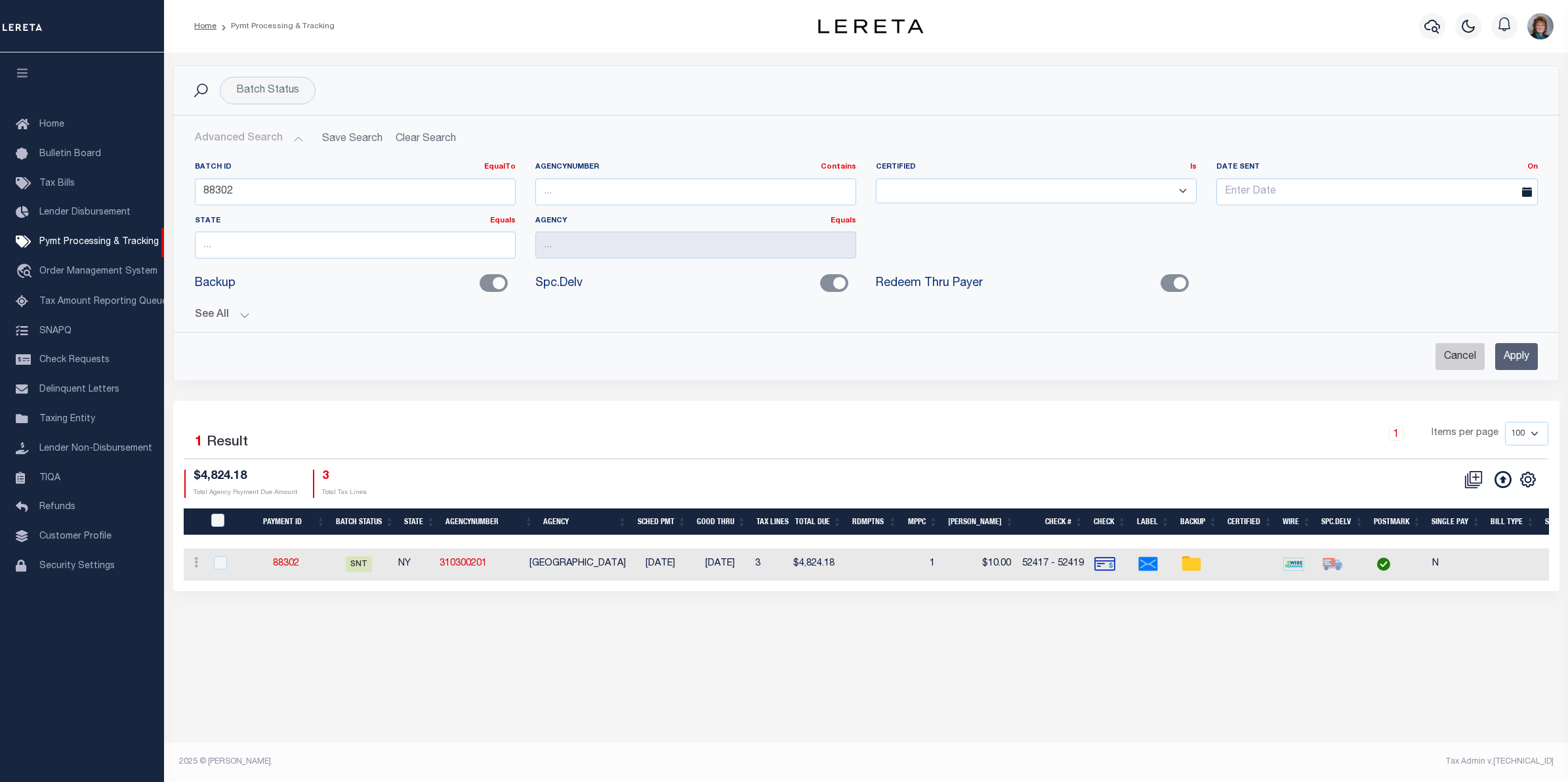
checkbox input "false"
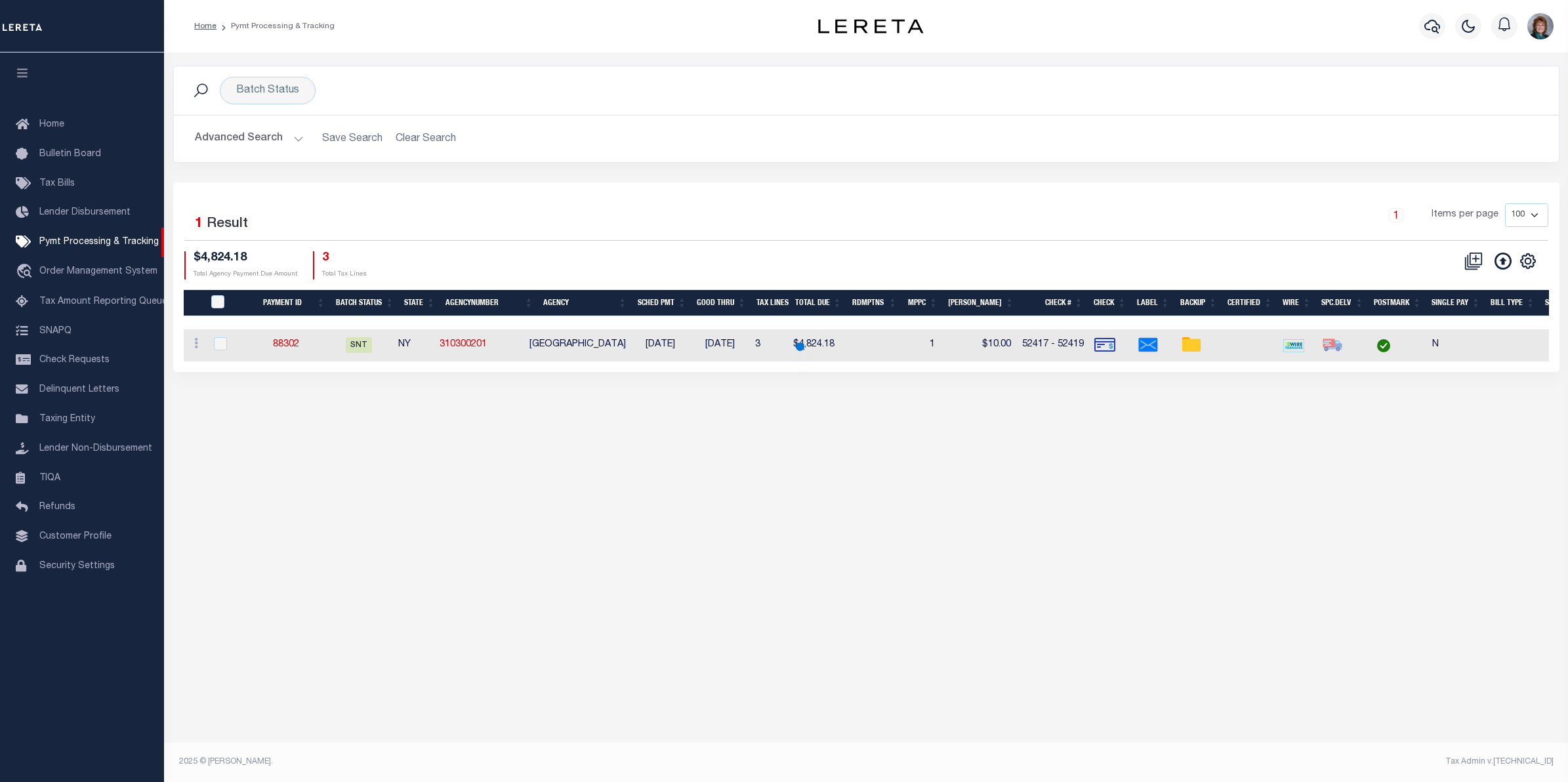
click at [260, 127] on button "Advanced Search" at bounding box center [249, 139] width 109 height 25
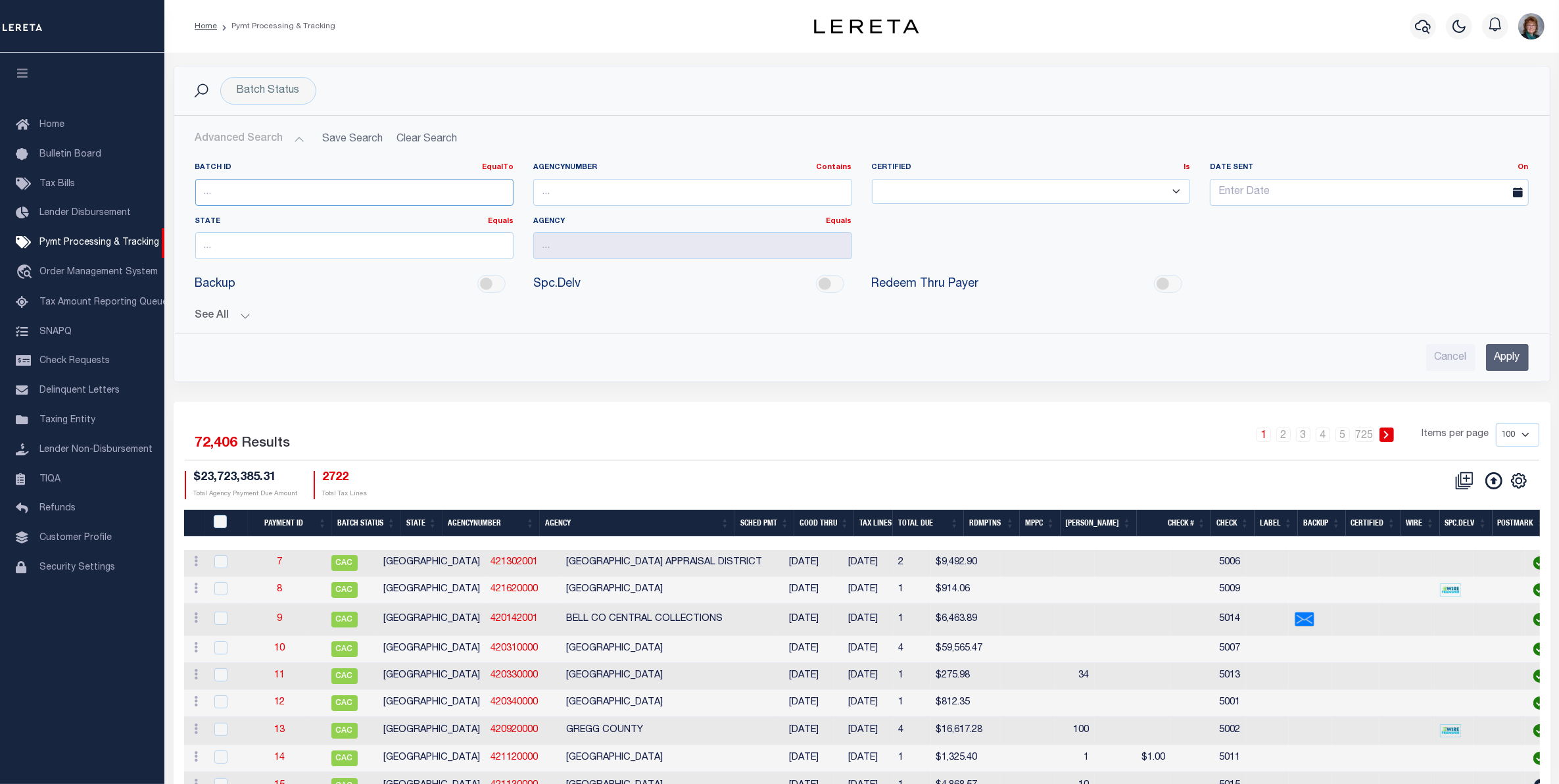
click at [271, 194] on input "number" at bounding box center [354, 192] width 319 height 27
type input "88151"
click at [1500, 350] on input "Apply" at bounding box center [1507, 358] width 42 height 27
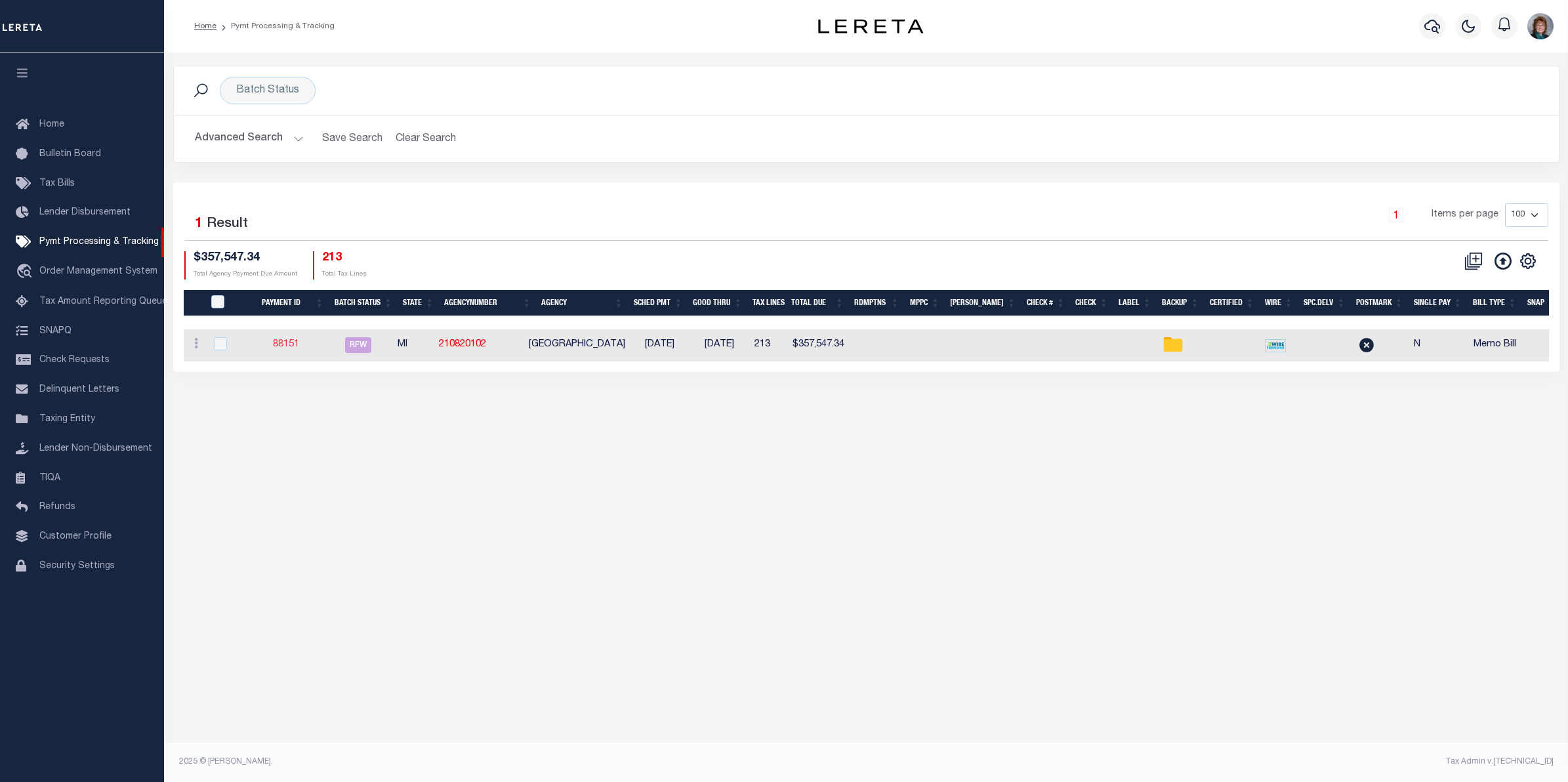
click at [293, 345] on link "88151" at bounding box center [286, 344] width 26 height 9
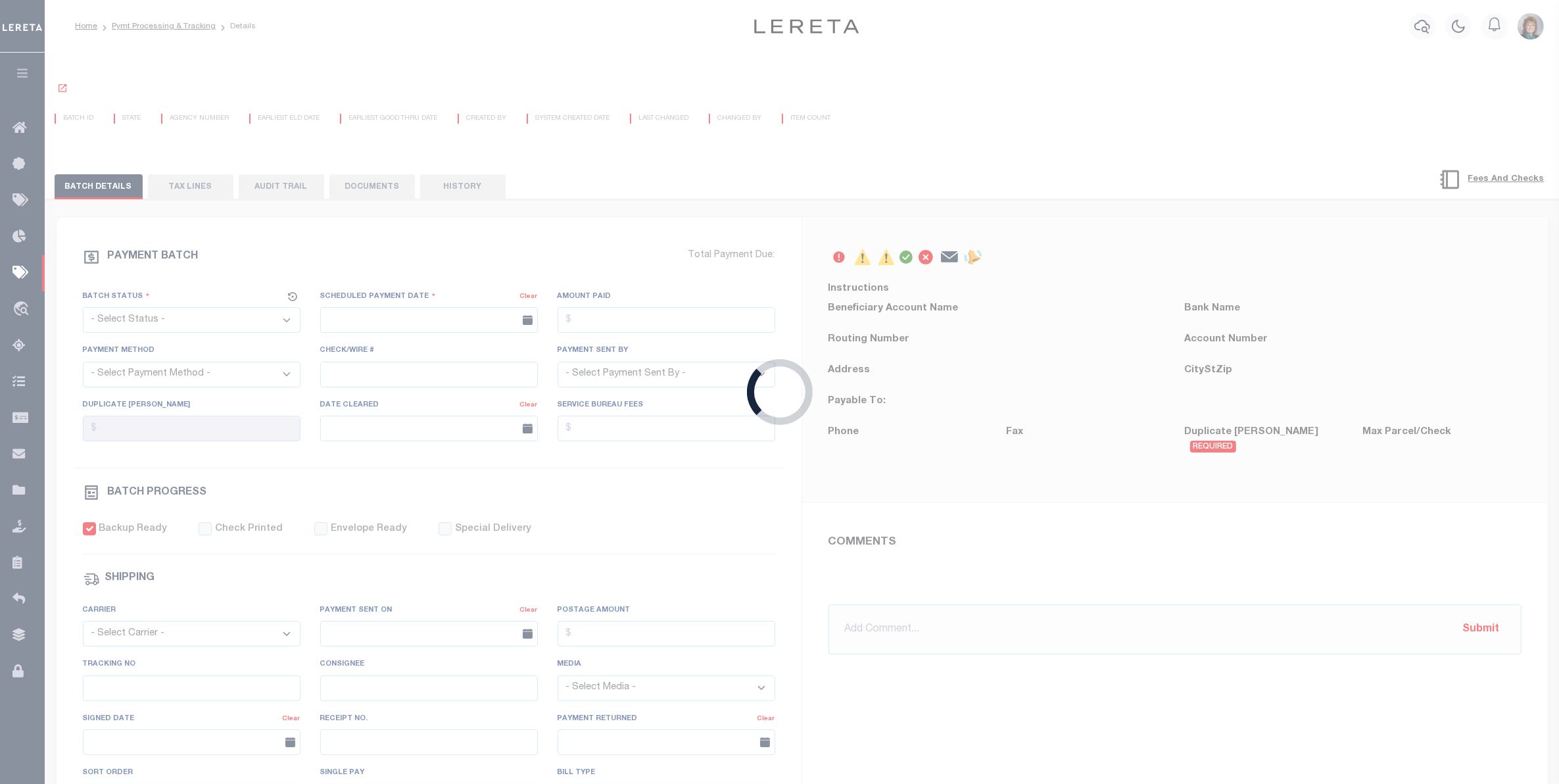
select select "RFW"
type input "[DATE]"
type input "$357,547.34"
select select "TRA"
select select "[PERSON_NAME]"
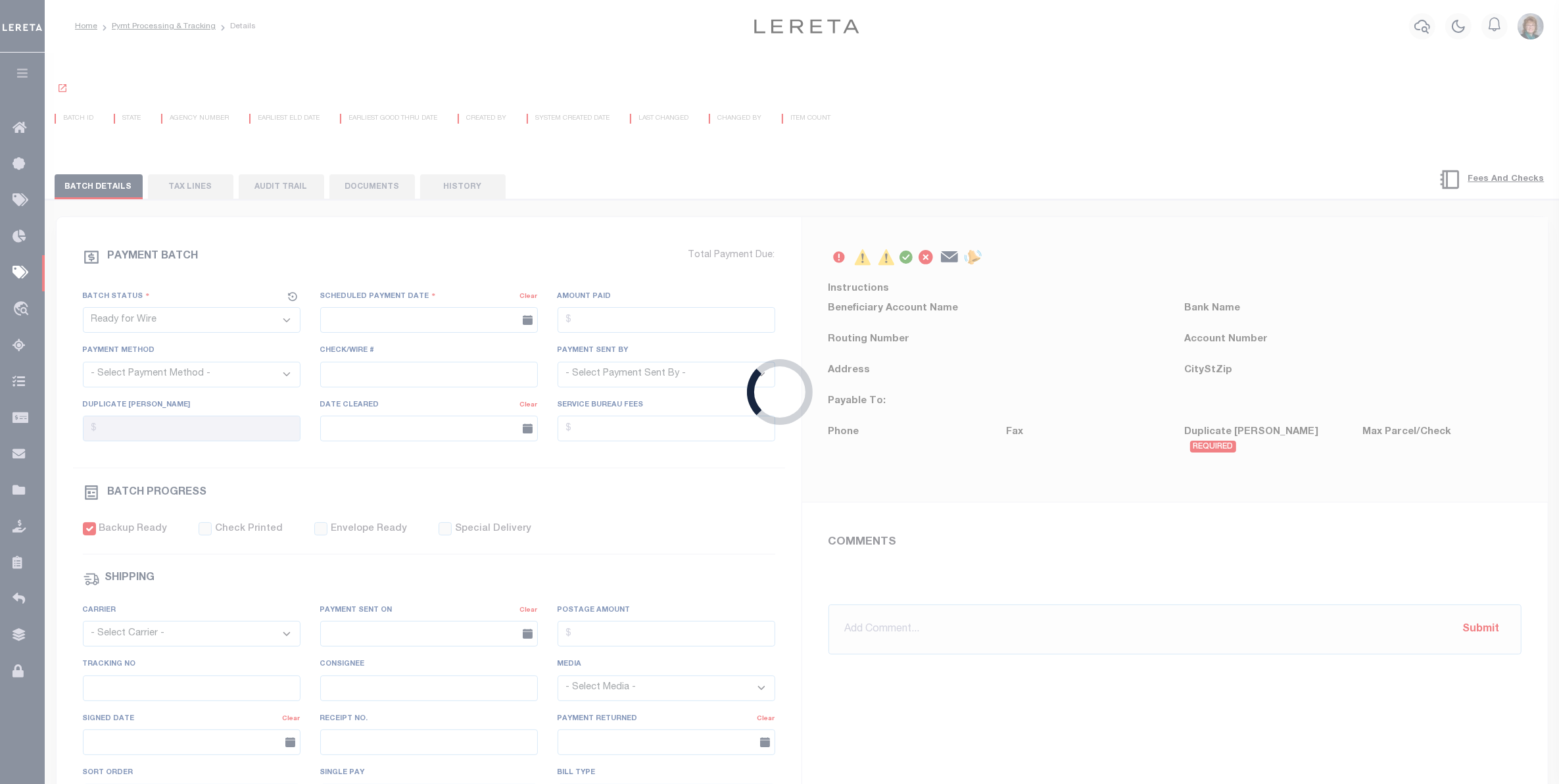
checkbox input "true"
type input "N"
select select "37"
radio input "true"
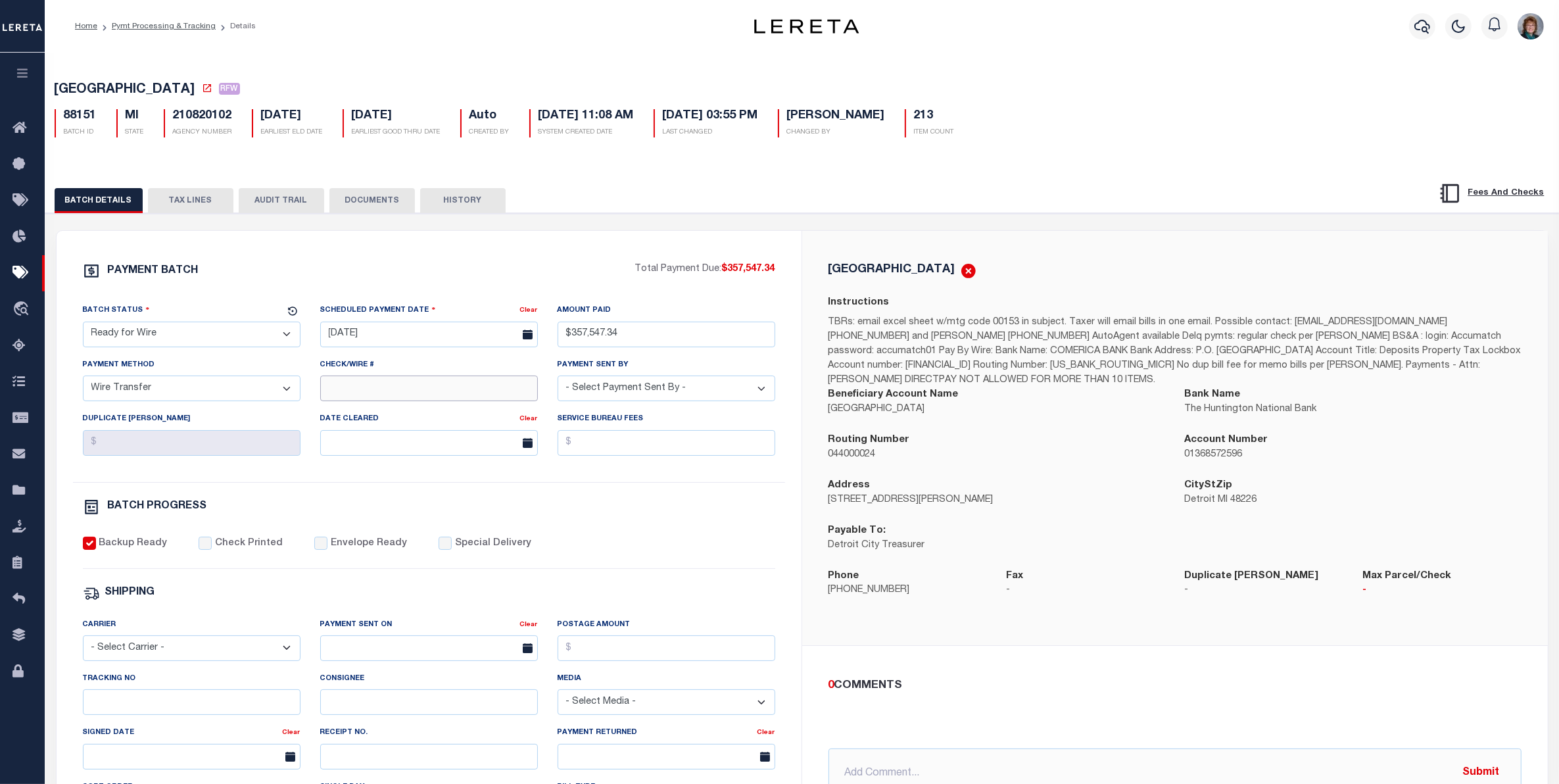
click at [396, 396] on input "Check/Wire #" at bounding box center [429, 388] width 218 height 25
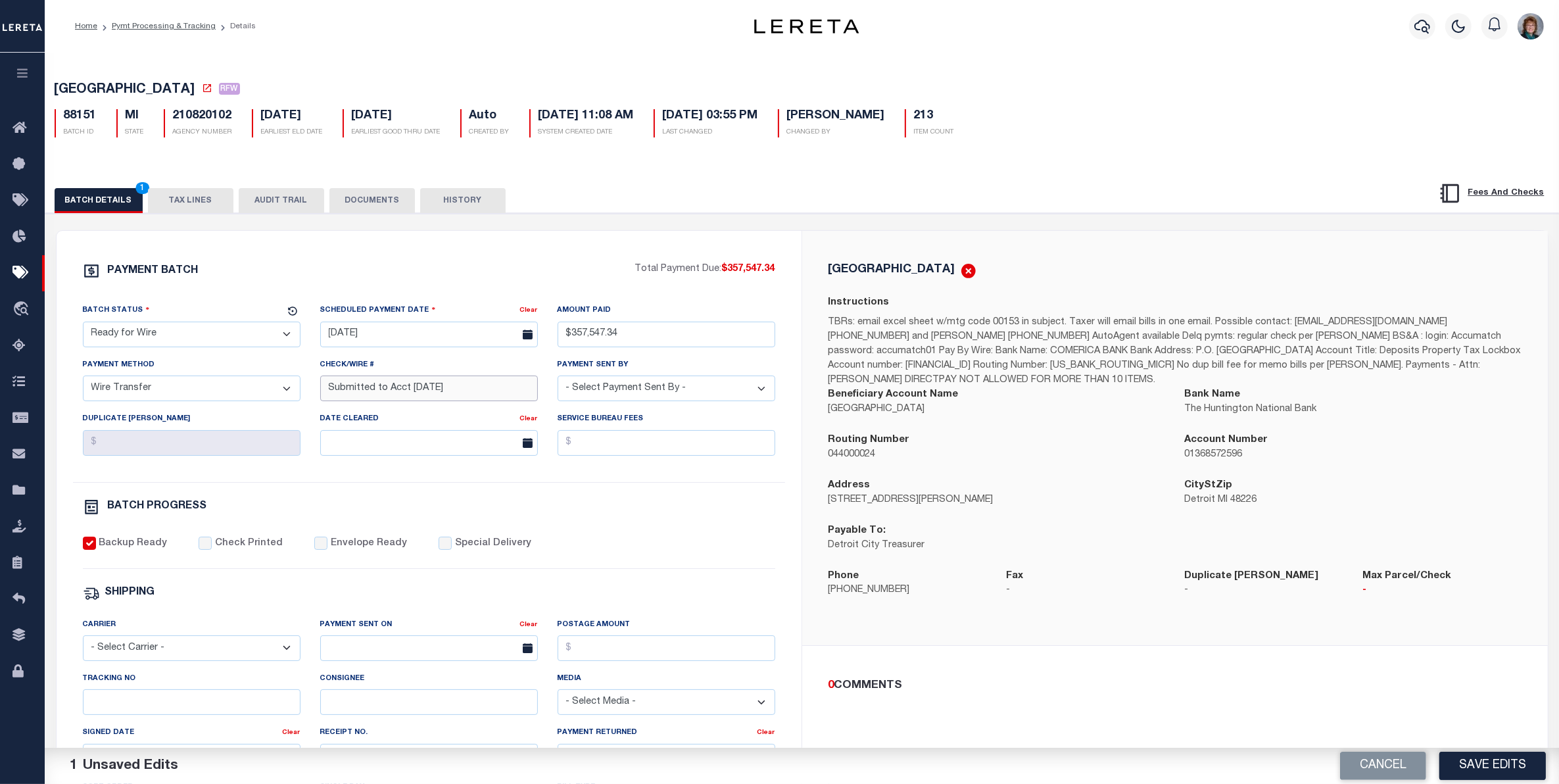
click at [420, 388] on input "Submitted to Acct [DATE]" at bounding box center [429, 388] width 218 height 25
click at [429, 393] on input "Submitted to Acct [DATE]" at bounding box center [429, 388] width 218 height 25
type input "Submitted to Acct [DATE]"
click at [374, 196] on button "DOCUMENTS" at bounding box center [372, 201] width 86 height 25
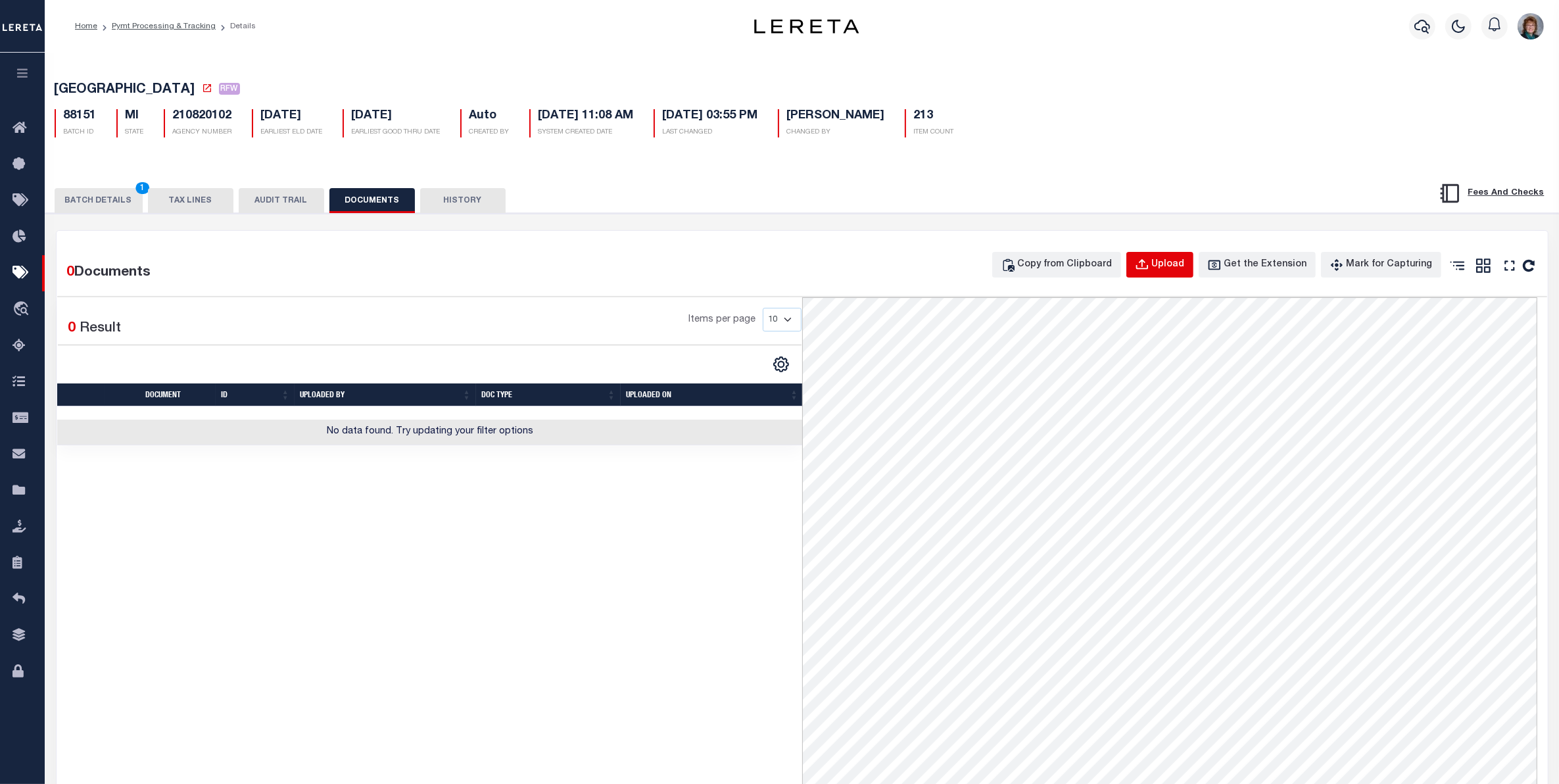
click at [1150, 261] on icon "button" at bounding box center [1143, 265] width 14 height 14
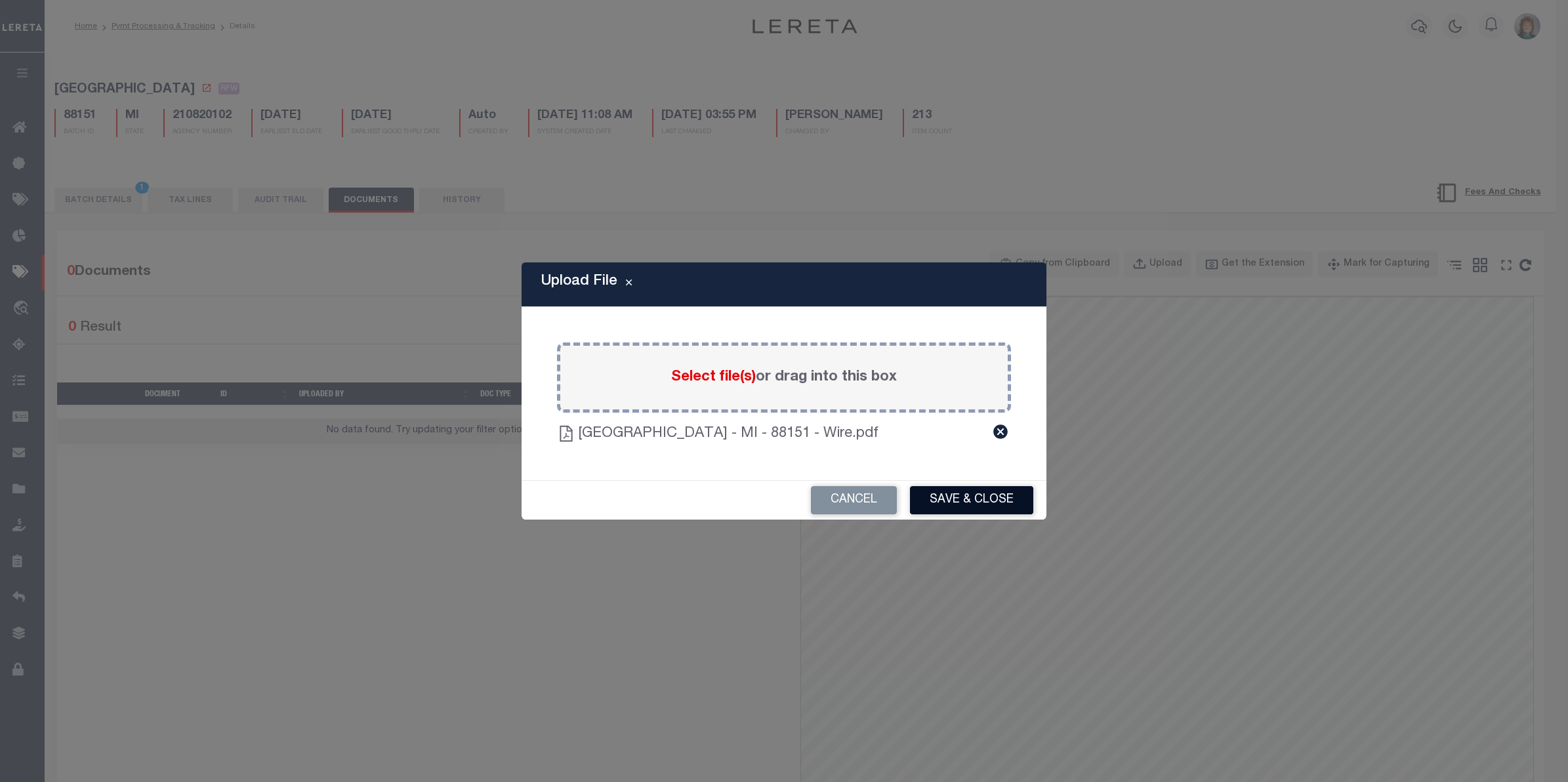
click at [962, 492] on button "Save & Close" at bounding box center [971, 500] width 123 height 28
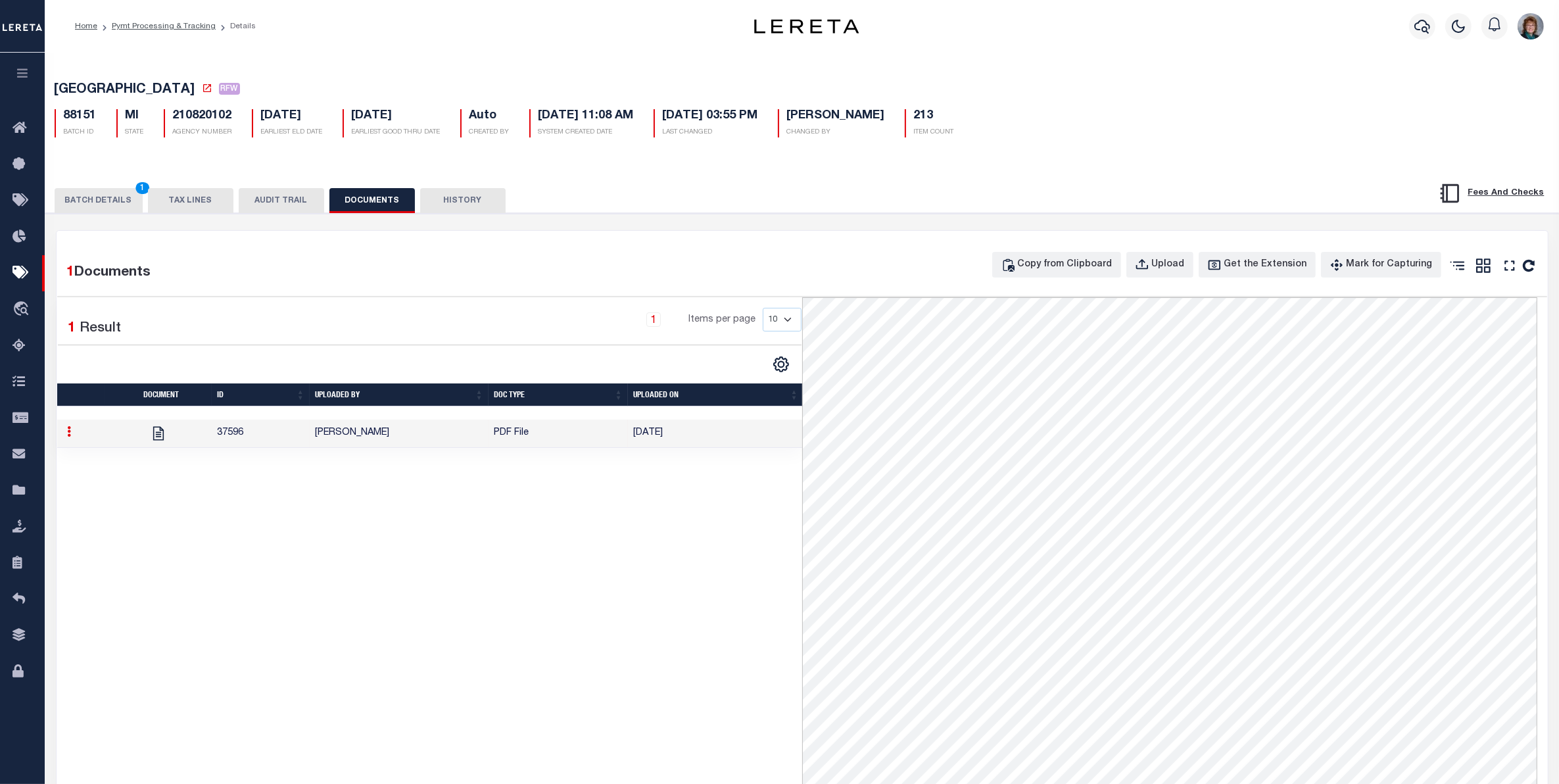
click at [86, 204] on button "BATCH DETAILS 1" at bounding box center [98, 201] width 89 height 25
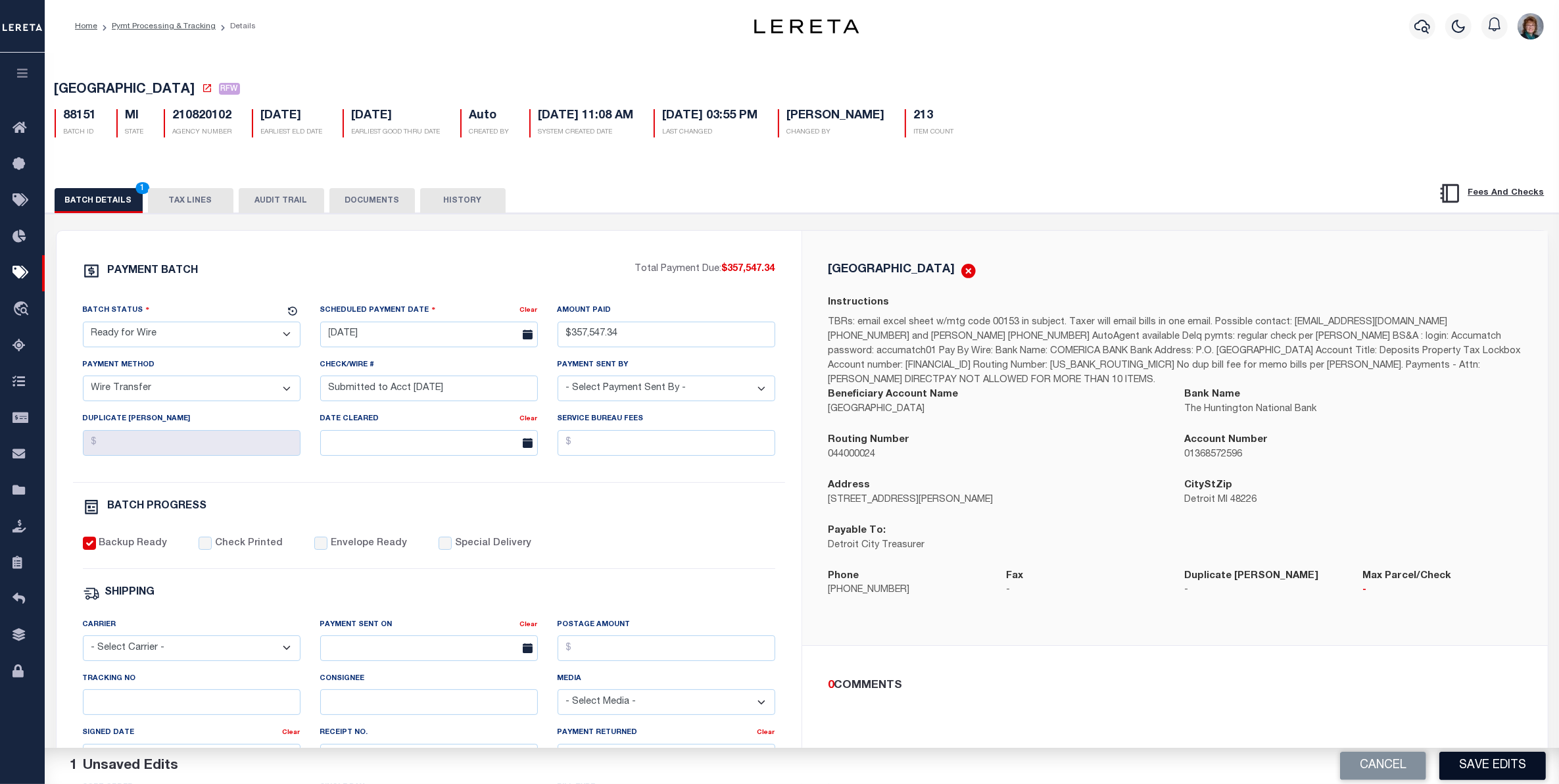
click at [1481, 761] on button "Save Edits" at bounding box center [1493, 765] width 107 height 28
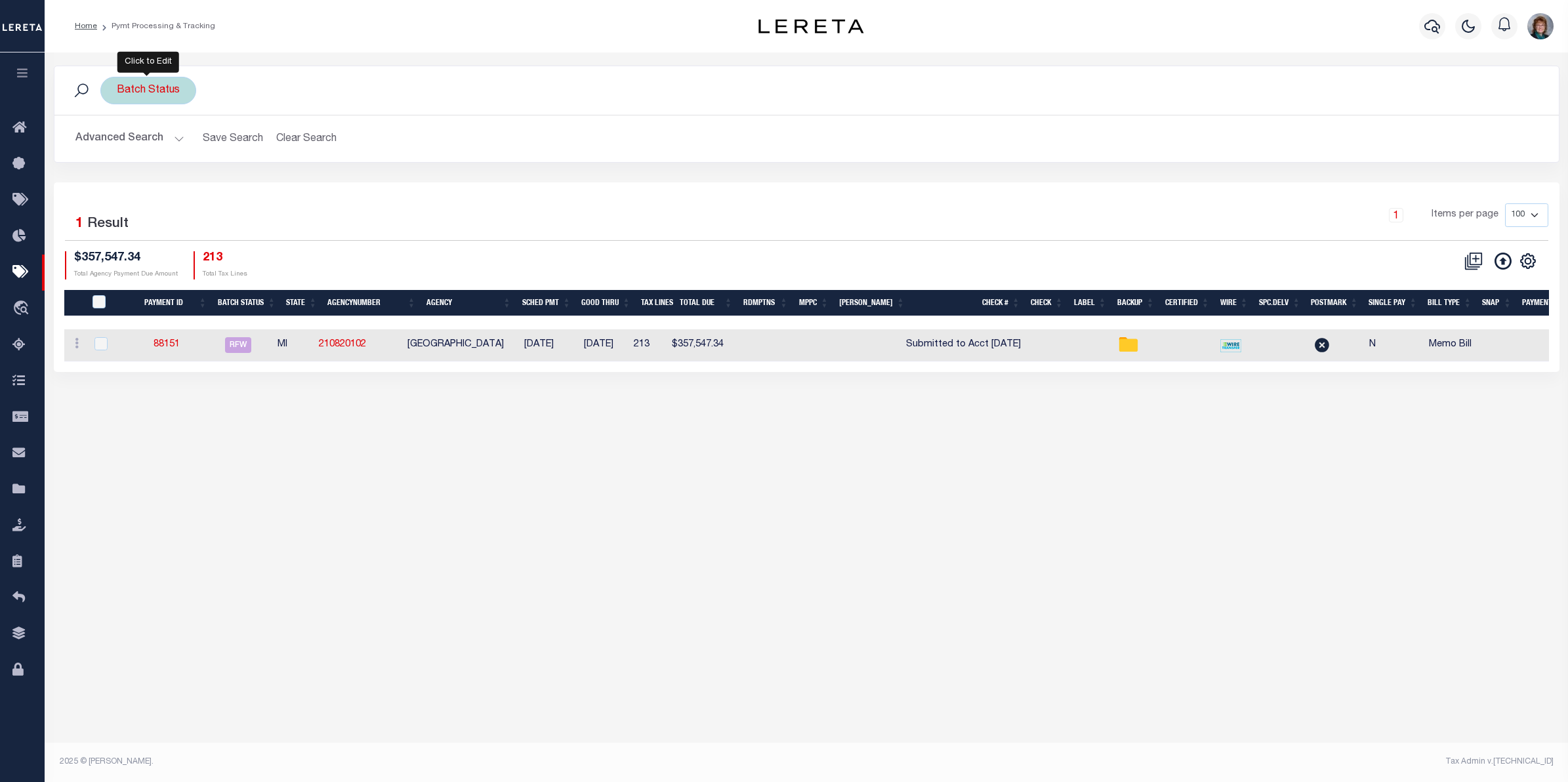
click at [144, 90] on div "Batch Status" at bounding box center [148, 90] width 96 height 28
click at [242, 185] on input "Cancel" at bounding box center [239, 183] width 44 height 22
click at [165, 139] on button "Advanced Search" at bounding box center [130, 139] width 109 height 25
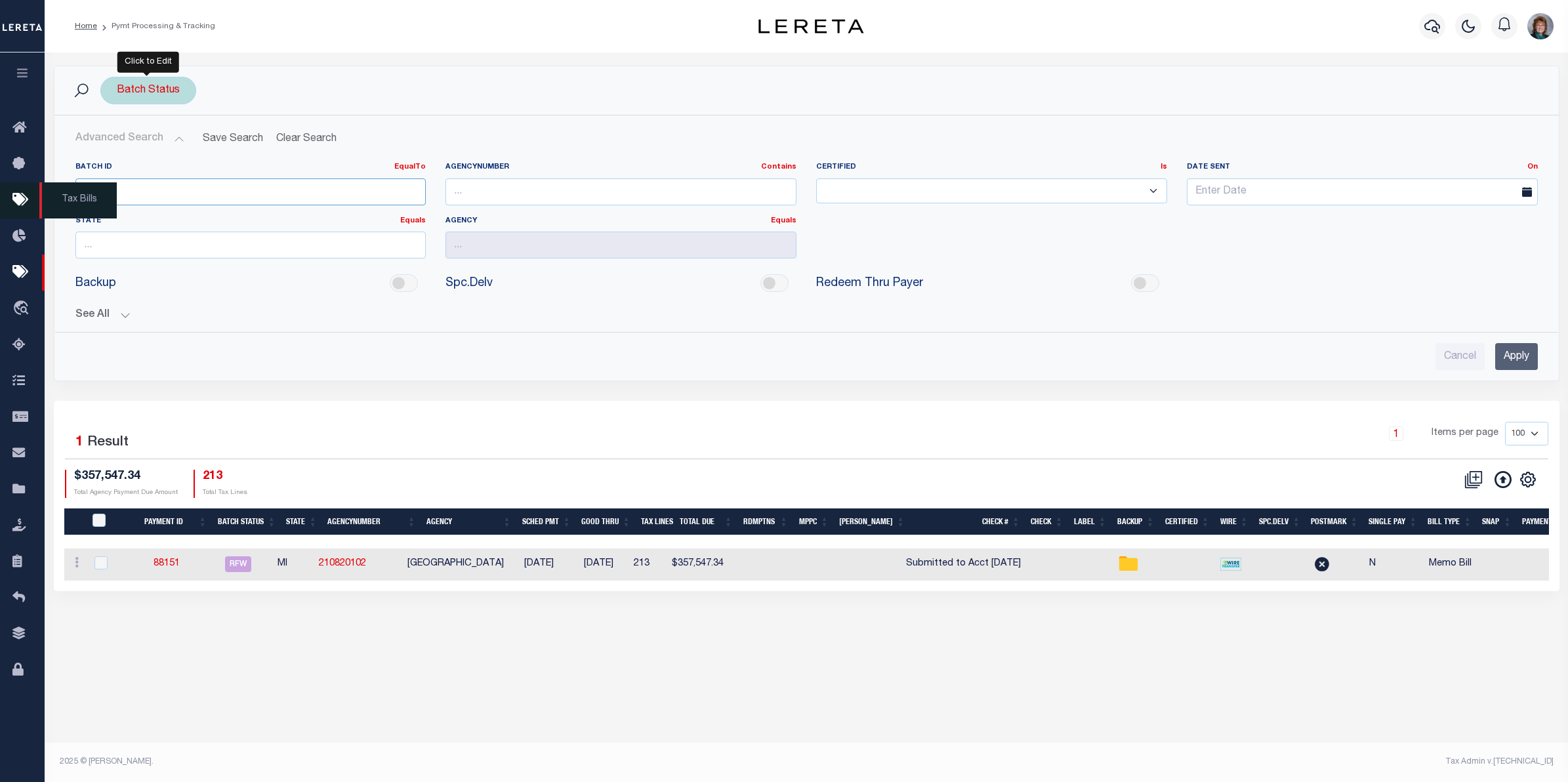
drag, startPoint x: 149, startPoint y: 195, endPoint x: 33, endPoint y: 195, distance: 116.0
click at [34, 195] on div "Home Pymt Processing & Tracking" at bounding box center [784, 377] width 1568 height 756
click at [1446, 361] on input "Cancel" at bounding box center [1460, 357] width 50 height 27
checkbox input "true"
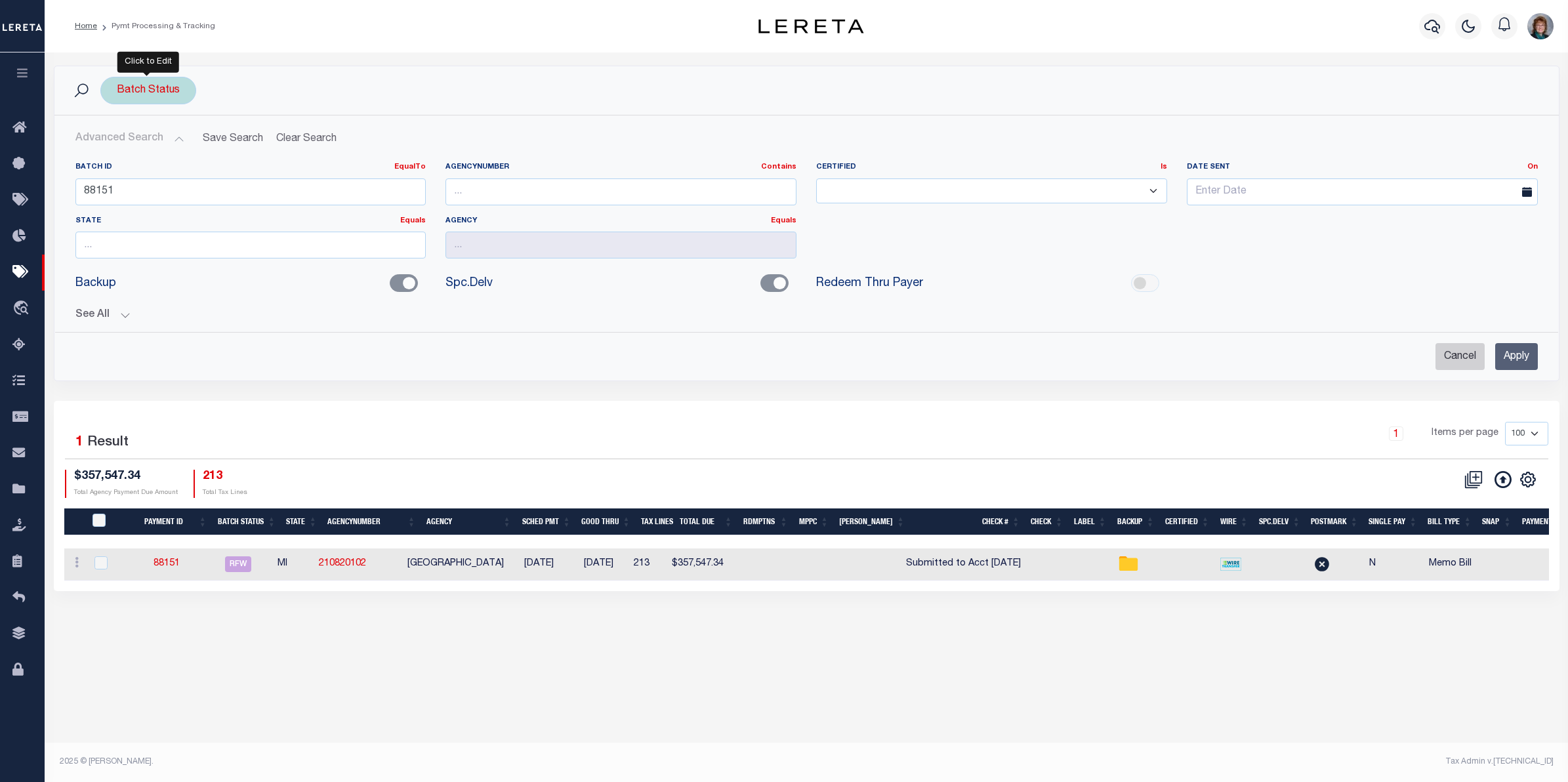
checkbox input "true"
checkbox input "false"
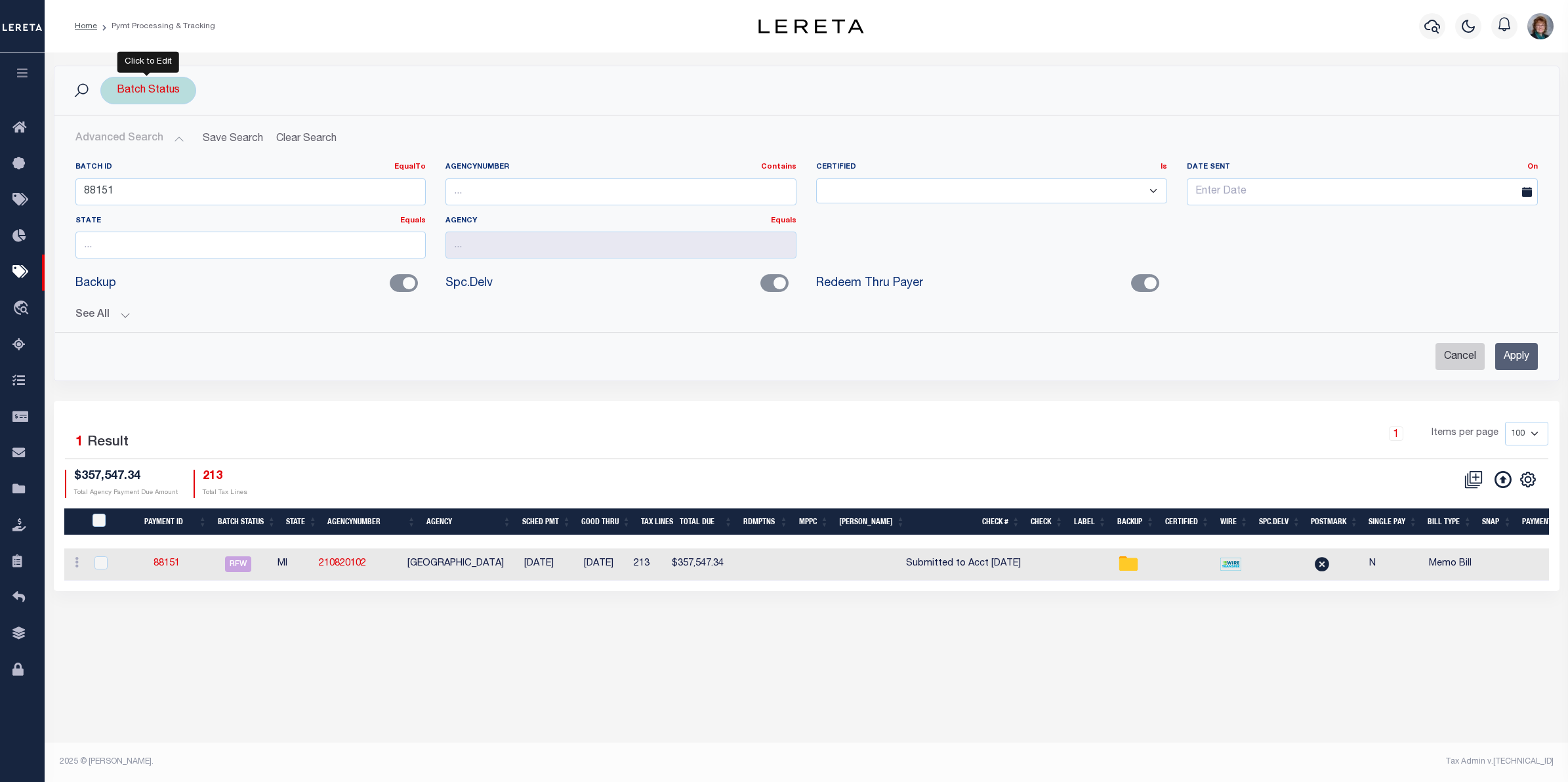
checkbox input "false"
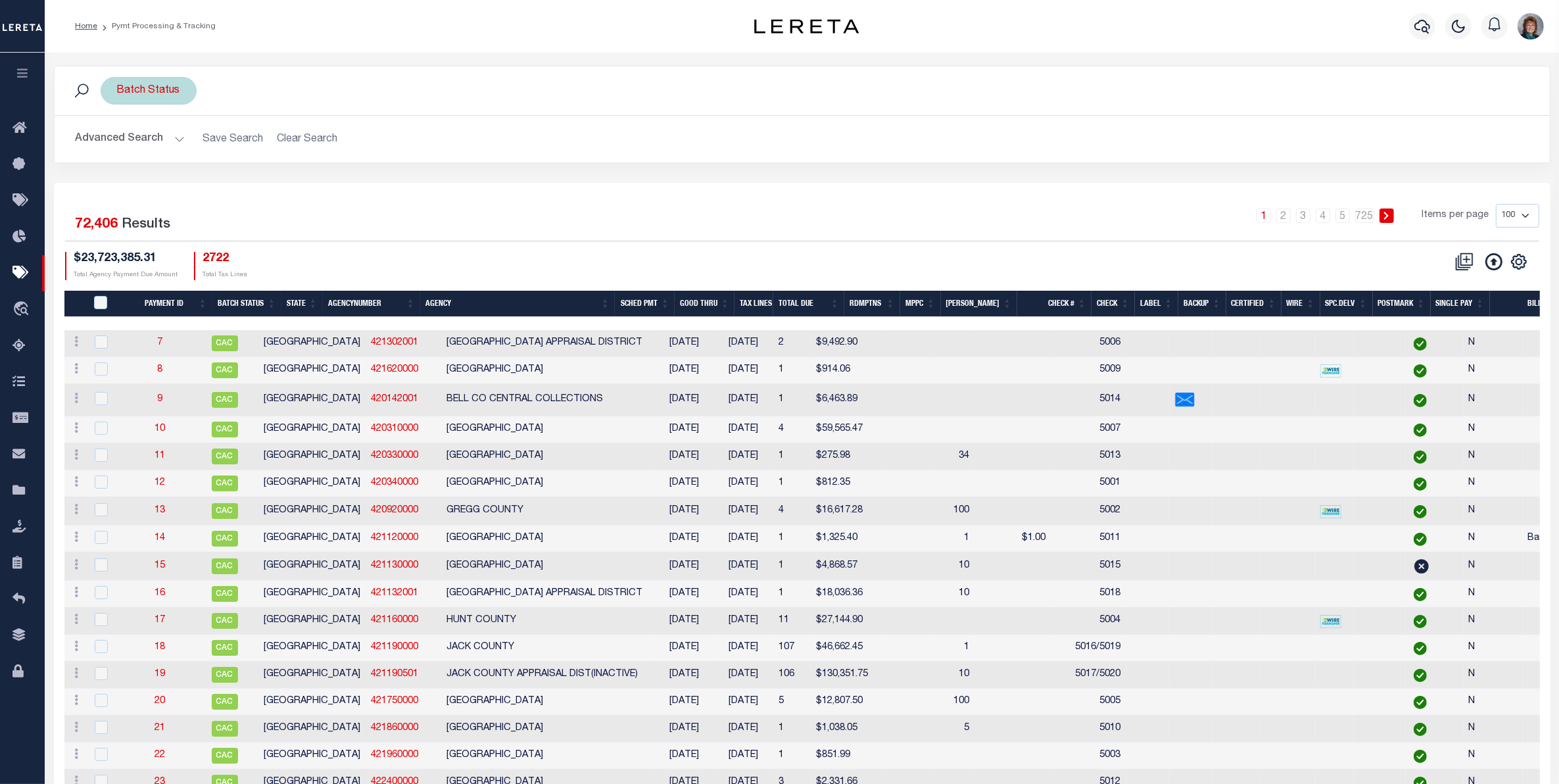
click at [150, 135] on button "Advanced Search" at bounding box center [130, 139] width 109 height 25
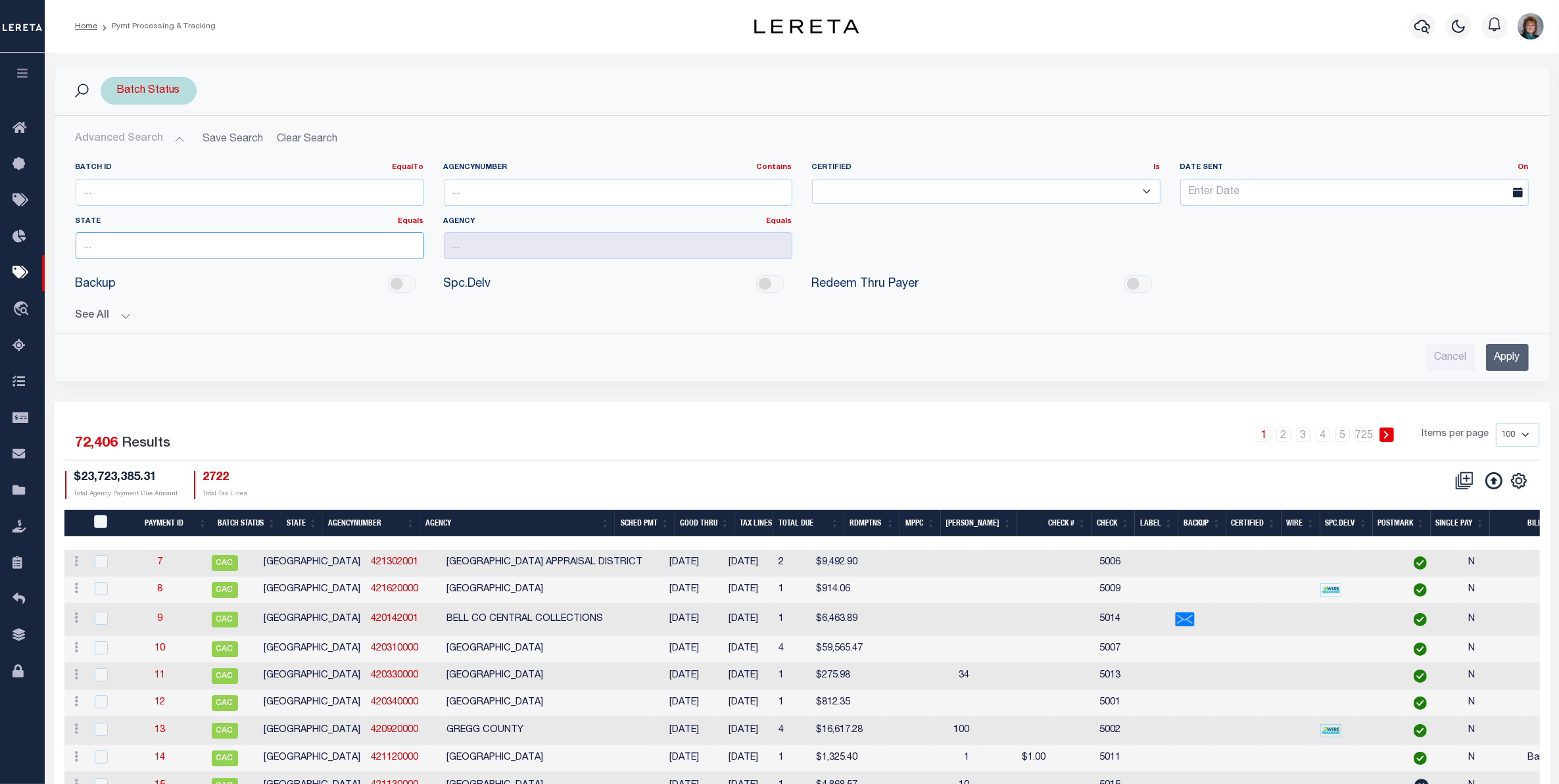
click at [369, 242] on input "text" at bounding box center [250, 246] width 349 height 27
drag, startPoint x: 378, startPoint y: 274, endPoint x: 480, endPoint y: 265, distance: 102.4
click at [380, 274] on div "MI" at bounding box center [250, 270] width 349 height 21
type input "MI"
drag, startPoint x: 513, startPoint y: 251, endPoint x: 519, endPoint y: 250, distance: 6.1
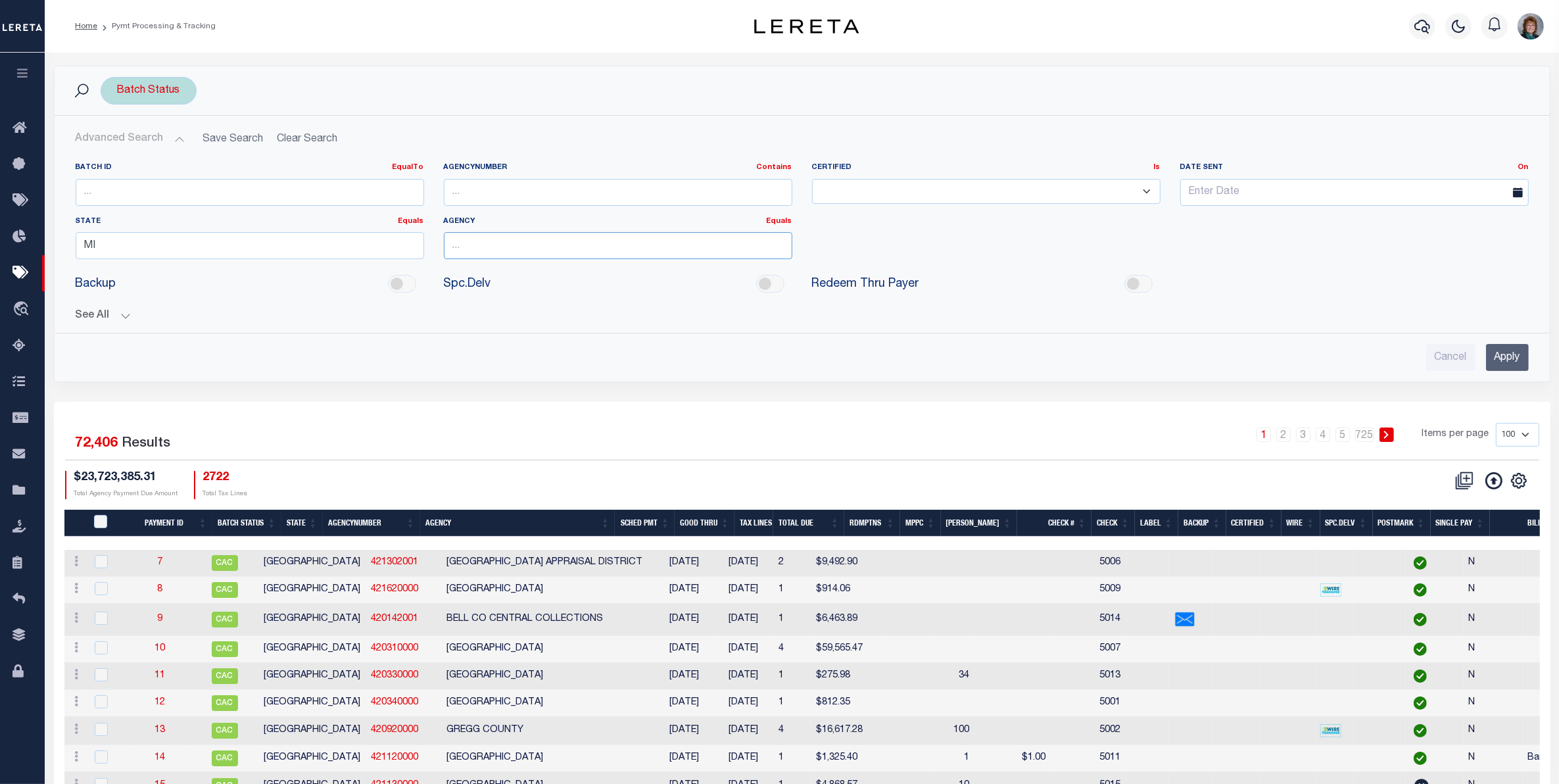
click at [513, 251] on input "text" at bounding box center [618, 246] width 349 height 27
type input "d"
click at [530, 306] on div "[GEOGRAPHIC_DATA]" at bounding box center [618, 313] width 347 height 21
type input "[GEOGRAPHIC_DATA]"
click at [1507, 363] on input "Apply" at bounding box center [1507, 358] width 42 height 27
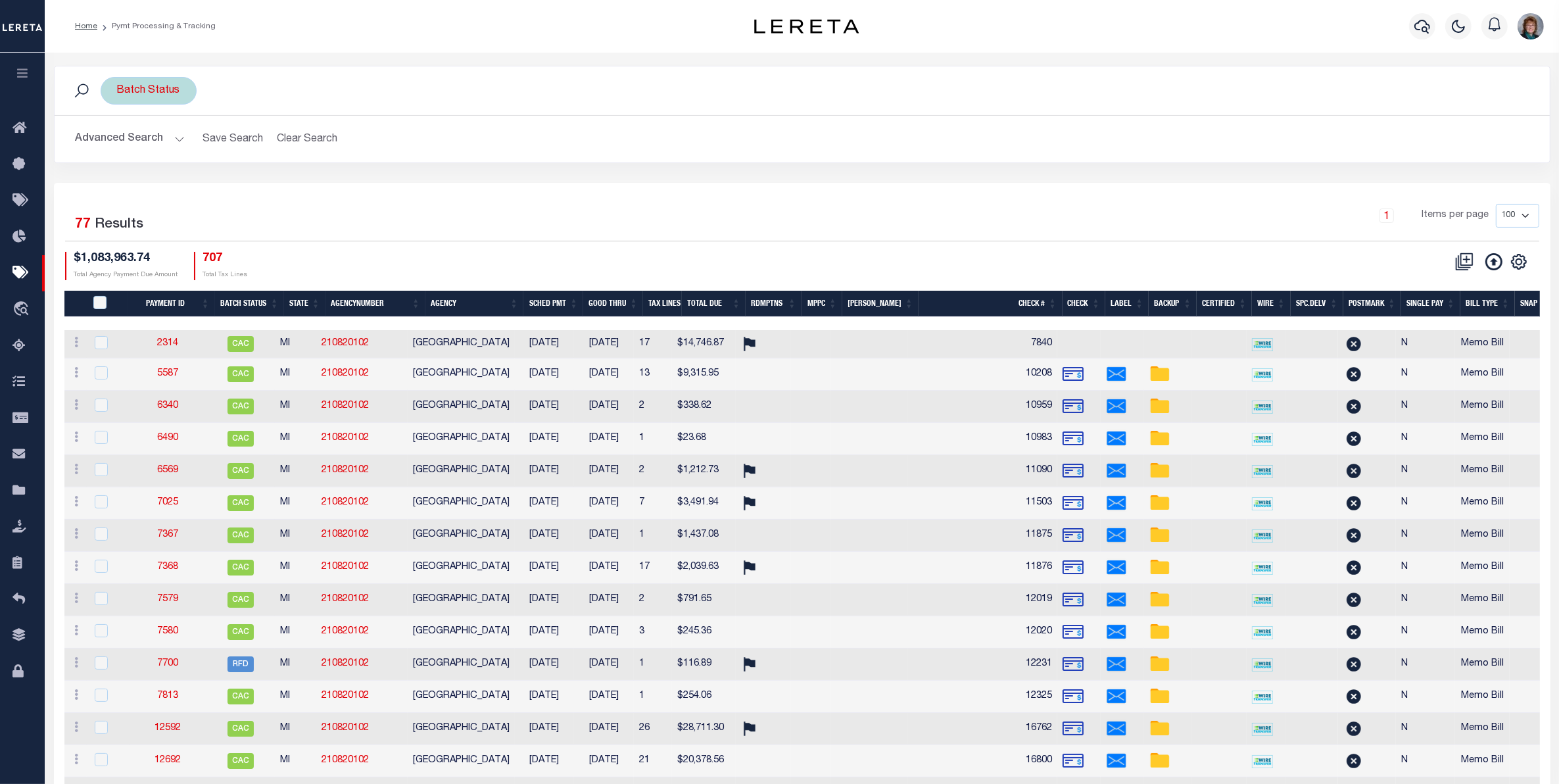
click at [631, 306] on th "Good Thru" at bounding box center [613, 304] width 60 height 27
click at [625, 306] on th "Good Thru" at bounding box center [613, 304] width 60 height 27
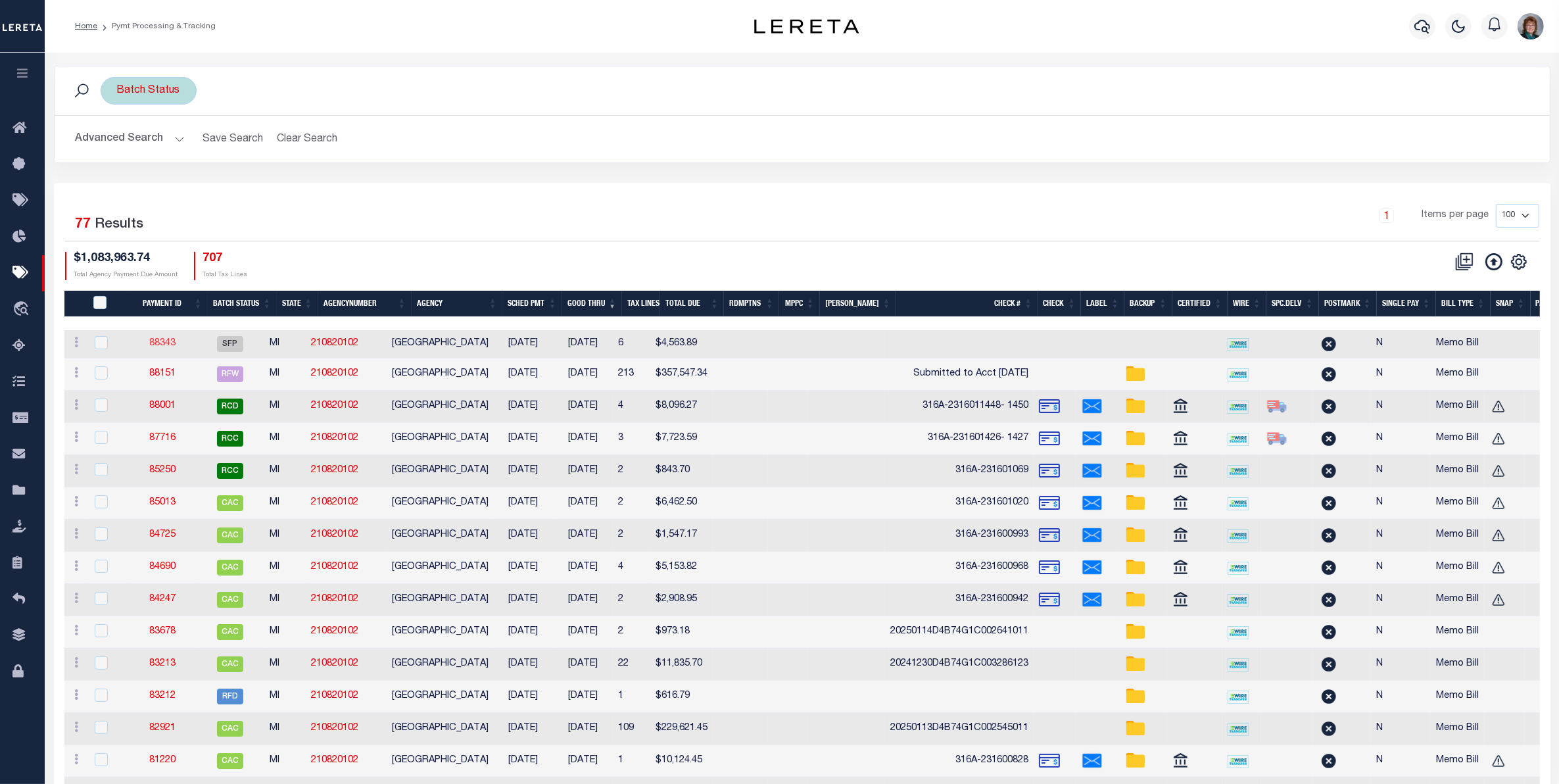
click at [169, 341] on link "88343" at bounding box center [162, 343] width 26 height 9
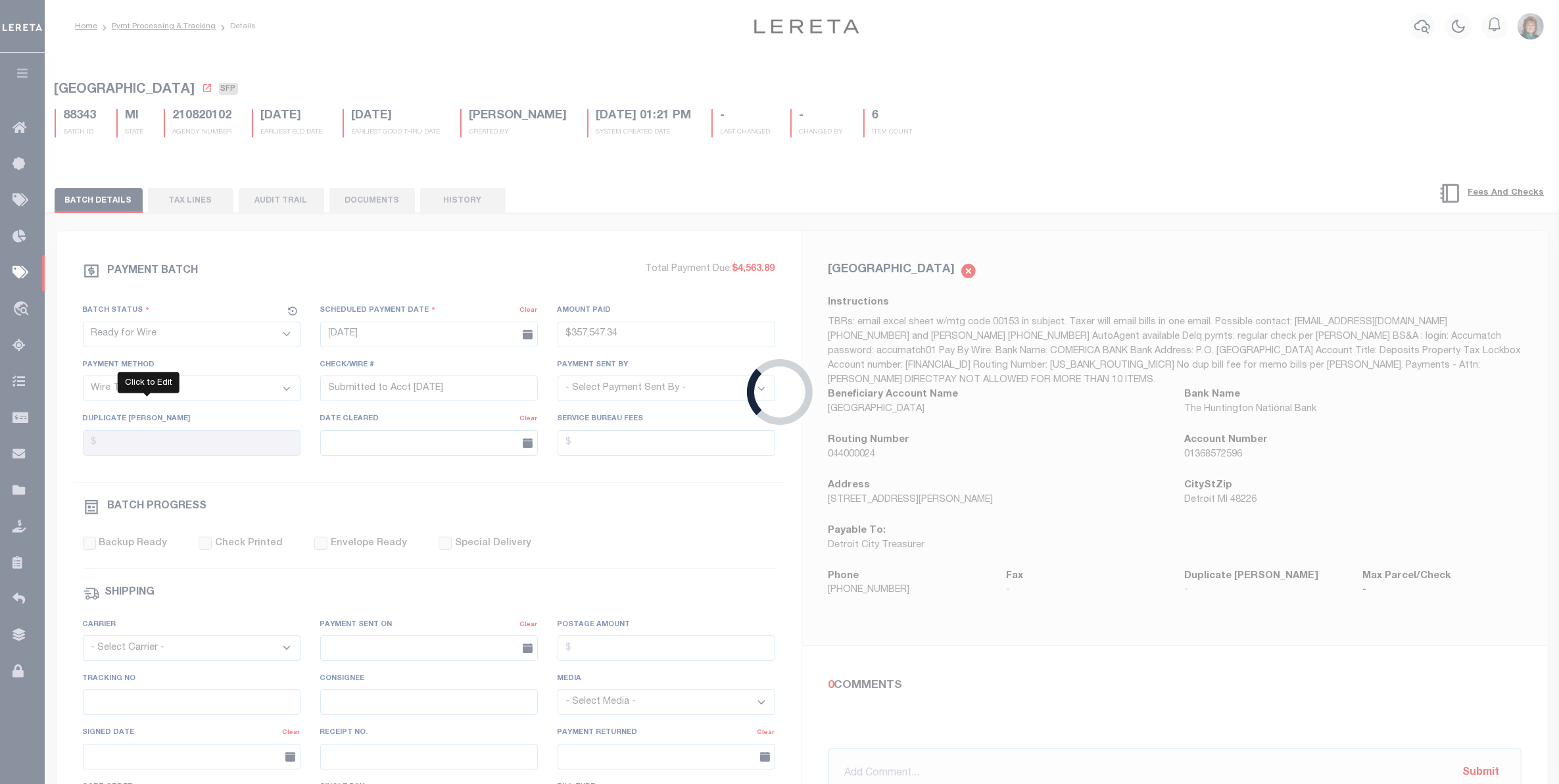
select select "SFP"
type input "[DATE]"
select select
checkbox input "false"
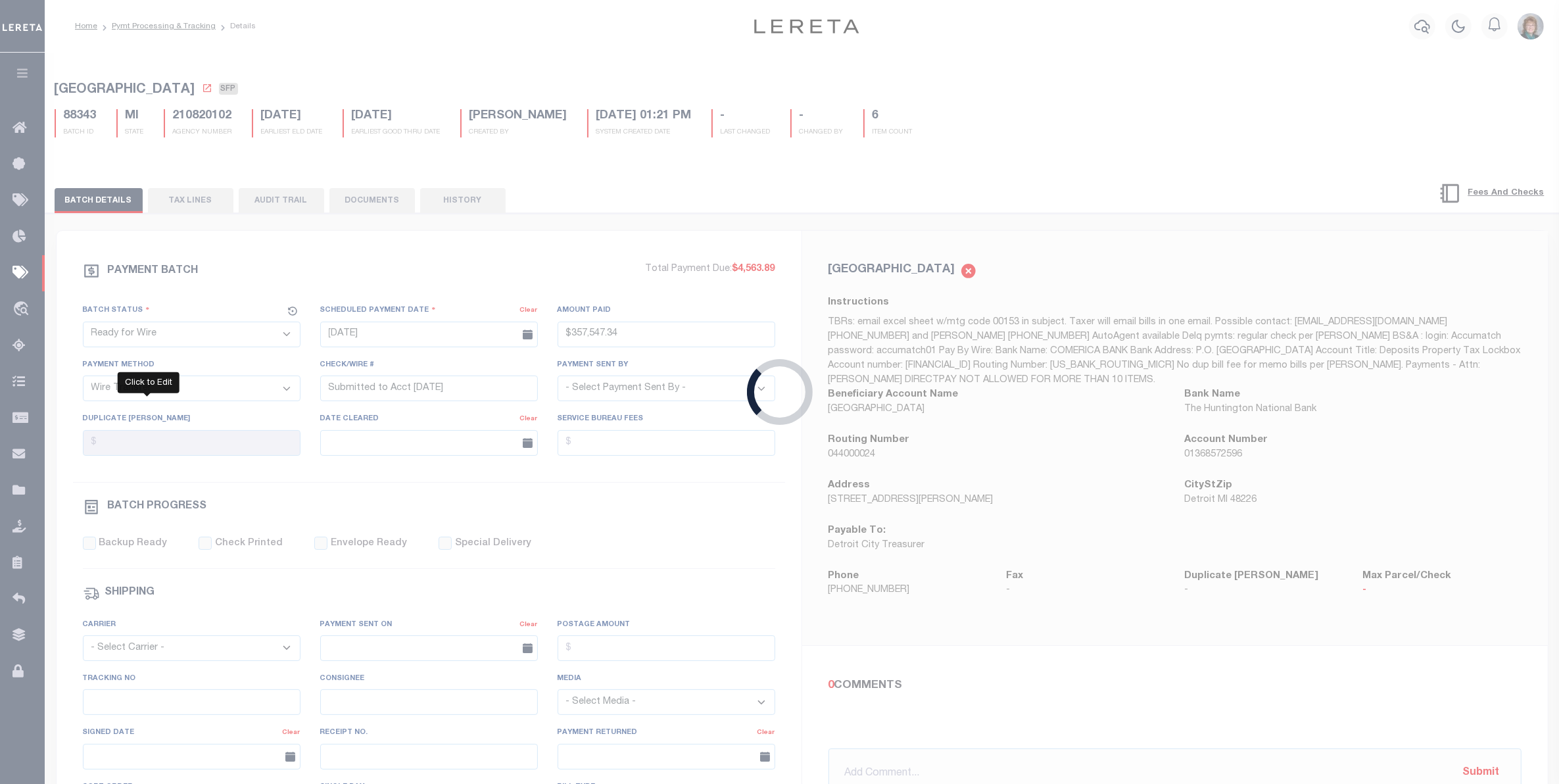
select select
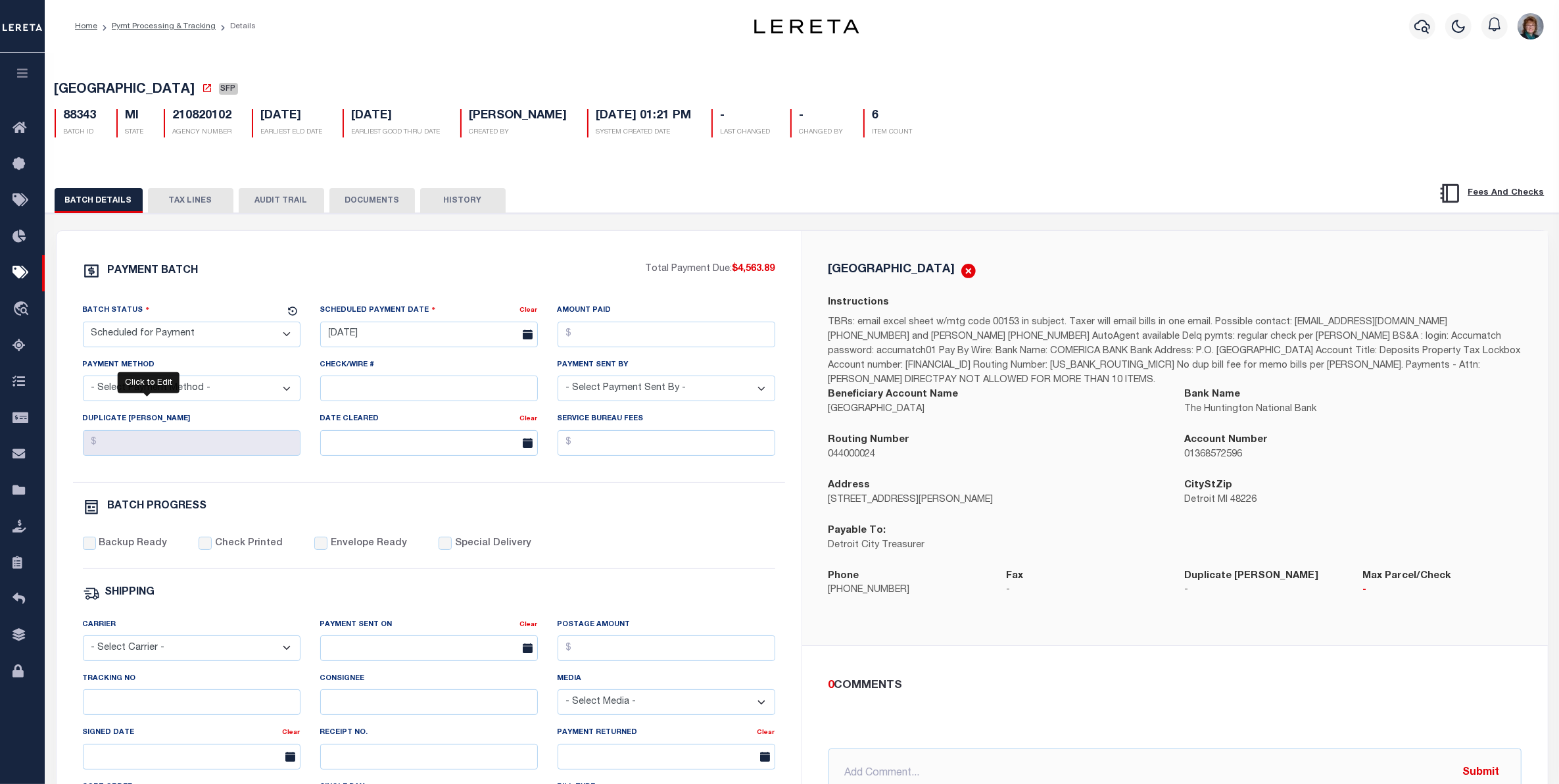
drag, startPoint x: 199, startPoint y: 202, endPoint x: 210, endPoint y: 219, distance: 20.2
click at [198, 202] on button "TAX LINES" at bounding box center [191, 201] width 86 height 25
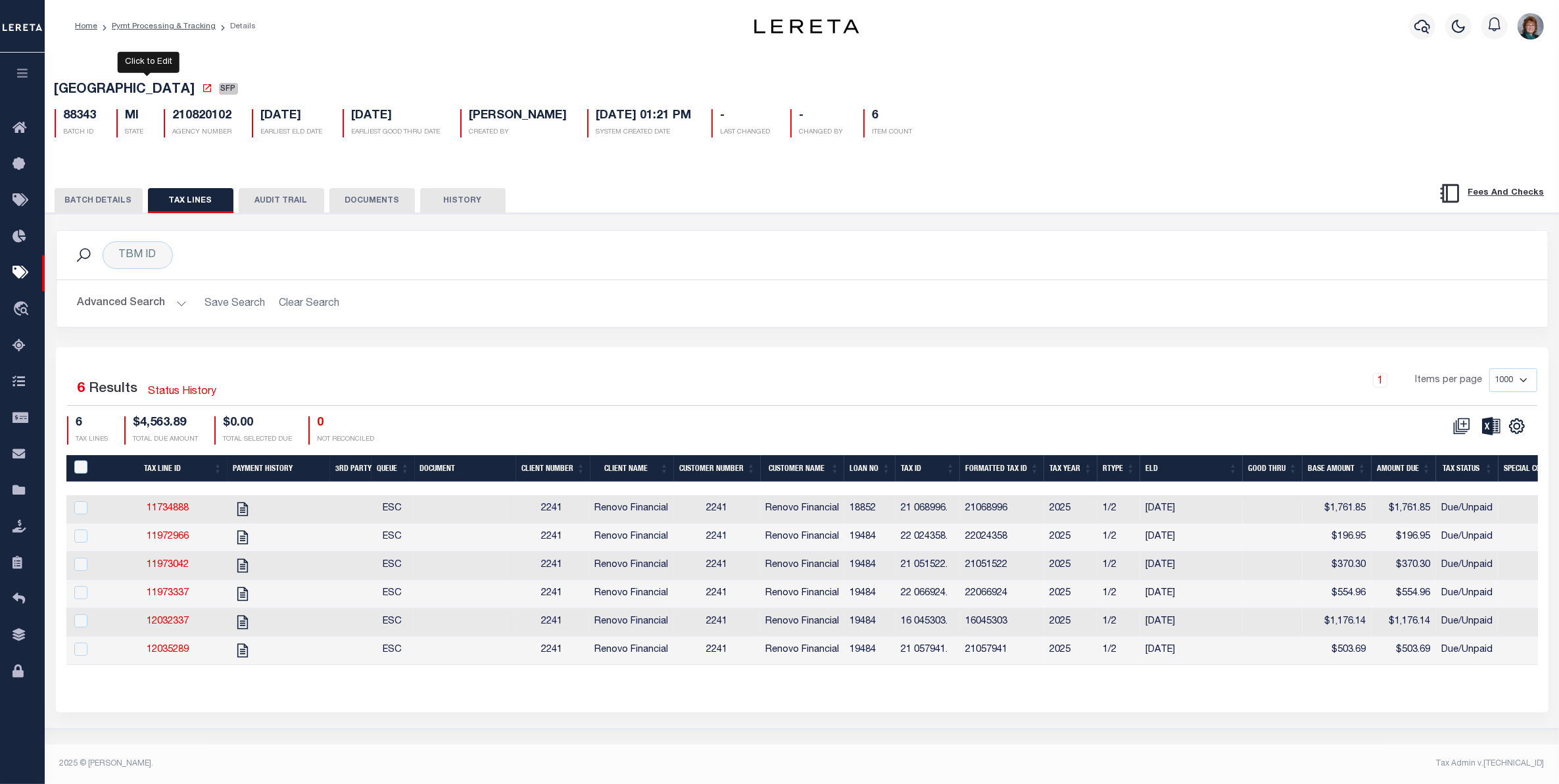
click at [1414, 156] on div "[GEOGRAPHIC_DATA] SFP 88343 BATCH ID MI STATE 210820102 AGENCY NUMBER - - 6" at bounding box center [802, 389] width 1528 height 680
